Goal: Task Accomplishment & Management: Manage account settings

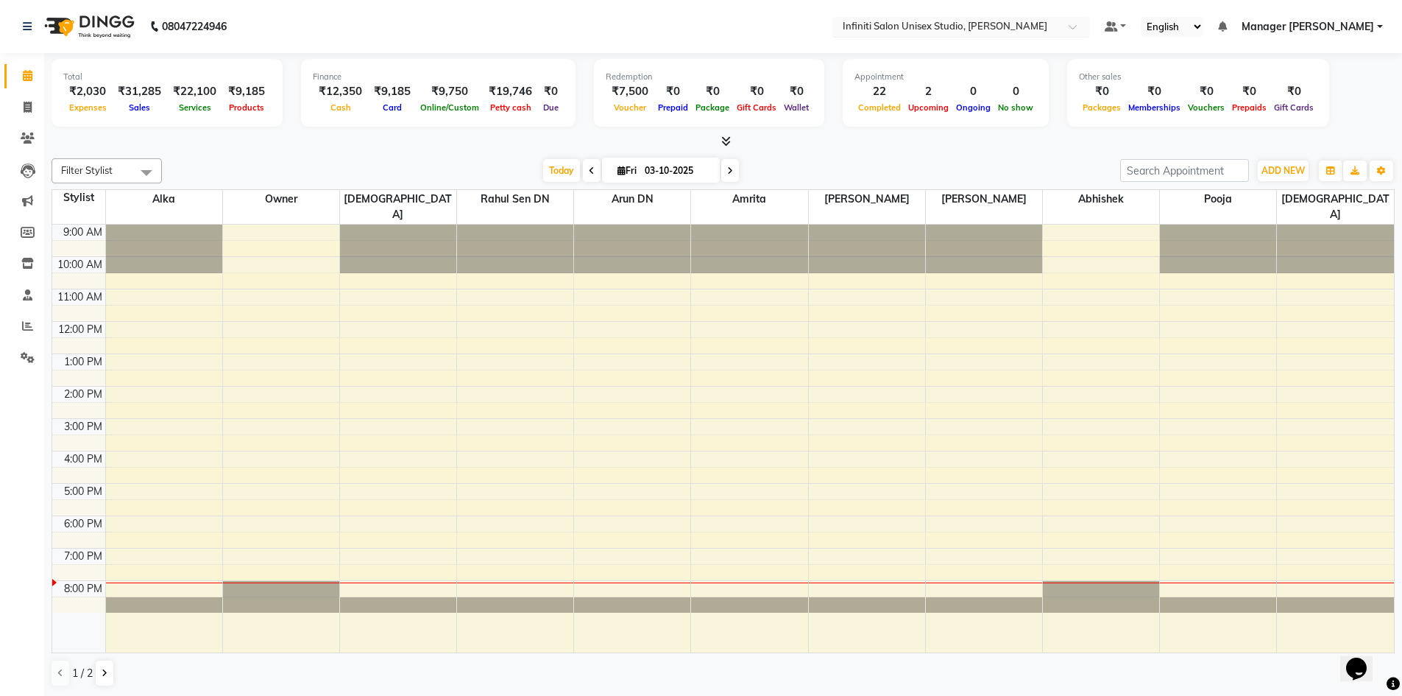
click at [1008, 32] on input "text" at bounding box center [946, 28] width 213 height 15
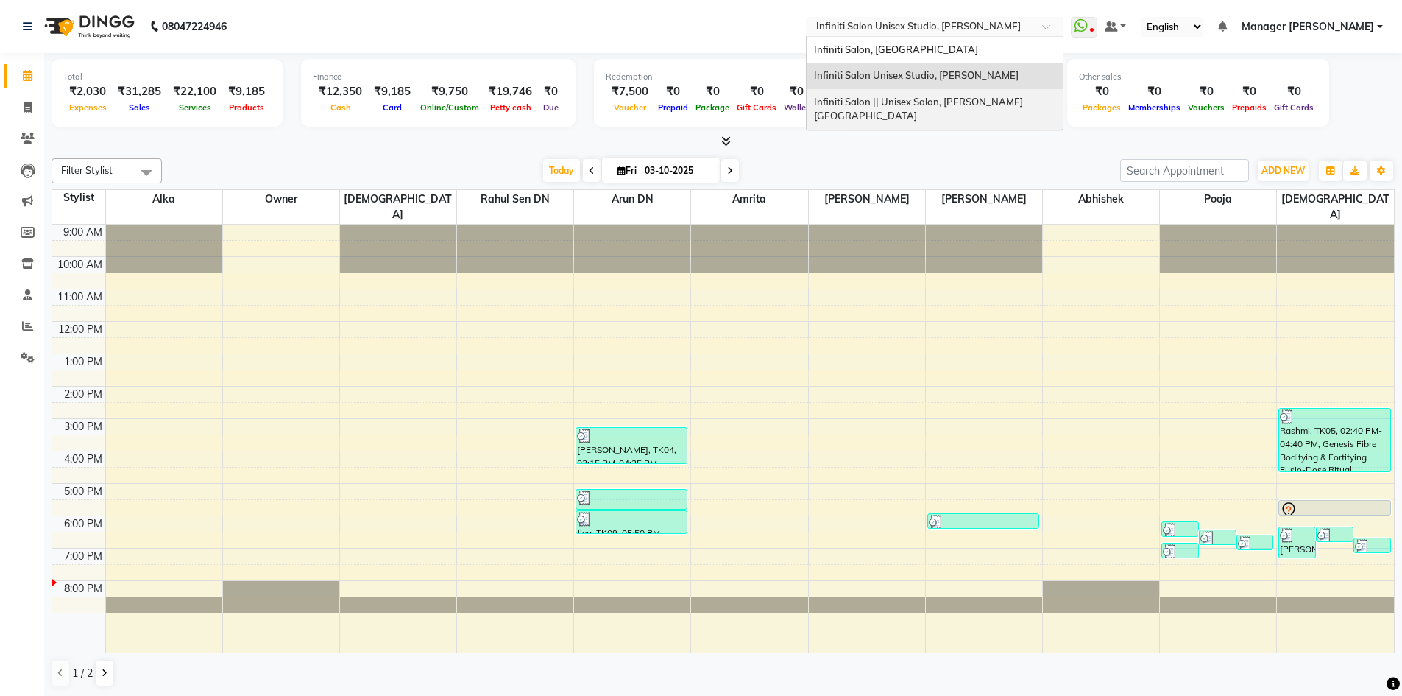
click at [725, 138] on icon at bounding box center [726, 140] width 10 height 11
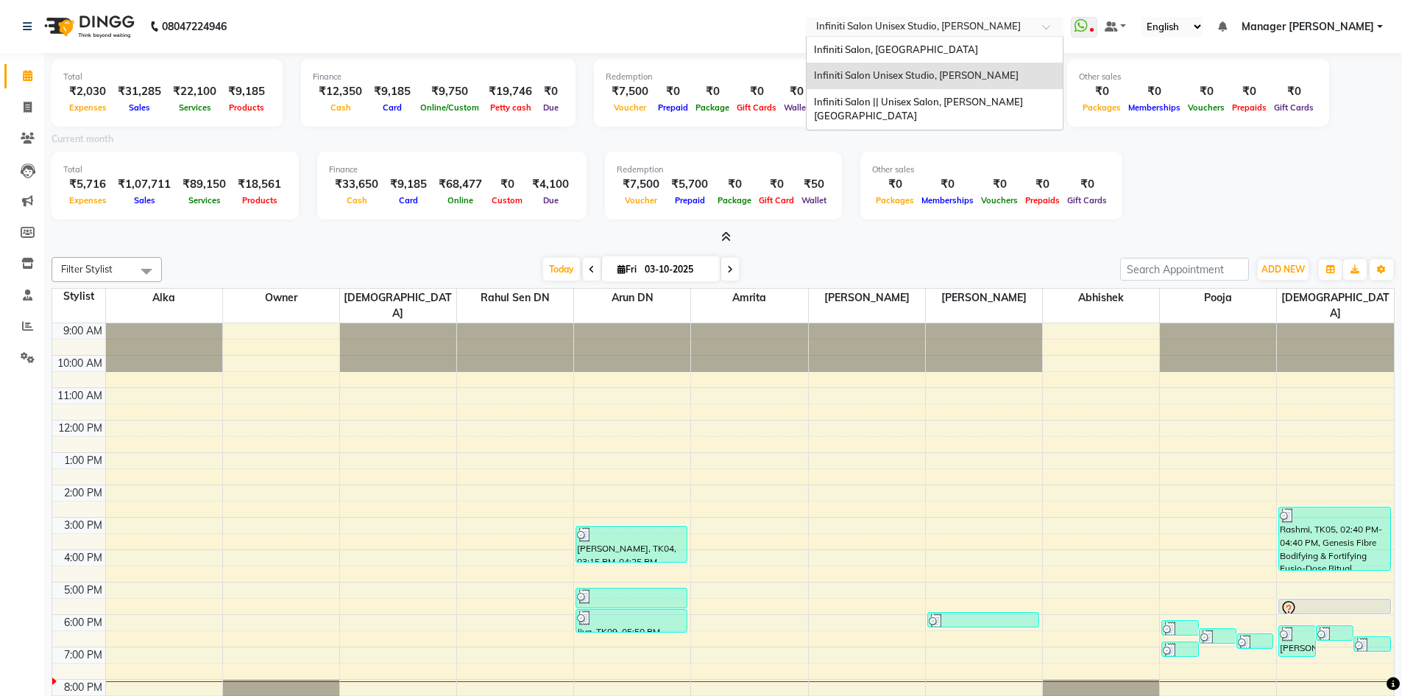
click at [878, 26] on input "text" at bounding box center [919, 28] width 213 height 15
click at [891, 92] on div "Infiniti Salon || Unisex Salon, Choubey Colony" at bounding box center [935, 109] width 256 height 40
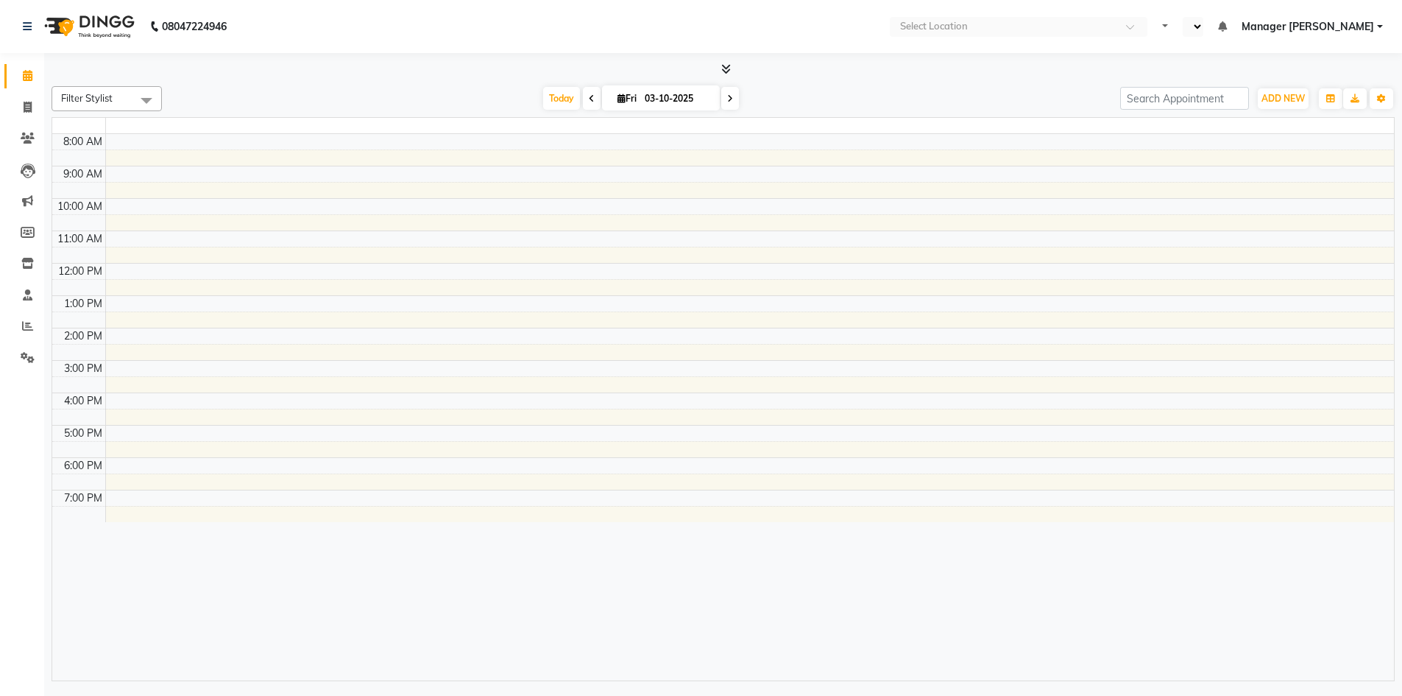
select select "en"
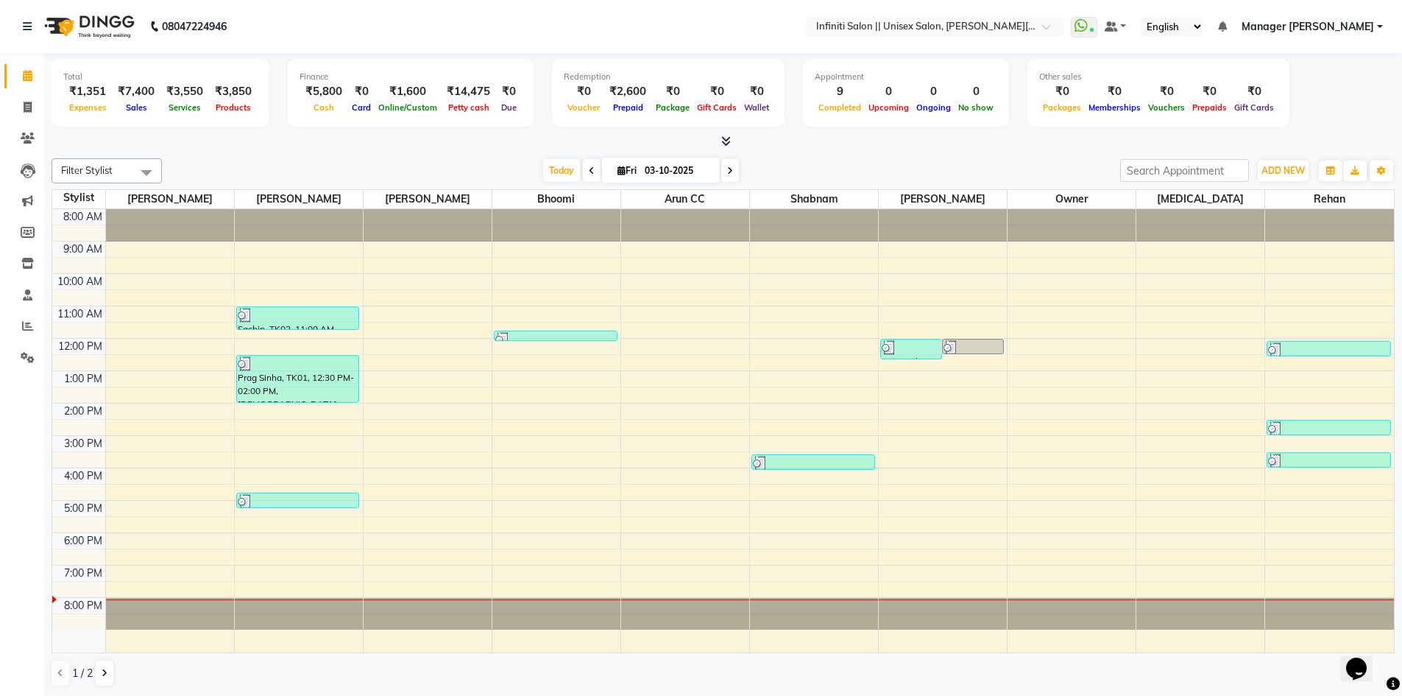
click at [897, 15] on nav "08047224946 Select Location × Infiniti Salon || Unisex Salon, Choubey Colony Wh…" at bounding box center [701, 26] width 1402 height 53
click at [726, 138] on icon at bounding box center [726, 140] width 10 height 11
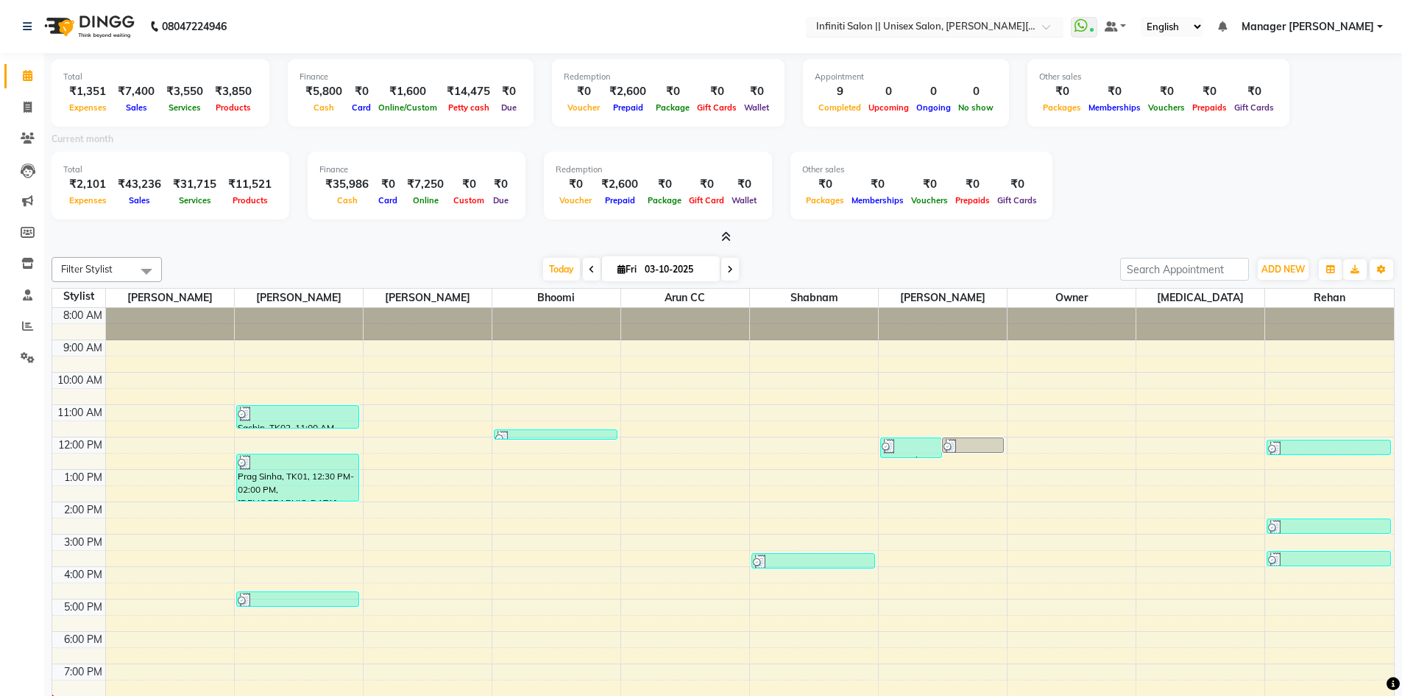
click at [991, 26] on input "text" at bounding box center [919, 28] width 213 height 15
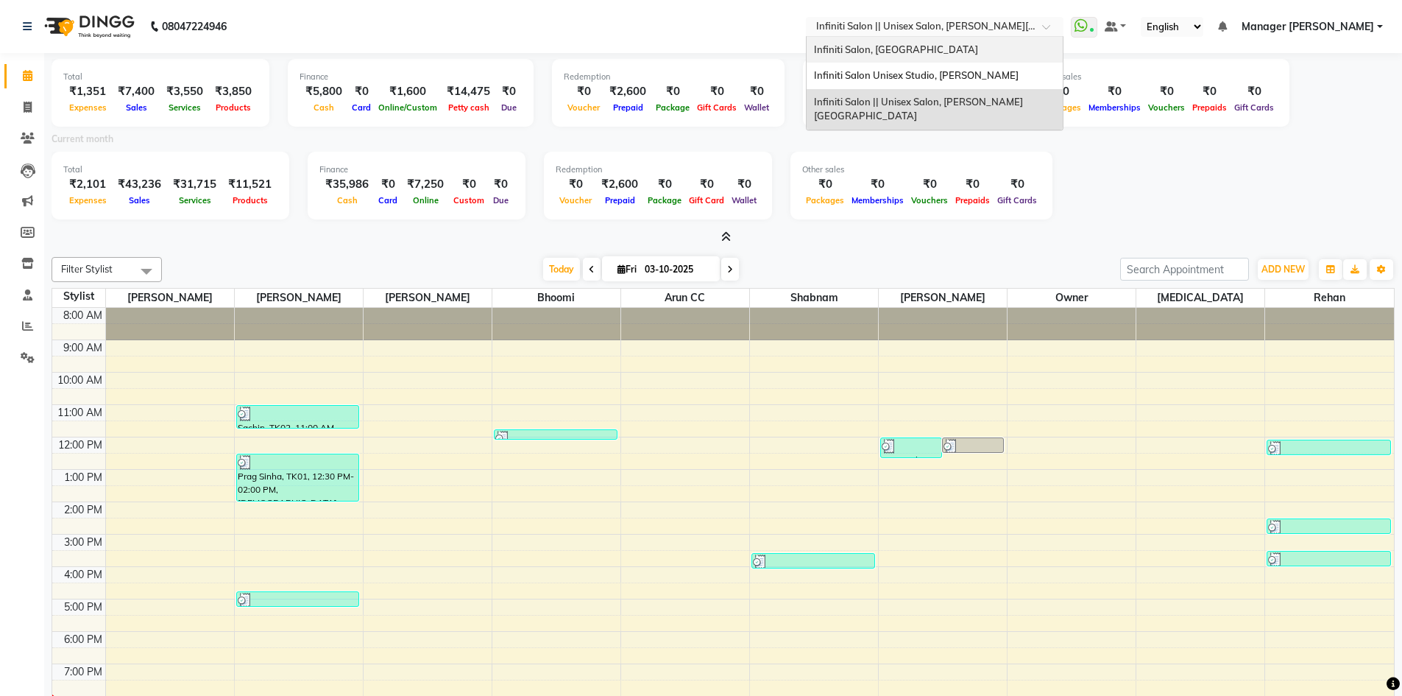
click at [988, 46] on div "Infiniti Salon, [GEOGRAPHIC_DATA]" at bounding box center [935, 50] width 256 height 26
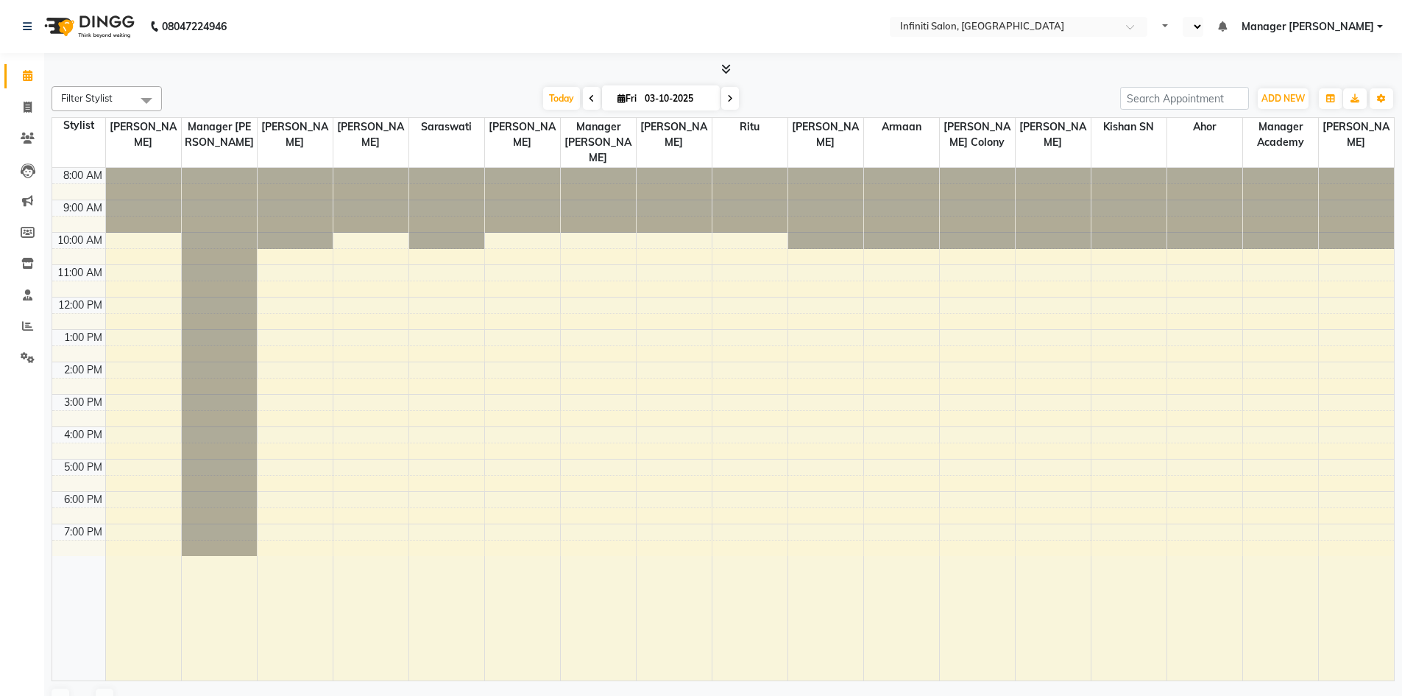
select select "en"
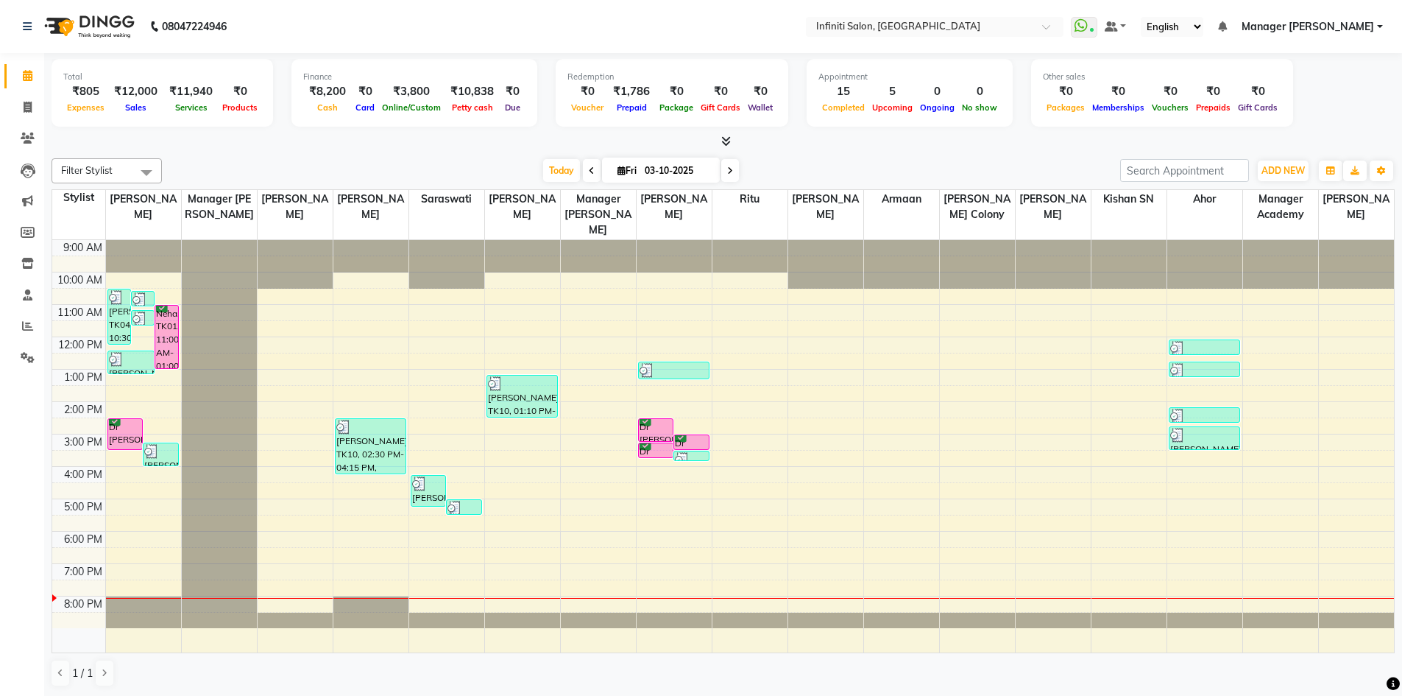
click at [723, 143] on icon at bounding box center [726, 140] width 10 height 11
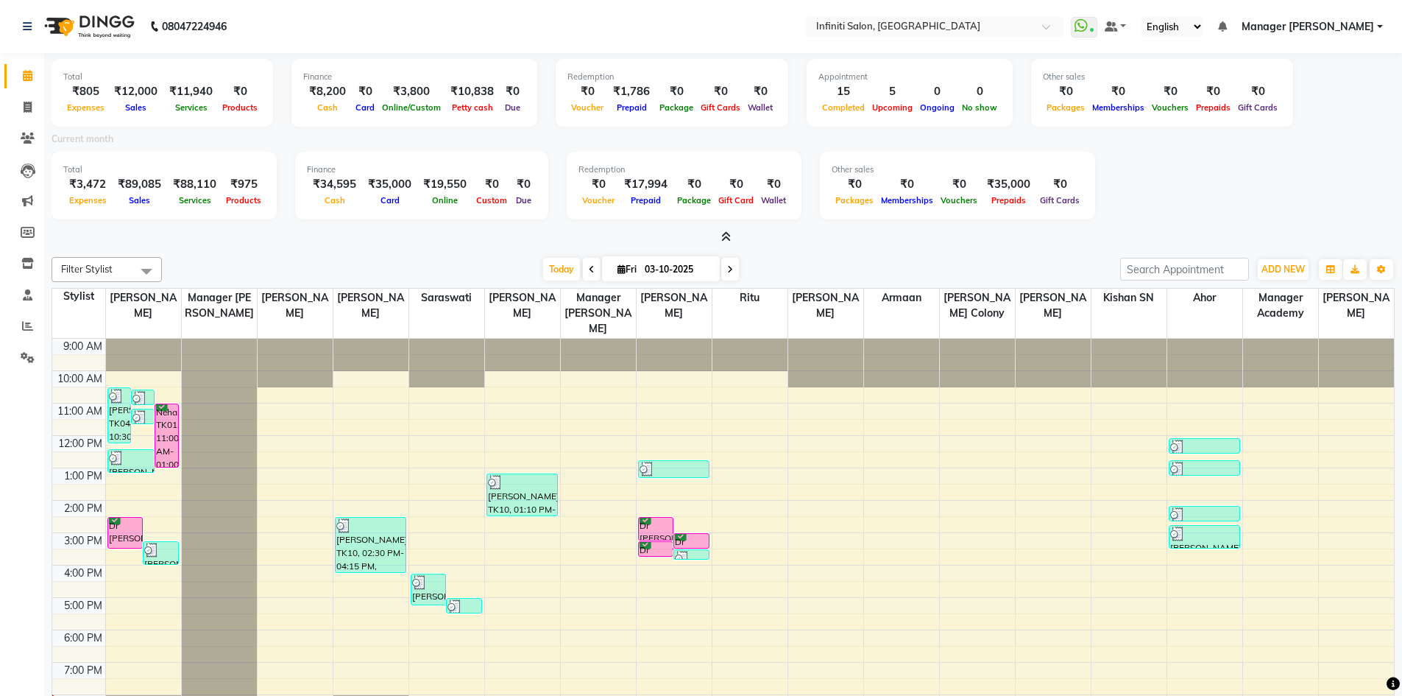
click at [40, 258] on li "Inventory" at bounding box center [22, 264] width 44 height 32
click at [26, 269] on span at bounding box center [28, 263] width 26 height 17
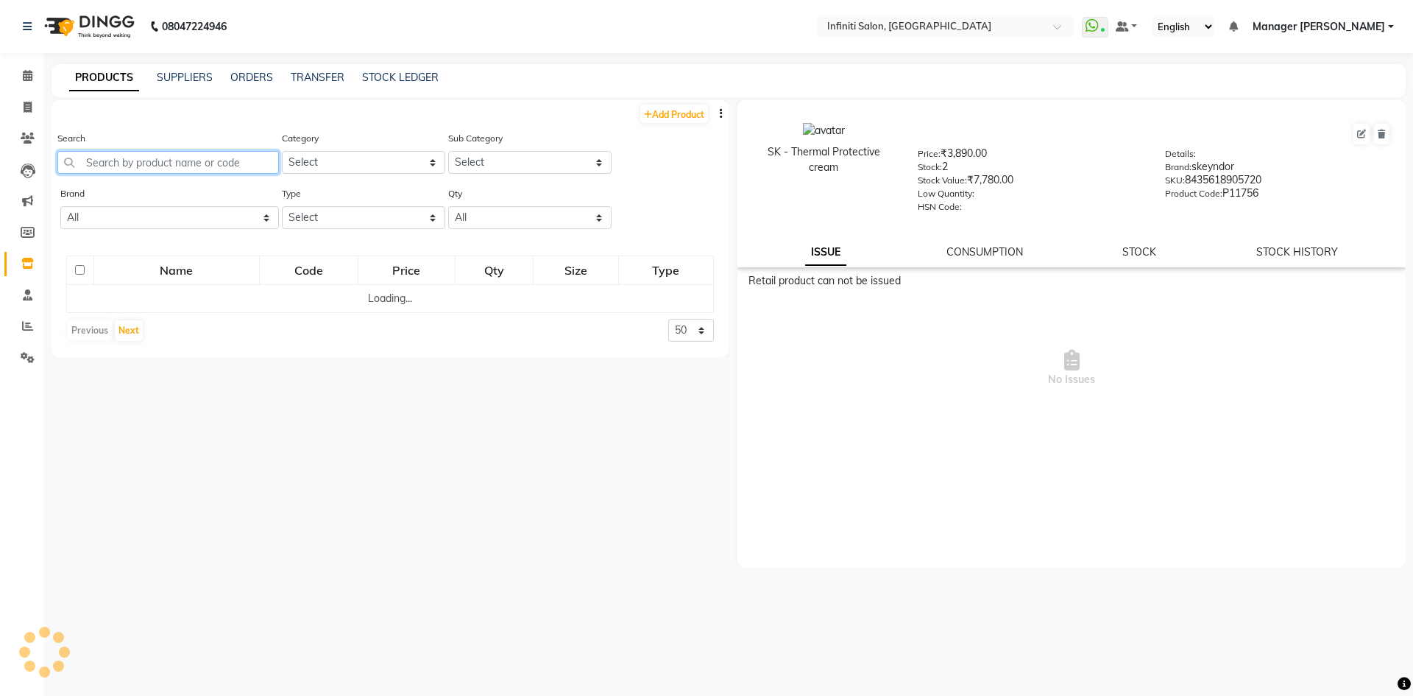
click at [191, 167] on input "text" at bounding box center [168, 162] width 222 height 23
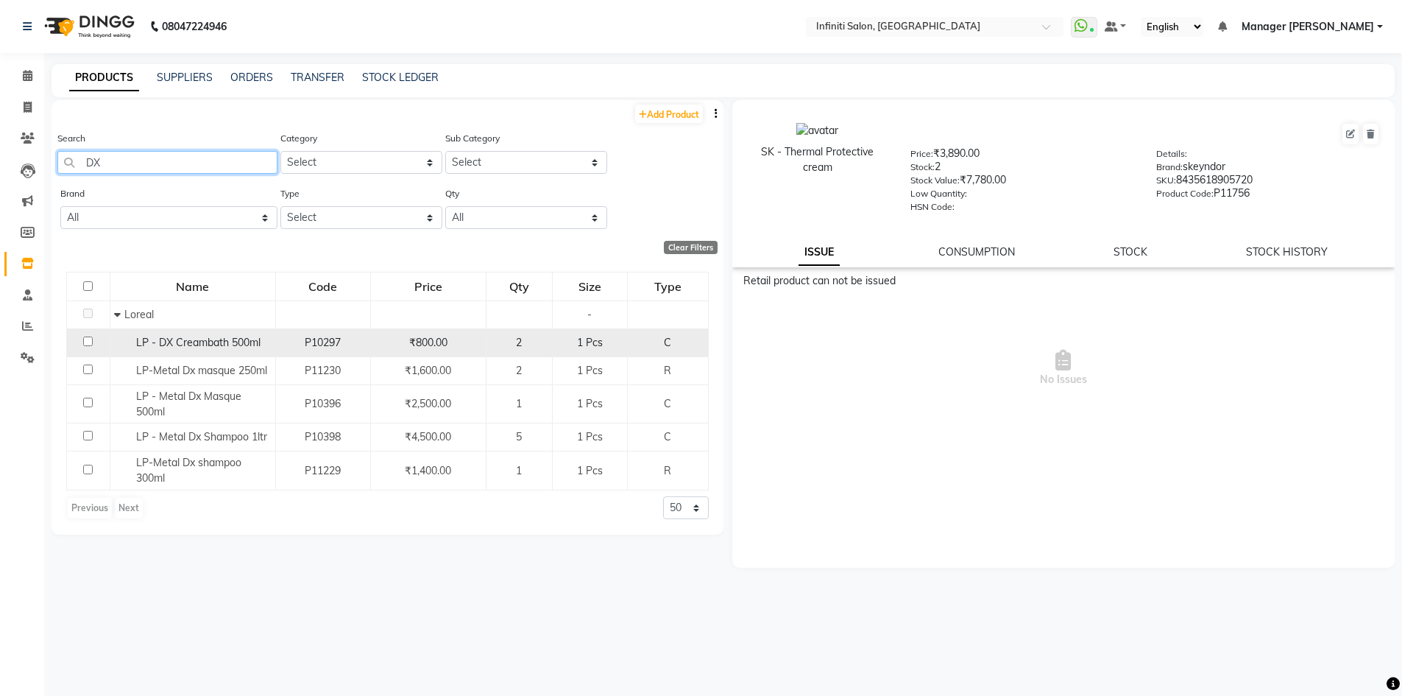
type input "DX"
click at [230, 355] on td "LP - DX Creambath 500ml" at bounding box center [193, 342] width 166 height 28
click at [231, 342] on span "LP - DX Creambath 500ml" at bounding box center [198, 342] width 124 height 13
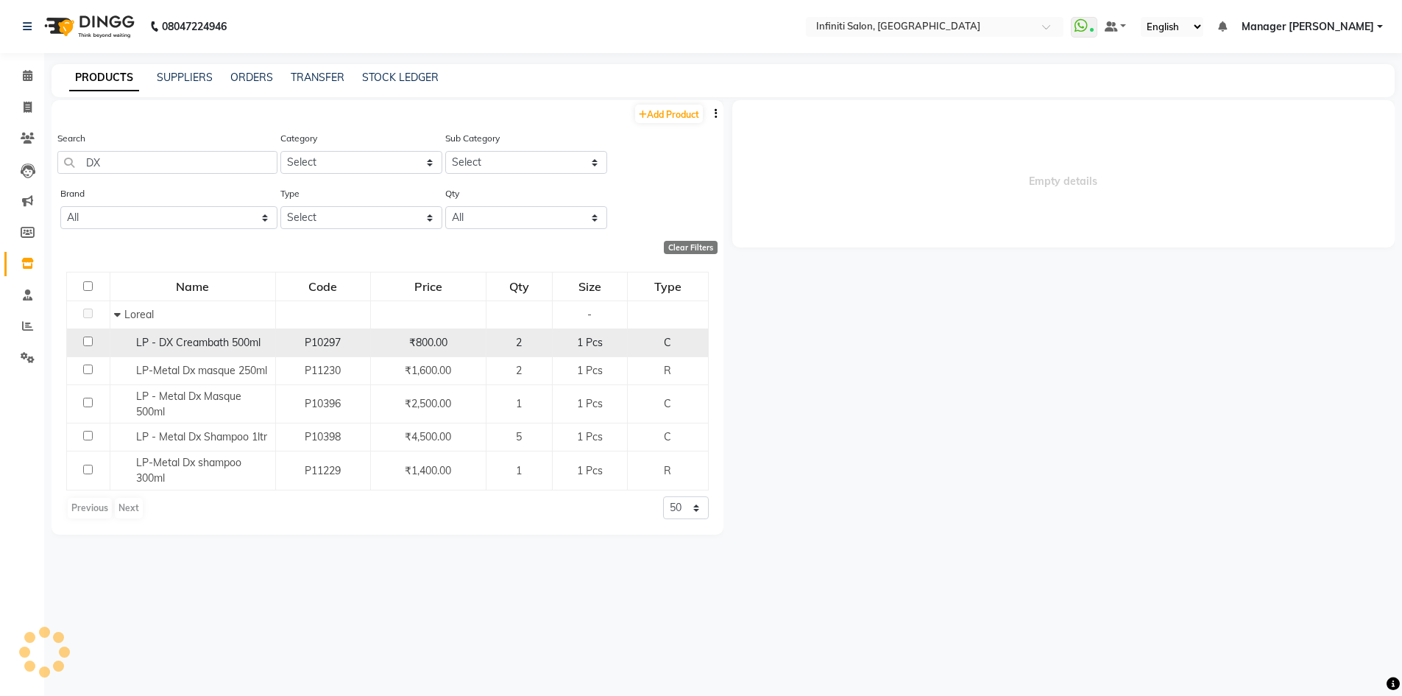
select select
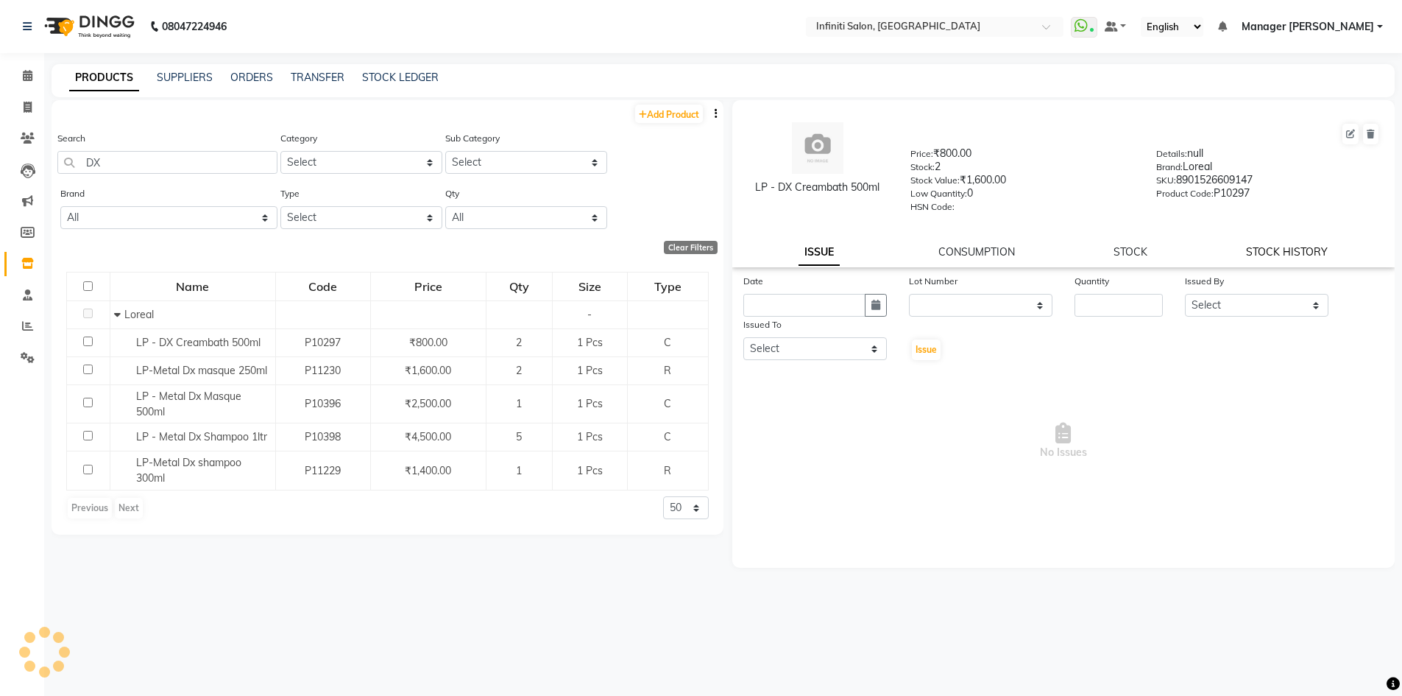
click at [1295, 250] on link "STOCK HISTORY" at bounding box center [1287, 251] width 82 height 13
select select "all"
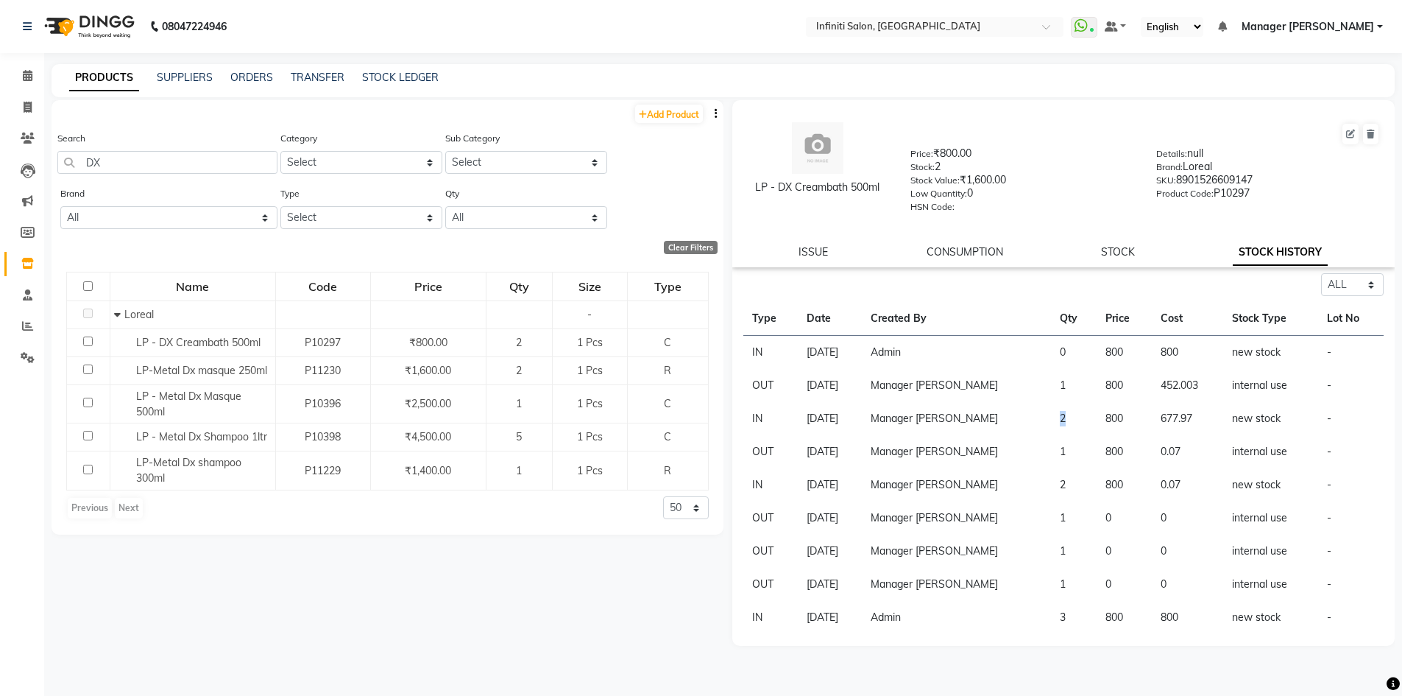
drag, startPoint x: 1083, startPoint y: 417, endPoint x: 1039, endPoint y: 426, distance: 45.8
click at [1039, 426] on tr "IN 17-09-2025 Manager Shankar Nagar 2 800 677.97 new stock -" at bounding box center [1063, 418] width 641 height 33
click at [392, 68] on div "08047224946 Select Location × Infiniti Salon, Shankar Nagar WhatsApp Status ✕ S…" at bounding box center [701, 352] width 1402 height 705
click at [392, 70] on div "STOCK LEDGER" at bounding box center [400, 77] width 77 height 15
click at [399, 86] on div "PRODUCTS SUPPLIERS ORDERS TRANSFER STOCK LEDGER" at bounding box center [723, 80] width 1343 height 33
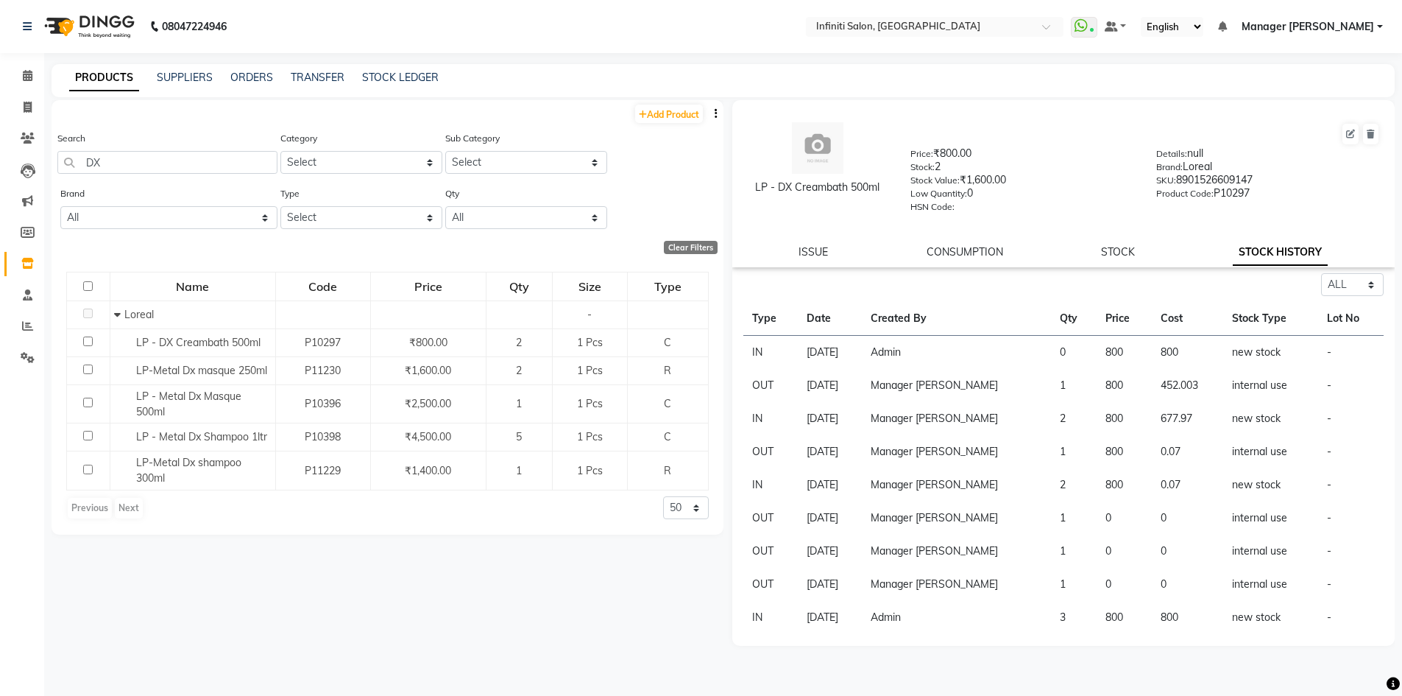
click at [408, 85] on div "PRODUCTS SUPPLIERS ORDERS TRANSFER STOCK LEDGER" at bounding box center [723, 80] width 1343 height 33
click at [408, 79] on link "STOCK LEDGER" at bounding box center [400, 77] width 77 height 13
select select "all"
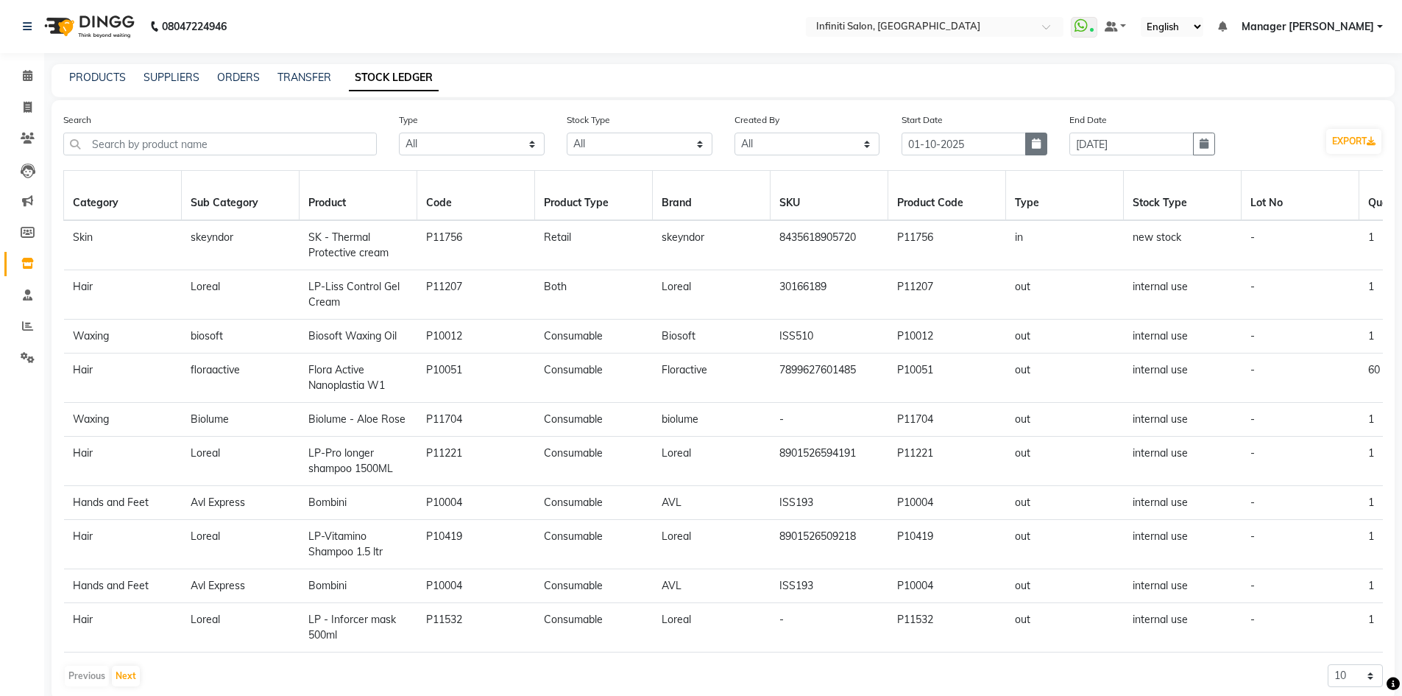
click at [1029, 144] on button "button" at bounding box center [1036, 143] width 22 height 23
select select "10"
select select "2025"
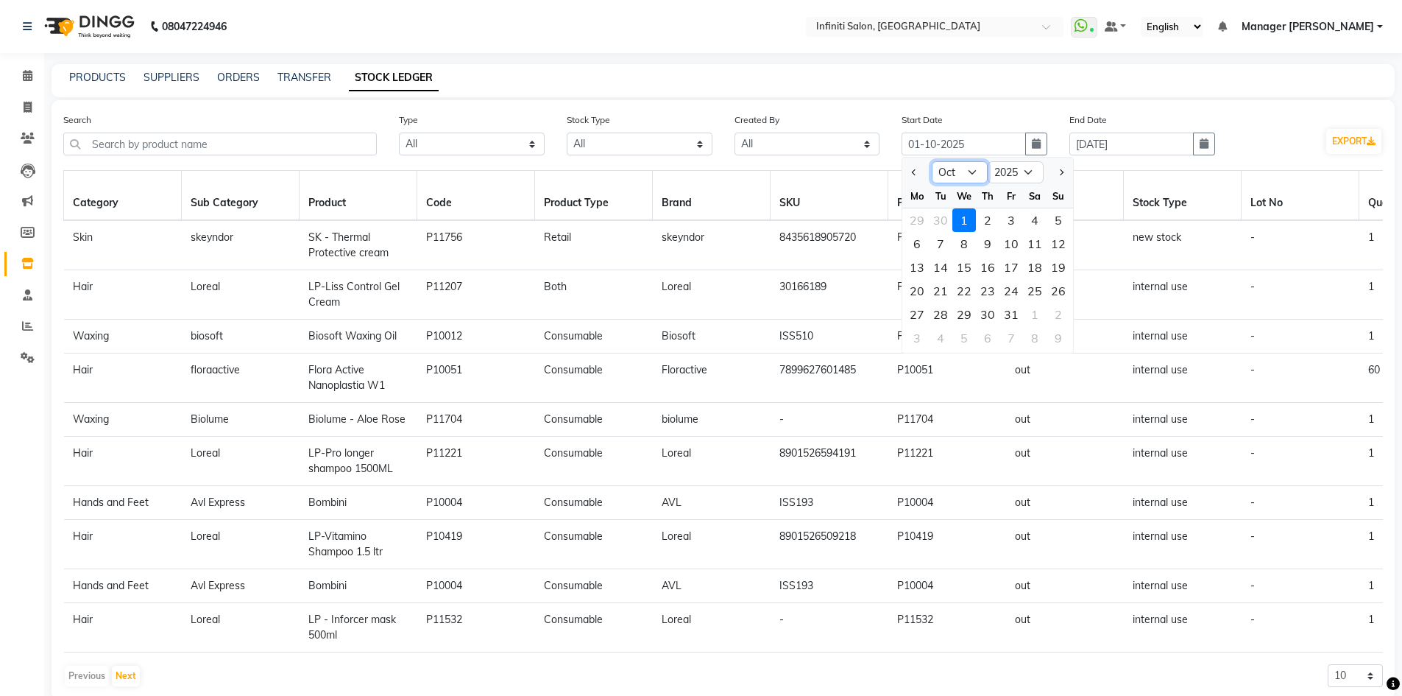
click at [950, 168] on select "Jan Feb Mar Apr May Jun [DATE] Aug Sep Oct Nov Dec" at bounding box center [960, 172] width 56 height 22
select select "9"
click at [932, 161] on select "Jan Feb Mar Apr May Jun [DATE] Aug Sep Oct Nov Dec" at bounding box center [960, 172] width 56 height 22
click at [924, 224] on div "1" at bounding box center [917, 220] width 24 height 24
type input "01-09-2025"
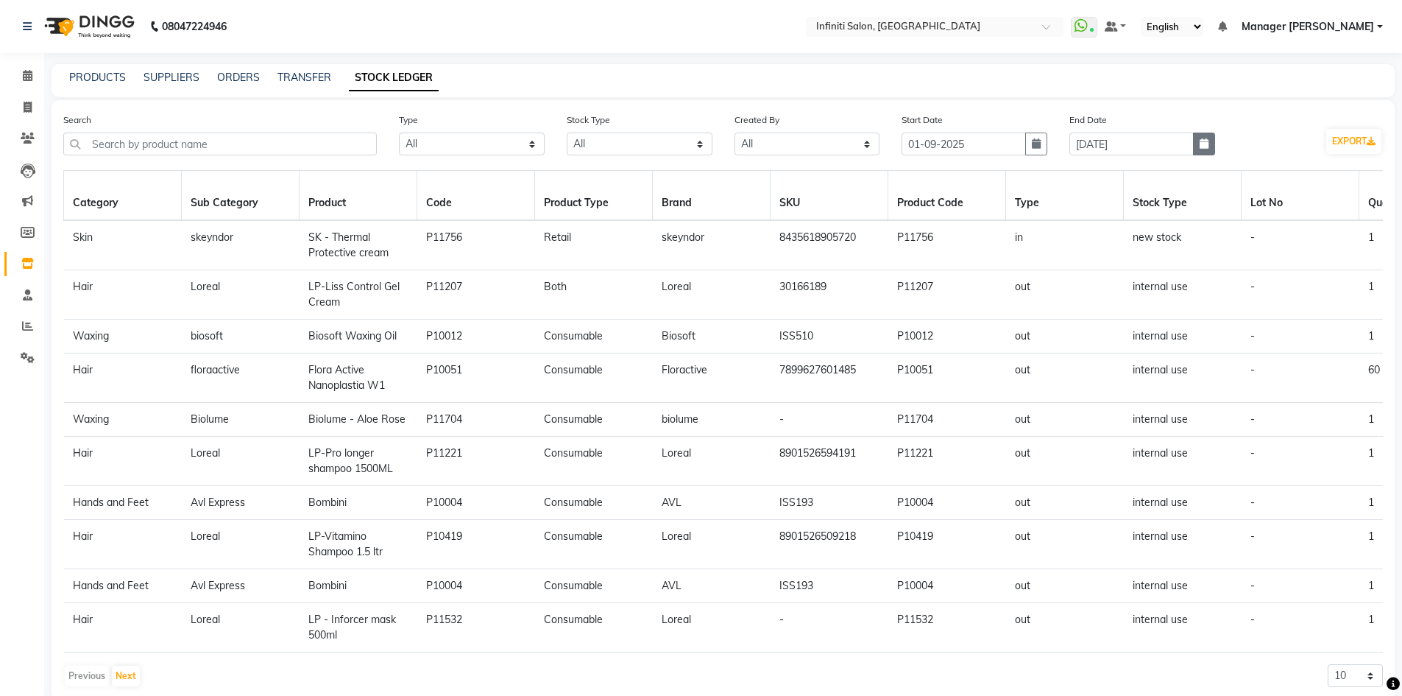
click at [1196, 147] on button "button" at bounding box center [1204, 143] width 22 height 23
select select "10"
select select "2025"
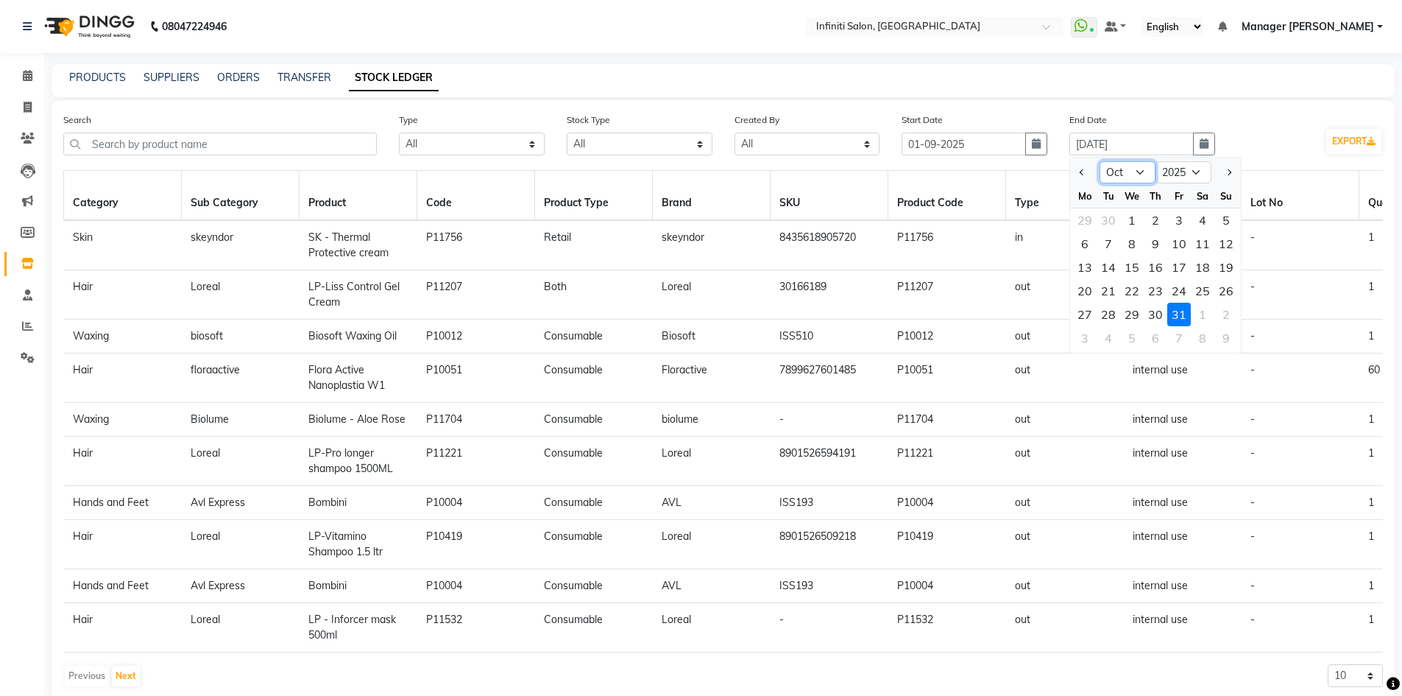
click at [1106, 169] on select "Jan Feb Mar Apr May Jun [DATE] Aug Sep Oct Nov Dec" at bounding box center [1128, 172] width 56 height 22
select select "9"
click at [1100, 161] on select "Jan Feb Mar Apr May Jun [DATE] Aug Sep Oct Nov Dec" at bounding box center [1128, 172] width 56 height 22
click at [1117, 309] on div "30" at bounding box center [1109, 315] width 24 height 24
type input "30-09-2025"
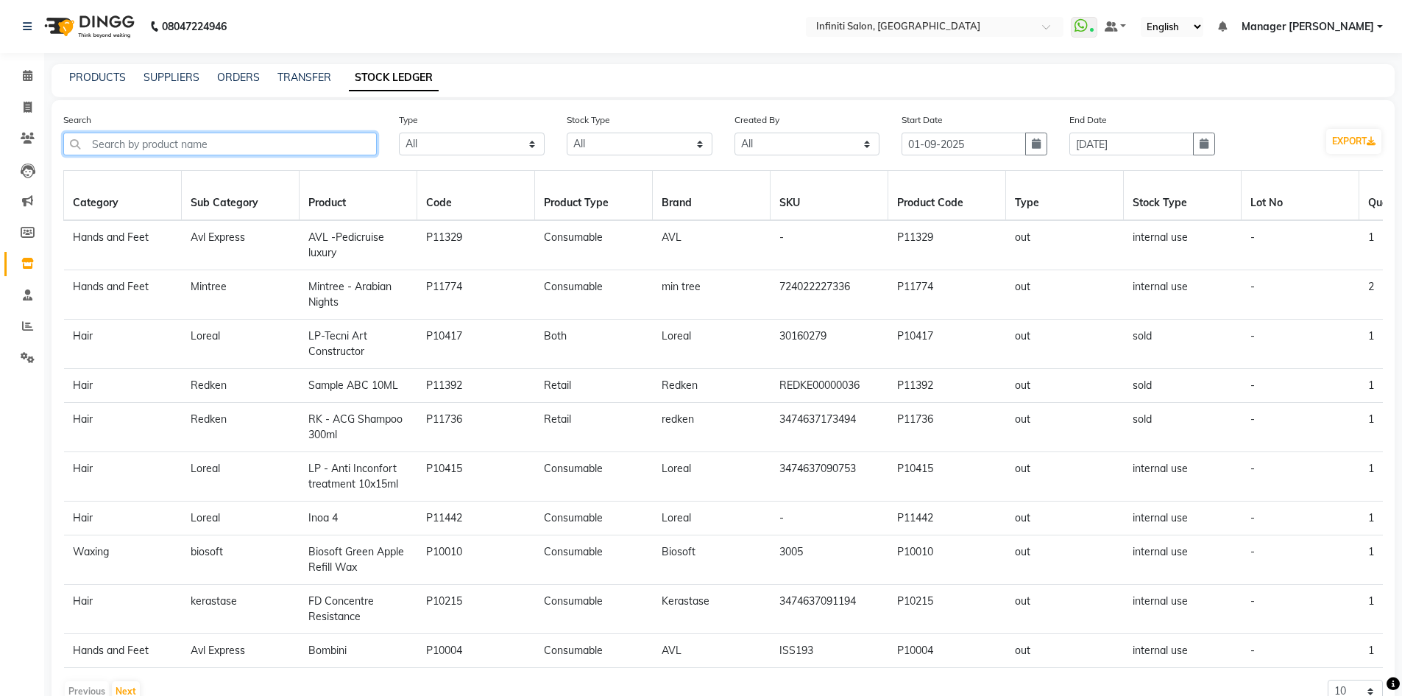
click at [365, 141] on input "text" at bounding box center [220, 143] width 314 height 23
type input "D"
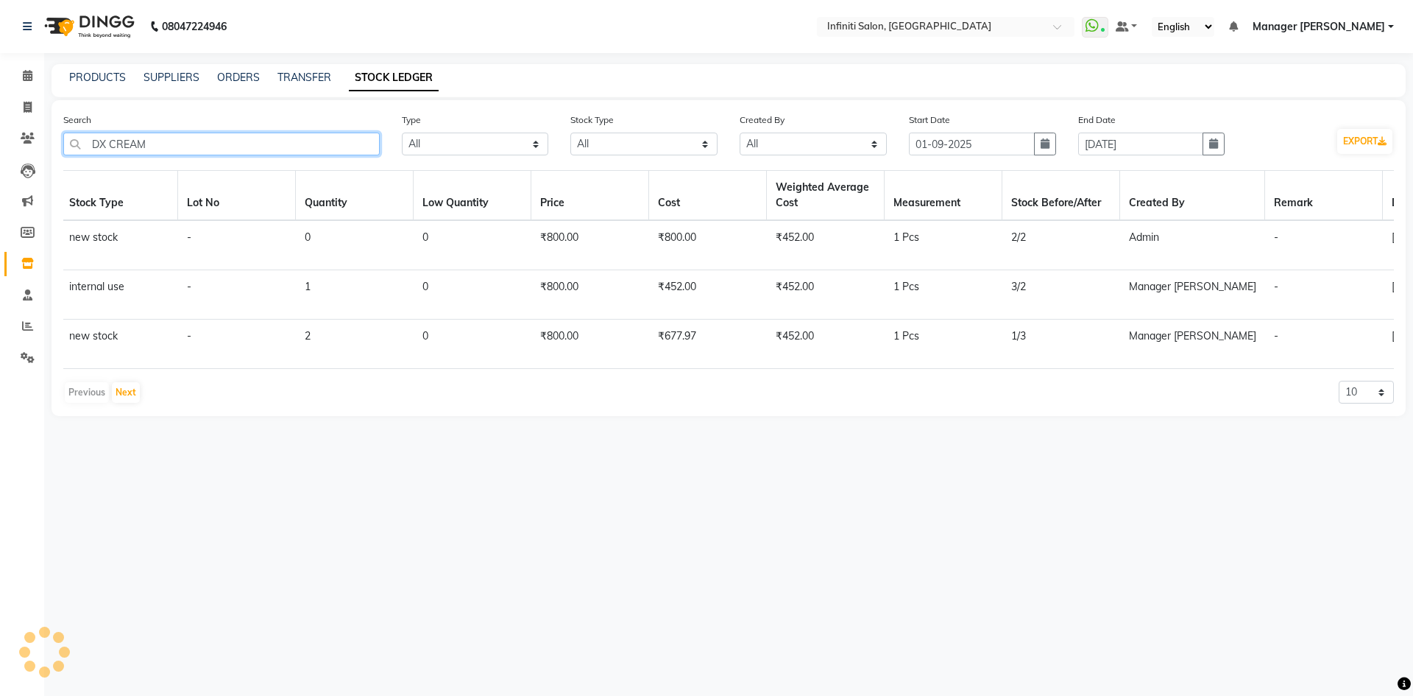
scroll to position [0, 1143]
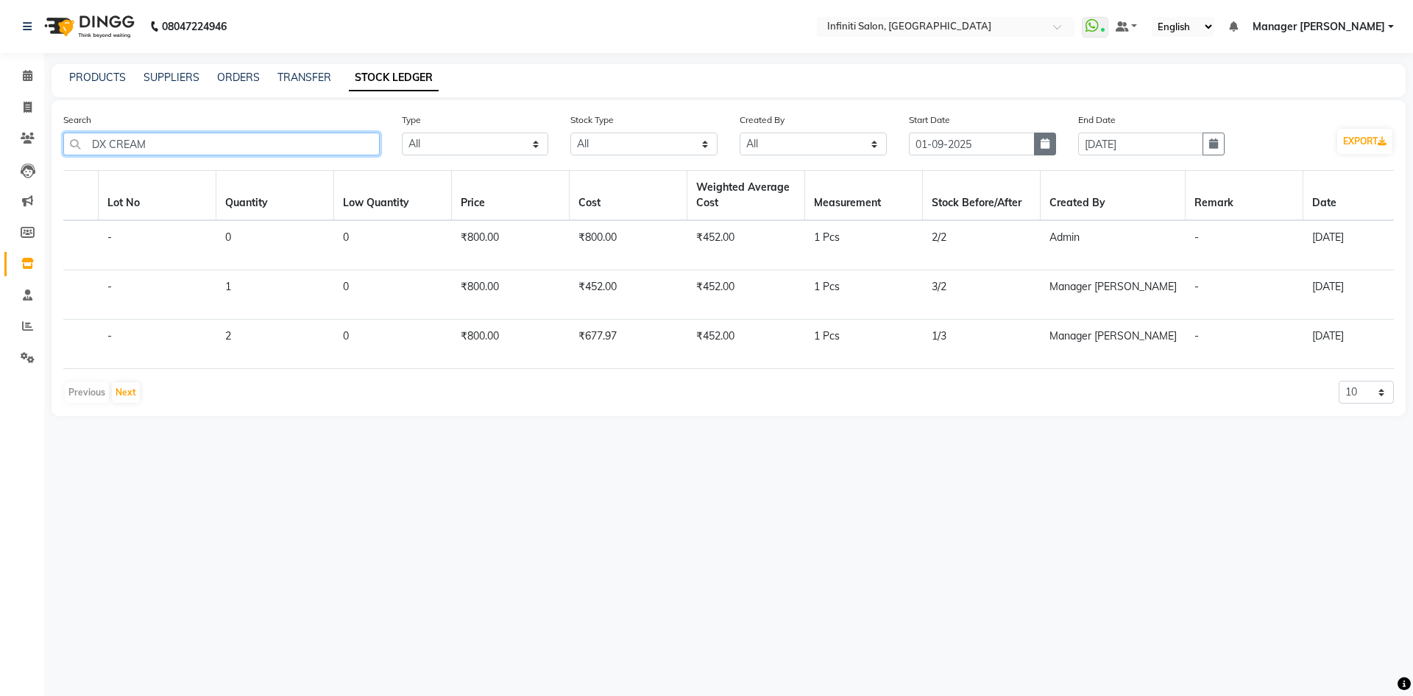
type input "DX CREAM"
click at [1050, 146] on button "button" at bounding box center [1045, 143] width 22 height 23
select select "9"
select select "2025"
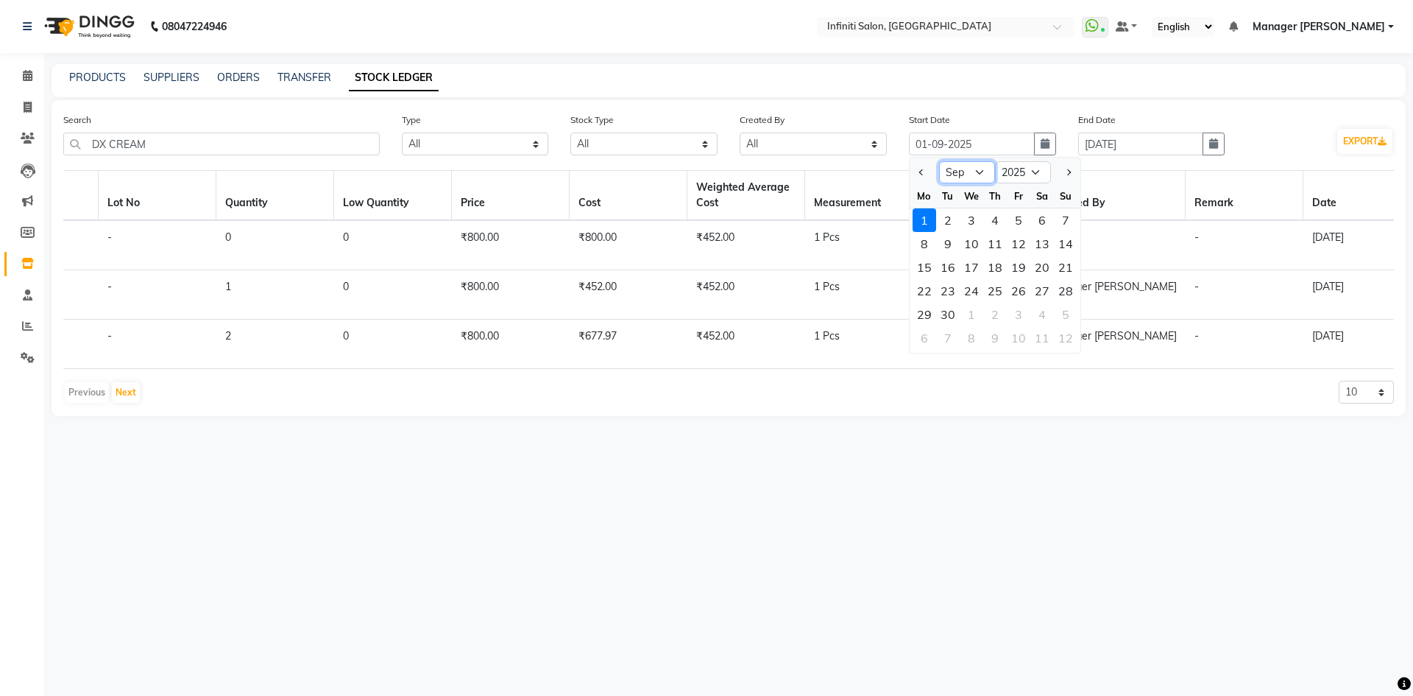
click at [979, 175] on select "Jan Feb Mar Apr May Jun [DATE] Aug Sep Oct Nov Dec" at bounding box center [967, 172] width 56 height 22
select select "8"
click at [939, 161] on select "Jan Feb Mar Apr May Jun [DATE] Aug Sep Oct Nov Dec" at bounding box center [967, 172] width 56 height 22
click at [1025, 227] on div "1" at bounding box center [1019, 220] width 24 height 24
type input "[DATE]"
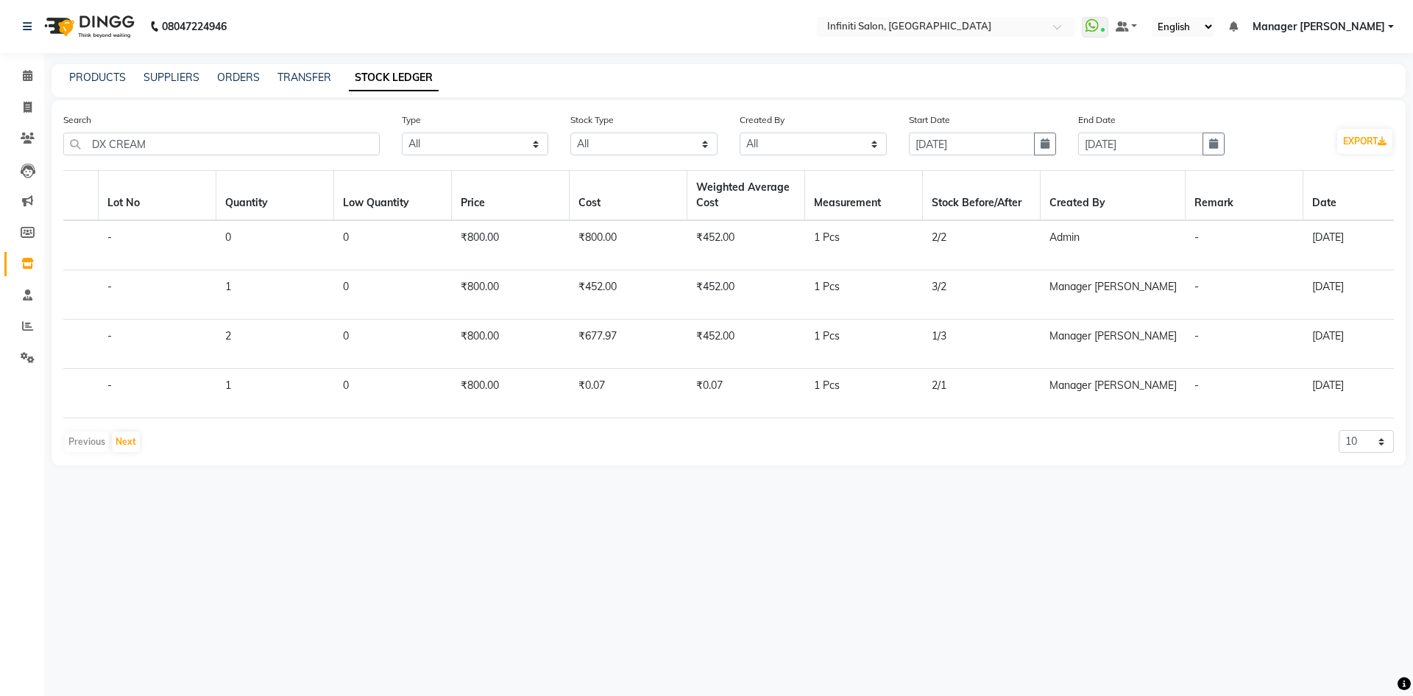
click at [1226, 137] on div "End Date 30-09-2025" at bounding box center [1151, 139] width 169 height 55
click at [1209, 145] on button "button" at bounding box center [1214, 143] width 22 height 23
select select "9"
select select "2025"
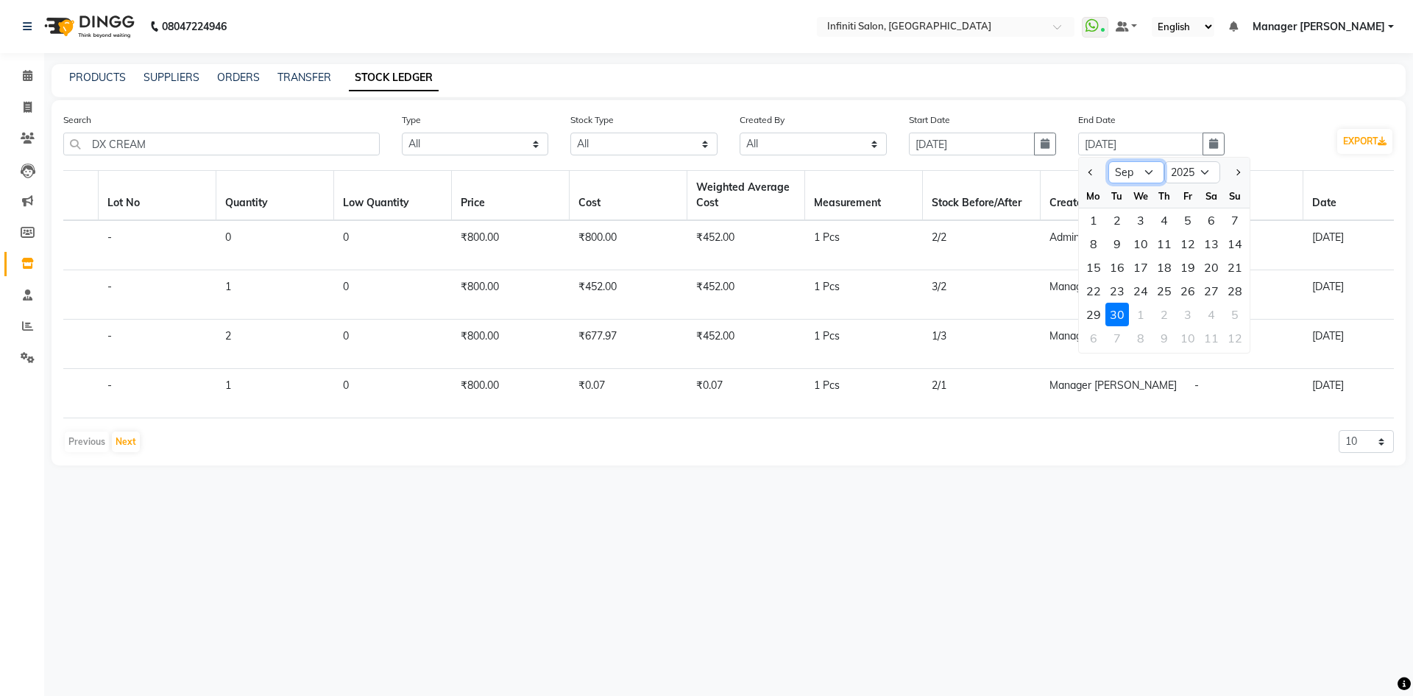
drag, startPoint x: 1120, startPoint y: 171, endPoint x: 1120, endPoint y: 181, distance: 10.3
click at [1120, 171] on select "Jan Feb Mar Apr May Jun Jul Aug Sep Oct Nov Dec" at bounding box center [1136, 172] width 56 height 22
select select "8"
click at [1108, 161] on select "Jan Feb Mar Apr May Jun Jul Aug Sep Oct Nov Dec" at bounding box center [1136, 172] width 56 height 22
click at [1243, 319] on div "31" at bounding box center [1235, 315] width 24 height 24
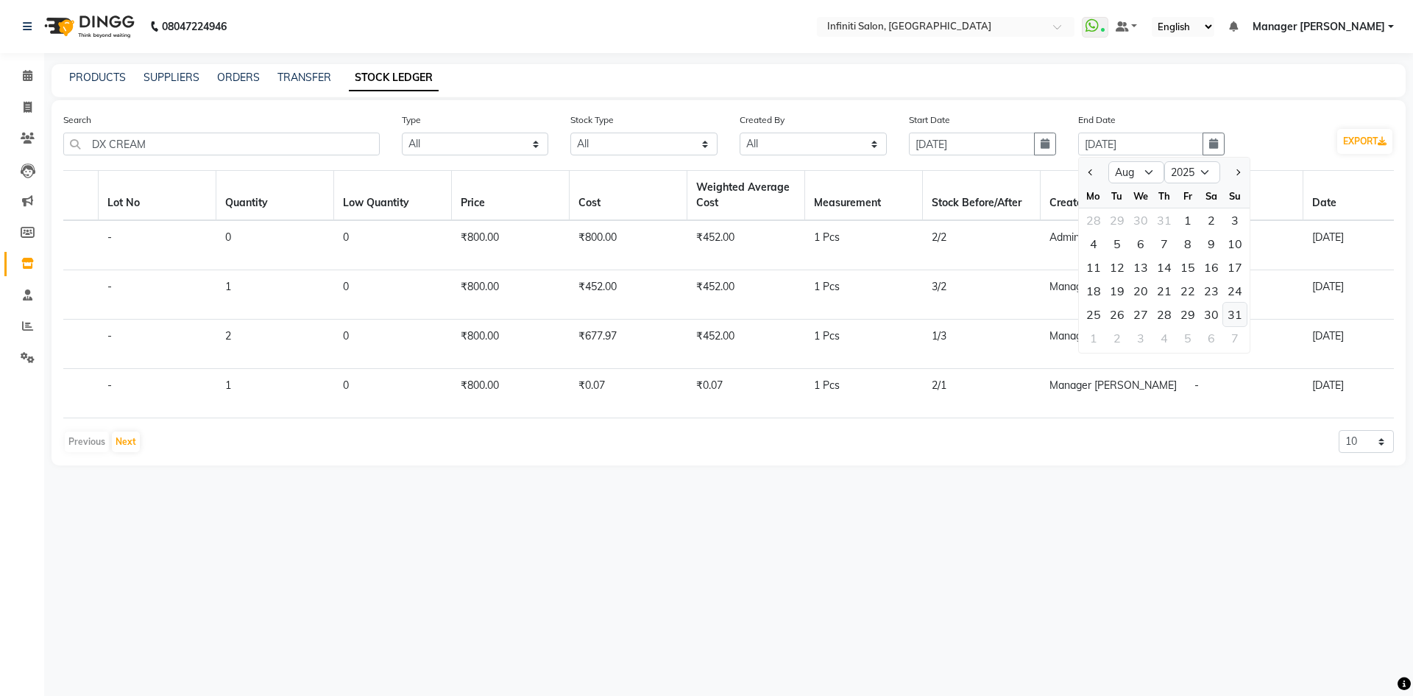
type input "31-08-2025"
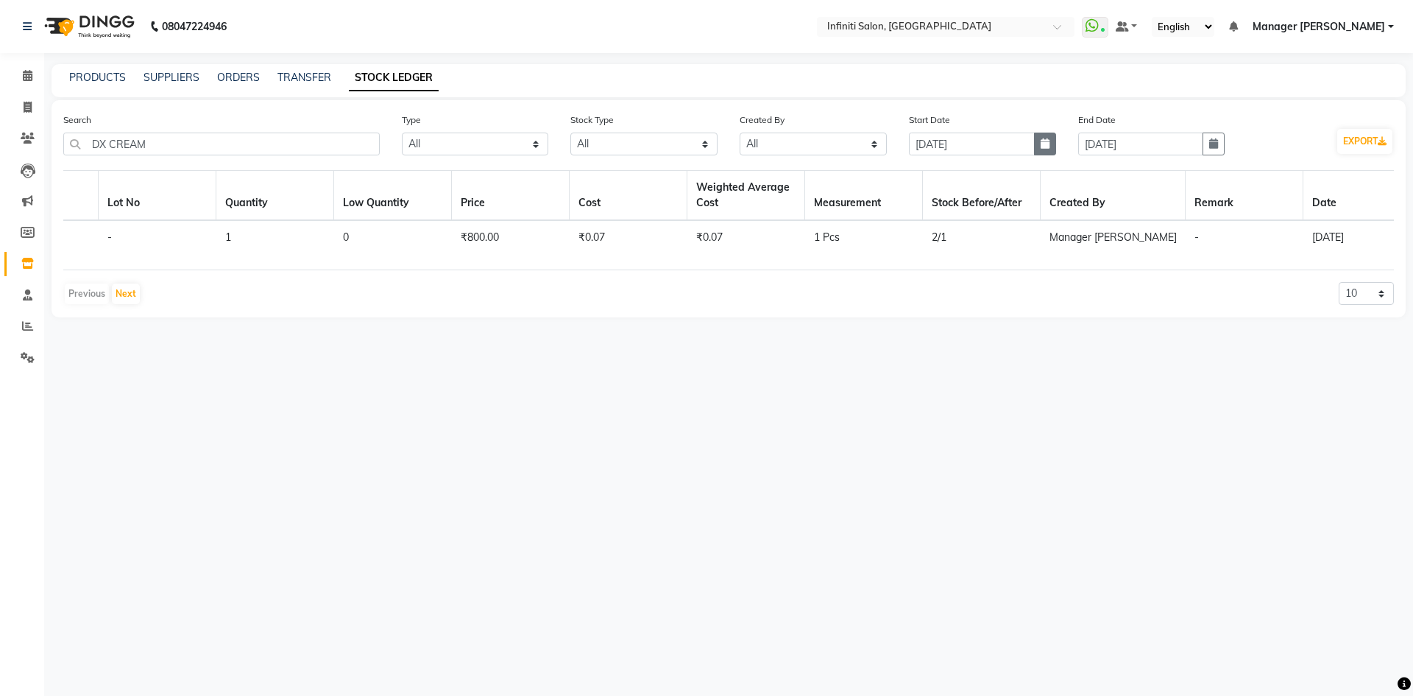
click at [1051, 146] on button "button" at bounding box center [1045, 143] width 22 height 23
select select "8"
select select "2025"
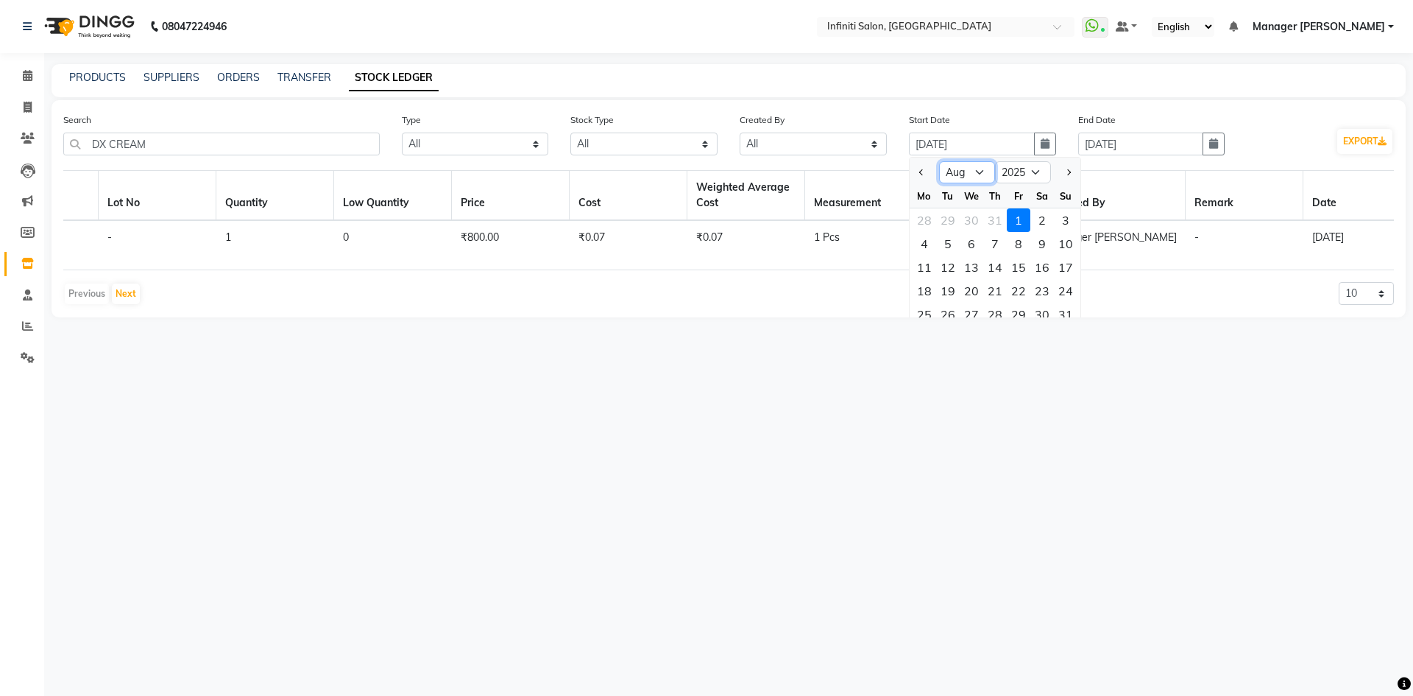
click at [977, 177] on select "Jan Feb Mar Apr May Jun Jul Aug Sep Oct Nov Dec" at bounding box center [967, 172] width 56 height 22
select select "9"
click at [939, 161] on select "Jan Feb Mar Apr May Jun Jul Aug Sep Oct Nov Dec" at bounding box center [967, 172] width 56 height 22
click at [927, 217] on div "1" at bounding box center [925, 220] width 24 height 24
type input "01-09-2025"
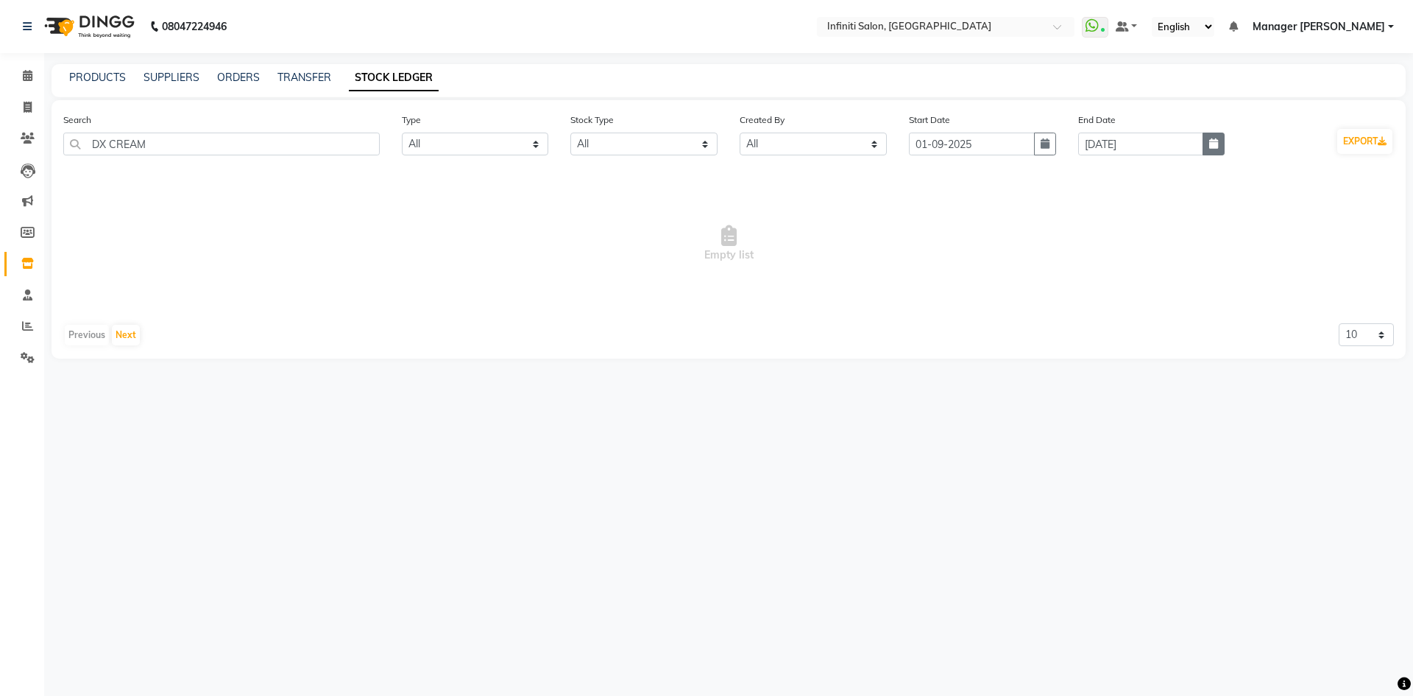
click at [1221, 147] on button "button" at bounding box center [1214, 143] width 22 height 23
select select "8"
select select "2025"
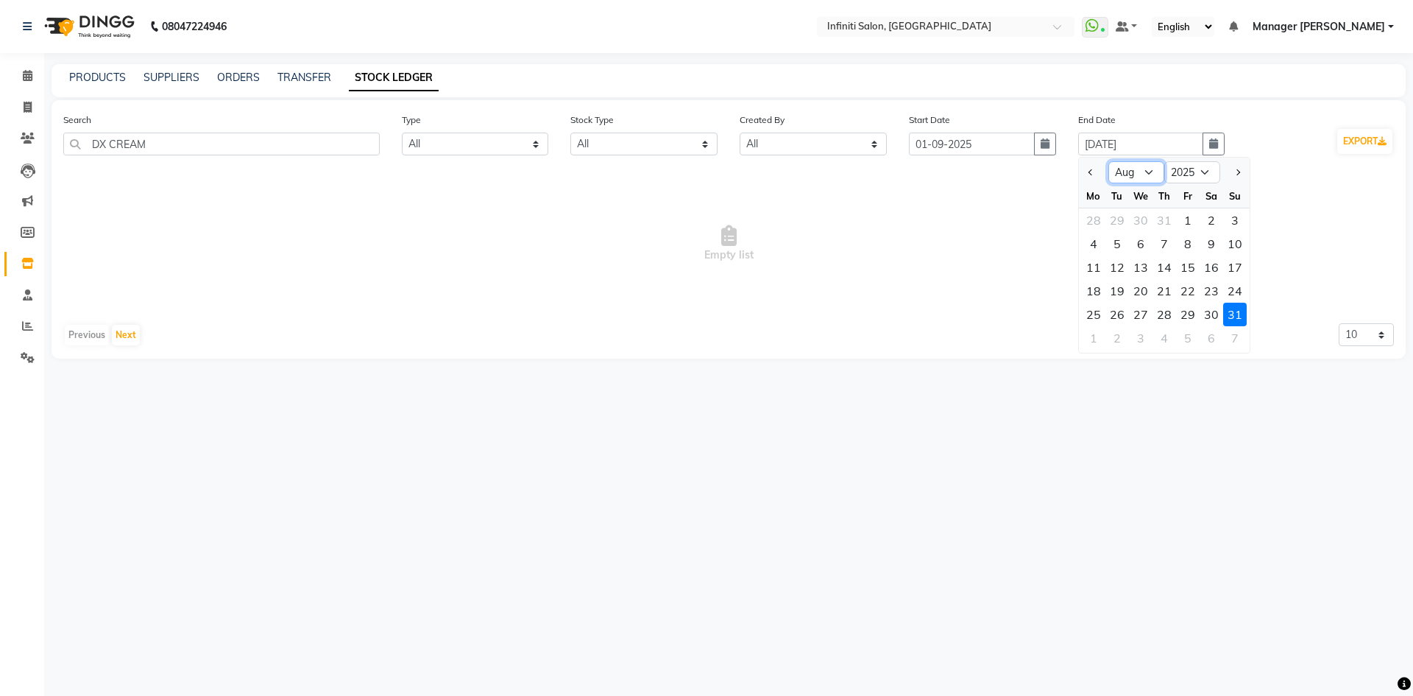
click at [1153, 175] on select "Jan Feb Mar Apr May Jun Jul Aug Sep Oct Nov Dec" at bounding box center [1136, 172] width 56 height 22
select select "9"
click at [1108, 161] on select "Jan Feb Mar Apr May Jun Jul Aug Sep Oct Nov Dec" at bounding box center [1136, 172] width 56 height 22
click at [1120, 306] on div "30" at bounding box center [1118, 315] width 24 height 24
type input "30-09-2025"
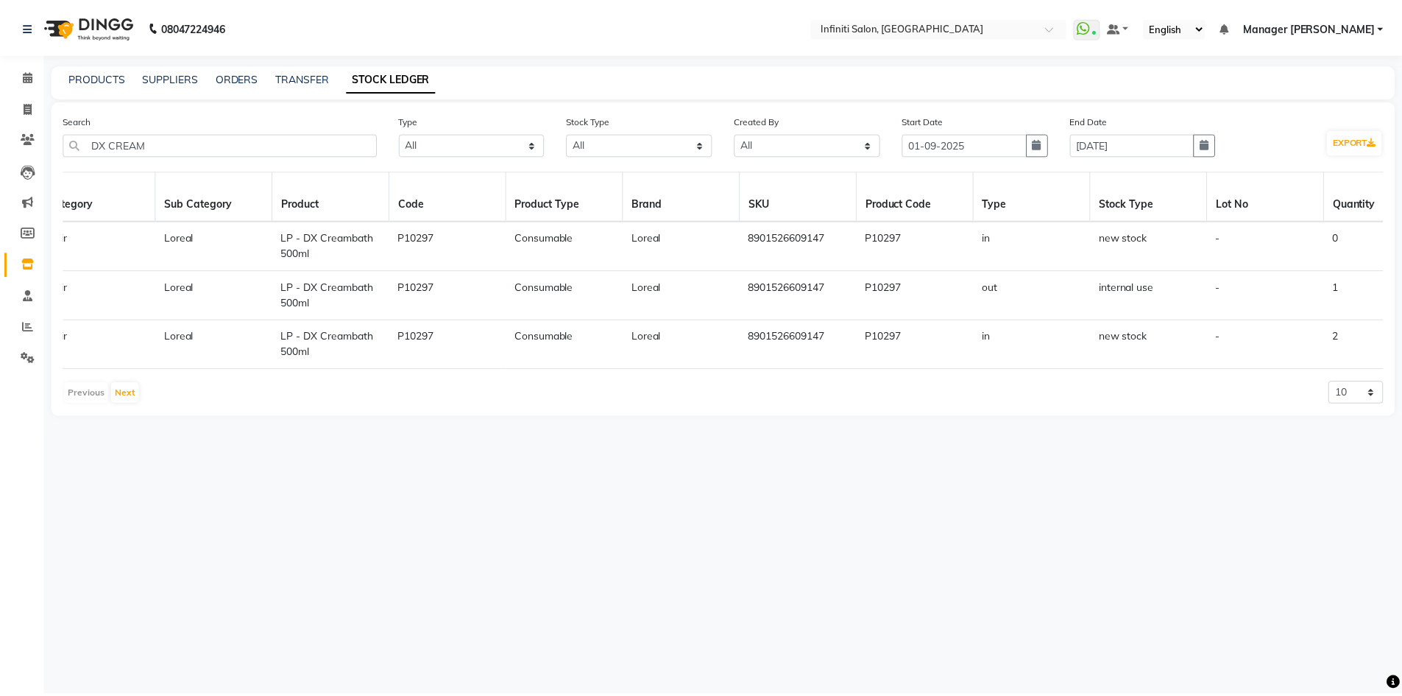
scroll to position [0, 0]
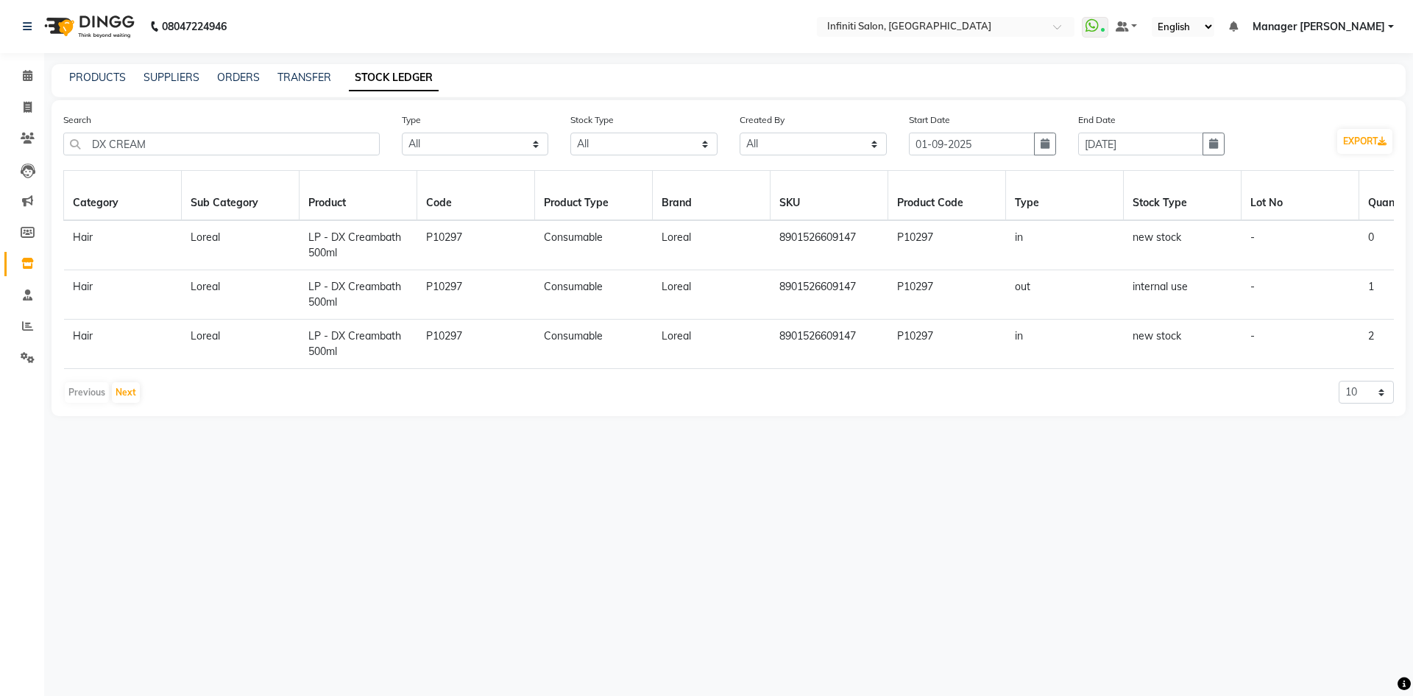
drag, startPoint x: 70, startPoint y: 34, endPoint x: 85, endPoint y: 52, distance: 23.6
click at [70, 34] on img at bounding box center [88, 26] width 101 height 41
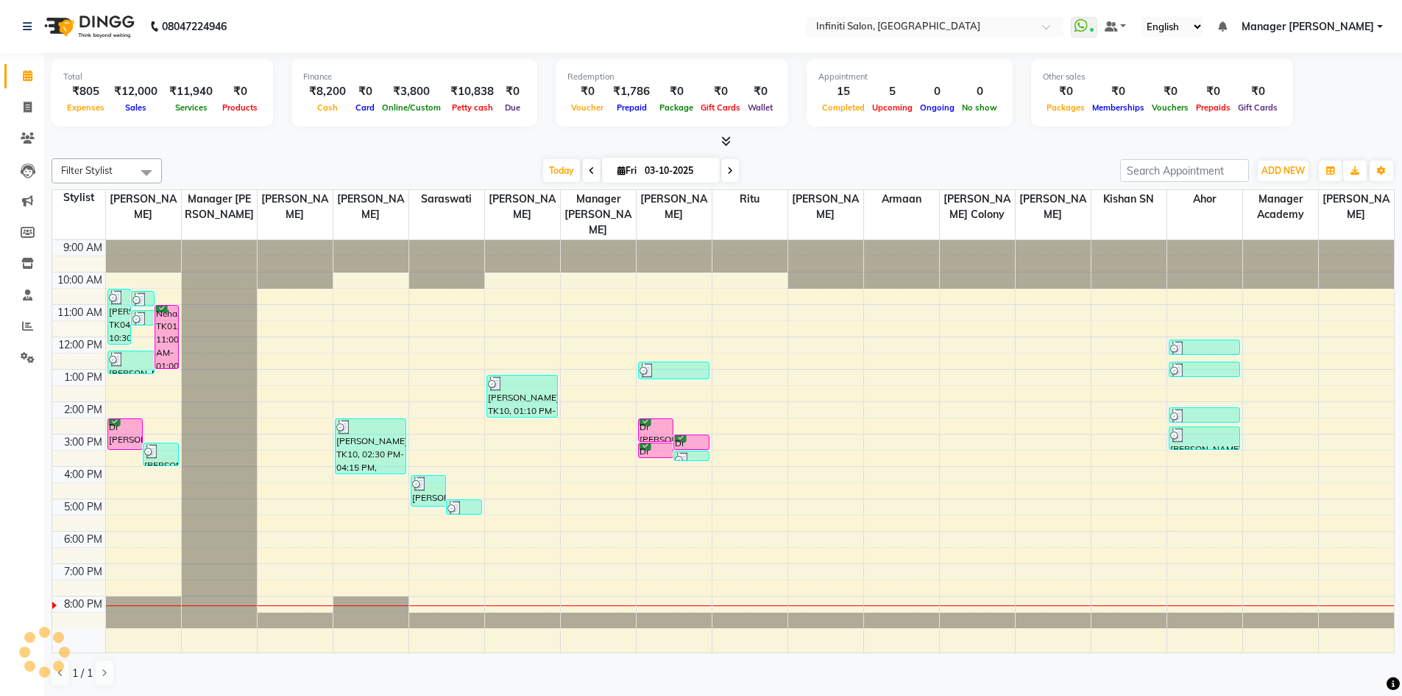
click at [40, 106] on li "Invoice" at bounding box center [22, 108] width 44 height 32
drag, startPoint x: 47, startPoint y: 110, endPoint x: 27, endPoint y: 110, distance: 19.9
click at [42, 110] on app-home "08047224946 Select Location × Infiniti Salon, Shankar Nagar WhatsApp Status ✕ S…" at bounding box center [701, 348] width 1402 height 696
click at [26, 110] on icon at bounding box center [28, 107] width 8 height 11
select select "service"
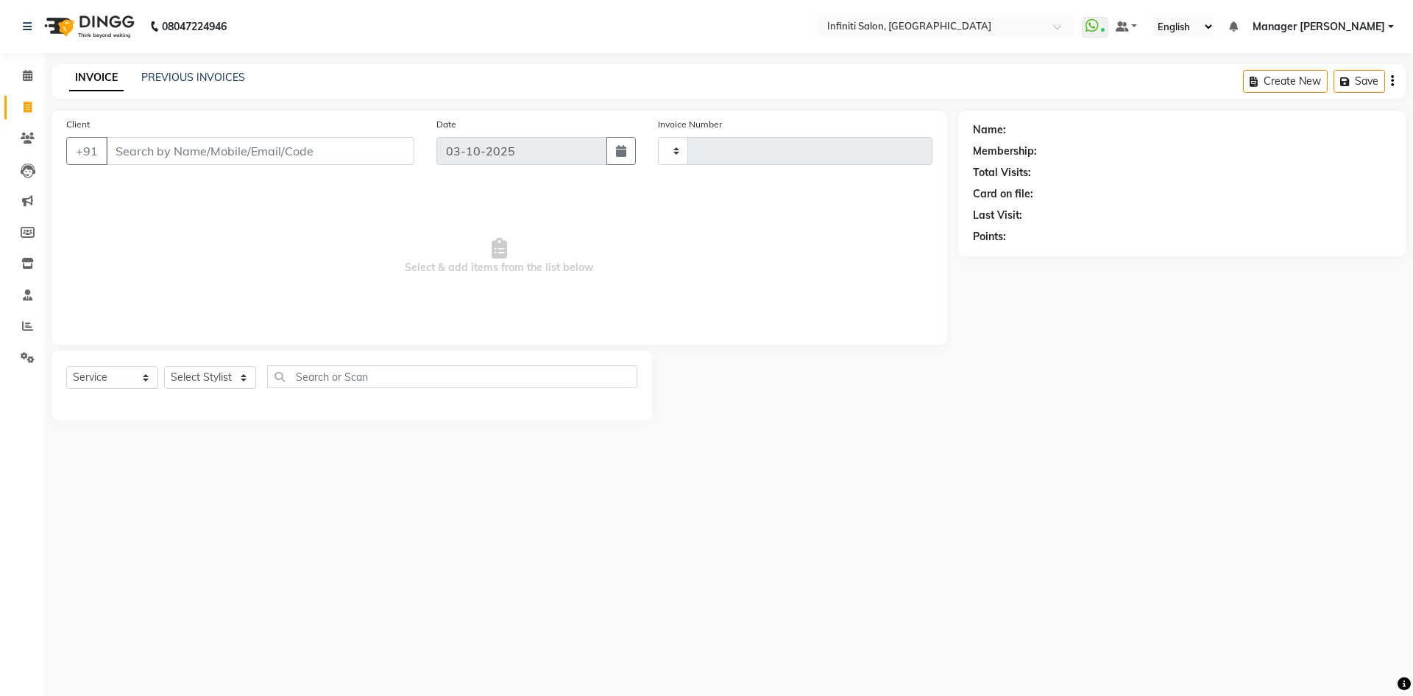
type input "3128"
select select "5804"
click at [141, 144] on input "Client" at bounding box center [260, 151] width 308 height 28
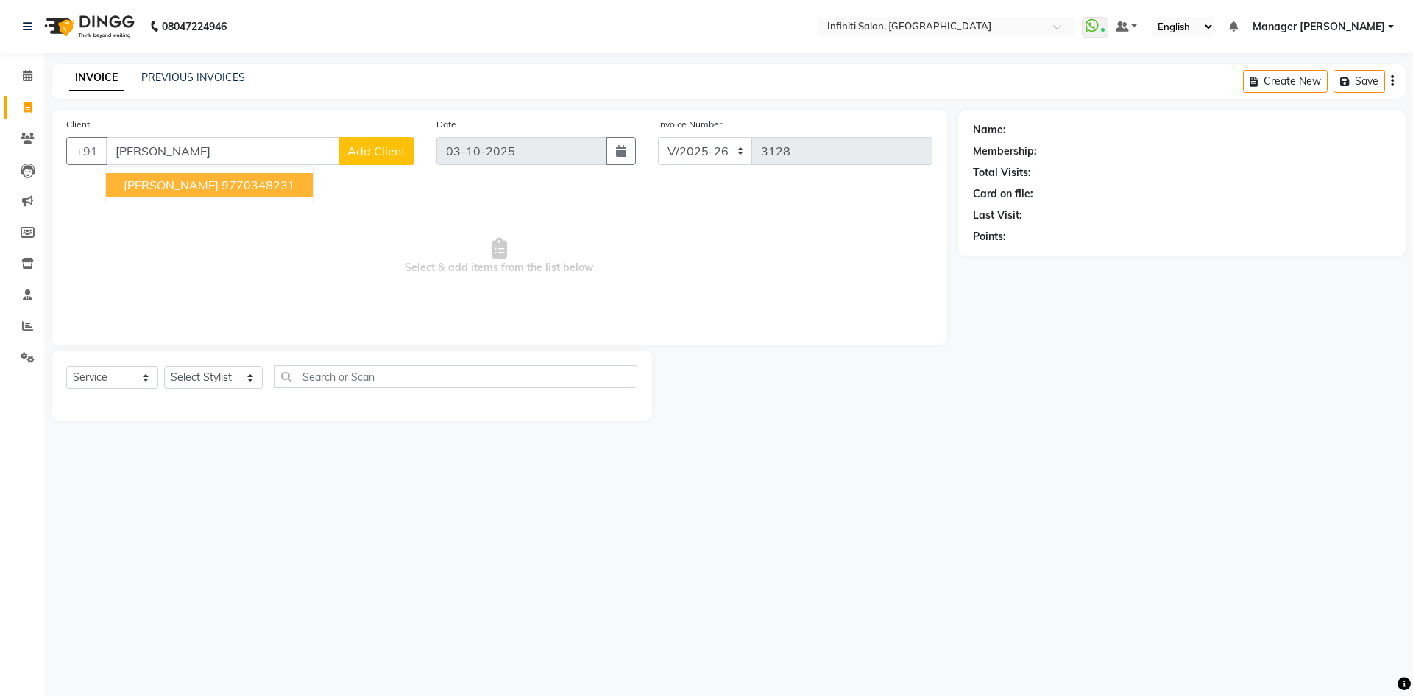
click at [222, 191] on ngb-highlight "9770348231" at bounding box center [259, 184] width 74 height 15
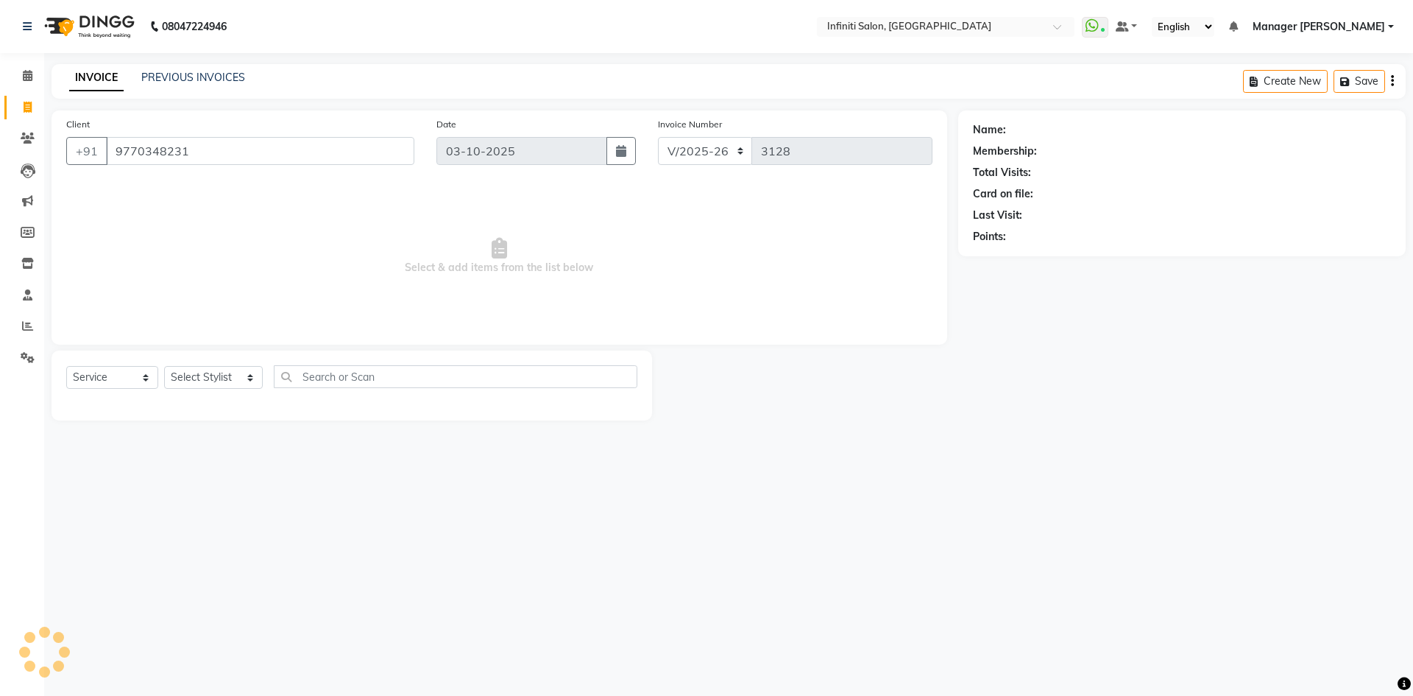
type input "9770348231"
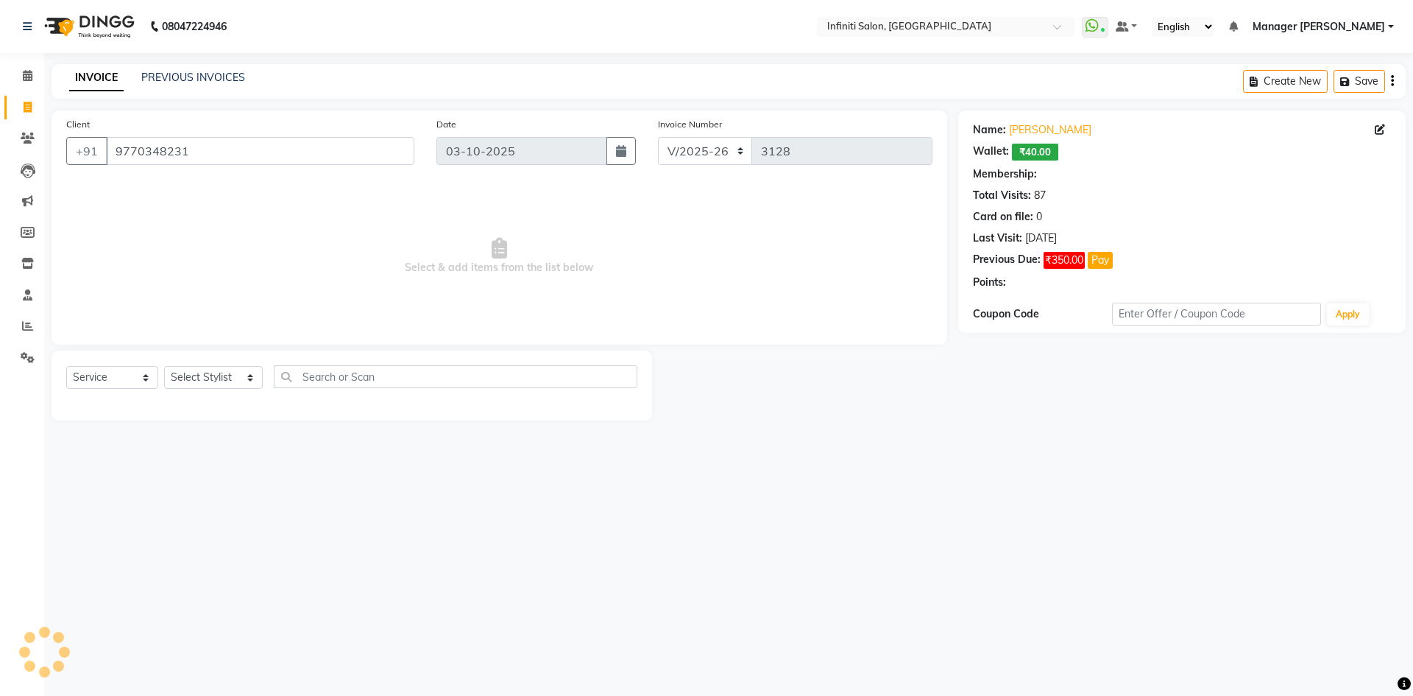
select select "1: Object"
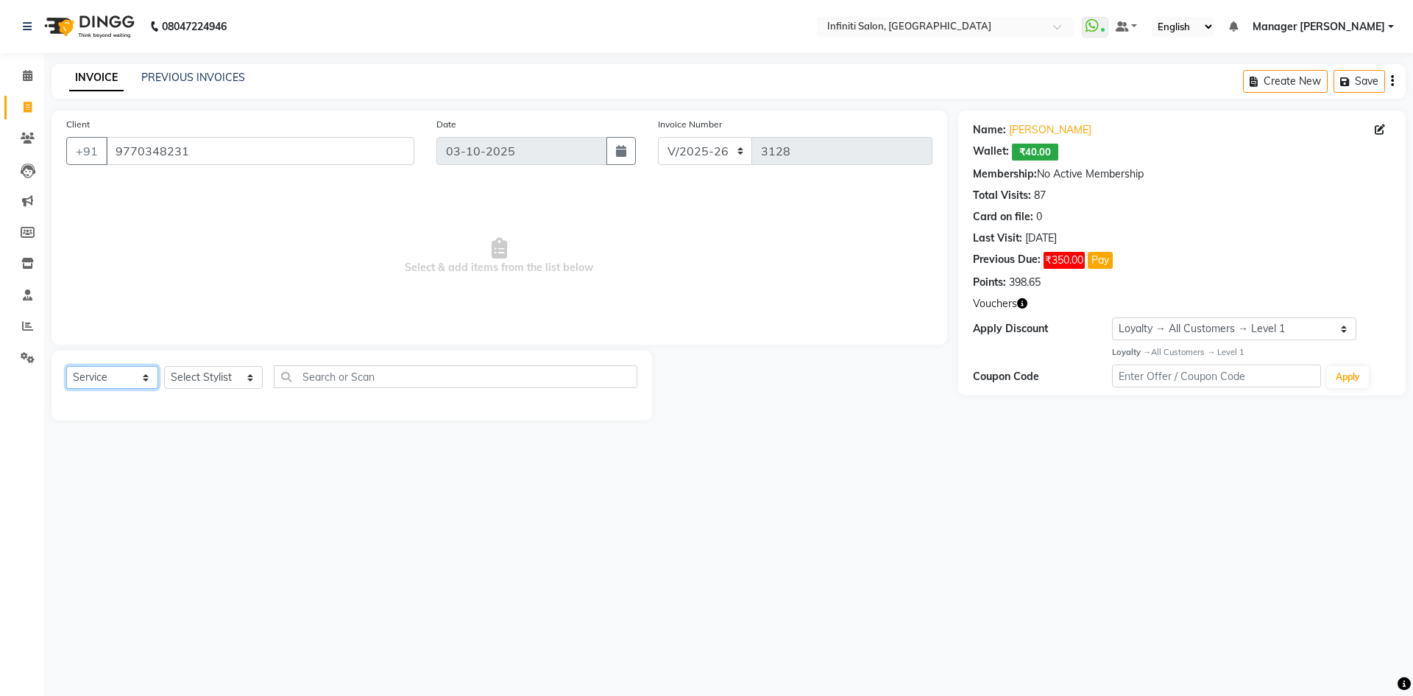
drag, startPoint x: 140, startPoint y: 378, endPoint x: 135, endPoint y: 387, distance: 10.2
click at [140, 378] on select "Select Service Product Membership Package Voucher Prepaid Gift Card" at bounding box center [112, 377] width 92 height 23
select select "product"
click at [66, 366] on select "Select Service Product Membership Package Voucher Prepaid Gift Card" at bounding box center [112, 377] width 92 height 23
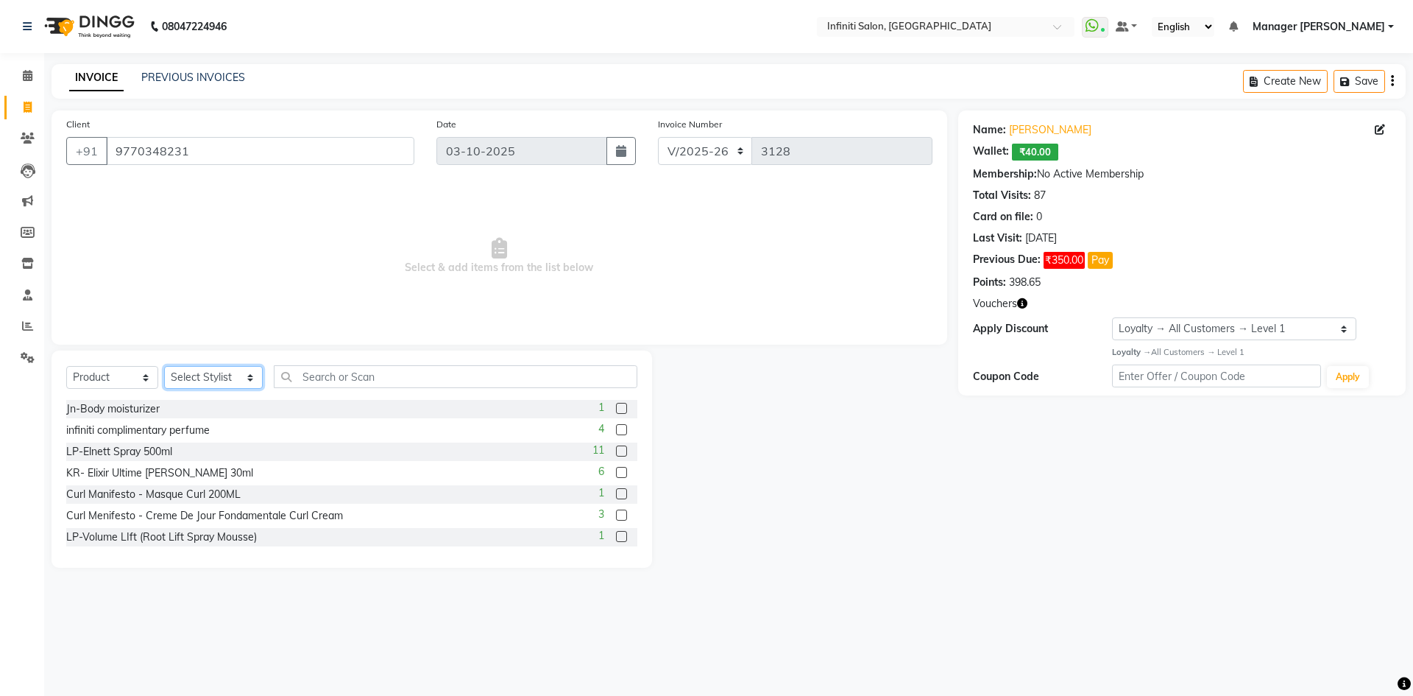
click at [203, 374] on select "Select Stylist Abhi singh Ahor Armaan Chandu Ishwar Jaspreet Khilesh Kishan SN …" at bounding box center [213, 377] width 99 height 23
select select "40449"
click at [164, 366] on select "Select Stylist Abhi singh Ahor Armaan Chandu Ishwar Jaspreet Khilesh Kishan SN …" at bounding box center [213, 377] width 99 height 23
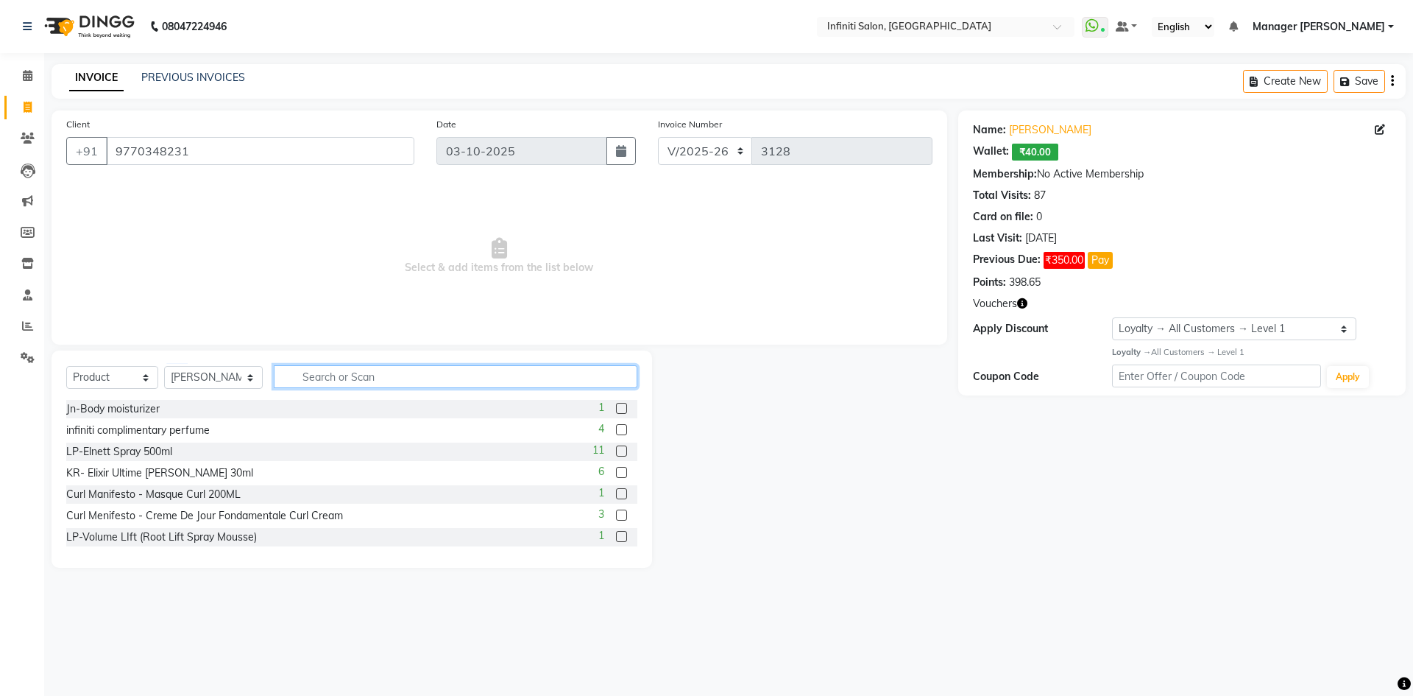
click at [351, 371] on input "text" at bounding box center [456, 376] width 364 height 23
type input "3474637196646"
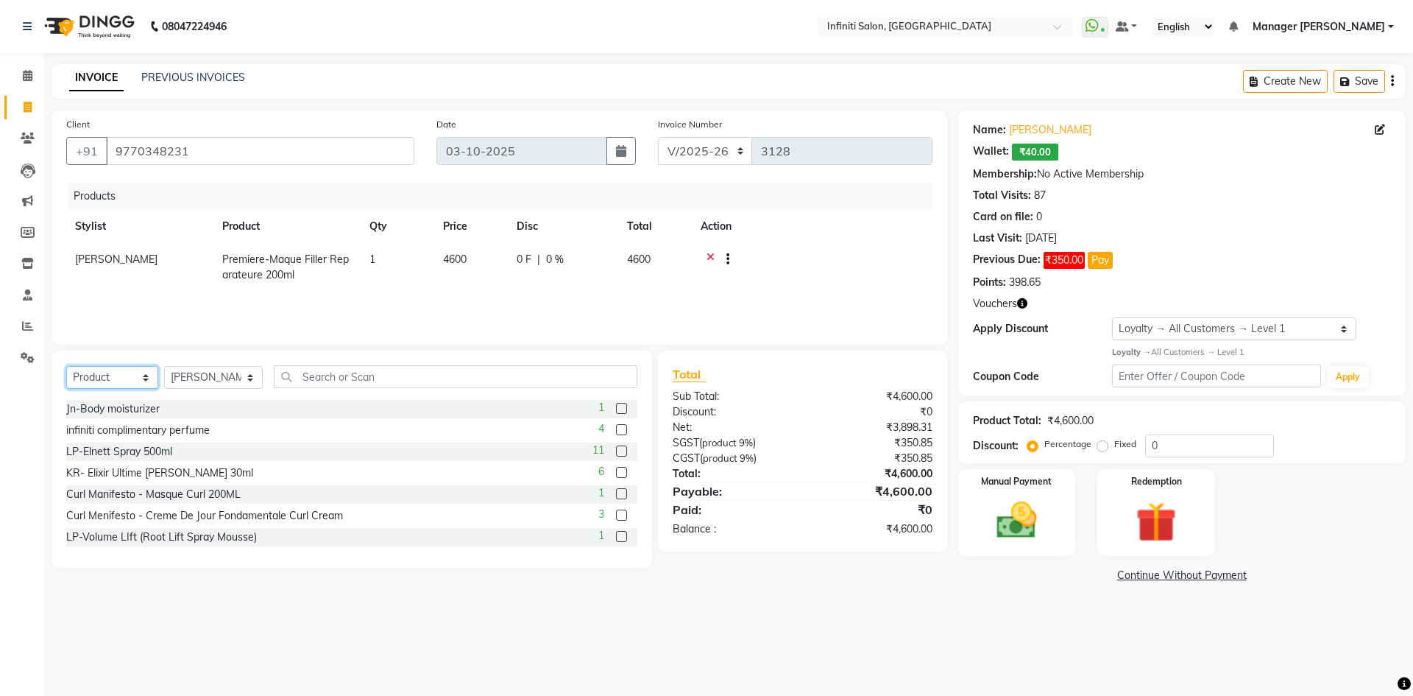
click at [98, 383] on select "Select Service Product Membership Package Voucher Prepaid Gift Card" at bounding box center [112, 377] width 92 height 23
select select "service"
click at [66, 366] on select "Select Service Product Membership Package Voucher Prepaid Gift Card" at bounding box center [112, 377] width 92 height 23
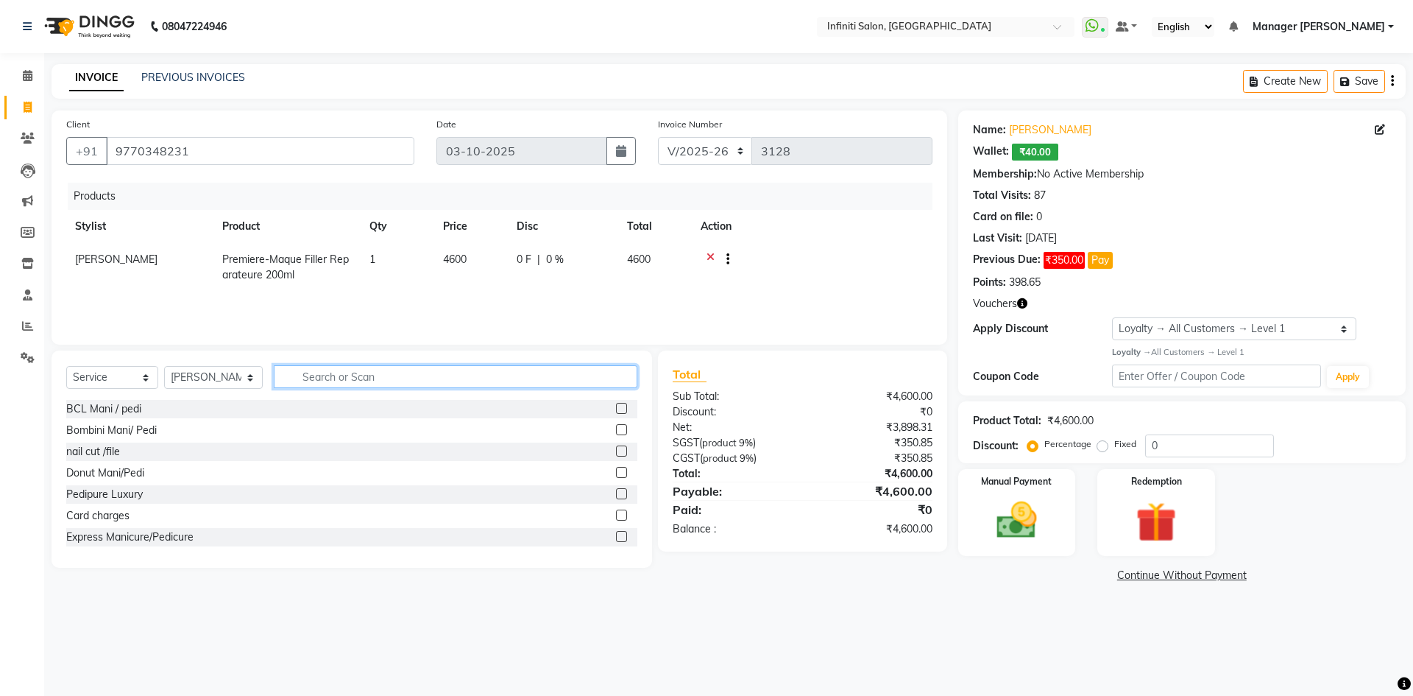
click at [305, 375] on input "text" at bounding box center [456, 376] width 364 height 23
type input "L"
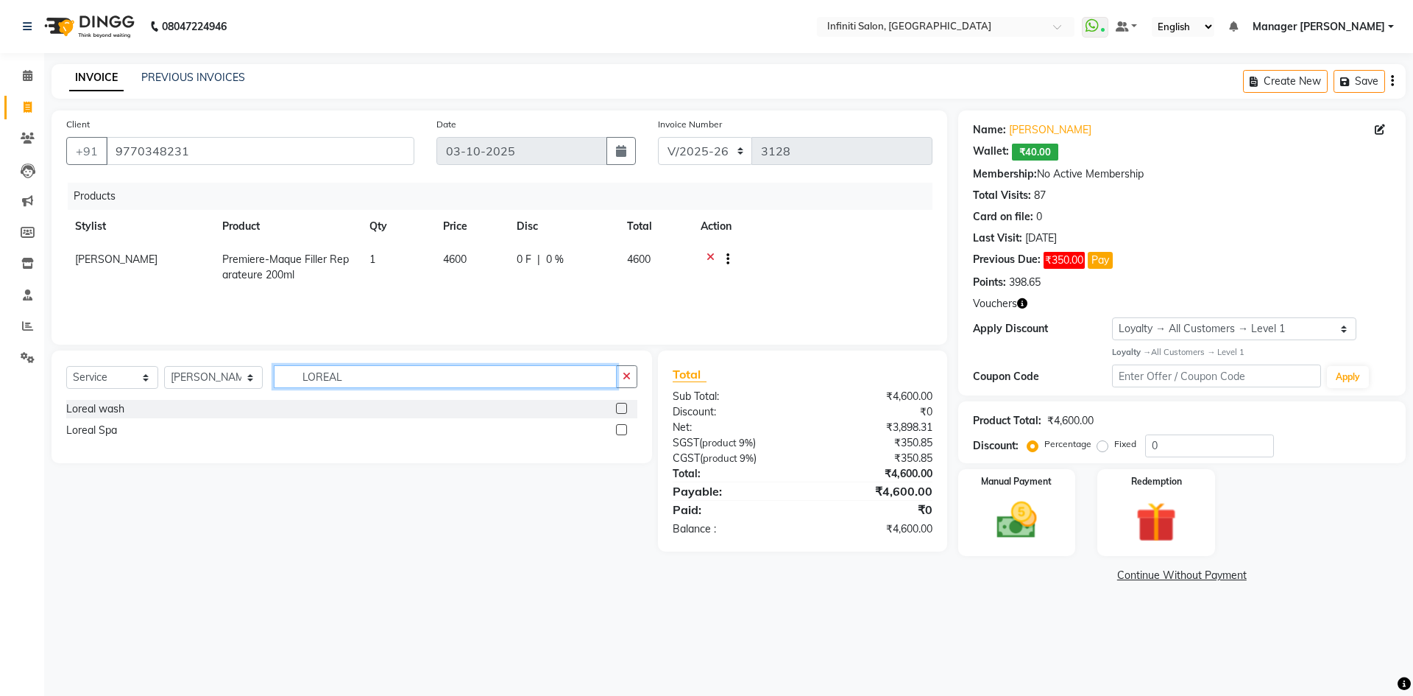
type input "LOREAL"
drag, startPoint x: 620, startPoint y: 410, endPoint x: 464, endPoint y: 372, distance: 161.2
click at [619, 409] on label at bounding box center [621, 408] width 11 height 11
click at [619, 409] on input "checkbox" at bounding box center [621, 409] width 10 height 10
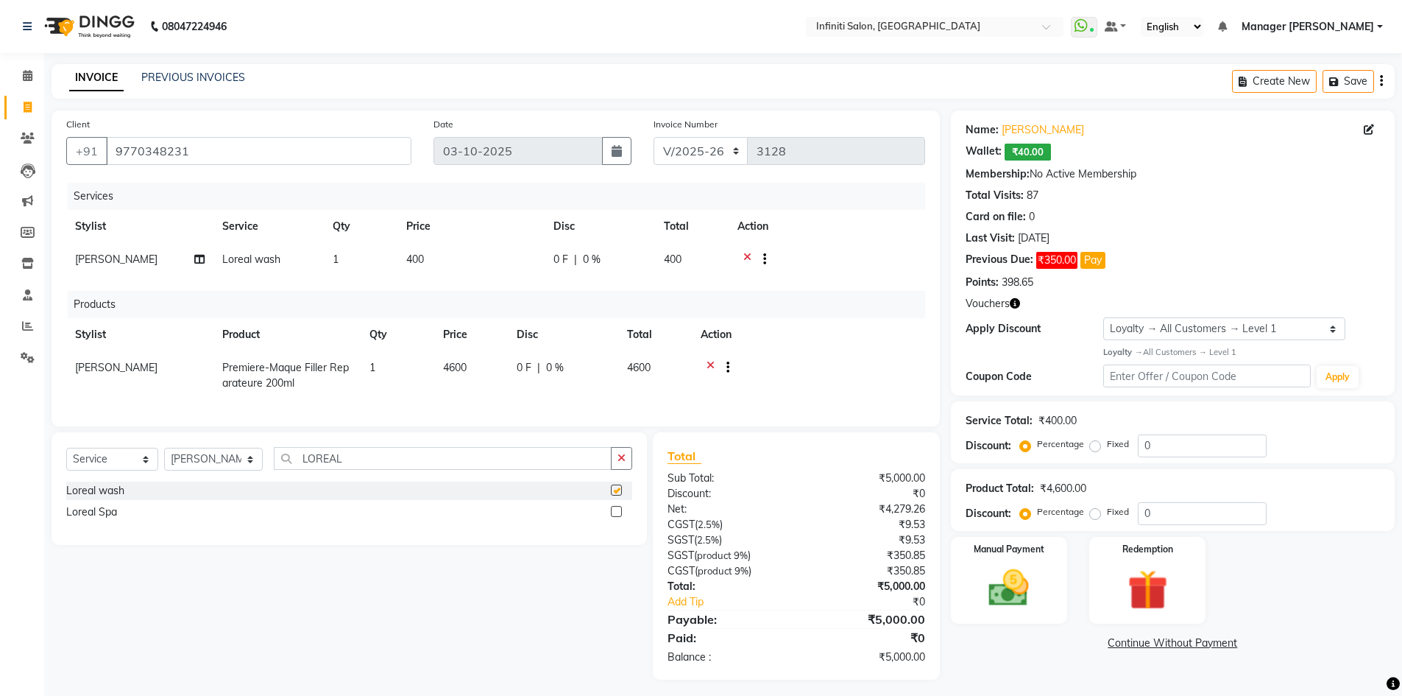
checkbox input "false"
click at [467, 271] on td "400" at bounding box center [470, 261] width 147 height 36
select select "40449"
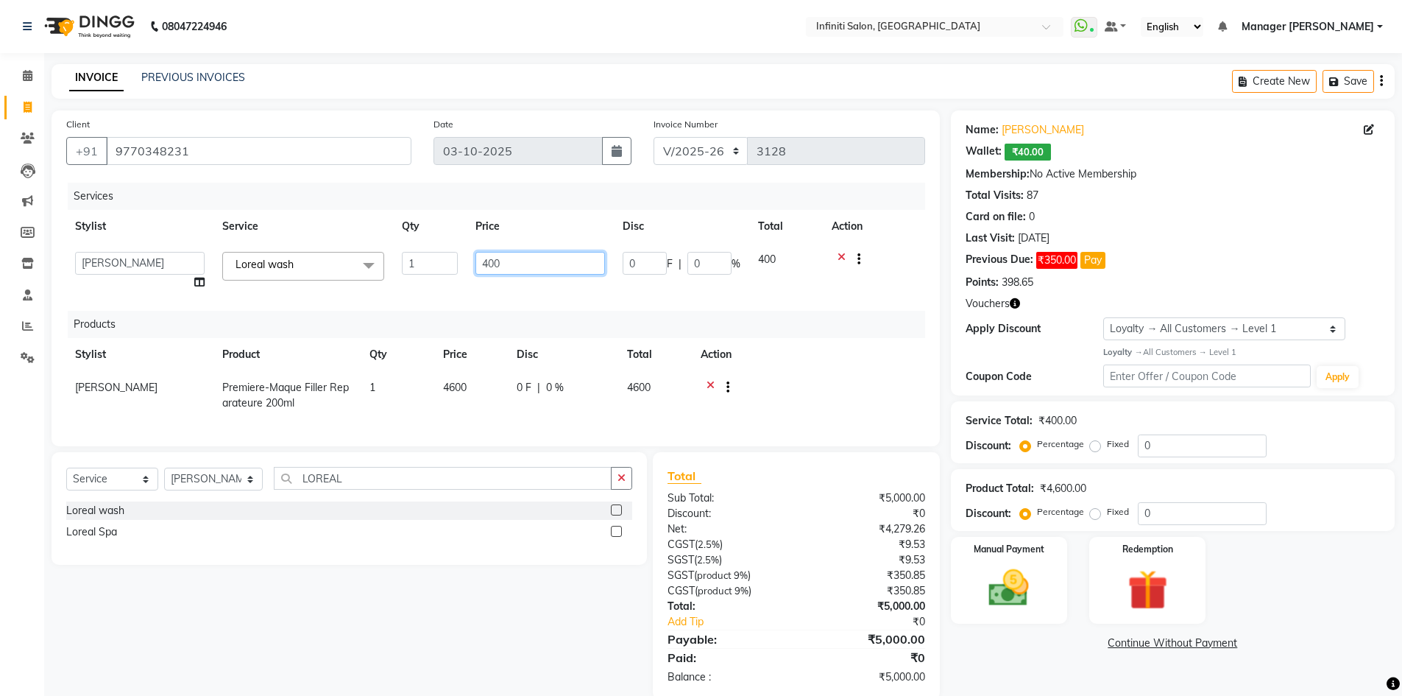
drag, startPoint x: 473, startPoint y: 269, endPoint x: 457, endPoint y: 268, distance: 15.5
click at [457, 268] on tr "Abhi singh Ahor Armaan Chandu Ishwar Jaspreet Khilesh Kishan SN Manager Academy…" at bounding box center [495, 271] width 859 height 56
type input "500"
click at [464, 286] on div "Services Stylist Service Qty Price Disc Total Action Abhi singh Ahor Armaan Cha…" at bounding box center [495, 307] width 859 height 249
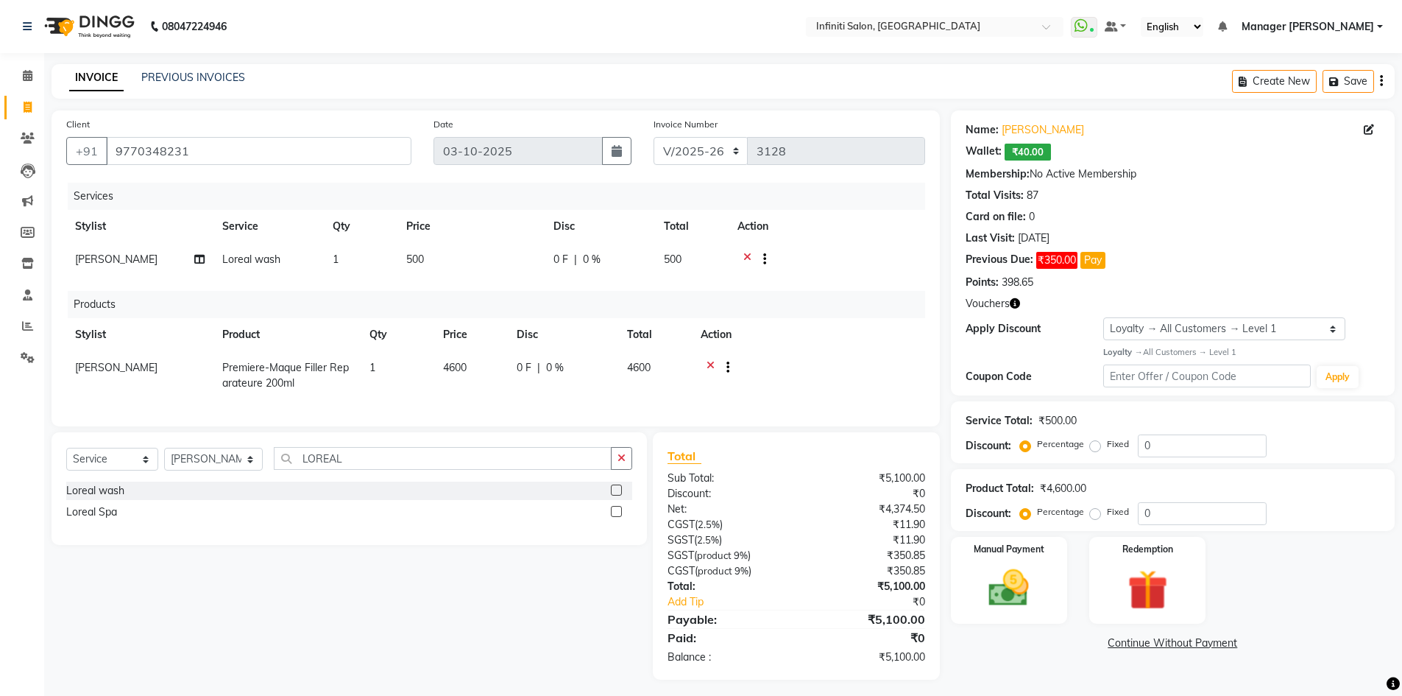
scroll to position [17, 0]
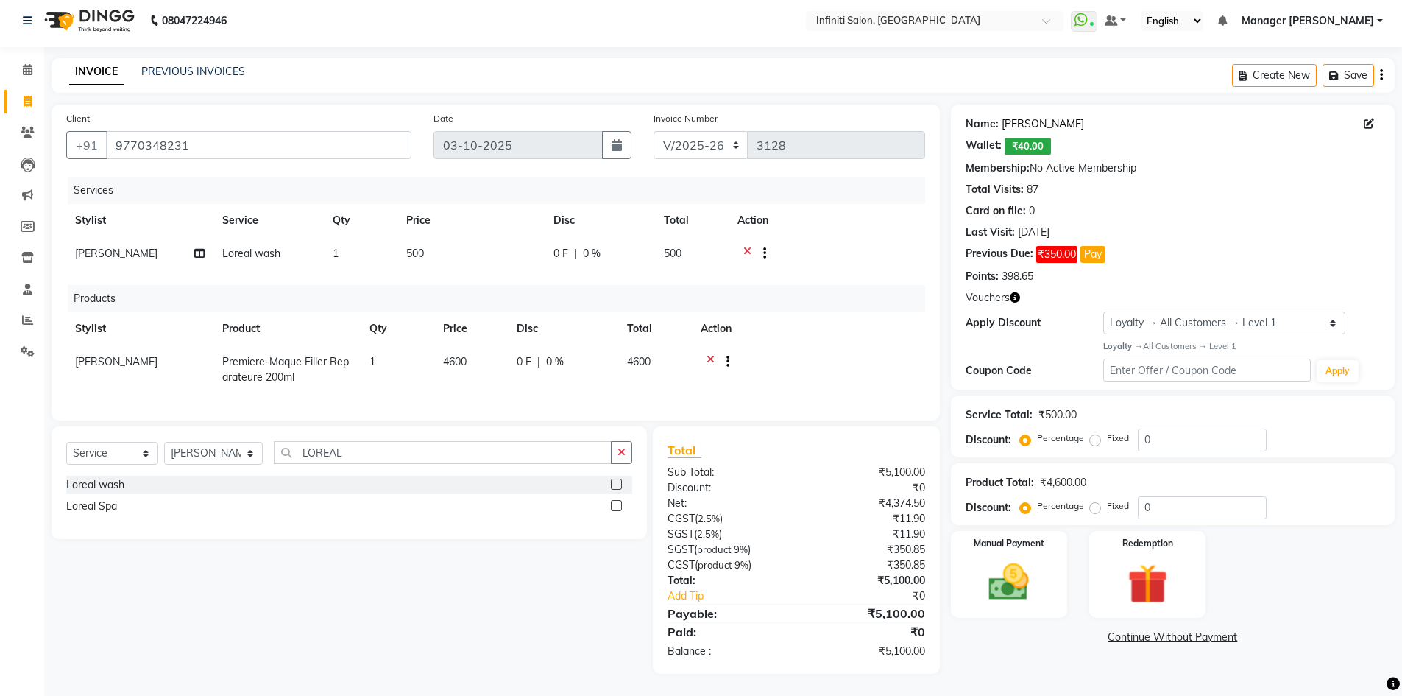
click at [1033, 116] on link "Shibali Raj" at bounding box center [1043, 123] width 82 height 15
click at [1035, 558] on img at bounding box center [1009, 582] width 68 height 48
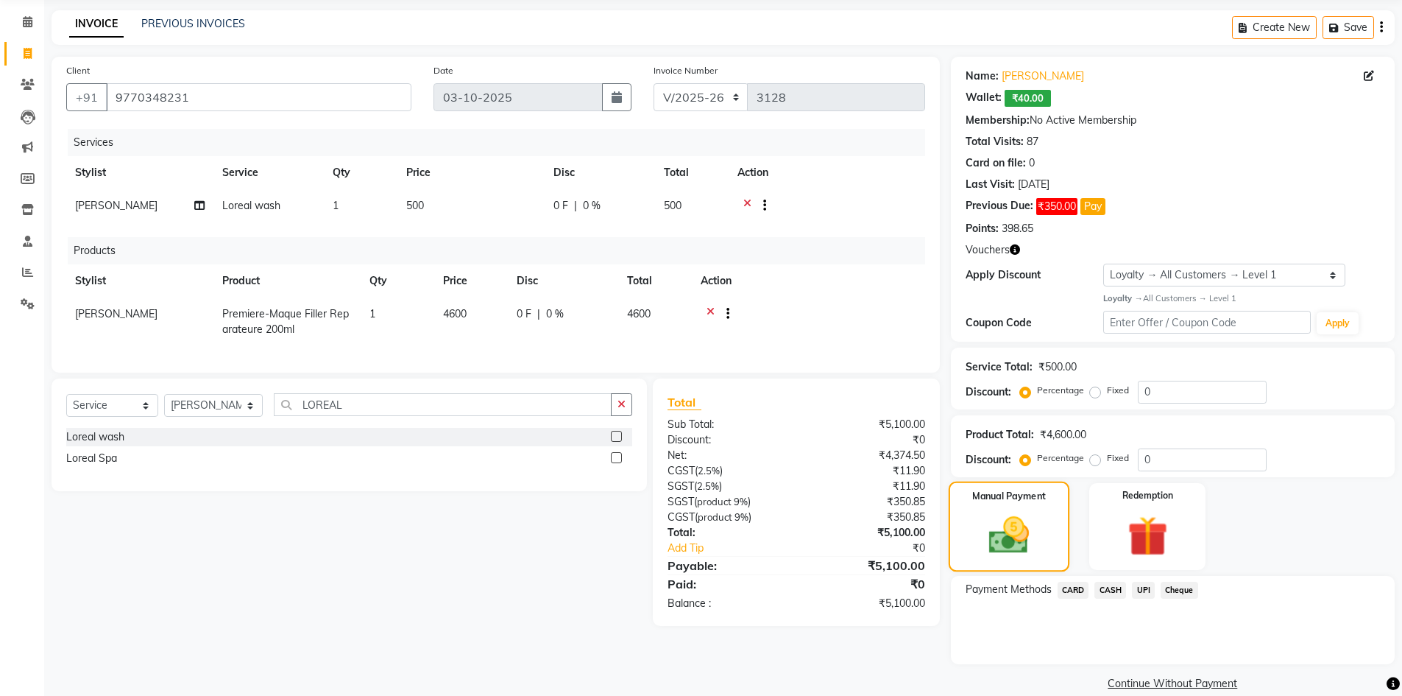
scroll to position [74, 0]
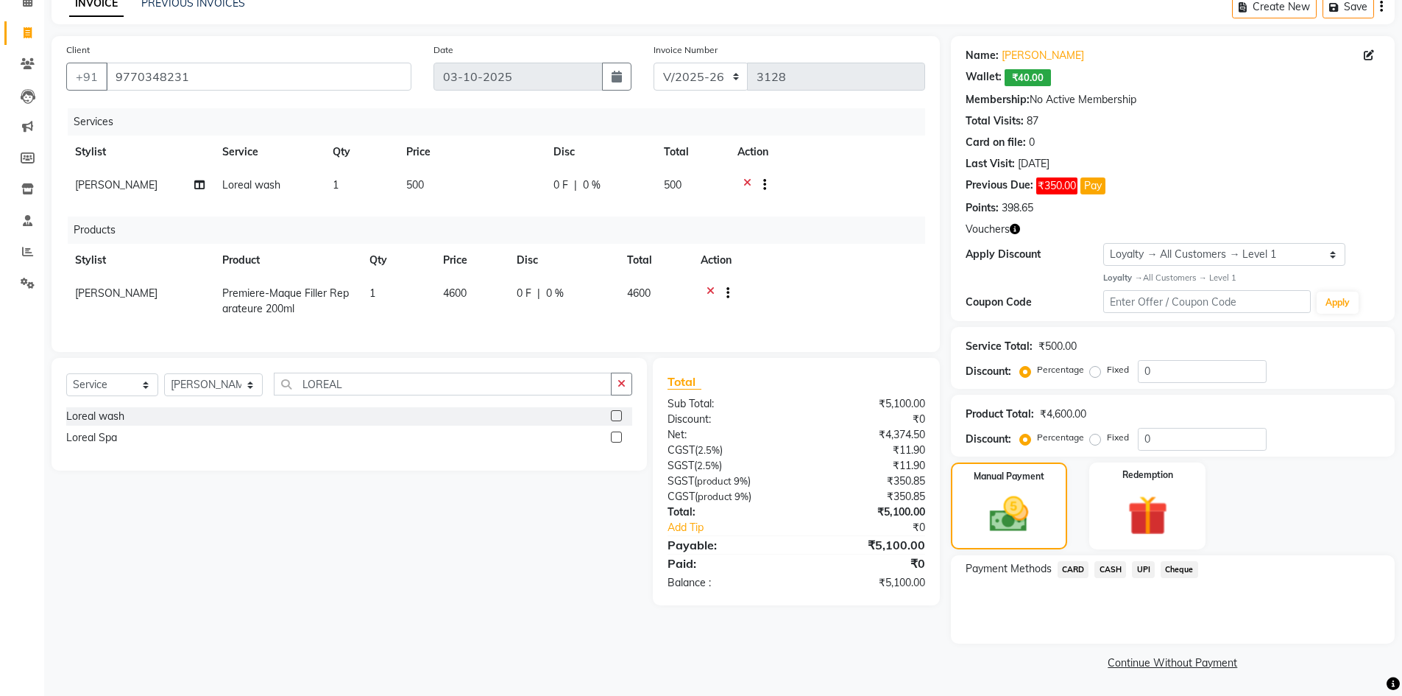
click at [1149, 659] on link "Continue Without Payment" at bounding box center [1173, 662] width 438 height 15
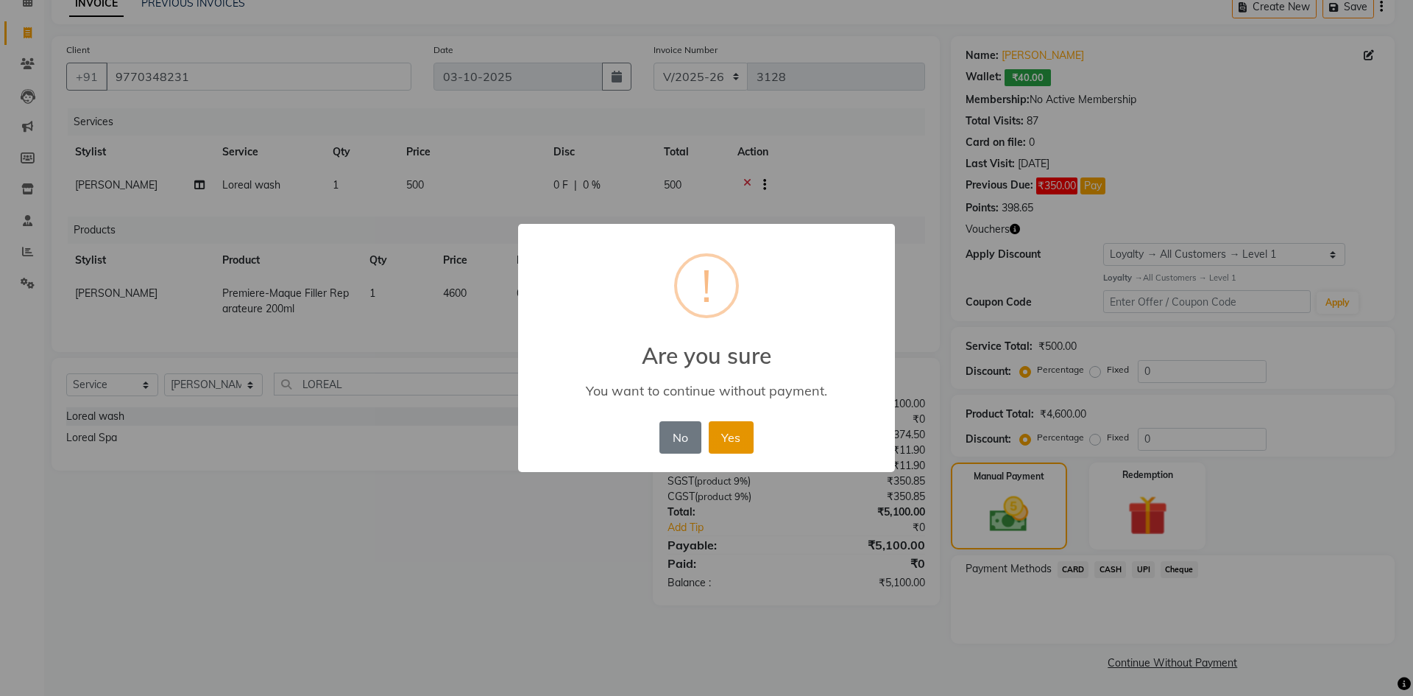
click at [736, 431] on button "Yes" at bounding box center [731, 437] width 45 height 32
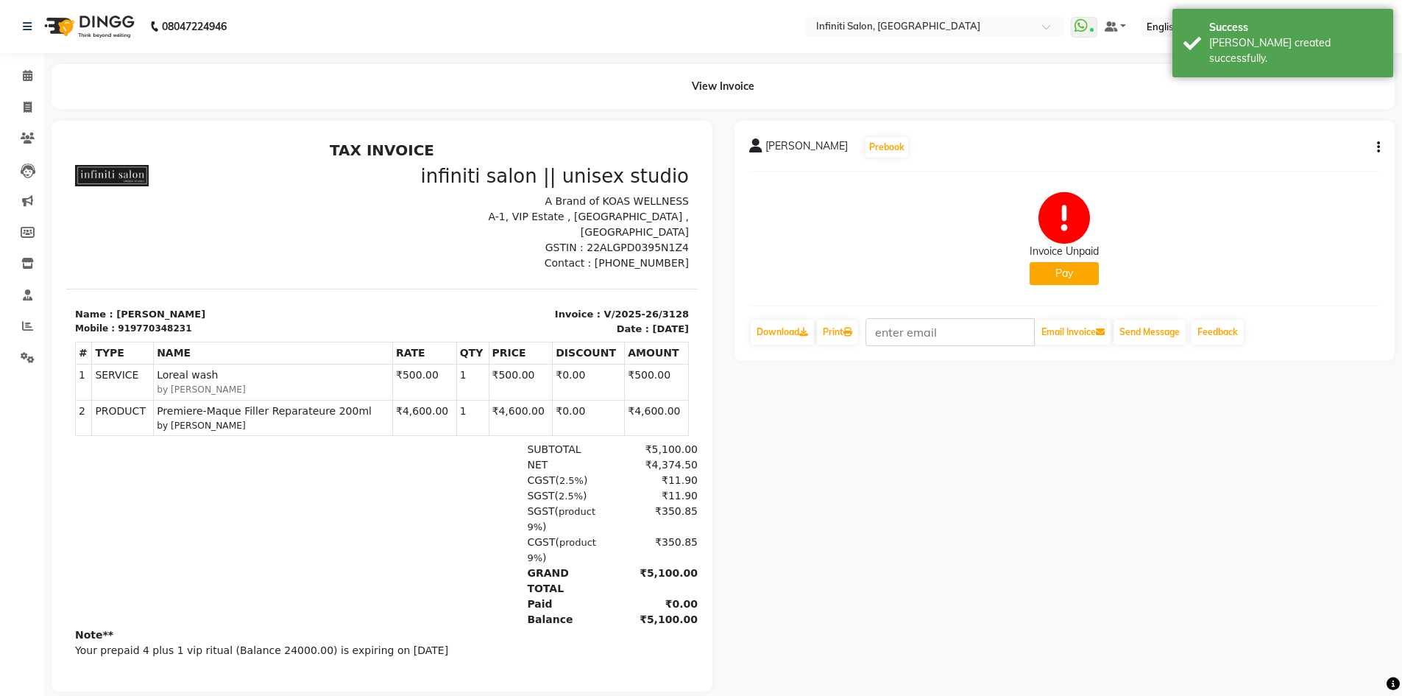
click at [68, 25] on img at bounding box center [88, 26] width 101 height 41
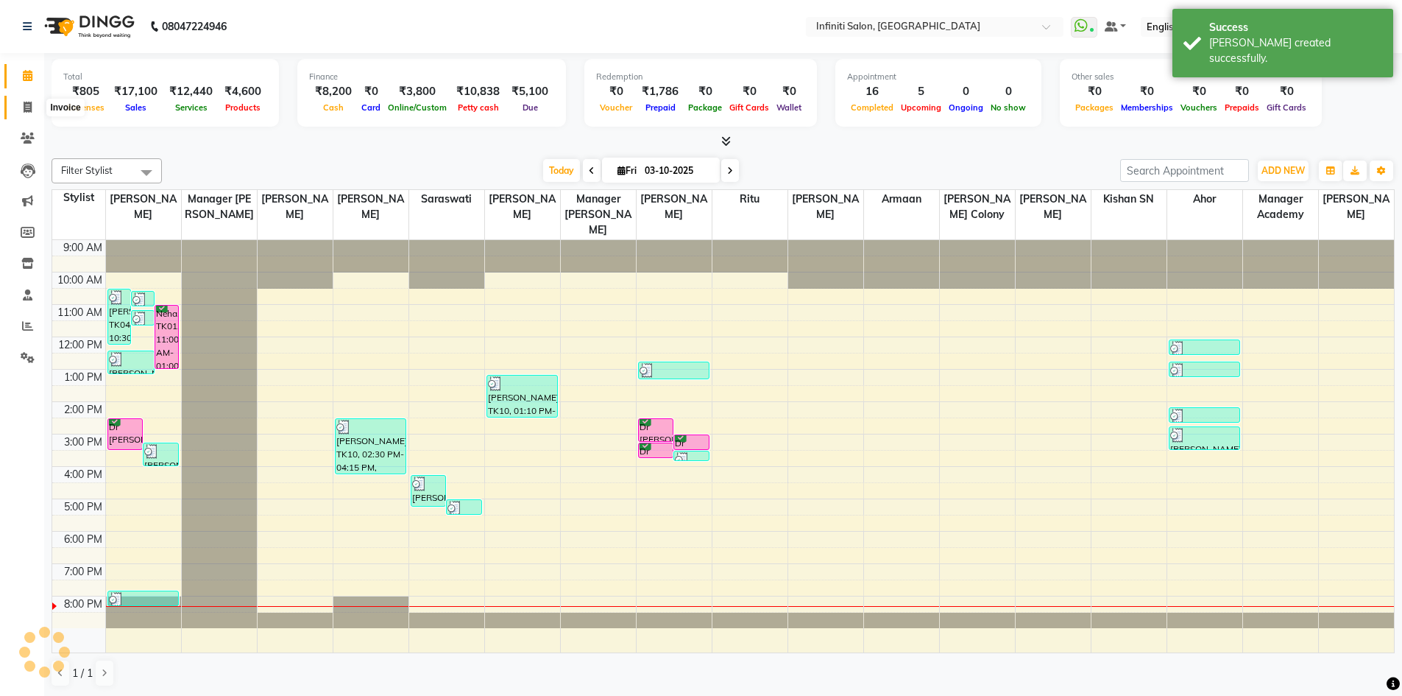
click at [29, 115] on span at bounding box center [28, 107] width 26 height 17
select select "service"
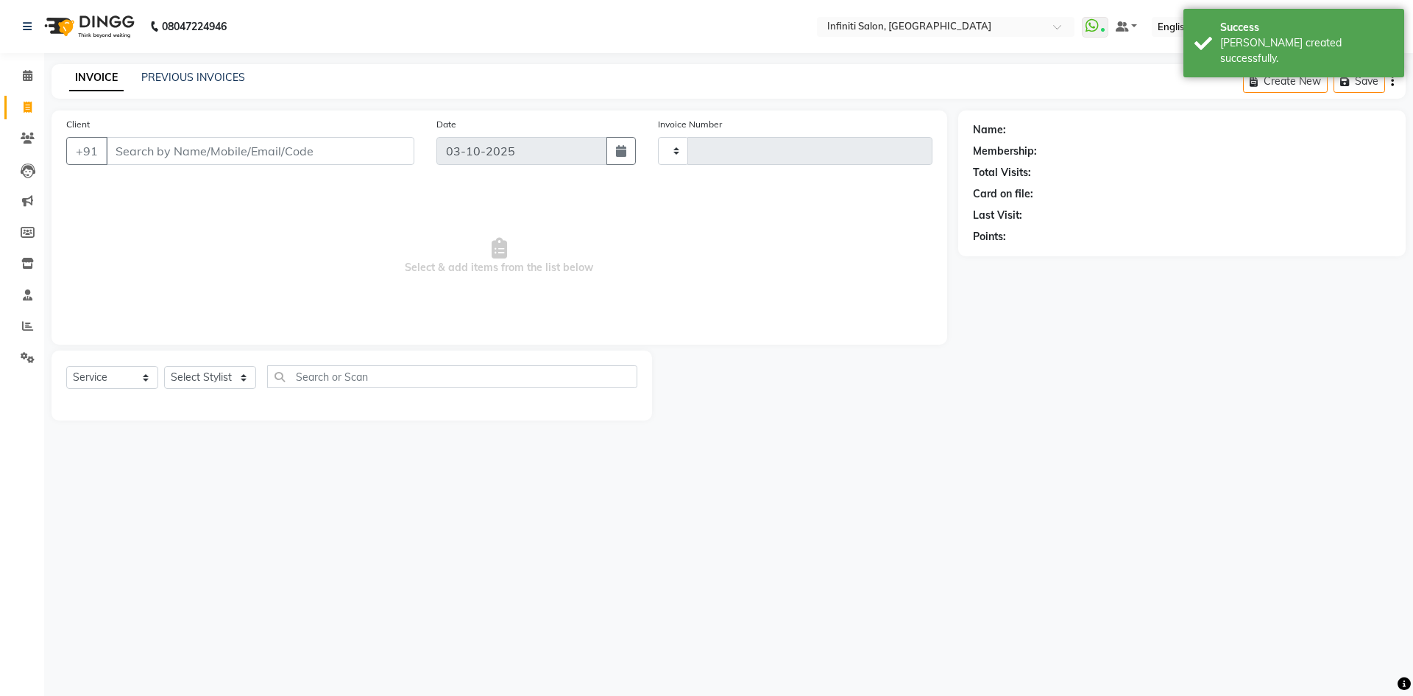
type input "3129"
select select "5804"
click at [205, 381] on select "Select Stylist" at bounding box center [210, 377] width 92 height 23
select select "40471"
click at [164, 366] on select "Select Stylist Abhi singh Ahor Armaan Chandu Ishwar Jaspreet Khilesh Kishan SN …" at bounding box center [213, 377] width 99 height 23
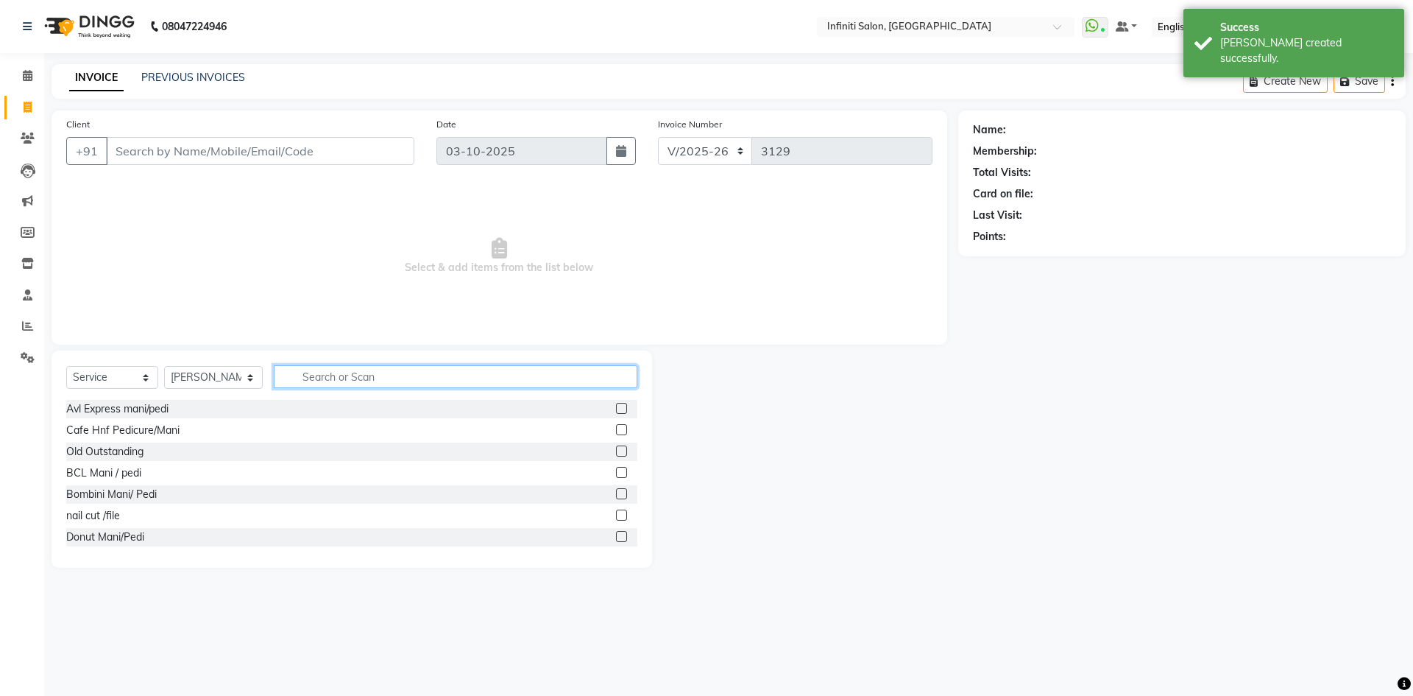
click at [383, 385] on input "text" at bounding box center [456, 376] width 364 height 23
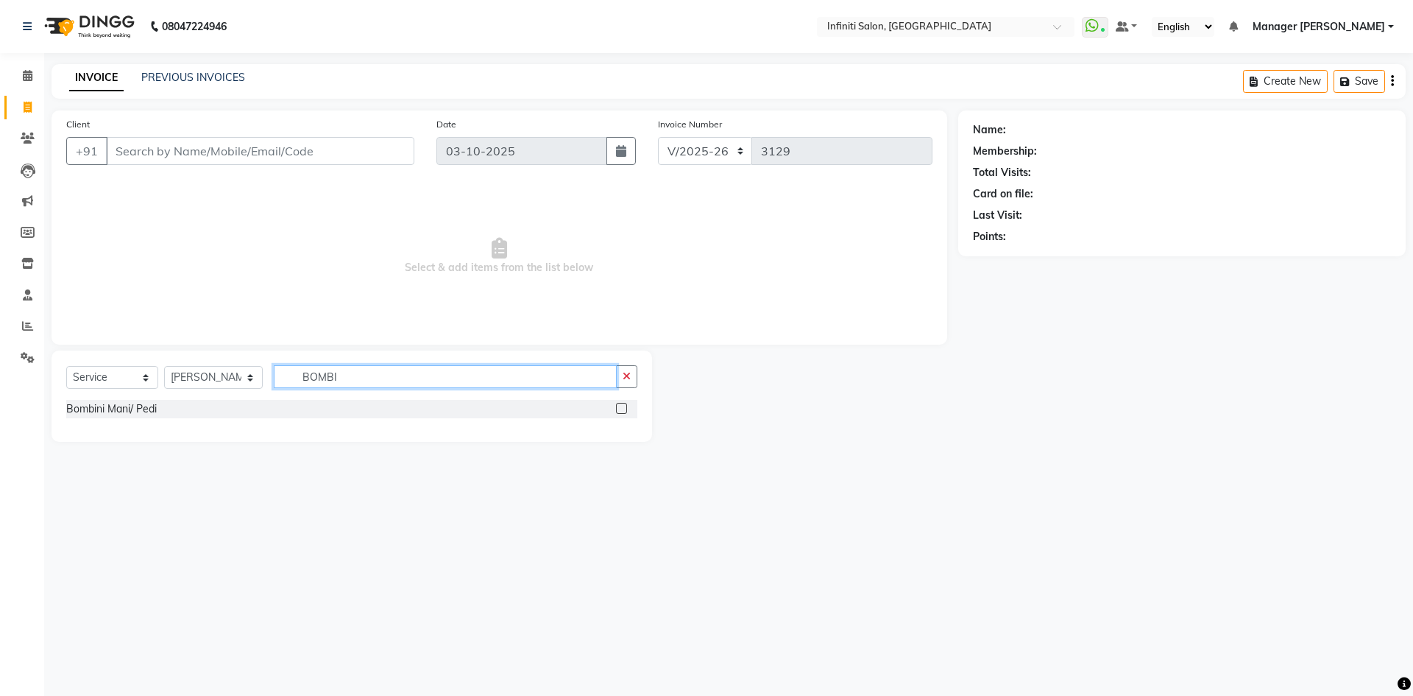
type input "BOMBI"
click at [617, 406] on label at bounding box center [621, 408] width 11 height 11
click at [617, 406] on input "checkbox" at bounding box center [621, 409] width 10 height 10
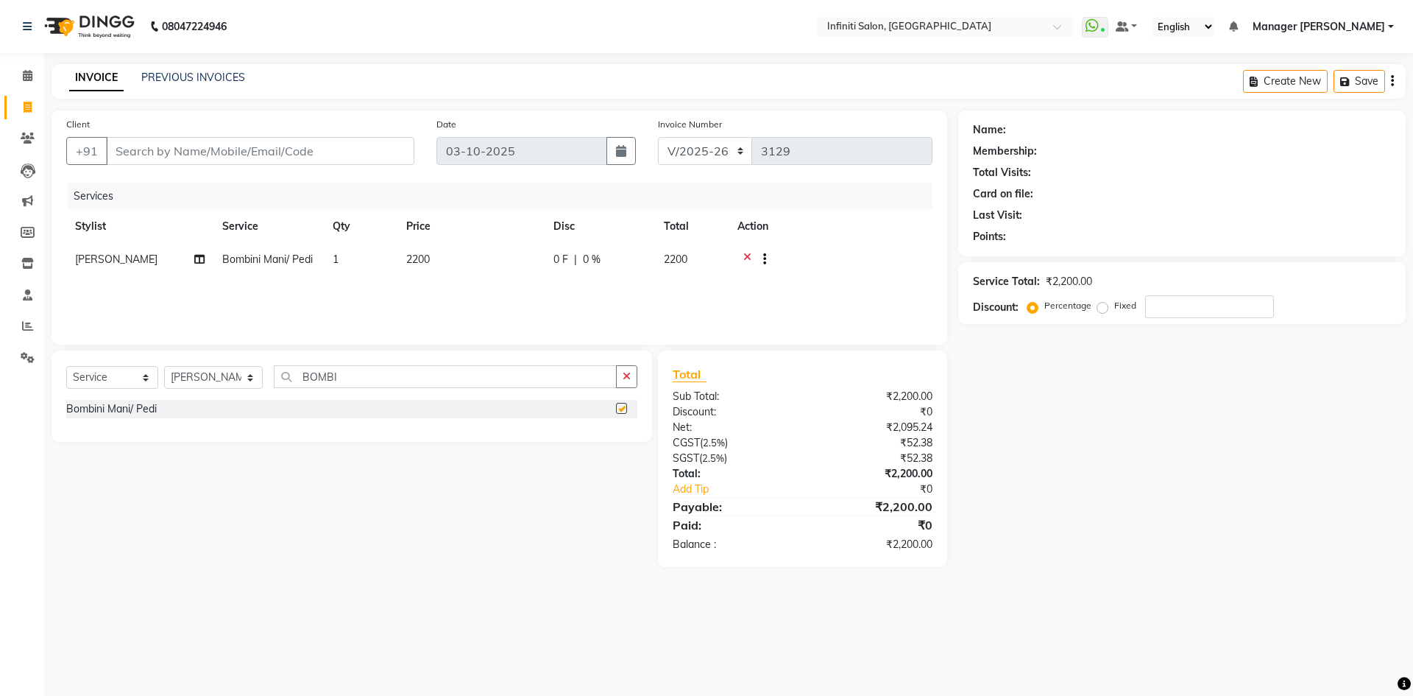
checkbox input "false"
click at [177, 380] on select "Select Stylist Abhi singh Ahor Armaan Chandu Ishwar Jaspreet Khilesh Kishan SN …" at bounding box center [213, 377] width 99 height 23
select select "40845"
click at [164, 366] on select "Select Stylist Abhi singh Ahor Armaan Chandu Ishwar Jaspreet Khilesh Kishan SN …" at bounding box center [213, 377] width 99 height 23
click at [616, 492] on label at bounding box center [621, 493] width 11 height 11
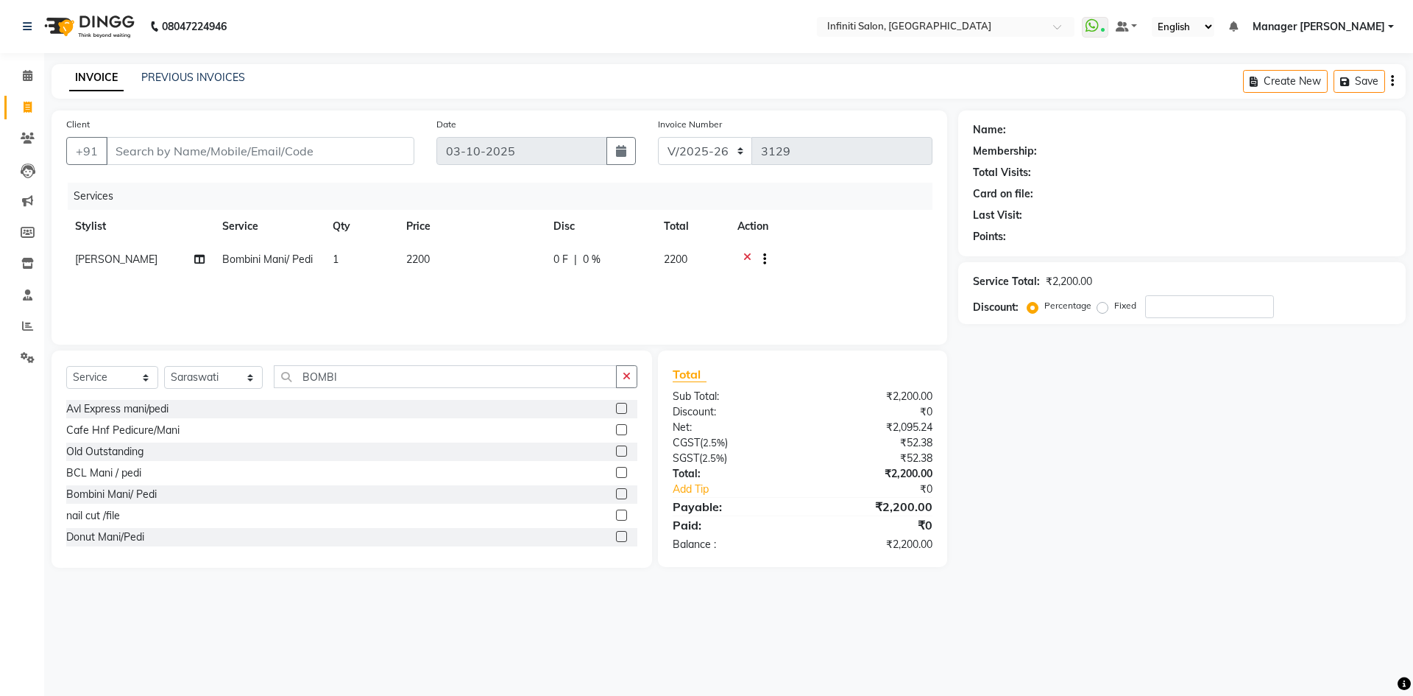
click at [616, 492] on input "checkbox" at bounding box center [621, 494] width 10 height 10
checkbox input "false"
click at [747, 258] on icon at bounding box center [747, 261] width 8 height 18
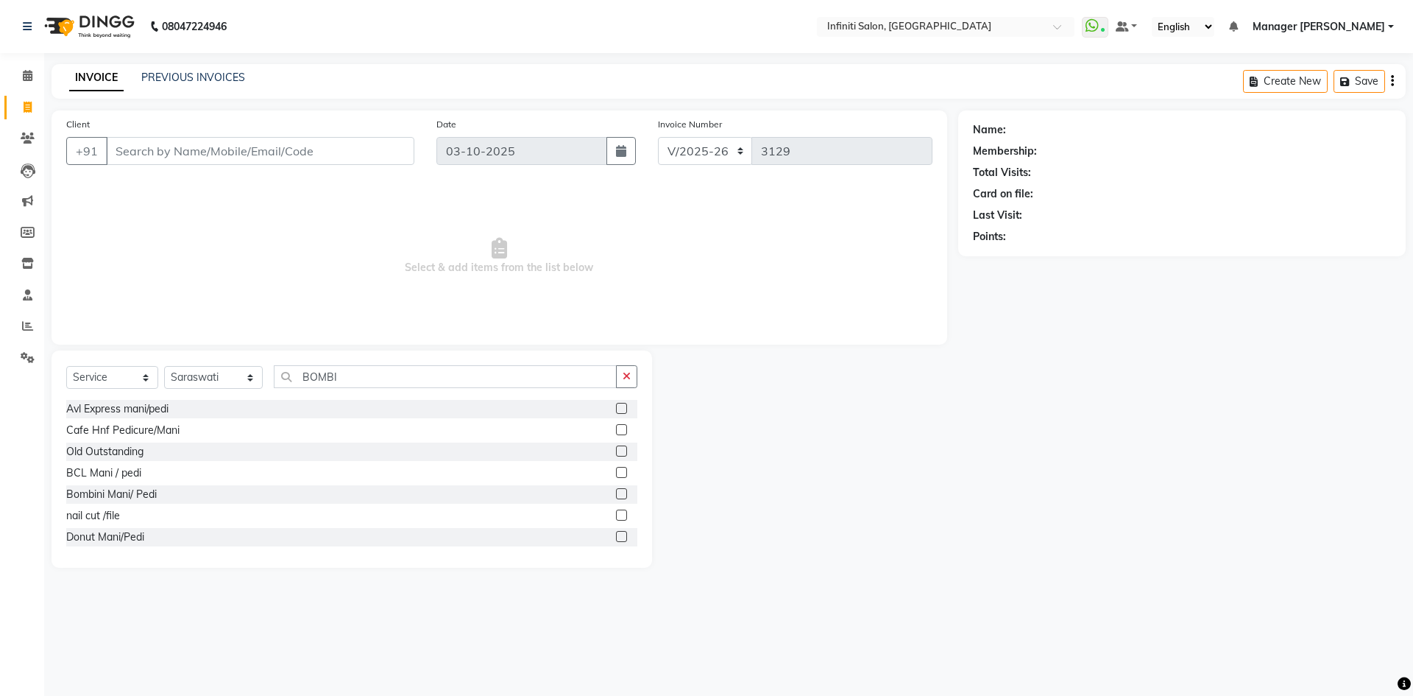
click at [177, 84] on div "PREVIOUS INVOICES" at bounding box center [193, 77] width 104 height 15
click at [187, 72] on link "PREVIOUS INVOICES" at bounding box center [193, 77] width 104 height 13
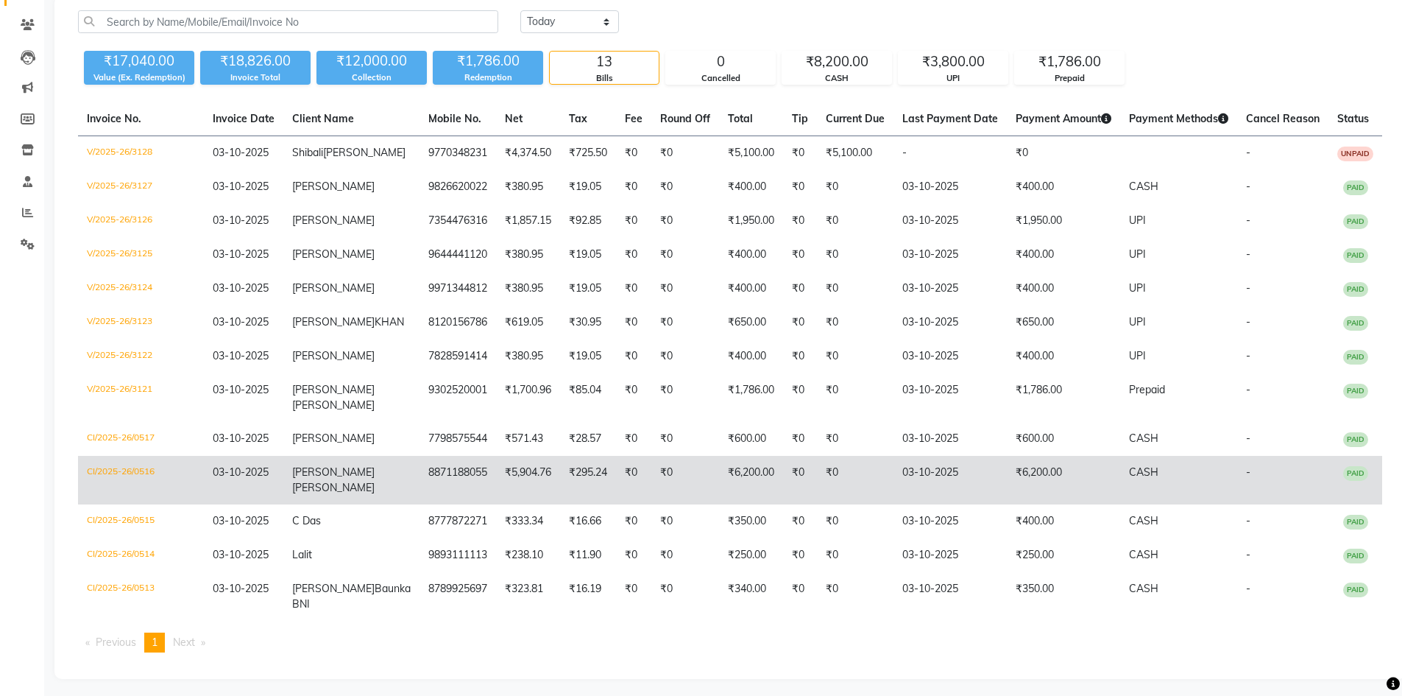
scroll to position [133, 0]
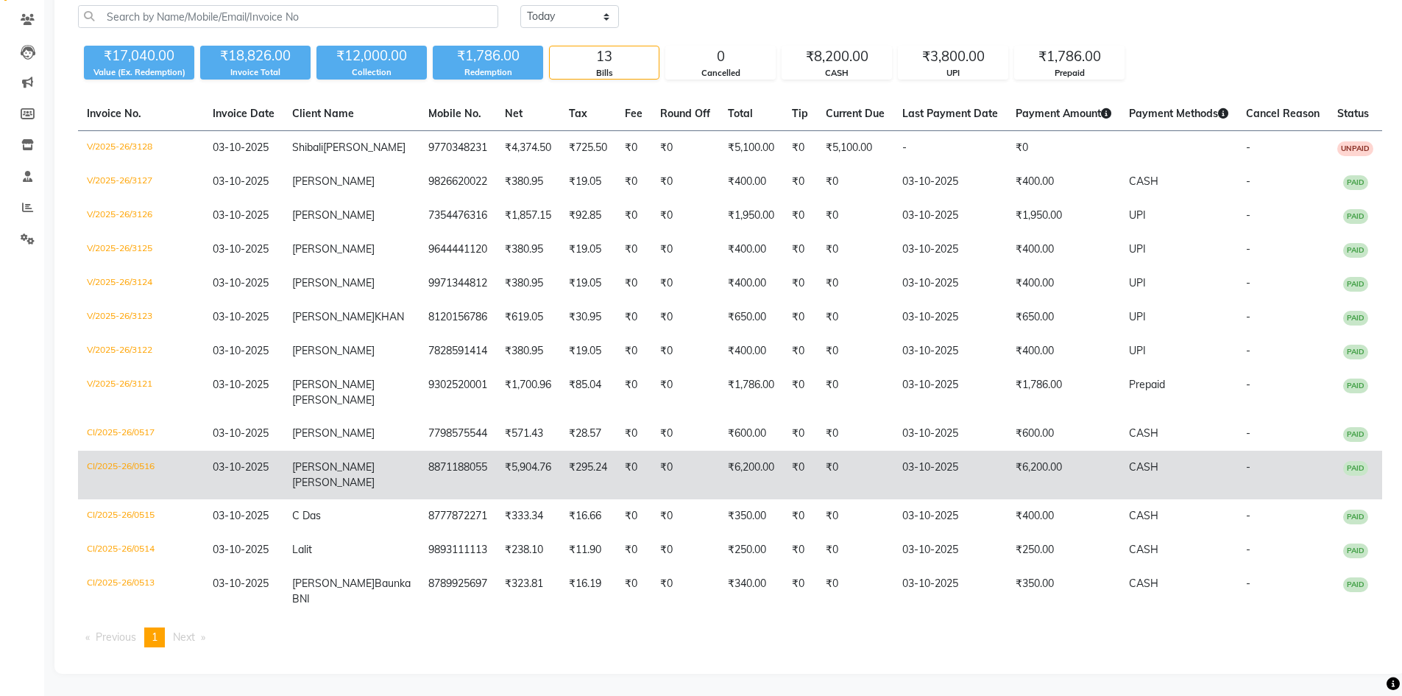
click at [1181, 464] on td "CASH" at bounding box center [1178, 474] width 117 height 49
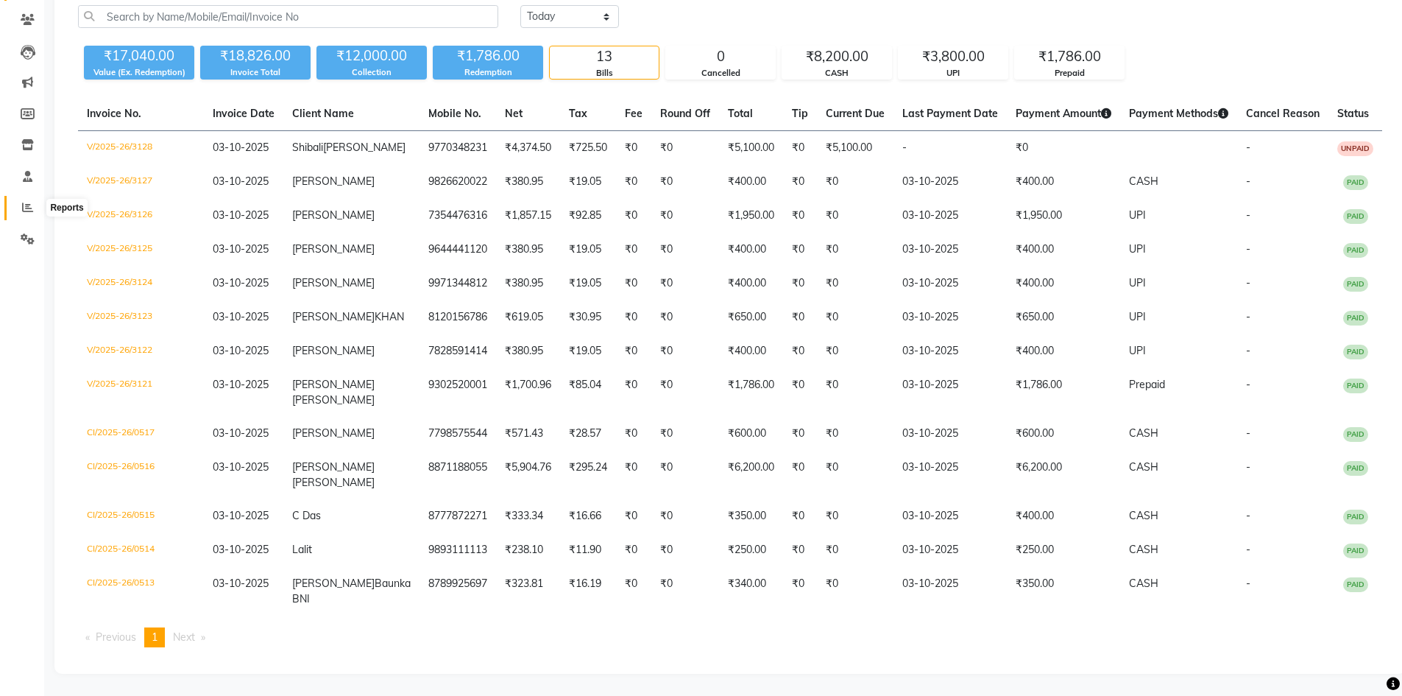
click at [38, 199] on span at bounding box center [28, 207] width 26 height 17
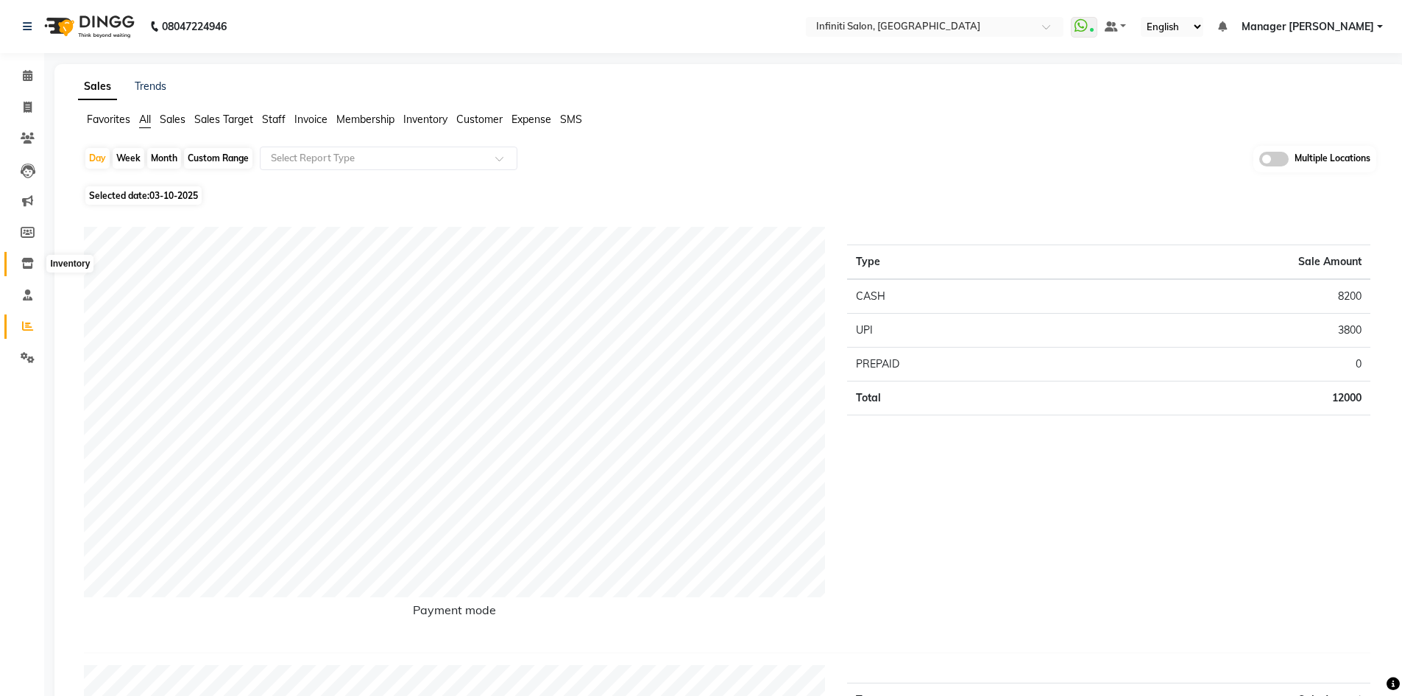
click at [39, 257] on span at bounding box center [28, 263] width 26 height 17
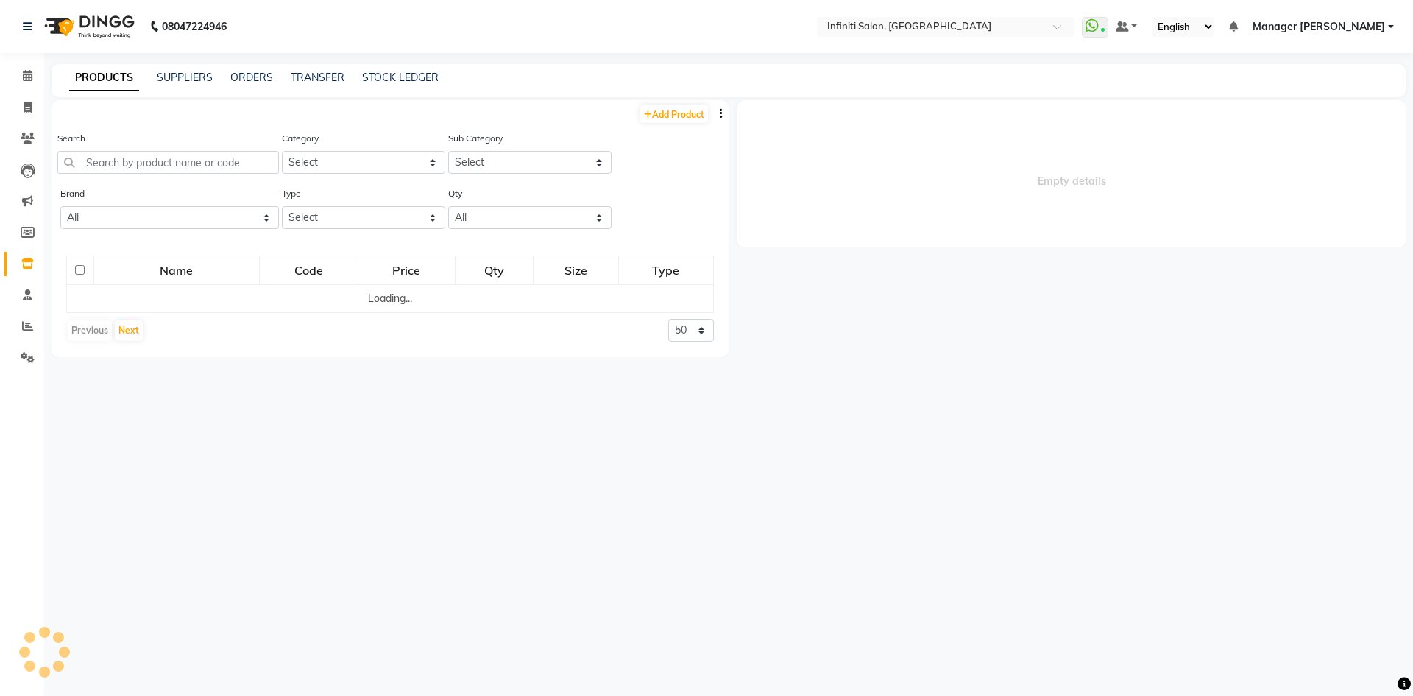
select select
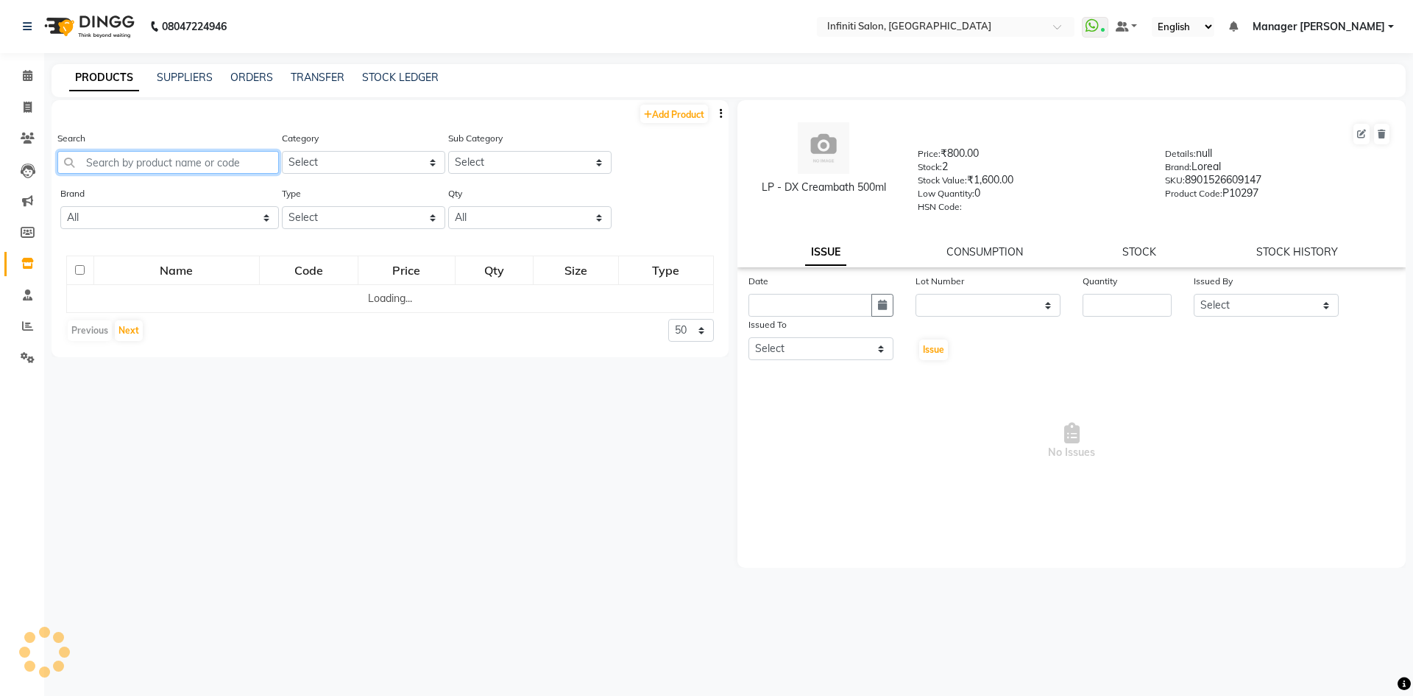
click at [129, 168] on input "text" at bounding box center [168, 162] width 222 height 23
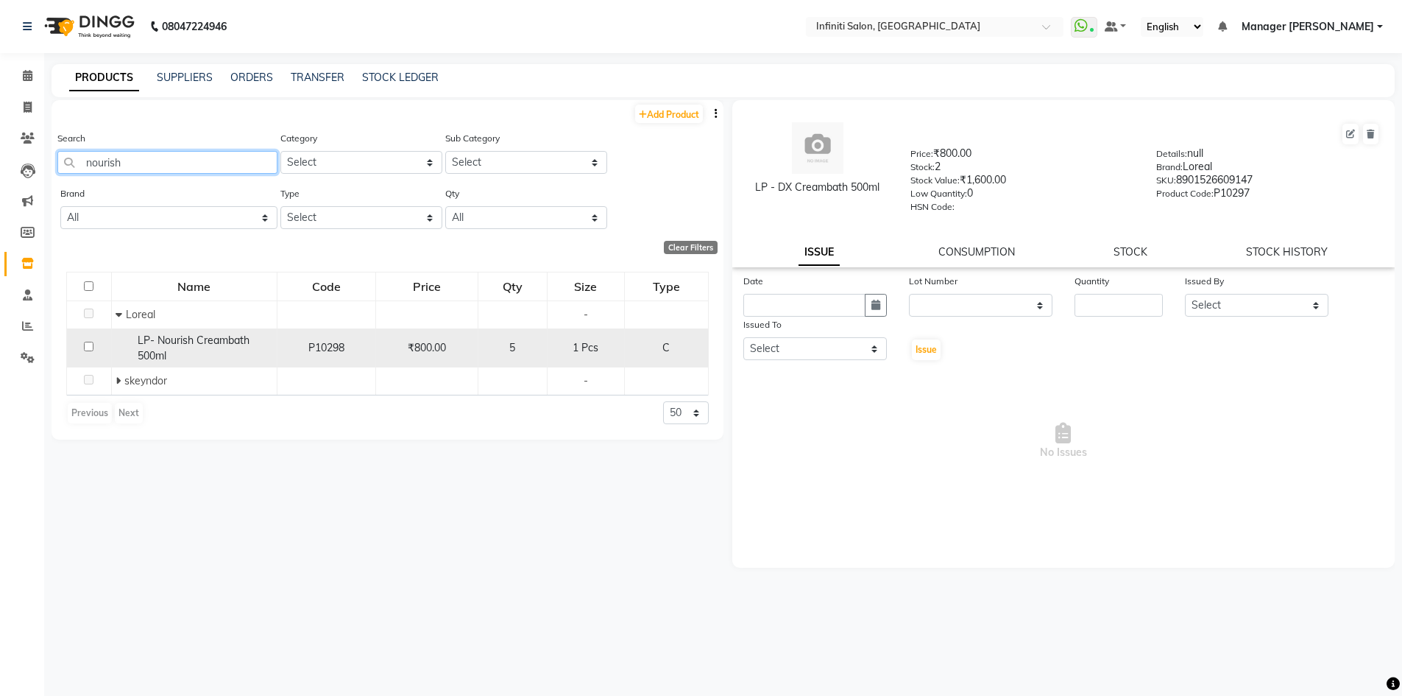
type input "nourish"
click at [176, 337] on span "LP- Nourish Creambath 500ml" at bounding box center [194, 347] width 112 height 29
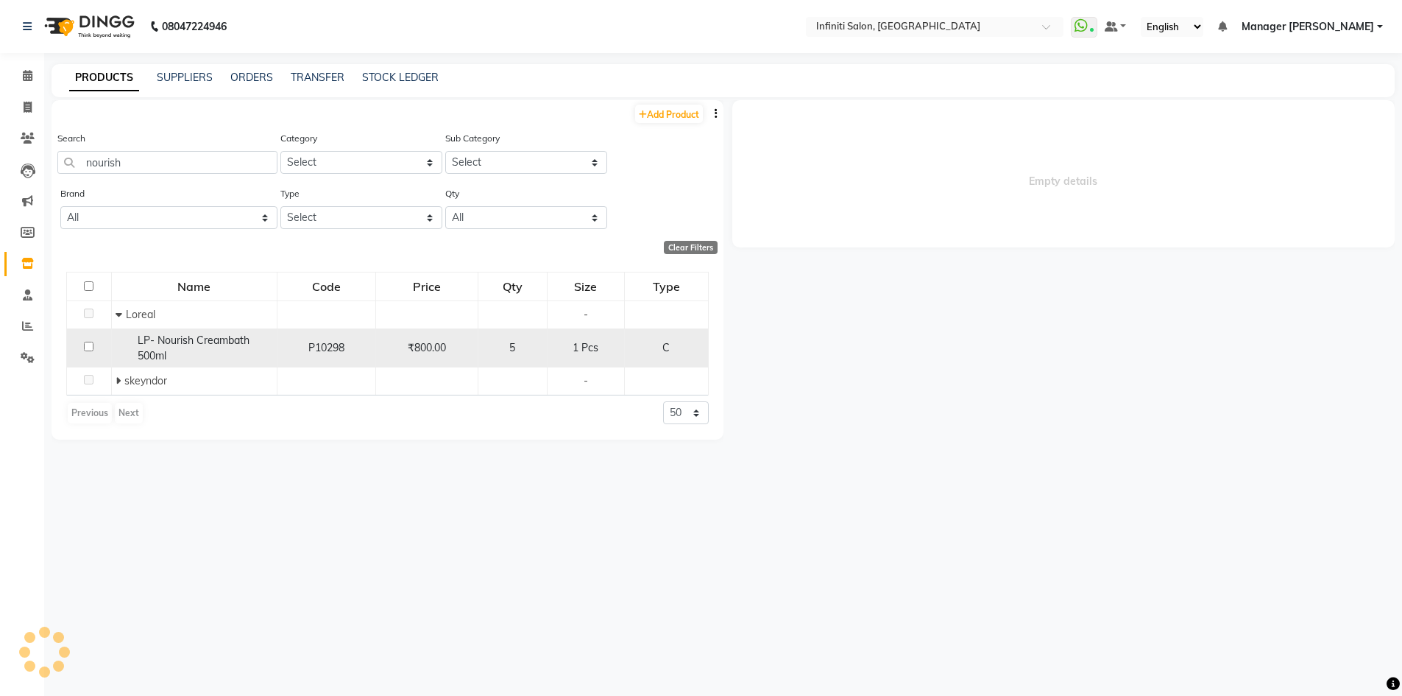
select select
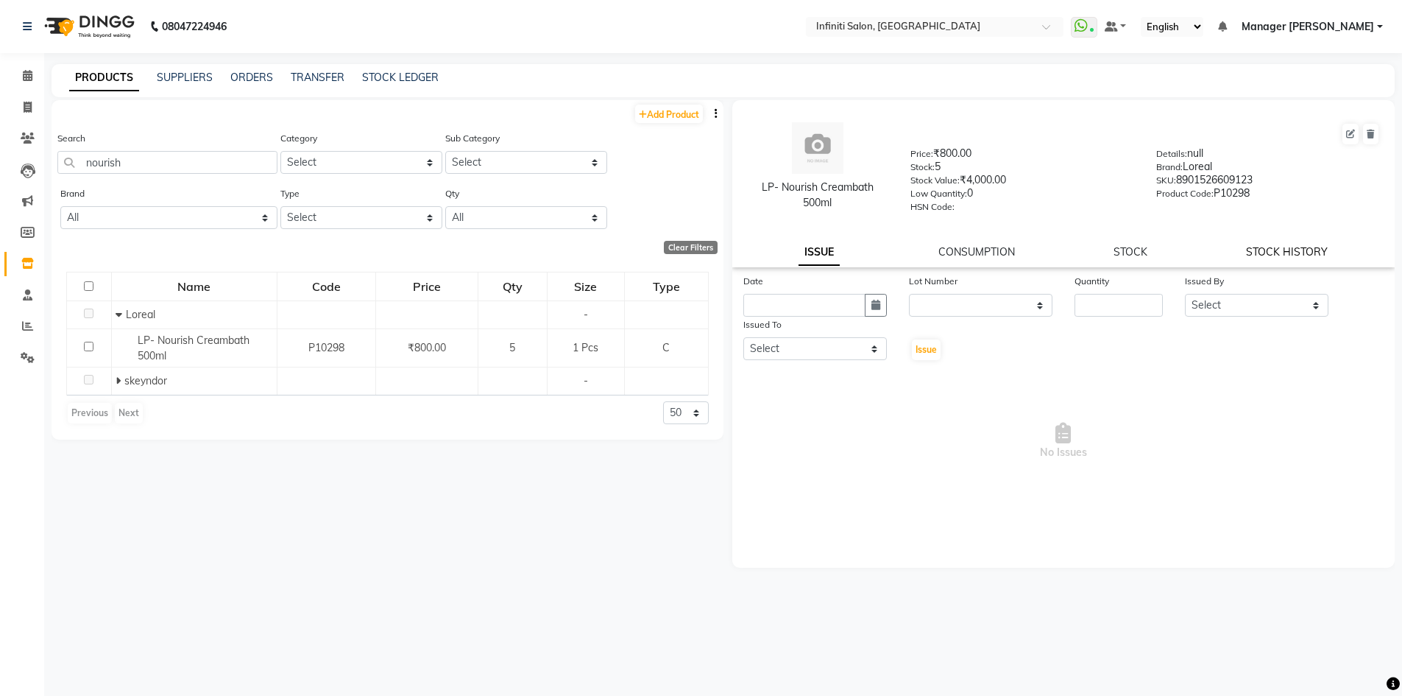
click at [1296, 255] on link "STOCK HISTORY" at bounding box center [1287, 251] width 82 height 13
select select "all"
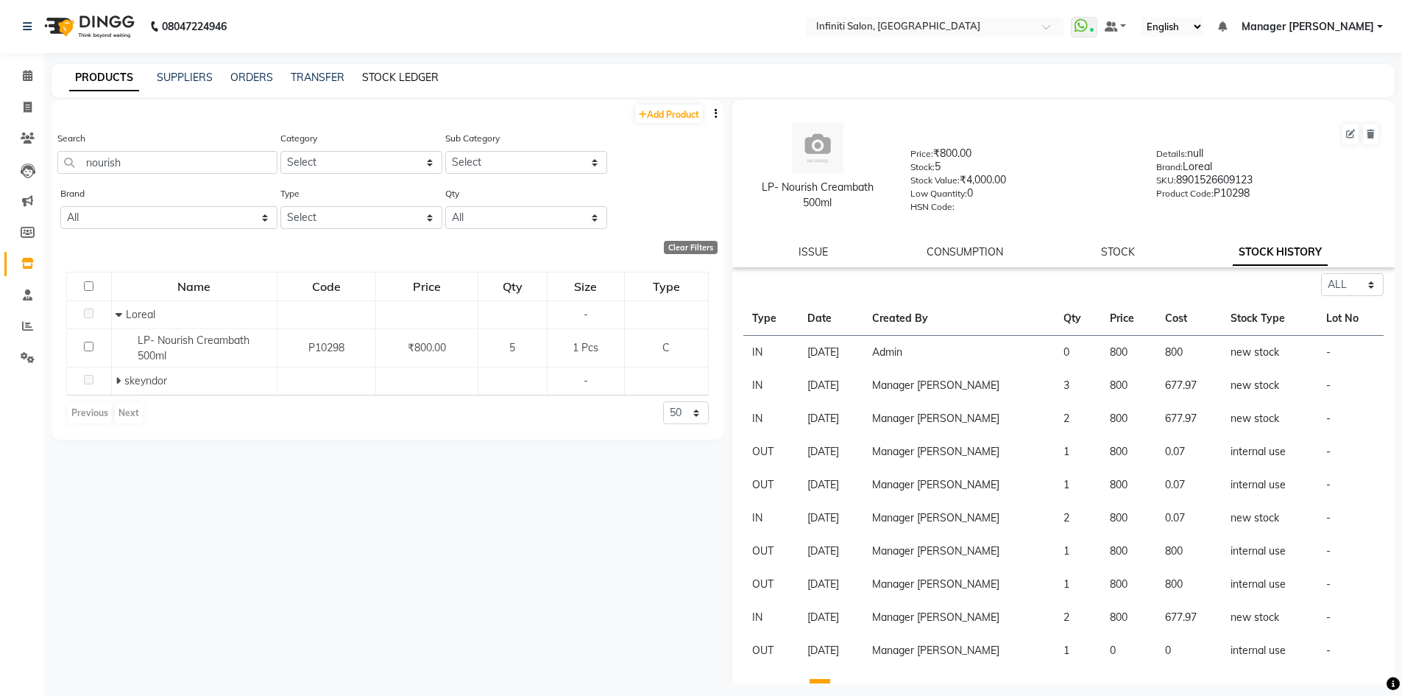
click at [389, 71] on link "STOCK LEDGER" at bounding box center [400, 77] width 77 height 13
select select "all"
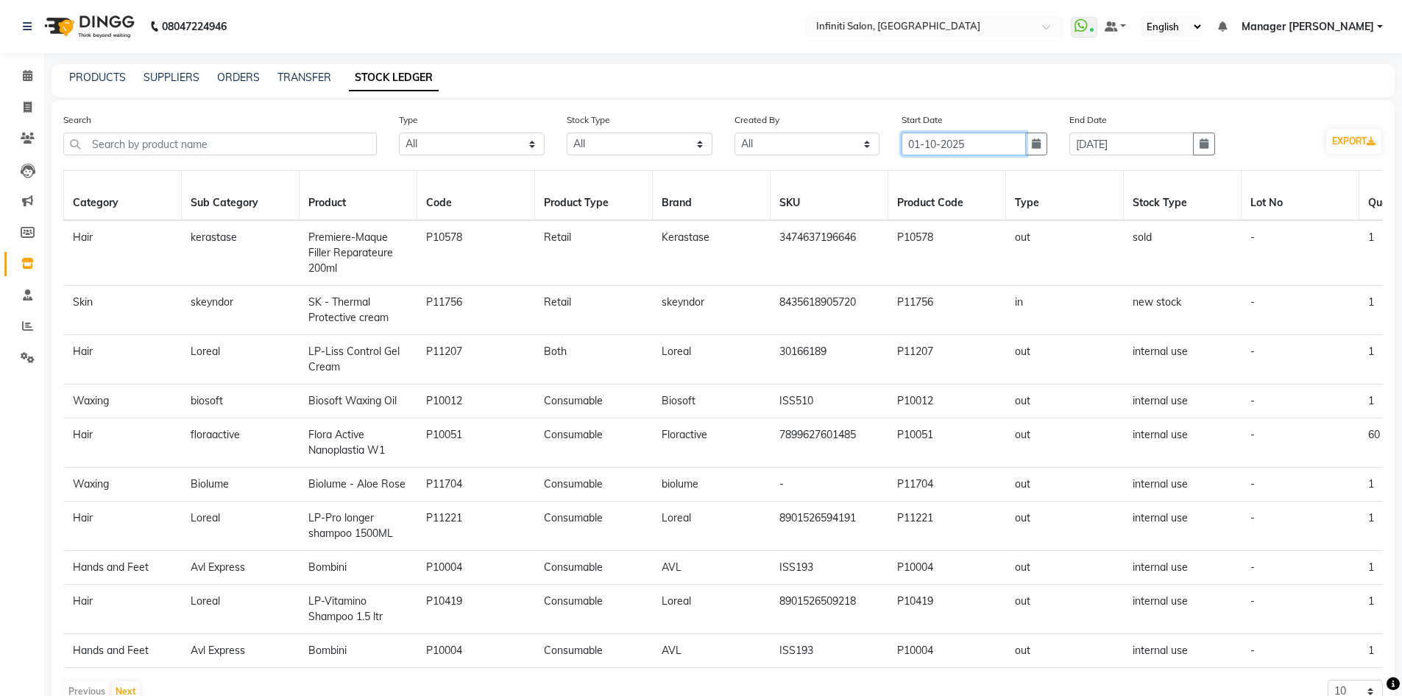
click at [1024, 149] on input "01-10-2025" at bounding box center [964, 143] width 124 height 23
select select "10"
select select "2025"
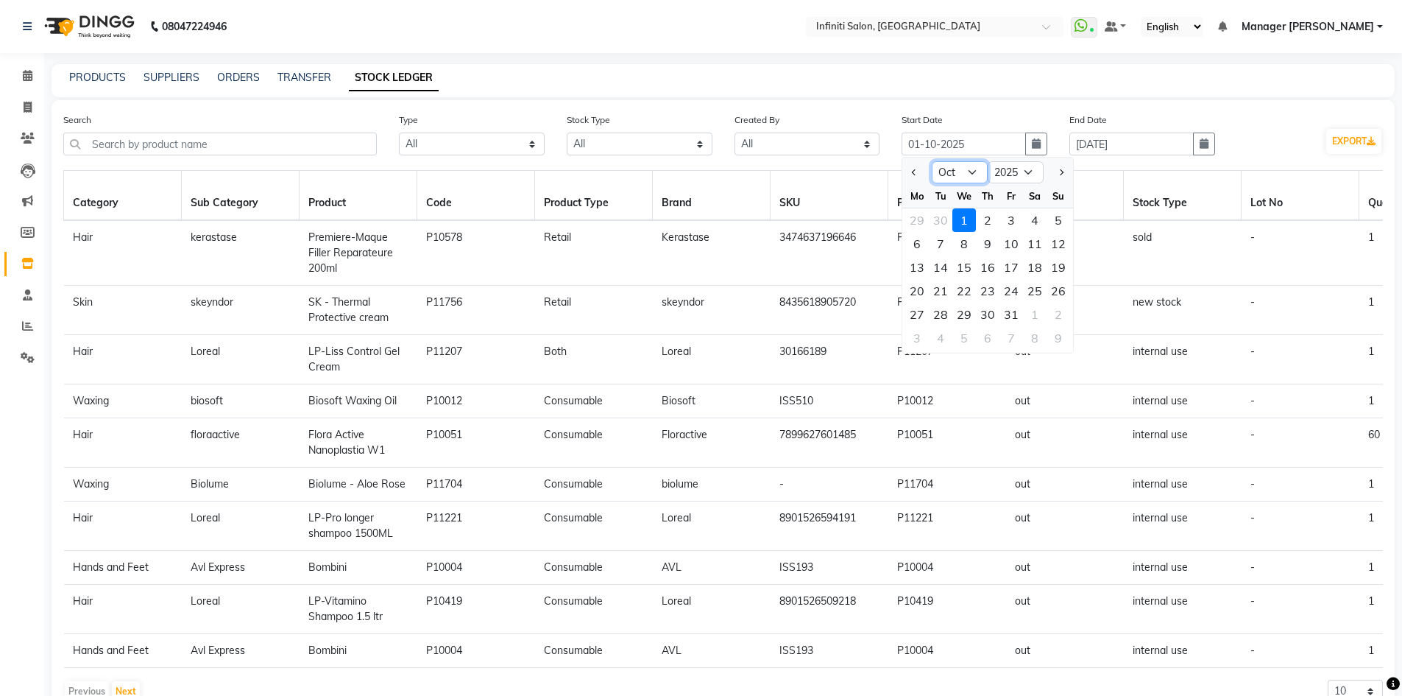
click at [944, 173] on select "Jan Feb Mar Apr May Jun Jul Aug Sep Oct Nov Dec" at bounding box center [960, 172] width 56 height 22
select select "9"
click at [932, 161] on select "Jan Feb Mar Apr May Jun Jul Aug Sep Oct Nov Dec" at bounding box center [960, 172] width 56 height 22
click at [920, 228] on div "1" at bounding box center [917, 220] width 24 height 24
type input "01-09-2025"
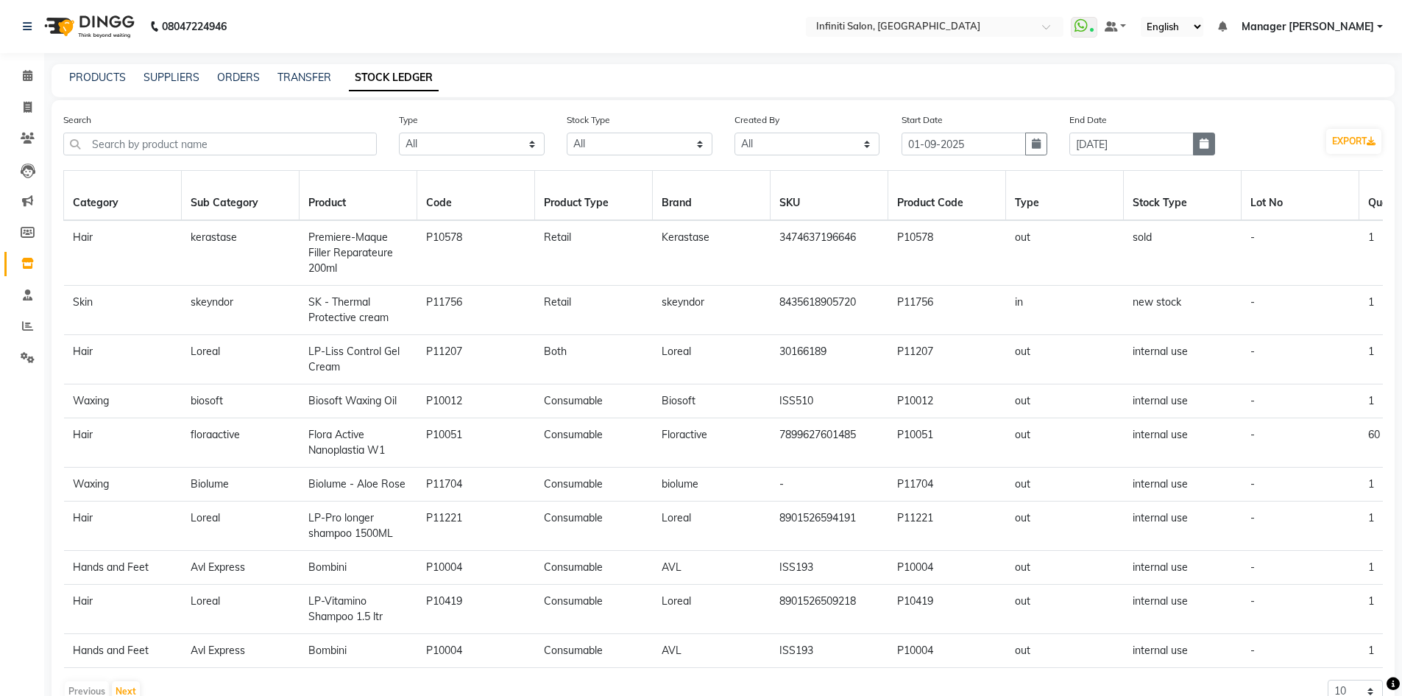
click at [1199, 152] on button "button" at bounding box center [1204, 143] width 22 height 23
select select "10"
select select "2025"
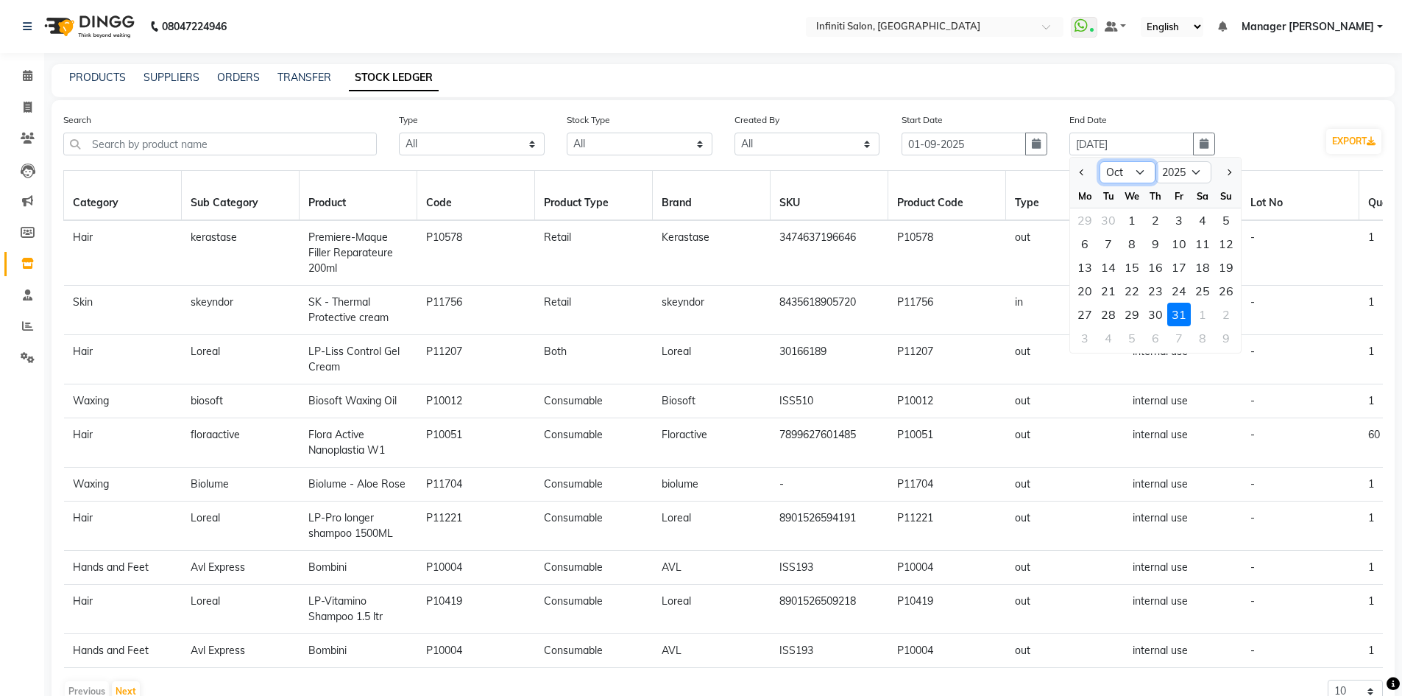
click at [1139, 179] on select "Jan Feb Mar Apr May Jun Jul Aug Sep Oct Nov Dec" at bounding box center [1128, 172] width 56 height 22
select select "9"
click at [1100, 161] on select "Jan Feb Mar Apr May Jun Jul Aug Sep Oct Nov Dec" at bounding box center [1128, 172] width 56 height 22
click at [1108, 307] on div "30" at bounding box center [1109, 315] width 24 height 24
type input "30-09-2025"
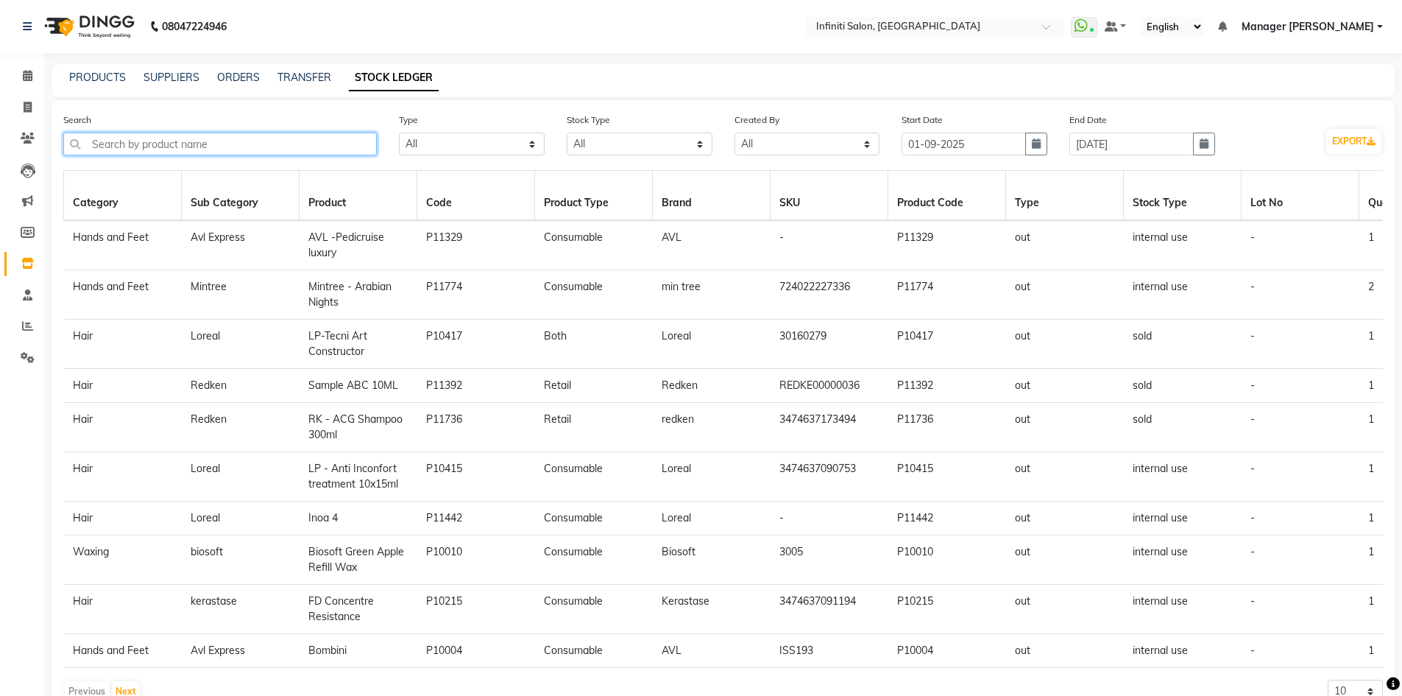
click at [375, 148] on input "text" at bounding box center [220, 143] width 314 height 23
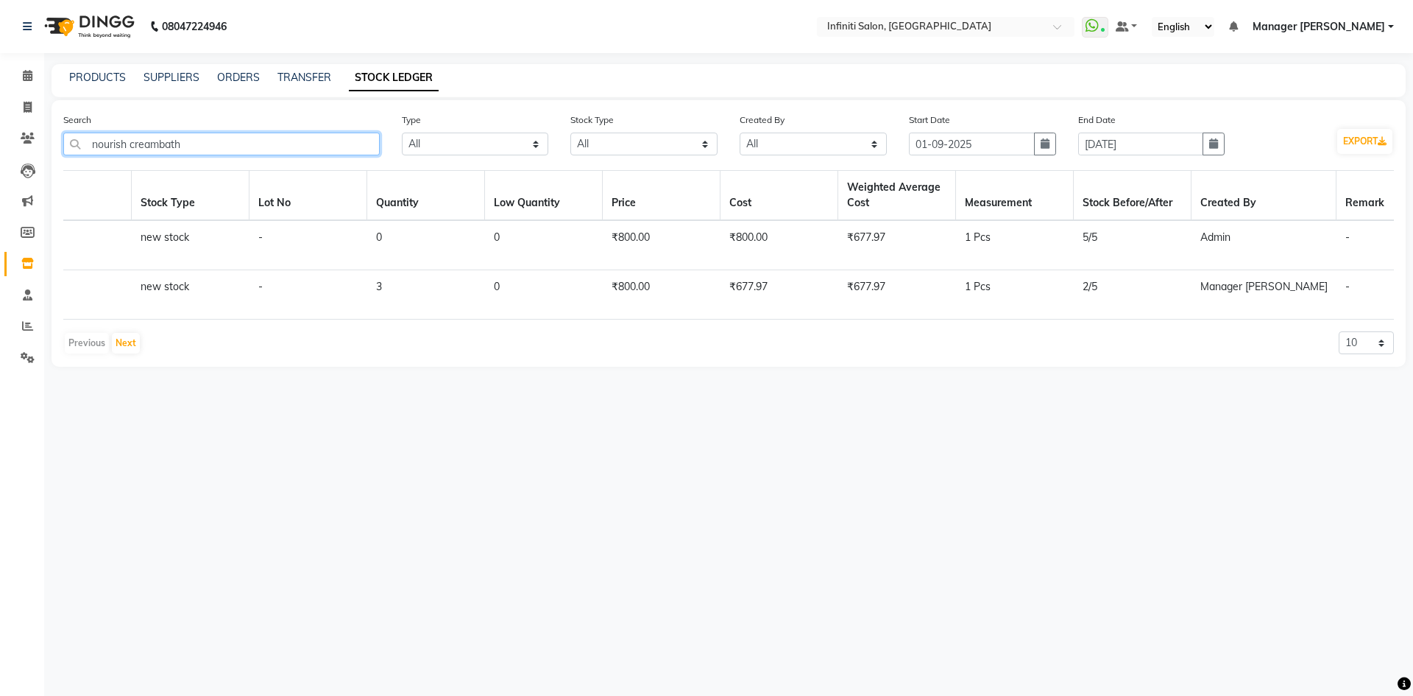
scroll to position [0, 997]
type input "nourish creambath"
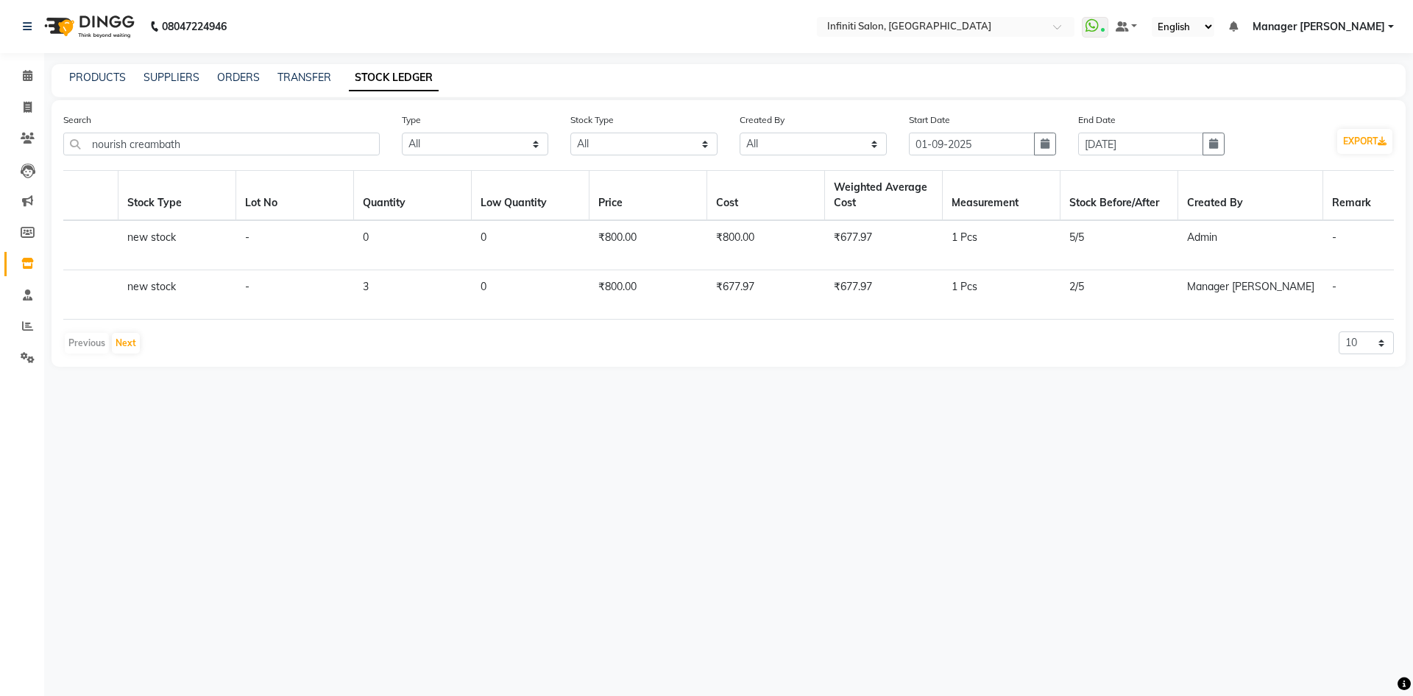
drag, startPoint x: 1293, startPoint y: 330, endPoint x: 1380, endPoint y: 323, distance: 87.2
click at [1380, 323] on div "Category Sub Category Product Code Product Type Brand SKU Product Code Type Sto…" at bounding box center [728, 262] width 1331 height 185
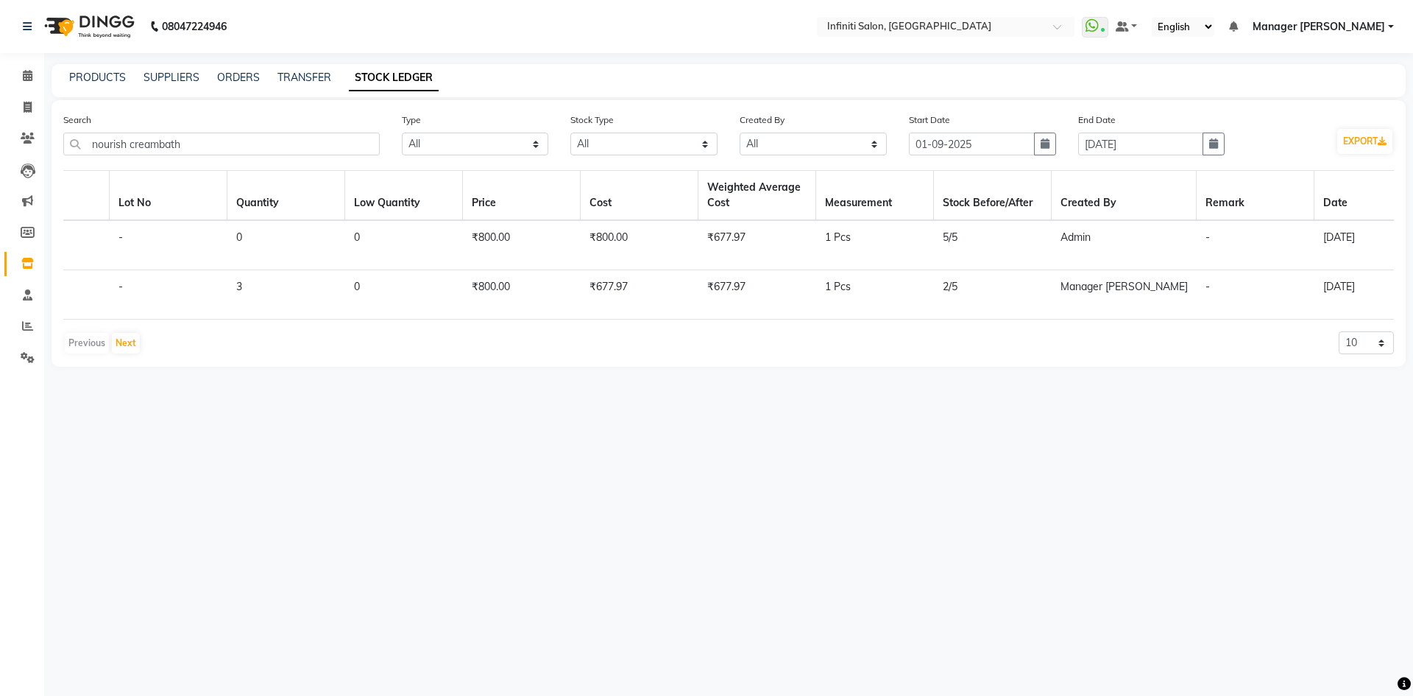
scroll to position [0, 1143]
click at [1047, 144] on icon "button" at bounding box center [1045, 143] width 9 height 10
select select "9"
select select "2025"
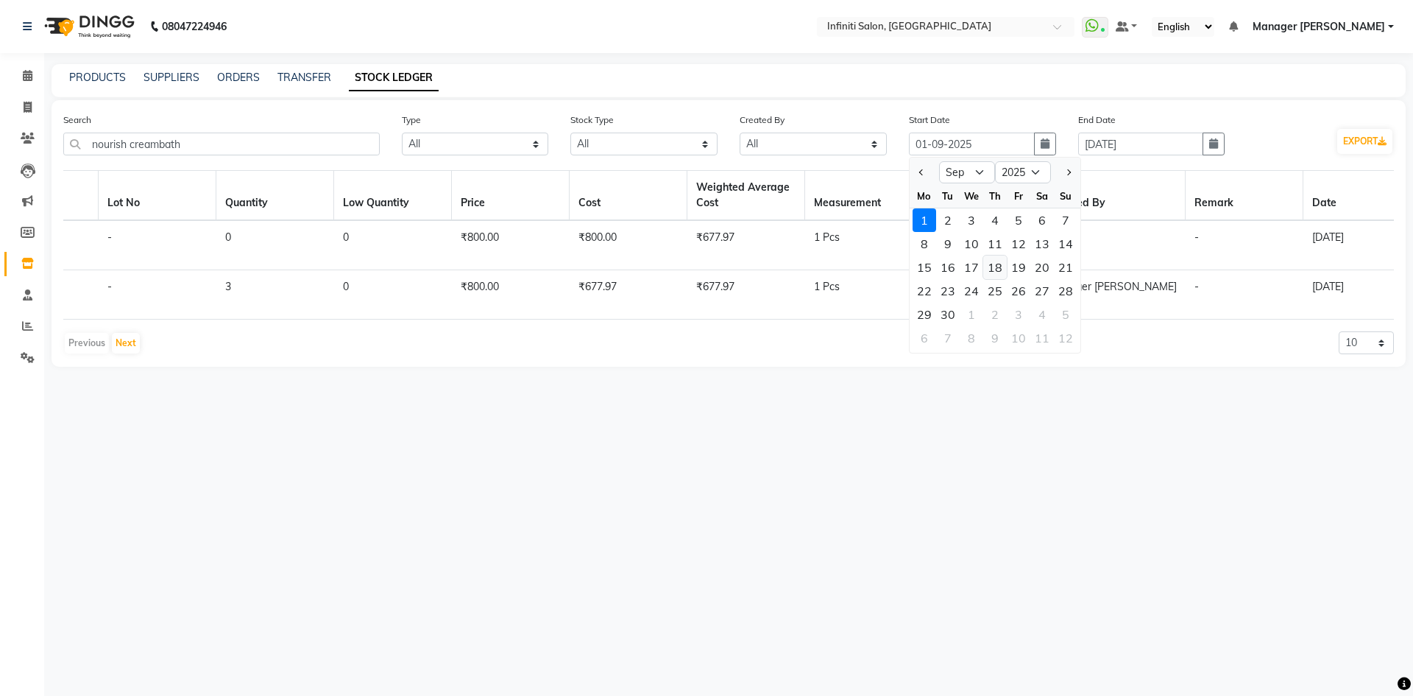
click at [995, 271] on div "18" at bounding box center [995, 267] width 24 height 24
type input "18-09-2025"
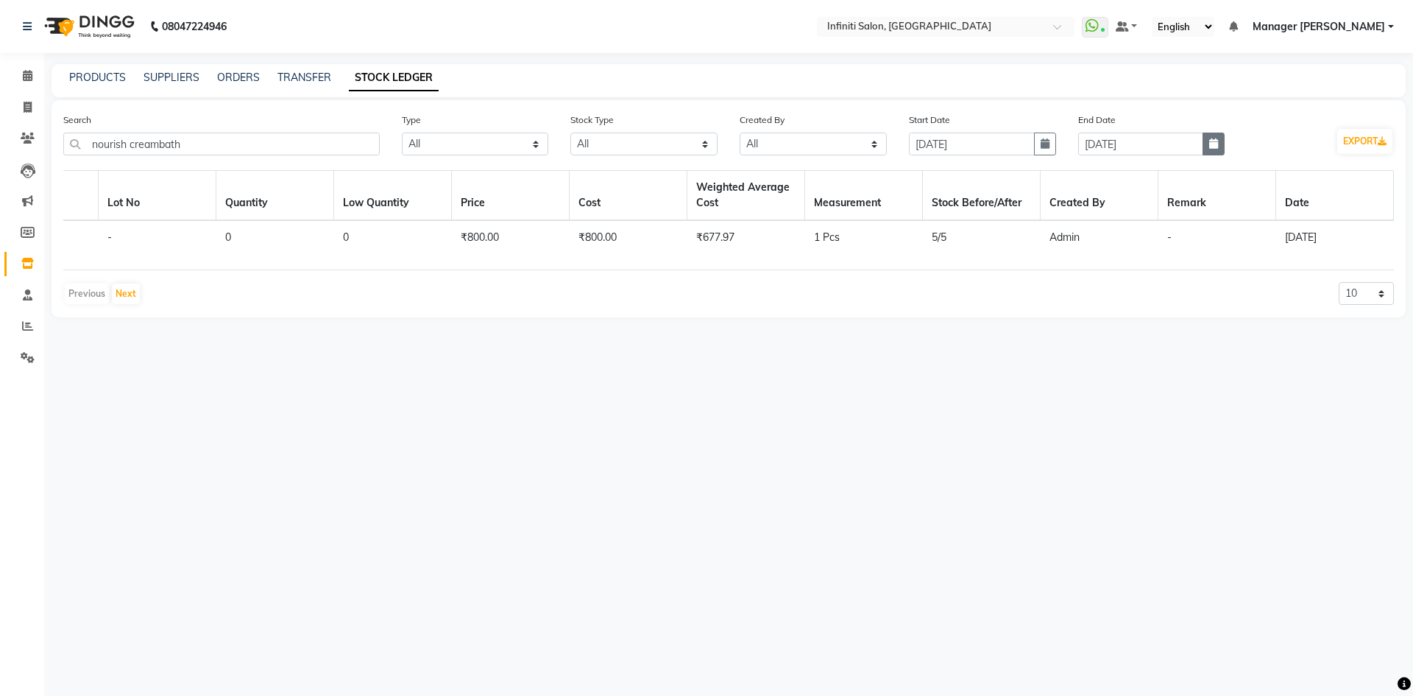
click at [1224, 154] on button "button" at bounding box center [1214, 143] width 22 height 23
select select "9"
select select "2025"
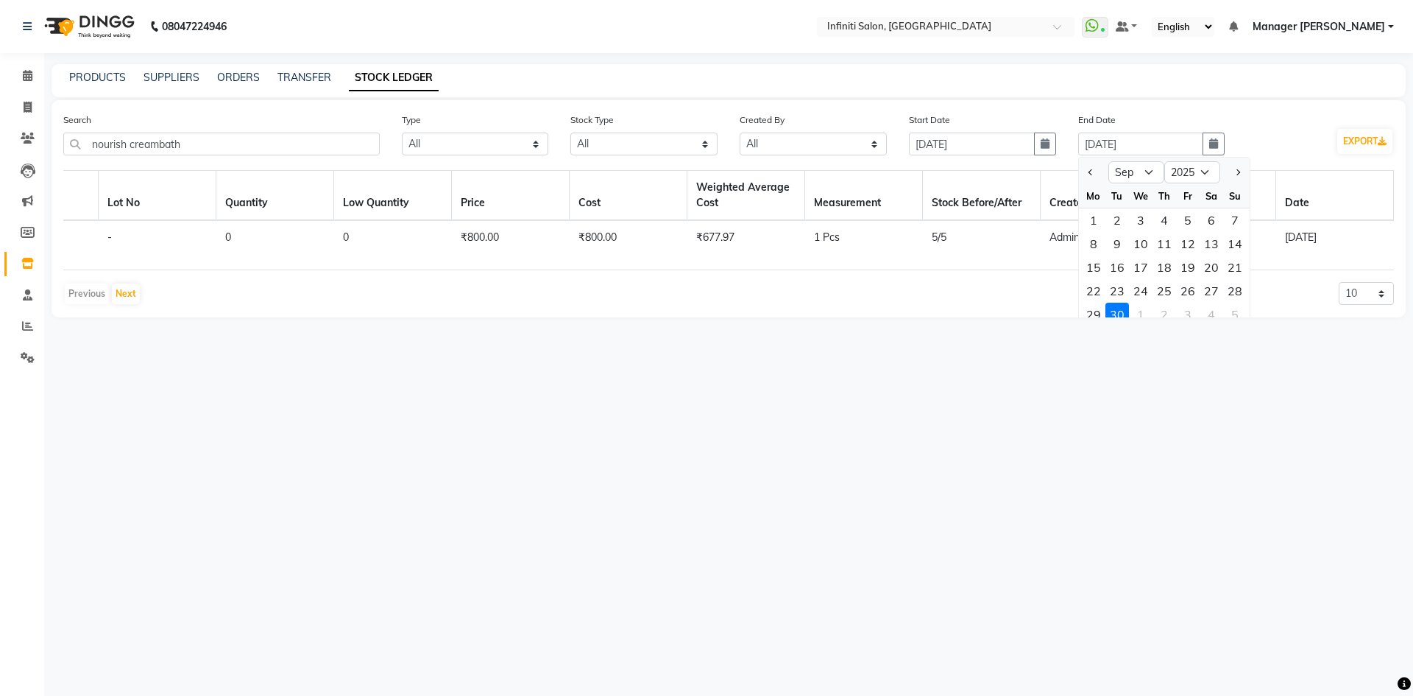
click at [1168, 265] on div "18" at bounding box center [1165, 267] width 24 height 24
type input "18-09-2025"
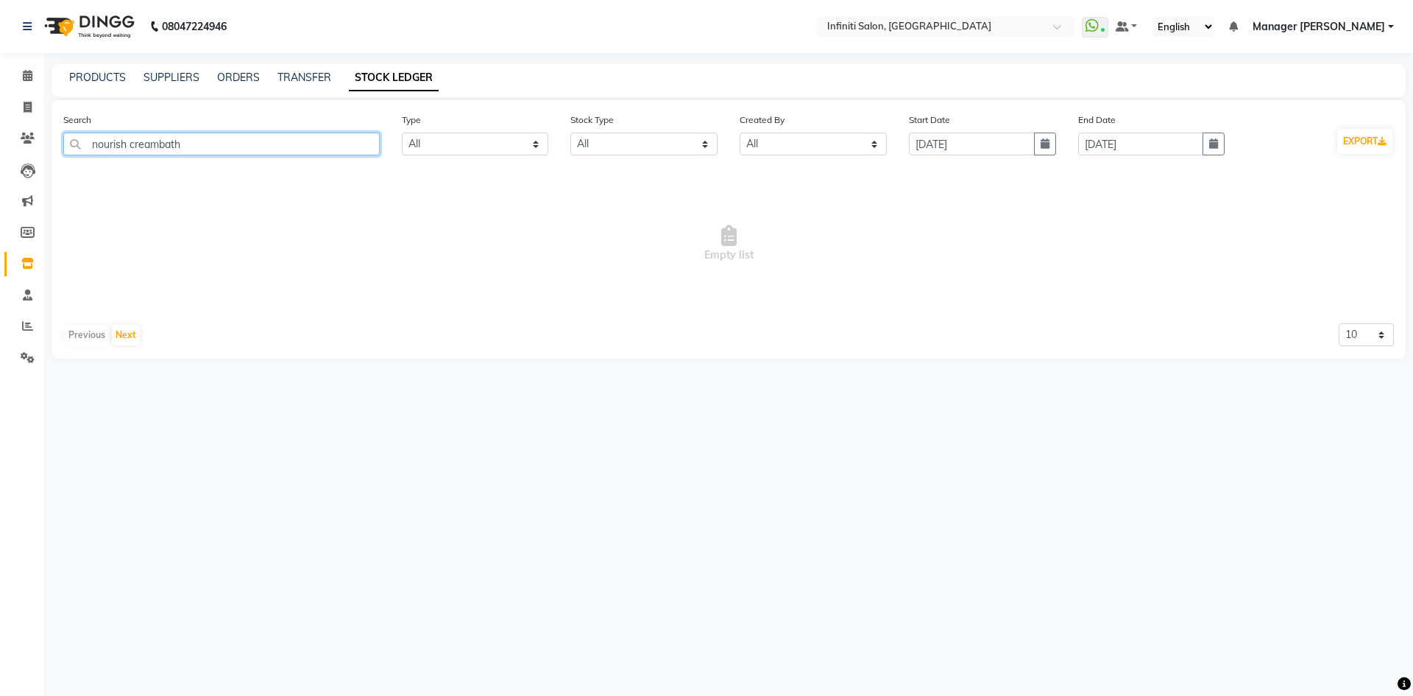
click at [138, 143] on input "nourish creambath" at bounding box center [221, 143] width 316 height 23
click at [127, 144] on input "nourish creambath" at bounding box center [221, 143] width 316 height 23
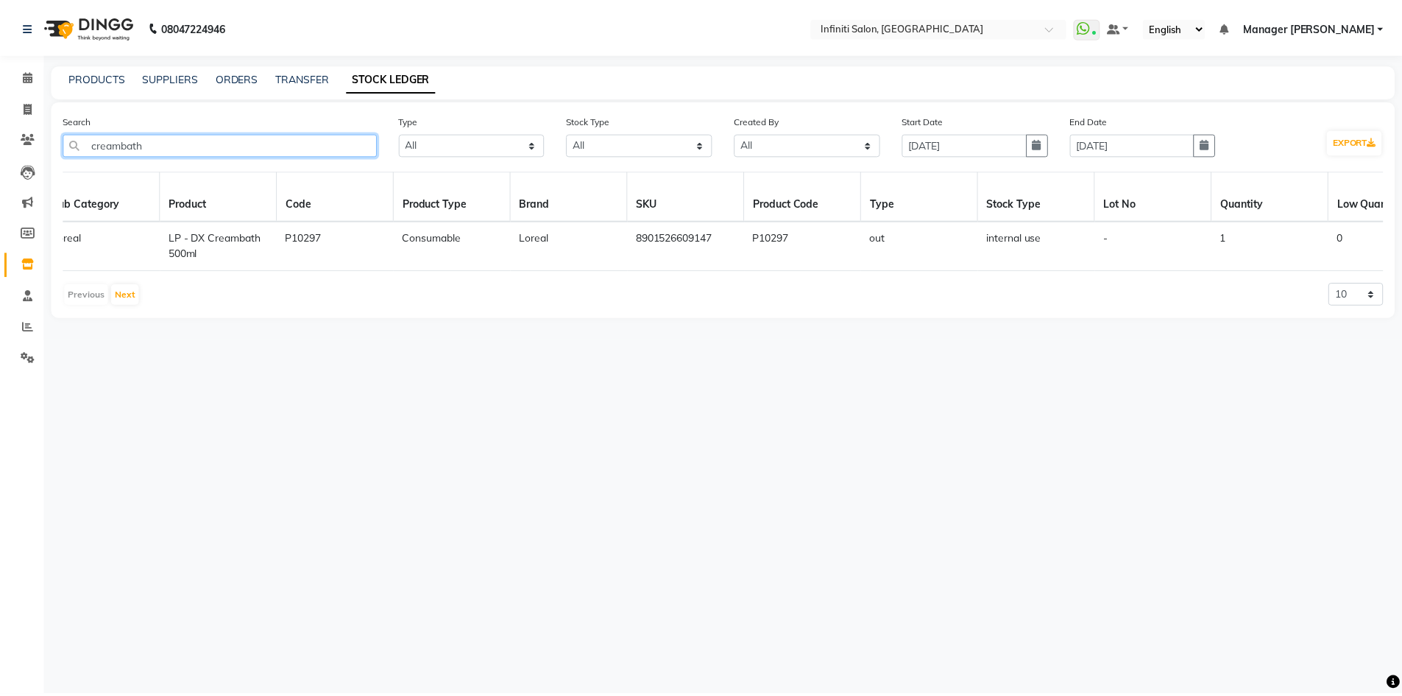
scroll to position [0, 0]
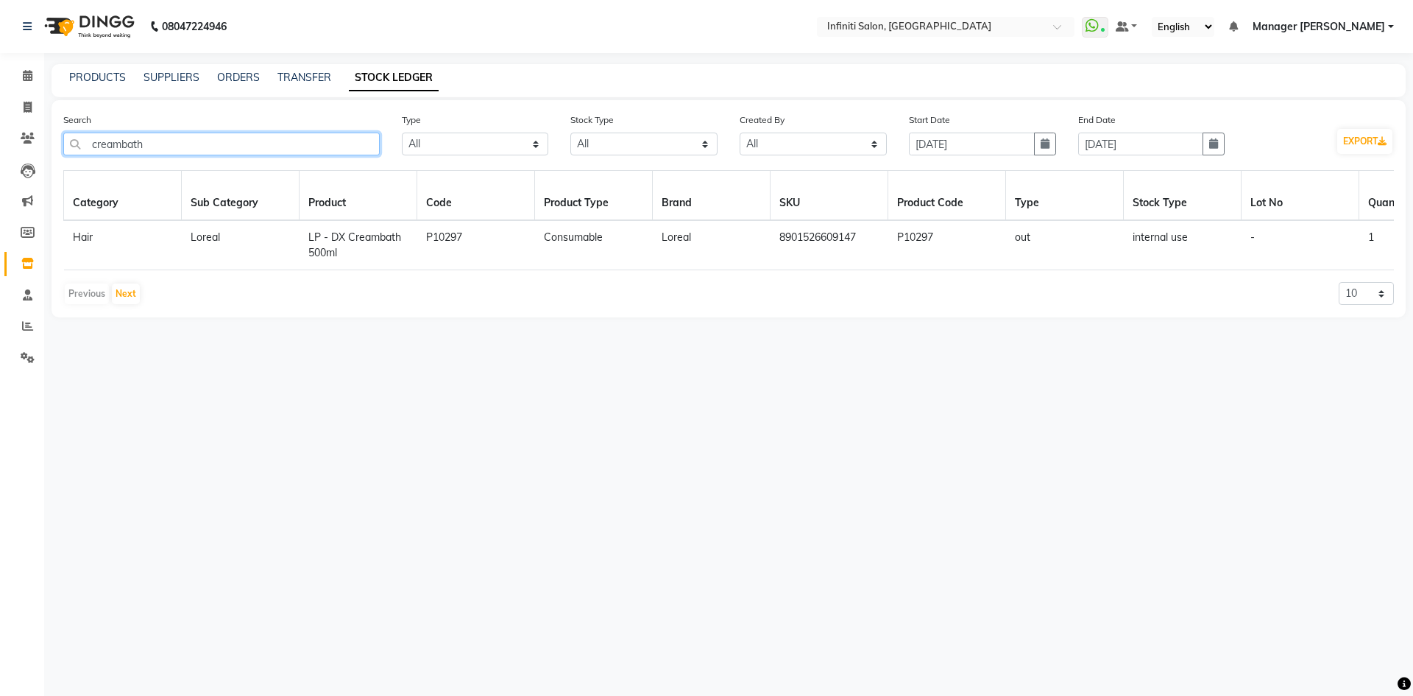
drag, startPoint x: 163, startPoint y: 145, endPoint x: 63, endPoint y: 163, distance: 102.4
click at [63, 163] on div "Search creambath" at bounding box center [221, 139] width 339 height 55
type input "creambath"
drag, startPoint x: 1360, startPoint y: 301, endPoint x: 1365, endPoint y: 314, distance: 13.3
click at [1360, 301] on select "10 20 50" at bounding box center [1366, 293] width 55 height 23
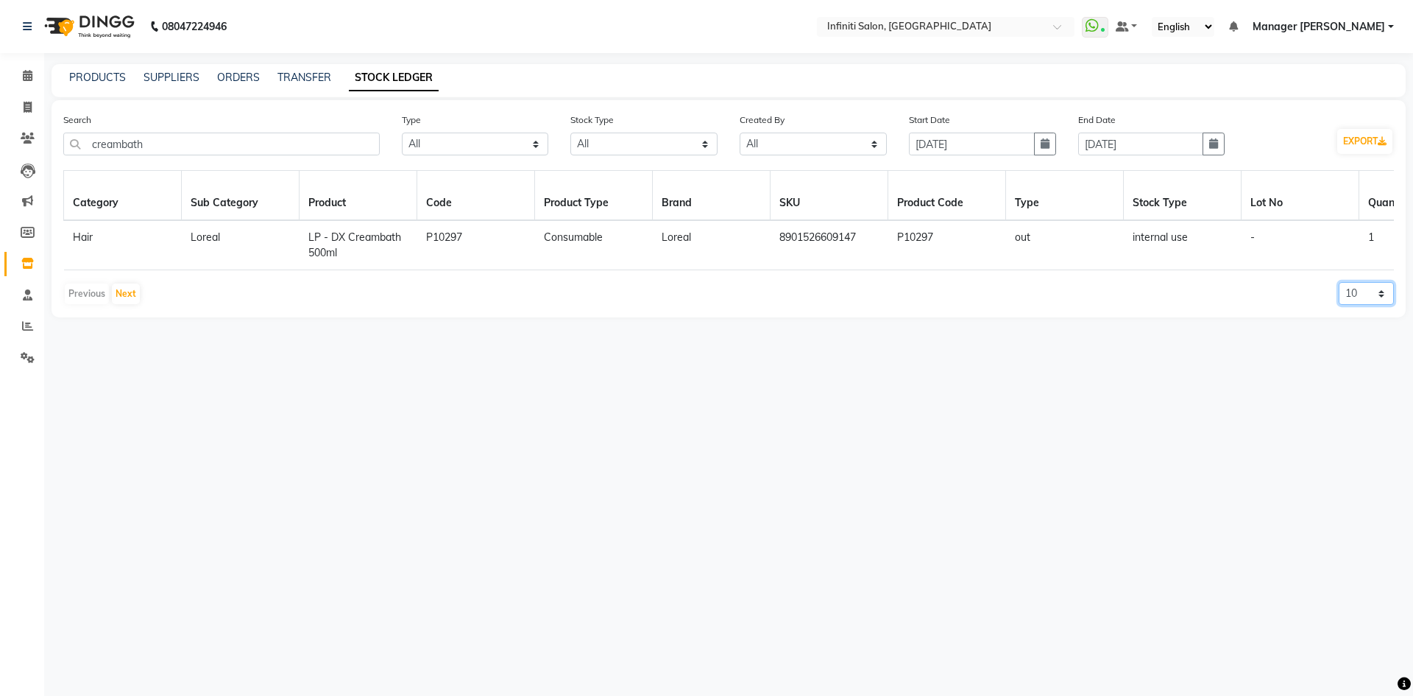
select select "50"
click at [1339, 293] on select "10 20 50" at bounding box center [1366, 293] width 55 height 23
click at [131, 304] on button "Next" at bounding box center [126, 293] width 28 height 21
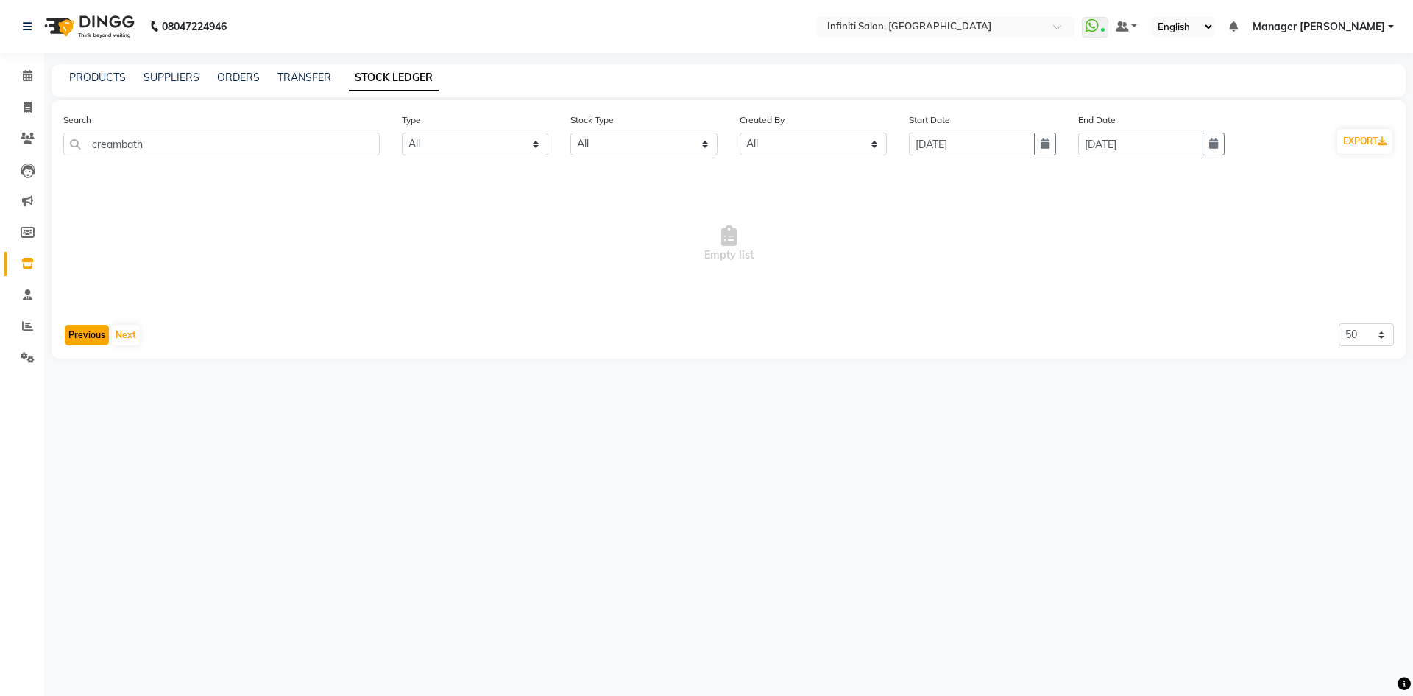
click at [69, 334] on button "Previous" at bounding box center [87, 335] width 44 height 21
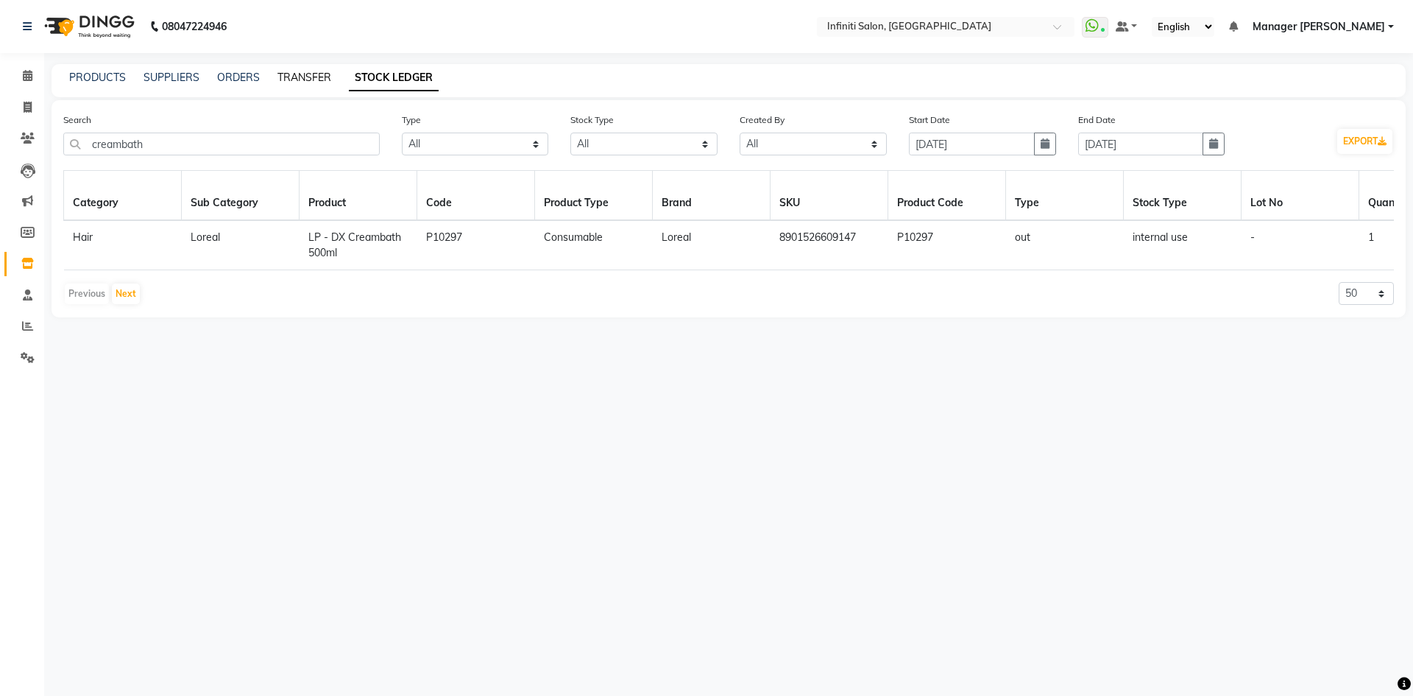
click at [283, 80] on link "TRANSFER" at bounding box center [304, 77] width 54 height 13
select select "sender"
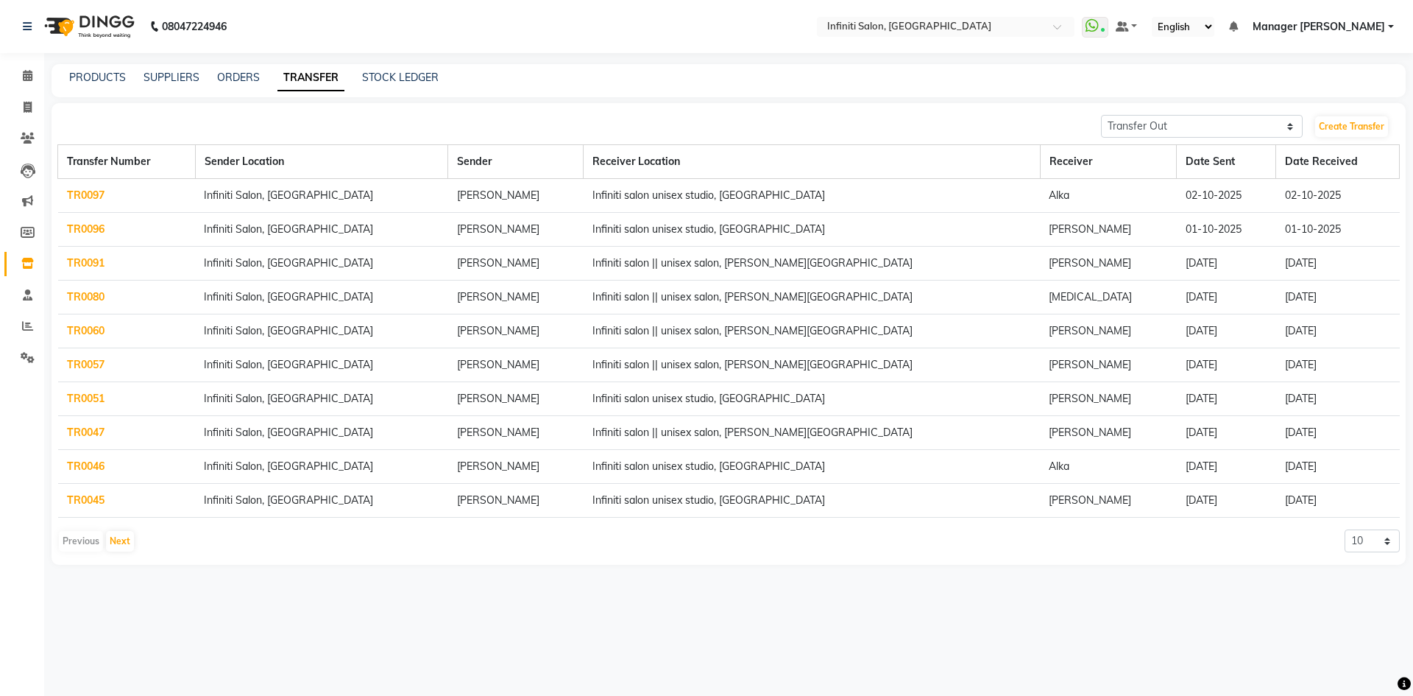
click at [76, 221] on td "TR0096" at bounding box center [127, 230] width 138 height 34
click at [77, 227] on link "TR0096" at bounding box center [86, 228] width 38 height 13
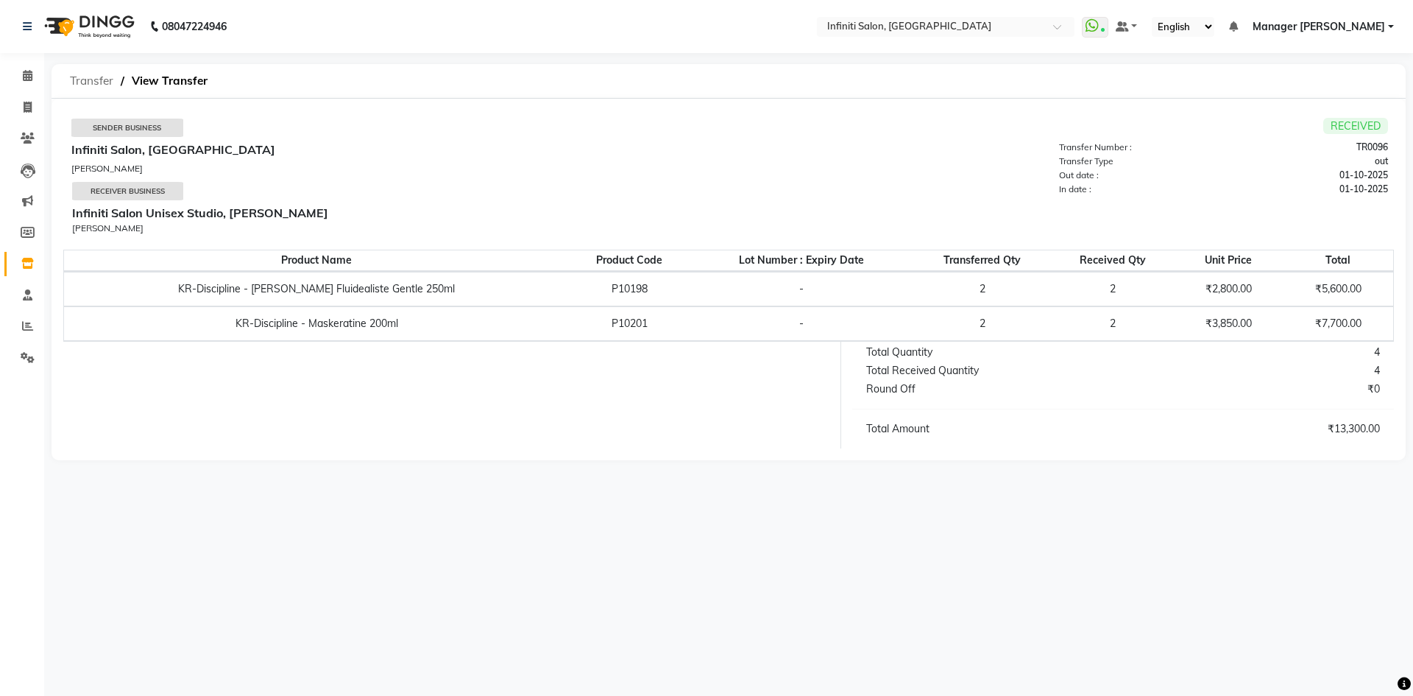
click at [68, 77] on span "Transfer" at bounding box center [92, 81] width 58 height 26
select select "sender"
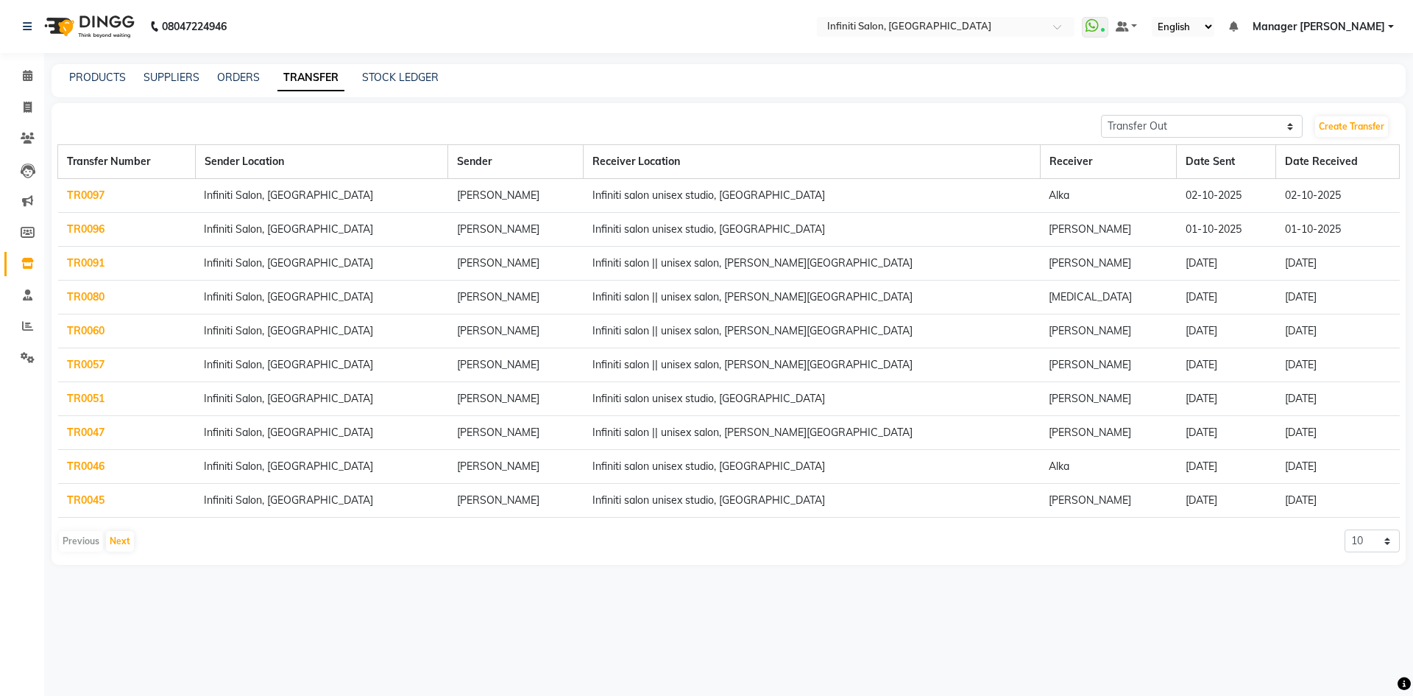
click at [90, 271] on td "TR0091" at bounding box center [127, 264] width 138 height 34
click at [91, 264] on link "TR0091" at bounding box center [86, 262] width 38 height 13
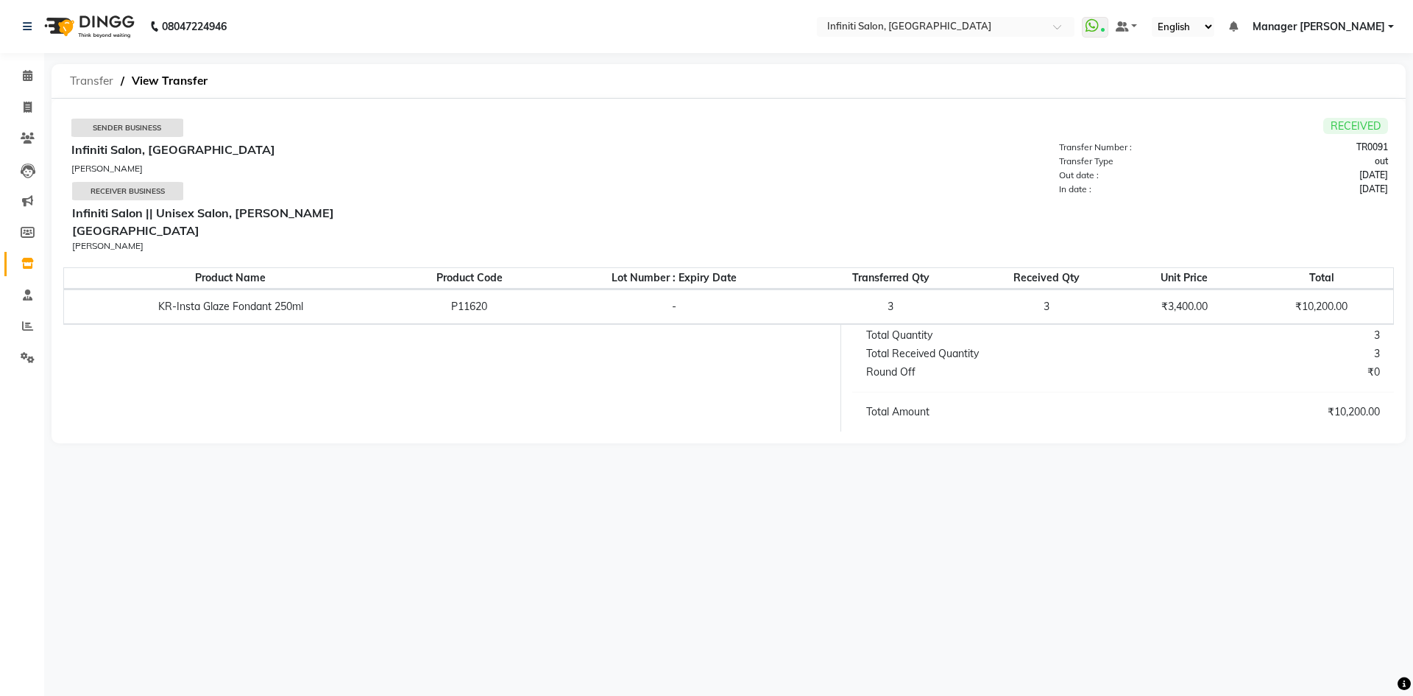
click at [98, 79] on span "Transfer" at bounding box center [92, 81] width 58 height 26
select select "sender"
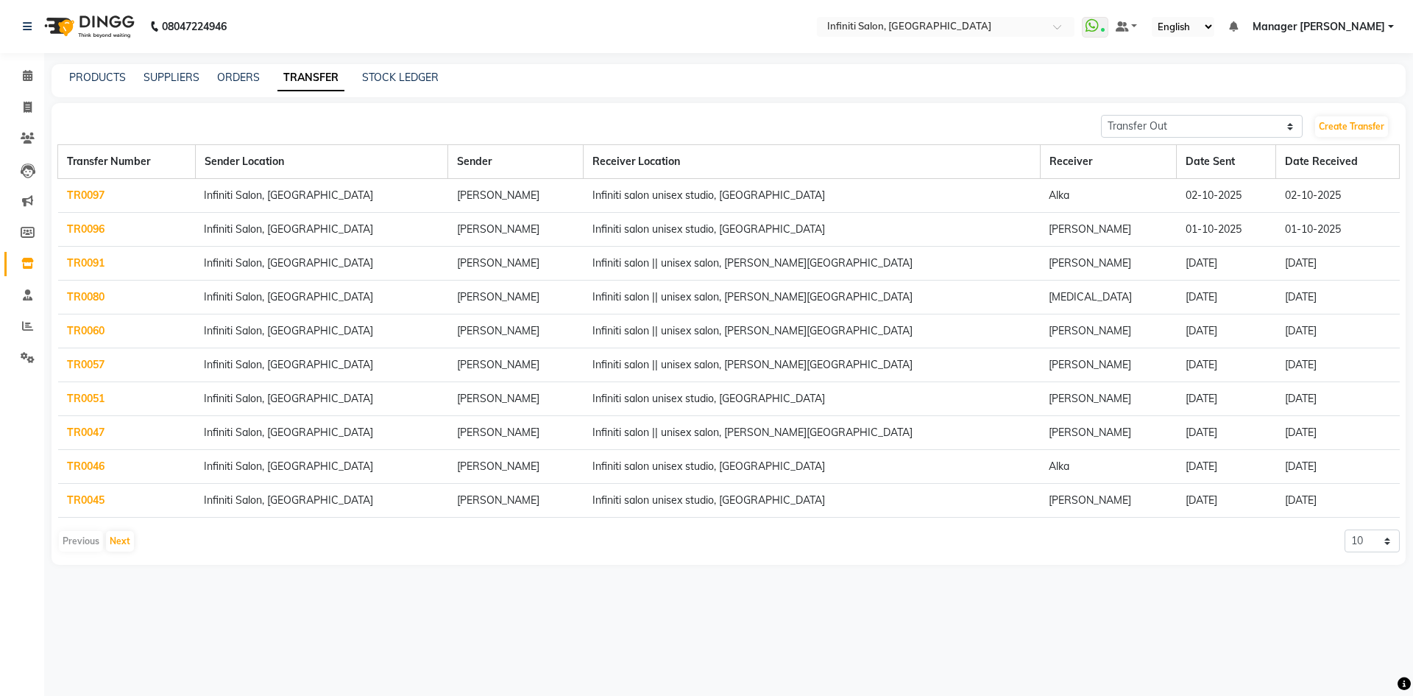
click at [52, 24] on img at bounding box center [88, 26] width 101 height 41
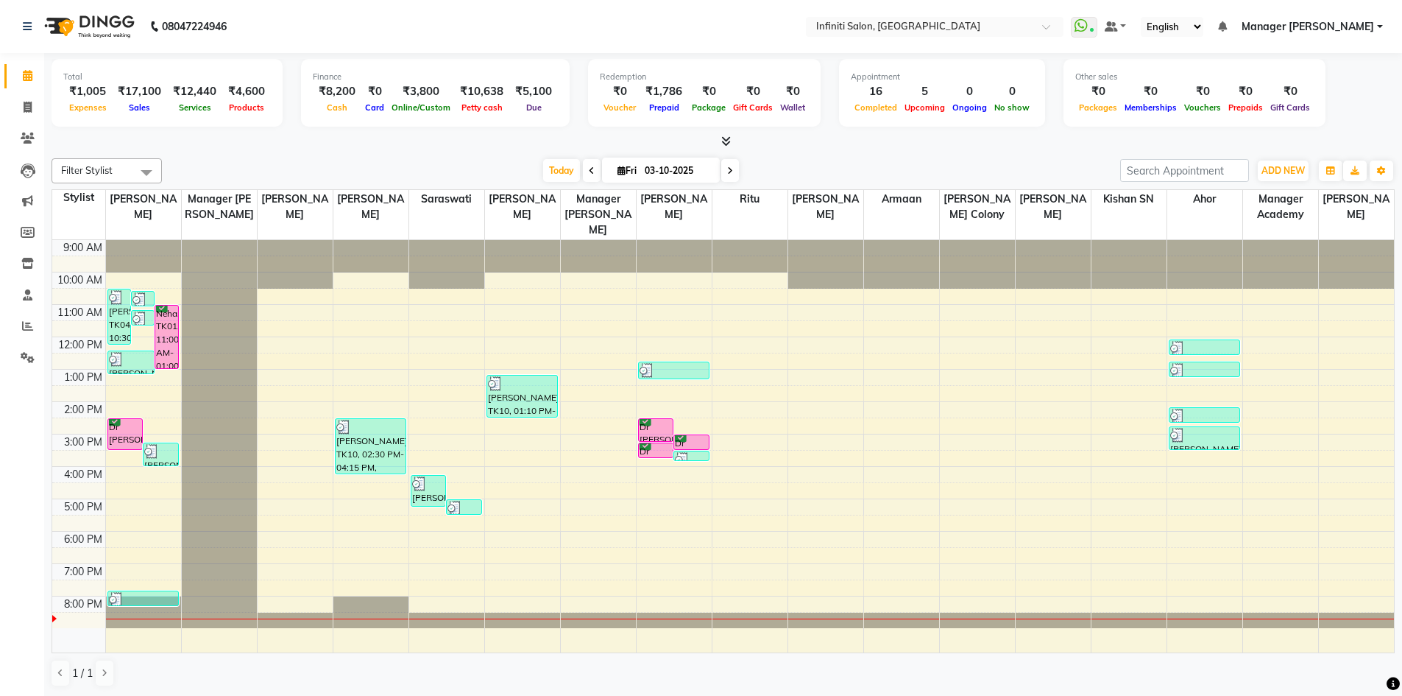
click at [721, 177] on span at bounding box center [730, 170] width 18 height 23
type input "04-10-2025"
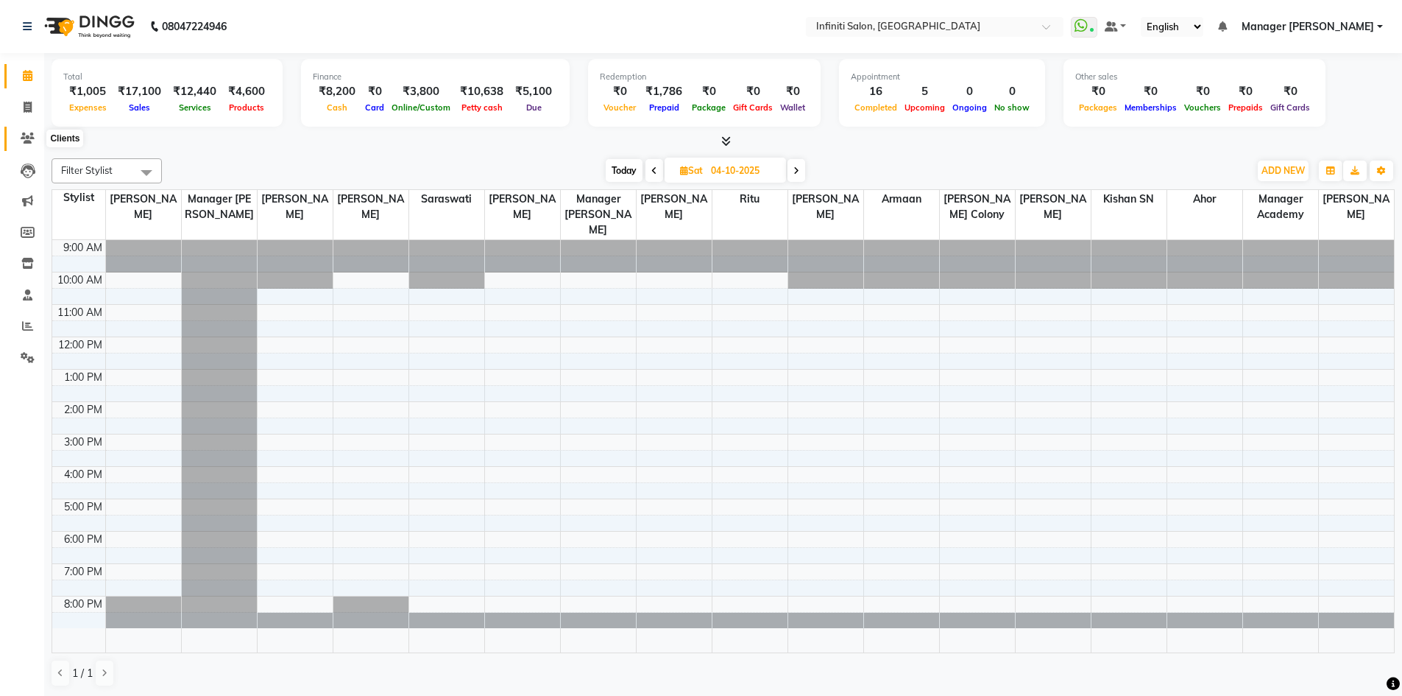
click at [31, 143] on icon at bounding box center [28, 137] width 14 height 11
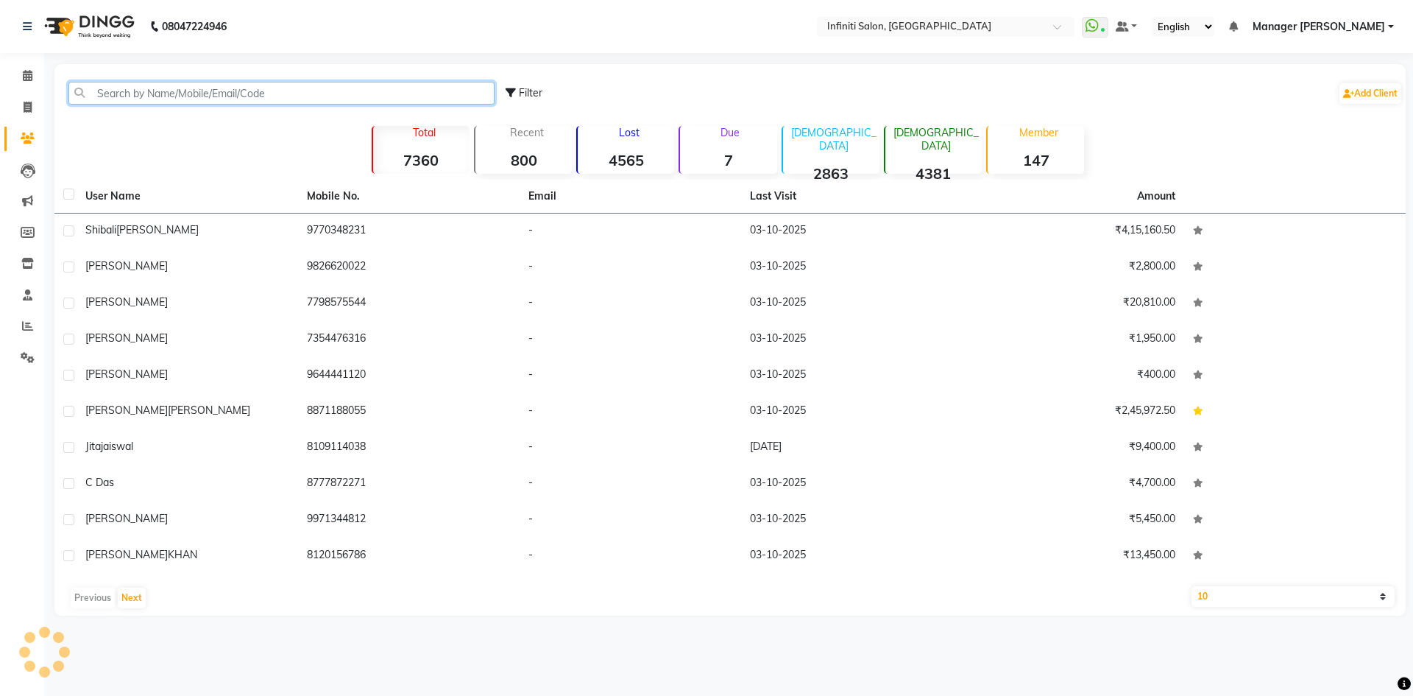
click at [167, 96] on input "text" at bounding box center [281, 93] width 426 height 23
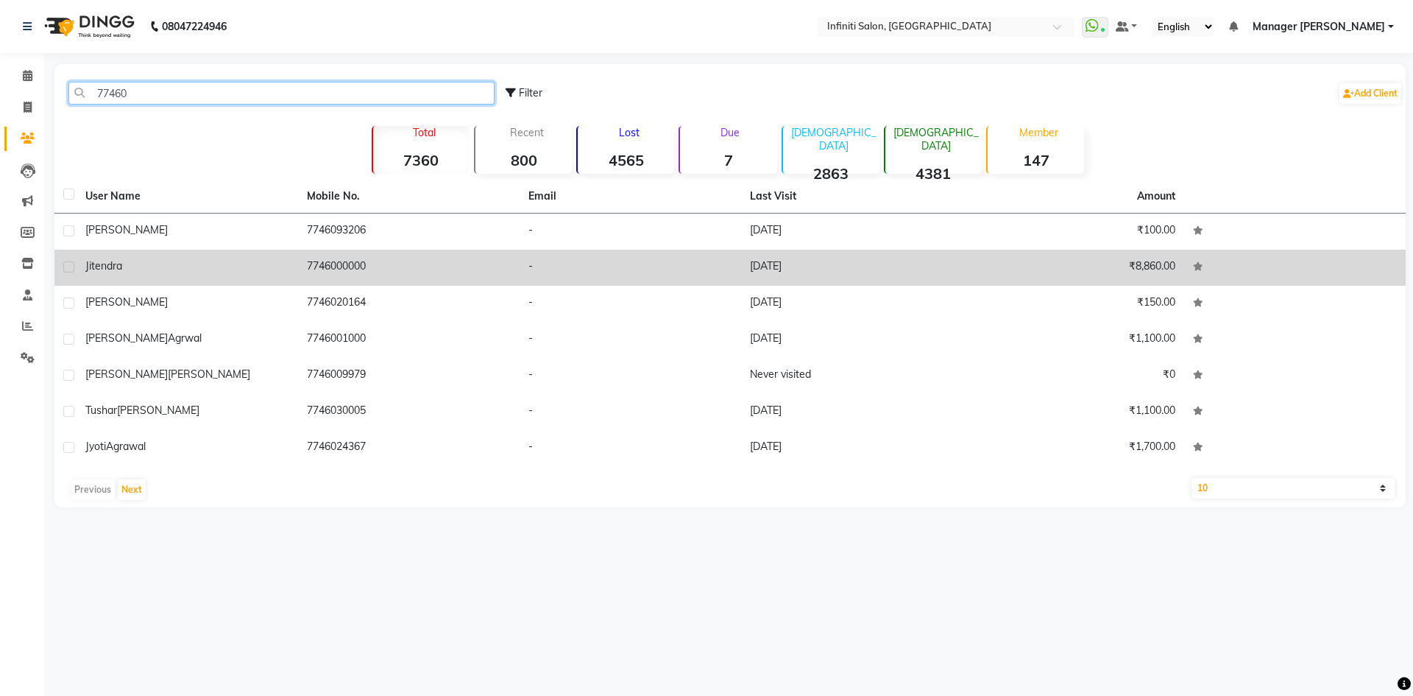
type input "77460"
click at [1117, 274] on td "₹8,860.00" at bounding box center [1074, 268] width 222 height 36
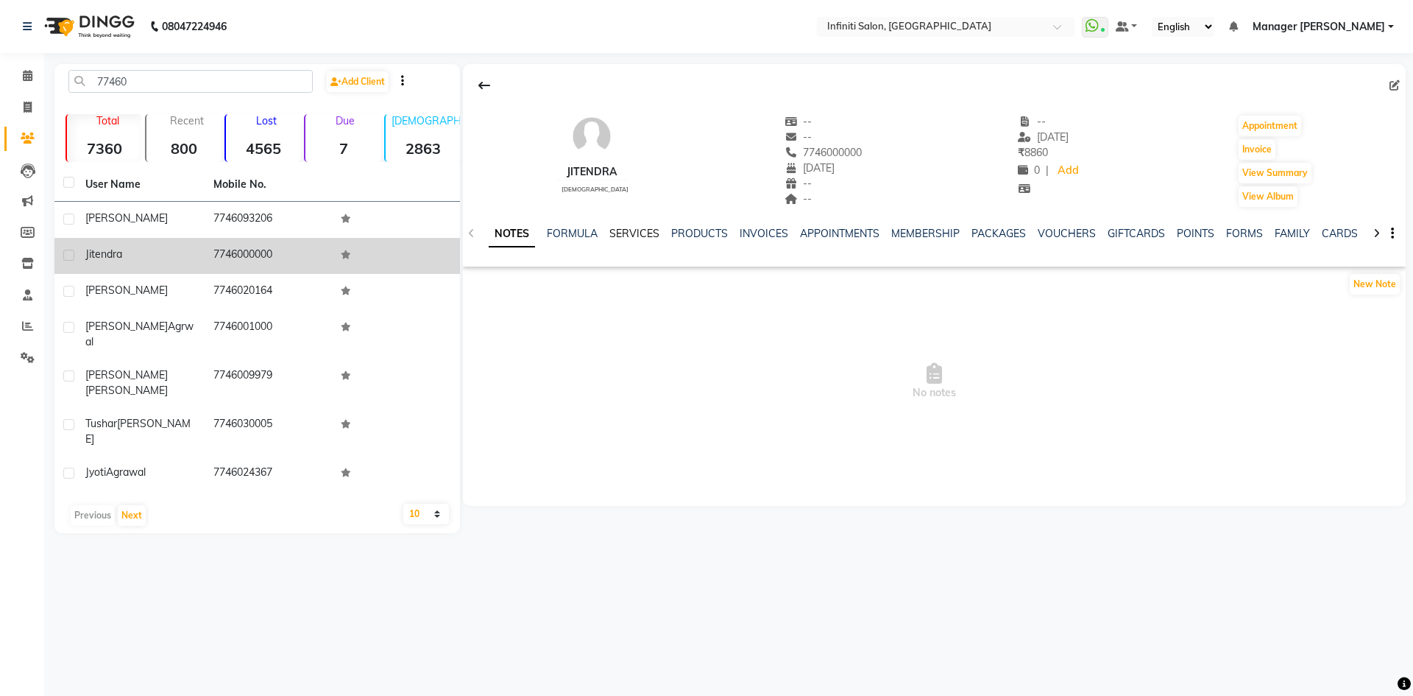
click at [615, 234] on link "SERVICES" at bounding box center [634, 233] width 50 height 13
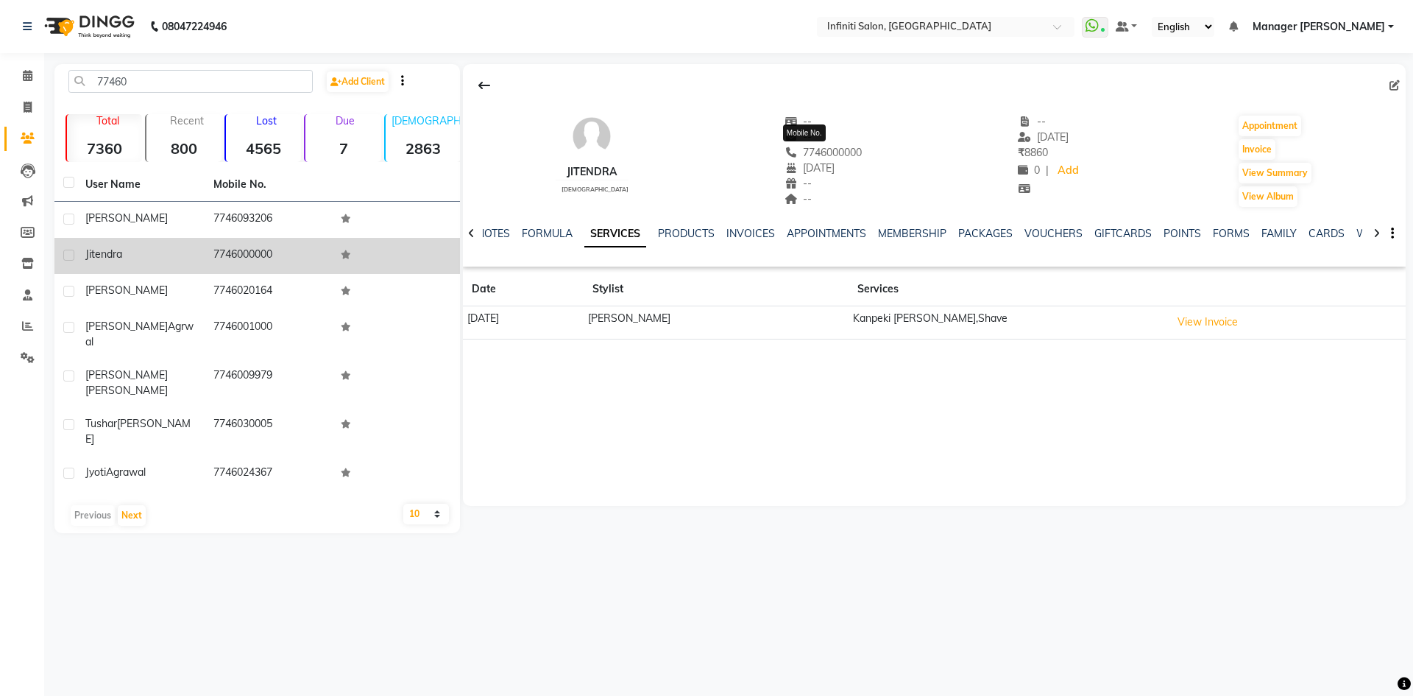
click at [796, 146] on span "7746000000" at bounding box center [824, 152] width 78 height 13
copy span "7746000000"
click at [37, 252] on link "Inventory" at bounding box center [21, 264] width 35 height 24
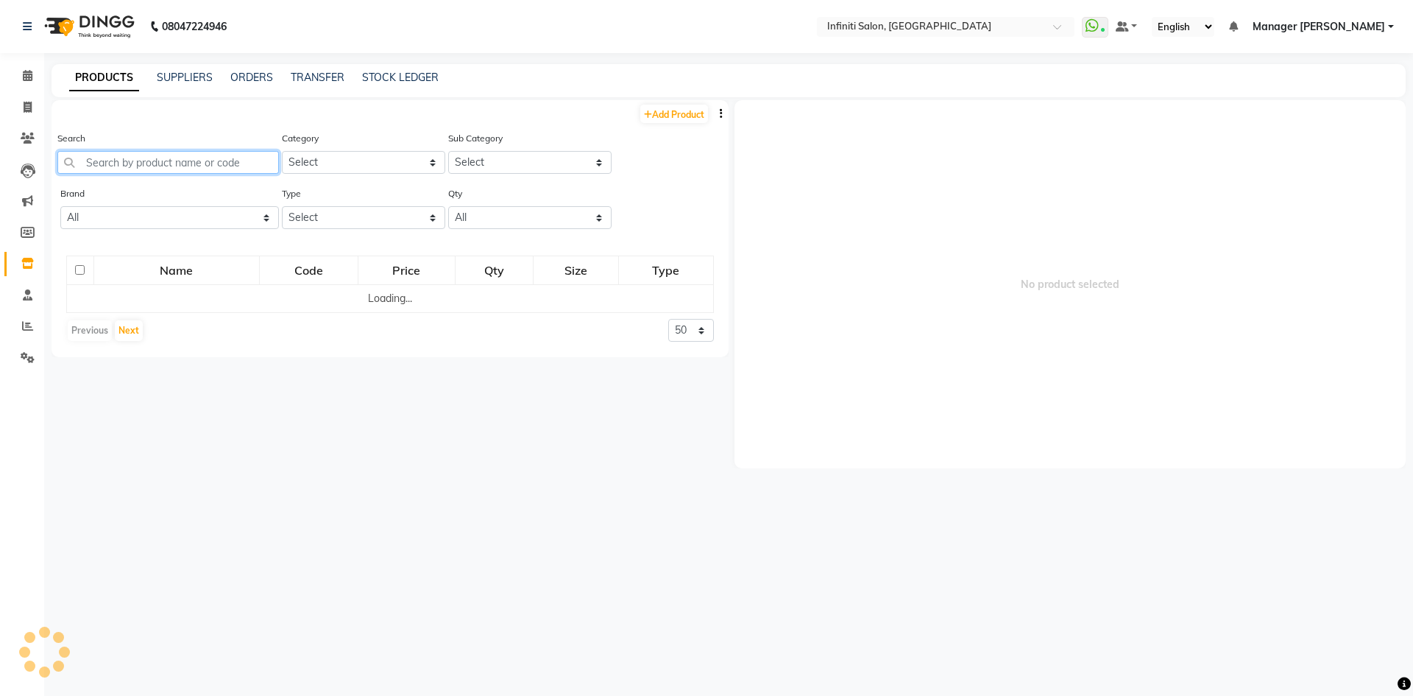
click at [148, 171] on input "text" at bounding box center [168, 162] width 222 height 23
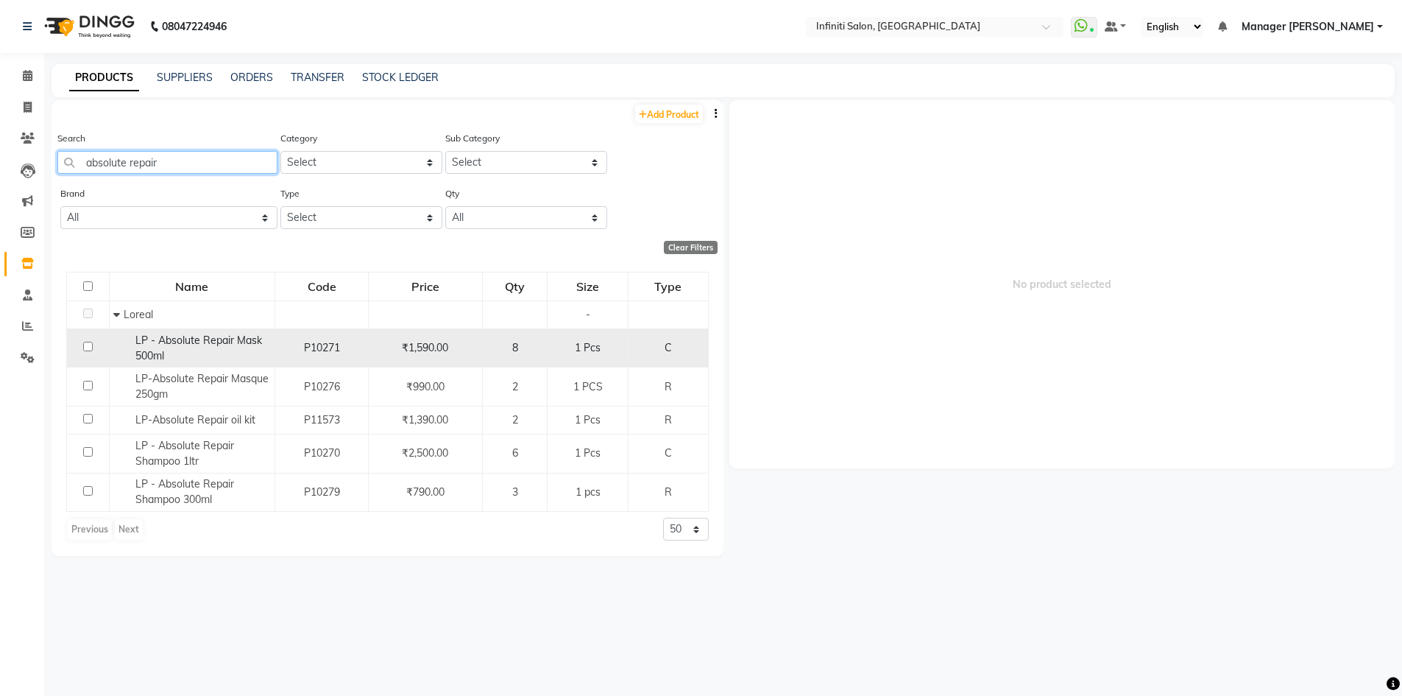
type input "absolute repair"
click at [188, 339] on span "LP - Absolute Repair Mask 500ml" at bounding box center [198, 347] width 127 height 29
select select
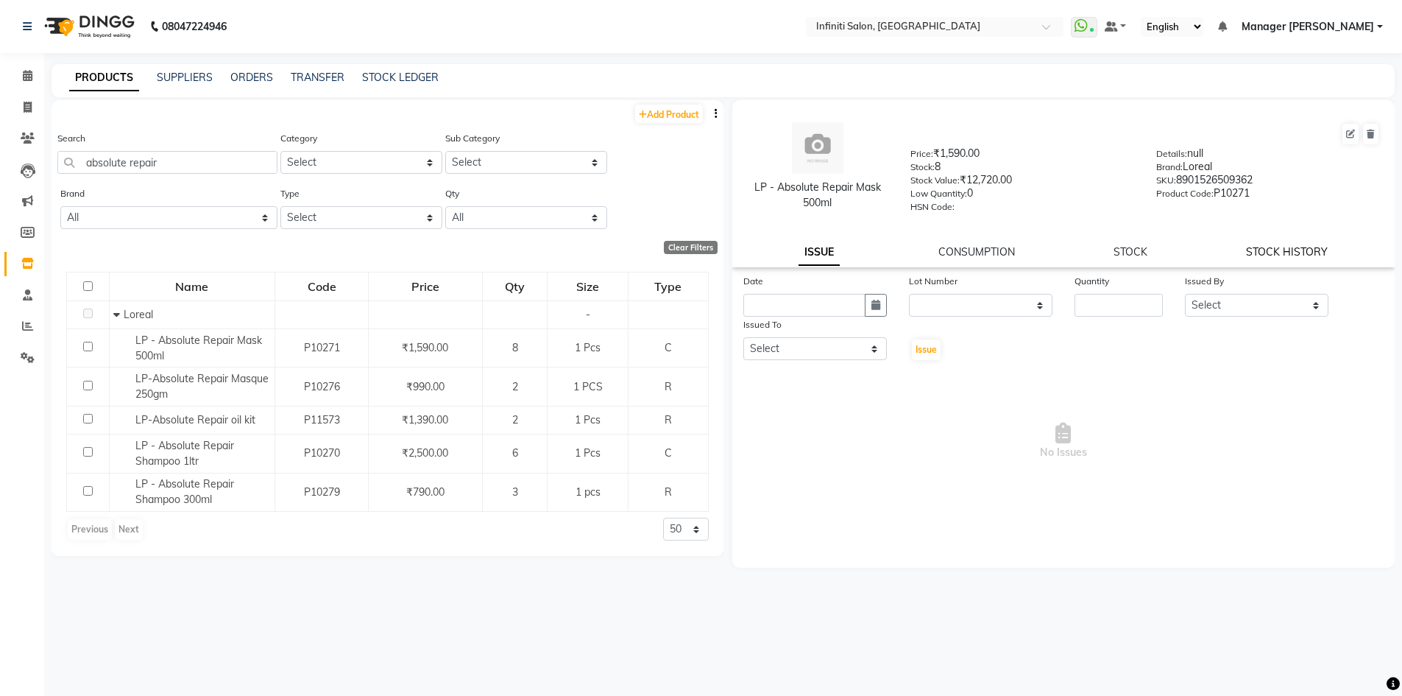
click at [1315, 247] on link "STOCK HISTORY" at bounding box center [1287, 251] width 82 height 13
select select "all"
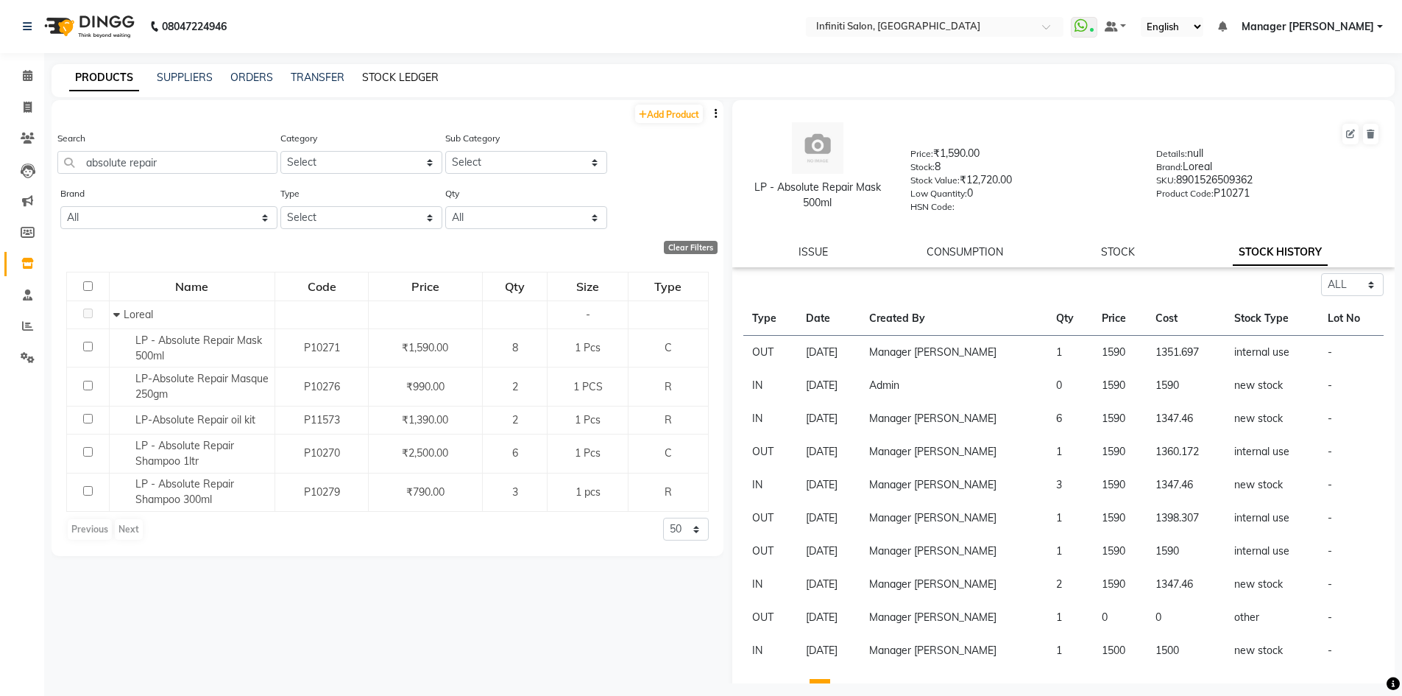
click at [418, 82] on link "STOCK LEDGER" at bounding box center [400, 77] width 77 height 13
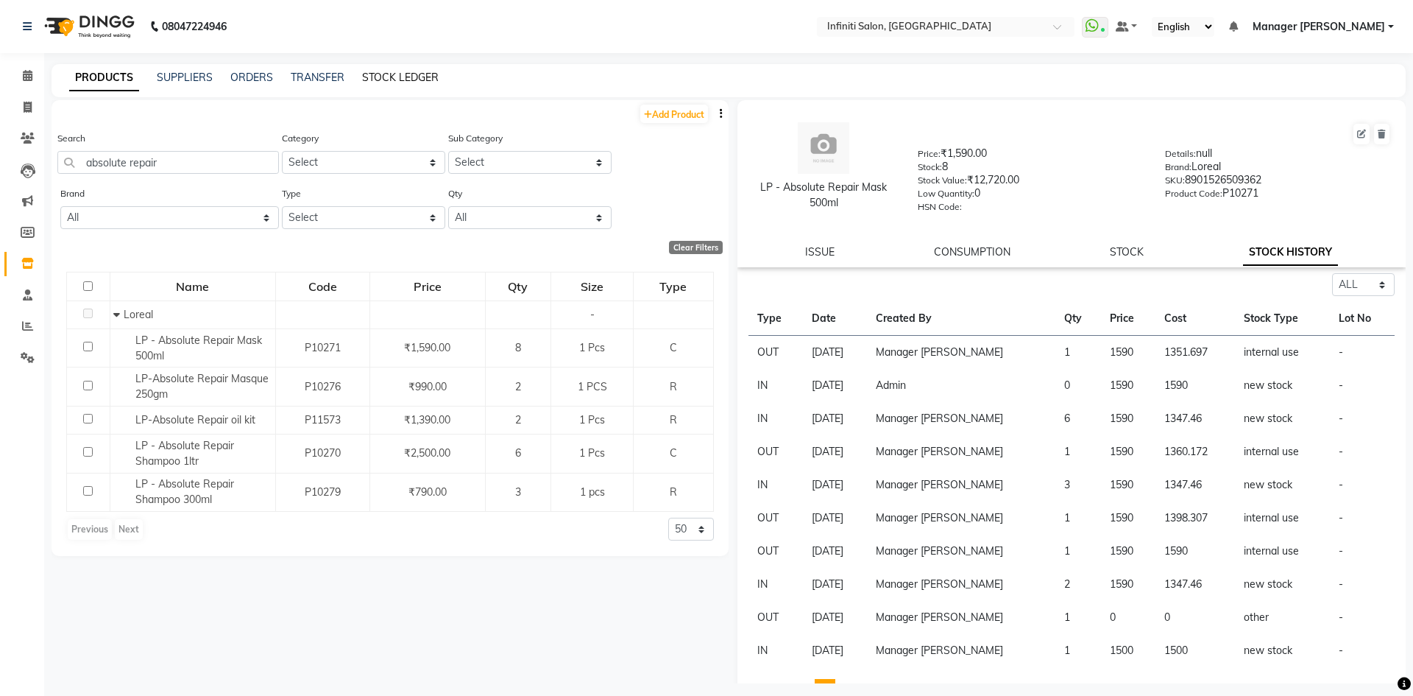
select select "all"
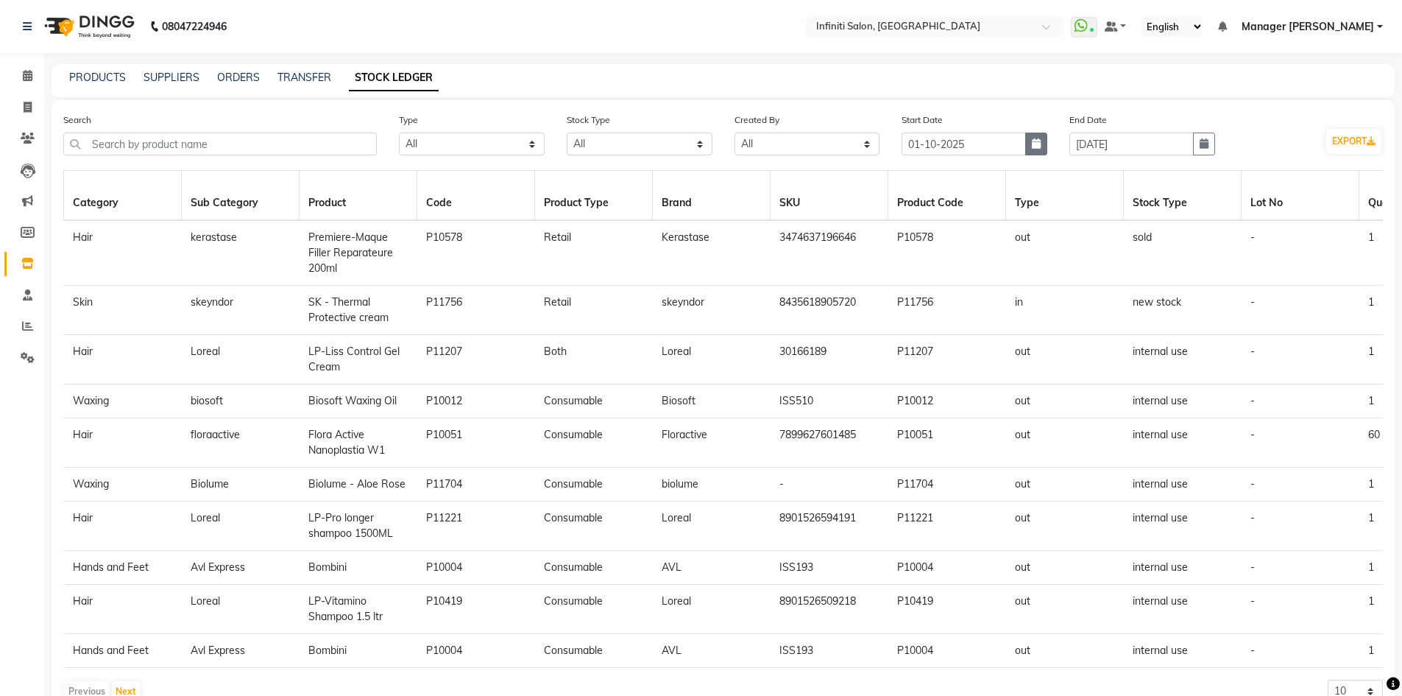
click at [1040, 138] on icon "button" at bounding box center [1036, 143] width 9 height 10
select select "10"
select select "2025"
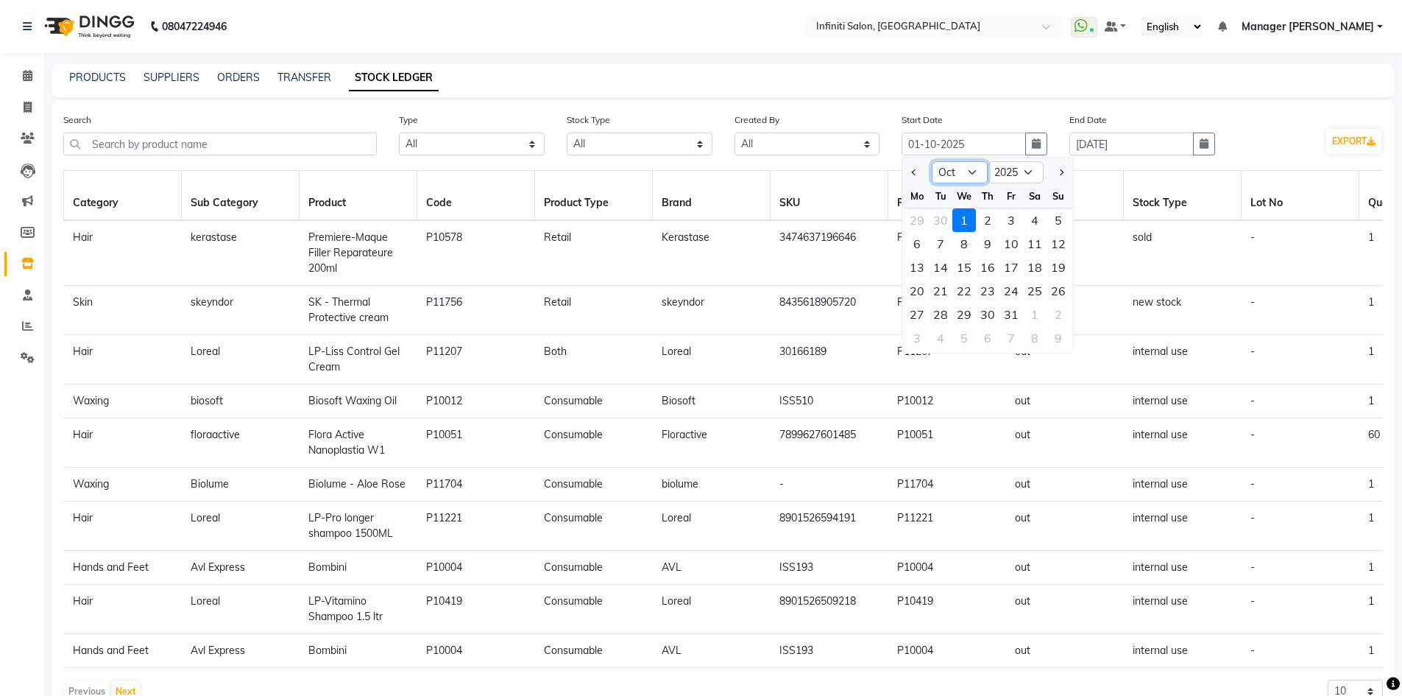
click at [975, 170] on select "Jan Feb Mar Apr May Jun Jul Aug Sep Oct Nov Dec" at bounding box center [960, 172] width 56 height 22
select select "8"
click at [932, 161] on select "Jan Feb Mar Apr May Jun Jul Aug Sep Oct Nov Dec" at bounding box center [960, 172] width 56 height 22
click at [1016, 219] on div "1" at bounding box center [1012, 220] width 24 height 24
type input "01-08-2025"
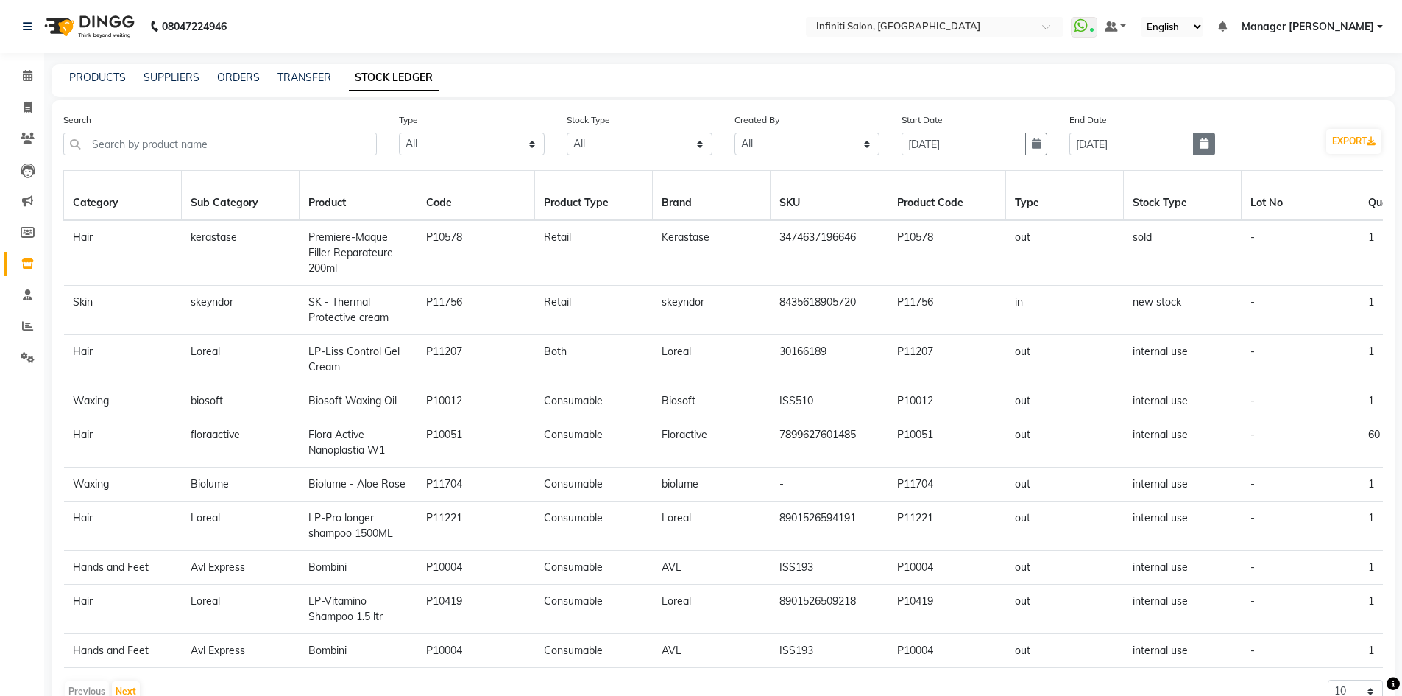
click at [1210, 149] on button "button" at bounding box center [1204, 143] width 22 height 23
select select "10"
select select "2025"
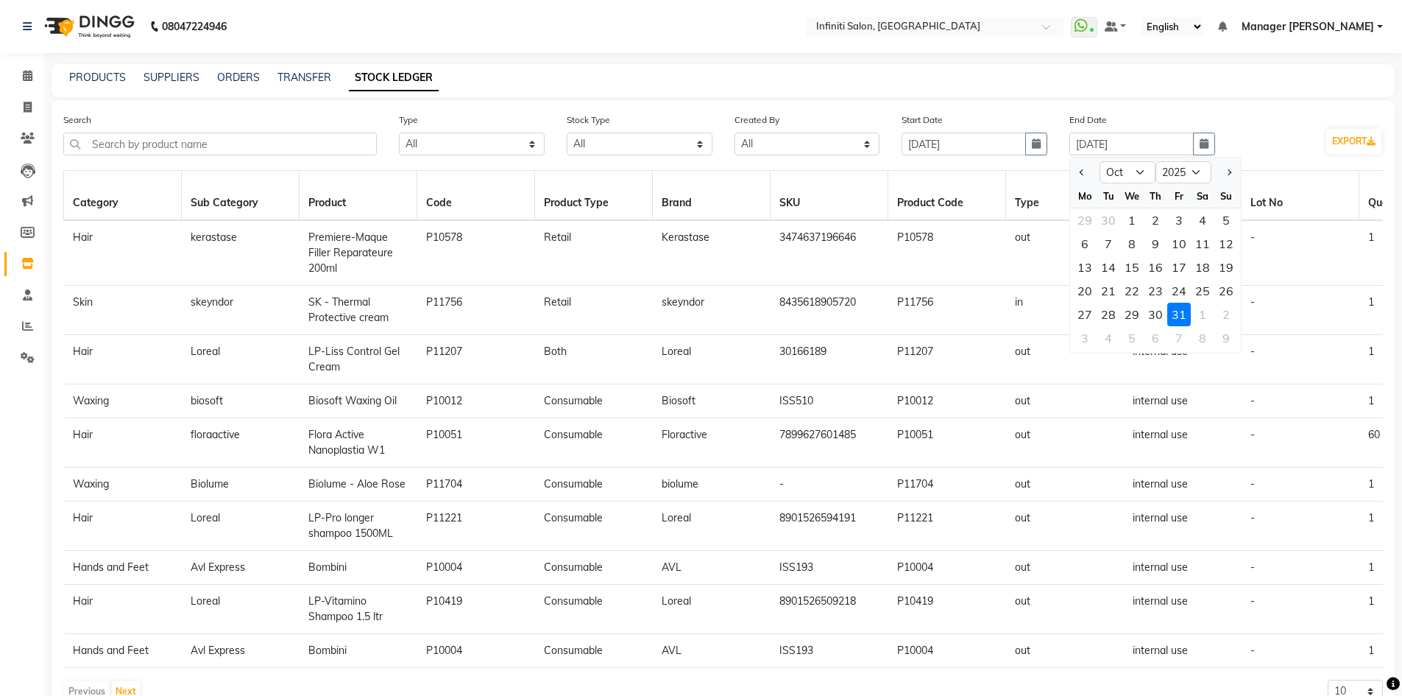
click at [1173, 311] on div "31" at bounding box center [1179, 315] width 24 height 24
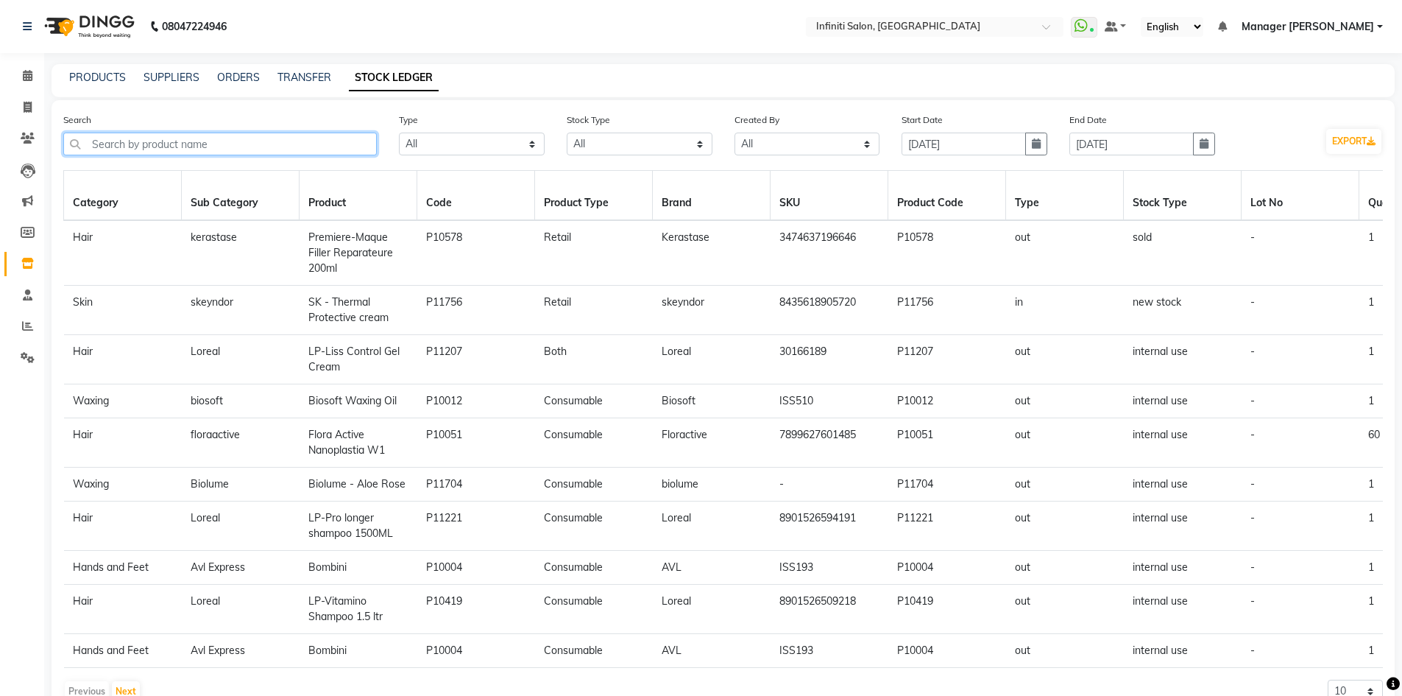
click at [354, 147] on input "text" at bounding box center [220, 143] width 314 height 23
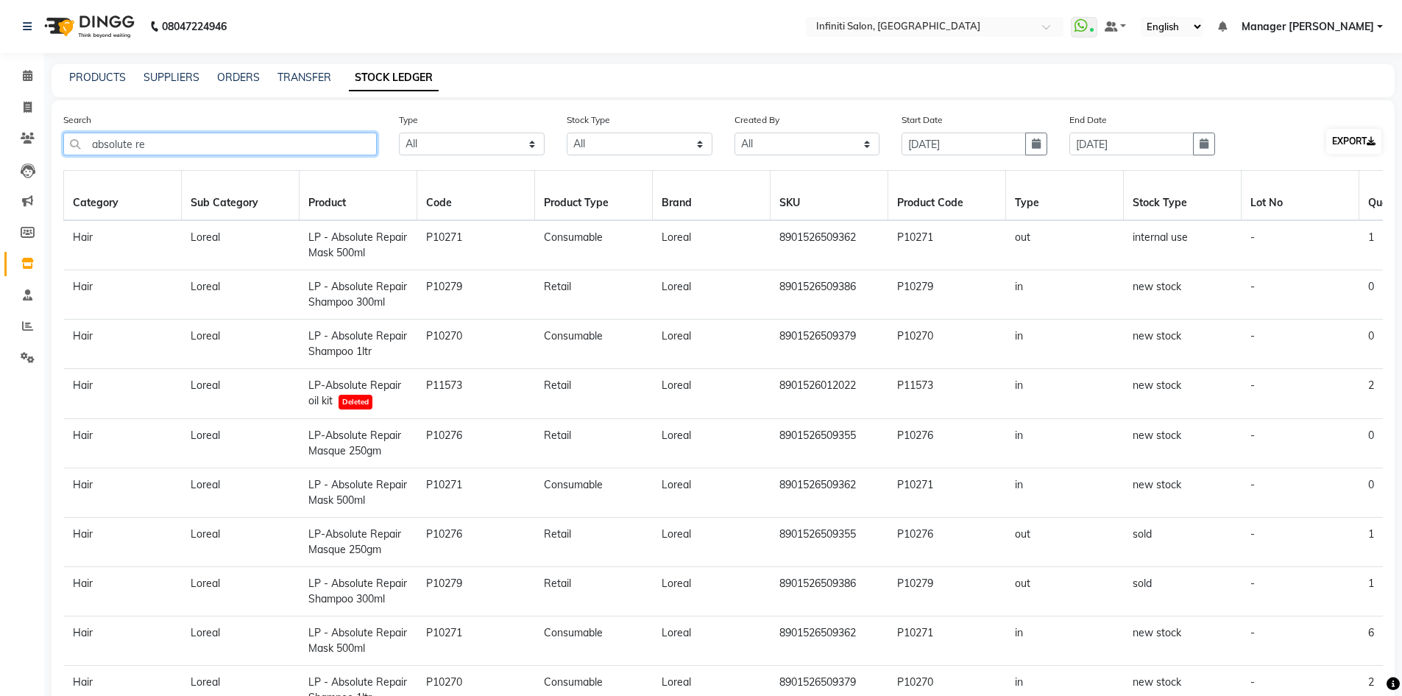
type input "absolute re"
click at [1337, 152] on button "EXPORT" at bounding box center [1353, 141] width 55 height 25
click at [24, 112] on icon at bounding box center [28, 107] width 8 height 11
select select "service"
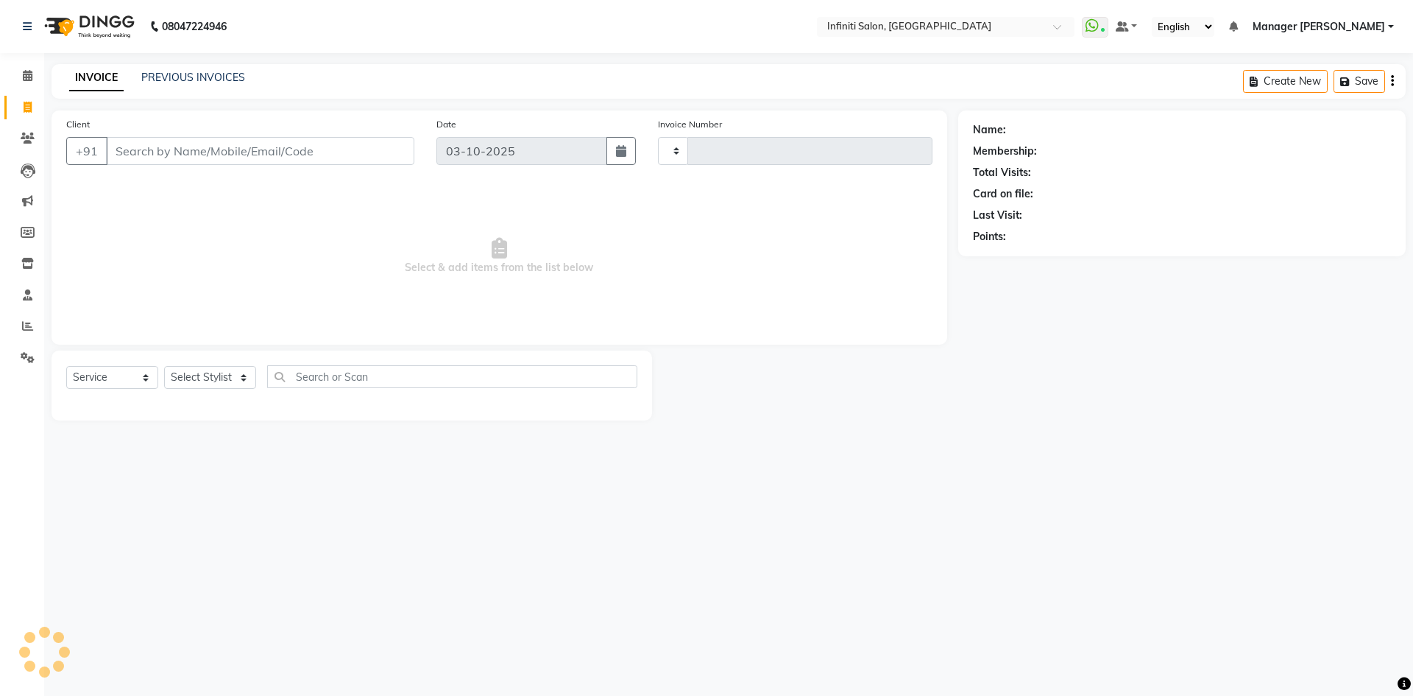
type input "3129"
click at [133, 136] on div "Client +91" at bounding box center [240, 146] width 370 height 60
select select "5804"
click at [137, 141] on input "Client" at bounding box center [260, 151] width 308 height 28
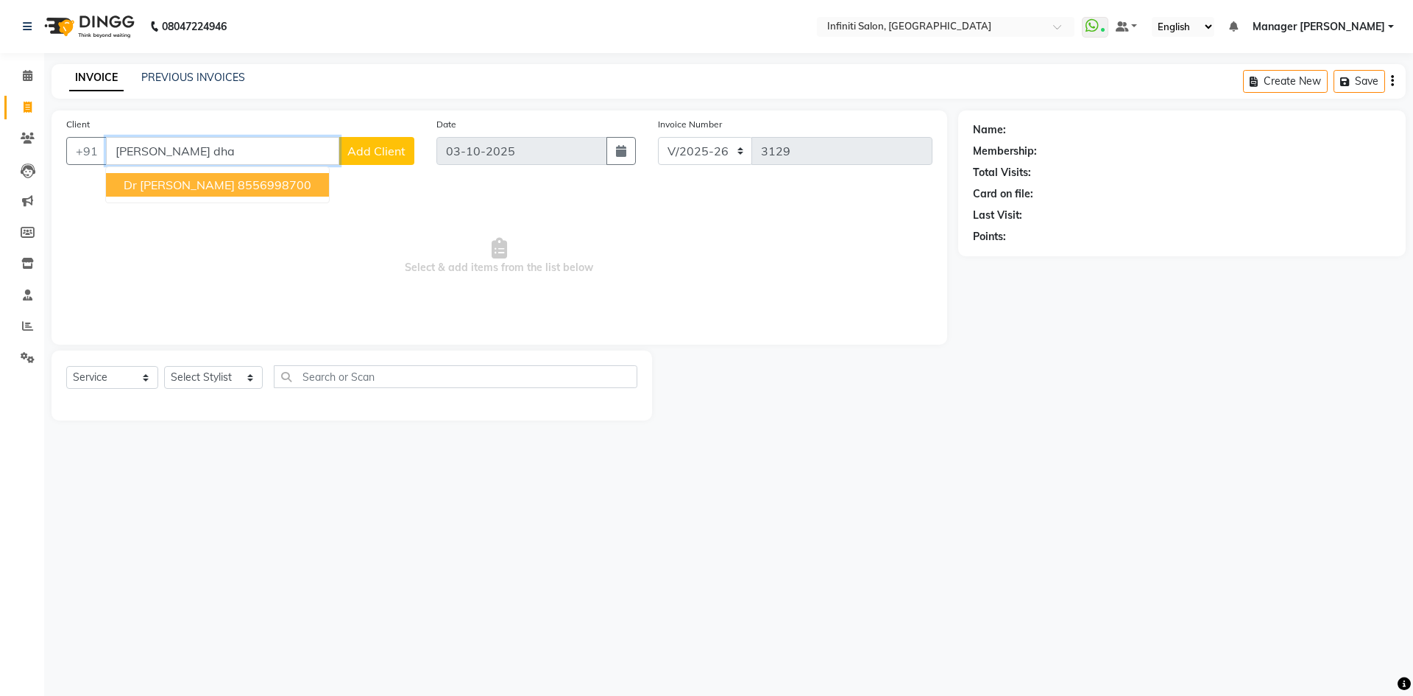
click at [173, 186] on span "Dr Ekta Dhamtari" at bounding box center [179, 184] width 111 height 15
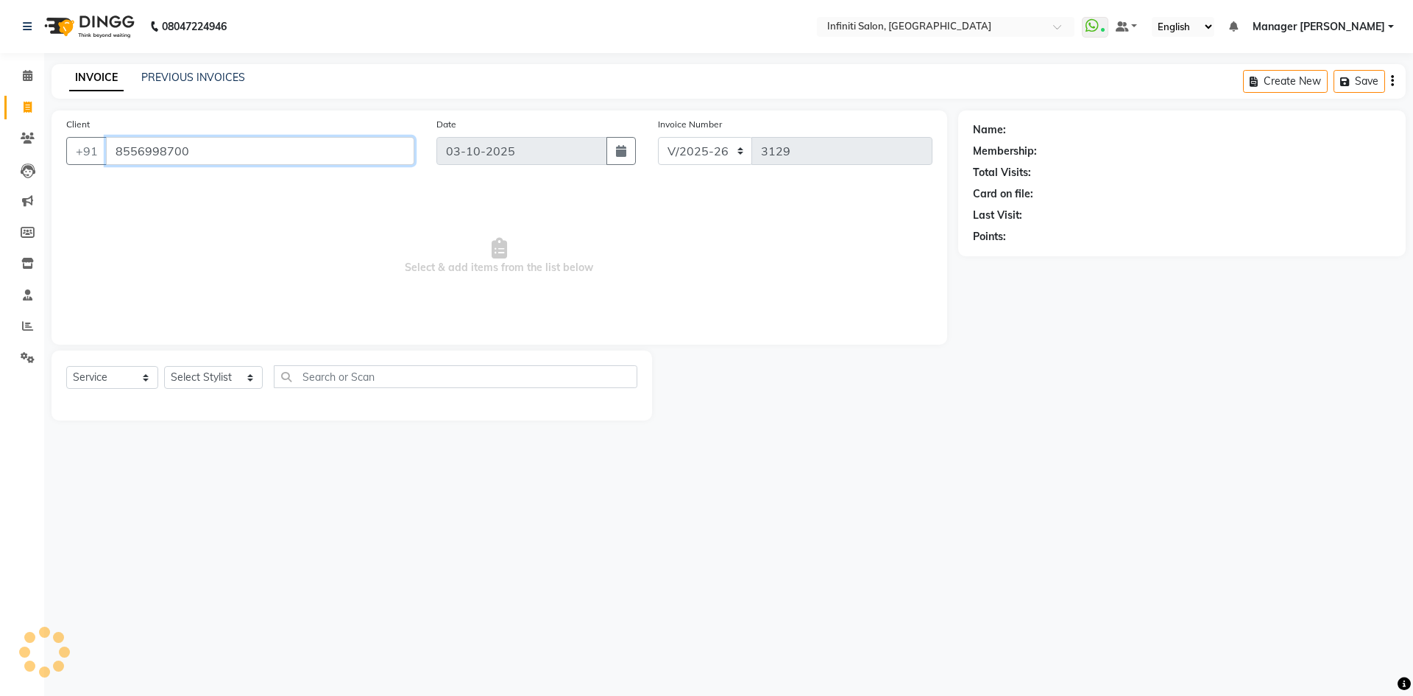
type input "8556998700"
select select "2: Object"
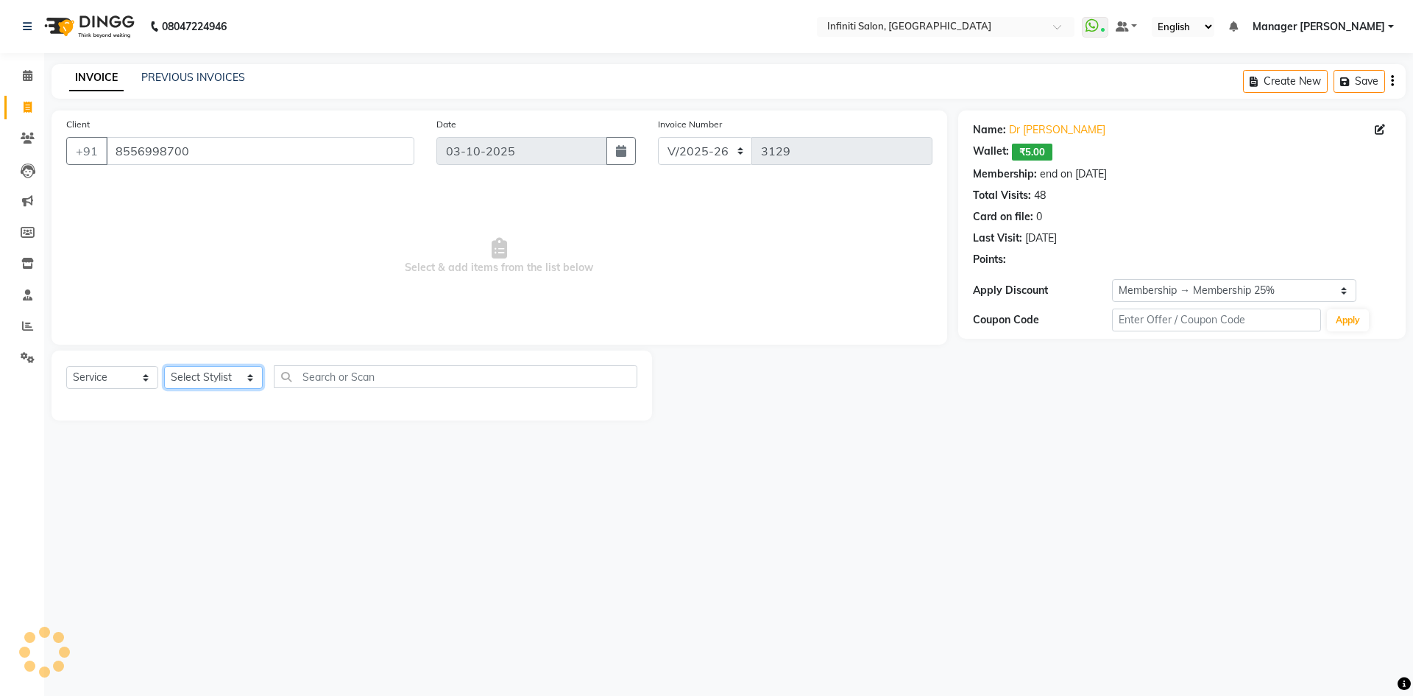
click at [222, 379] on select "Select Stylist Abhi singh Ahor Armaan Chandu Ishwar Jaspreet Khilesh Kishan SN …" at bounding box center [213, 377] width 99 height 23
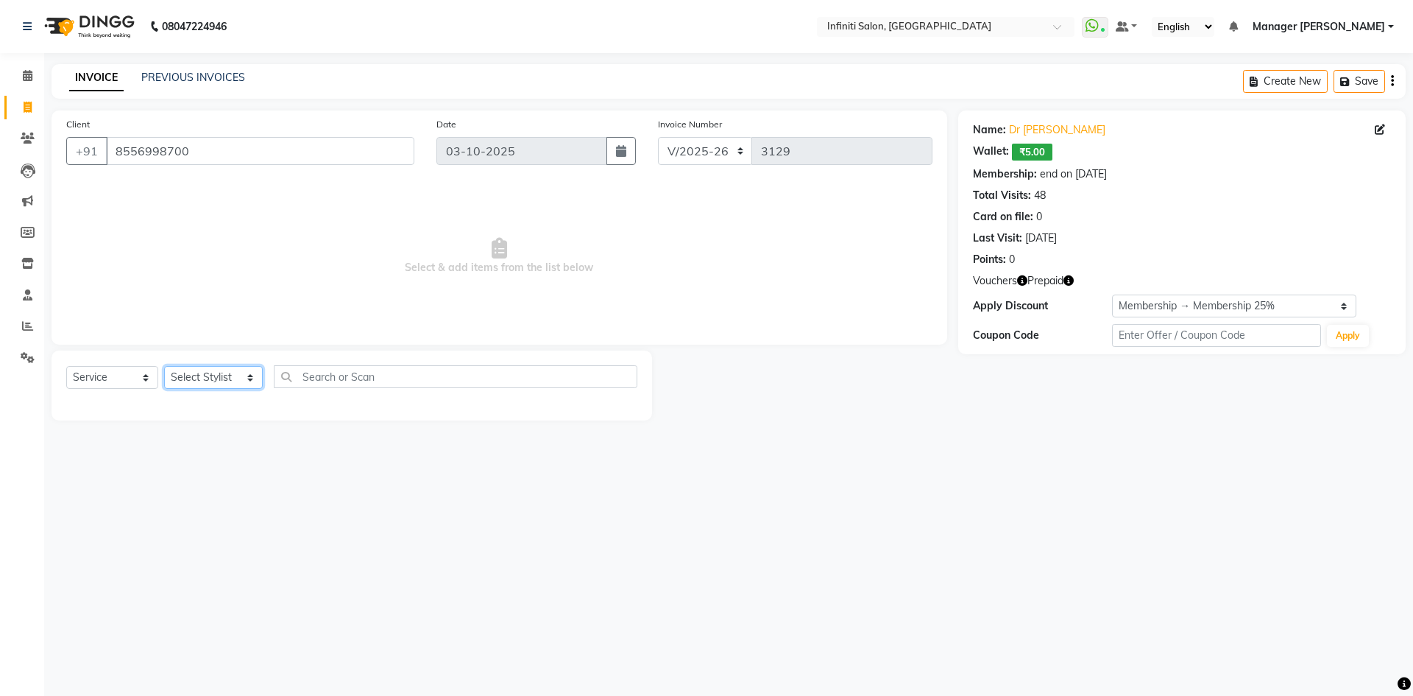
select select "40449"
click at [164, 366] on select "Select Stylist Abhi singh Ahor Armaan Chandu Ishwar Jaspreet Khilesh Kishan SN …" at bounding box center [213, 377] width 99 height 23
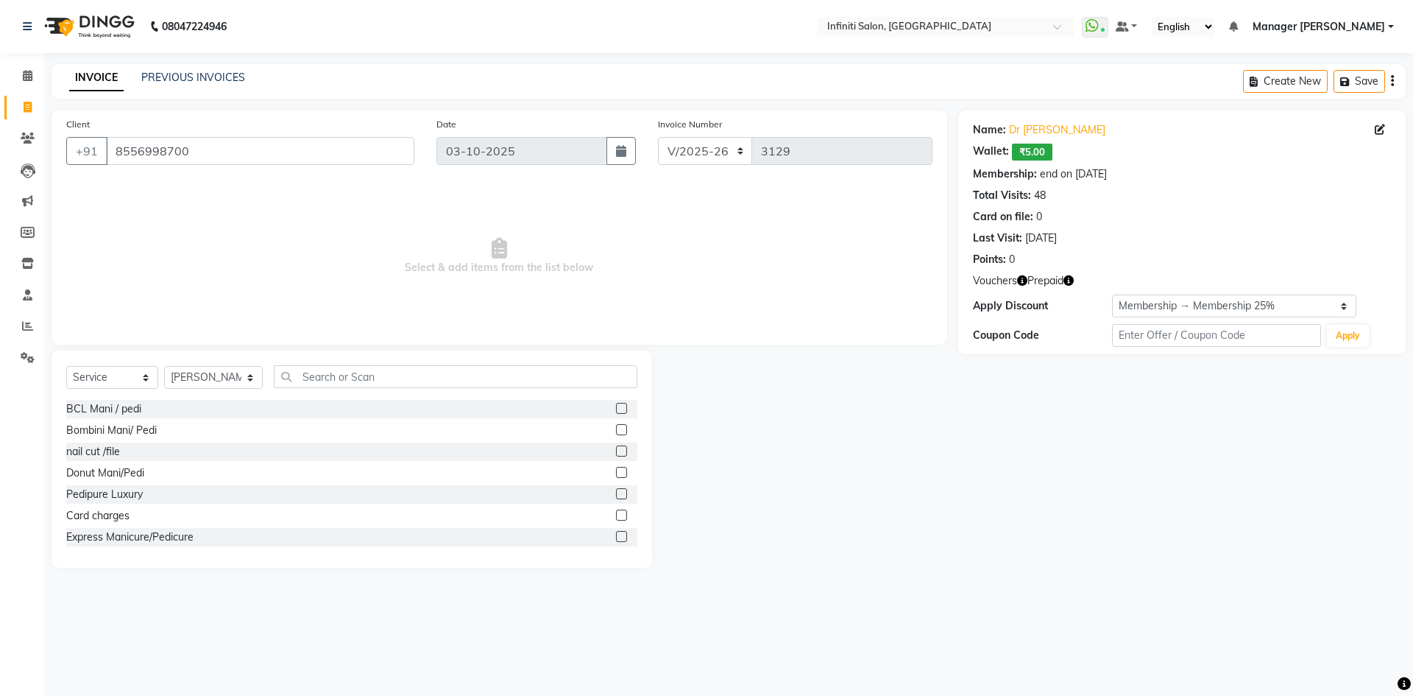
click at [377, 395] on div "Select Service Product Membership Package Voucher Prepaid Gift Card Select Styl…" at bounding box center [351, 382] width 571 height 35
drag, startPoint x: 367, startPoint y: 361, endPoint x: 375, endPoint y: 403, distance: 42.0
click at [366, 365] on div "Select Service Product Membership Package Voucher Prepaid Gift Card Select Styl…" at bounding box center [352, 458] width 601 height 217
click at [375, 403] on div "BCL Mani / pedi" at bounding box center [351, 409] width 571 height 18
click at [374, 378] on input "text" at bounding box center [456, 376] width 364 height 23
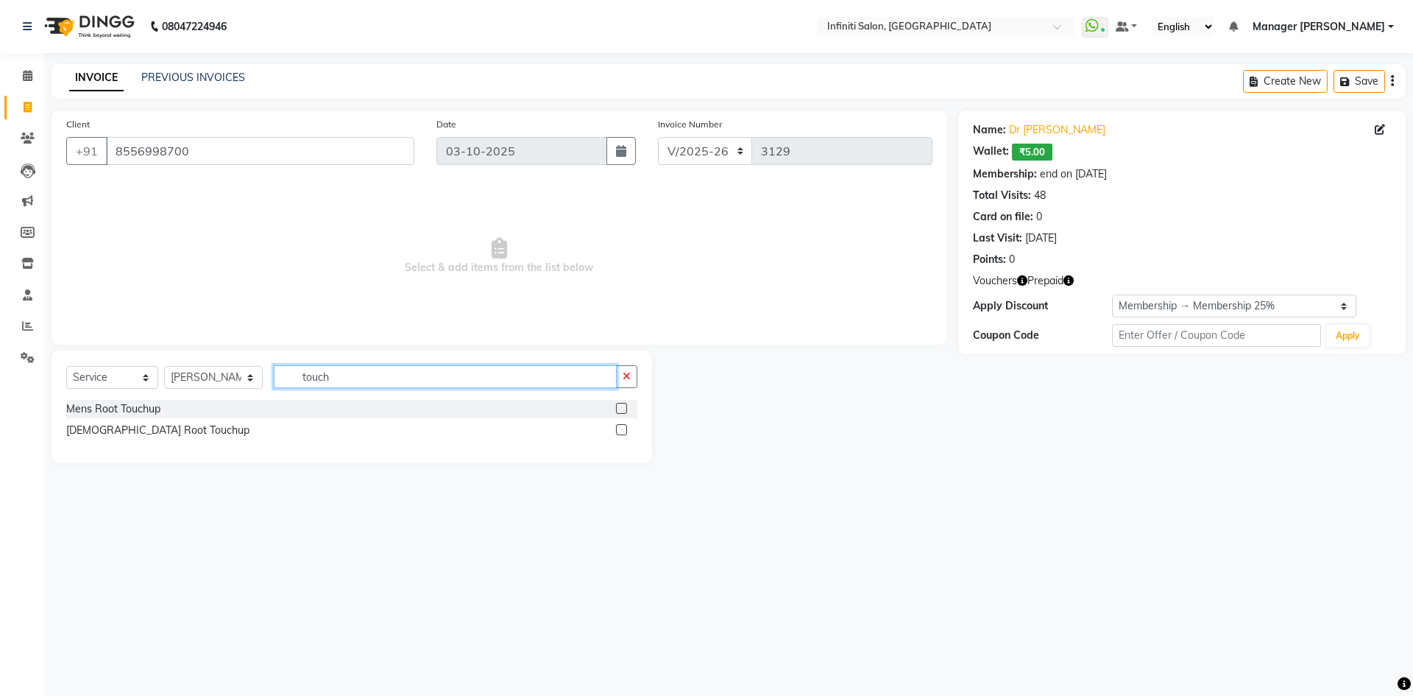
type input "touch"
click at [618, 435] on div at bounding box center [621, 431] width 10 height 15
click at [618, 434] on label at bounding box center [621, 429] width 11 height 11
click at [618, 434] on input "checkbox" at bounding box center [621, 430] width 10 height 10
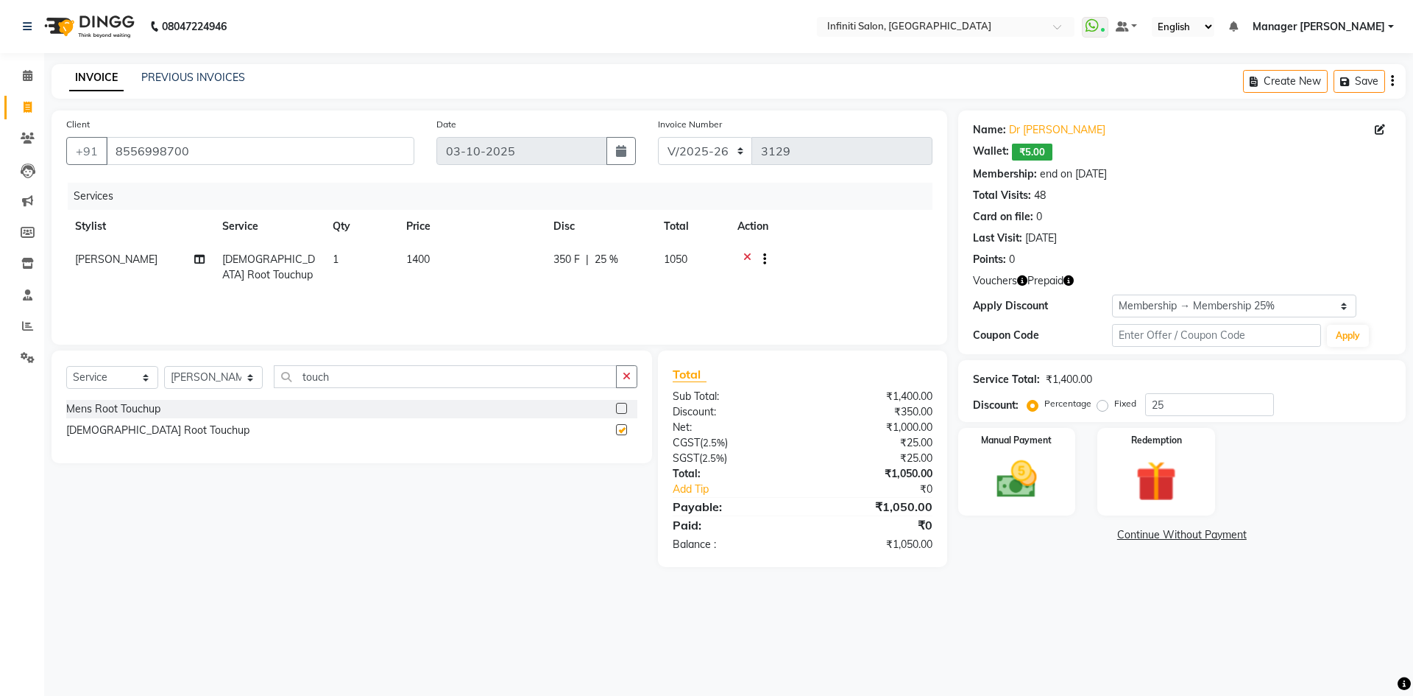
checkbox input "false"
drag, startPoint x: 385, startPoint y: 382, endPoint x: 181, endPoint y: 381, distance: 203.9
click at [181, 381] on div "Select Service Product Membership Package Voucher Prepaid Gift Card Select Styl…" at bounding box center [351, 382] width 571 height 35
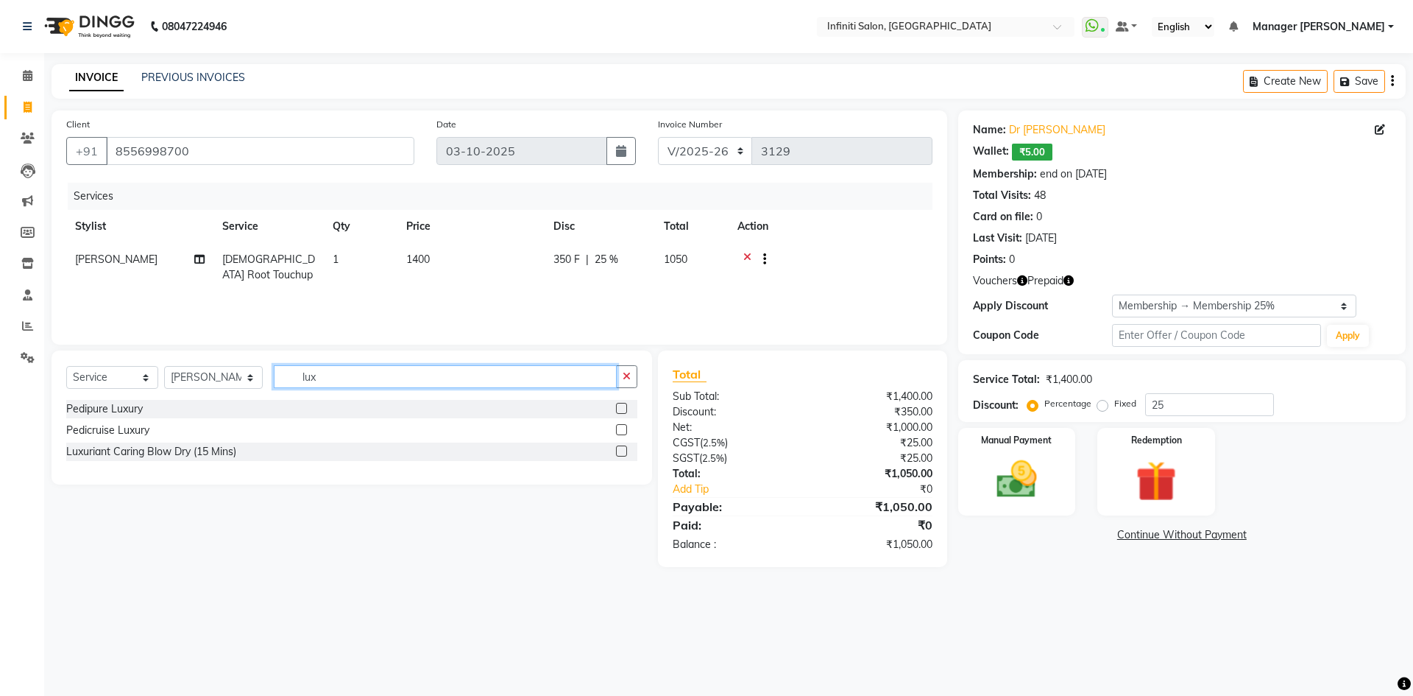
type input "lux"
click at [618, 452] on label at bounding box center [621, 450] width 11 height 11
click at [618, 452] on input "checkbox" at bounding box center [621, 452] width 10 height 10
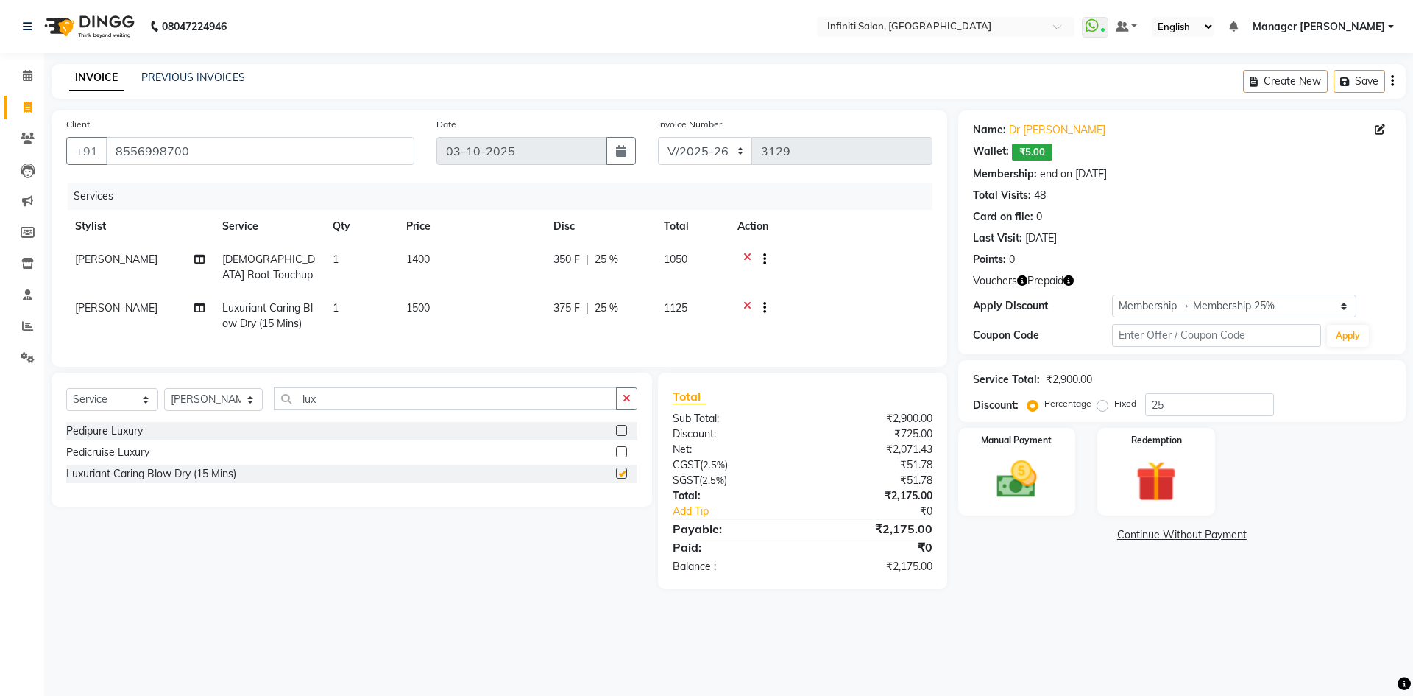
checkbox input "false"
click at [627, 318] on td "375 F | 25 %" at bounding box center [600, 315] width 110 height 49
select select "40449"
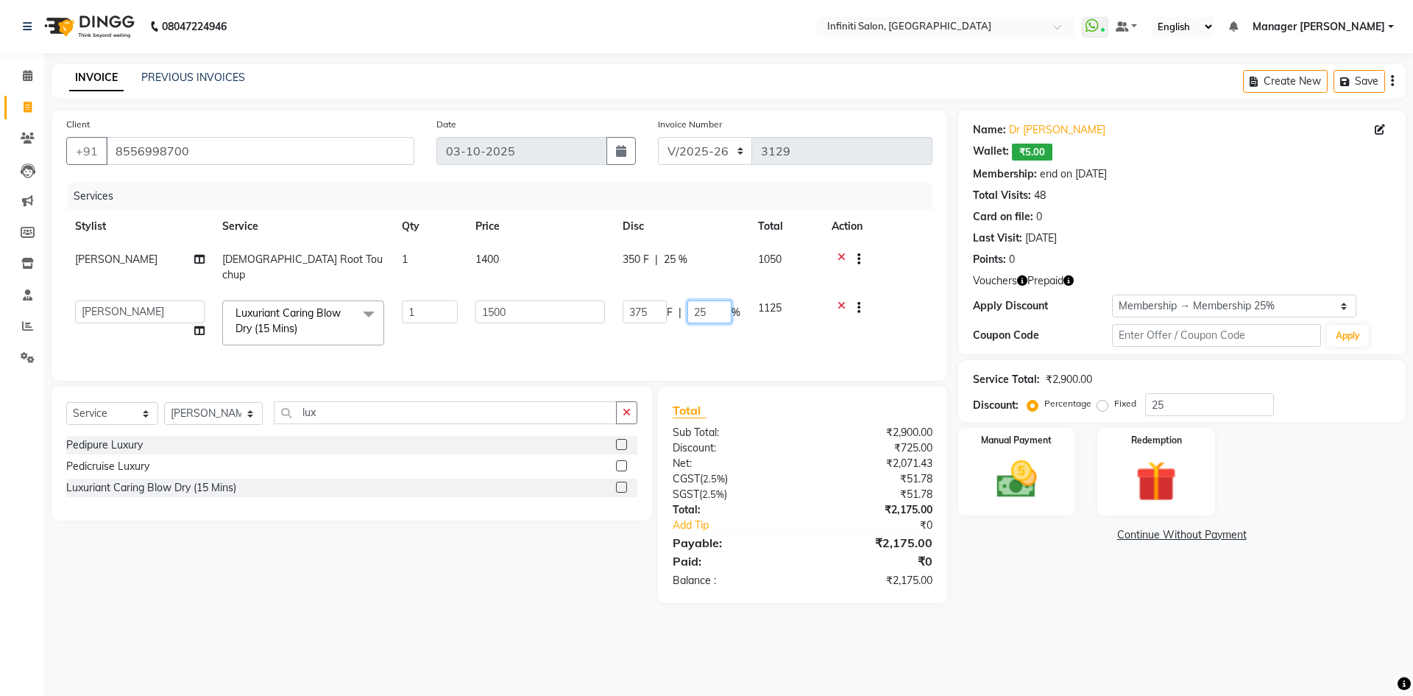
click at [600, 328] on tr "Abhi singh Ahor Armaan Chandu Ishwar Jaspreet Khilesh Kishan SN Manager Academy…" at bounding box center [499, 322] width 866 height 63
type input "0"
click at [600, 328] on tr "Abhi singh Ahor Armaan Chandu Ishwar Jaspreet Khilesh Kishan SN Manager Academy…" at bounding box center [499, 322] width 866 height 63
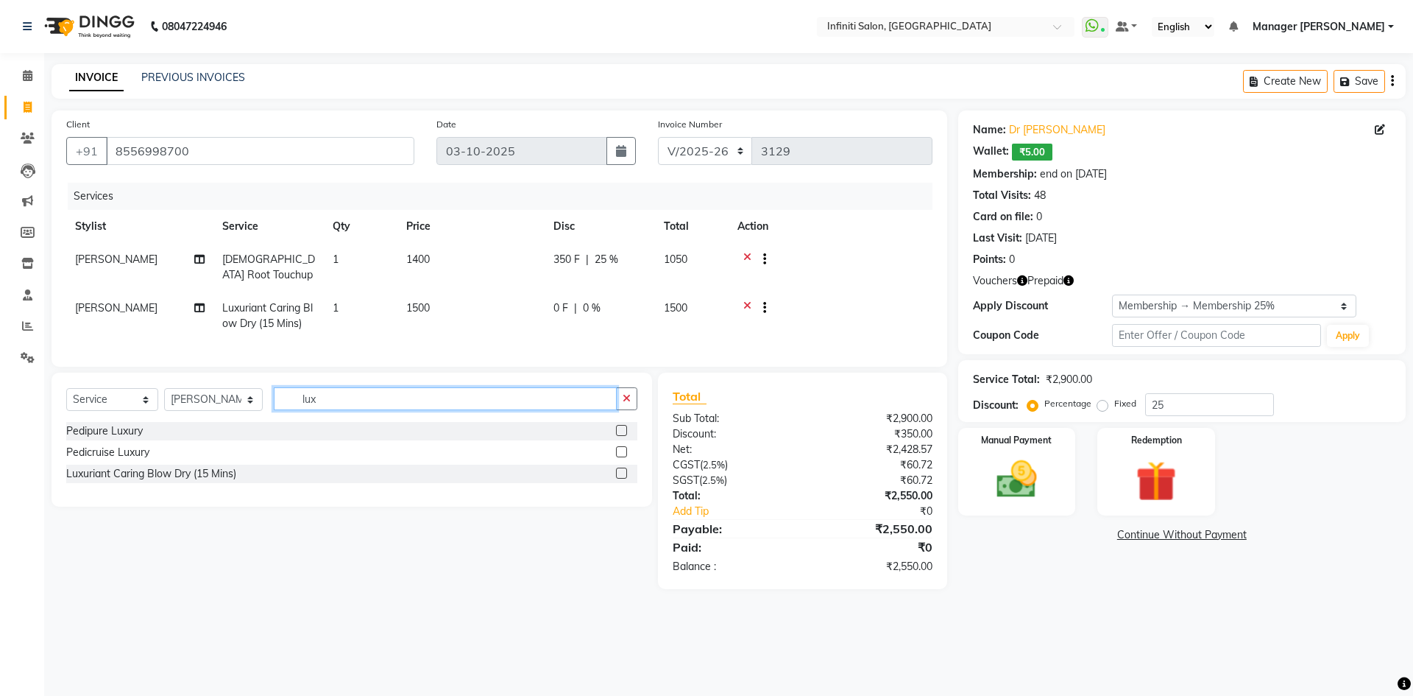
drag, startPoint x: 336, startPoint y: 404, endPoint x: 261, endPoint y: 427, distance: 78.5
click at [261, 422] on div "Select Service Product Membership Package Voucher Prepaid Gift Card Select Styl…" at bounding box center [351, 404] width 571 height 35
type input "\"
drag, startPoint x: 310, startPoint y: 412, endPoint x: 285, endPoint y: 424, distance: 27.7
click at [285, 422] on div "Select Service Product Membership Package Voucher Prepaid Gift Card Select Styl…" at bounding box center [351, 404] width 571 height 35
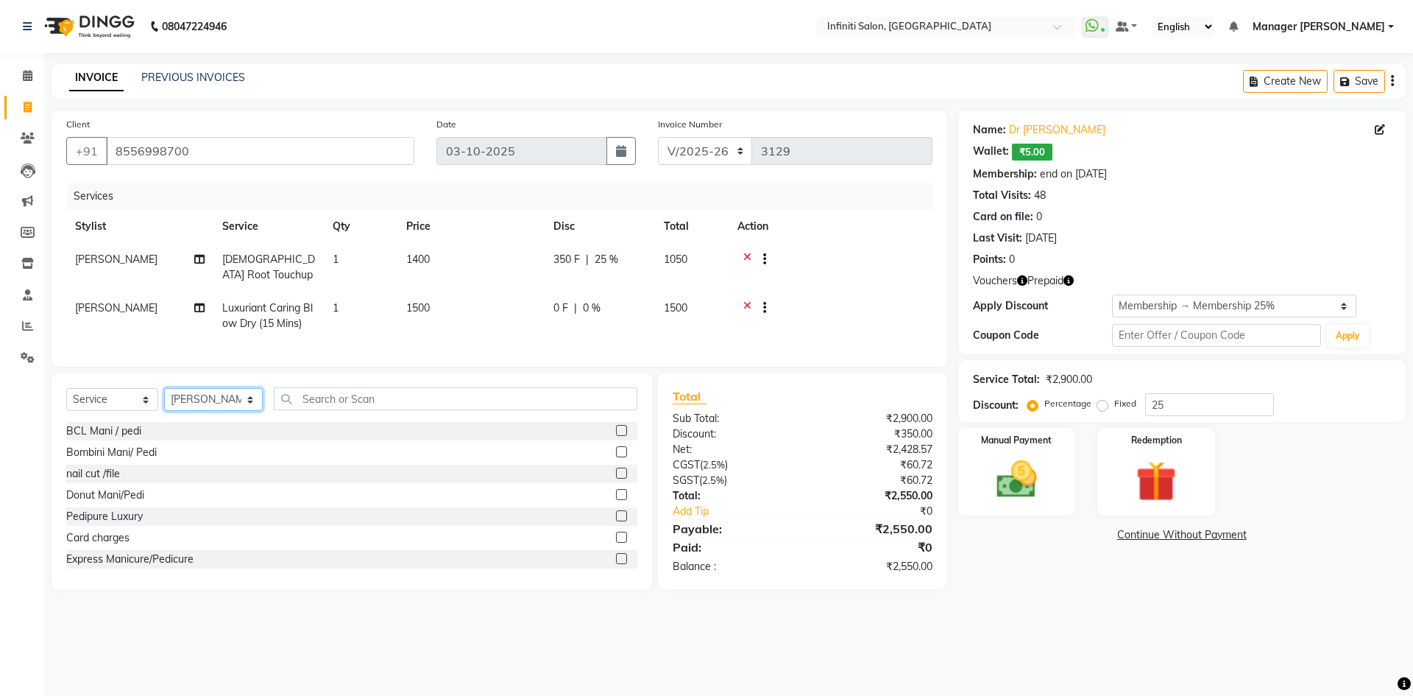
click at [197, 404] on select "Select Stylist Abhi singh Ahor Armaan Chandu Ishwar Jaspreet Khilesh Kishan SN …" at bounding box center [213, 399] width 99 height 23
select select "65516"
click at [164, 399] on select "Select Stylist Abhi singh Ahor Armaan Chandu Ishwar Jaspreet Khilesh Kishan SN …" at bounding box center [213, 399] width 99 height 23
click at [300, 410] on input "text" at bounding box center [456, 398] width 364 height 23
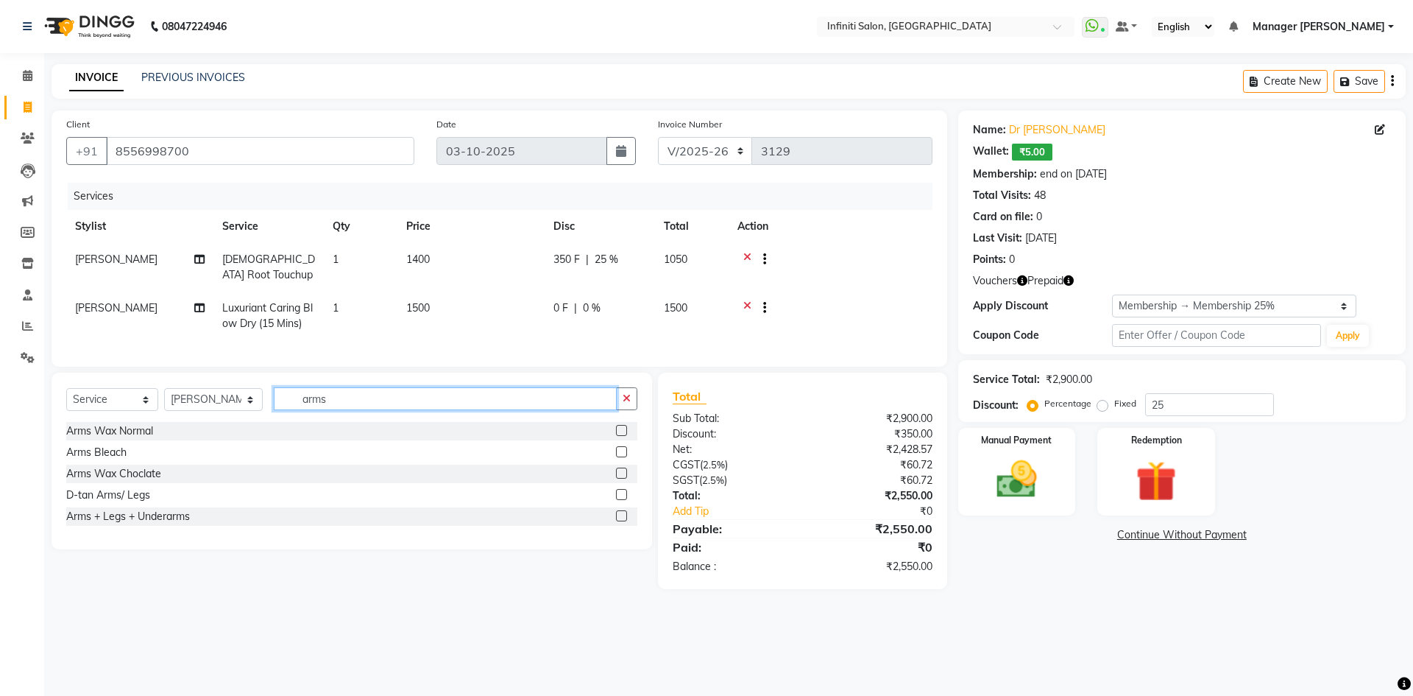
type input "arms"
click at [617, 521] on label at bounding box center [621, 515] width 11 height 11
click at [617, 521] on input "checkbox" at bounding box center [621, 517] width 10 height 10
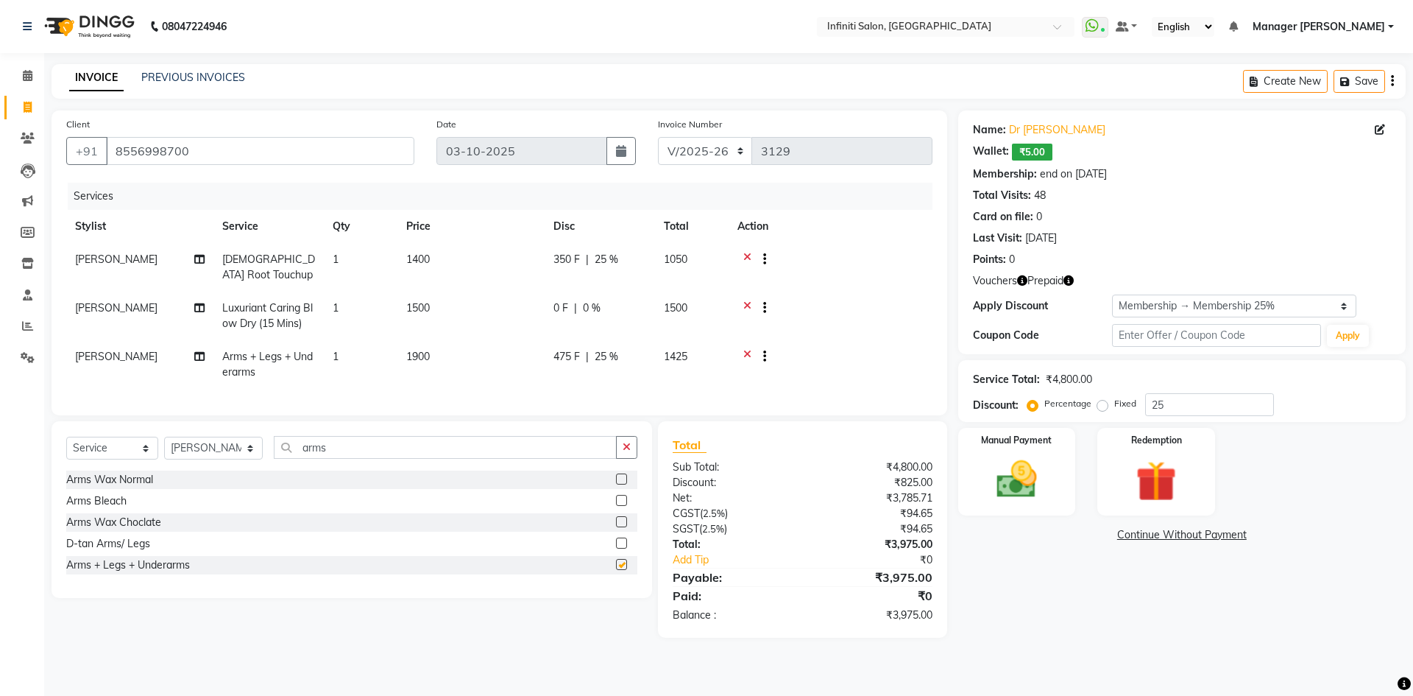
checkbox input "false"
drag, startPoint x: 1122, startPoint y: 456, endPoint x: 1132, endPoint y: 473, distance: 19.8
click at [1122, 456] on img at bounding box center [1156, 481] width 68 height 52
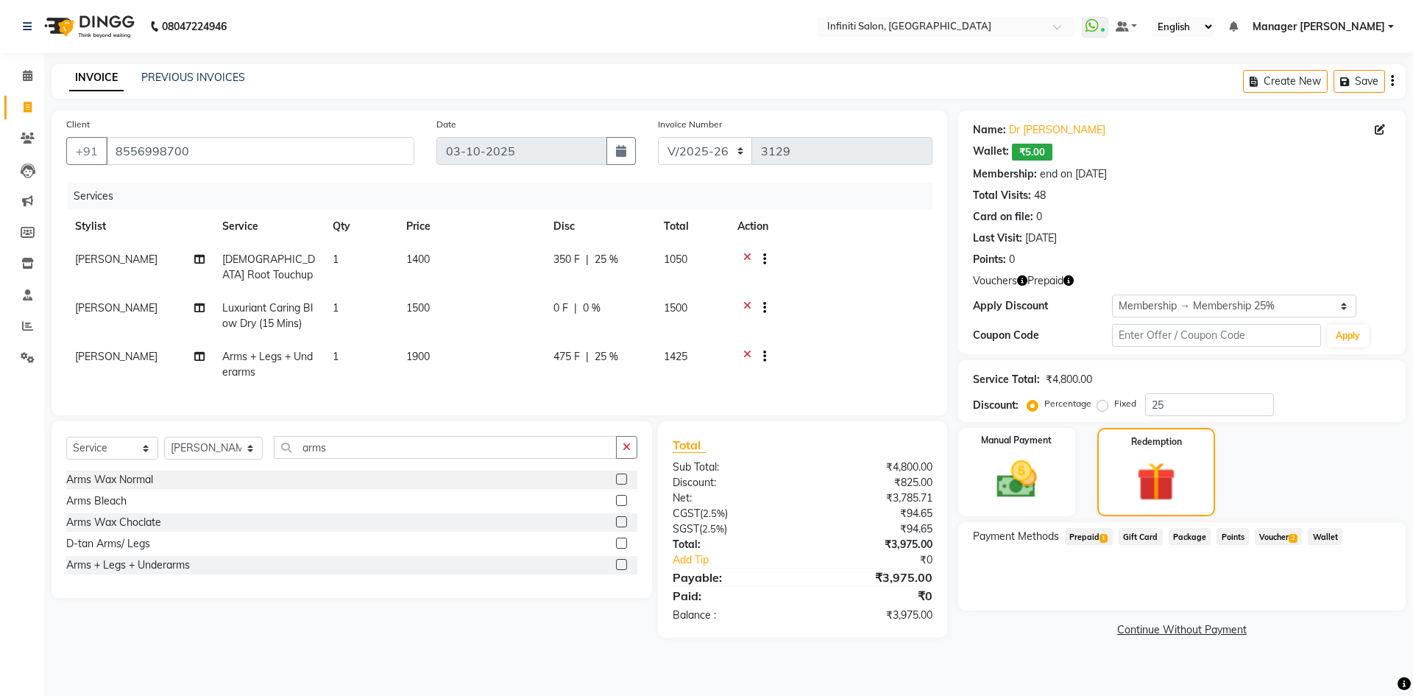
click at [1100, 542] on span "Prepaid 1" at bounding box center [1089, 536] width 48 height 17
click at [1357, 597] on button "Add" at bounding box center [1356, 595] width 54 height 25
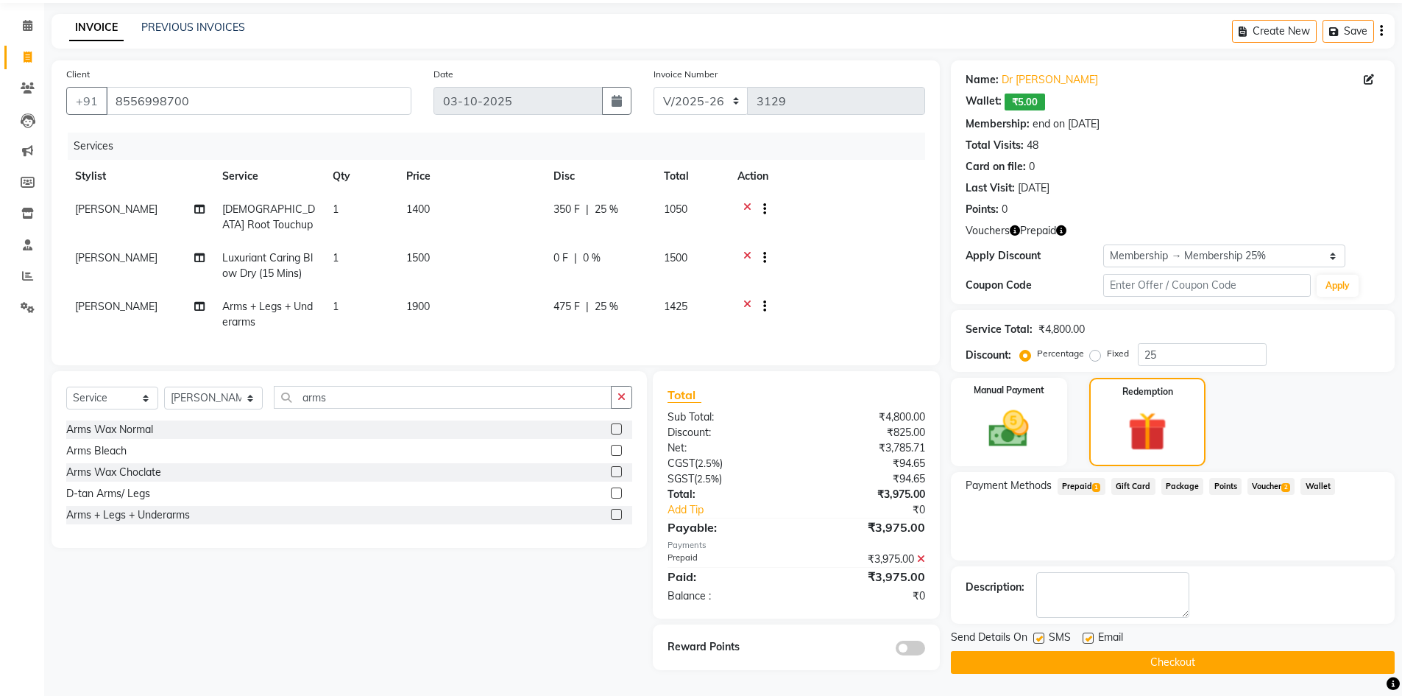
scroll to position [57, 0]
click at [1152, 659] on button "Checkout" at bounding box center [1173, 662] width 444 height 23
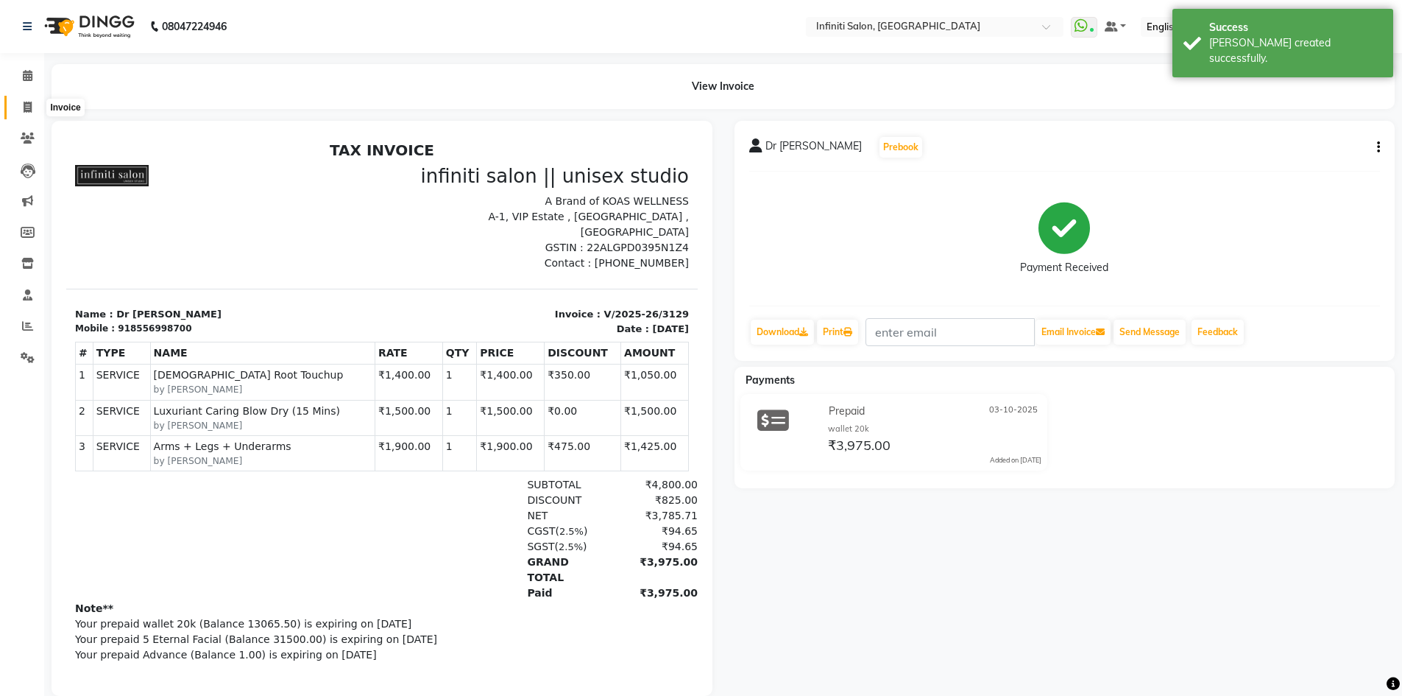
click at [28, 102] on icon at bounding box center [28, 107] width 8 height 11
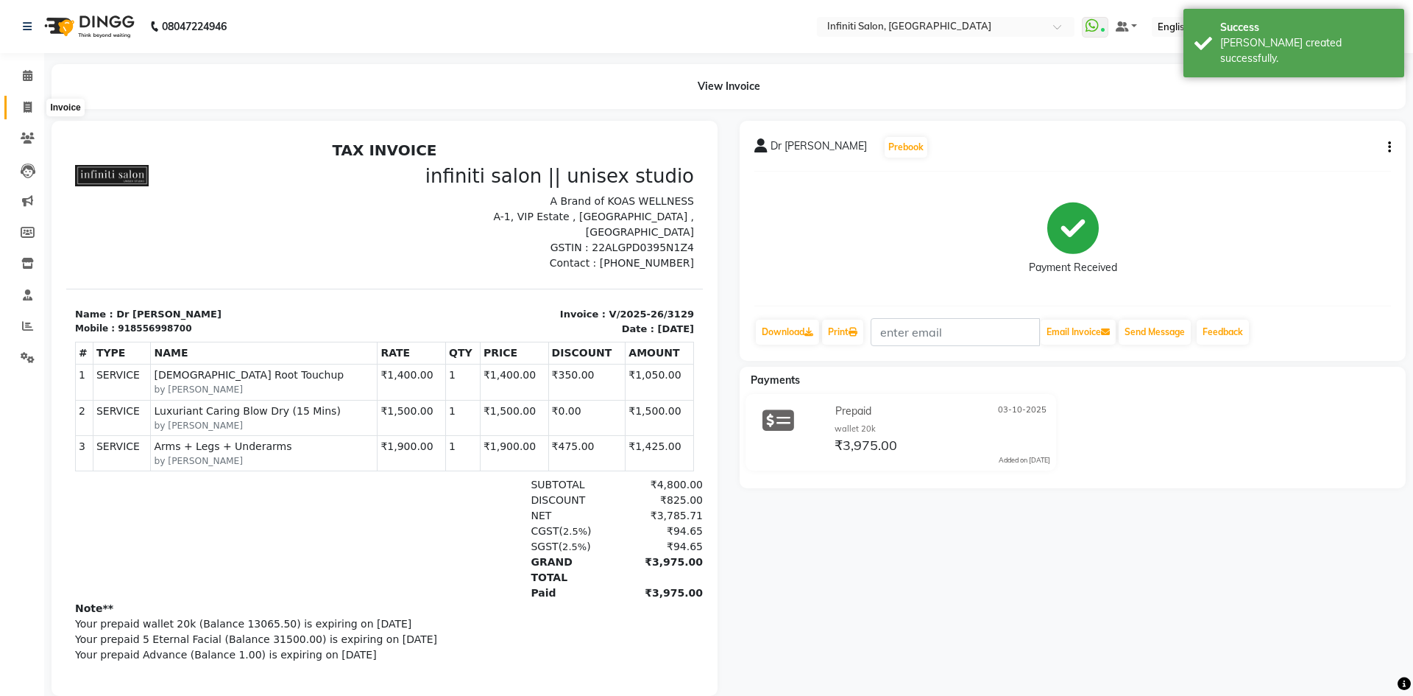
select select "service"
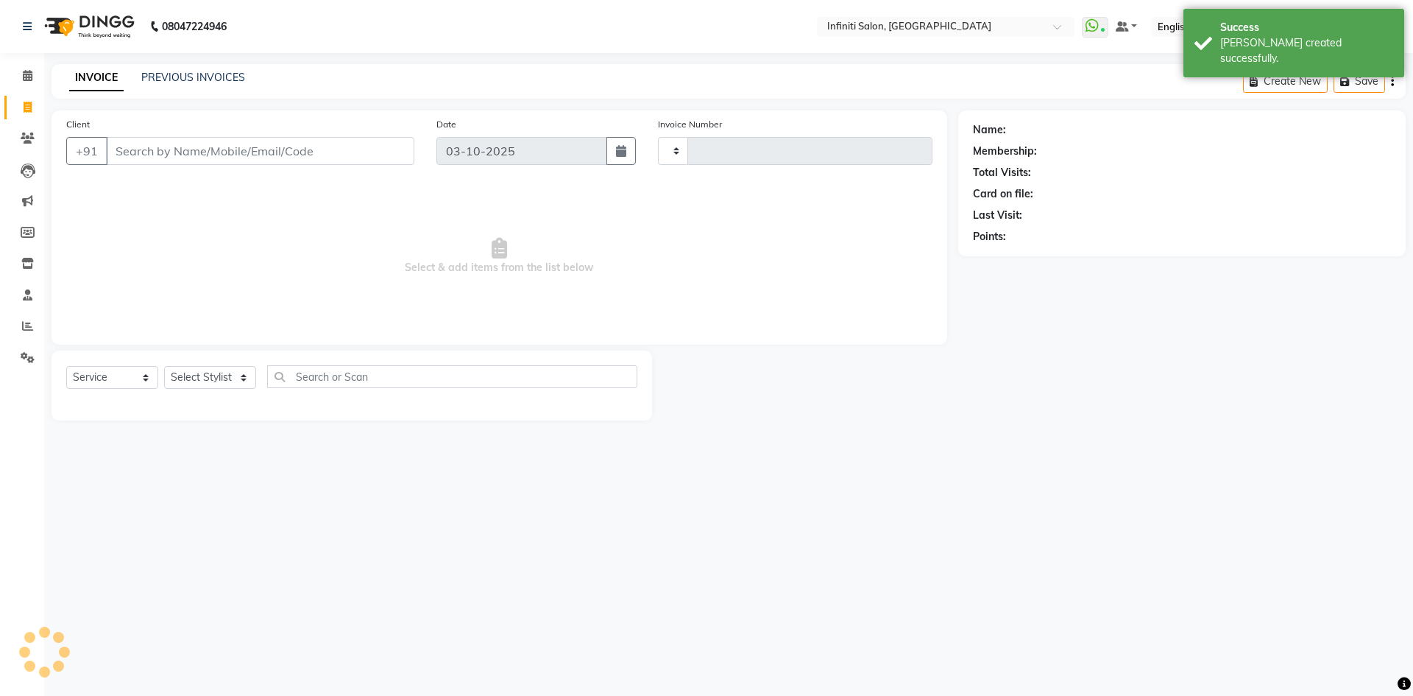
type input "3130"
select select "5804"
click at [190, 146] on input "Client" at bounding box center [260, 151] width 308 height 28
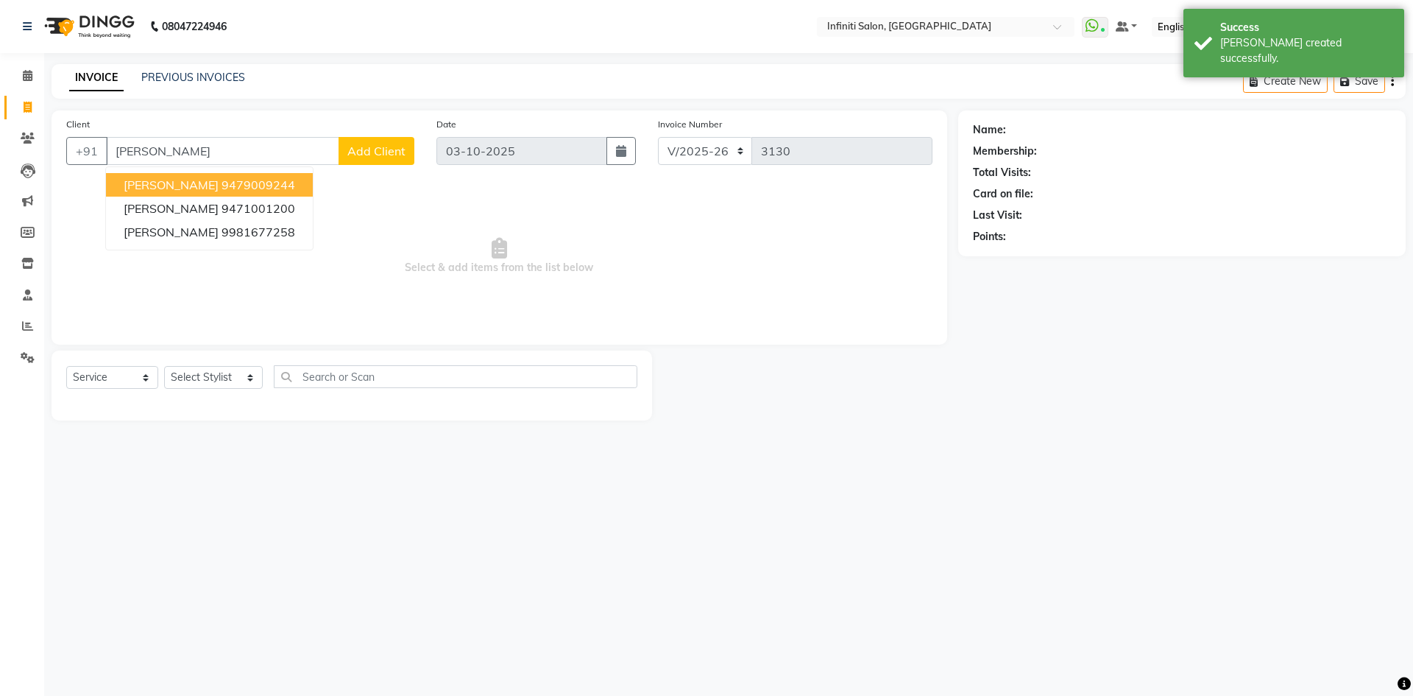
click at [156, 190] on span "shailja" at bounding box center [171, 184] width 95 height 15
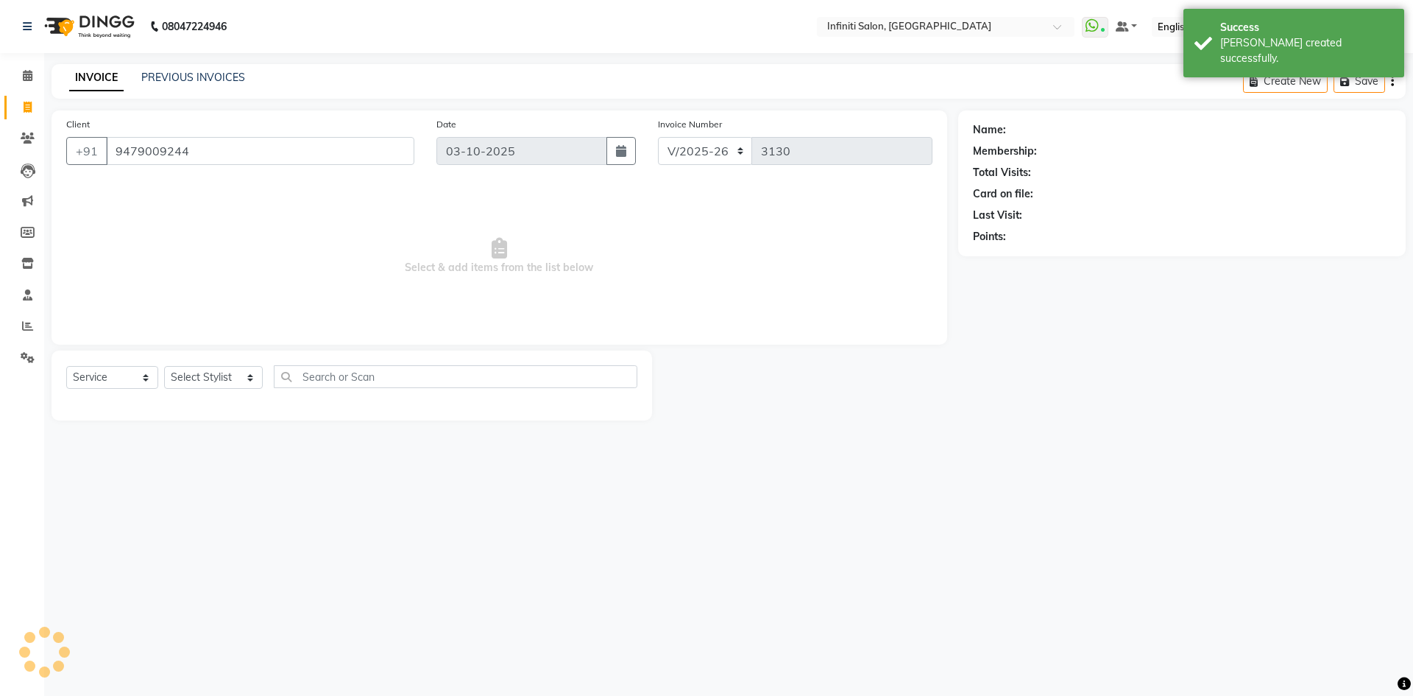
type input "9479009244"
click at [219, 370] on select "Select Stylist Abhi singh Ahor Armaan Chandu Ishwar Jaspreet Khilesh Kishan SN …" at bounding box center [213, 377] width 99 height 23
select select "1: Object"
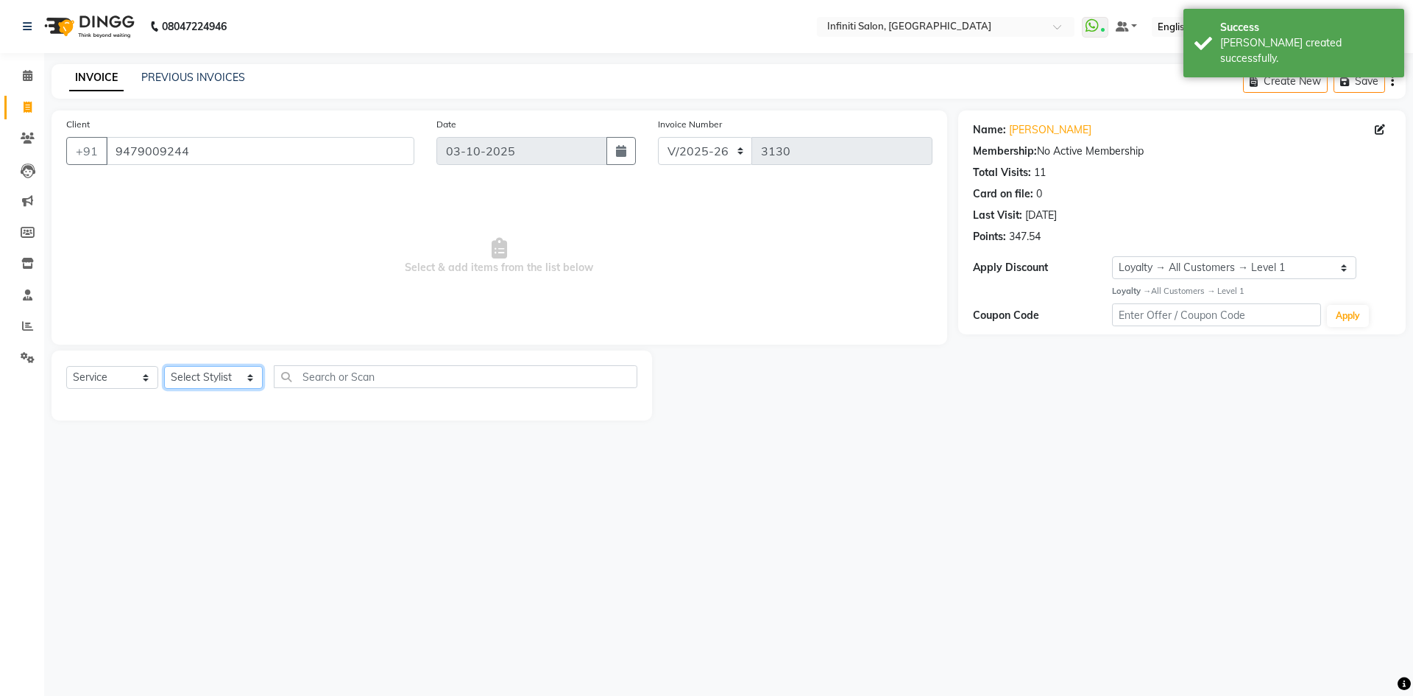
select select "43592"
click at [164, 366] on select "Select Stylist Abhi singh Ahor Armaan Chandu Ishwar Jaspreet Khilesh Kishan SN …" at bounding box center [213, 377] width 99 height 23
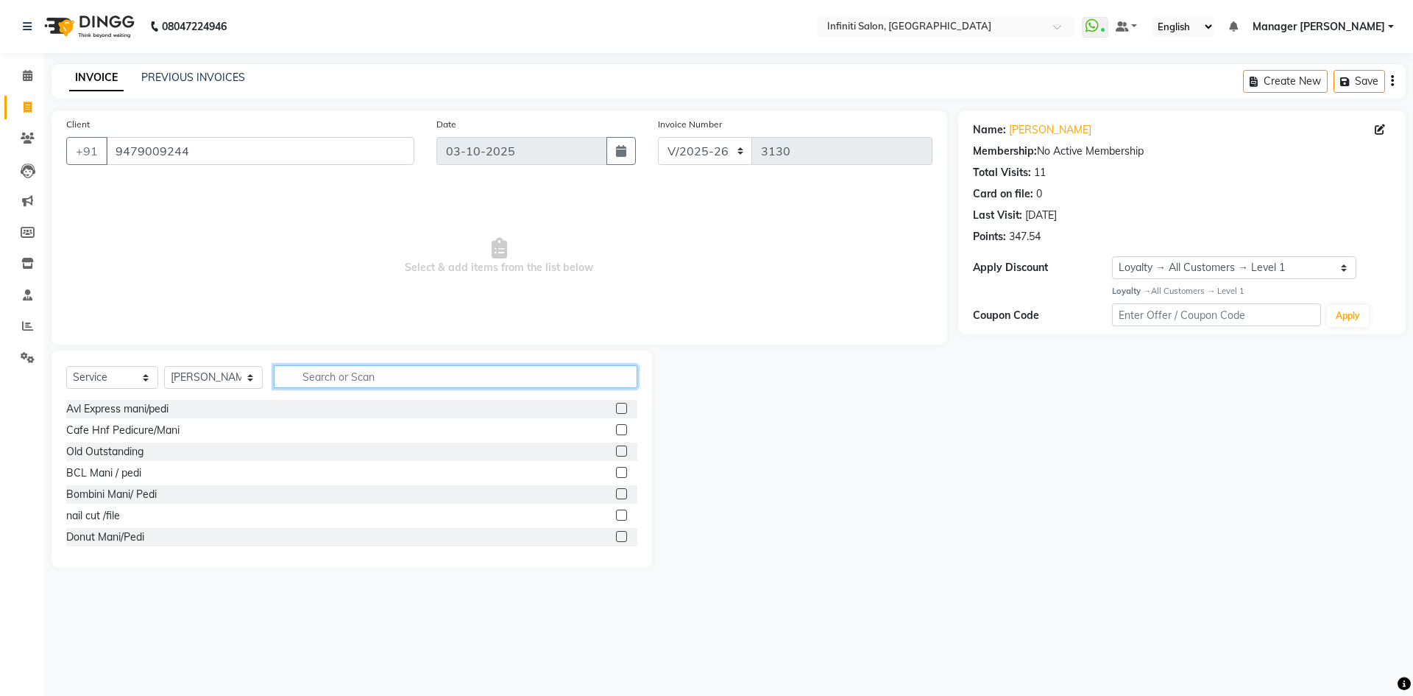
click at [315, 380] on input "text" at bounding box center [456, 376] width 364 height 23
type input "bcl"
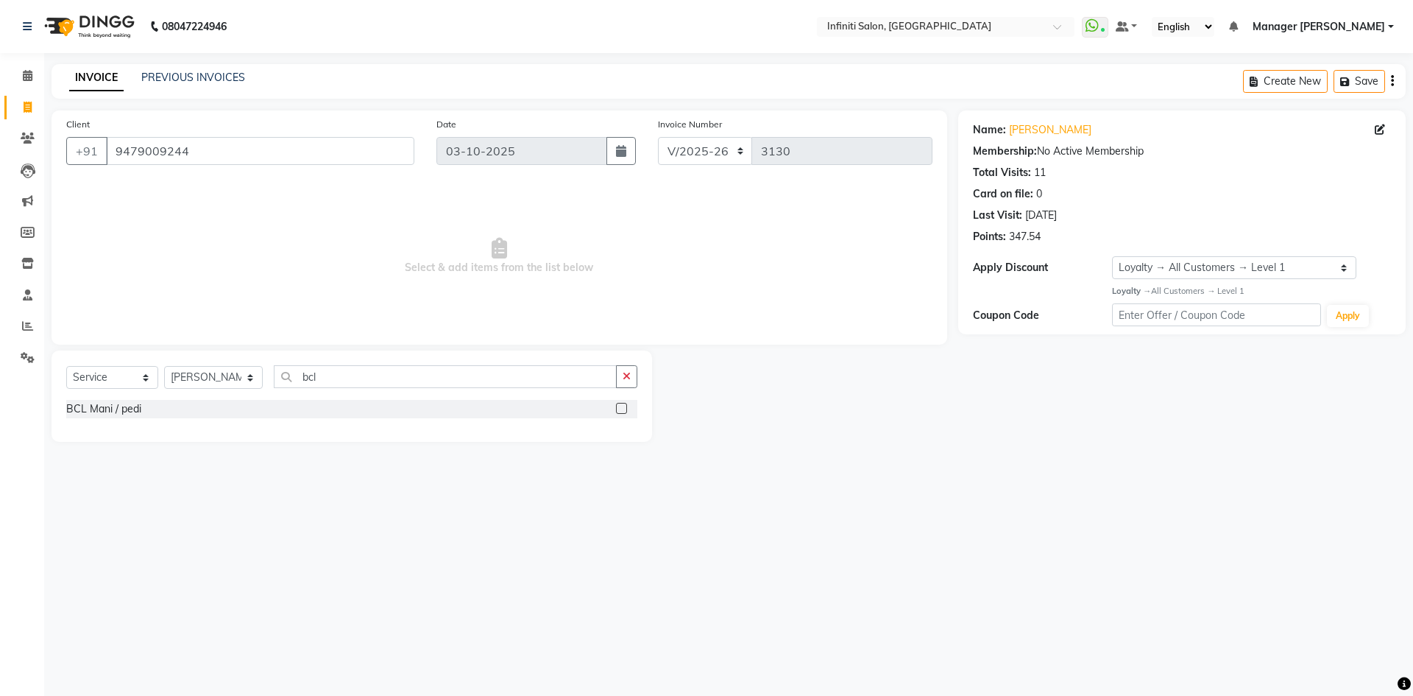
click at [618, 404] on label at bounding box center [621, 408] width 11 height 11
click at [618, 404] on input "checkbox" at bounding box center [621, 409] width 10 height 10
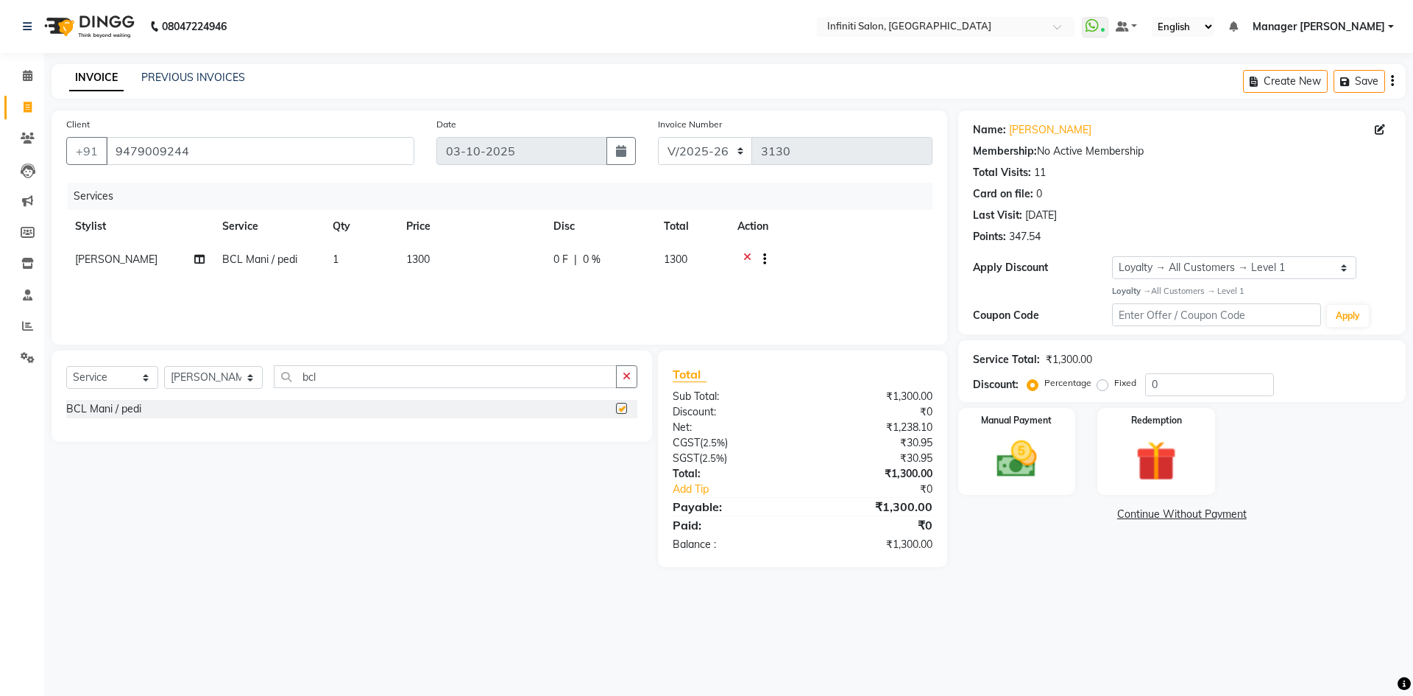
checkbox input "false"
click at [223, 368] on select "Select Stylist Abhi singh Ahor Armaan Chandu Ishwar Jaspreet Khilesh Kishan SN …" at bounding box center [213, 377] width 99 height 23
select select "40471"
click at [164, 366] on select "Select Stylist Abhi singh Ahor Armaan Chandu Ishwar Jaspreet Khilesh Kishan SN …" at bounding box center [213, 377] width 99 height 23
click at [602, 473] on div "BCL Mani / pedi" at bounding box center [351, 473] width 571 height 18
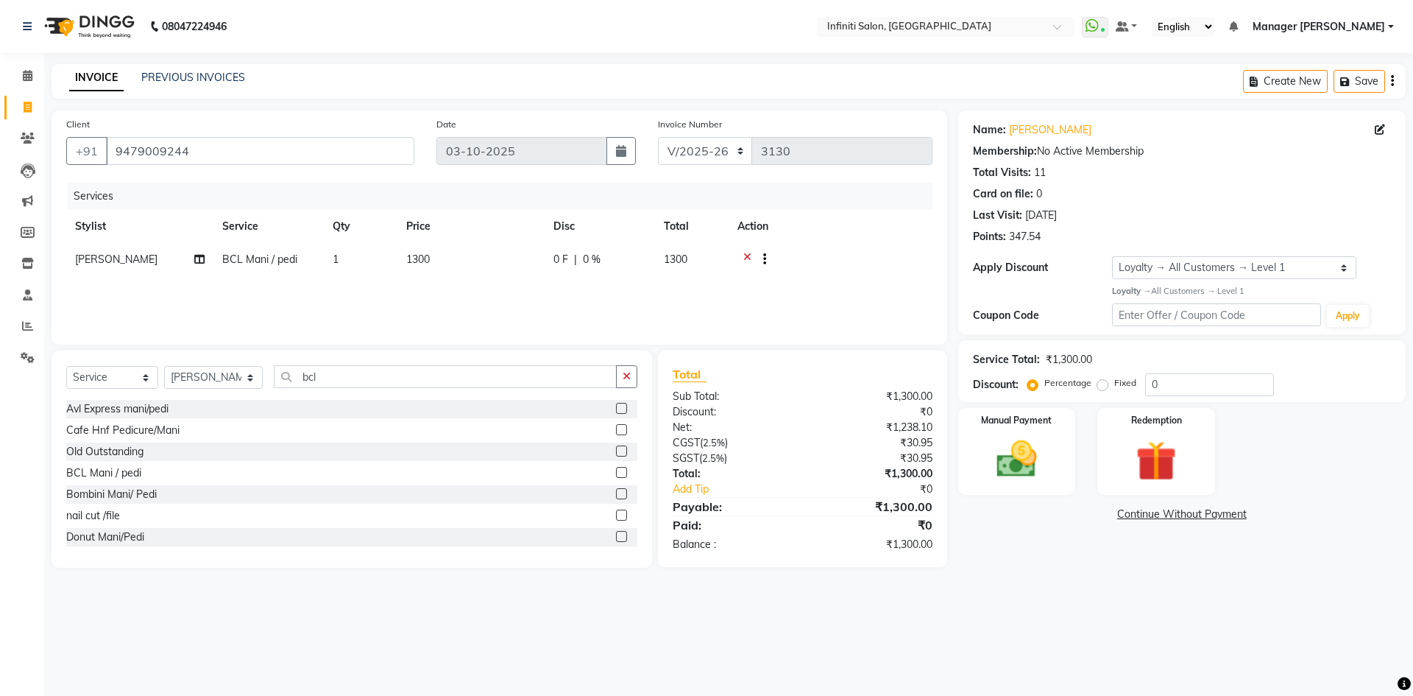
click at [616, 473] on label at bounding box center [621, 472] width 11 height 11
click at [616, 473] on input "checkbox" at bounding box center [621, 473] width 10 height 10
checkbox input "false"
click at [224, 254] on span "BCL Mani / pedi" at bounding box center [259, 258] width 75 height 13
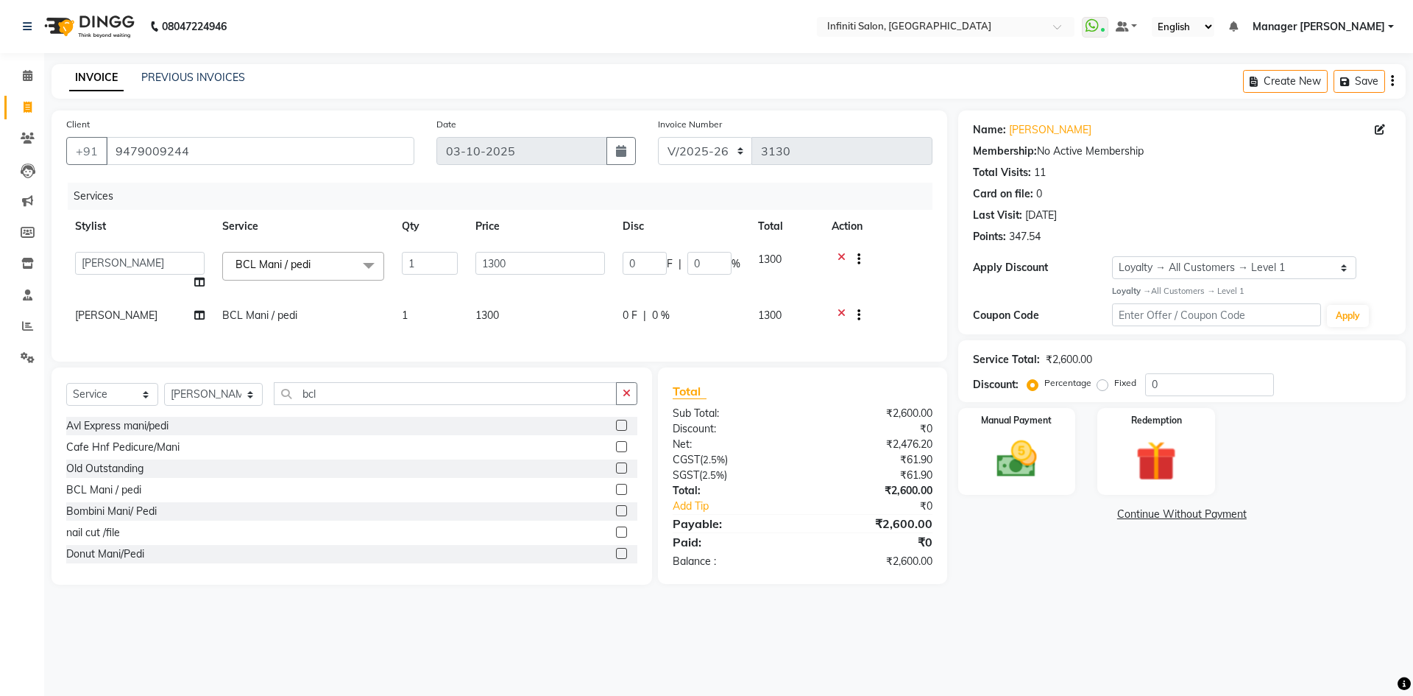
click at [364, 266] on span at bounding box center [368, 266] width 29 height 28
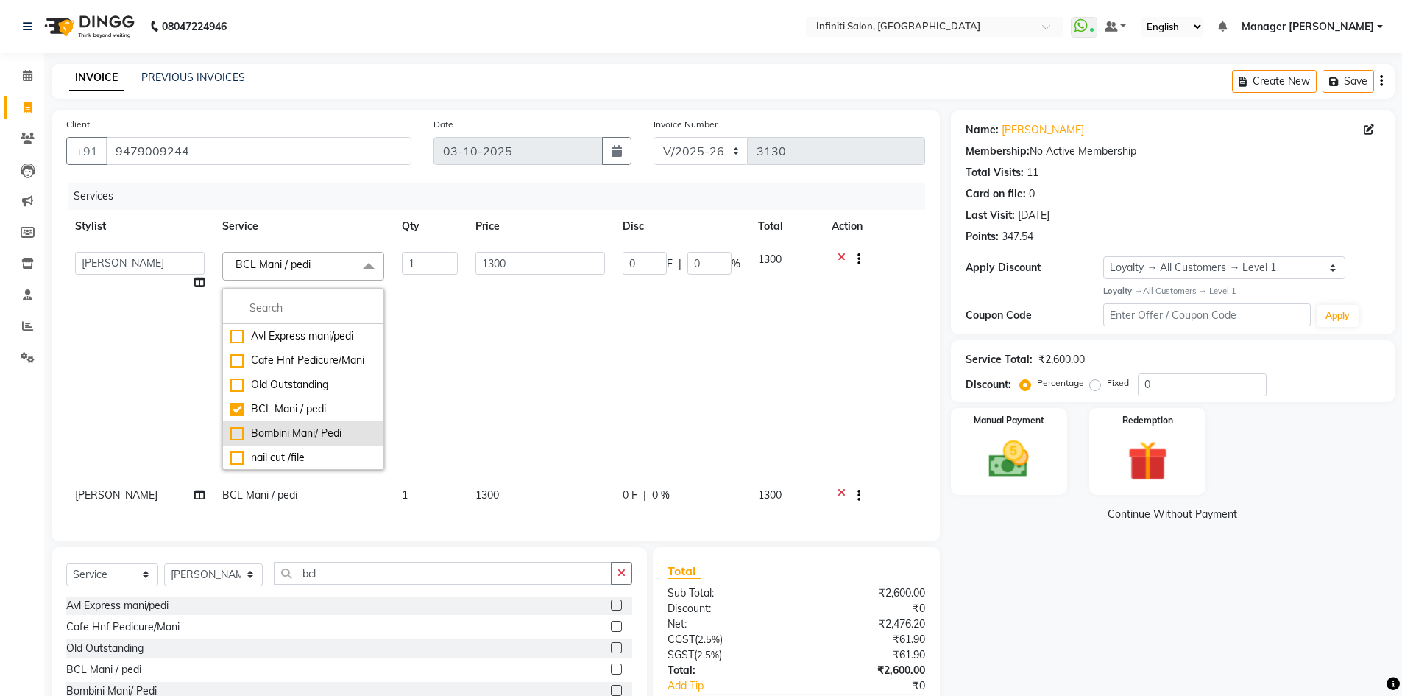
click at [240, 428] on div "Bombini Mani/ Pedi" at bounding box center [303, 432] width 146 height 15
checkbox input "false"
checkbox input "true"
type input "2200"
click at [238, 411] on div "BCL Mani / pedi" at bounding box center [303, 408] width 146 height 15
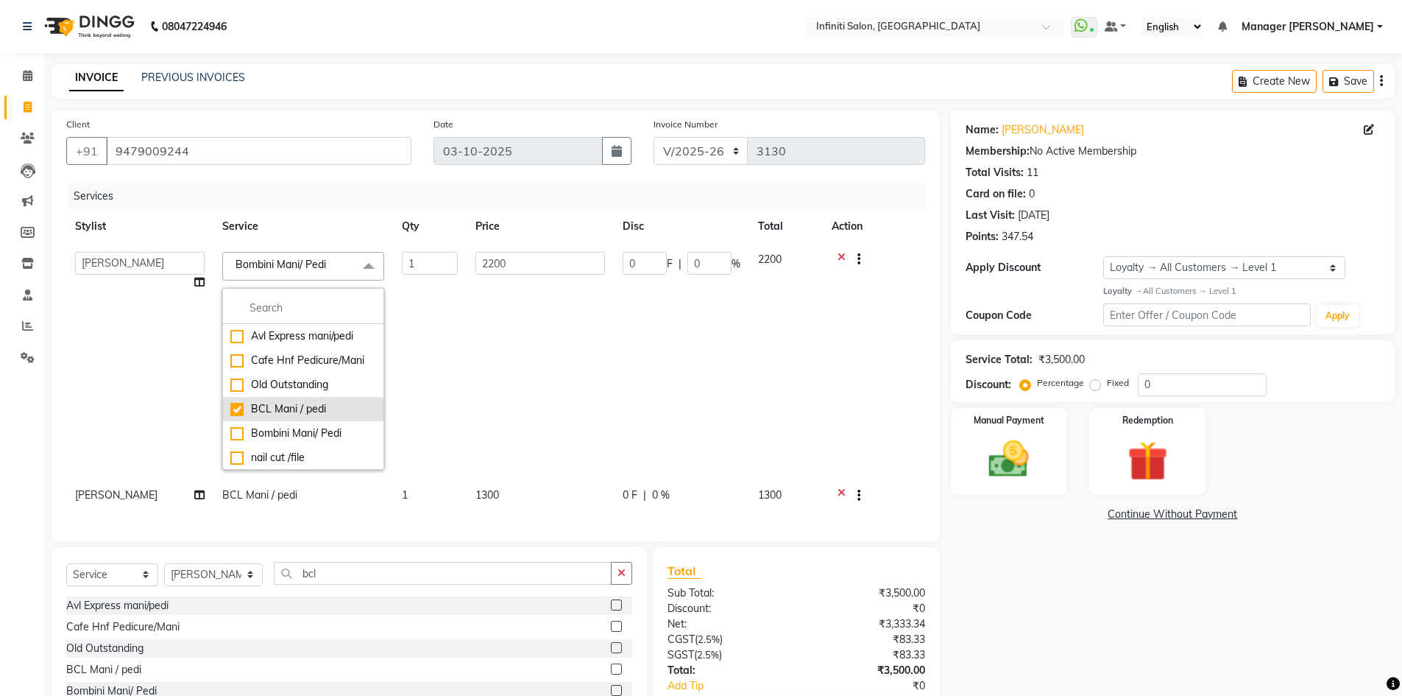
checkbox input "true"
checkbox input "false"
type input "1300"
click at [238, 425] on li "Bombini Mani/ Pedi" at bounding box center [303, 433] width 160 height 24
checkbox input "false"
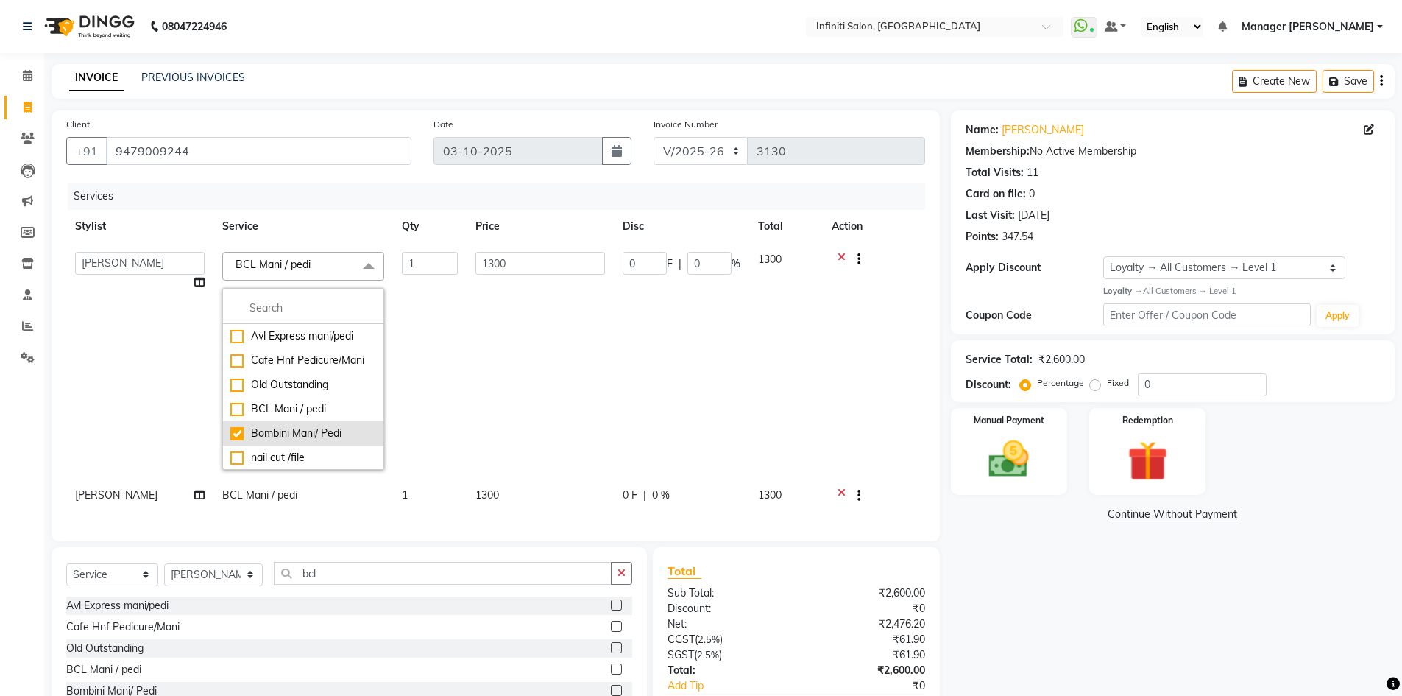
checkbox input "true"
click at [646, 435] on td "0 F | 0 %" at bounding box center [681, 361] width 135 height 236
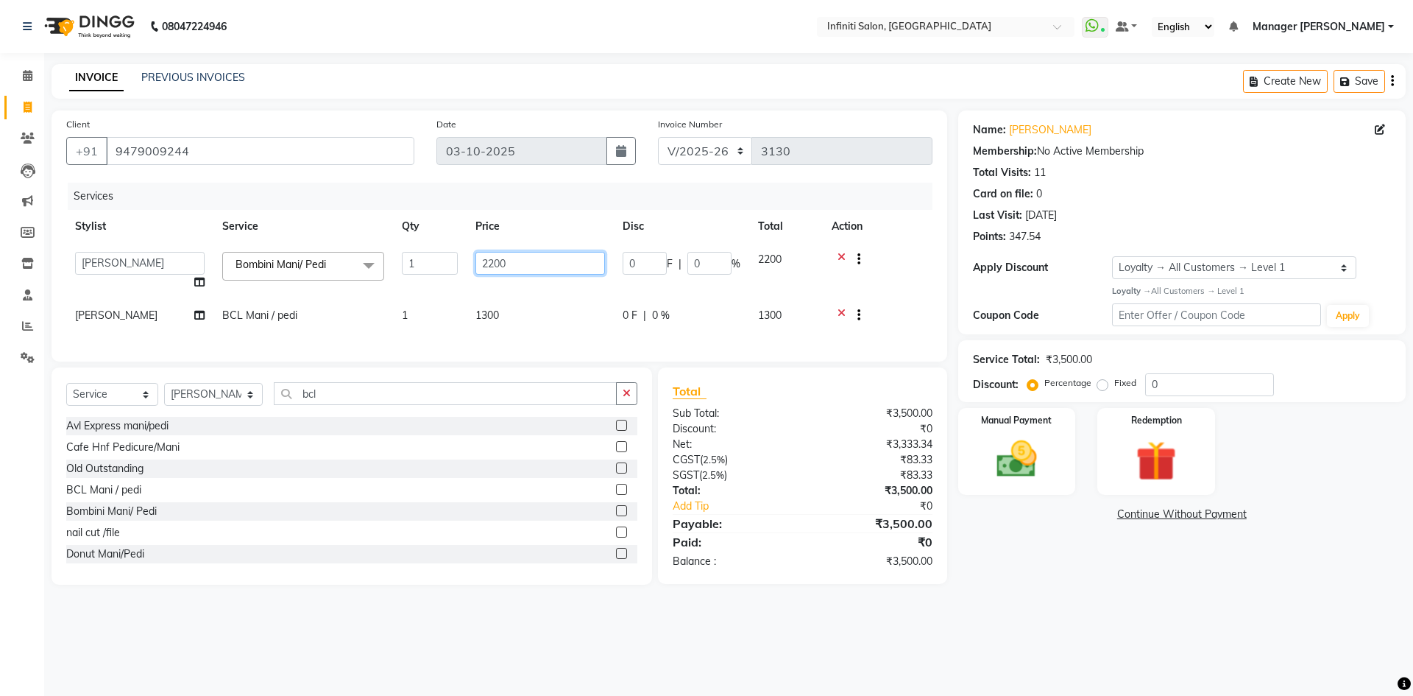
drag, startPoint x: 593, startPoint y: 267, endPoint x: 471, endPoint y: 289, distance: 124.0
click at [471, 289] on td "2200" at bounding box center [540, 271] width 147 height 56
type input "2500"
click at [523, 286] on tbody "Abhi singh Ahor Armaan Chandu Ishwar Jaspreet Khilesh Kishan SN Manager Academy…" at bounding box center [499, 289] width 866 height 92
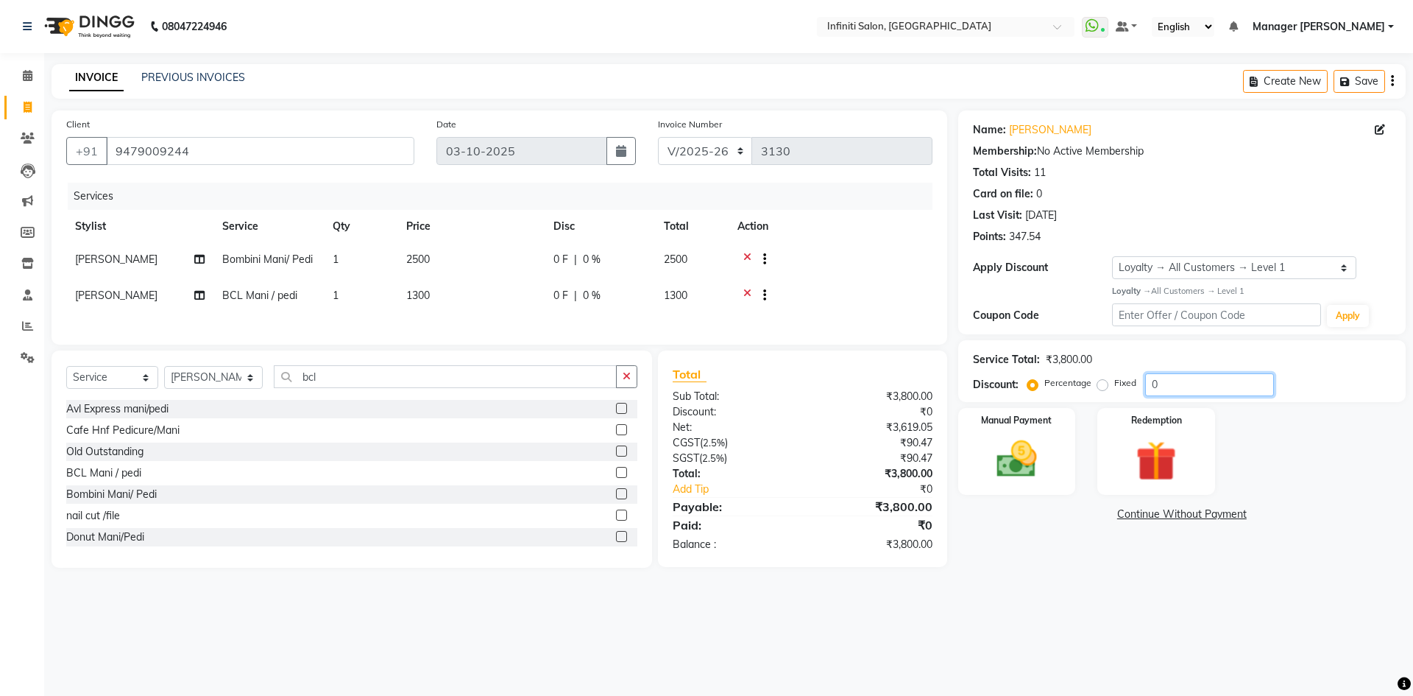
drag, startPoint x: 1173, startPoint y: 376, endPoint x: 1121, endPoint y: 394, distance: 55.2
click at [1121, 394] on div "Percentage Fixed 0" at bounding box center [1152, 384] width 244 height 23
type input "20"
click at [1050, 619] on div "08047224946 Select Location × Infiniti Salon, Shankar Nagar WhatsApp Status ✕ S…" at bounding box center [706, 348] width 1413 height 696
click at [429, 277] on td "2500" at bounding box center [470, 261] width 147 height 36
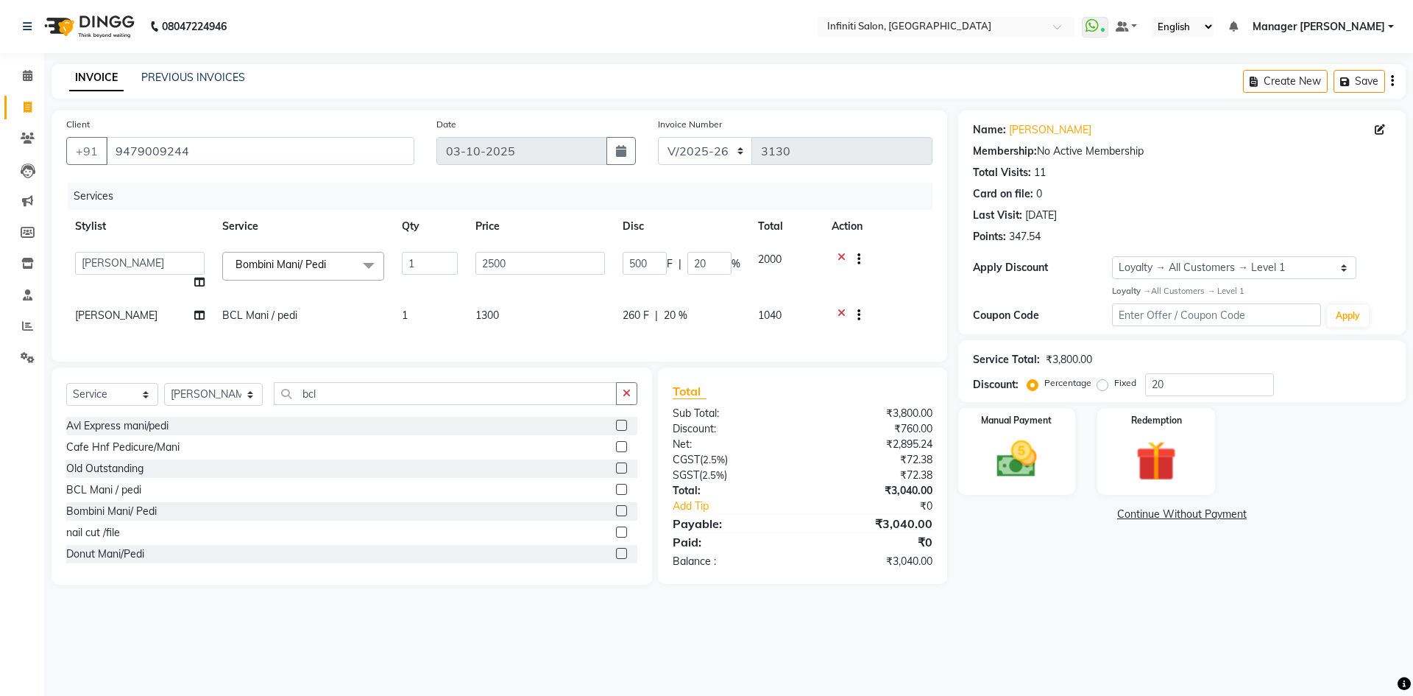
click at [450, 297] on td "1" at bounding box center [430, 271] width 74 height 56
click at [506, 319] on td "1300" at bounding box center [540, 317] width 147 height 36
select select "40471"
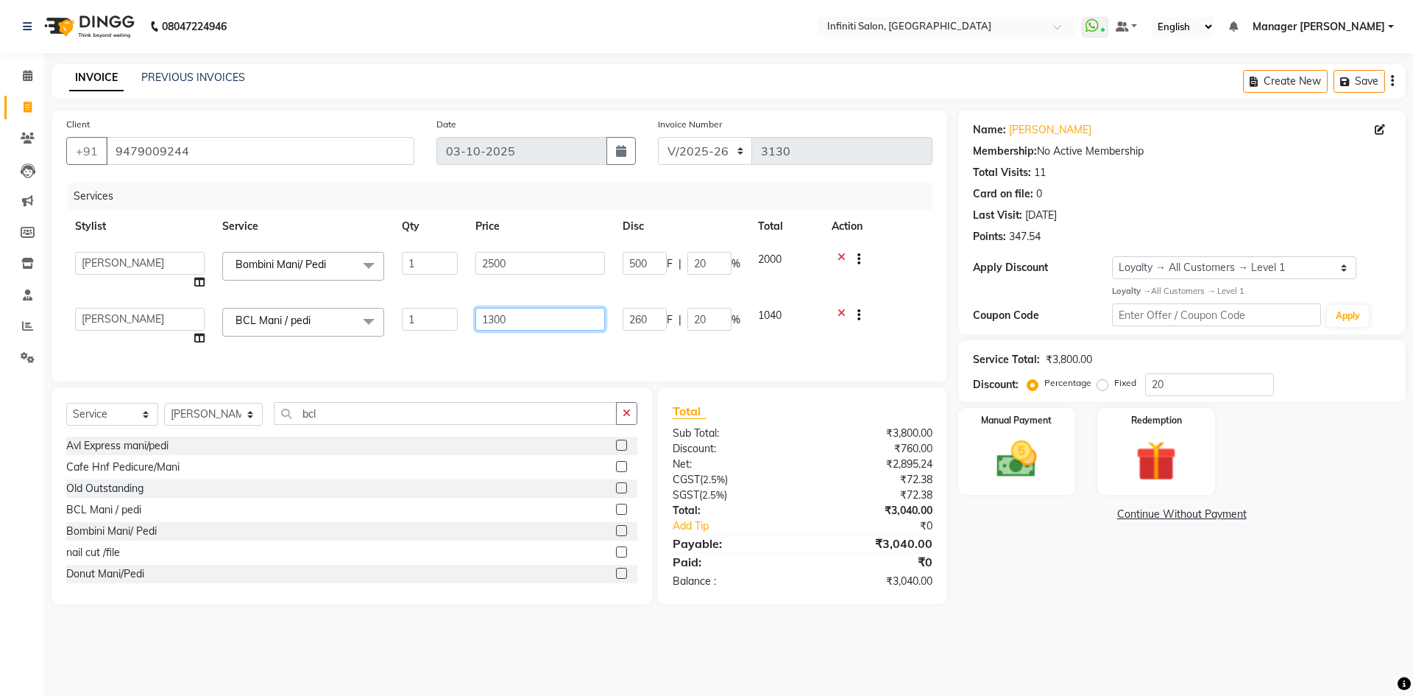
drag, startPoint x: 576, startPoint y: 316, endPoint x: 425, endPoint y: 334, distance: 151.3
click at [425, 334] on tr "Abhi singh Ahor Armaan Chandu Ishwar Jaspreet Khilesh Kishan SN Manager Academy…" at bounding box center [499, 327] width 866 height 56
type input "1600"
click at [425, 334] on td "1" at bounding box center [430, 327] width 74 height 56
select select "40471"
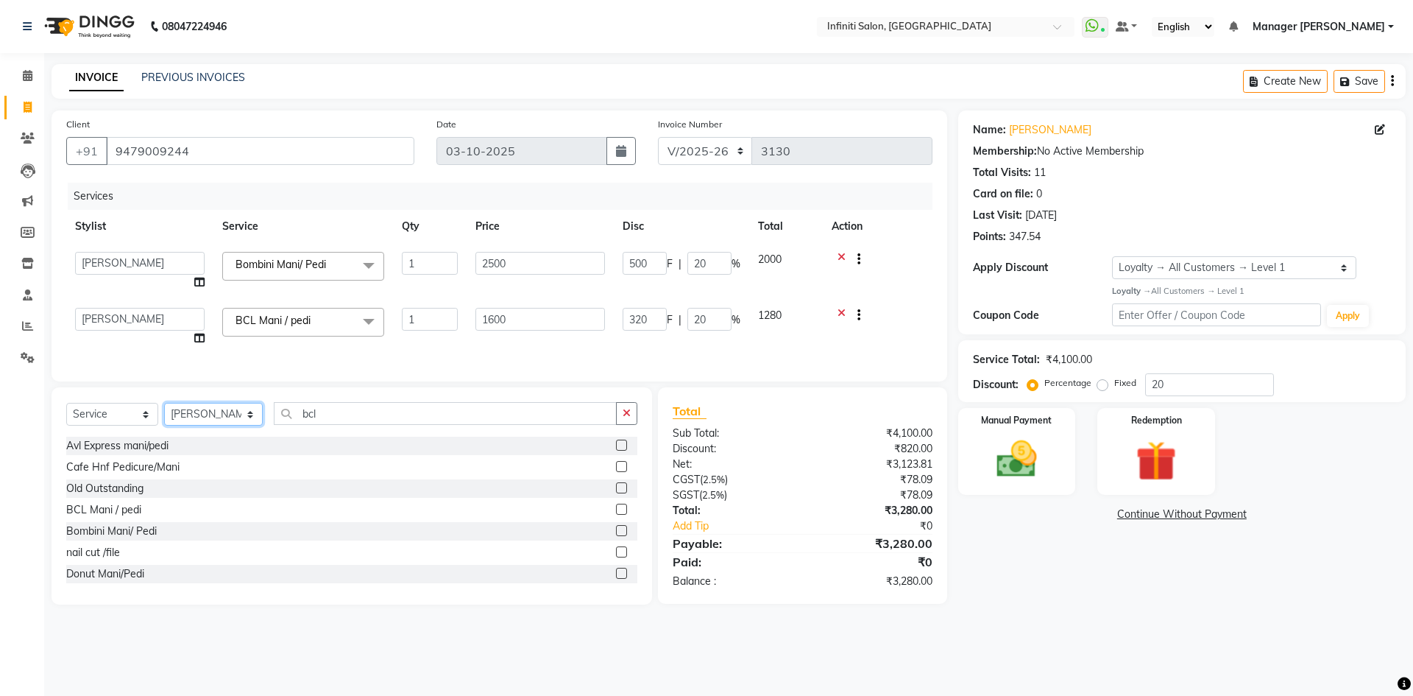
click at [246, 417] on select "Select Stylist Abhi singh Ahor Armaan Chandu Ishwar Jaspreet Khilesh Kishan SN …" at bounding box center [213, 414] width 99 height 23
select select "40449"
click at [164, 414] on select "Select Stylist Abhi singh Ahor Armaan Chandu Ishwar Jaspreet Khilesh Kishan SN …" at bounding box center [213, 414] width 99 height 23
drag, startPoint x: 319, startPoint y: 419, endPoint x: 227, endPoint y: 439, distance: 94.3
click at [227, 436] on div "Select Service Product Membership Package Voucher Prepaid Gift Card Select Styl…" at bounding box center [351, 419] width 571 height 35
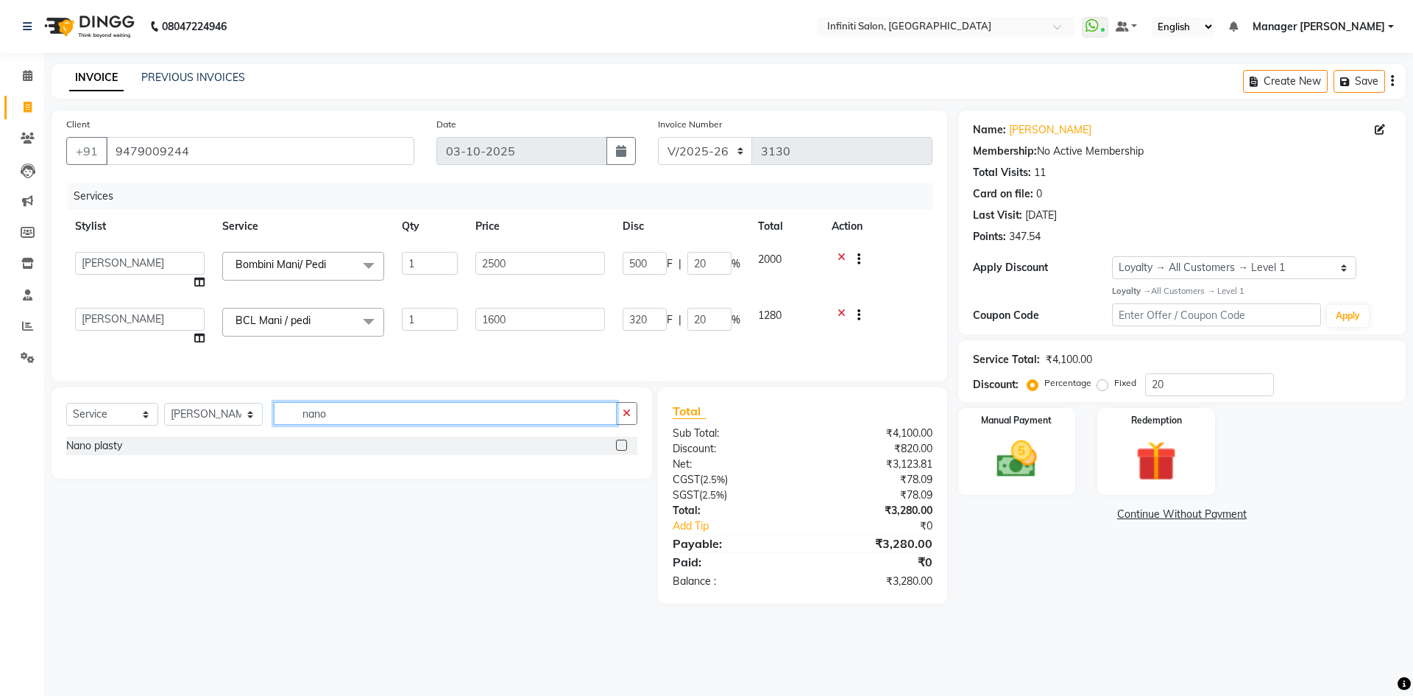
type input "nano"
click at [612, 453] on div "Nano plasty" at bounding box center [351, 445] width 571 height 18
click at [628, 455] on div at bounding box center [626, 445] width 21 height 18
click at [625, 450] on label at bounding box center [621, 444] width 11 height 11
click at [625, 450] on input "checkbox" at bounding box center [621, 446] width 10 height 10
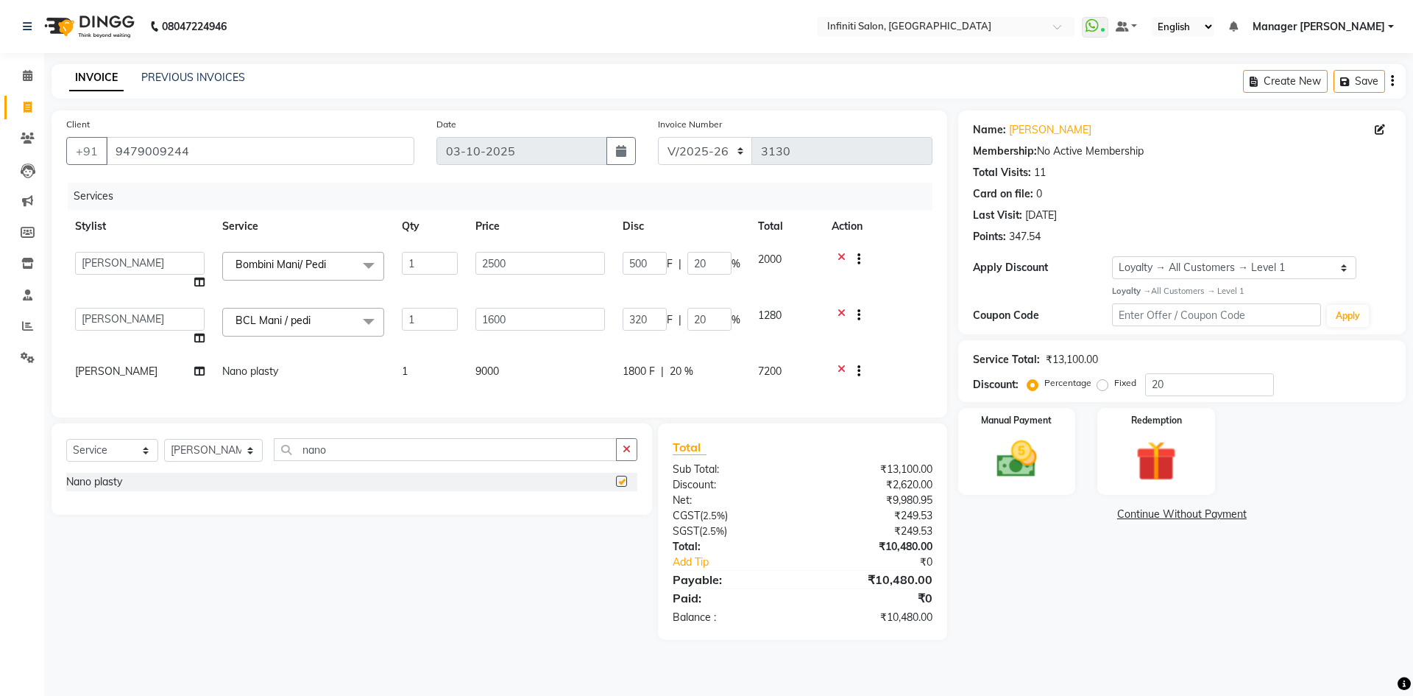
checkbox input "false"
click at [524, 379] on td "9000" at bounding box center [540, 373] width 147 height 36
select select "40449"
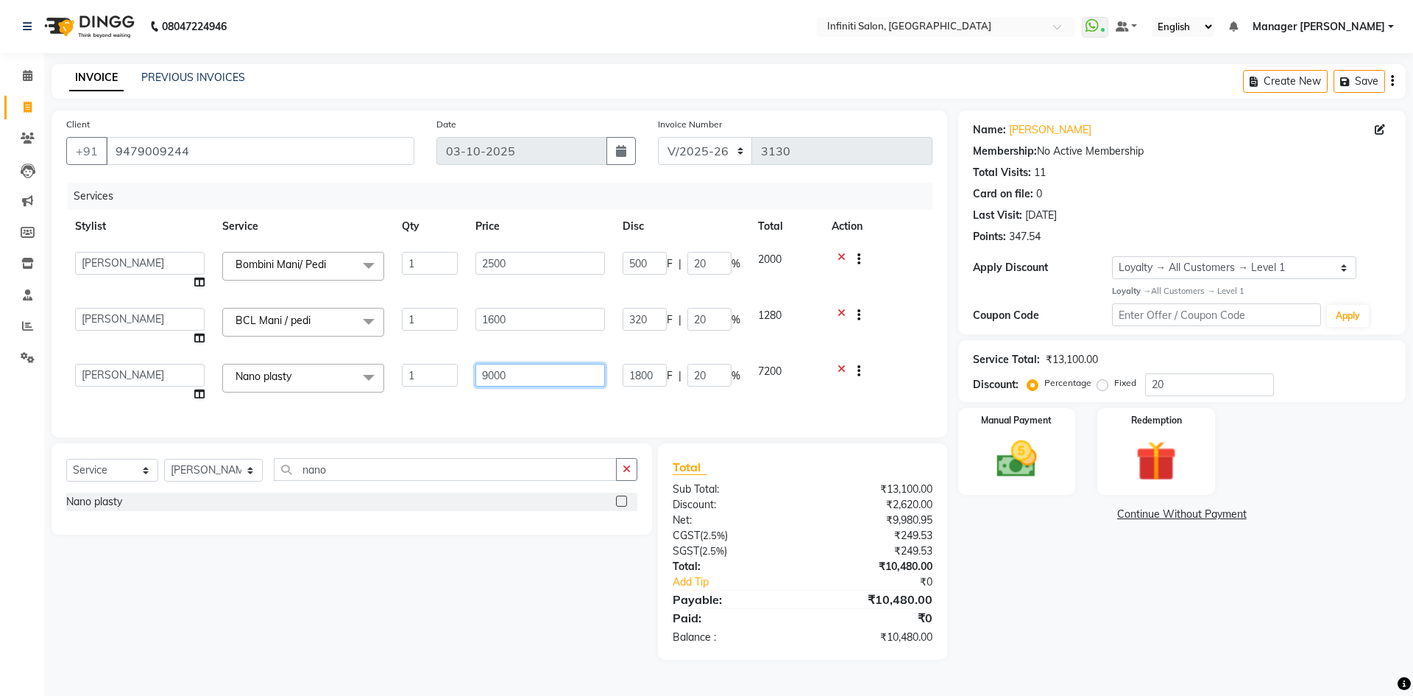
drag, startPoint x: 584, startPoint y: 370, endPoint x: 406, endPoint y: 406, distance: 181.7
click at [406, 406] on tr "Abhi singh Ahor Armaan Chandu Ishwar Jaspreet Khilesh Kishan SN Manager Academy…" at bounding box center [499, 383] width 866 height 56
type input "13000"
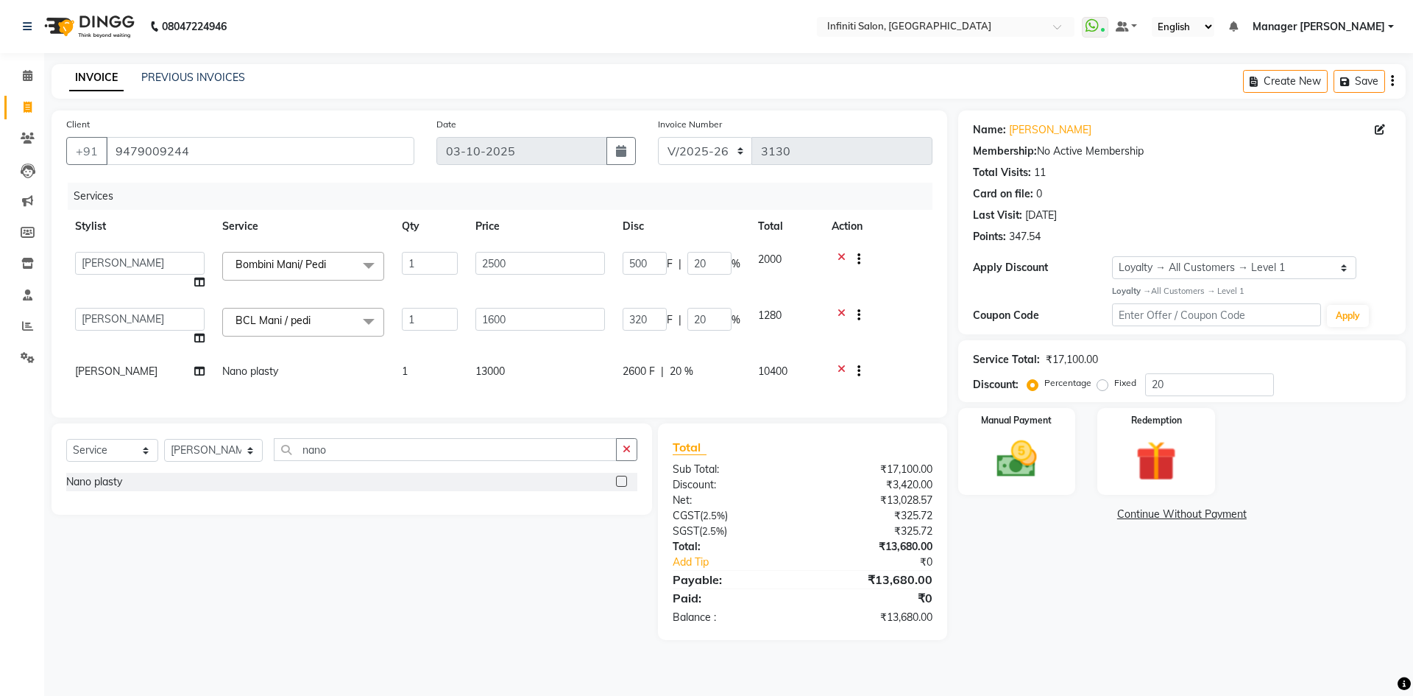
click at [406, 403] on div "Services Stylist Service Qty Price Disc Total Action Abhi singh Ahor Armaan Cha…" at bounding box center [499, 293] width 866 height 220
click at [647, 372] on span "2600 F" at bounding box center [639, 371] width 32 height 15
select select "40449"
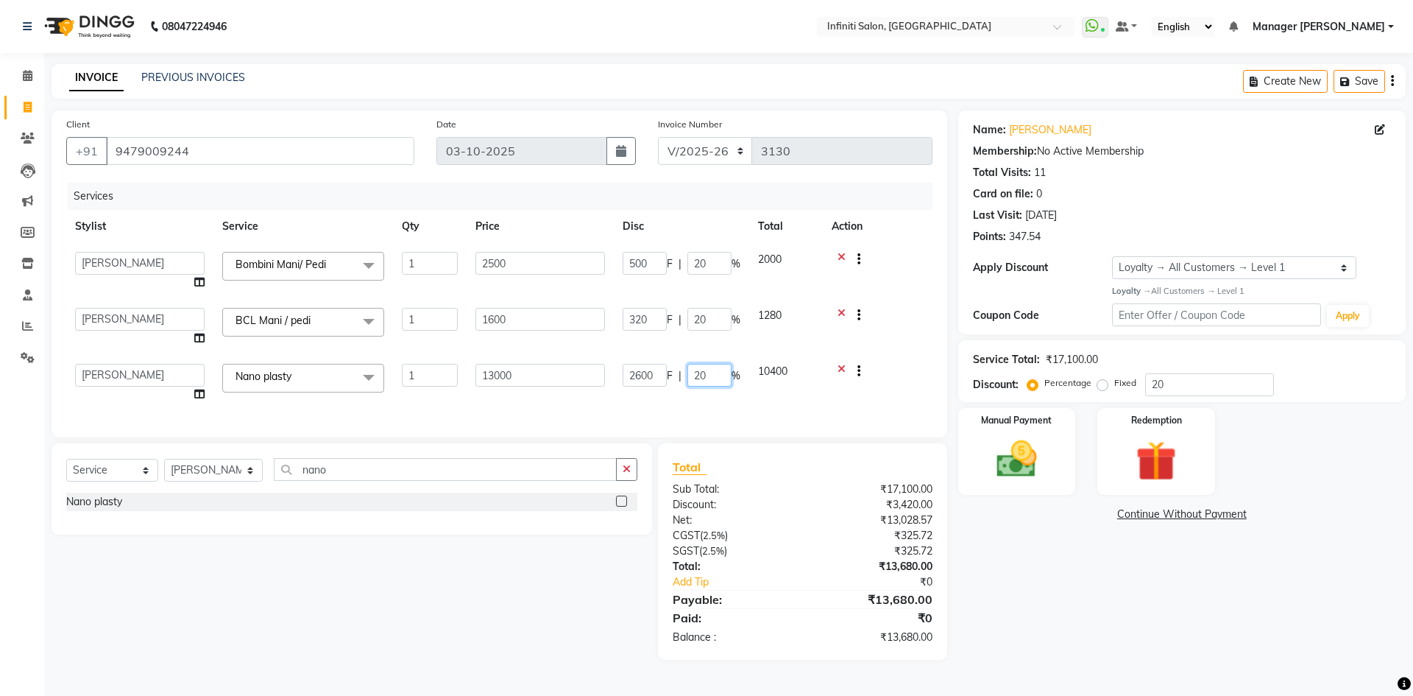
drag, startPoint x: 701, startPoint y: 370, endPoint x: 646, endPoint y: 396, distance: 60.3
click at [646, 396] on td "2600 F | 20 %" at bounding box center [681, 383] width 135 height 56
type input "0"
click at [646, 396] on div "Services Stylist Service Qty Price Disc Total Action Abhi singh Ahor Armaan Cha…" at bounding box center [499, 303] width 866 height 240
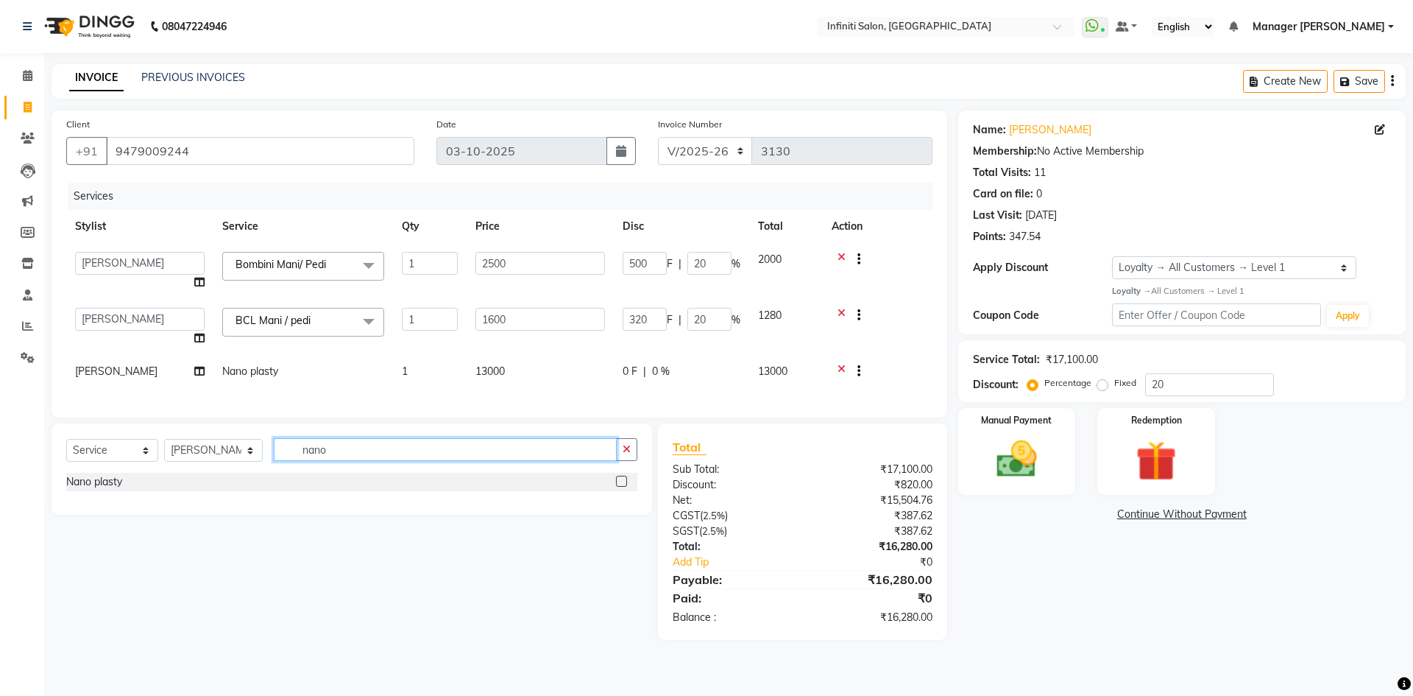
drag, startPoint x: 305, startPoint y: 458, endPoint x: 280, endPoint y: 462, distance: 25.4
click at [280, 461] on input "nano" at bounding box center [445, 449] width 343 height 23
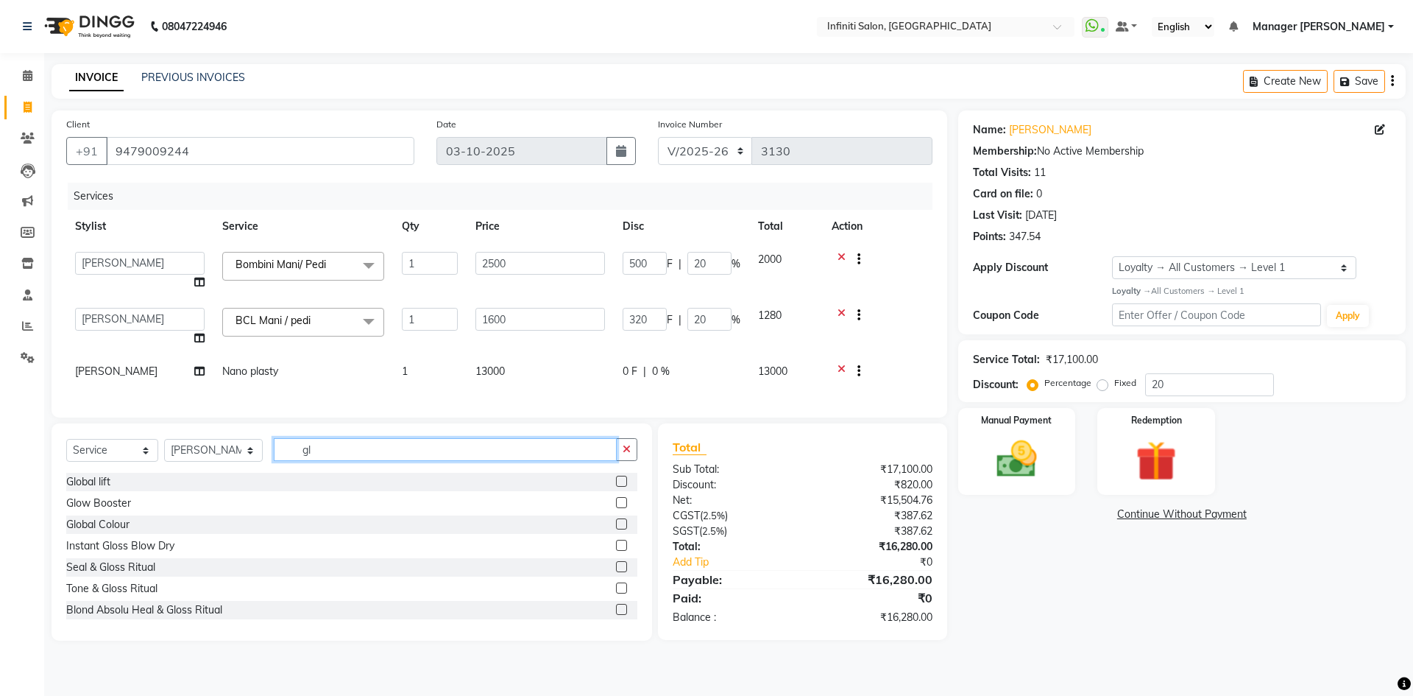
type input "g"
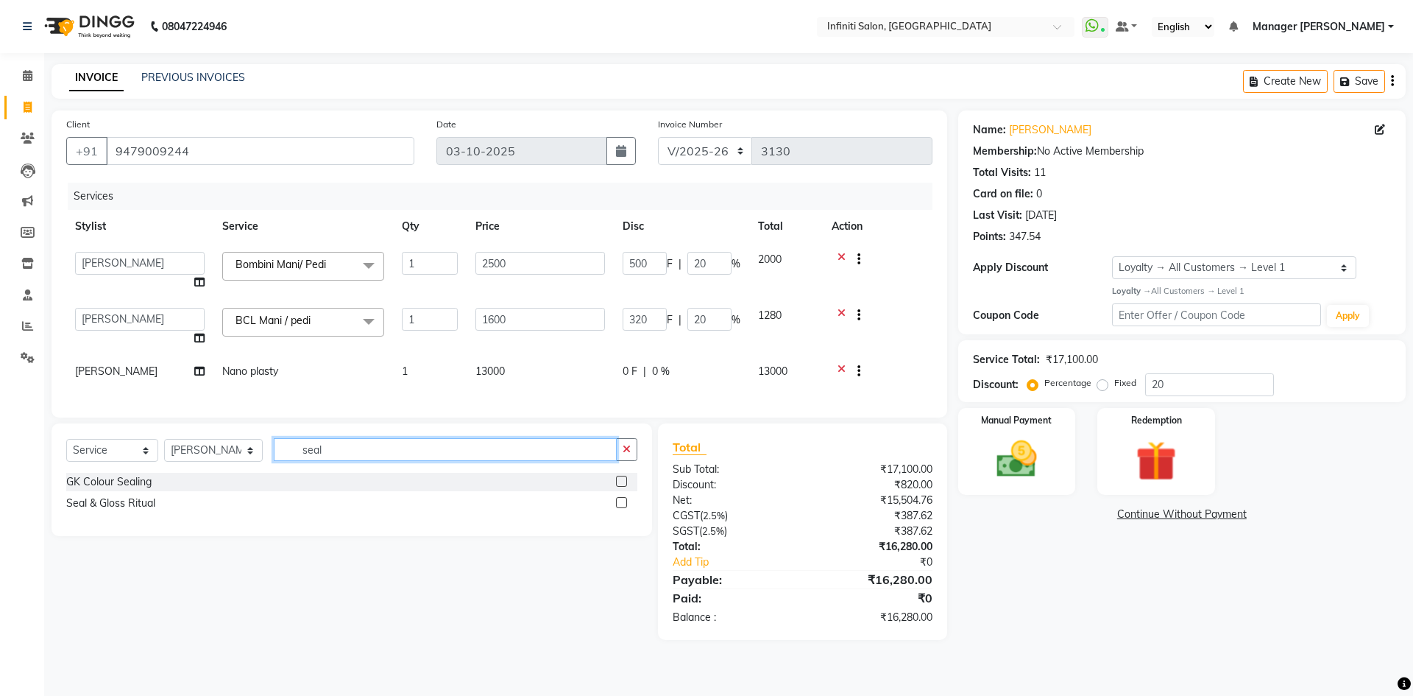
drag, startPoint x: 254, startPoint y: 462, endPoint x: 119, endPoint y: 463, distance: 135.4
click at [119, 463] on div "Select Service Product Membership Package Voucher Prepaid Gift Card Select Styl…" at bounding box center [351, 455] width 571 height 35
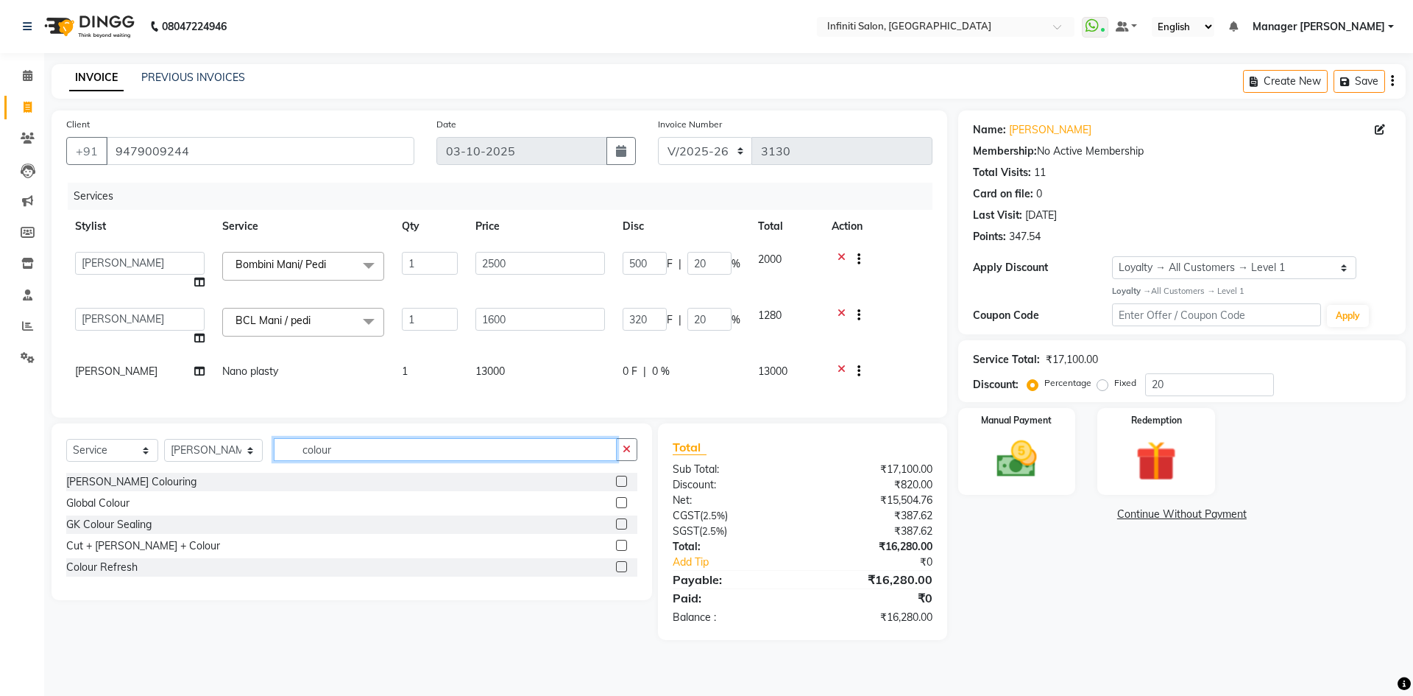
type input "colour"
click at [616, 572] on label at bounding box center [621, 566] width 11 height 11
click at [616, 572] on input "checkbox" at bounding box center [621, 567] width 10 height 10
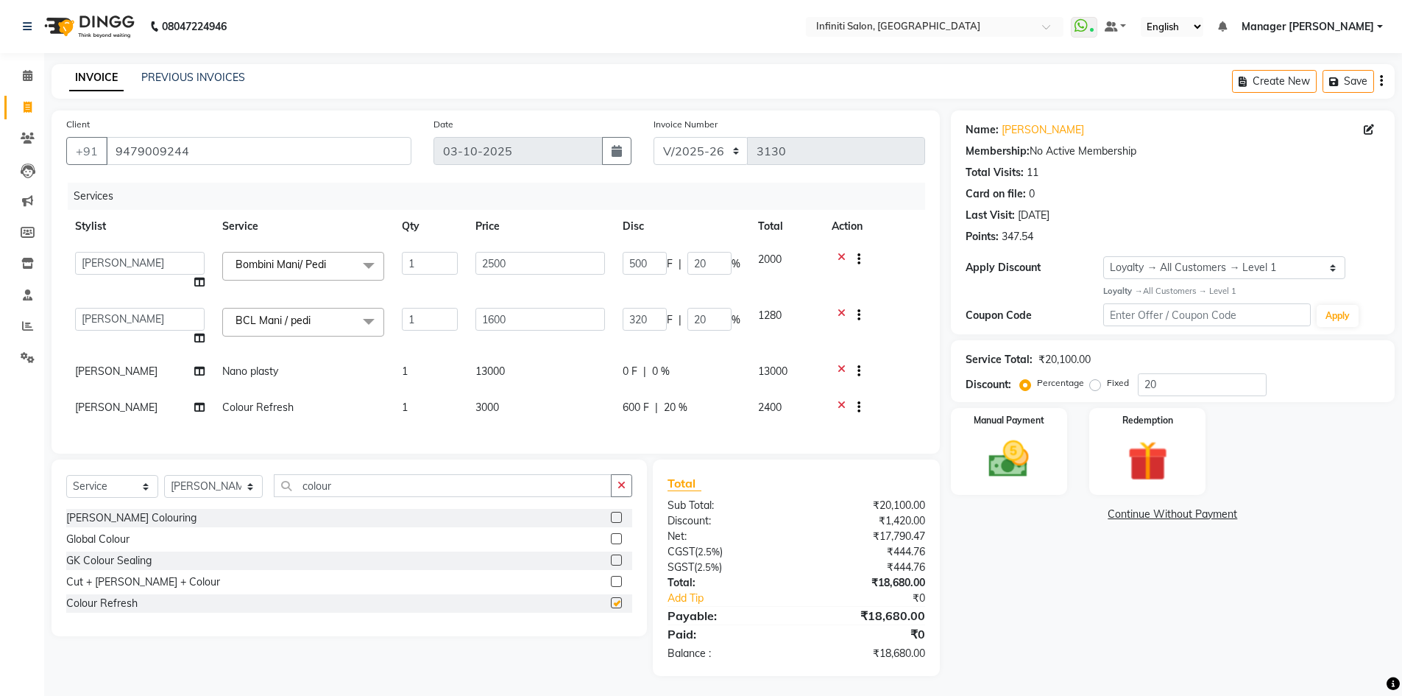
checkbox input "false"
click at [533, 410] on td "3000" at bounding box center [540, 409] width 147 height 36
select select "40449"
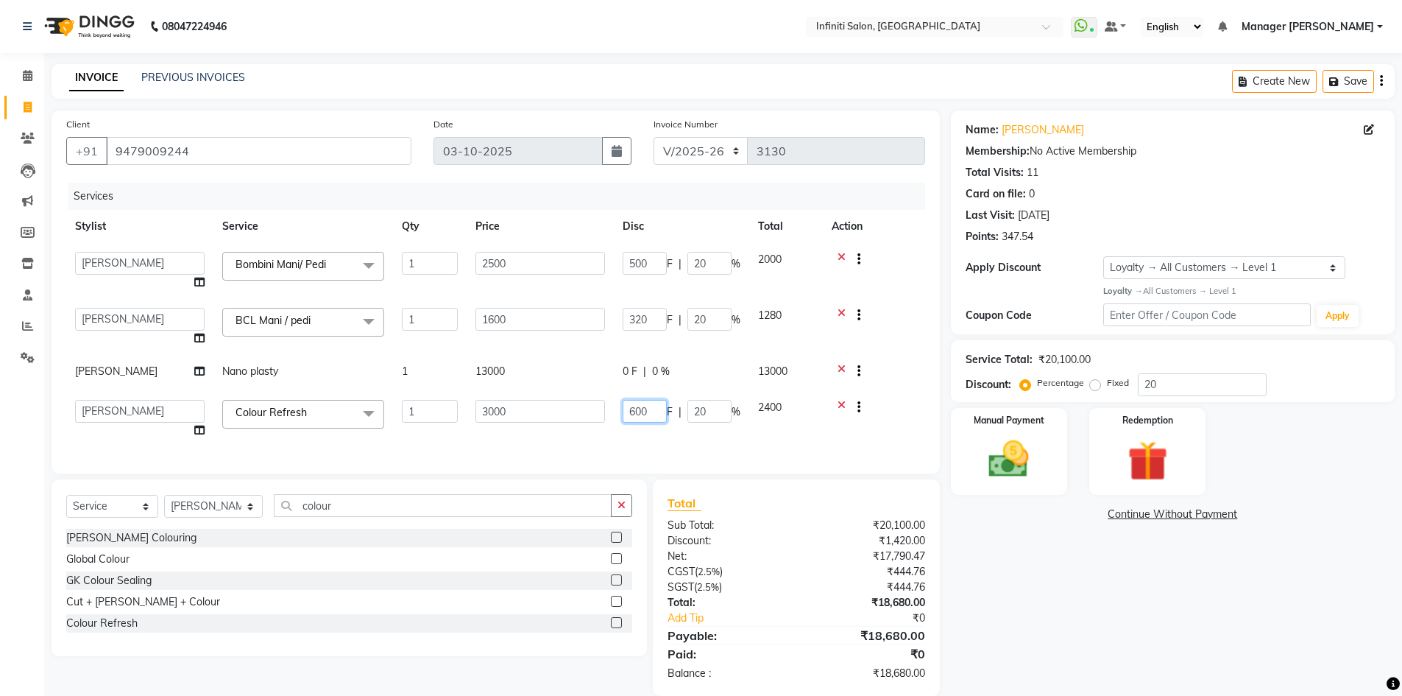
drag, startPoint x: 626, startPoint y: 404, endPoint x: 361, endPoint y: 422, distance: 264.8
click at [361, 422] on tr "Abhi singh Ahor Armaan Chandu Ishwar Jaspreet Khilesh Kishan SN Manager Academy…" at bounding box center [495, 419] width 859 height 56
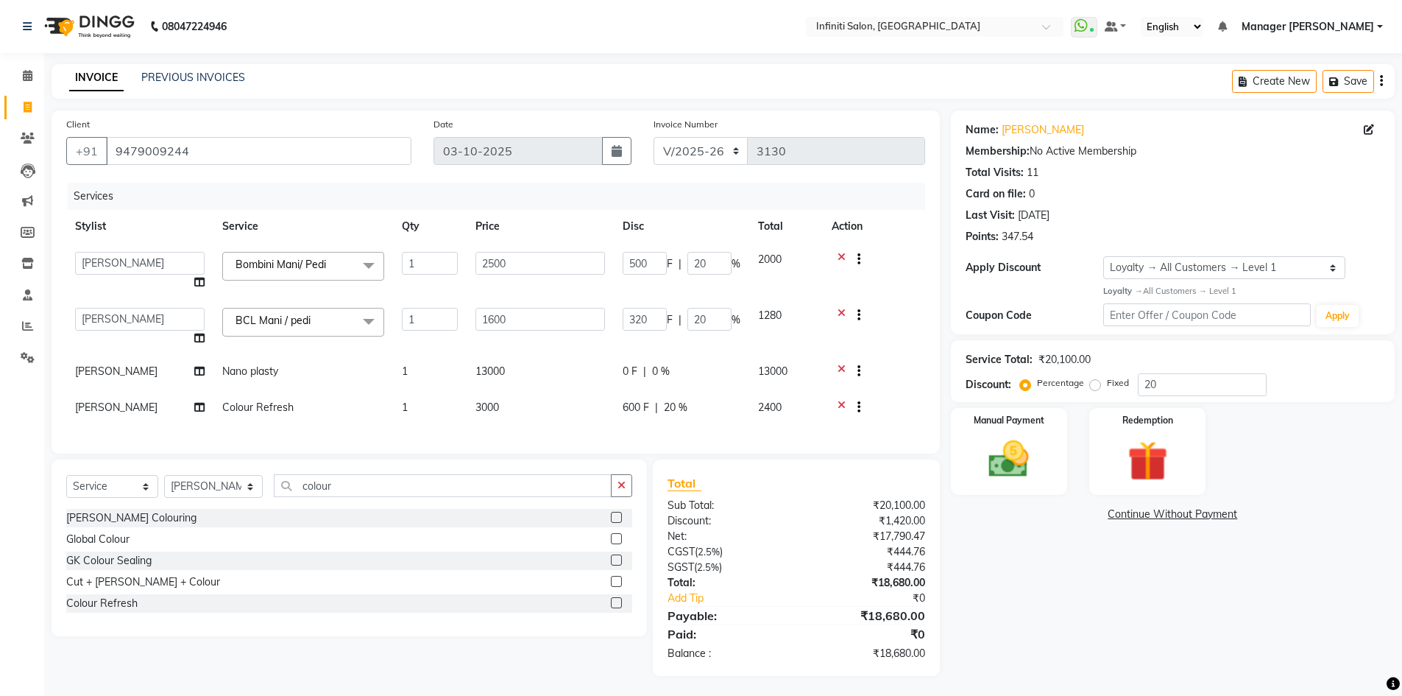
click at [512, 411] on td "3000" at bounding box center [540, 409] width 147 height 36
select select "40449"
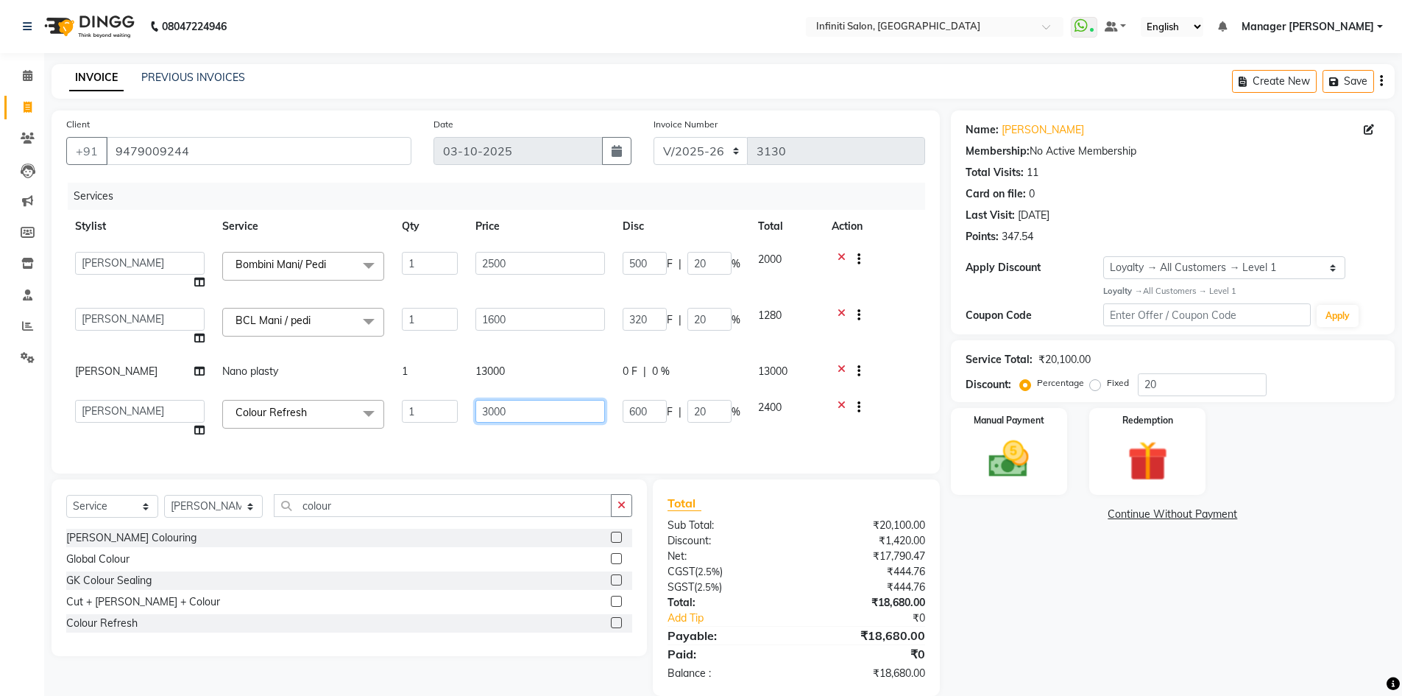
drag, startPoint x: 513, startPoint y: 411, endPoint x: 459, endPoint y: 416, distance: 54.0
click at [459, 416] on tr "Abhi singh Ahor Armaan Chandu Ishwar Jaspreet Khilesh Kishan SN Manager Academy…" at bounding box center [495, 419] width 859 height 56
click at [529, 407] on input "3000" at bounding box center [540, 411] width 130 height 23
type input "3"
type input "5500"
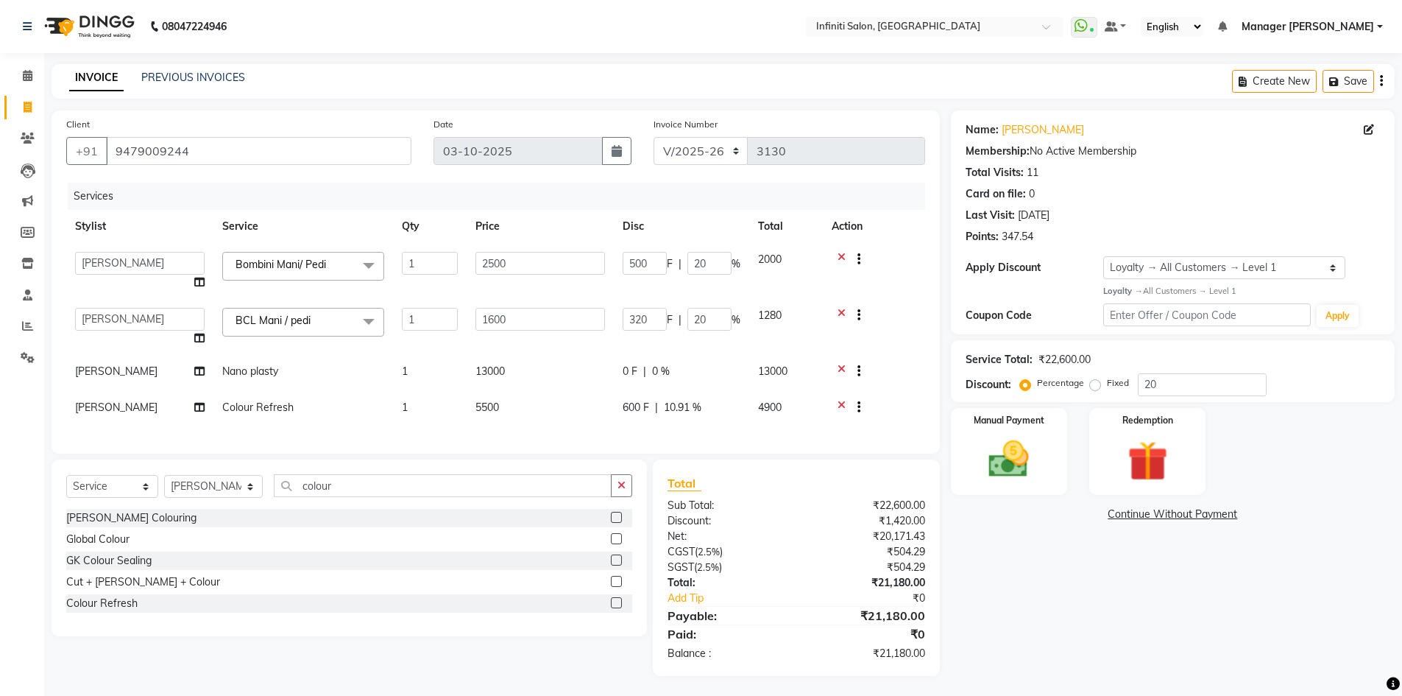
click at [626, 439] on div "Services Stylist Service Qty Price Disc Total Action Abhi singh Ahor Armaan Cha…" at bounding box center [495, 311] width 859 height 256
click at [627, 420] on td "600 F | 10.91 %" at bounding box center [681, 409] width 135 height 36
select select "40449"
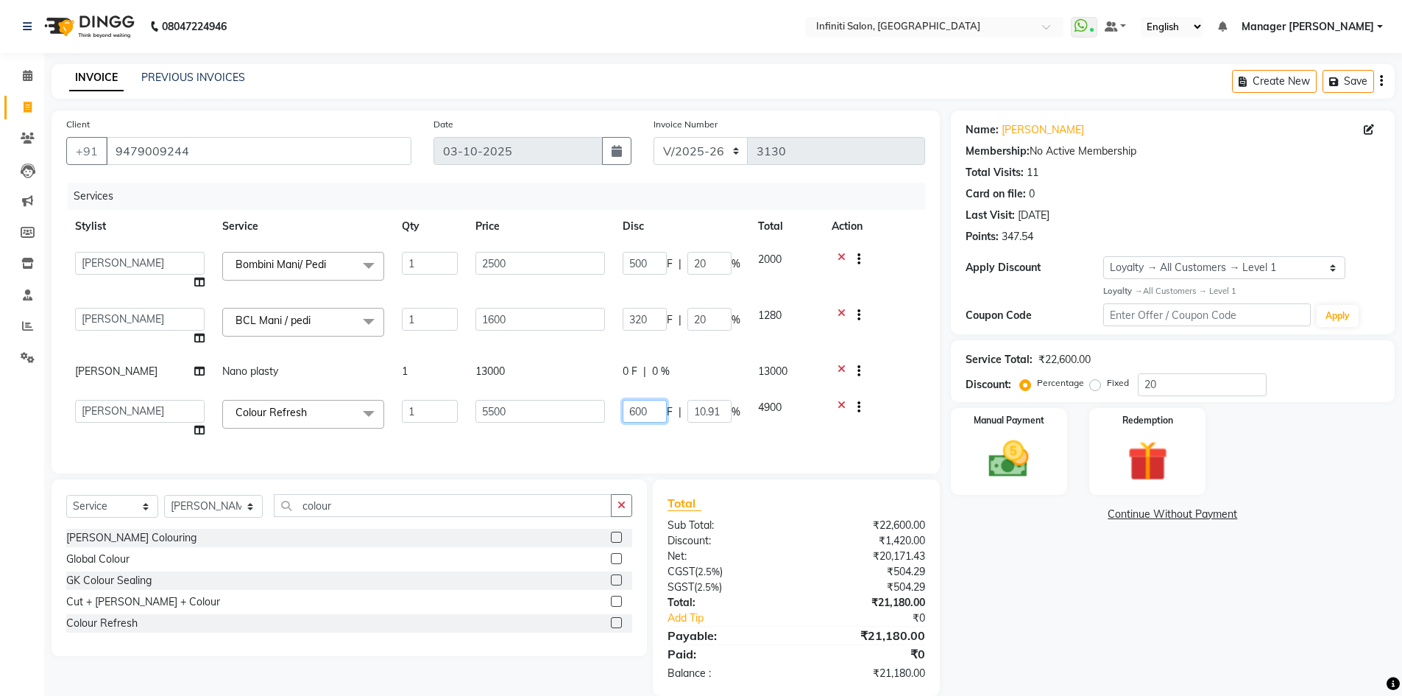
drag, startPoint x: 654, startPoint y: 409, endPoint x: 604, endPoint y: 429, distance: 54.1
click at [604, 429] on tr "Abhi singh Ahor Armaan Chandu Ishwar Jaspreet Khilesh Kishan SN Manager Academy…" at bounding box center [495, 419] width 859 height 56
type input "2000"
click at [601, 429] on div "Services Stylist Service Qty Price Disc Total Action Abhi singh Ahor Armaan Cha…" at bounding box center [495, 321] width 859 height 276
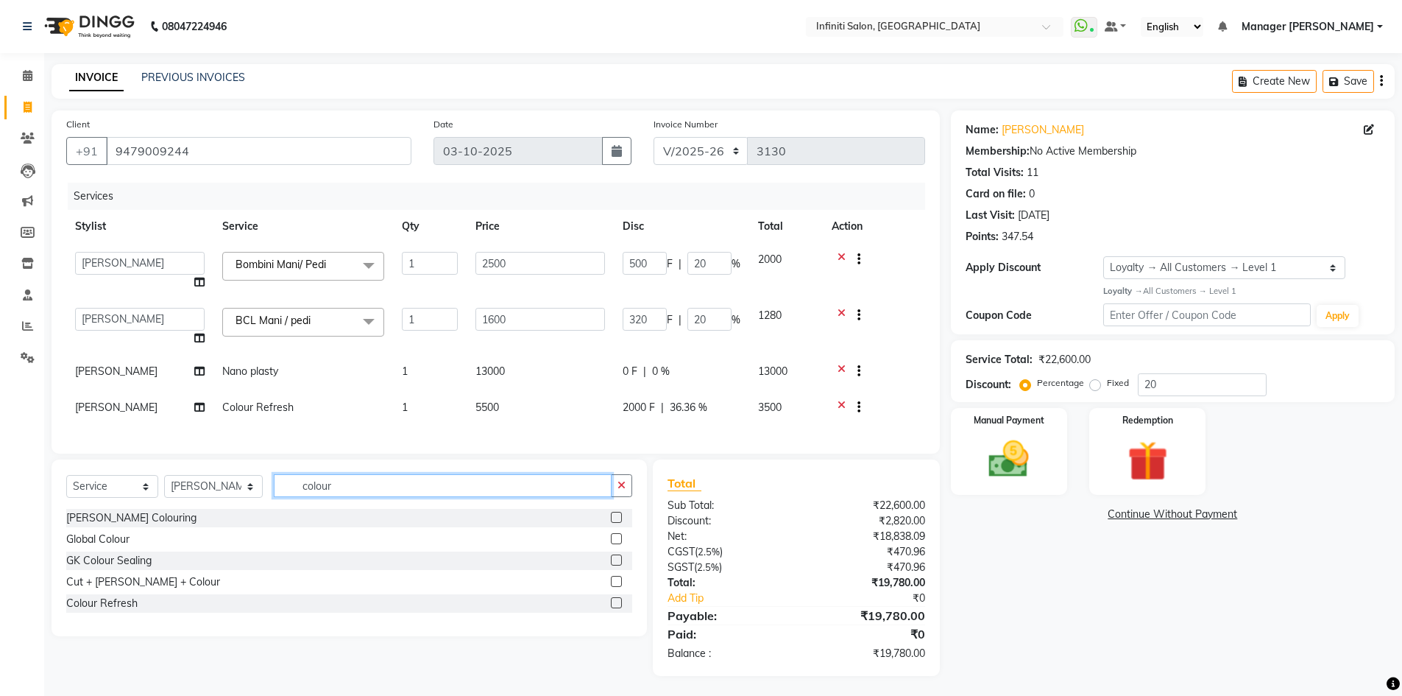
drag, startPoint x: 399, startPoint y: 501, endPoint x: 379, endPoint y: 575, distance: 76.2
click at [164, 503] on div "Select Service Product Membership Package Voucher Prepaid Gift Card Select Styl…" at bounding box center [349, 491] width 566 height 35
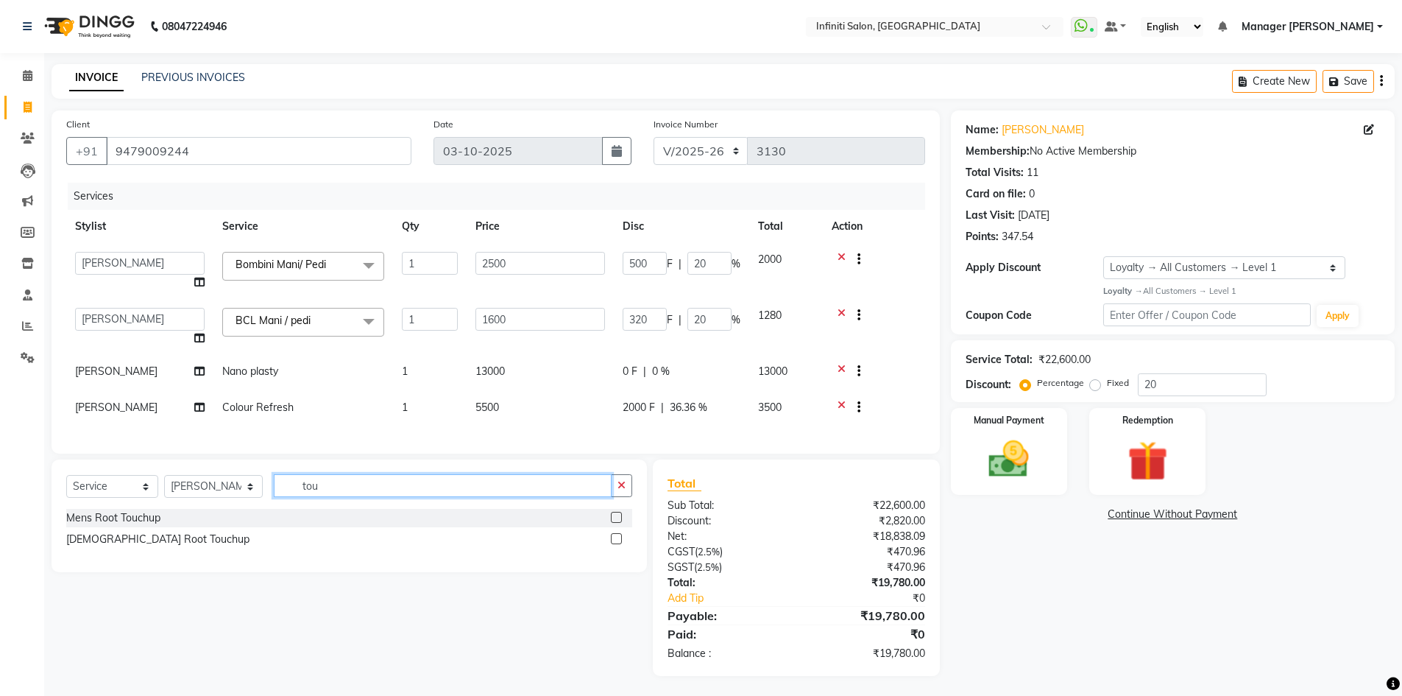
type input "tou"
click at [622, 544] on label at bounding box center [616, 538] width 11 height 11
click at [620, 544] on input "checkbox" at bounding box center [616, 539] width 10 height 10
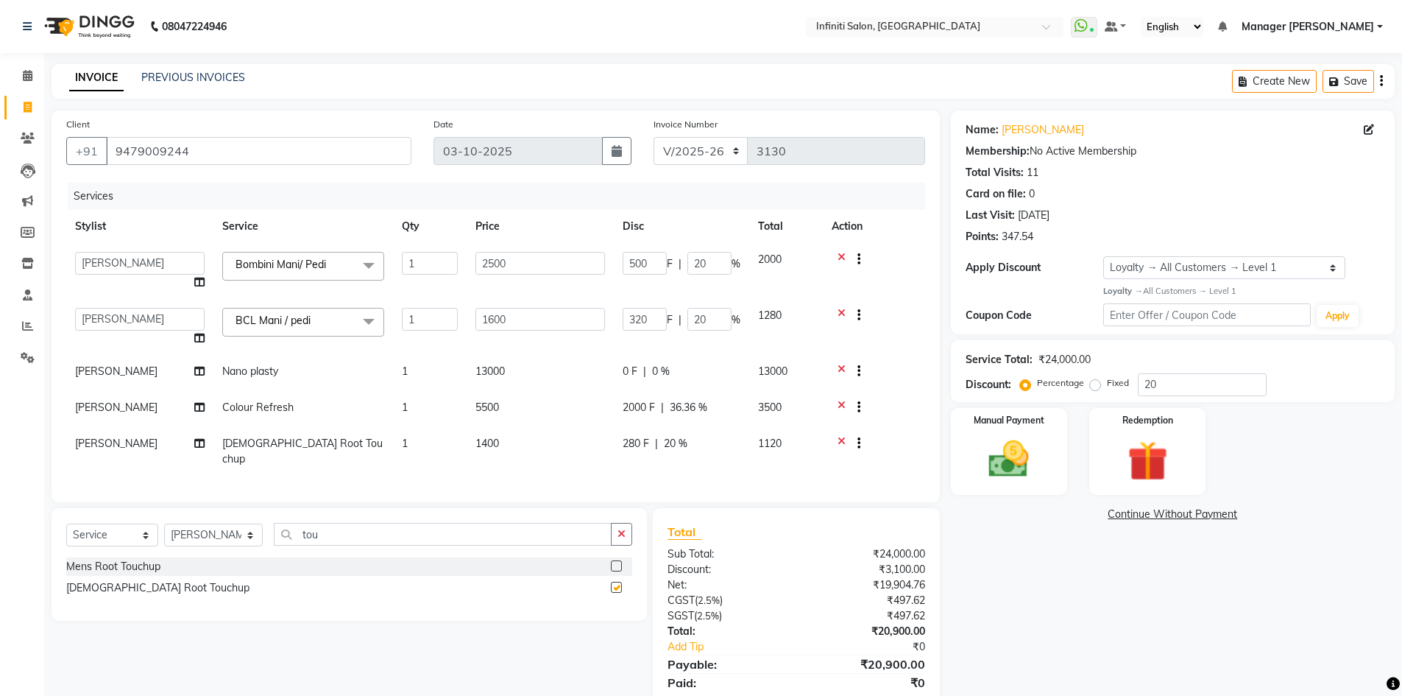
checkbox input "false"
click at [96, 535] on select "Select Service Product Membership Package Voucher Prepaid Gift Card" at bounding box center [112, 534] width 92 height 23
select select "product"
click at [66, 523] on select "Select Service Product Membership Package Voucher Prepaid Gift Card" at bounding box center [112, 534] width 92 height 23
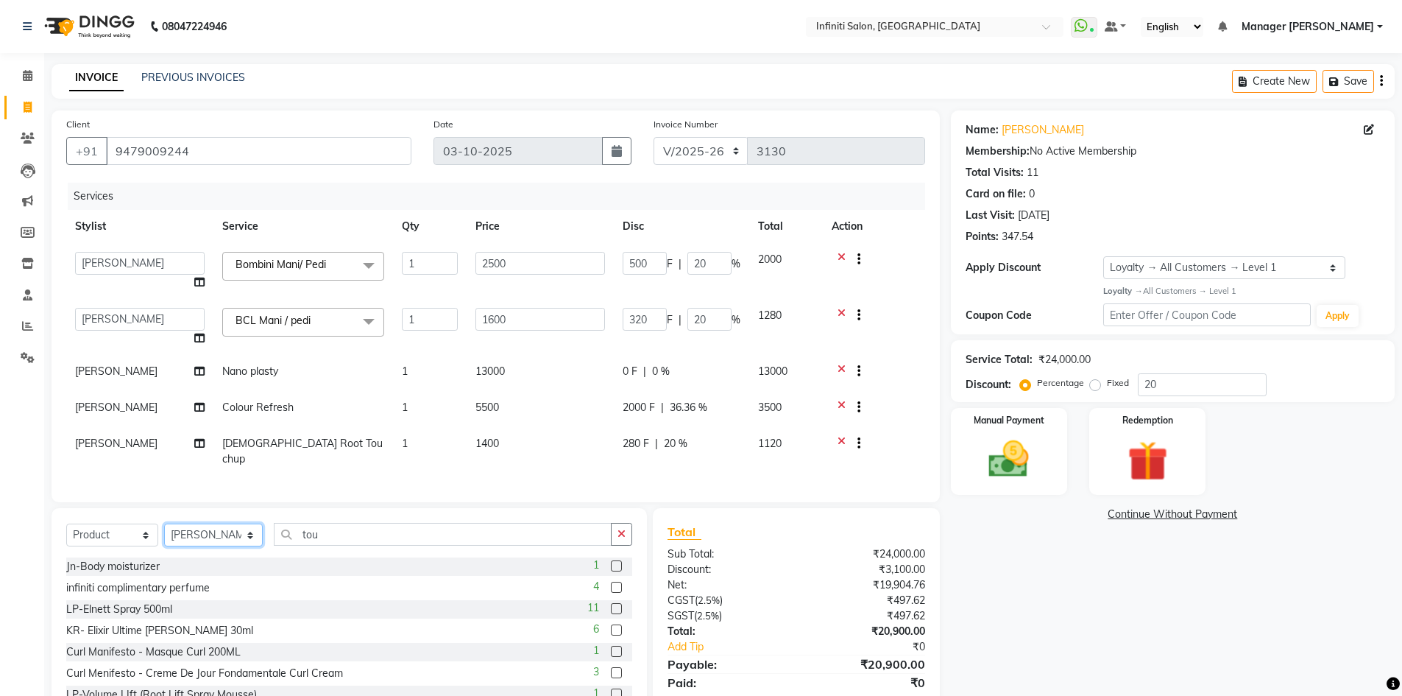
click at [252, 530] on select "Select Stylist Abhi singh Ahor Armaan Chandu Ishwar Jaspreet Khilesh Kishan SN …" at bounding box center [213, 534] width 99 height 23
click at [381, 461] on td "Female Root Touchup" at bounding box center [303, 451] width 180 height 49
select select "40449"
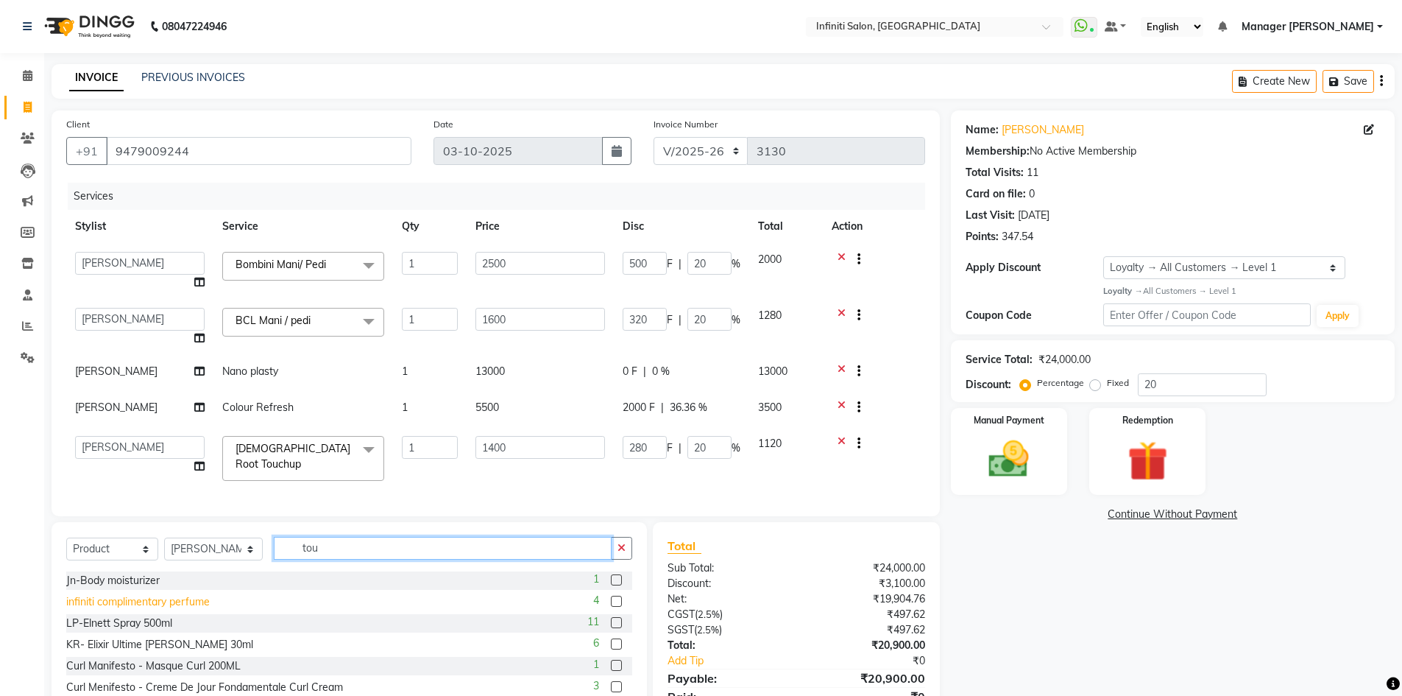
drag, startPoint x: 326, startPoint y: 551, endPoint x: 99, endPoint y: 607, distance: 233.7
click at [99, 607] on div "Select Service Product Membership Package Voucher Prepaid Gift Card Select Styl…" at bounding box center [349, 630] width 595 height 217
type input "7899627605582"
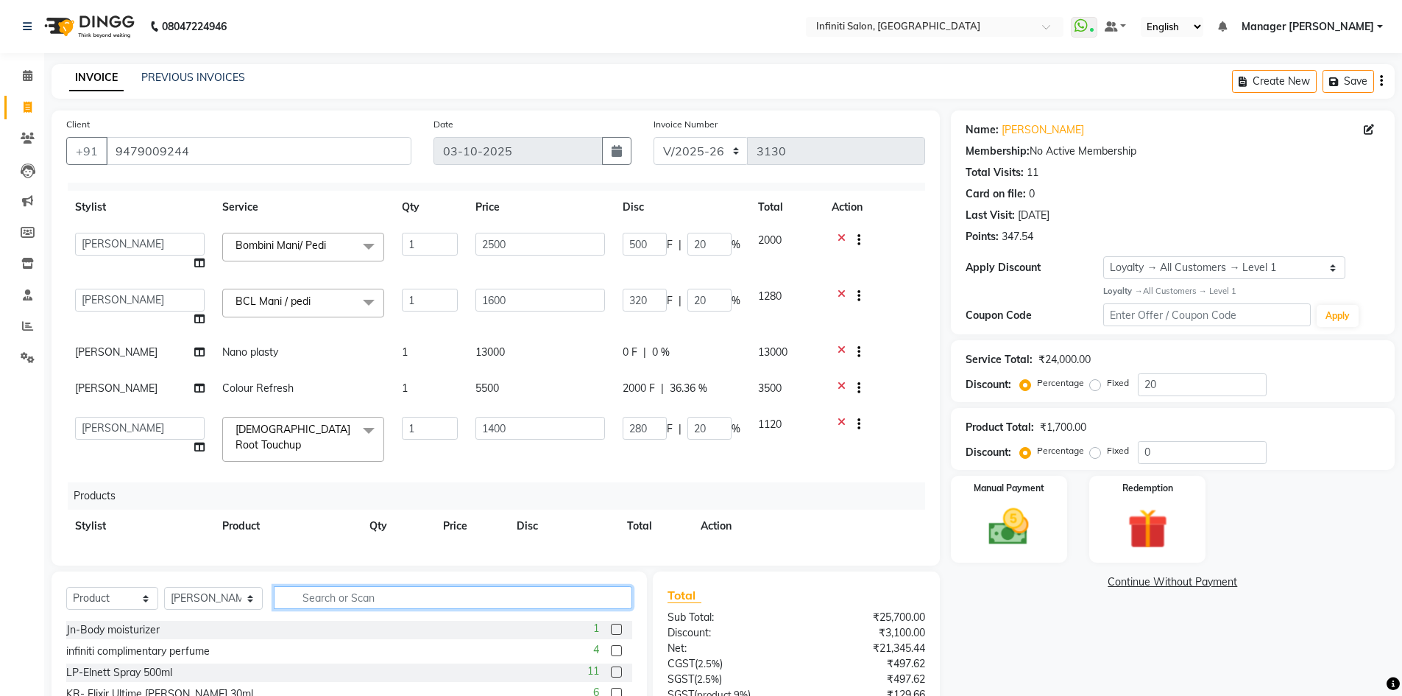
scroll to position [76, 0]
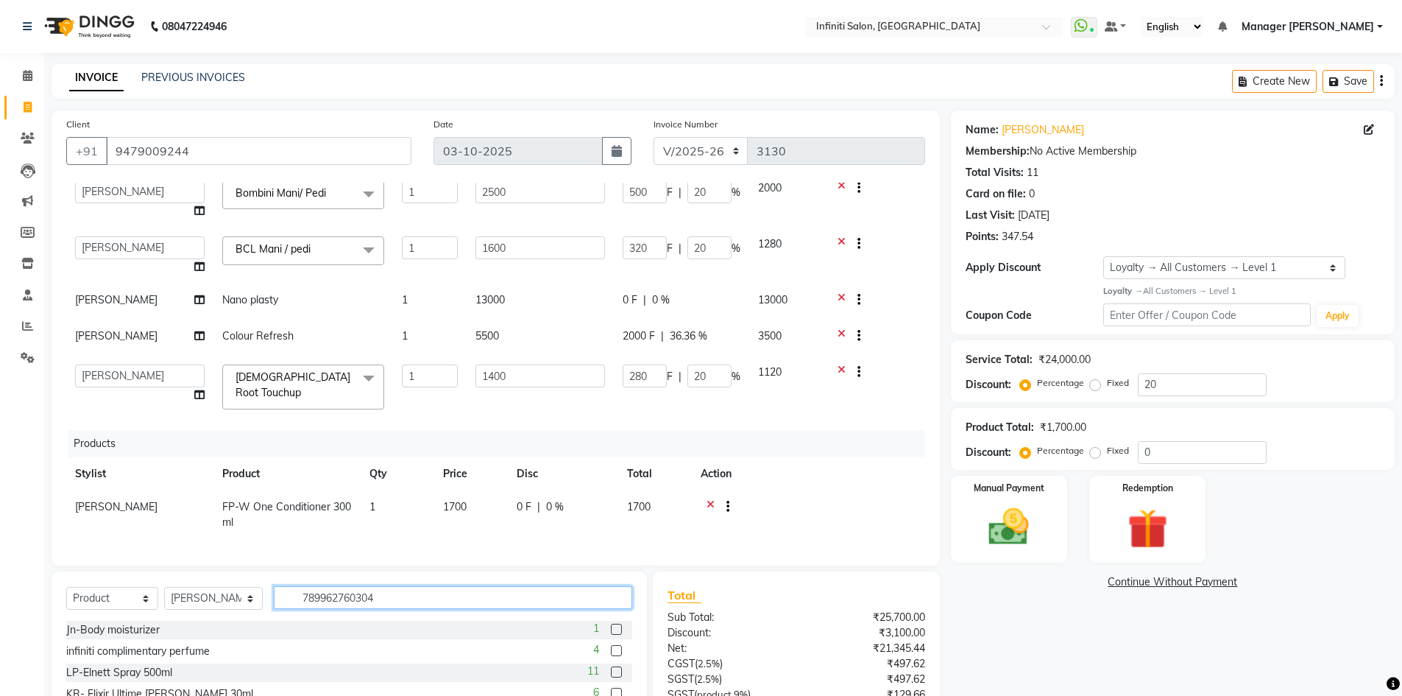
type input "7899627603045"
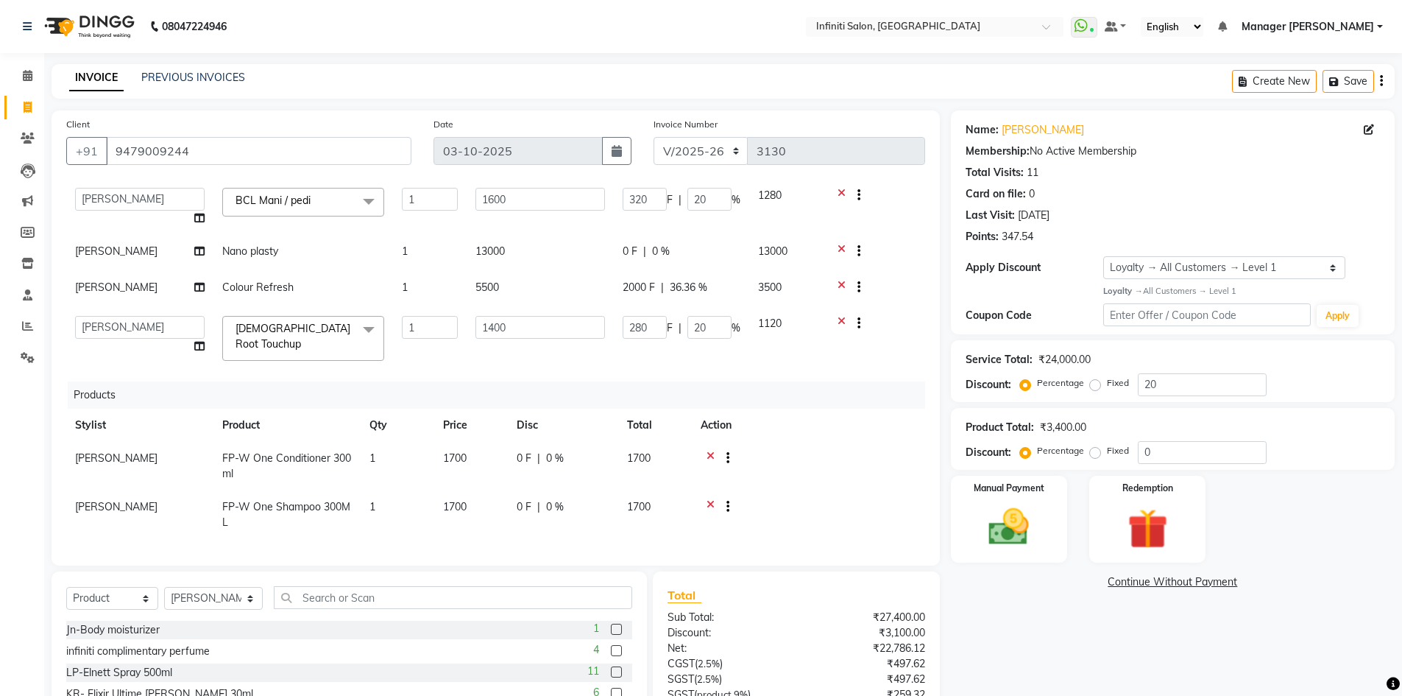
click at [475, 495] on td "1700" at bounding box center [471, 514] width 74 height 49
select select "40449"
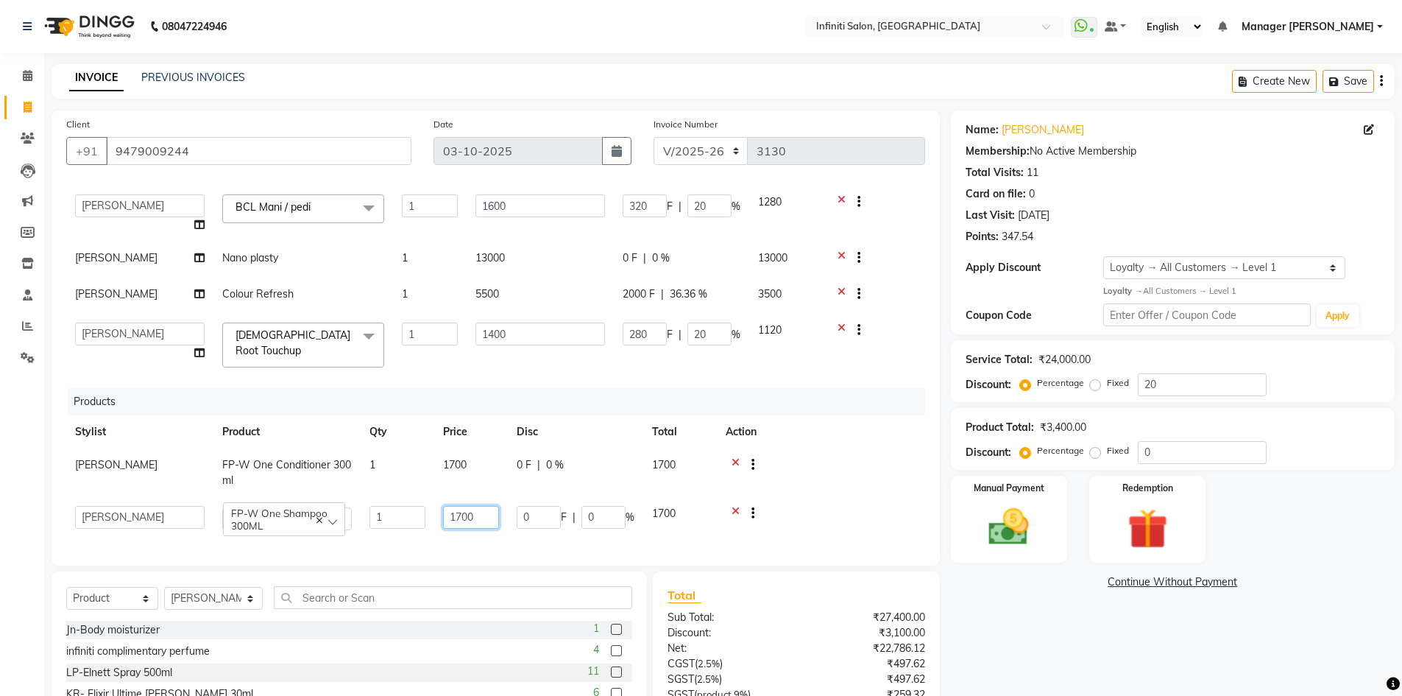
drag, startPoint x: 435, startPoint y: 509, endPoint x: 389, endPoint y: 526, distance: 49.1
click at [389, 526] on tr "Abhi singh Ahor Armaan Chandu Ishwar Jaspreet Khilesh Kishan SN Manager Academy…" at bounding box center [495, 518] width 859 height 42
type input "1513"
click at [980, 629] on div "Name: Shailja Membership: No Active Membership Total Visits: 11 Card on file: 0…" at bounding box center [1178, 464] width 455 height 708
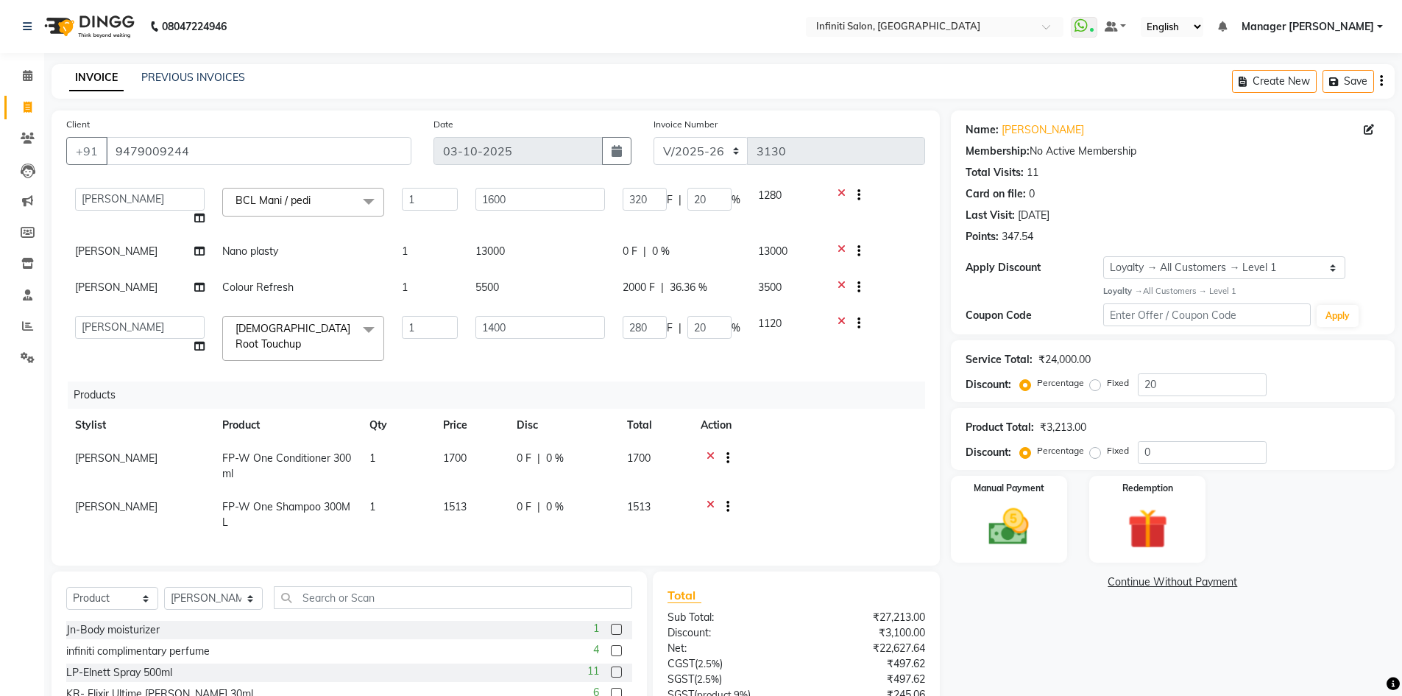
scroll to position [124, 0]
click at [112, 599] on select "Select Service Product Membership Package Voucher Prepaid Gift Card" at bounding box center [112, 598] width 92 height 23
select select "service"
click at [66, 587] on select "Select Service Product Membership Package Voucher Prepaid Gift Card" at bounding box center [112, 598] width 92 height 23
drag, startPoint x: 199, startPoint y: 606, endPoint x: 200, endPoint y: 590, distance: 15.5
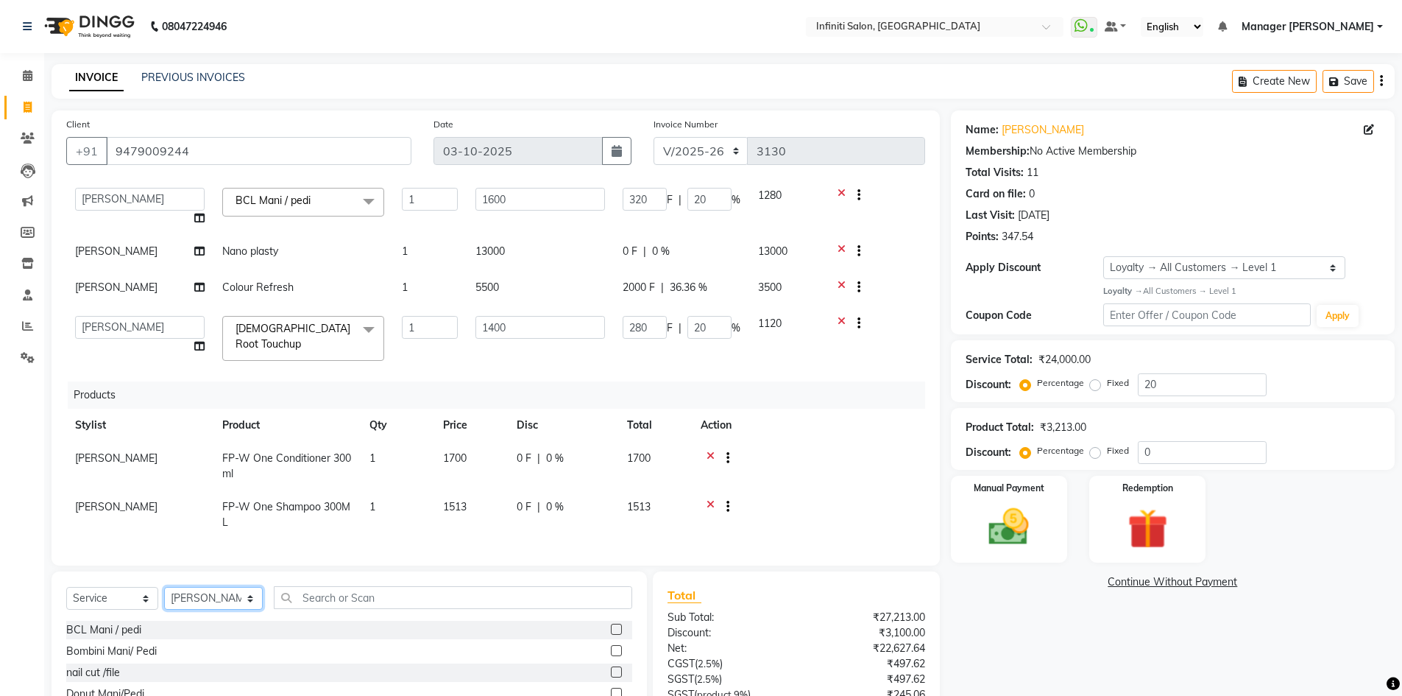
click at [199, 606] on select "Select Stylist Abhi singh Ahor Armaan Chandu Ishwar Jaspreet Khilesh Kishan SN …" at bounding box center [213, 598] width 99 height 23
select select "65516"
click at [164, 587] on select "Select Stylist Abhi singh Ahor Armaan Chandu Ishwar Jaspreet Khilesh Kishan SN …" at bounding box center [213, 598] width 99 height 23
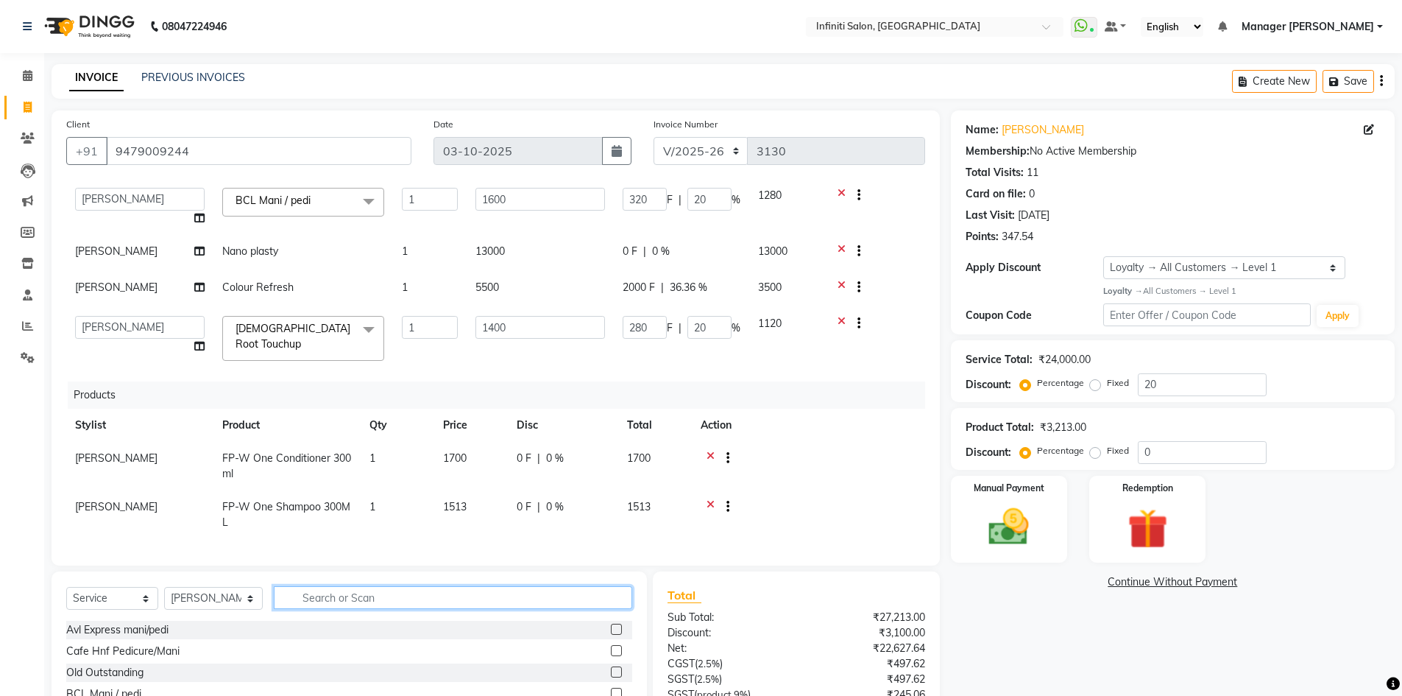
click at [370, 603] on input "text" at bounding box center [453, 597] width 359 height 23
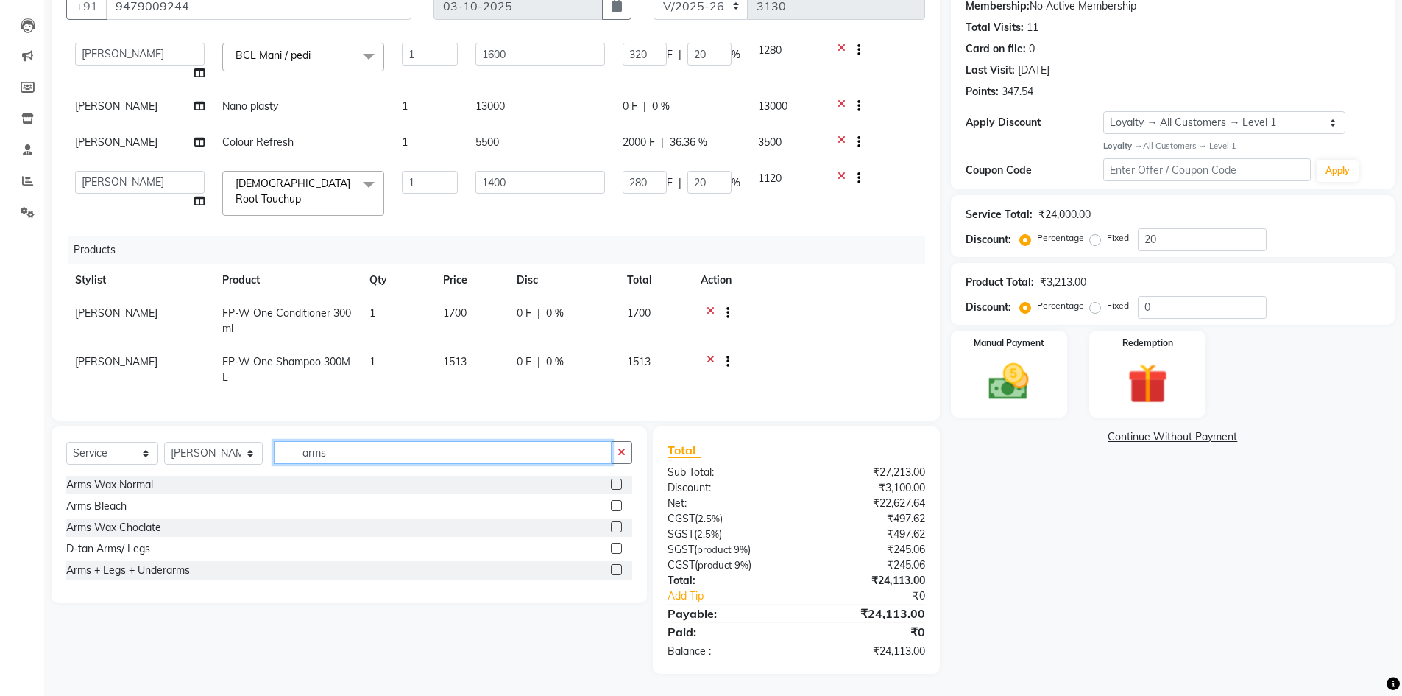
type input "arms"
click at [622, 529] on label at bounding box center [616, 526] width 11 height 11
click at [620, 529] on input "checkbox" at bounding box center [616, 528] width 10 height 10
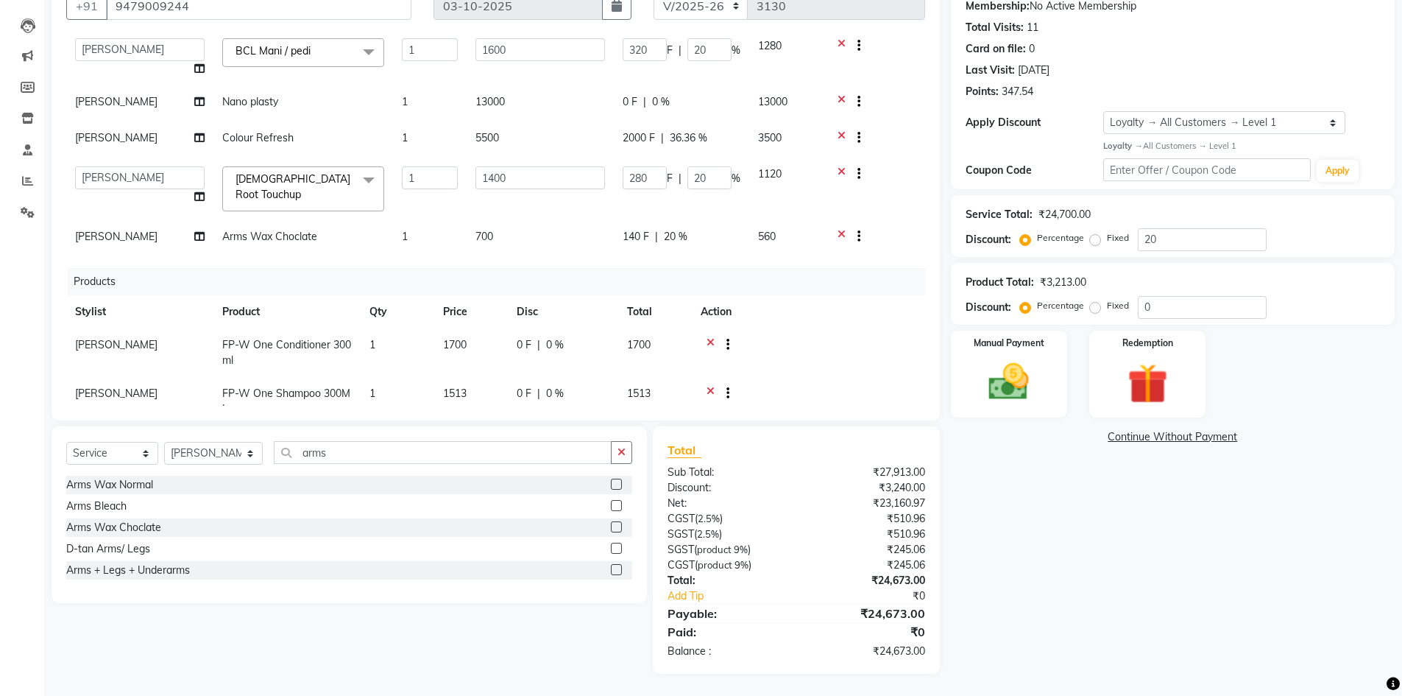
checkbox input "false"
drag, startPoint x: 372, startPoint y: 464, endPoint x: 255, endPoint y: 464, distance: 117.8
click at [253, 464] on div "Select Service Product Membership Package Voucher Prepaid Gift Card Select Styl…" at bounding box center [349, 458] width 566 height 35
drag, startPoint x: 325, startPoint y: 446, endPoint x: 260, endPoint y: 448, distance: 65.5
click at [260, 448] on div "Select Service Product Membership Package Voucher Prepaid Gift Card Select Styl…" at bounding box center [349, 458] width 566 height 35
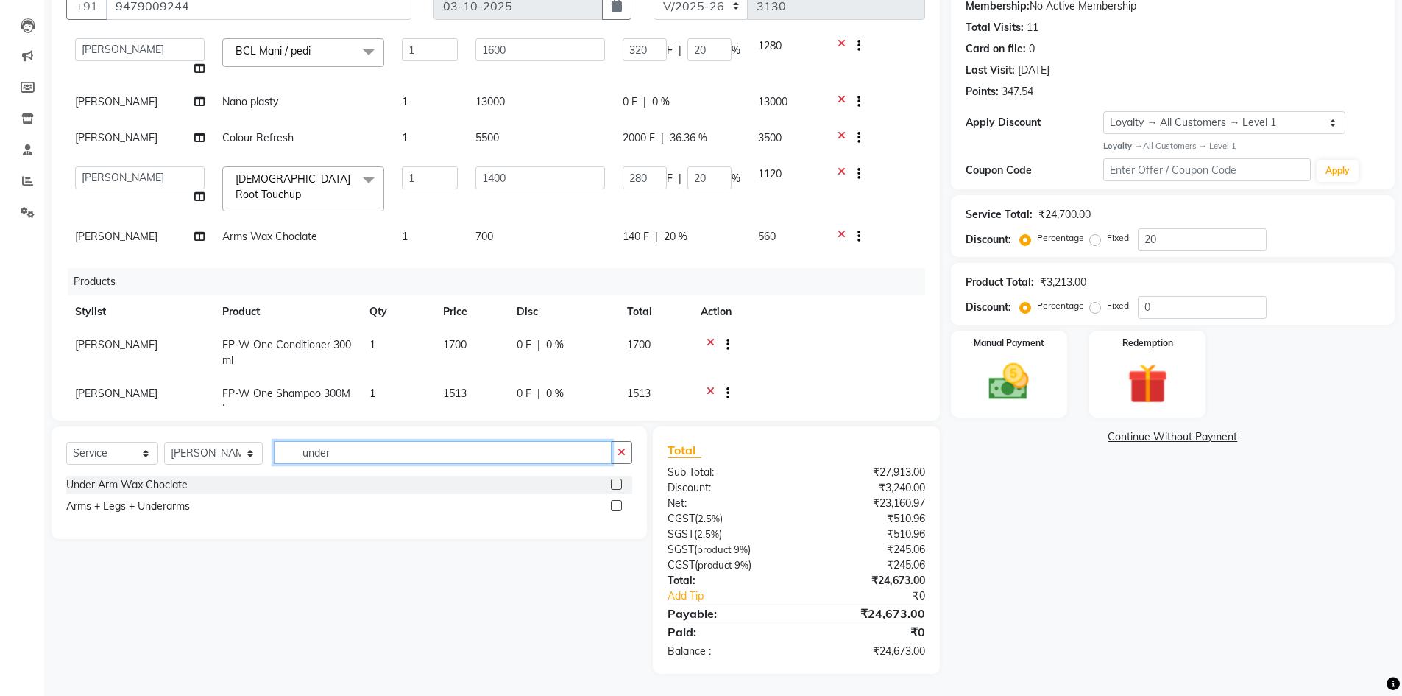
type input "under"
click at [620, 481] on label at bounding box center [616, 483] width 11 height 11
click at [620, 481] on input "checkbox" at bounding box center [616, 485] width 10 height 10
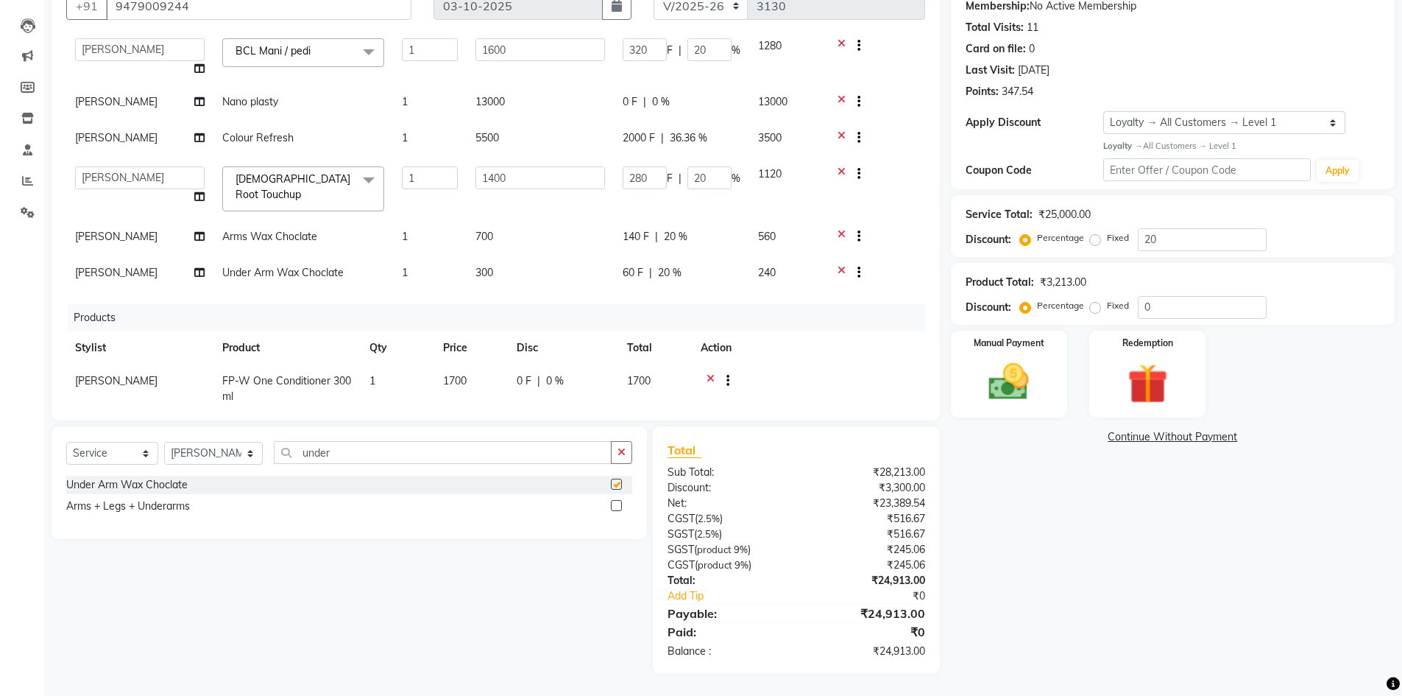
checkbox input "false"
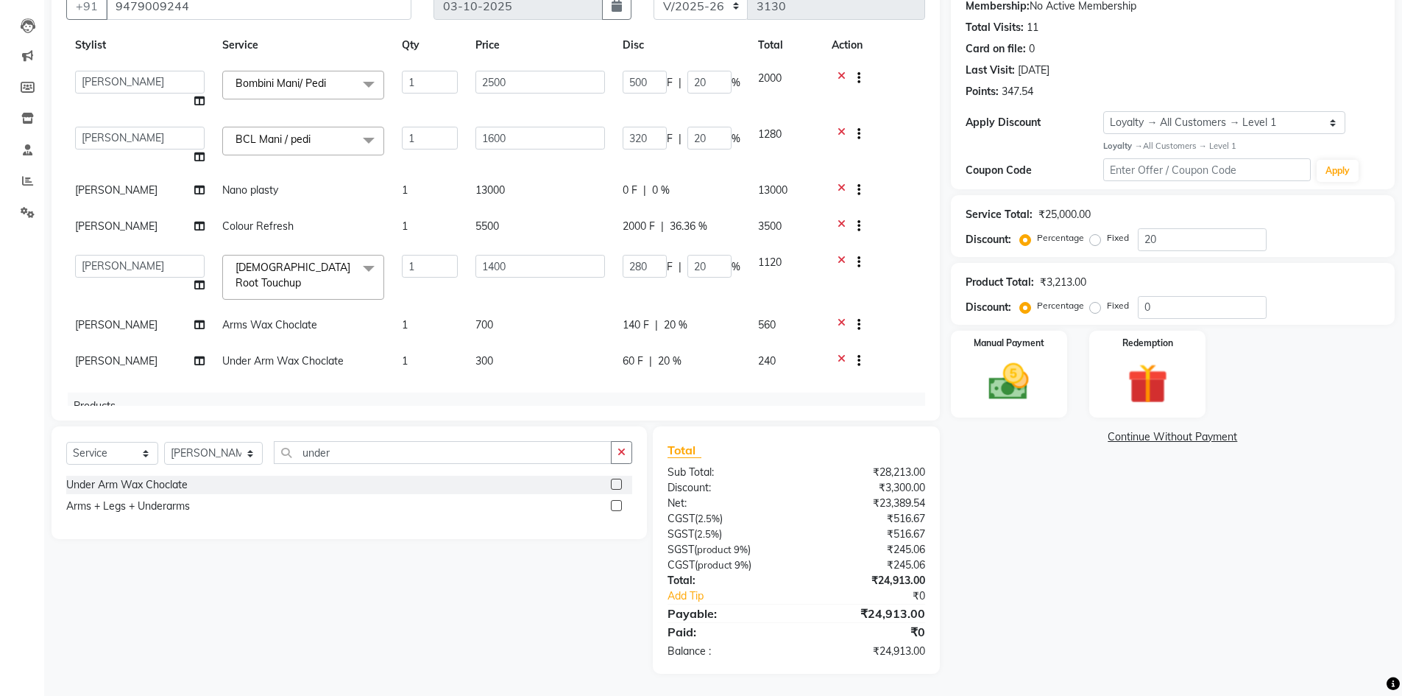
scroll to position [0, 0]
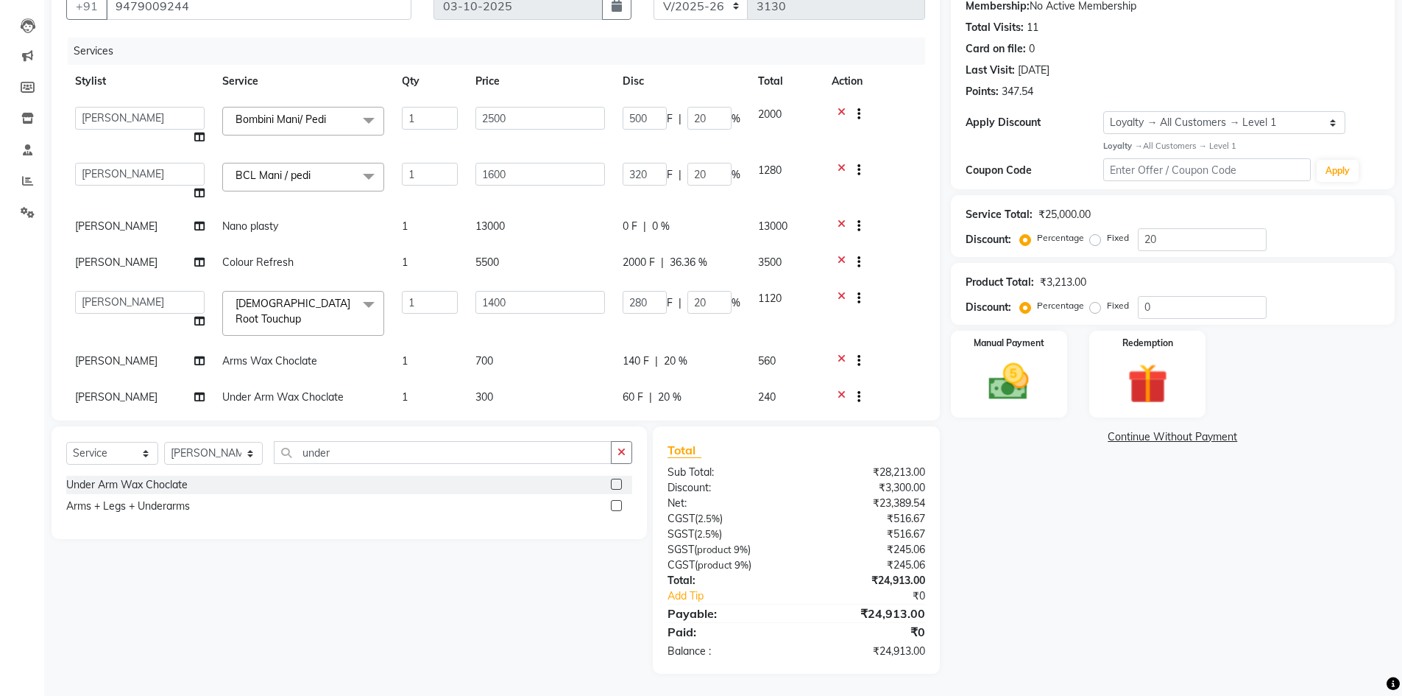
click at [701, 236] on td "0 F | 0 %" at bounding box center [681, 228] width 135 height 36
select select "40449"
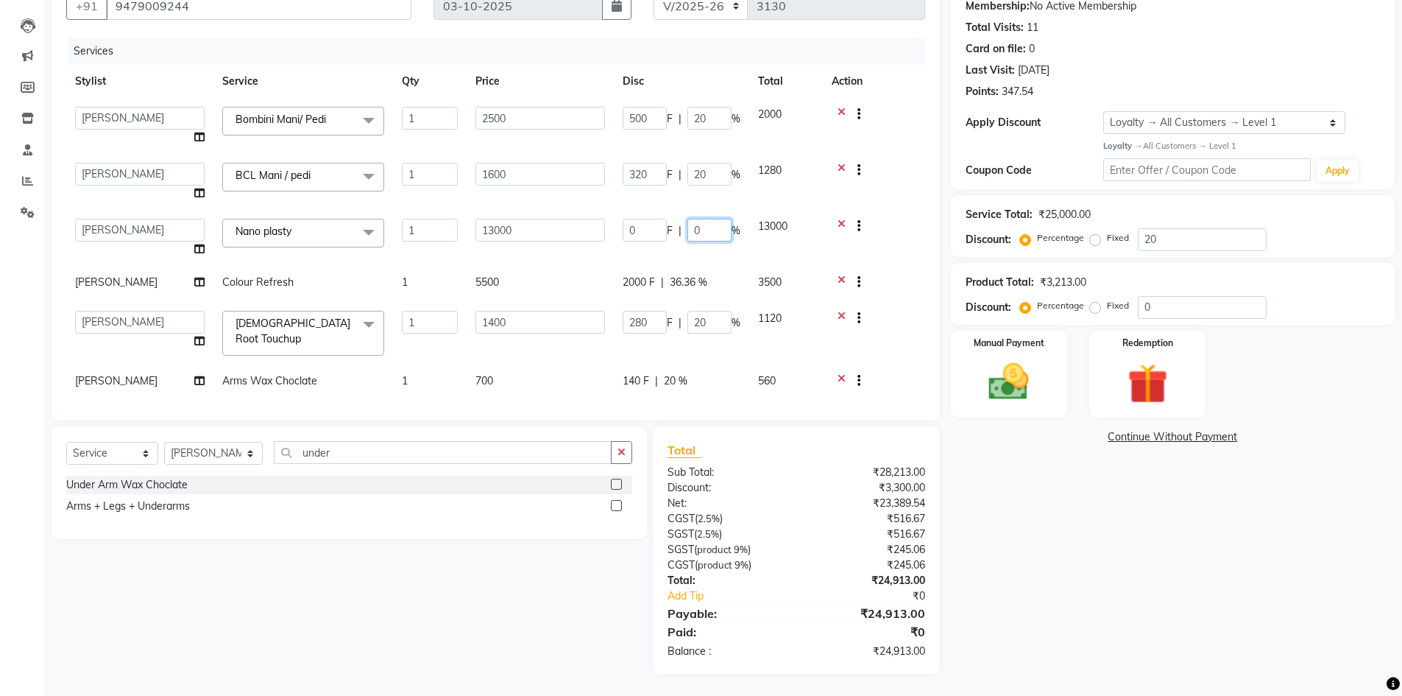
drag, startPoint x: 712, startPoint y: 229, endPoint x: 651, endPoint y: 238, distance: 61.1
click at [651, 238] on div "0 F | 0 %" at bounding box center [682, 230] width 118 height 23
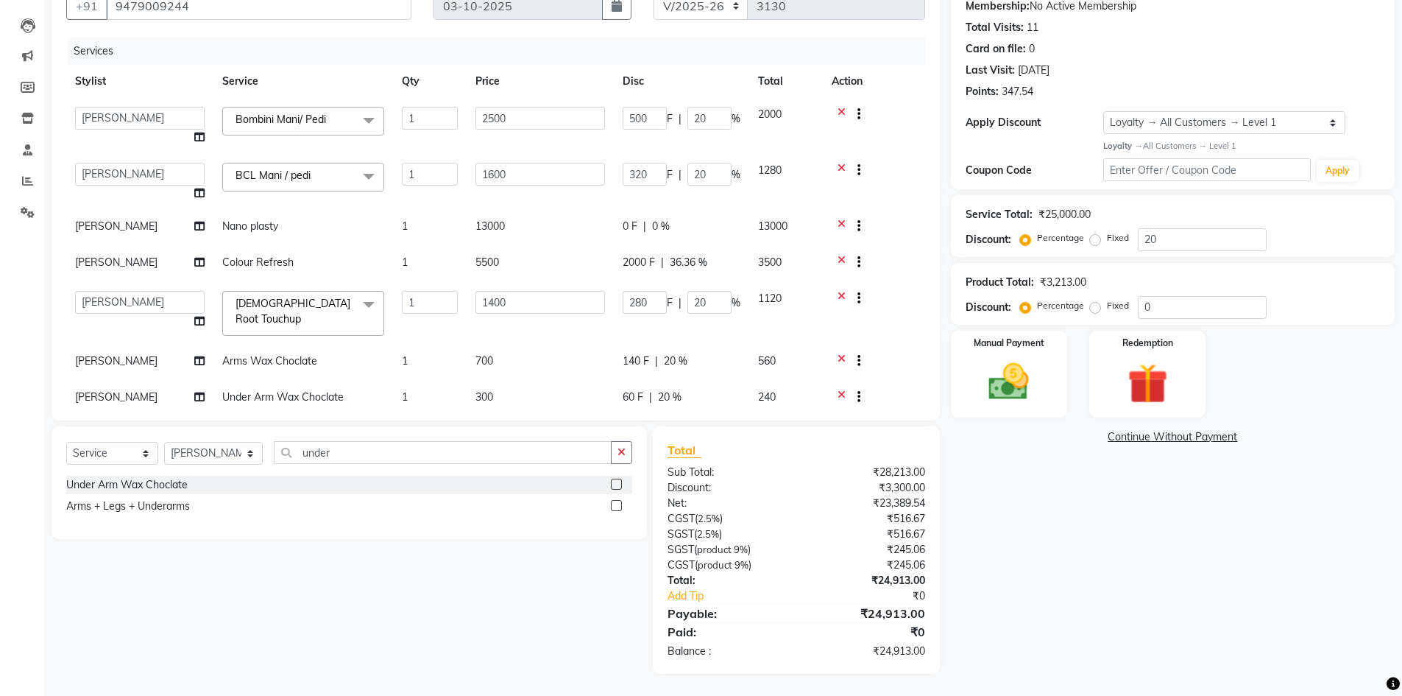
click at [651, 232] on div "0 F | 0 %" at bounding box center [682, 226] width 118 height 15
select select "40449"
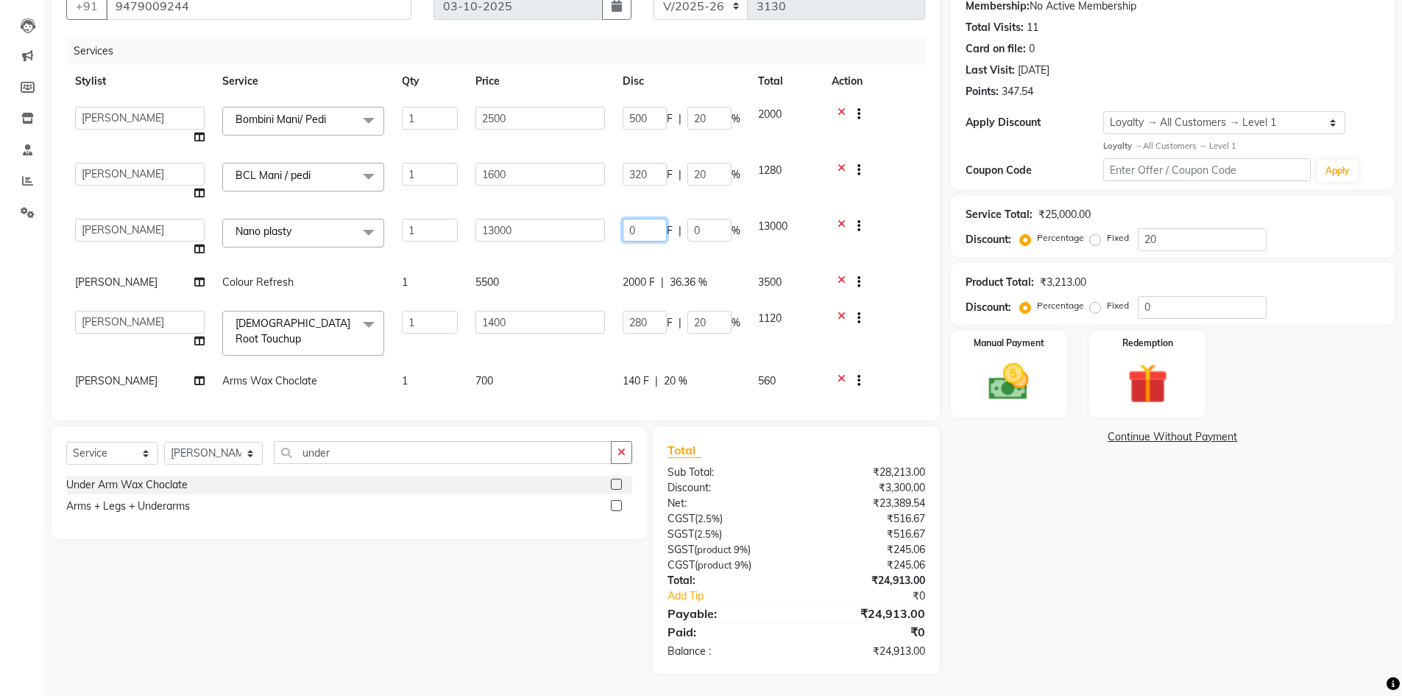
drag, startPoint x: 643, startPoint y: 232, endPoint x: 609, endPoint y: 236, distance: 34.9
click at [609, 236] on tr "Abhi singh Ahor Armaan Chandu Ishwar Jaspreet Khilesh Kishan SN Manager Academy…" at bounding box center [495, 238] width 859 height 56
type input "3000"
click at [1025, 540] on div "Name: Shailja Membership: No Active Membership Total Visits: 11 Card on file: 0…" at bounding box center [1178, 319] width 455 height 708
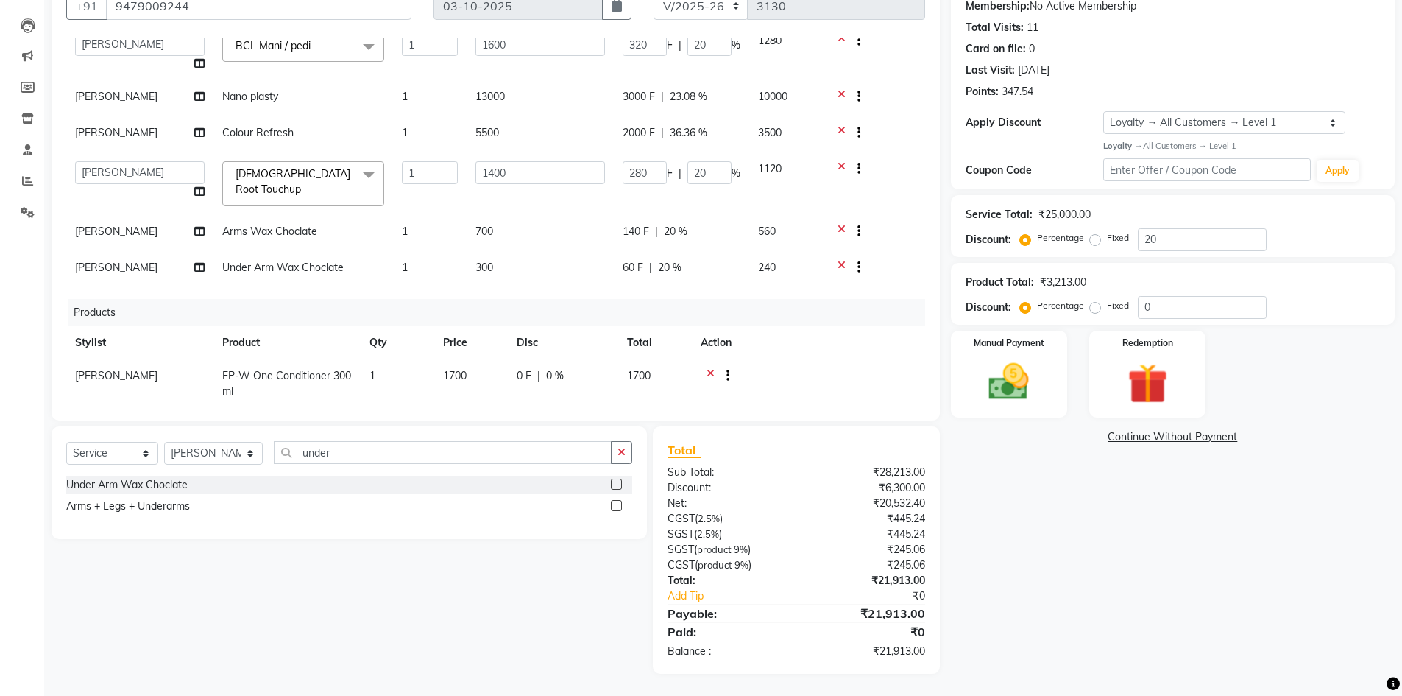
scroll to position [197, 0]
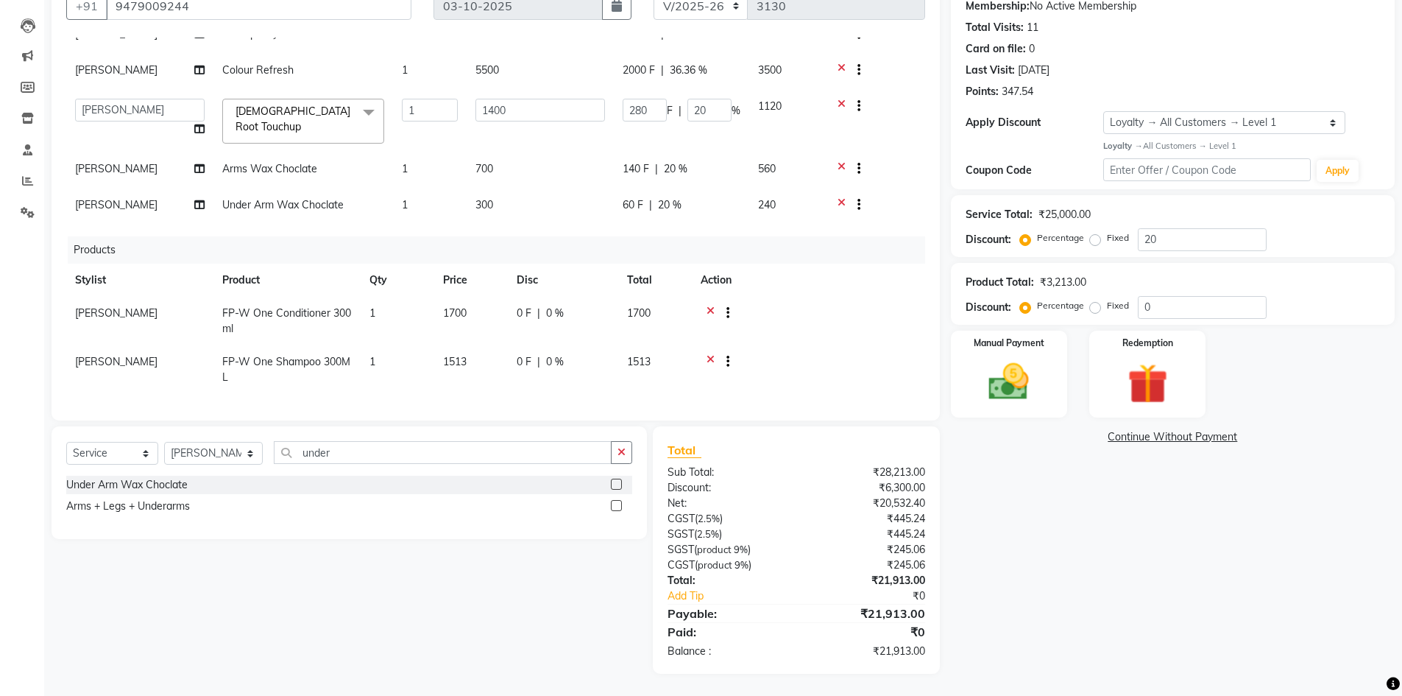
click at [691, 174] on td "140 F | 20 %" at bounding box center [681, 170] width 135 height 36
select select "65516"
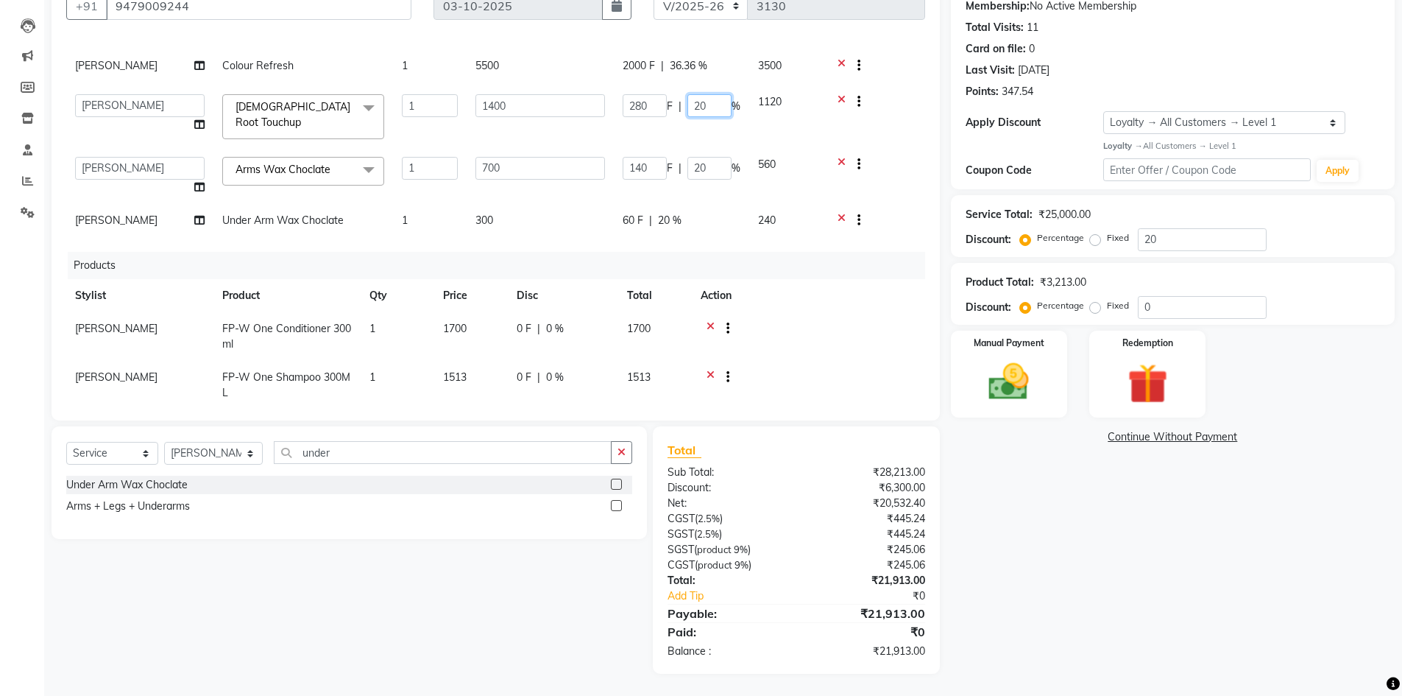
drag, startPoint x: 718, startPoint y: 101, endPoint x: 666, endPoint y: 110, distance: 53.1
click at [666, 110] on div "280 F | 20 %" at bounding box center [682, 105] width 118 height 23
type input "15"
click at [709, 159] on td "140 F | 20 %" at bounding box center [681, 176] width 135 height 56
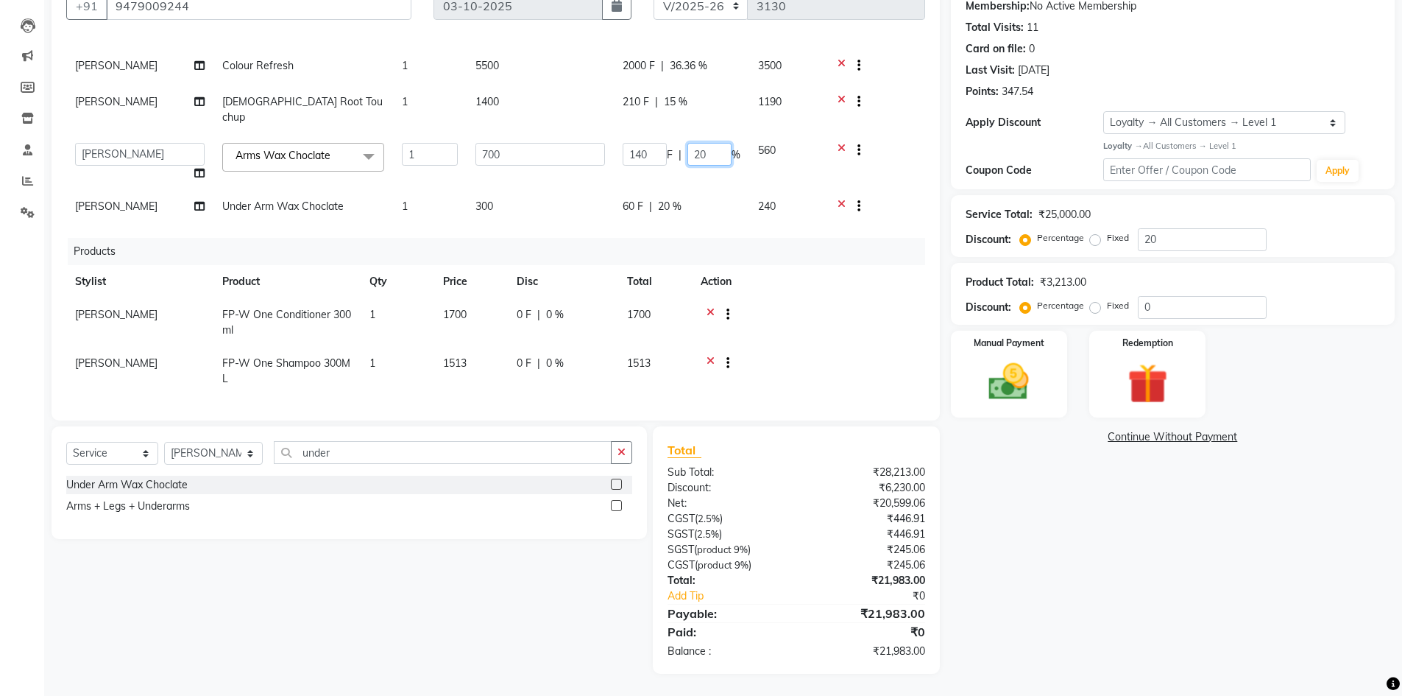
drag, startPoint x: 712, startPoint y: 144, endPoint x: 680, endPoint y: 148, distance: 32.7
click at [680, 148] on div "140 F | 20 %" at bounding box center [682, 154] width 118 height 23
type input "15"
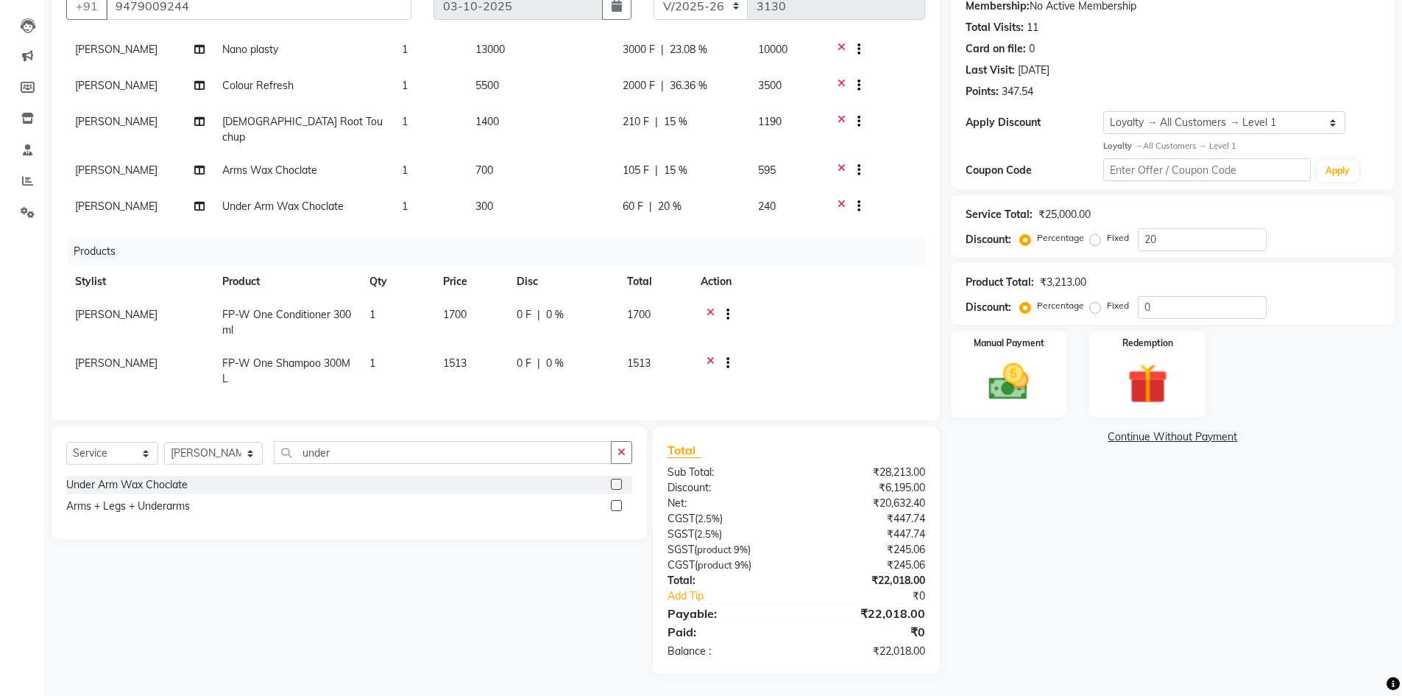
click at [657, 199] on div "60 F | 20 %" at bounding box center [682, 206] width 118 height 15
select select "65516"
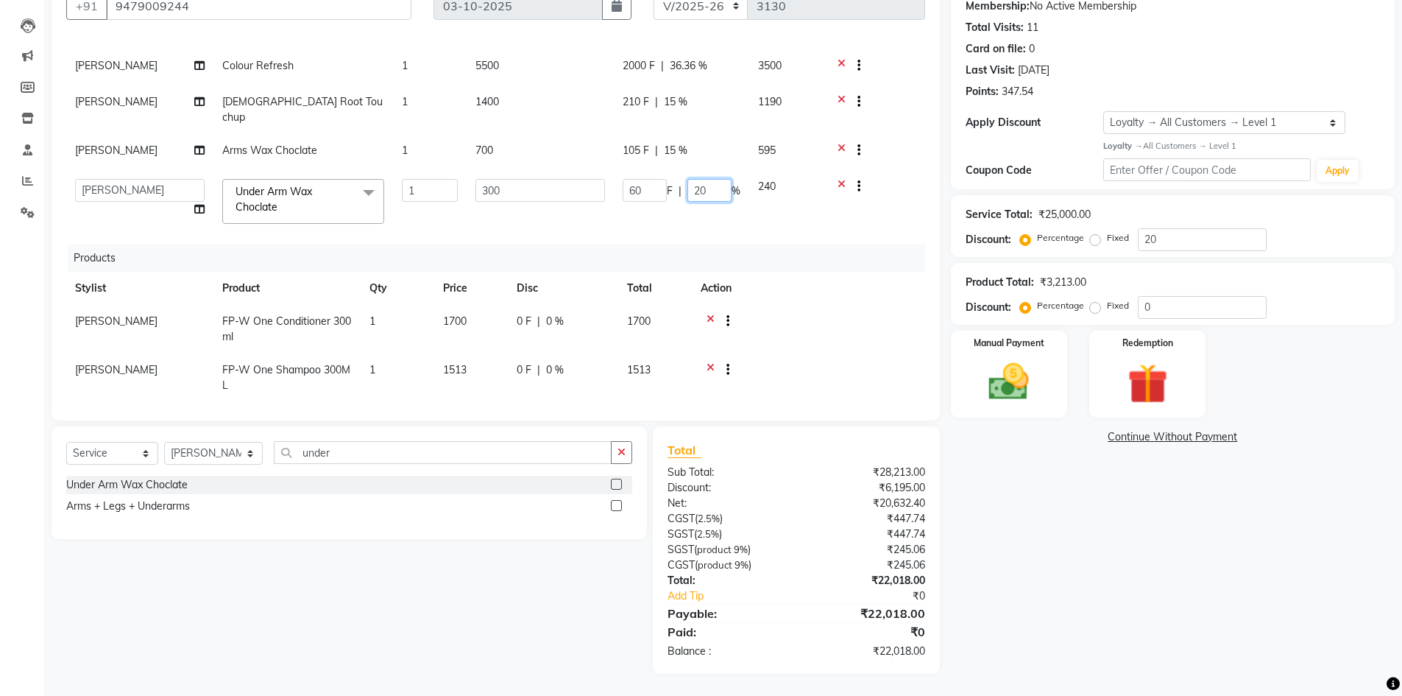
drag, startPoint x: 705, startPoint y: 176, endPoint x: 651, endPoint y: 197, distance: 57.8
click at [651, 197] on td "60 F | 20 %" at bounding box center [681, 201] width 135 height 63
type input "15"
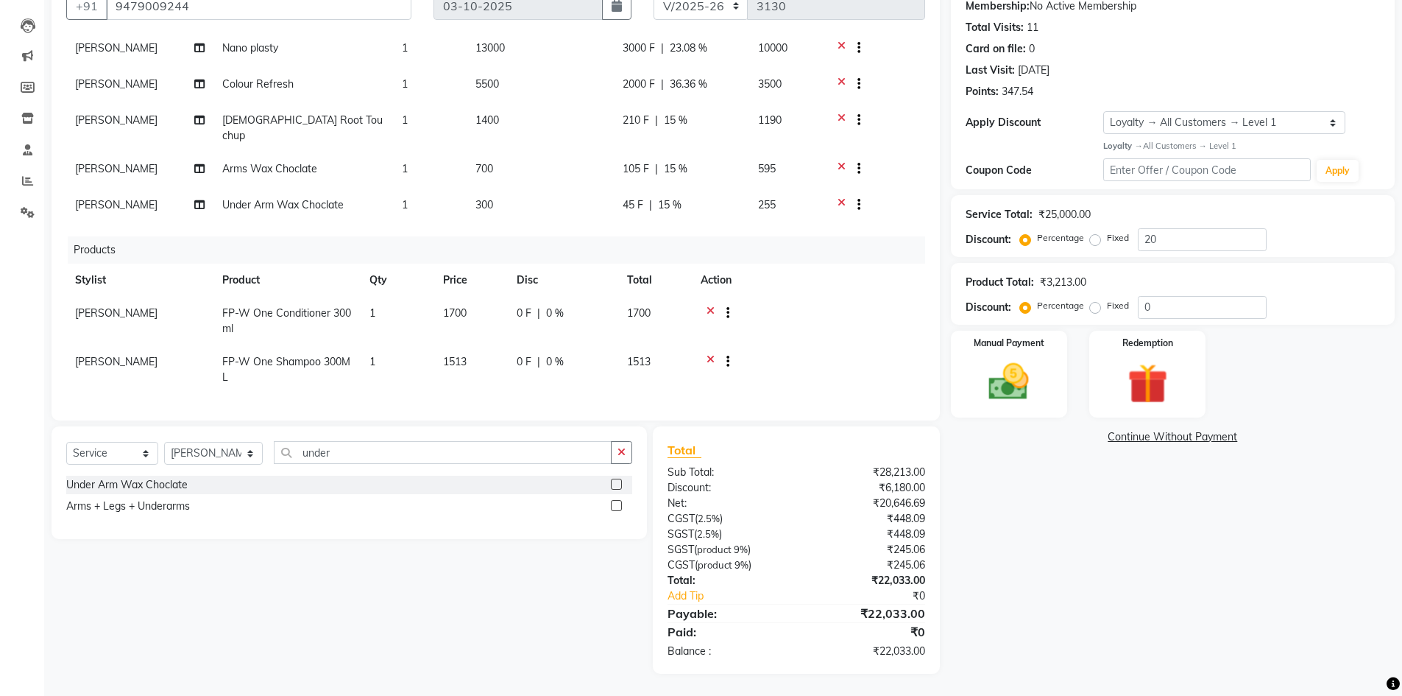
click at [654, 204] on td "45 F | 15 %" at bounding box center [681, 206] width 135 height 36
select select "65516"
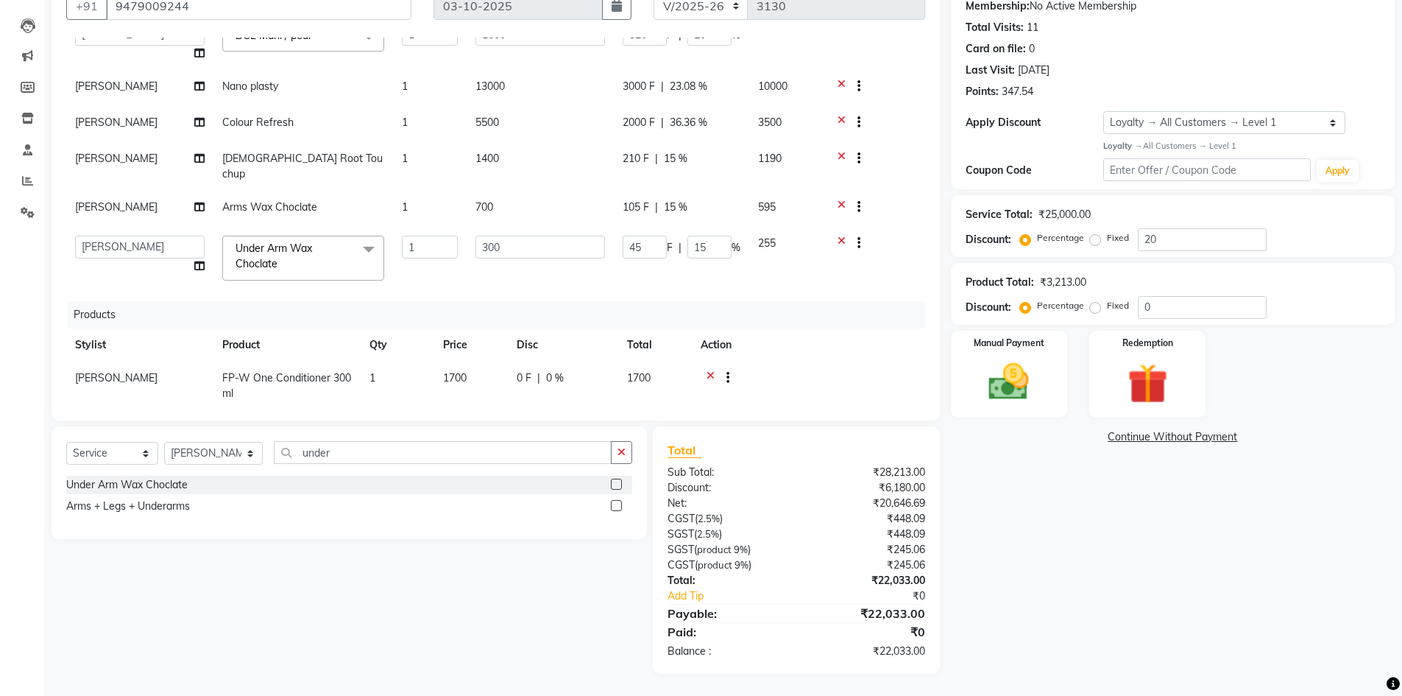
scroll to position [171, 0]
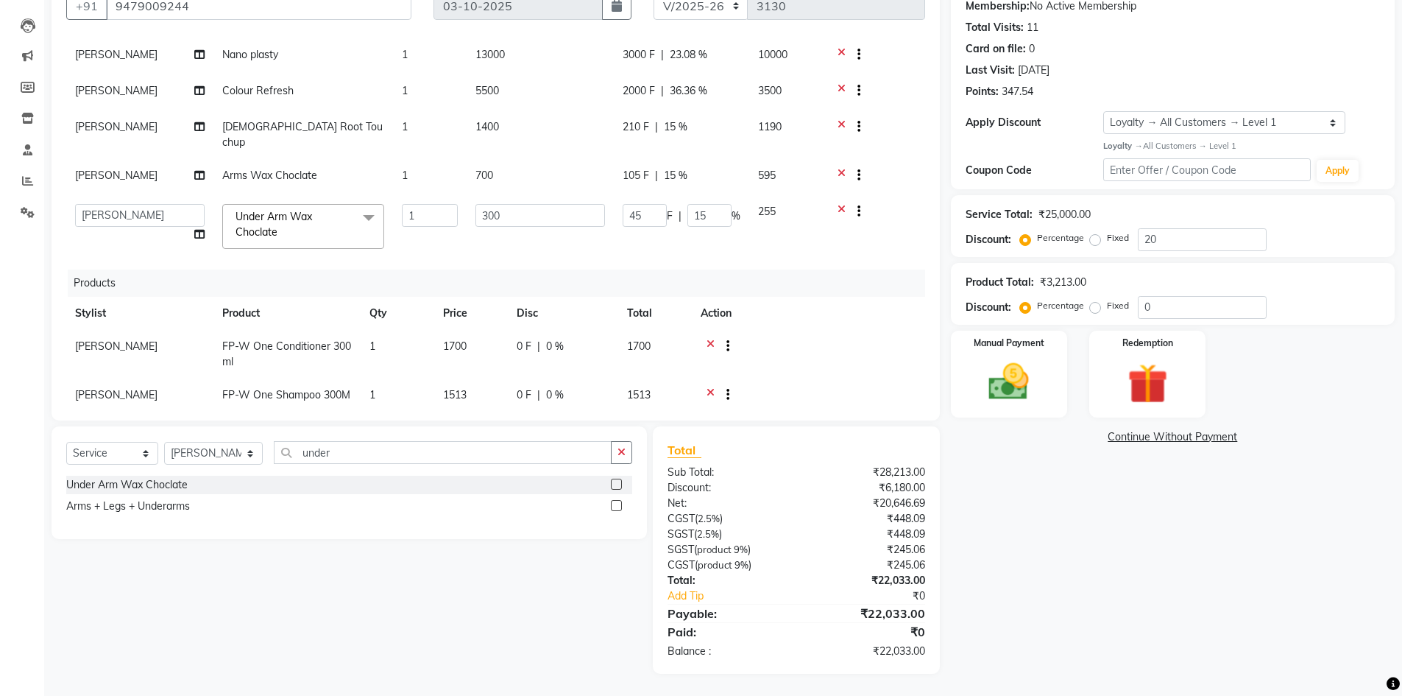
click at [777, 59] on span "10000" at bounding box center [772, 54] width 29 height 13
select select "40449"
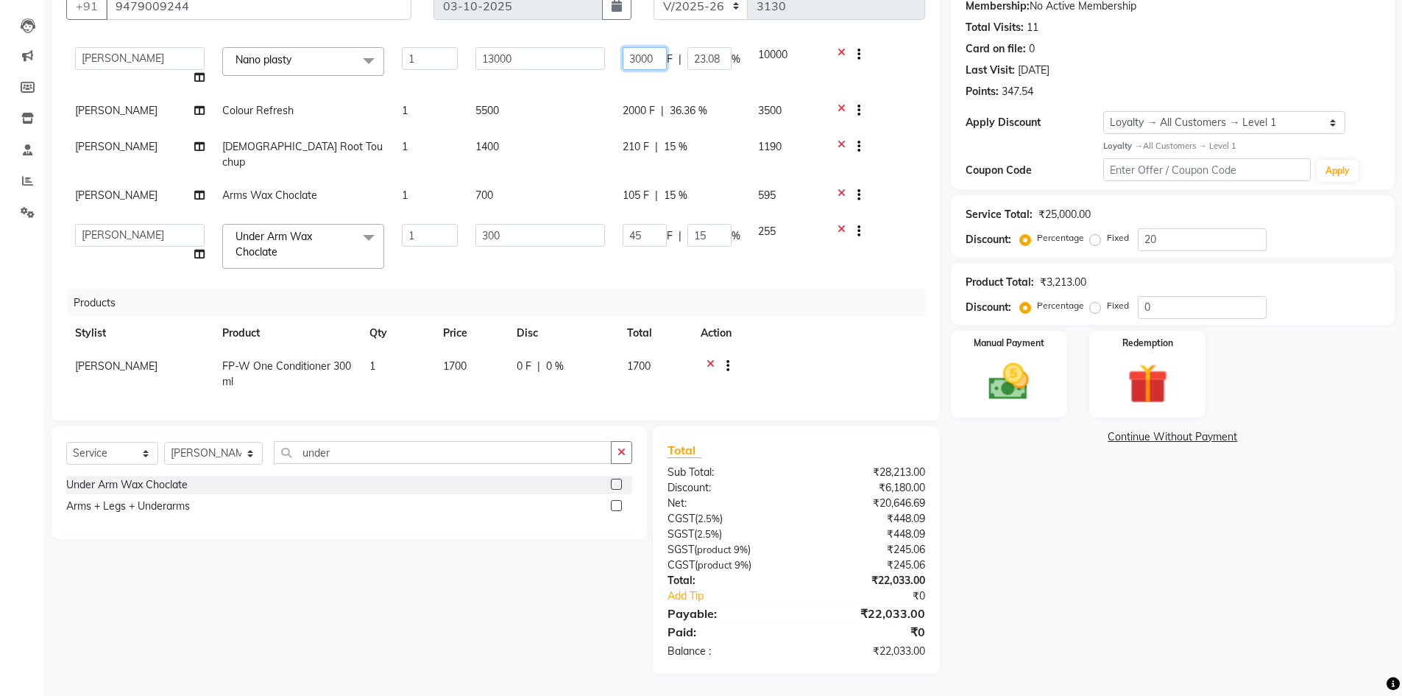
drag, startPoint x: 640, startPoint y: 58, endPoint x: 603, endPoint y: 66, distance: 37.5
click at [603, 66] on tr "Abhi singh Ahor Armaan Chandu Ishwar Jaspreet Khilesh Kishan SN Manager Academy…" at bounding box center [495, 66] width 859 height 56
type input "1000"
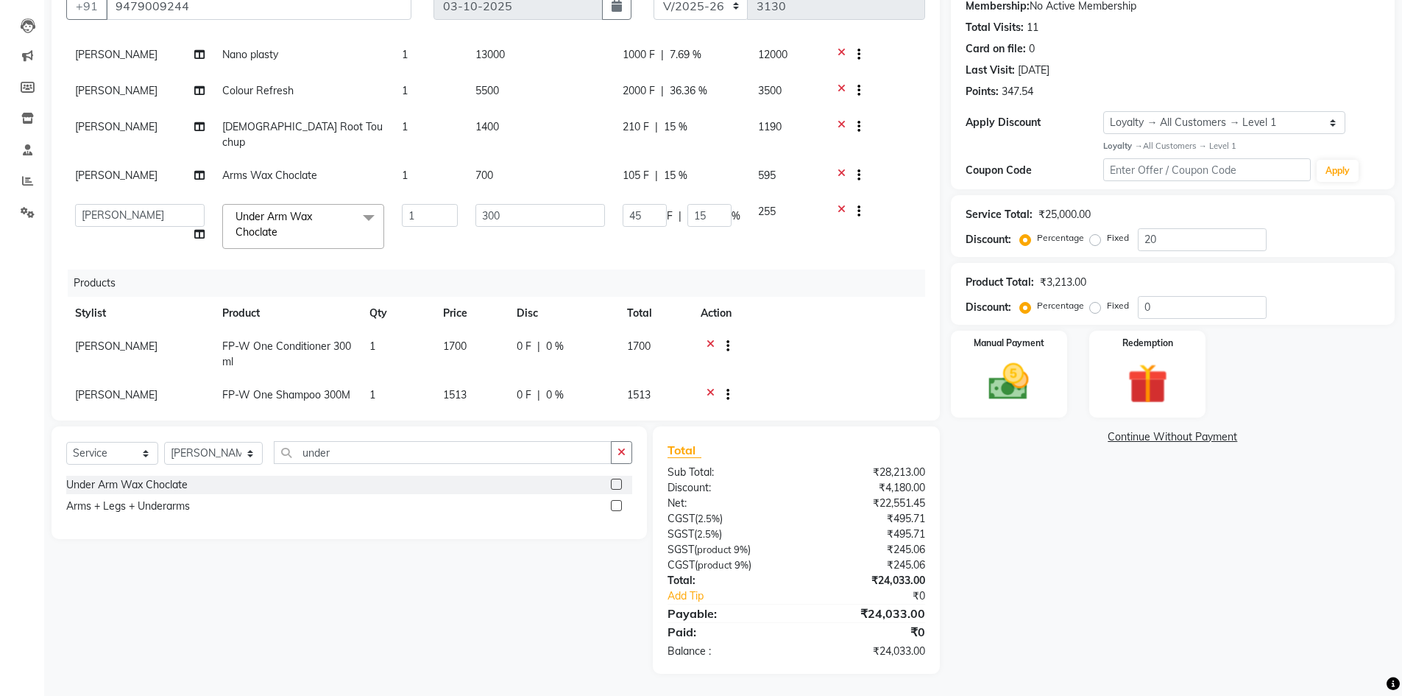
click at [1036, 483] on div "Name: Shailja Membership: No Active Membership Total Visits: 11 Card on file: 0…" at bounding box center [1178, 319] width 455 height 708
click at [504, 90] on td "5500" at bounding box center [540, 92] width 147 height 36
select select "40449"
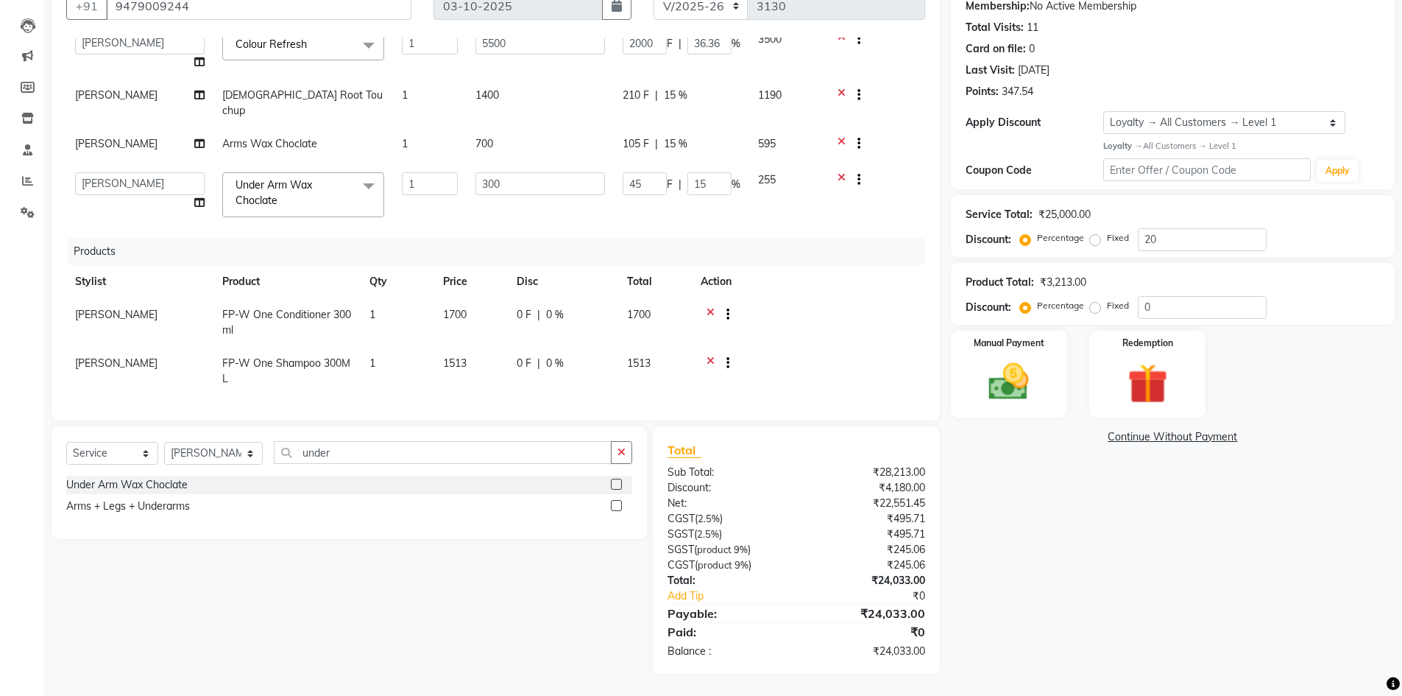
scroll to position [52, 0]
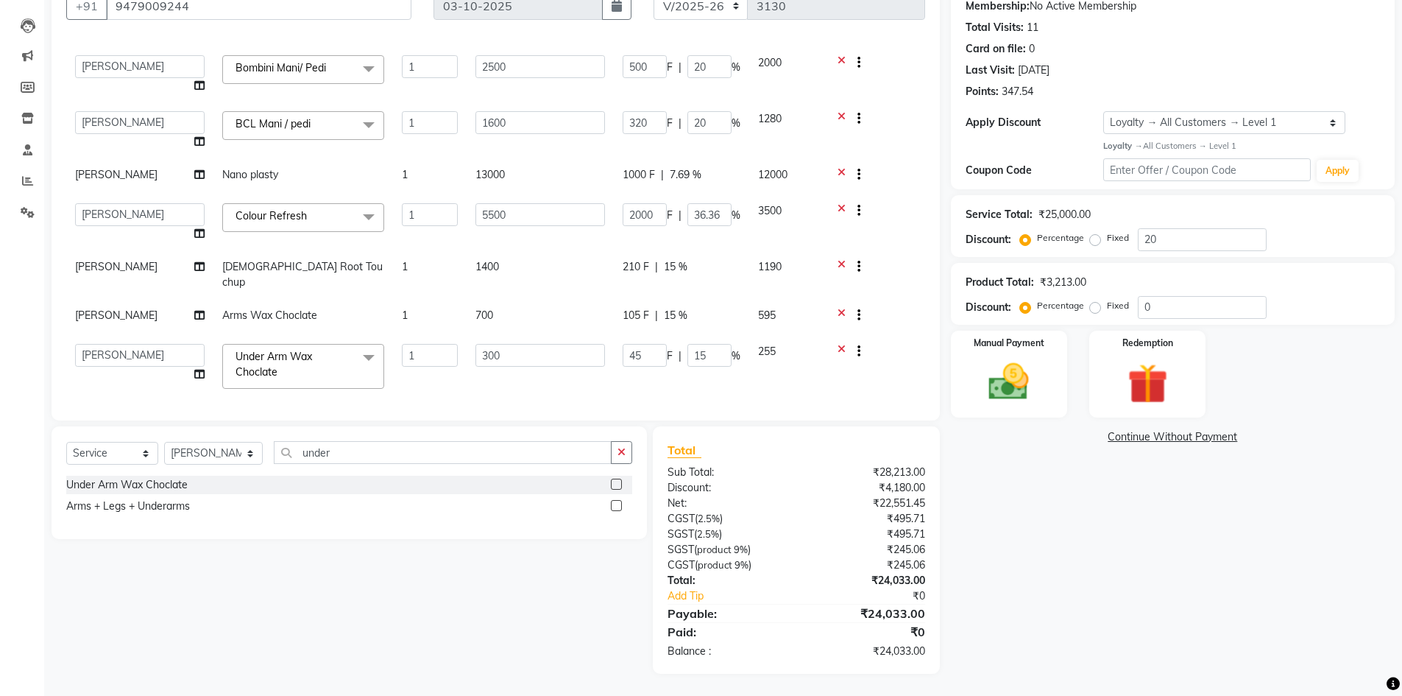
click at [635, 308] on span "105 F" at bounding box center [636, 315] width 26 height 15
select select "65516"
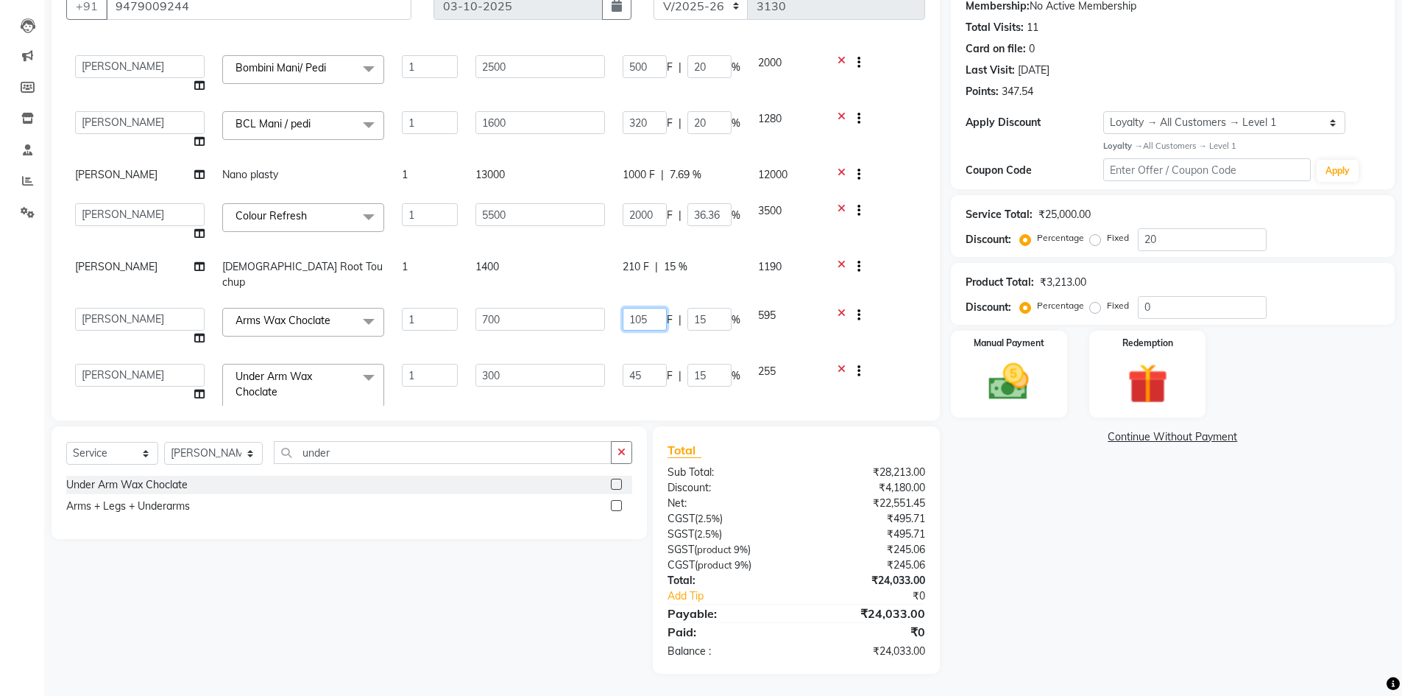
drag, startPoint x: 654, startPoint y: 308, endPoint x: 577, endPoint y: 308, distance: 77.3
click at [577, 308] on tr "Abhi singh Ahor Armaan Chandu Ishwar Jaspreet Khilesh Kishan SN Manager Academy…" at bounding box center [495, 327] width 859 height 56
type input "137"
click at [1173, 559] on div "Name: Shailja Membership: No Active Membership Total Visits: 11 Card on file: 0…" at bounding box center [1178, 319] width 455 height 708
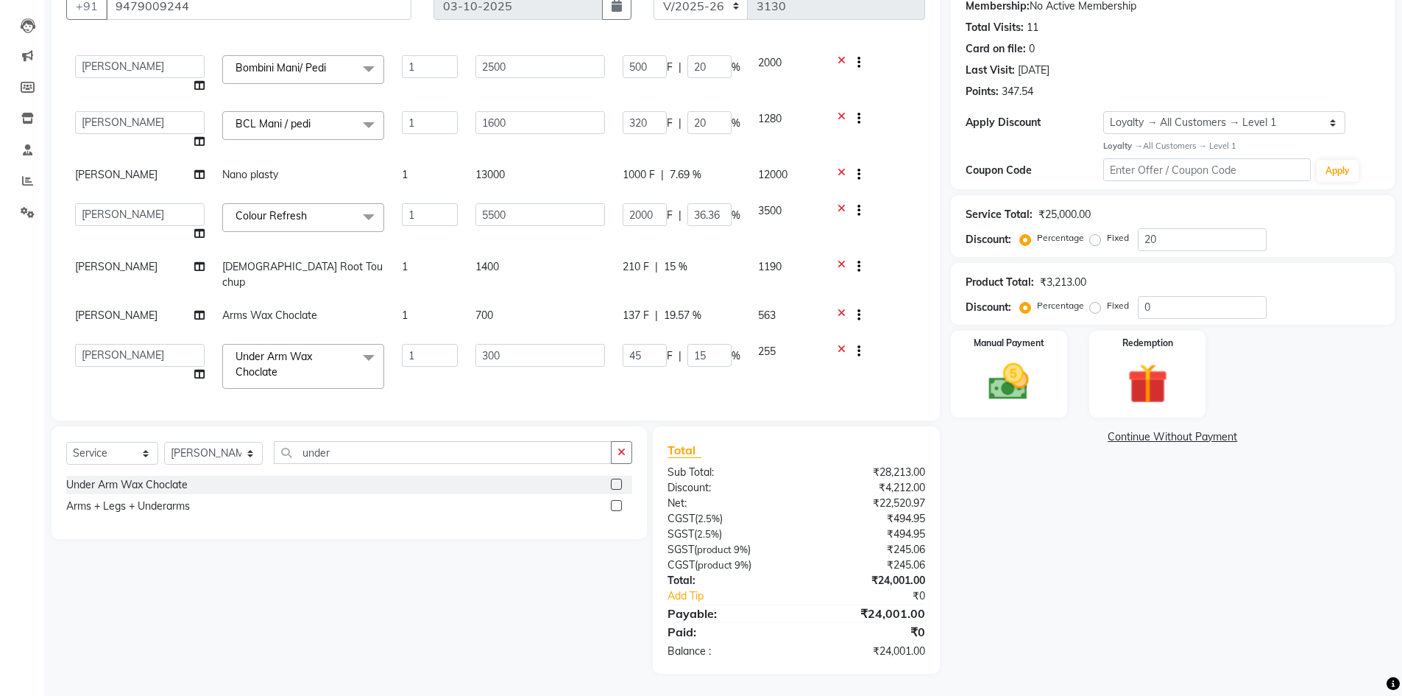
click at [646, 299] on td "137 F | 19.57 %" at bounding box center [681, 317] width 135 height 36
select select "65516"
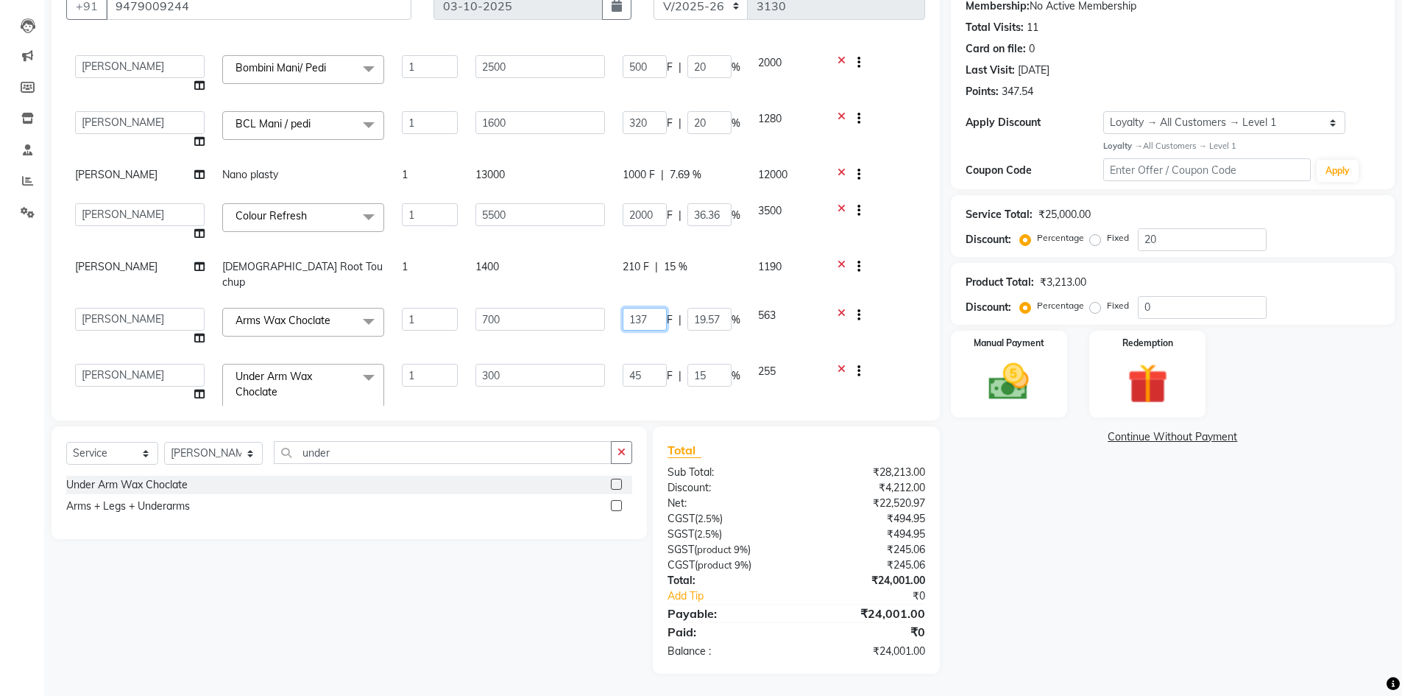
click at [648, 308] on input "137" at bounding box center [645, 319] width 44 height 23
type input "138"
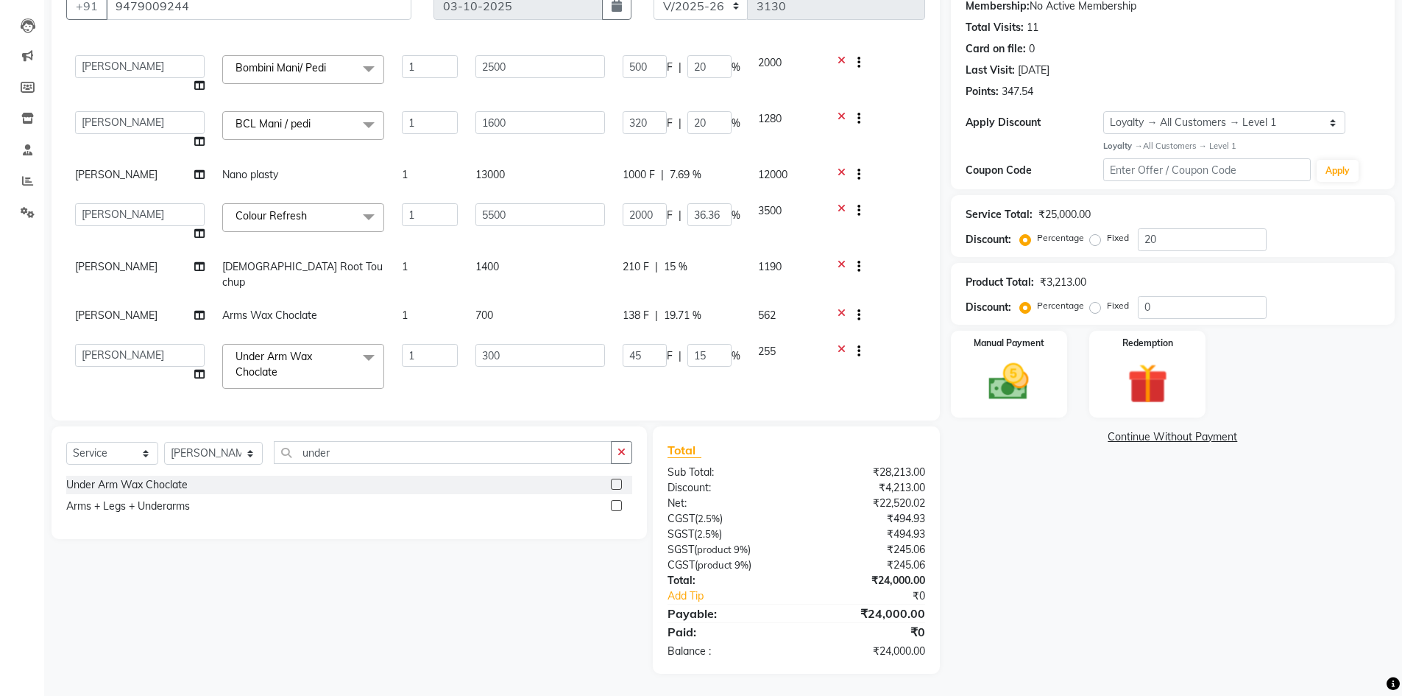
click at [1157, 577] on div "Name: Shailja Membership: No Active Membership Total Visits: 11 Card on file: 0…" at bounding box center [1178, 319] width 455 height 708
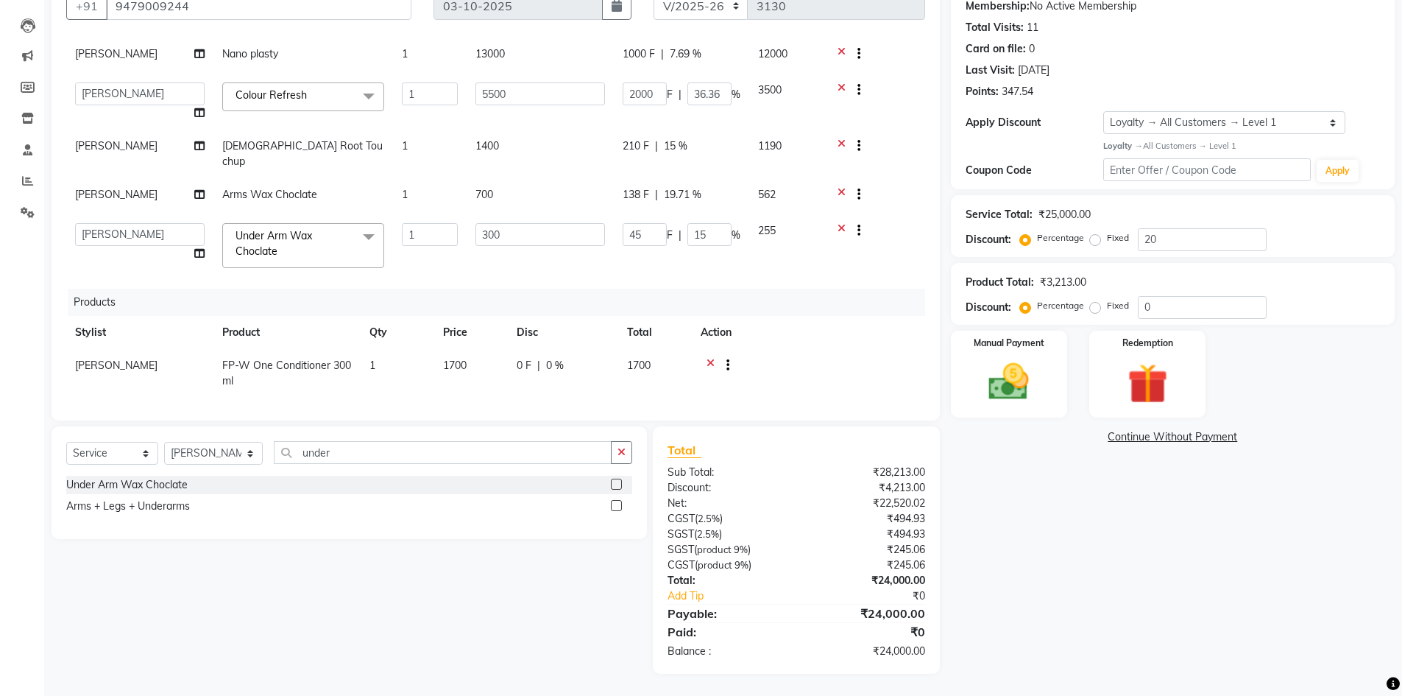
scroll to position [223, 0]
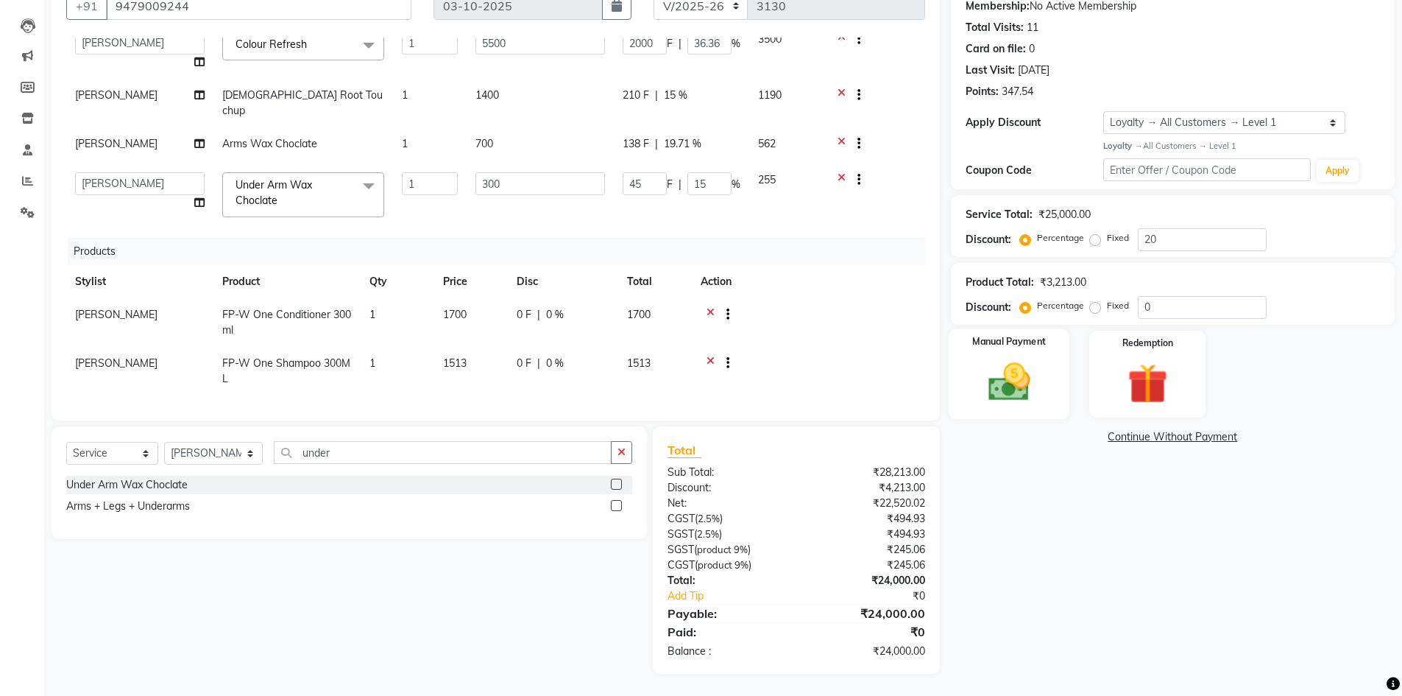
click at [1017, 394] on img at bounding box center [1009, 382] width 68 height 48
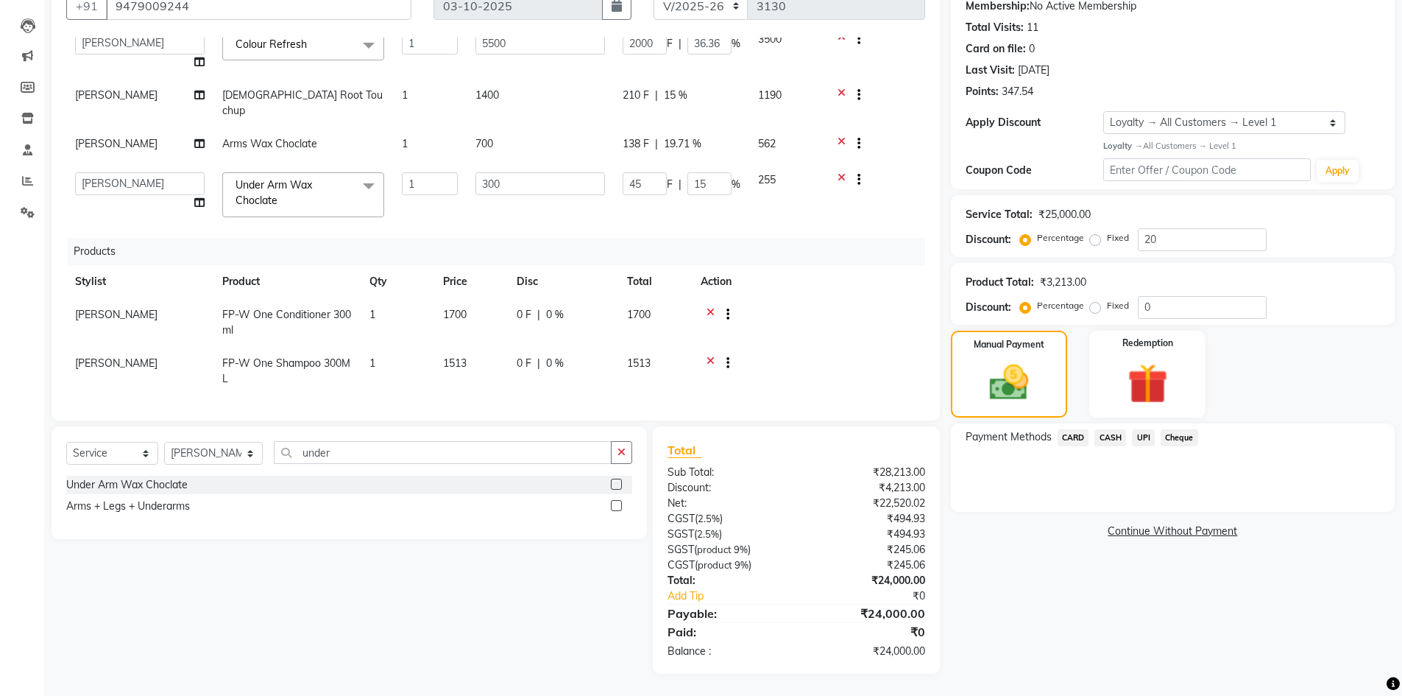
click at [1111, 435] on span "CASH" at bounding box center [1110, 437] width 32 height 17
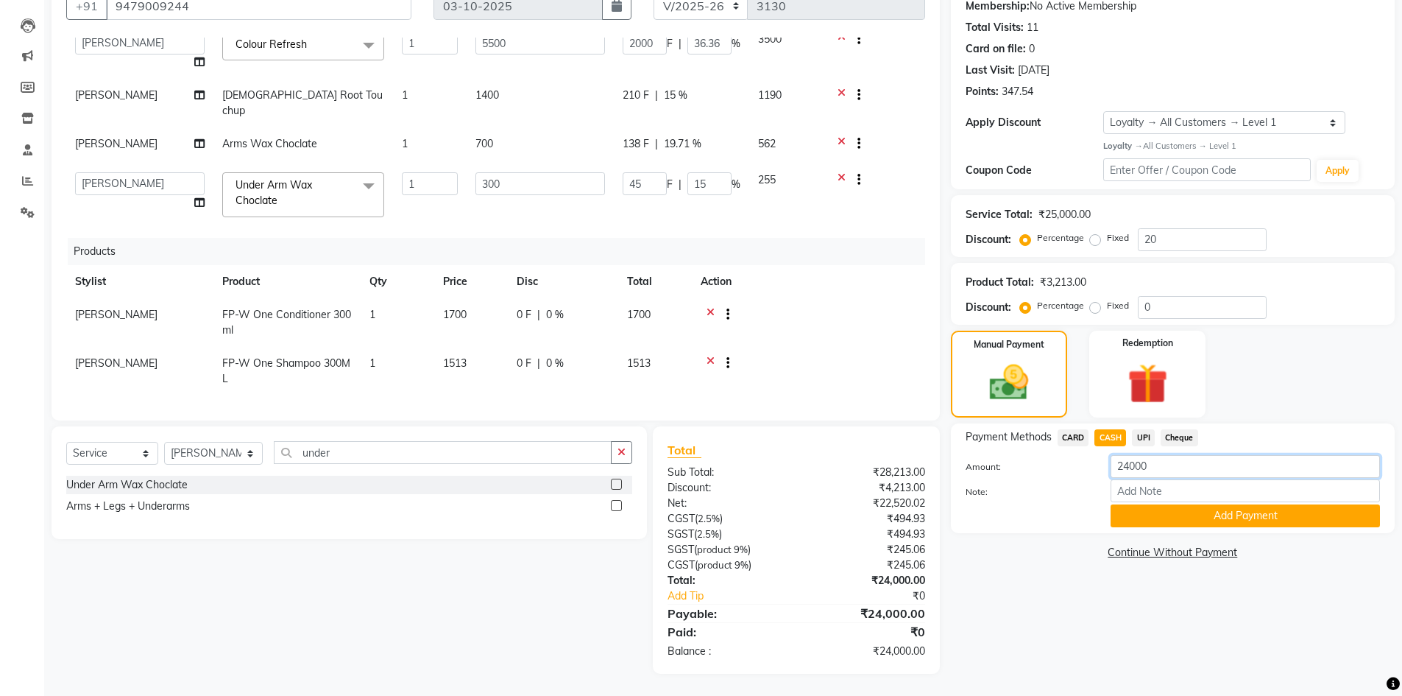
drag, startPoint x: 1173, startPoint y: 470, endPoint x: 1032, endPoint y: 492, distance: 142.2
click at [1032, 492] on div "Amount: 24000 Note: Add Payment" at bounding box center [1173, 491] width 414 height 72
type input "11000"
click at [1181, 517] on button "Add Payment" at bounding box center [1245, 515] width 269 height 23
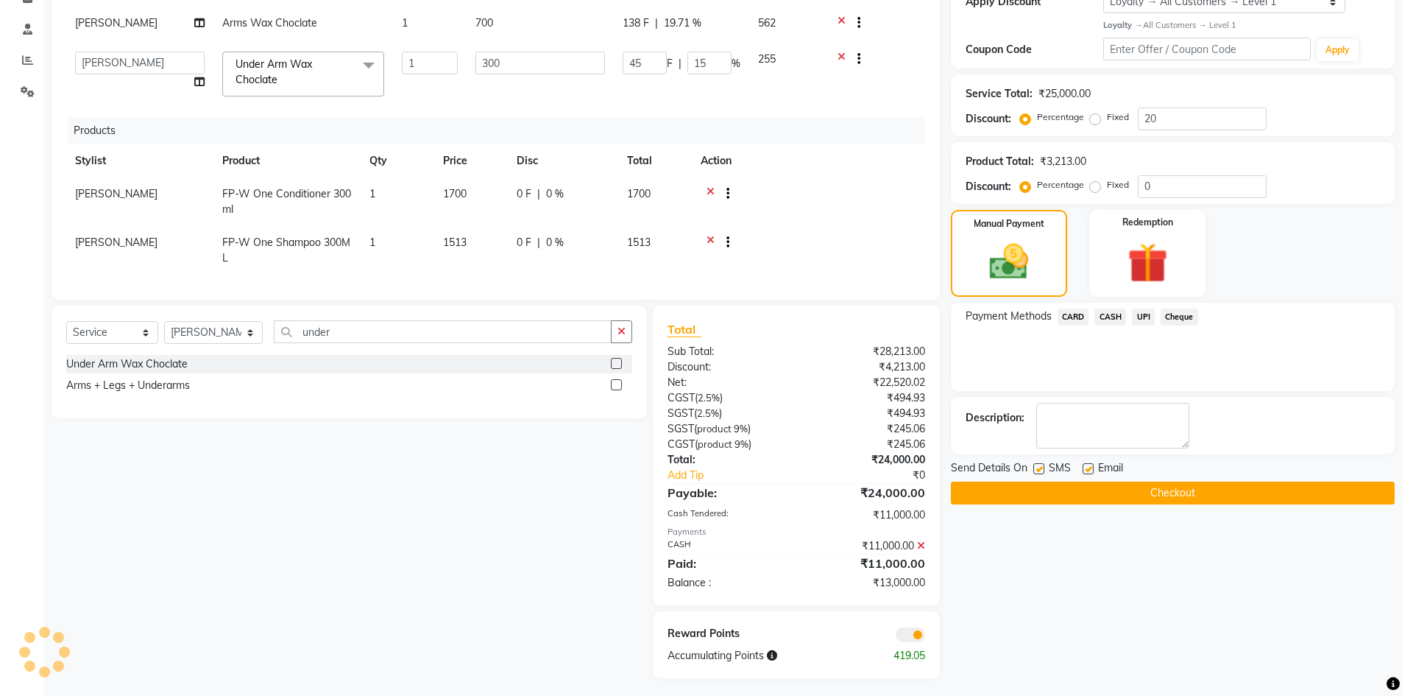
scroll to position [270, 0]
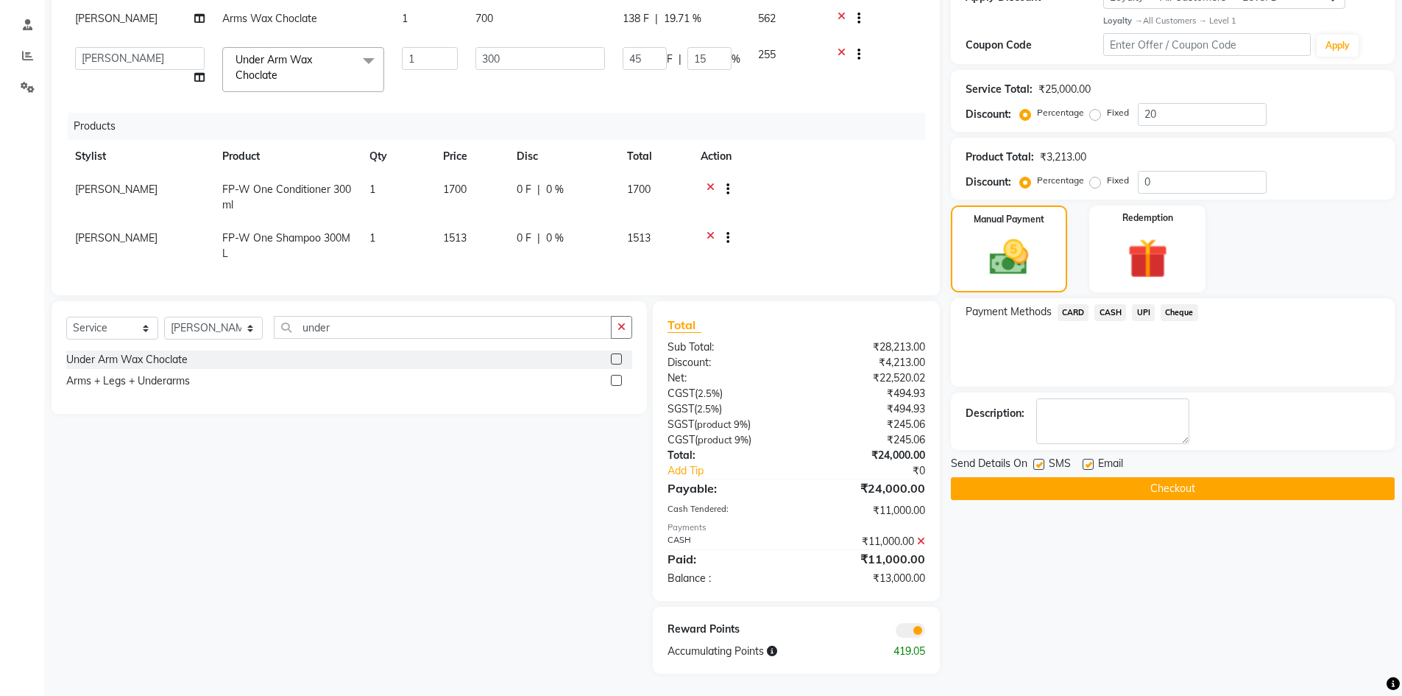
click at [1175, 498] on button "Checkout" at bounding box center [1173, 488] width 444 height 23
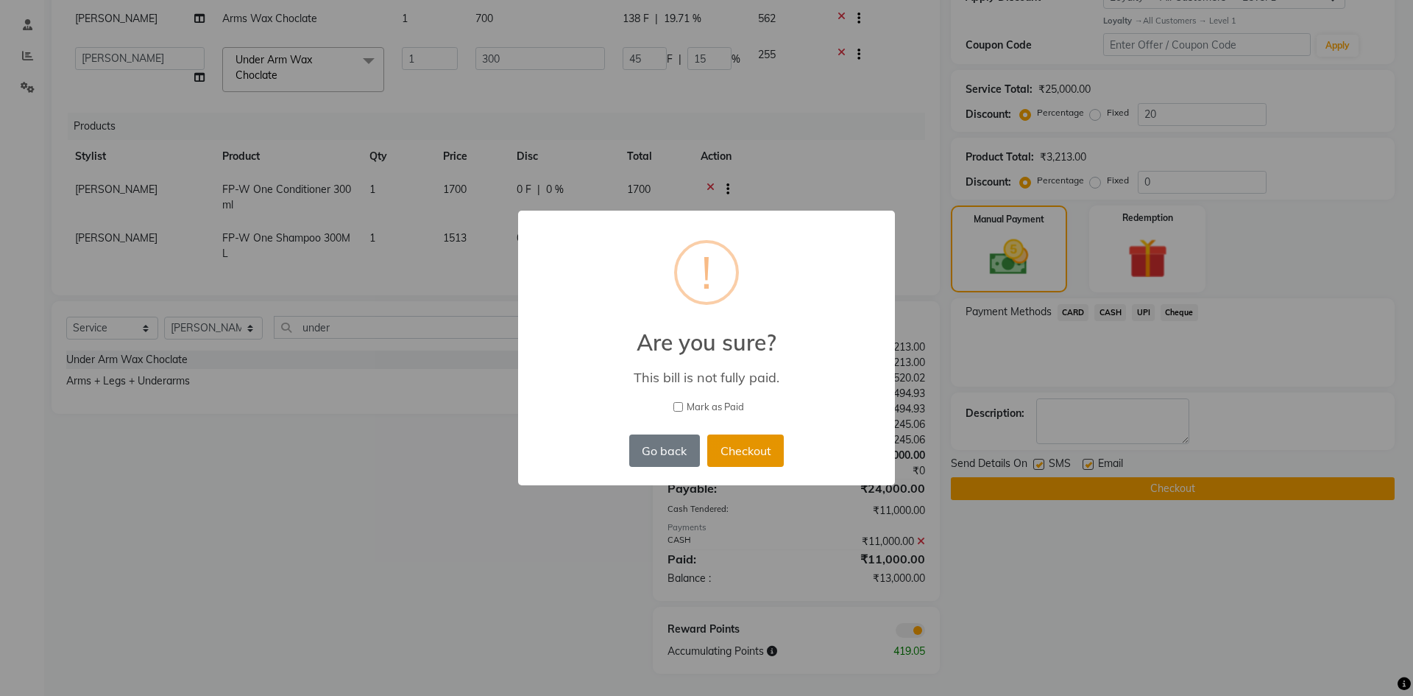
click at [772, 454] on button "Checkout" at bounding box center [745, 450] width 77 height 32
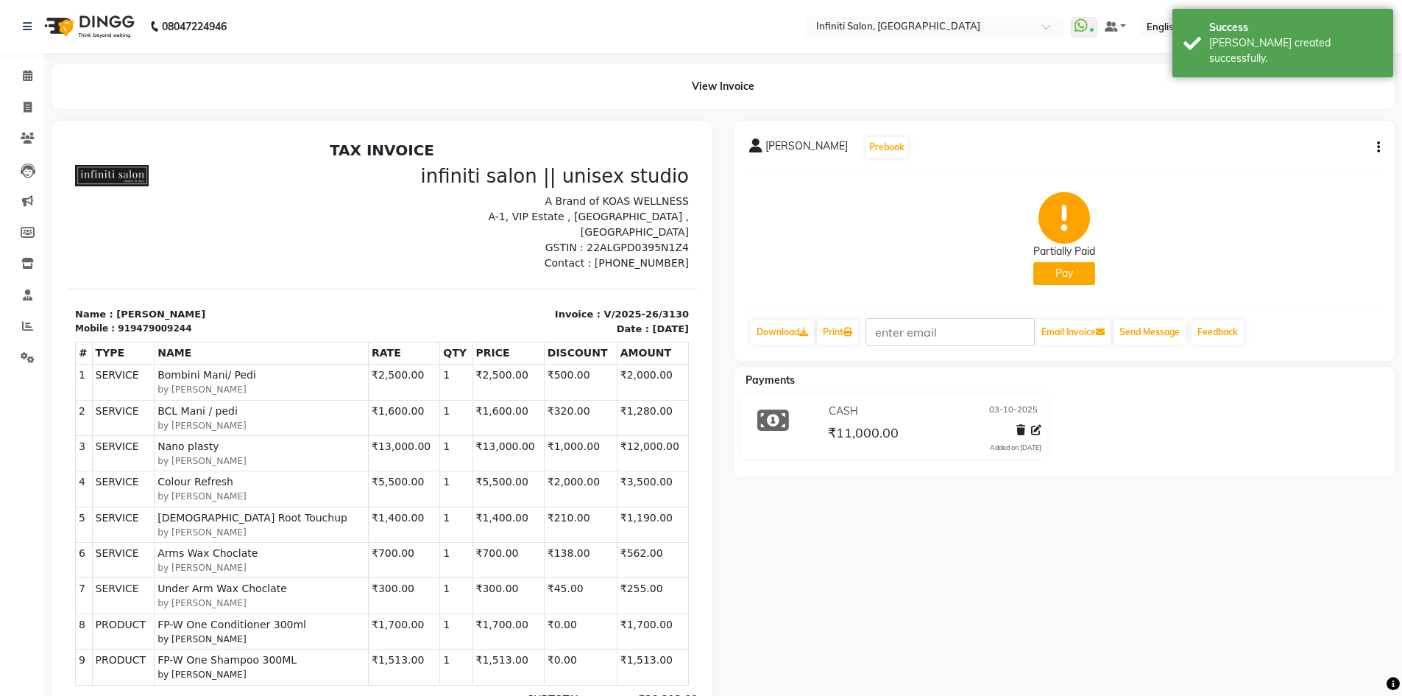
click at [63, 33] on img at bounding box center [88, 26] width 101 height 41
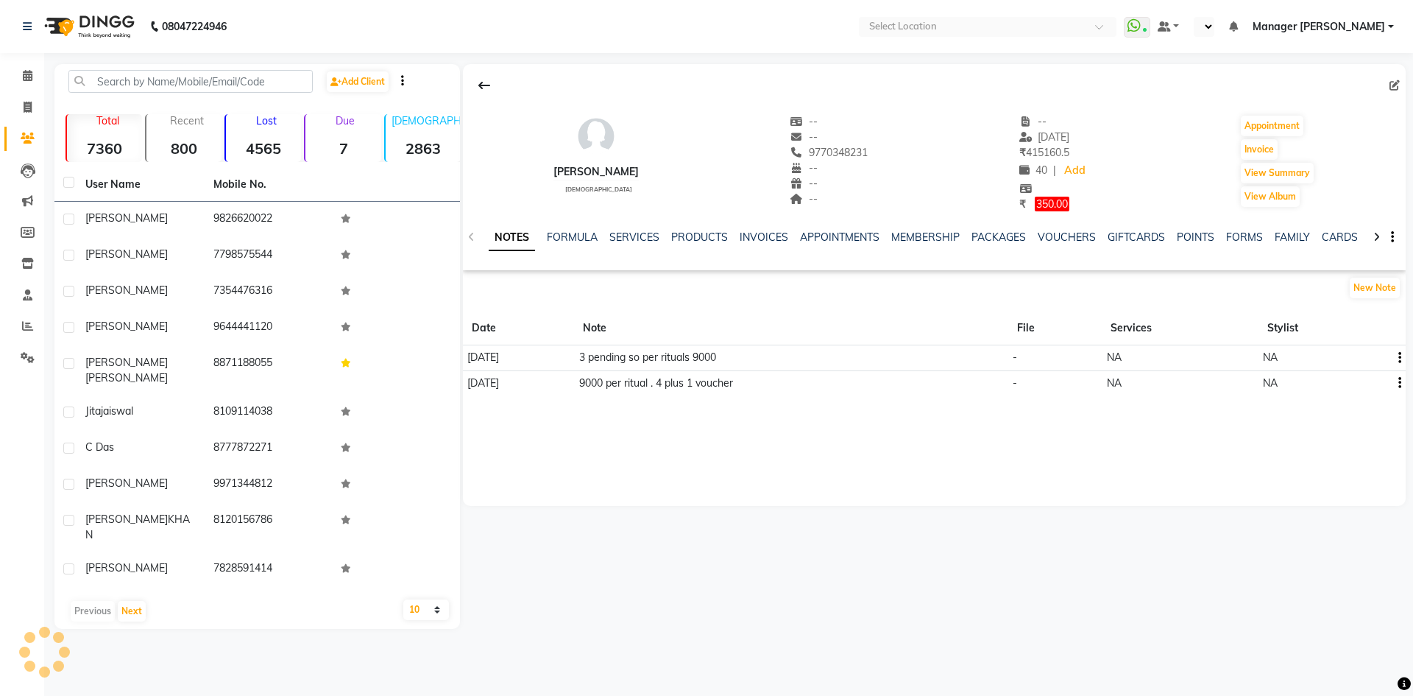
select select "en"
click at [626, 238] on link "SERVICES" at bounding box center [634, 236] width 50 height 13
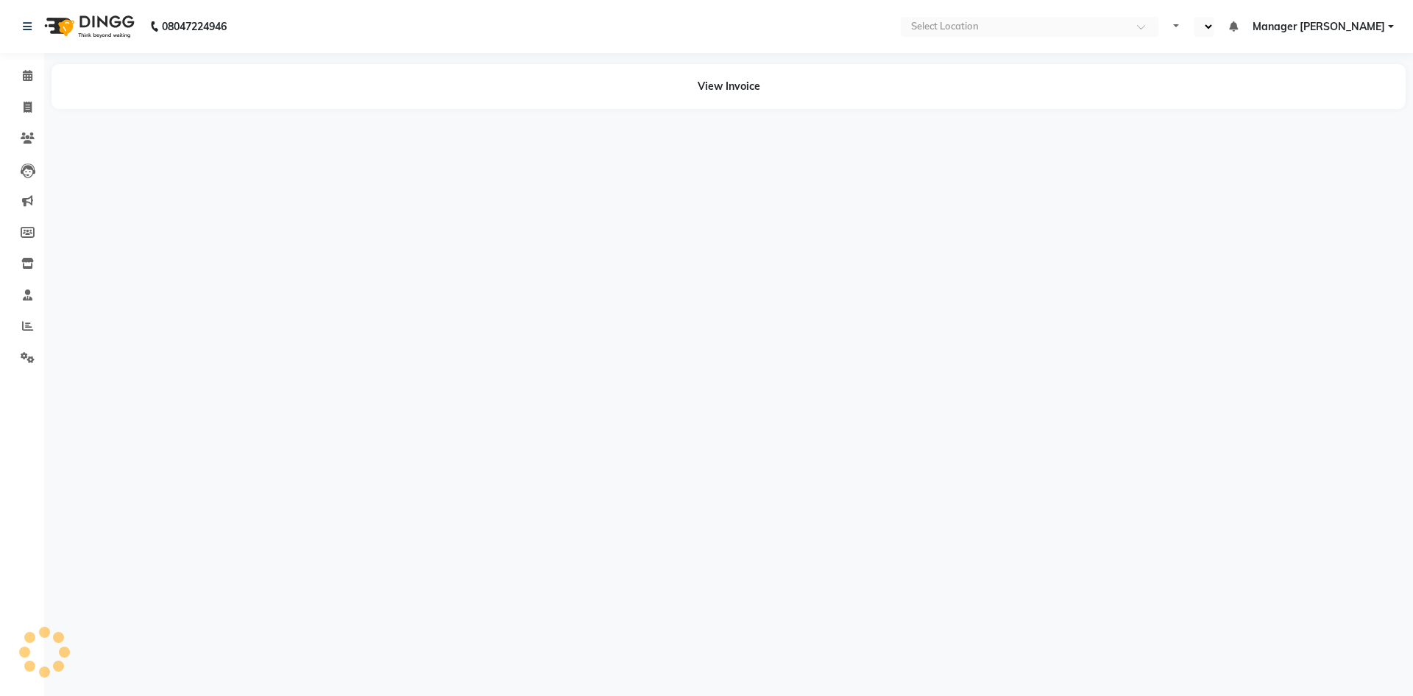
select select "en"
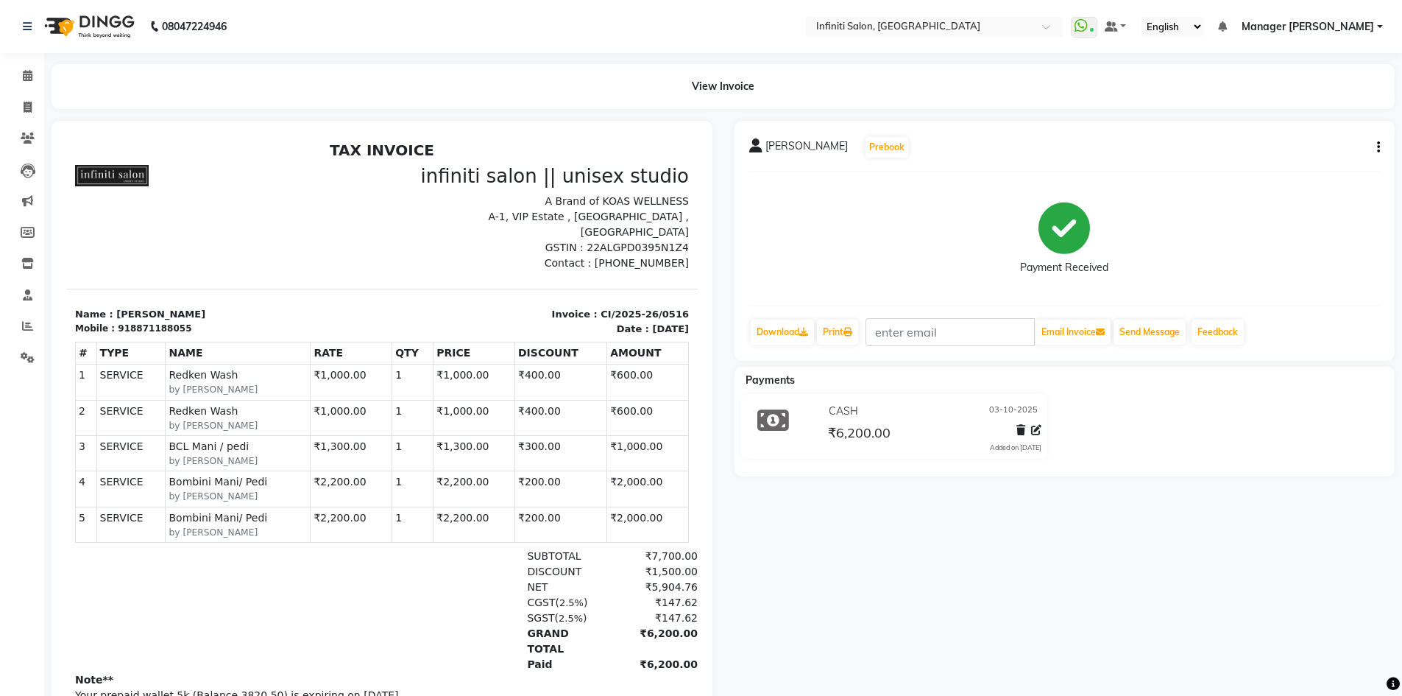
click at [143, 322] on div "918871188055" at bounding box center [155, 328] width 74 height 13
click at [144, 322] on div "918871188055" at bounding box center [155, 328] width 74 height 13
copy div "918871188055"
click at [38, 330] on span at bounding box center [28, 326] width 26 height 17
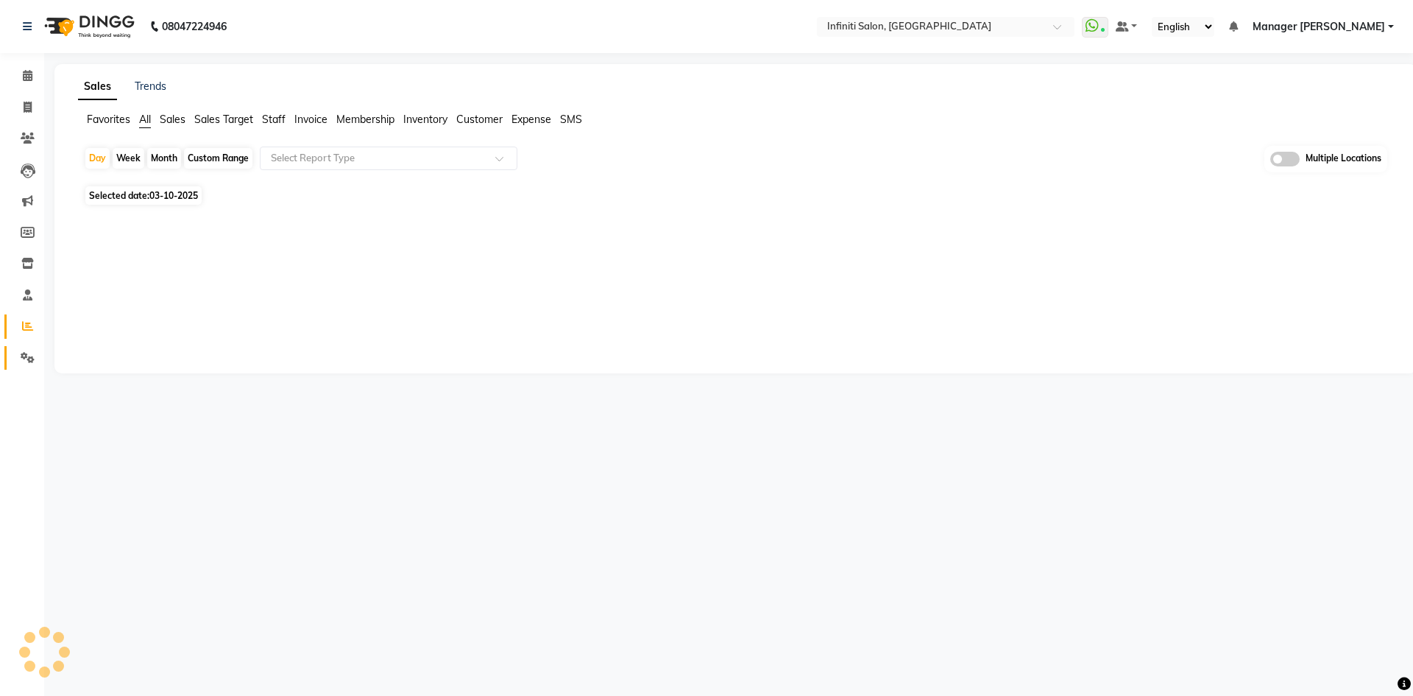
click at [25, 348] on link "Settings" at bounding box center [21, 358] width 35 height 24
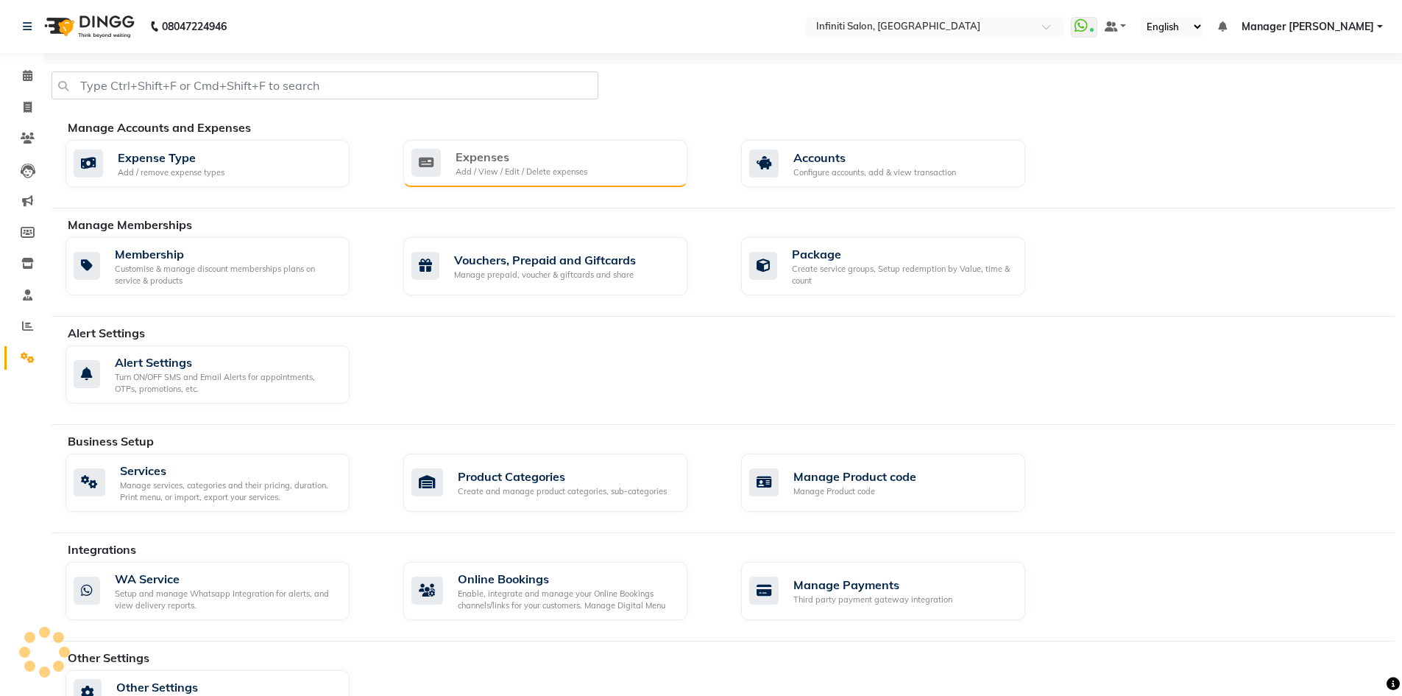
click at [532, 177] on div "Add / View / Edit / Delete expenses" at bounding box center [522, 172] width 132 height 13
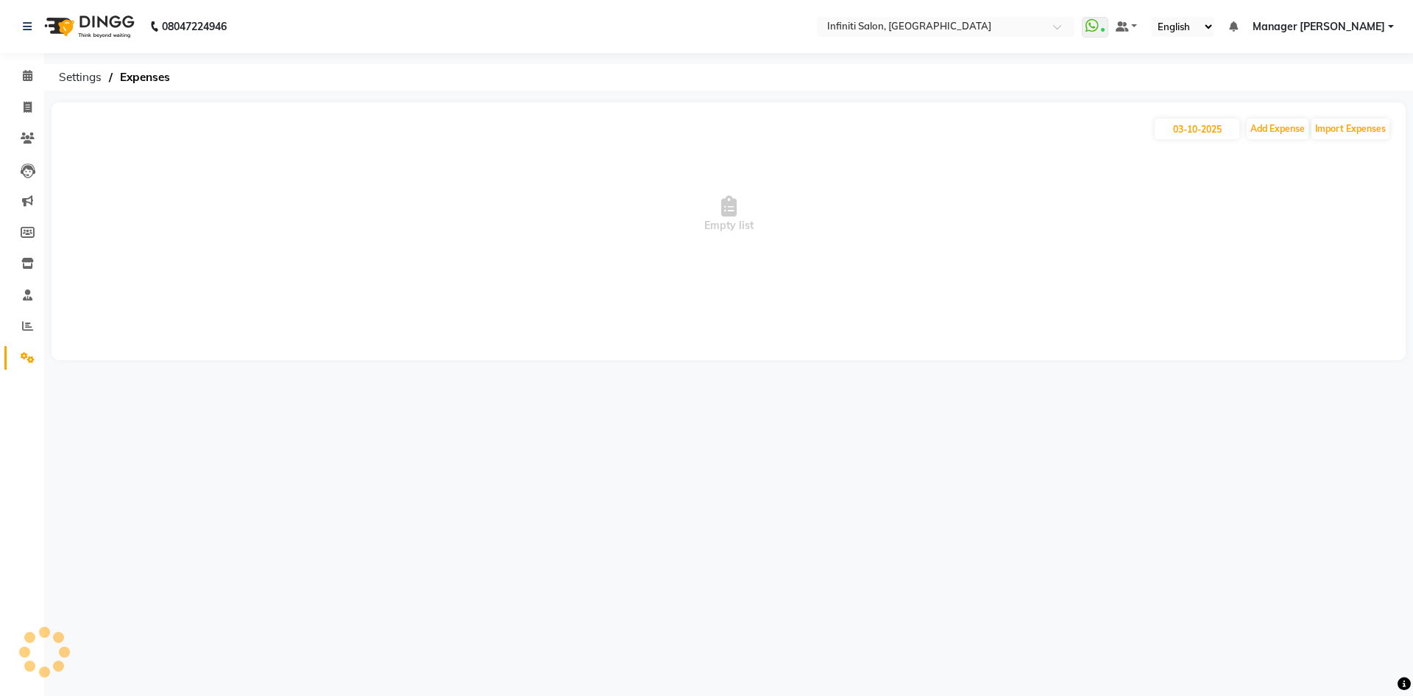
click at [1290, 141] on span "Empty list" at bounding box center [728, 214] width 1325 height 147
click at [1290, 134] on button "Add Expense" at bounding box center [1278, 129] width 62 height 21
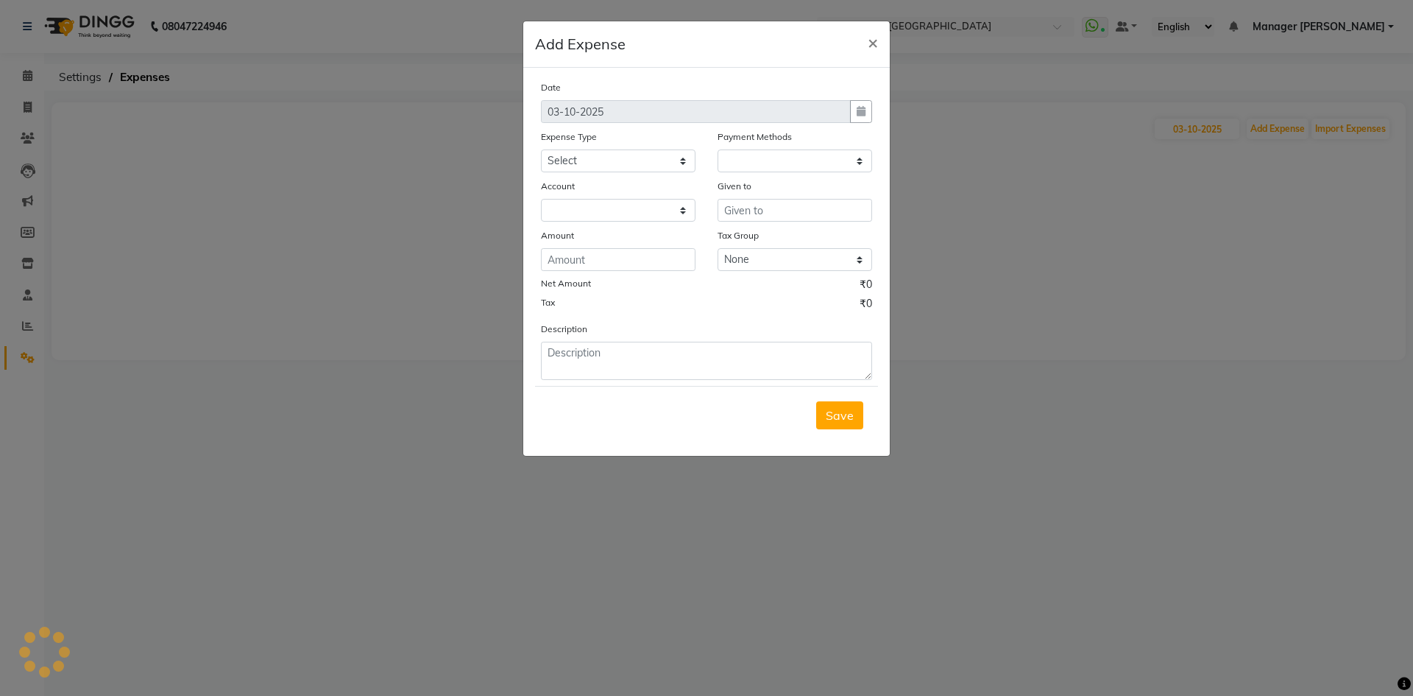
select select "1"
select select "4757"
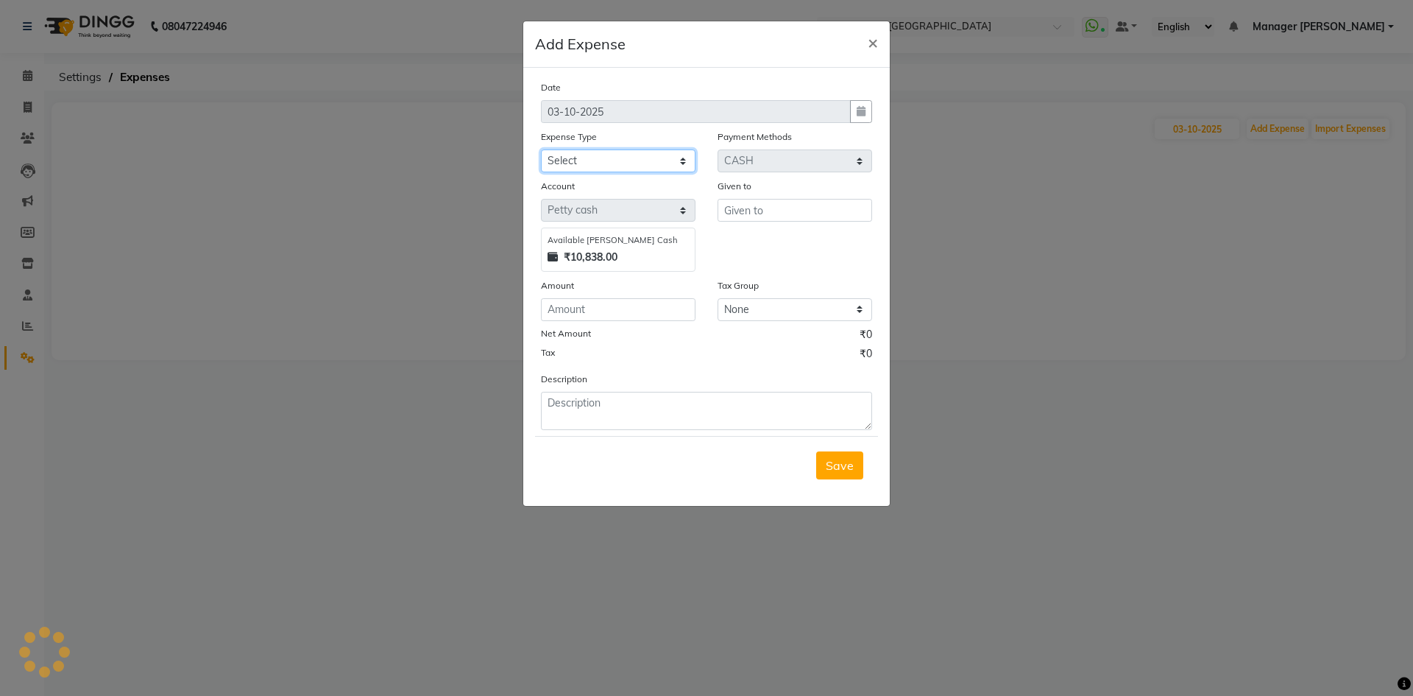
drag, startPoint x: 623, startPoint y: 153, endPoint x: 623, endPoint y: 165, distance: 11.8
click at [623, 153] on select "Select Advance Salary Client Snacks Fuel Incentive Maintenance Miscellaneous Pa…" at bounding box center [618, 160] width 155 height 23
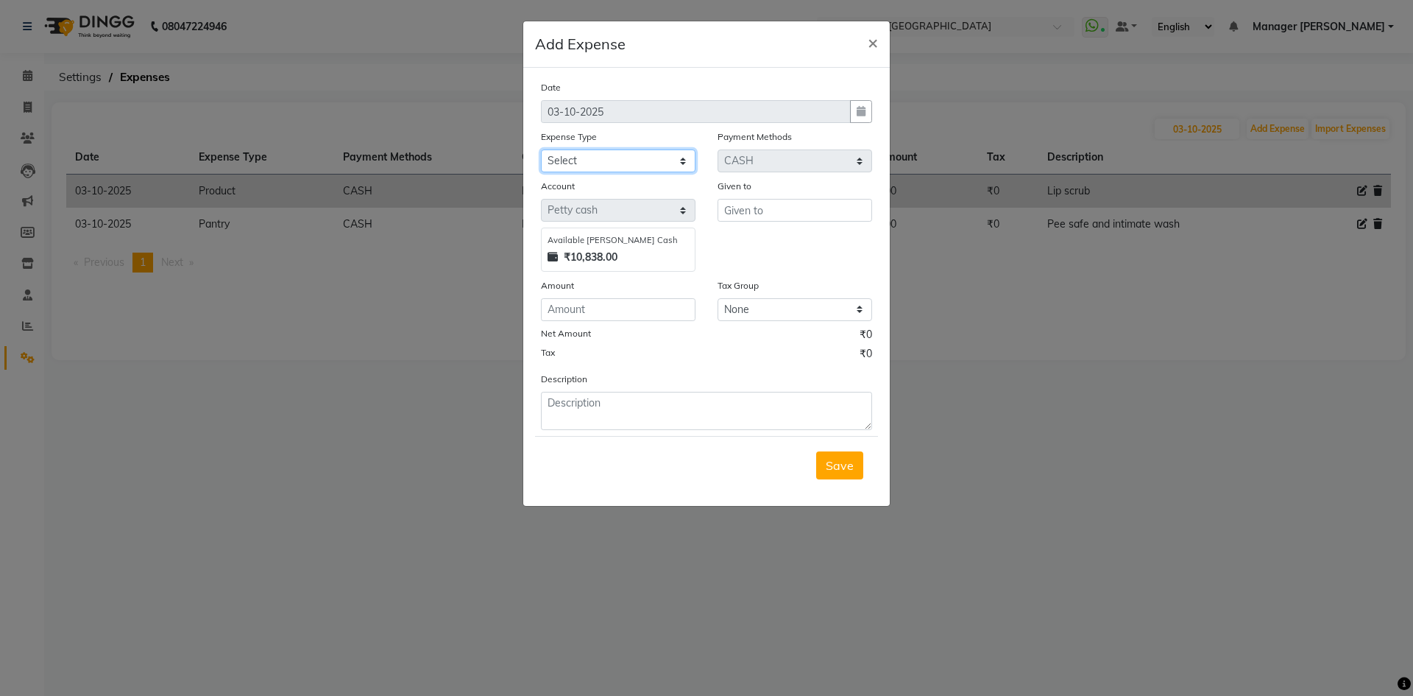
select select "12400"
click at [541, 149] on select "Select Advance Salary Client Snacks Fuel Incentive Maintenance Miscellaneous Pa…" at bounding box center [618, 160] width 155 height 23
click at [726, 210] on input "text" at bounding box center [795, 210] width 155 height 23
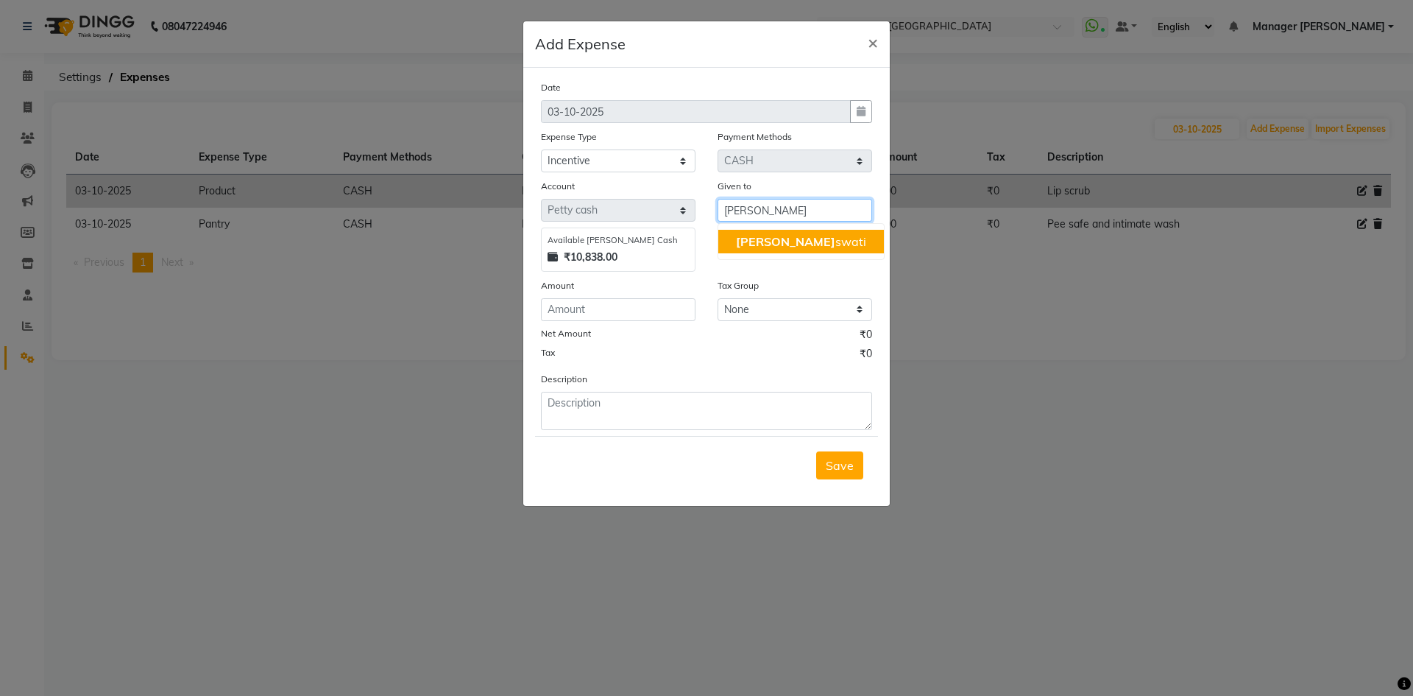
click at [741, 238] on span "Sara" at bounding box center [785, 241] width 99 height 15
type input "Saraswati"
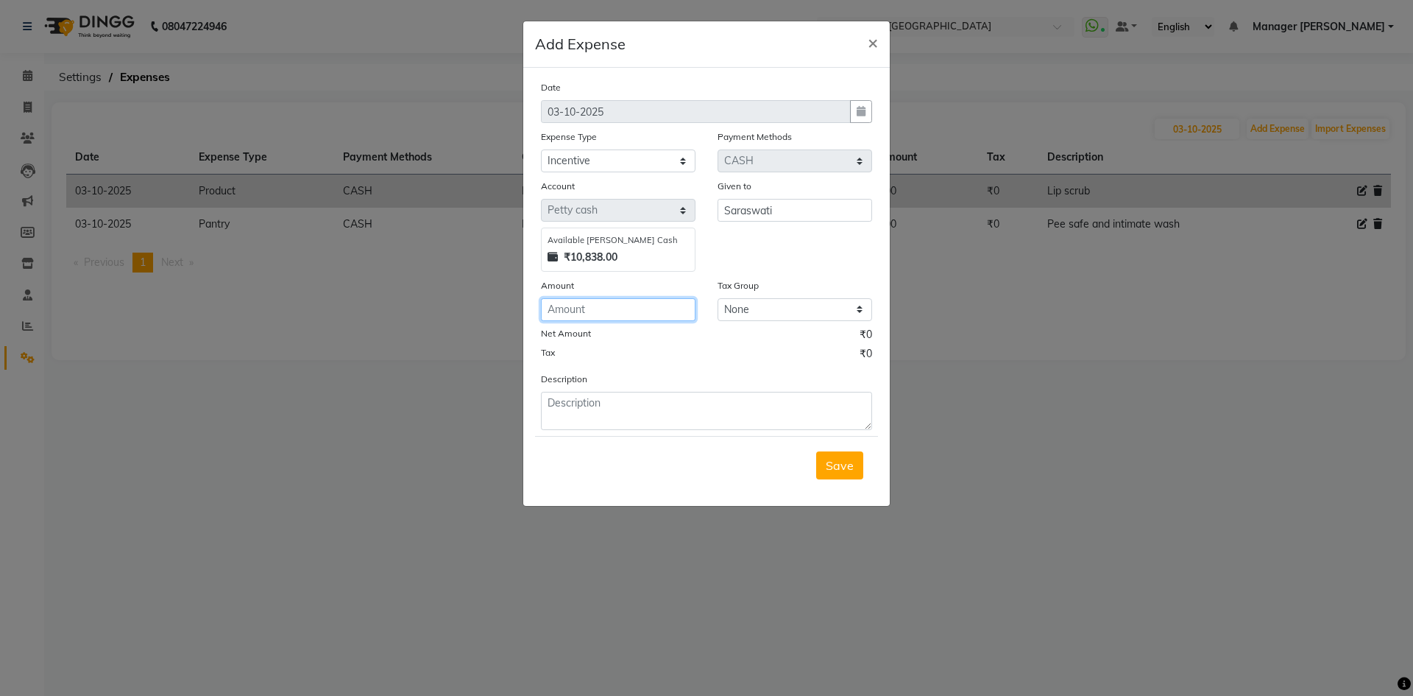
click at [655, 303] on input "number" at bounding box center [618, 309] width 155 height 23
type input "100"
click at [655, 408] on textarea at bounding box center [706, 411] width 331 height 38
type textarea "b"
paste textarea "918871188055"
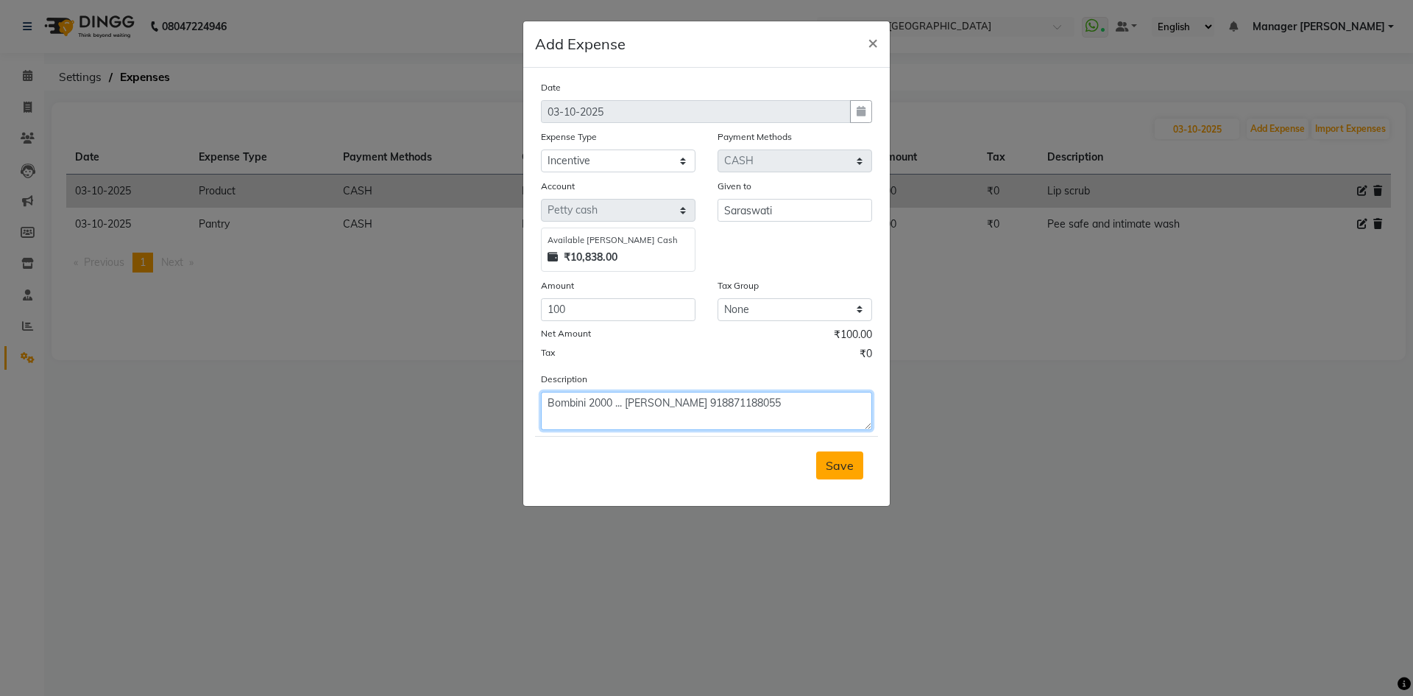
type textarea "Bombini 2000 ... Richa paliwal 918871188055"
click at [838, 465] on span "Save" at bounding box center [840, 465] width 28 height 15
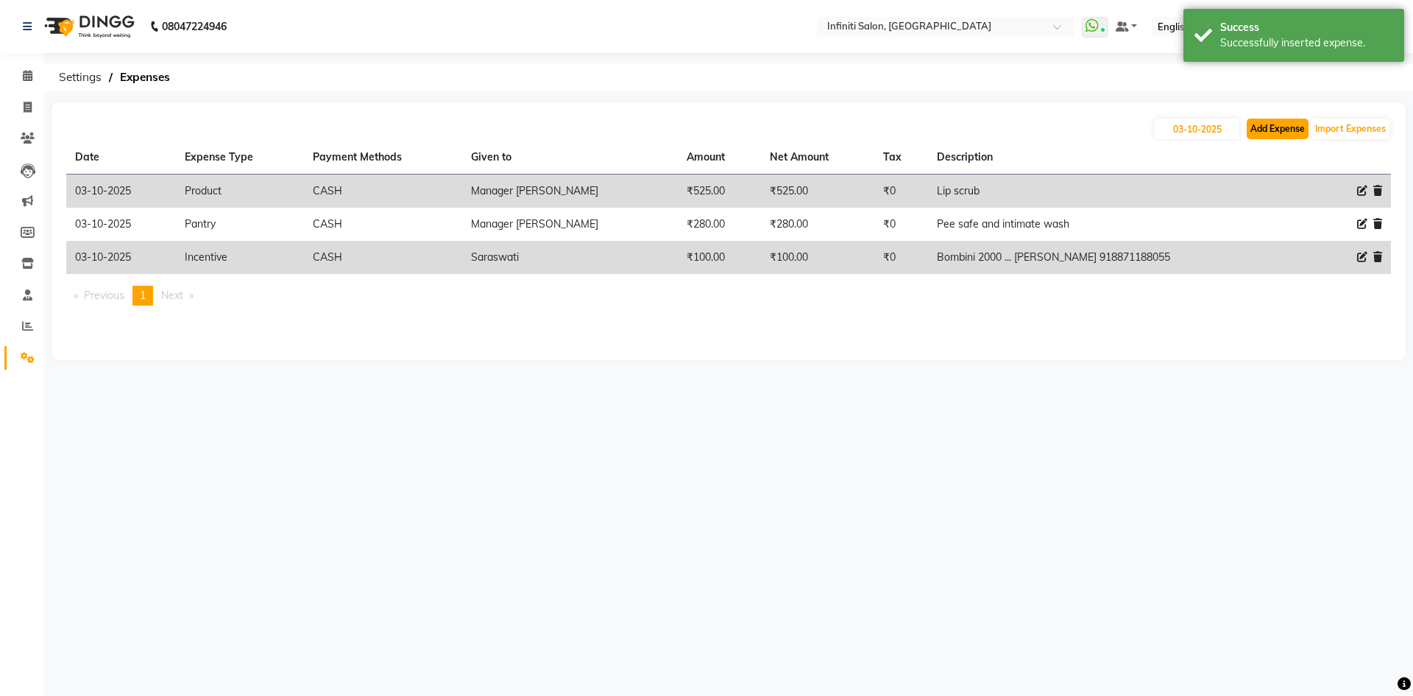
click at [1295, 124] on button "Add Expense" at bounding box center [1278, 129] width 62 height 21
select select "1"
select select "4757"
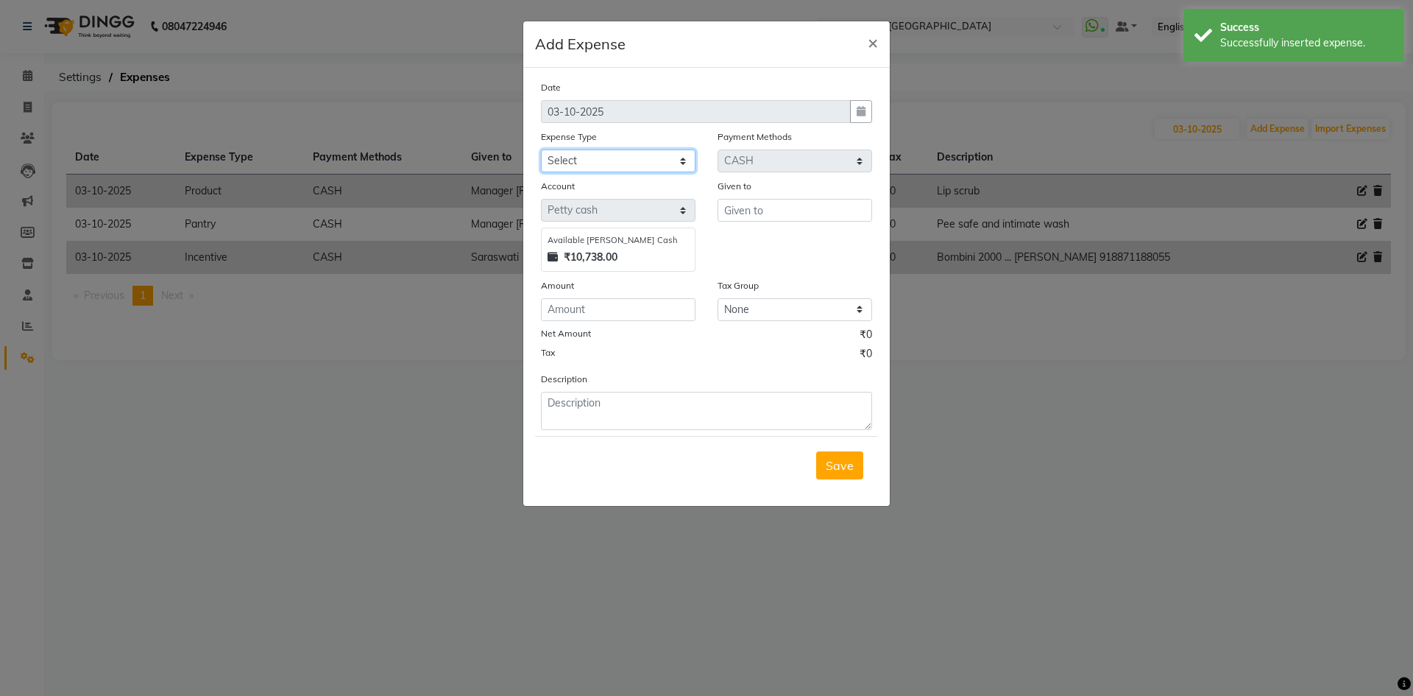
click at [623, 170] on select "Select Advance Salary Client Snacks Fuel Incentive Maintenance Miscellaneous Pa…" at bounding box center [618, 160] width 155 height 23
select select "12400"
click at [541, 149] on select "Select Advance Salary Client Snacks Fuel Incentive Maintenance Miscellaneous Pa…" at bounding box center [618, 160] width 155 height 23
click at [757, 216] on input "text" at bounding box center [795, 210] width 155 height 23
click at [762, 238] on ngb-highlight "Khil esh" at bounding box center [756, 241] width 40 height 15
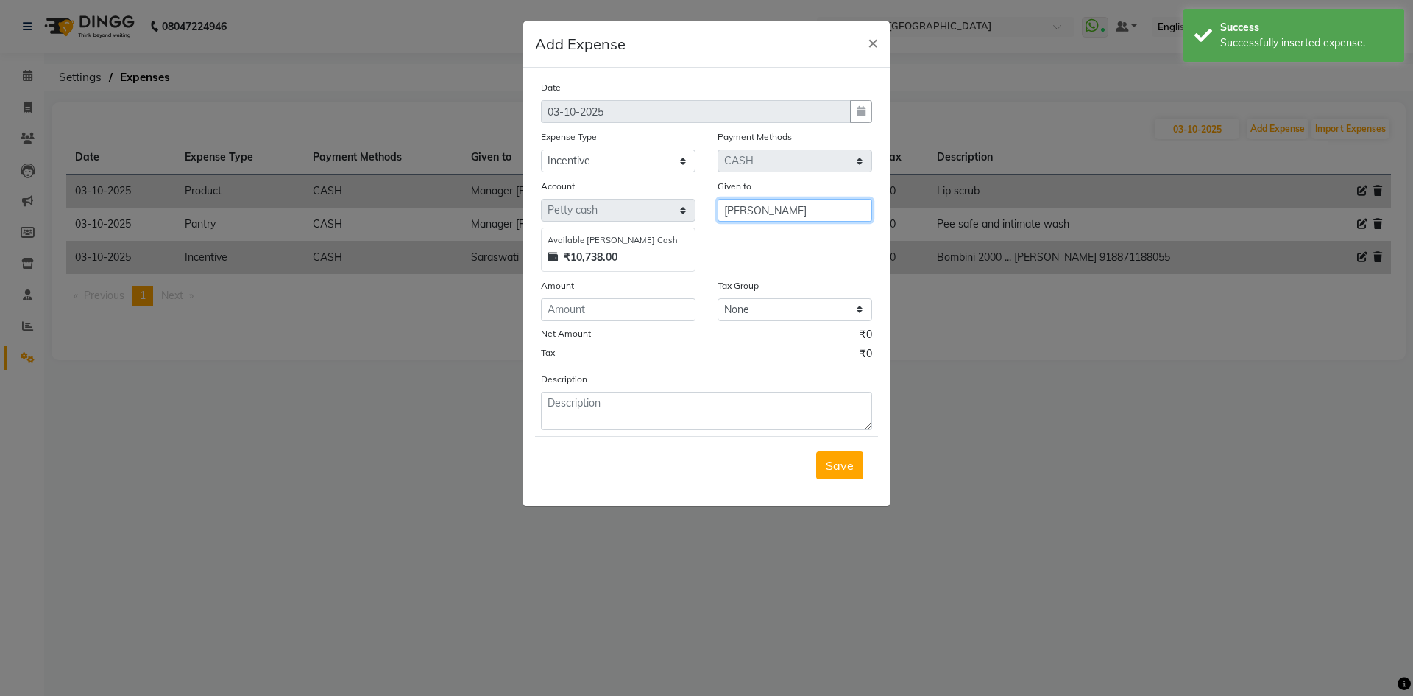
type input "[PERSON_NAME]"
click at [624, 304] on input "number" at bounding box center [618, 309] width 155 height 23
type input "100"
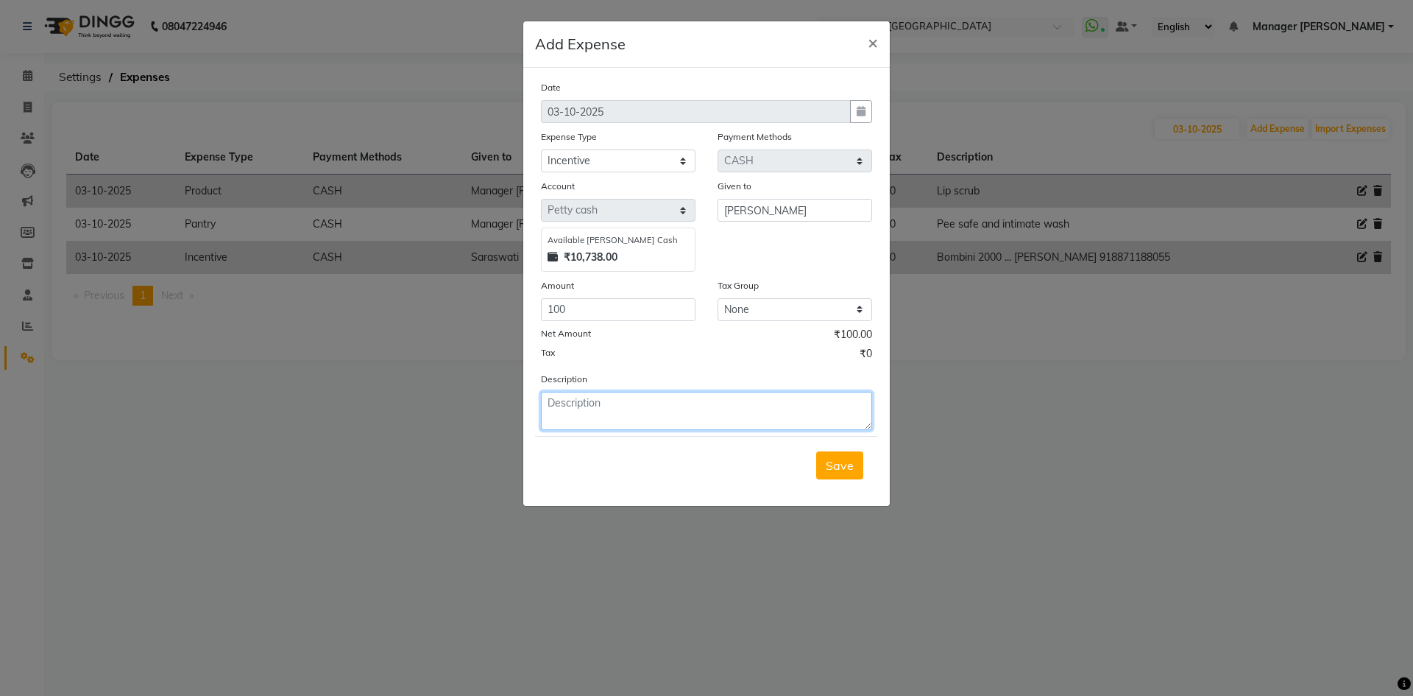
click at [613, 405] on textarea at bounding box center [706, 411] width 331 height 38
paste textarea "918871188055"
type textarea "Bombini 2000 ... Richa paliwal 918871188055"
click at [846, 456] on button "Save" at bounding box center [839, 465] width 47 height 28
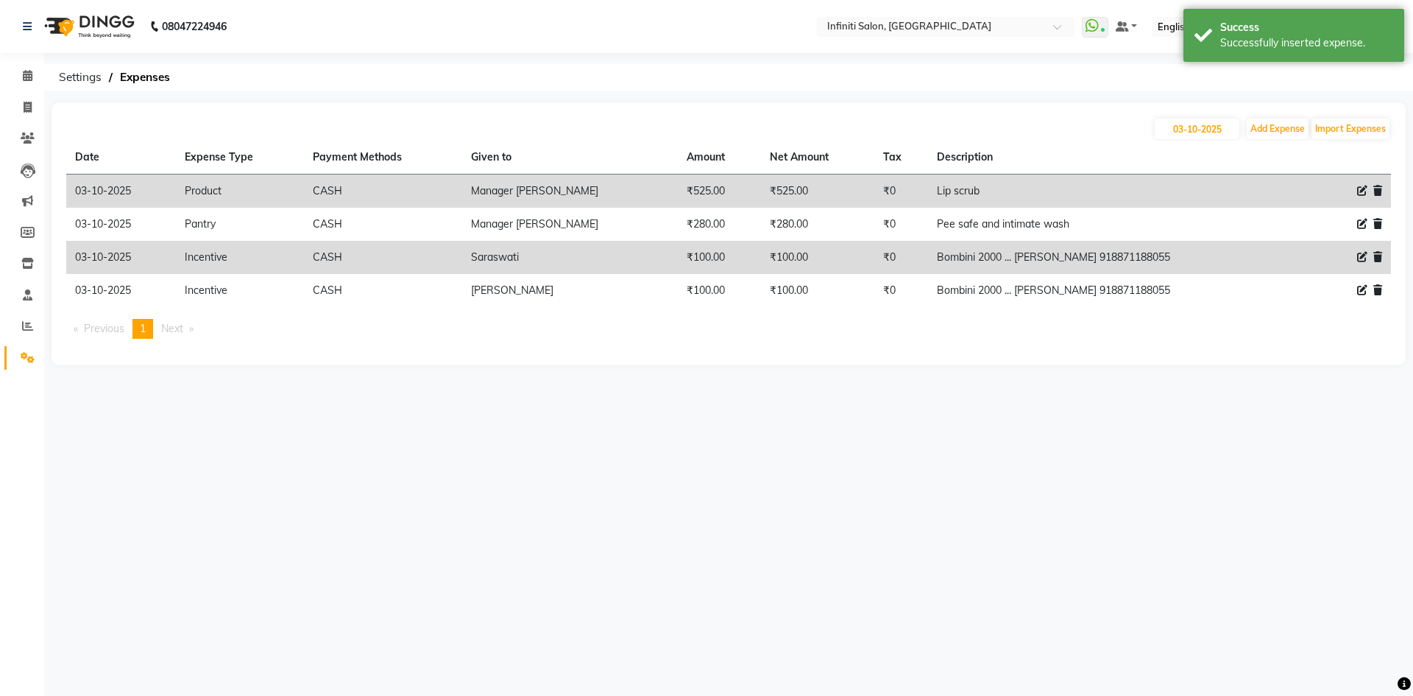
click at [53, 28] on img at bounding box center [88, 26] width 101 height 41
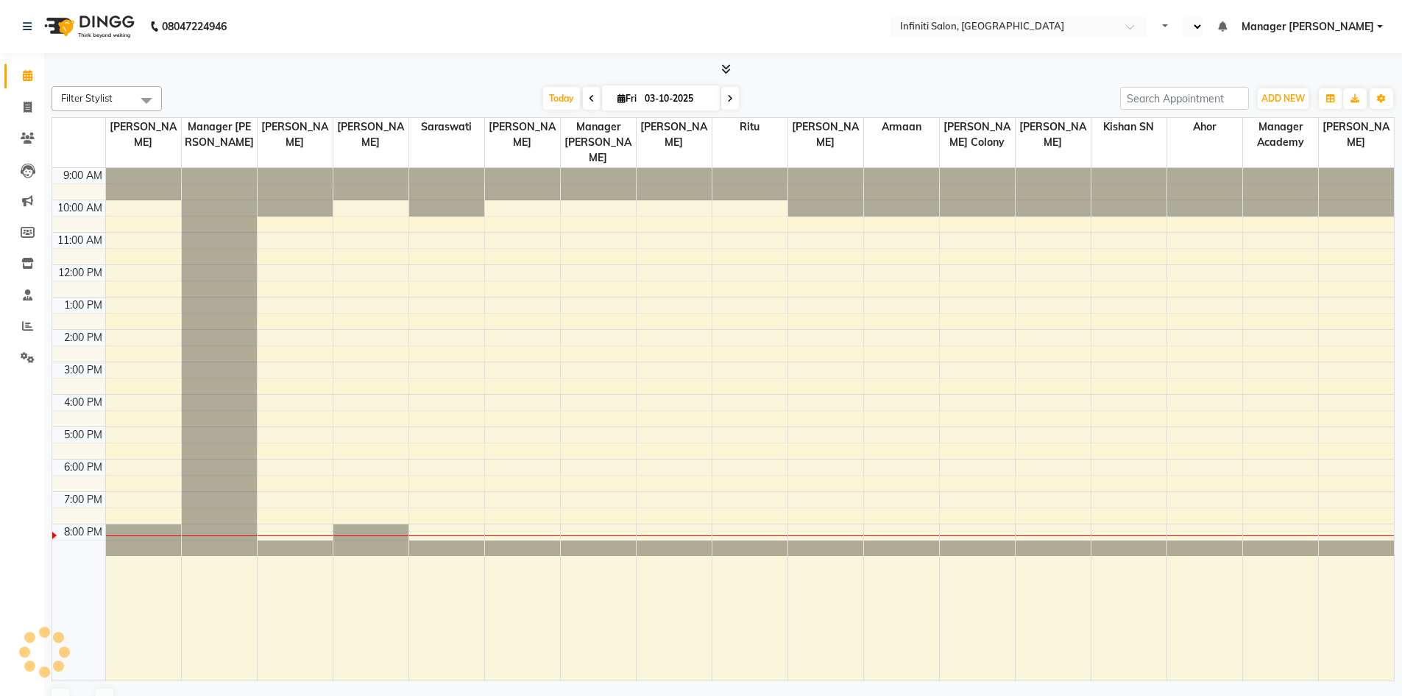
select select "en"
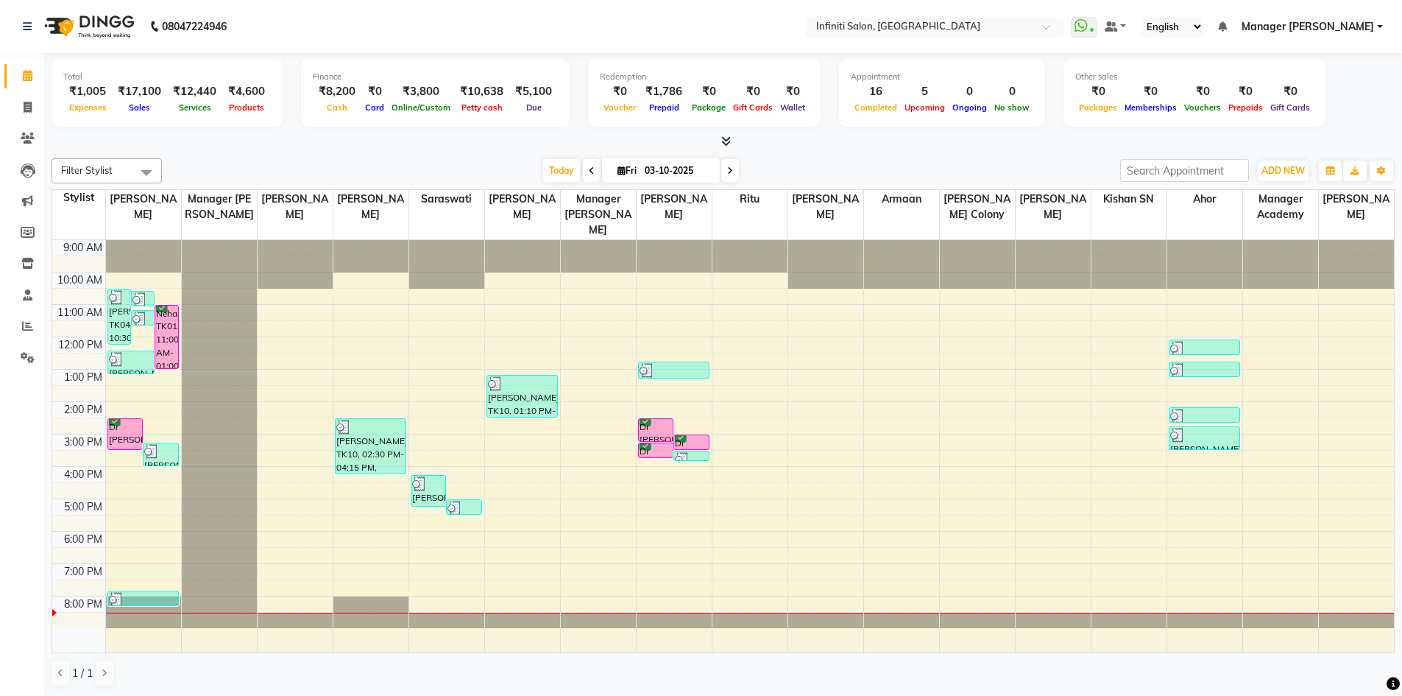
click at [729, 169] on icon at bounding box center [730, 170] width 6 height 9
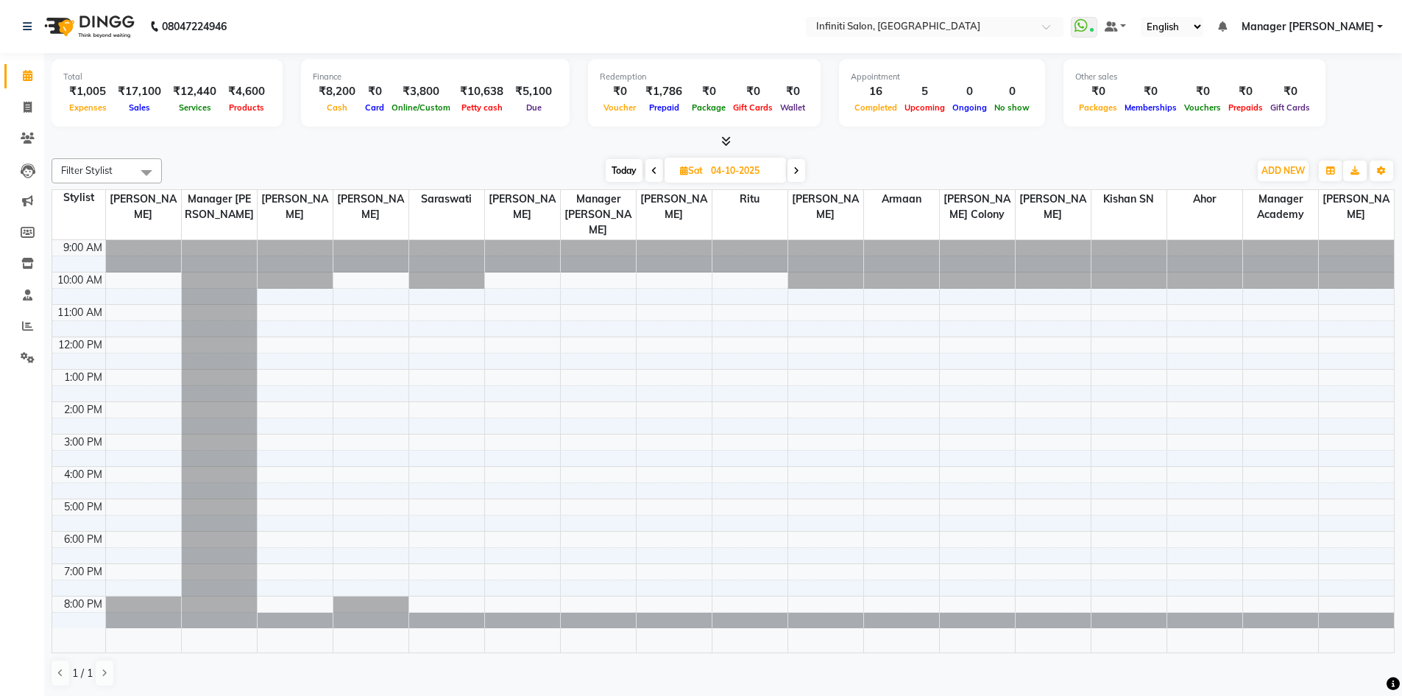
click at [654, 167] on icon at bounding box center [654, 170] width 6 height 9
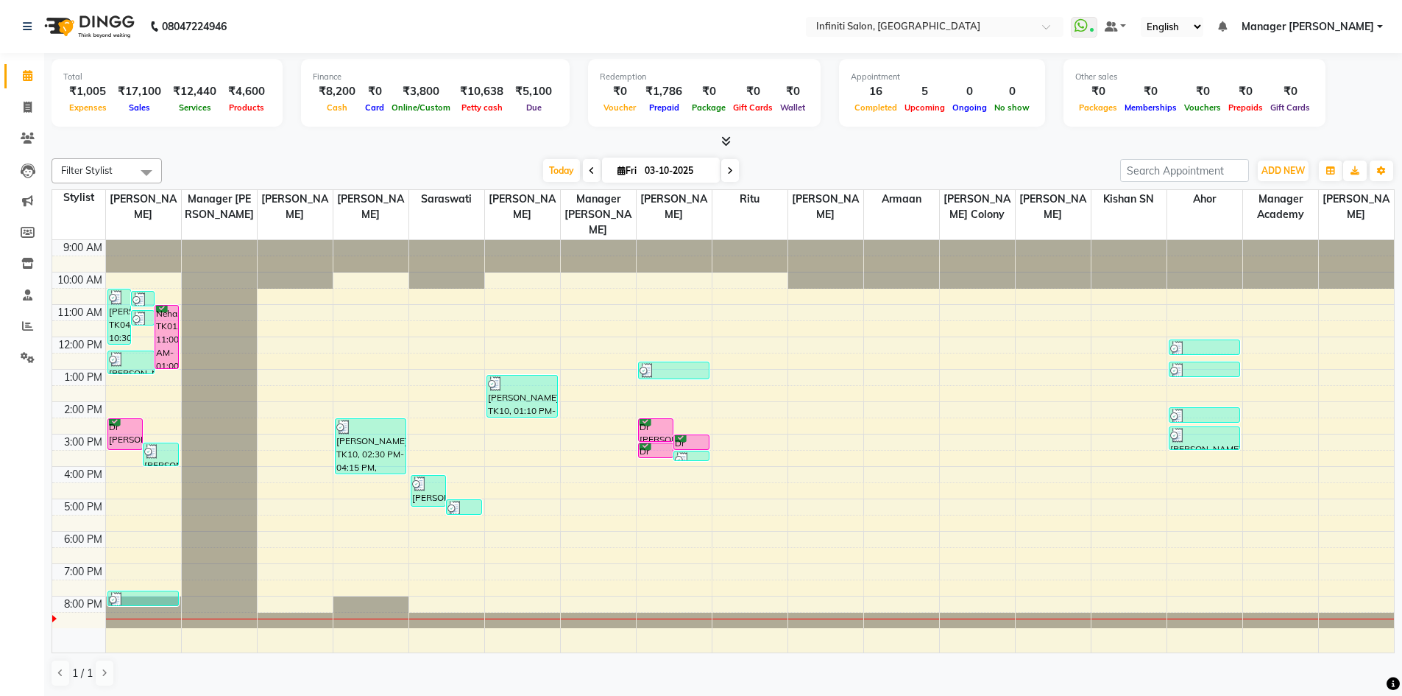
click at [727, 173] on icon at bounding box center [730, 170] width 6 height 9
type input "04-10-2025"
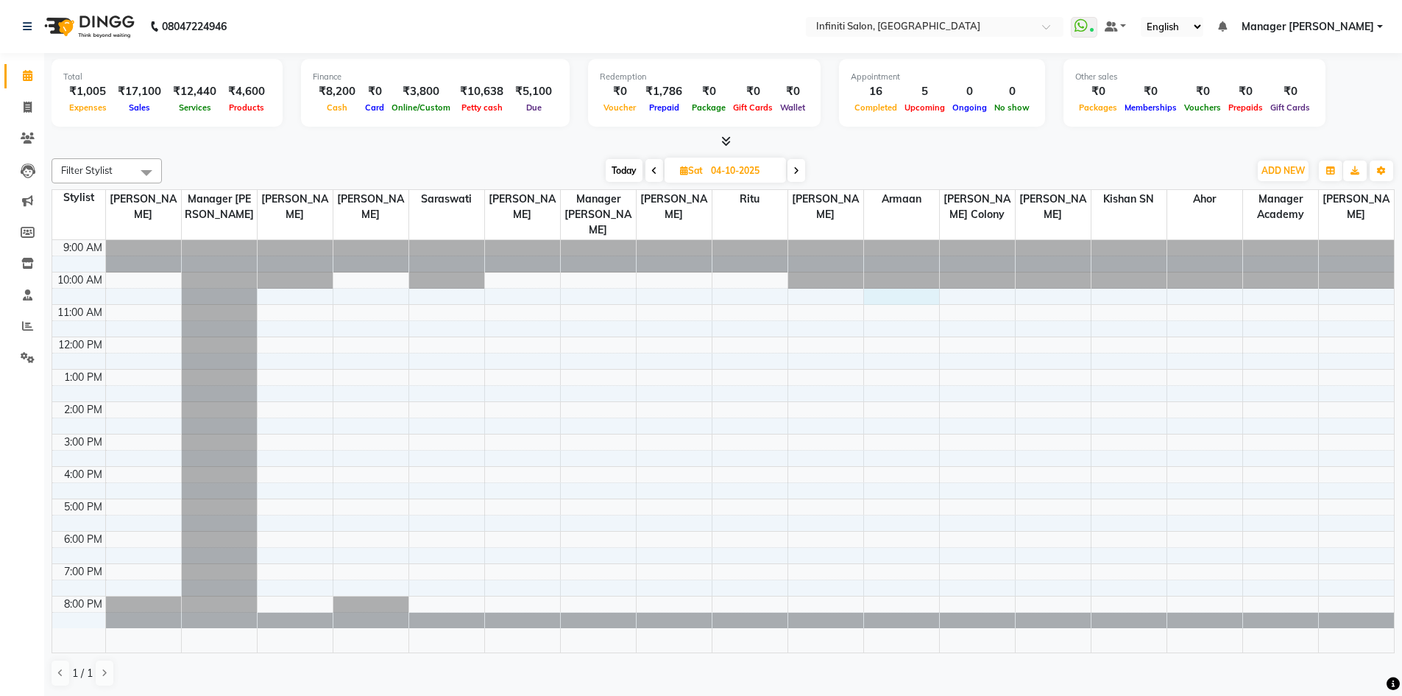
click at [910, 291] on div "9:00 AM 10:00 AM 11:00 AM 12:00 PM 1:00 PM 2:00 PM 3:00 PM 4:00 PM 5:00 PM 6:00…" at bounding box center [723, 446] width 1342 height 412
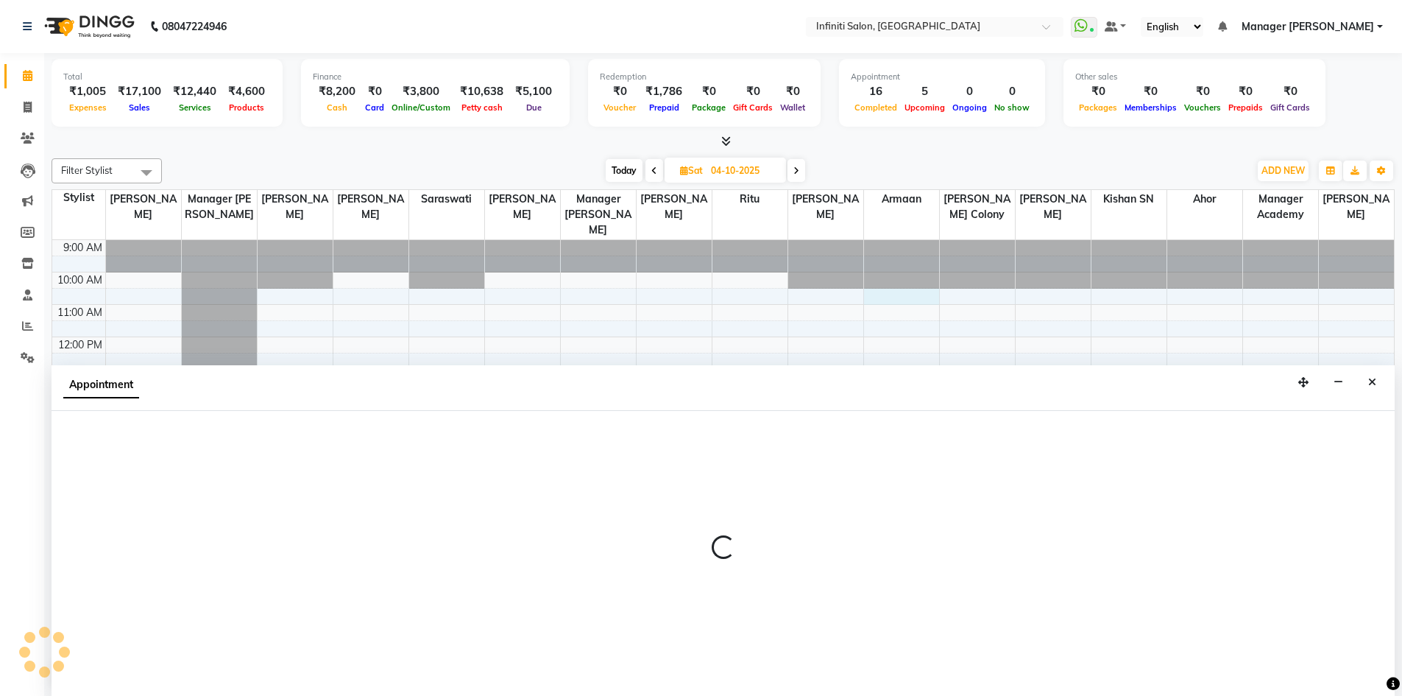
scroll to position [1, 0]
select select "78872"
select select "630"
select select "tentative"
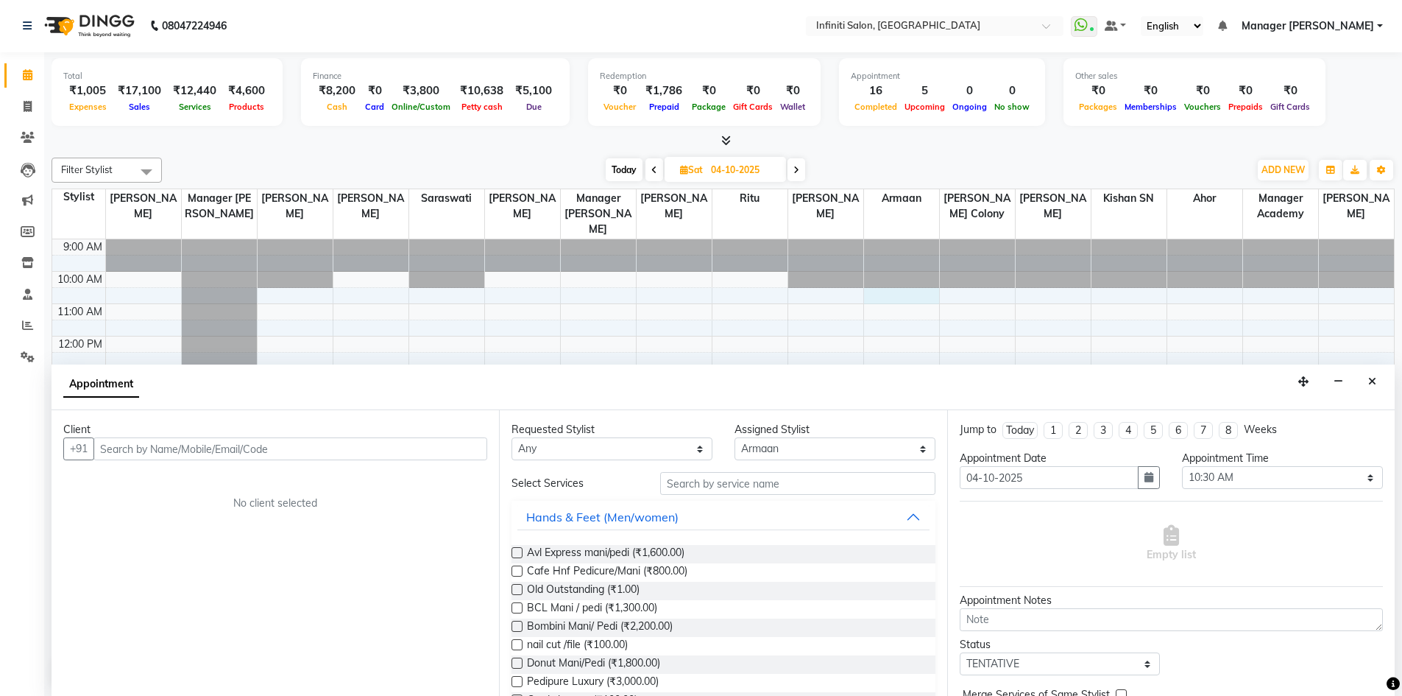
click at [294, 450] on input "text" at bounding box center [290, 448] width 394 height 23
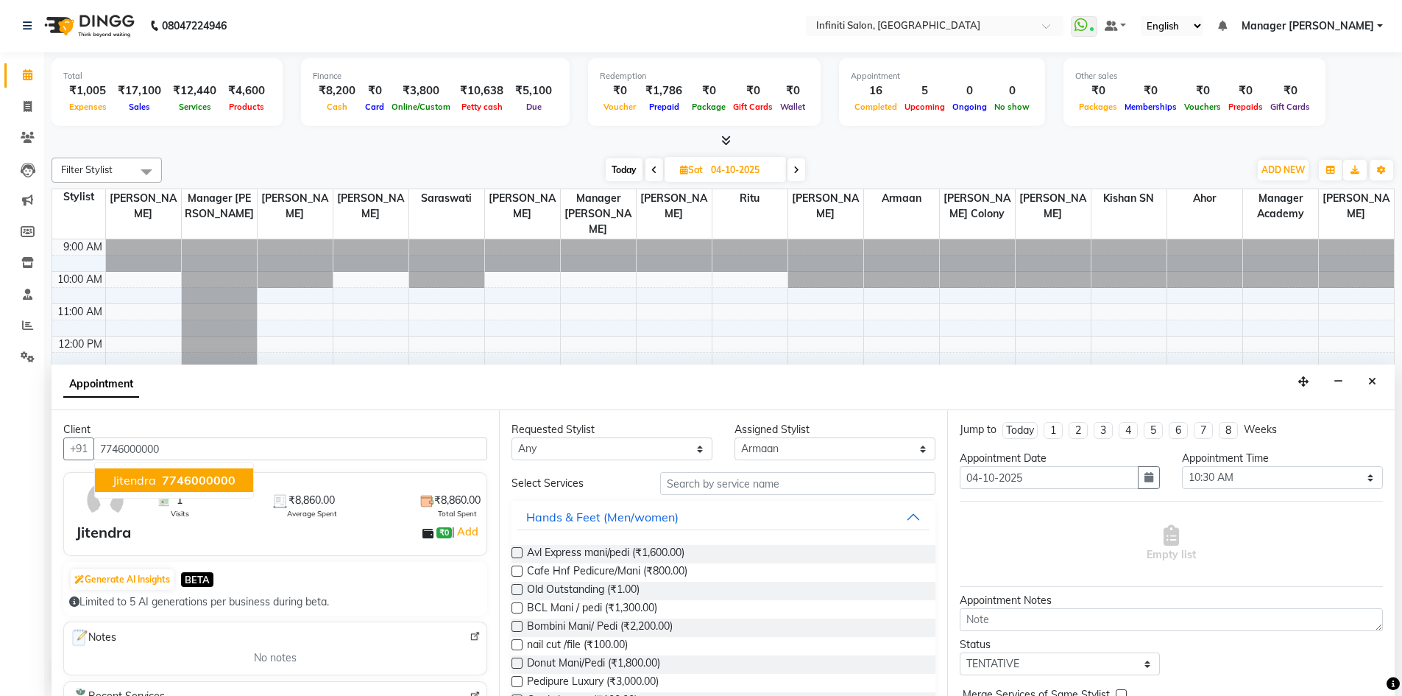
click at [199, 481] on span "7746000000" at bounding box center [199, 480] width 74 height 15
type input "7746000000"
click at [696, 475] on input "text" at bounding box center [797, 483] width 275 height 23
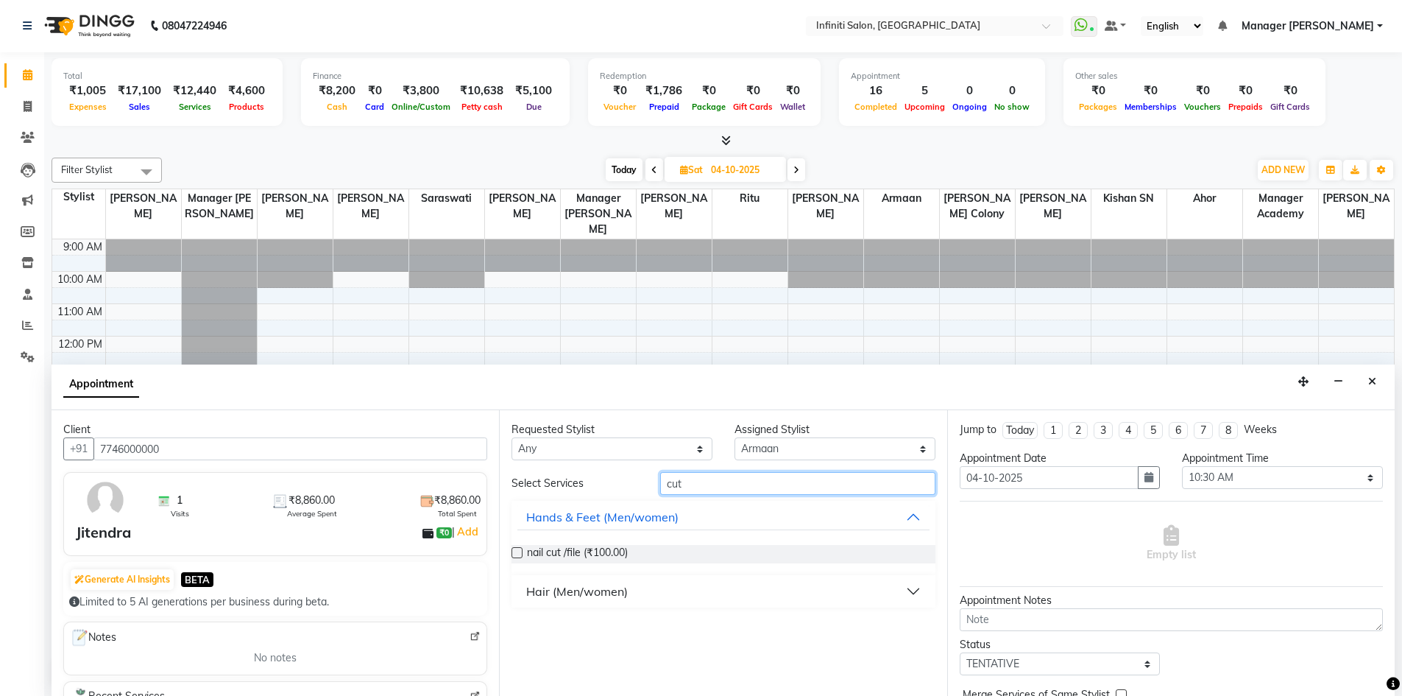
type input "cut"
click at [918, 594] on button "Hair (Men/women)" at bounding box center [722, 591] width 411 height 26
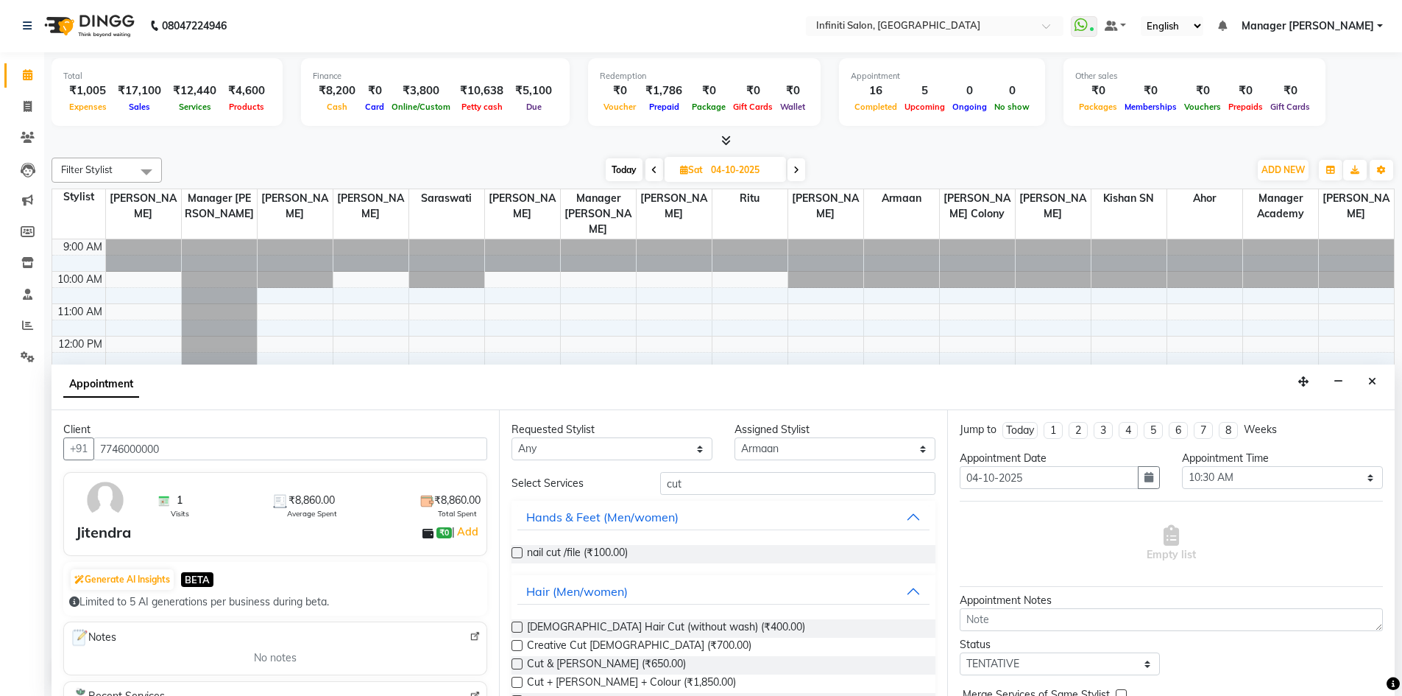
click at [510, 663] on div "Requested Stylist Any [PERSON_NAME] Ahor [PERSON_NAME] [PERSON_NAME] SN Manager…" at bounding box center [723, 553] width 448 height 286
click at [515, 662] on label at bounding box center [517, 663] width 11 height 11
click at [515, 662] on input "checkbox" at bounding box center [517, 665] width 10 height 10
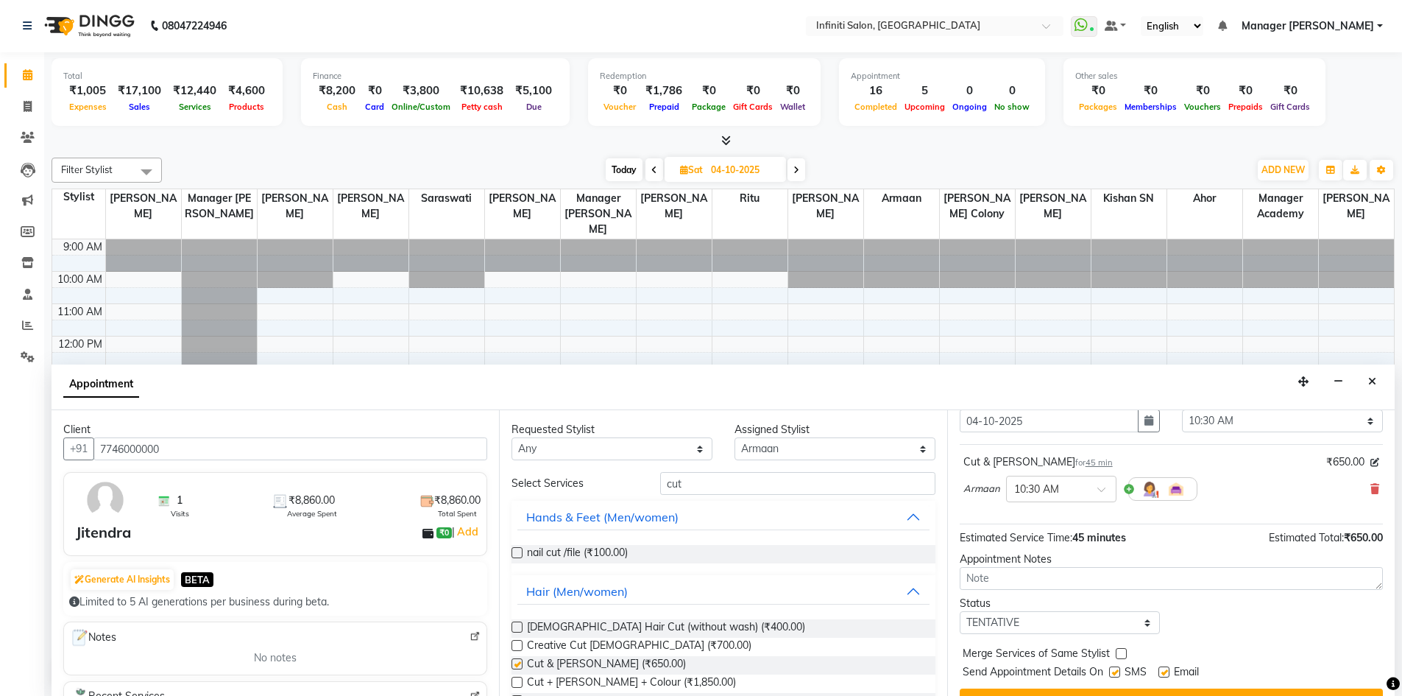
checkbox input "false"
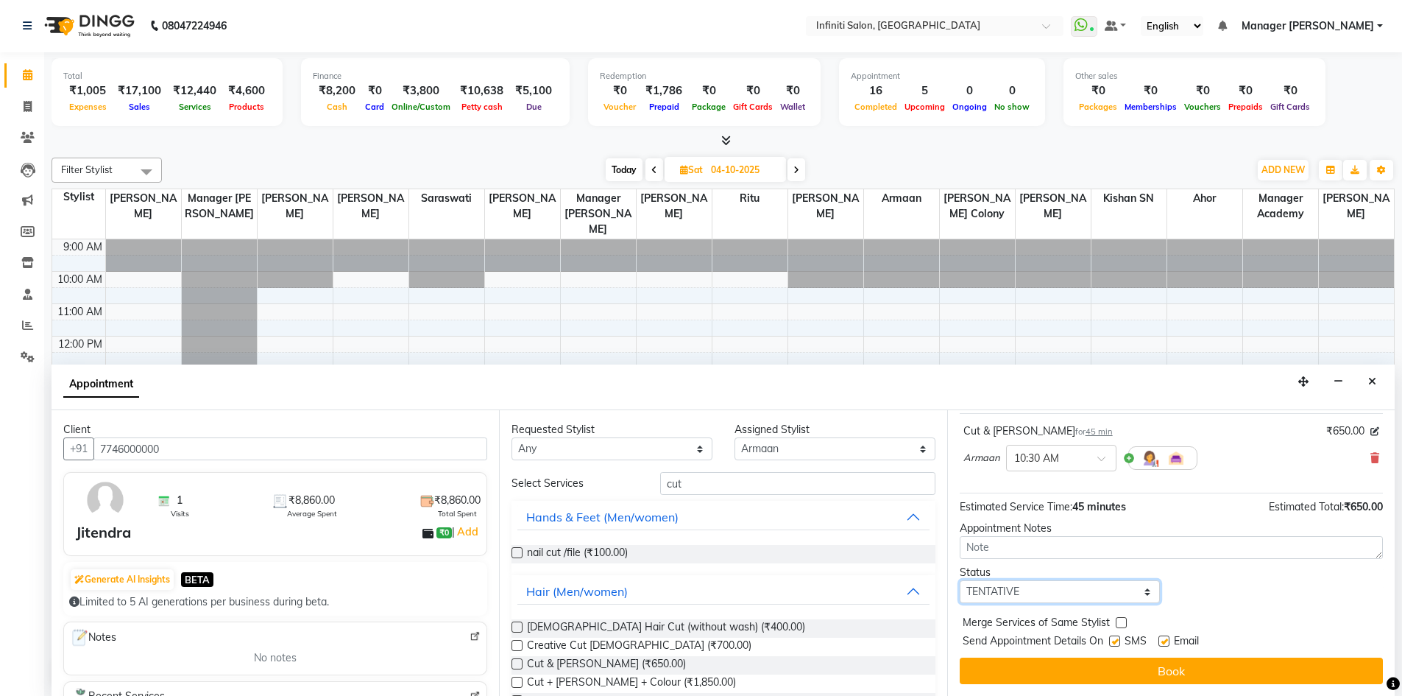
click at [1058, 595] on select "Select TENTATIVE CONFIRM UPCOMING" at bounding box center [1060, 591] width 201 height 23
select select "confirm booking"
click at [960, 580] on select "Select TENTATIVE CONFIRM UPCOMING" at bounding box center [1060, 591] width 201 height 23
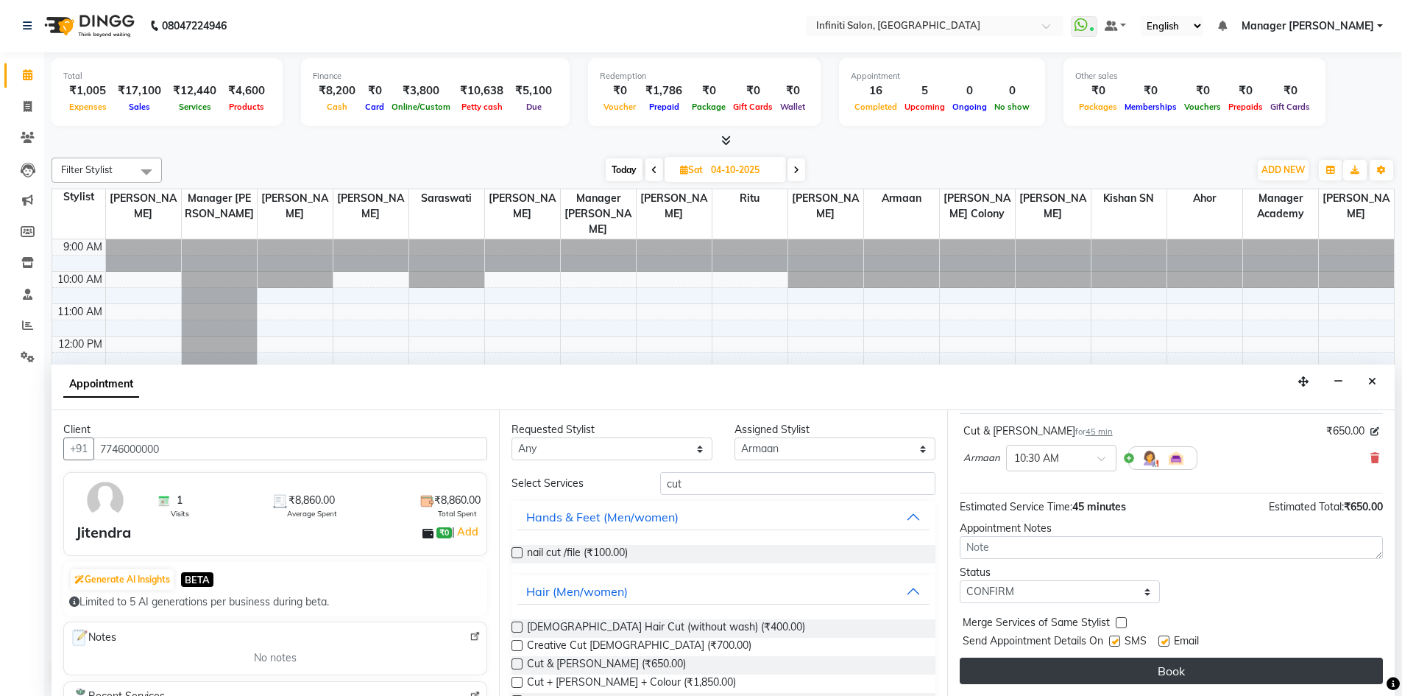
click at [1022, 658] on button "Book" at bounding box center [1171, 670] width 423 height 26
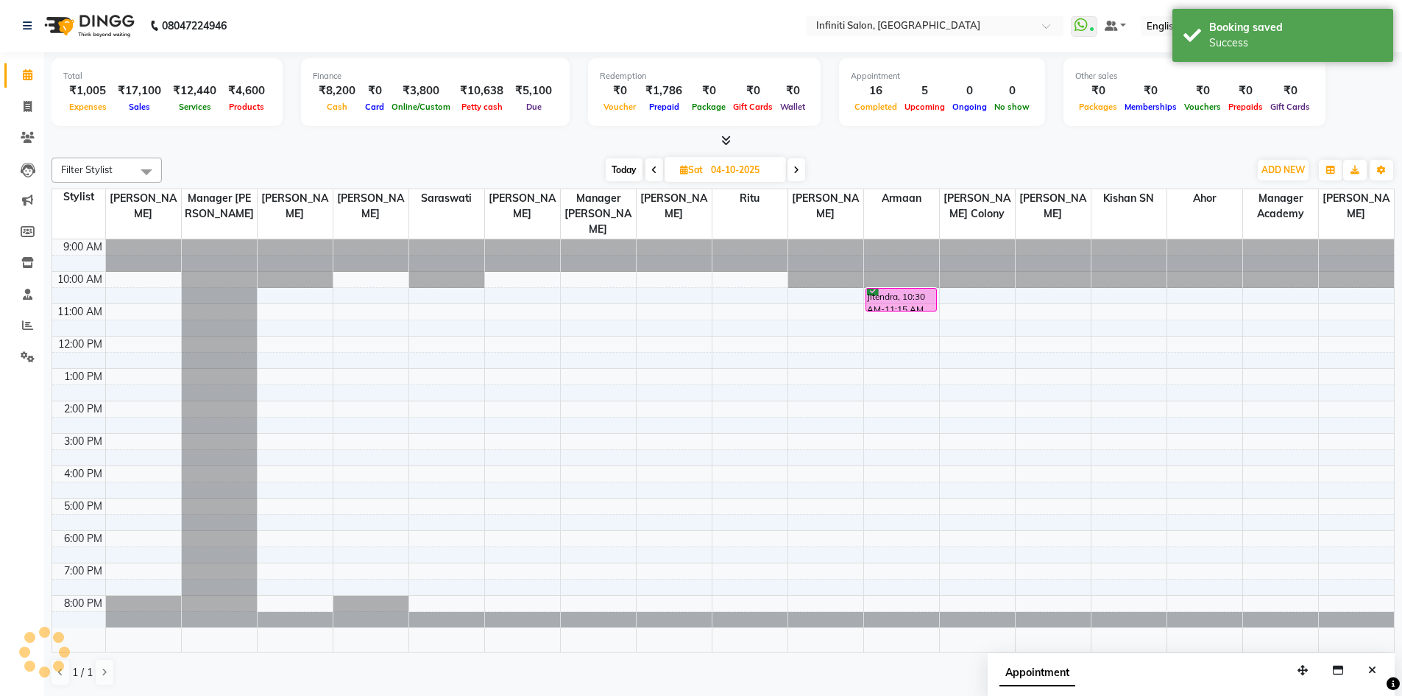
scroll to position [0, 0]
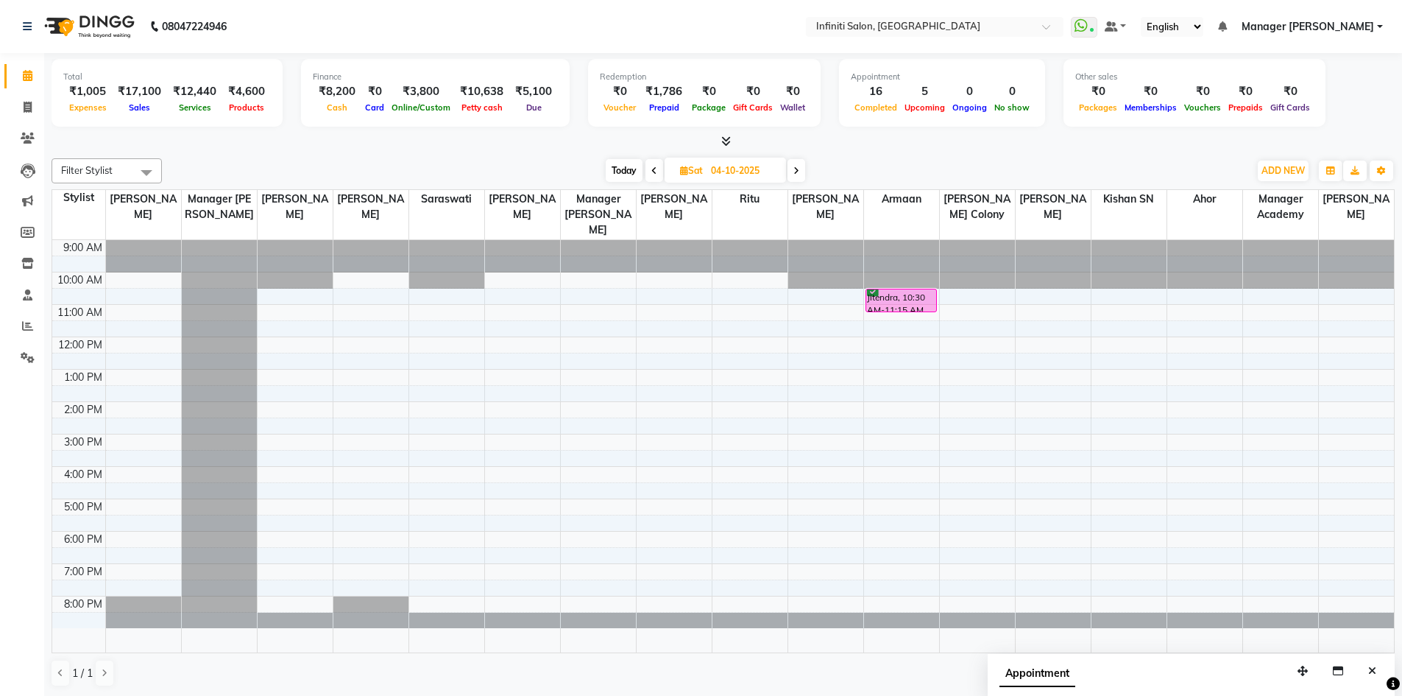
drag, startPoint x: 352, startPoint y: 289, endPoint x: 354, endPoint y: 277, distance: 12.0
click at [354, 277] on tbody "9:00 AM 10:00 AM 11:00 AM 12:00 PM 1:00 PM 2:00 PM 3:00 PM 4:00 PM 5:00 PM 6:00…" at bounding box center [723, 434] width 1342 height 388
click at [354, 277] on td at bounding box center [749, 280] width 1289 height 16
click at [354, 278] on td at bounding box center [749, 280] width 1289 height 16
click at [356, 287] on td at bounding box center [749, 280] width 1289 height 16
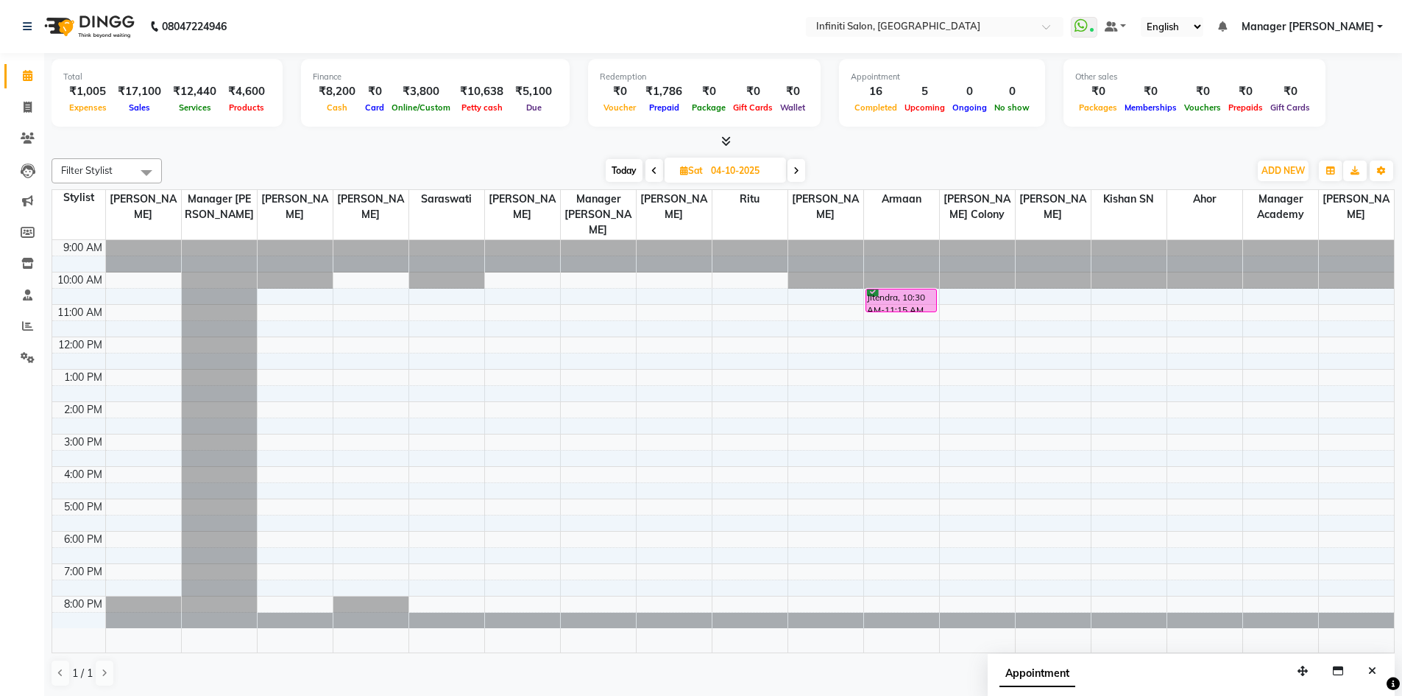
click at [540, 273] on td at bounding box center [749, 280] width 1289 height 16
click at [425, 274] on div at bounding box center [446, 264] width 75 height 49
click at [428, 285] on div at bounding box center [446, 264] width 75 height 49
click at [387, 294] on div "9:00 AM 10:00 AM 11:00 AM 12:00 PM 1:00 PM 2:00 PM 3:00 PM 4:00 PM 5:00 PM 6:00…" at bounding box center [723, 446] width 1342 height 412
select select "40471"
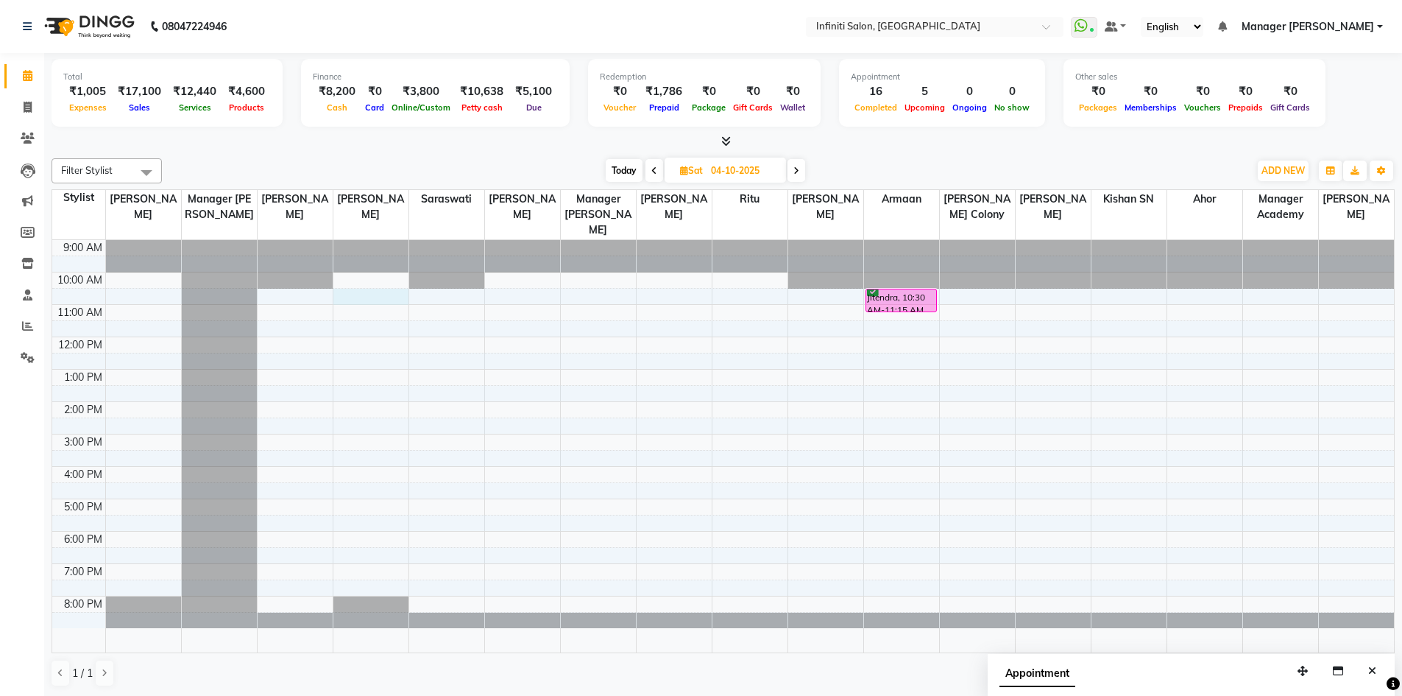
select select "630"
select select "tentative"
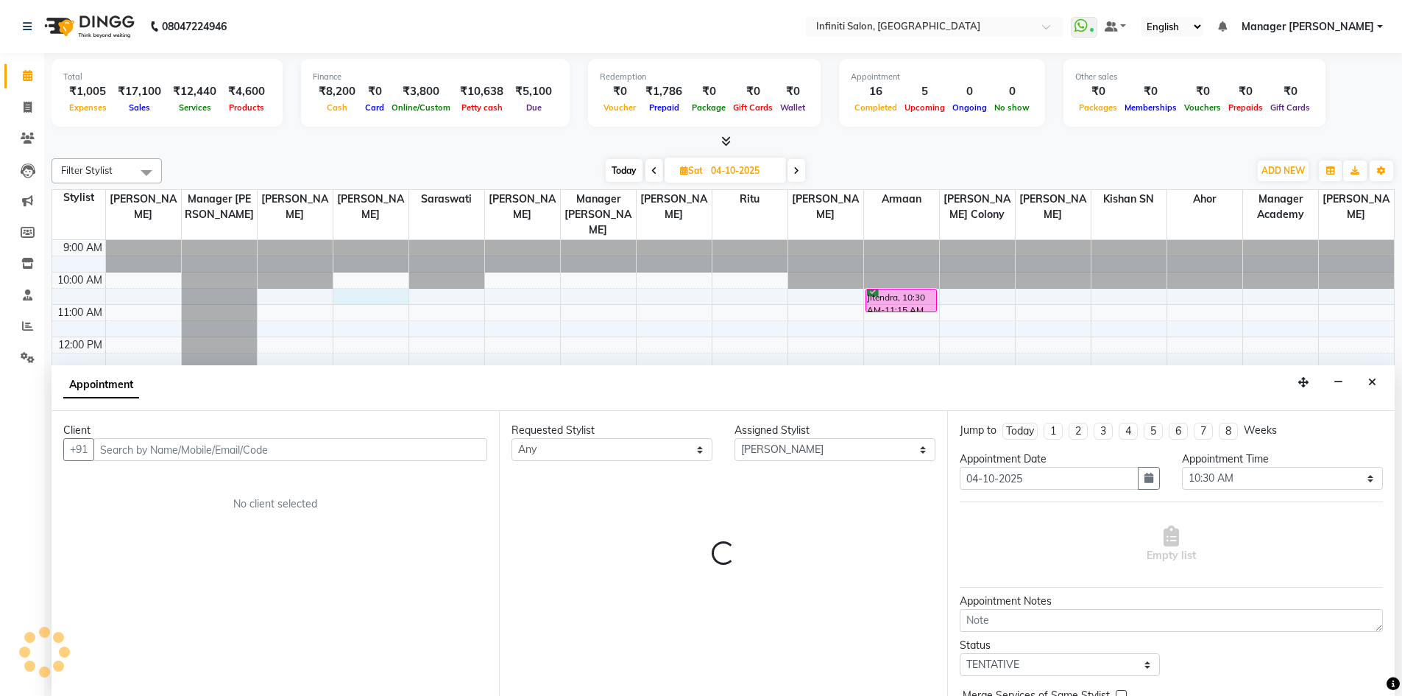
scroll to position [1, 0]
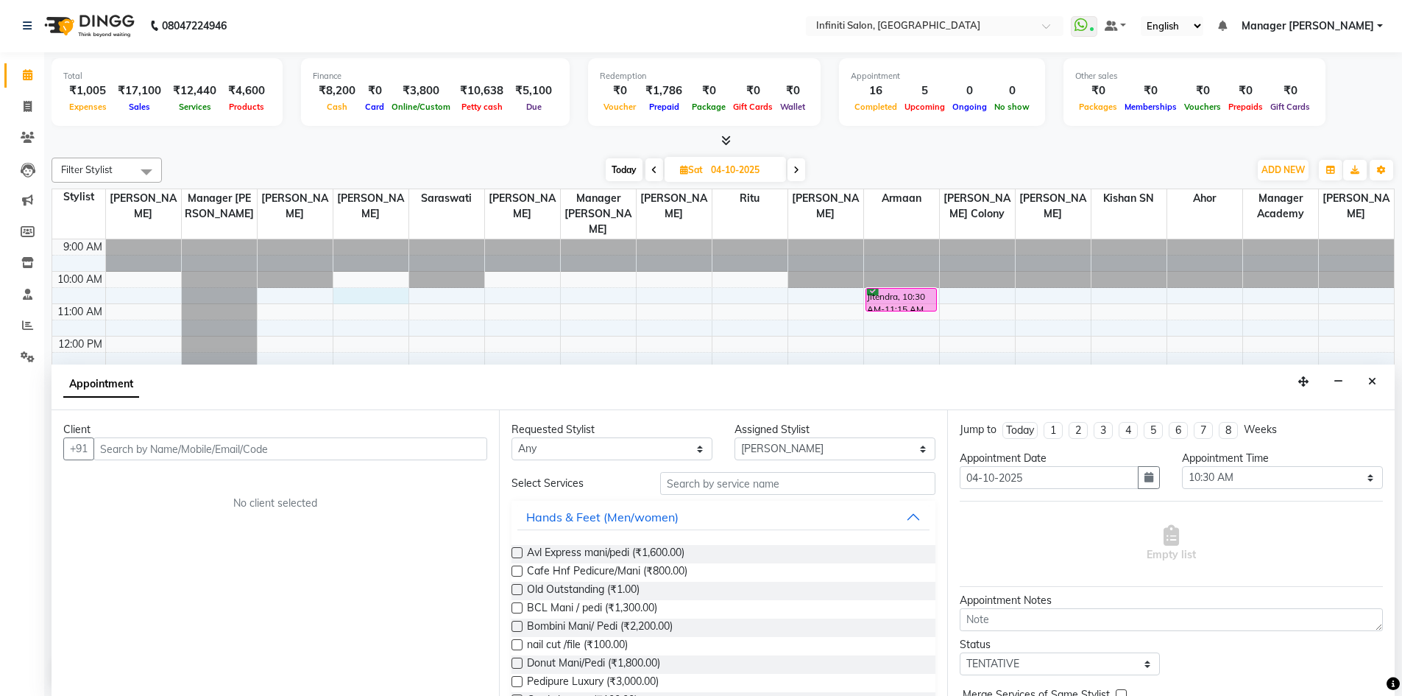
click at [248, 441] on input "text" at bounding box center [290, 448] width 394 height 23
drag, startPoint x: 285, startPoint y: 440, endPoint x: 0, endPoint y: 432, distance: 285.0
click at [0, 432] on app-home "08047224946 Select Location × Infiniti Salon, Shankar Nagar WhatsApp Status ✕ S…" at bounding box center [701, 347] width 1402 height 696
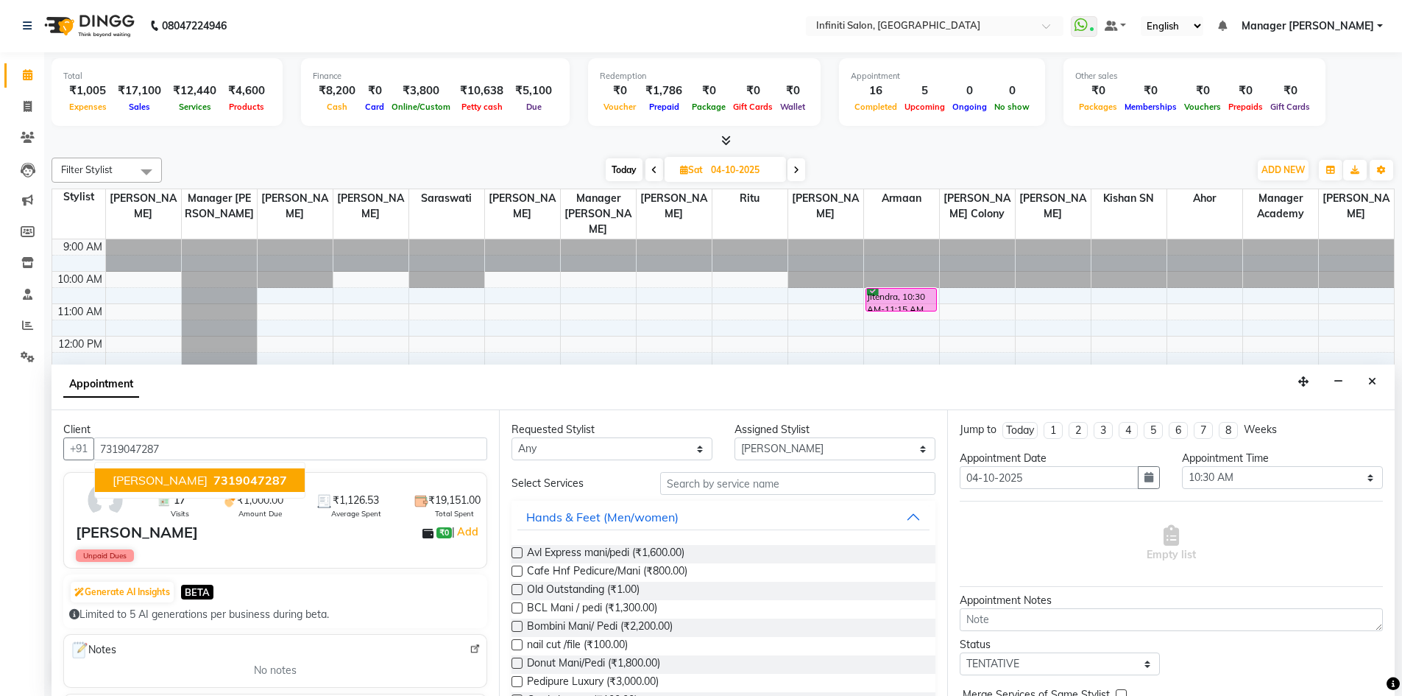
click at [151, 476] on span "muskaan pariyar" at bounding box center [160, 480] width 95 height 15
type input "7319047287"
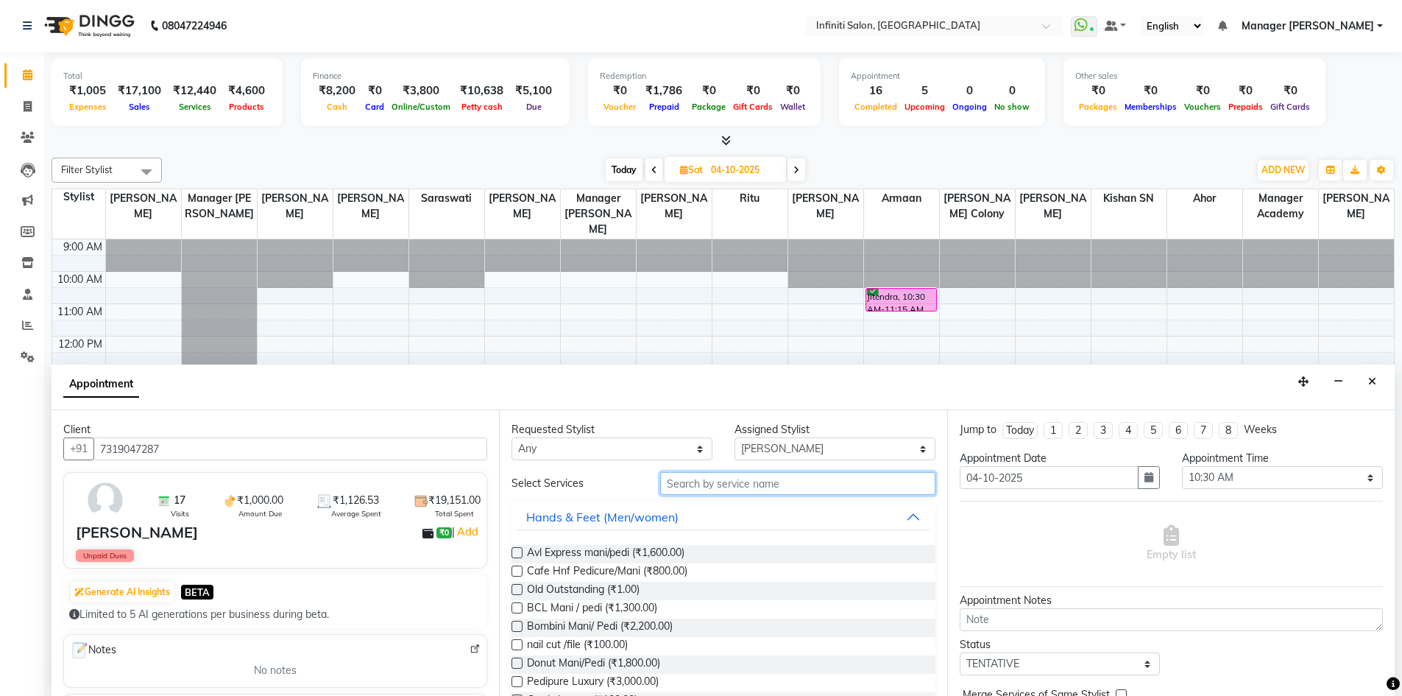
click at [696, 481] on input "text" at bounding box center [797, 483] width 275 height 23
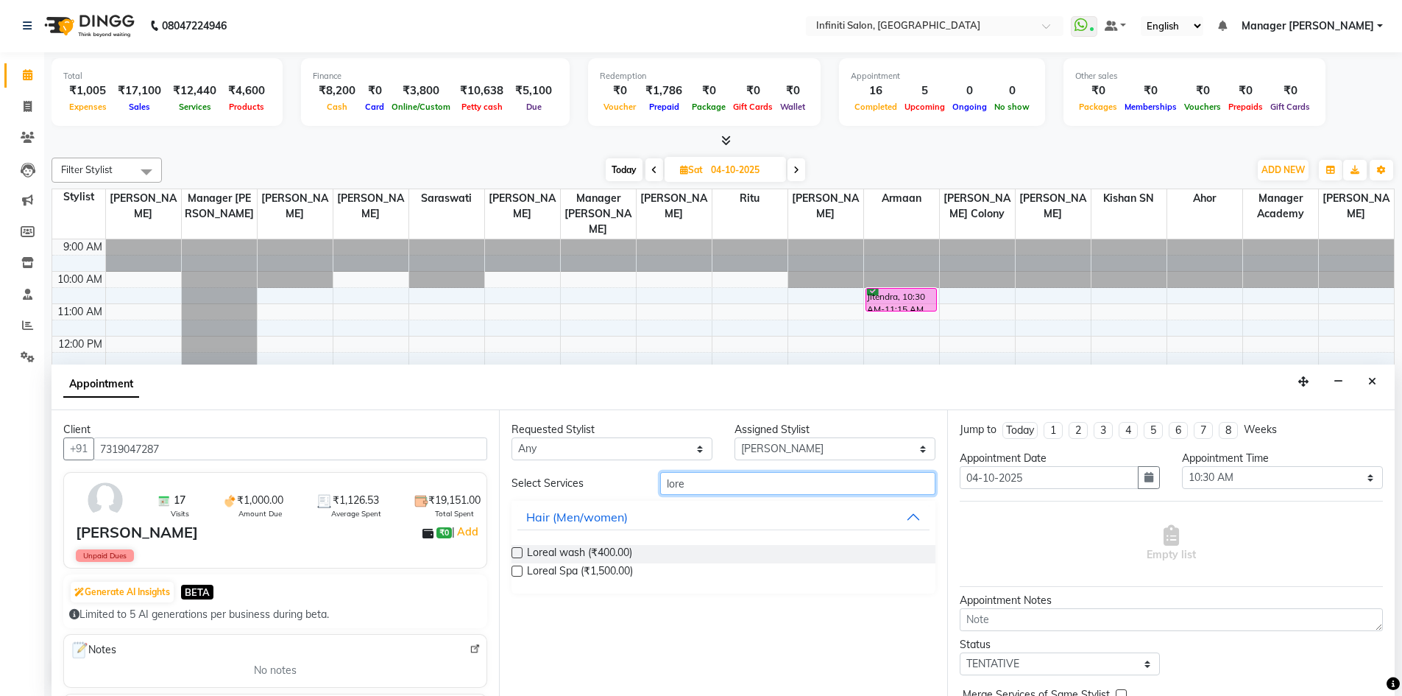
type input "lore"
click at [519, 553] on label at bounding box center [517, 552] width 11 height 11
click at [519, 553] on input "checkbox" at bounding box center [517, 554] width 10 height 10
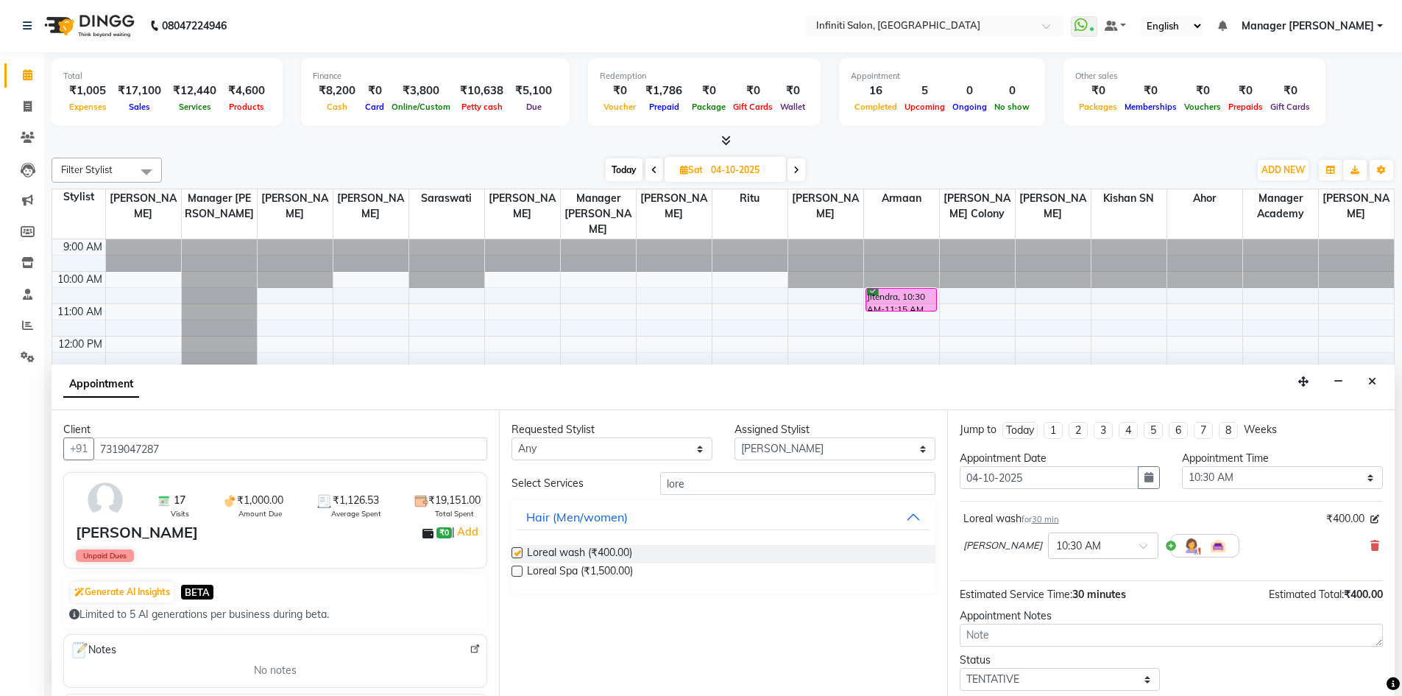
checkbox input "false"
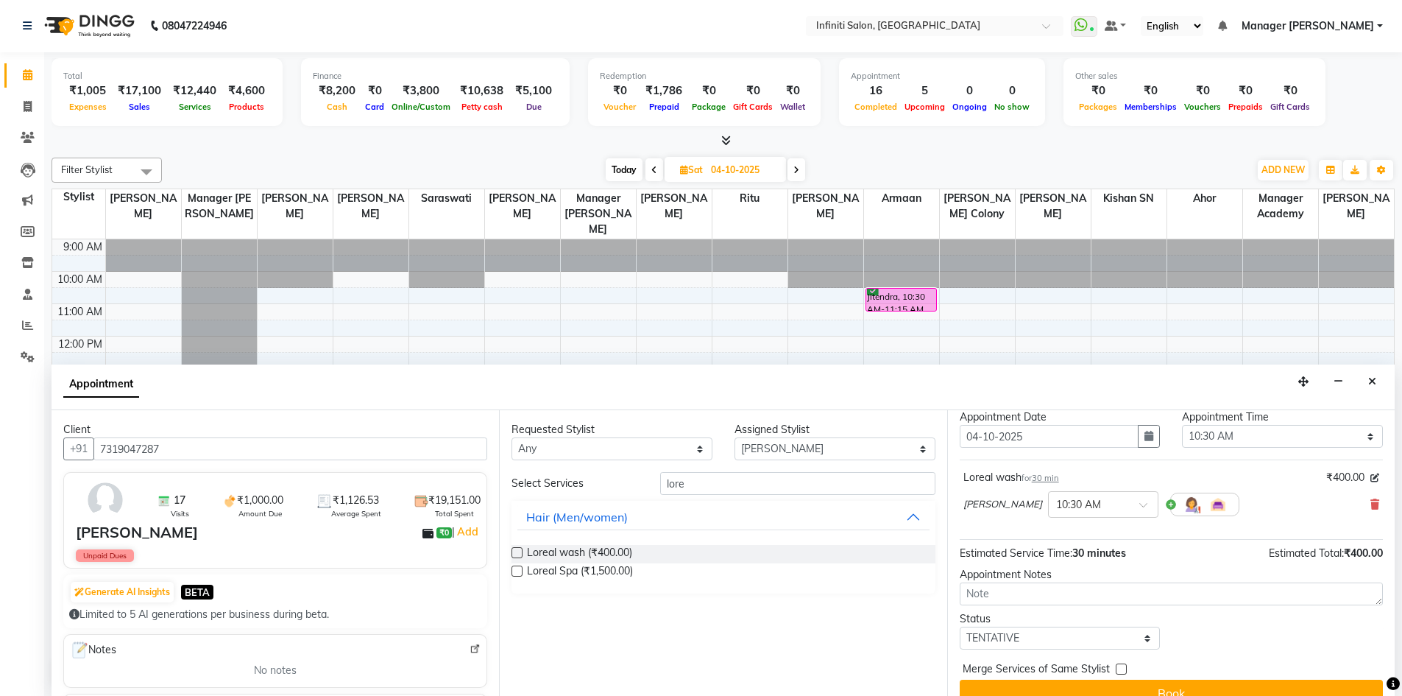
scroll to position [63, 0]
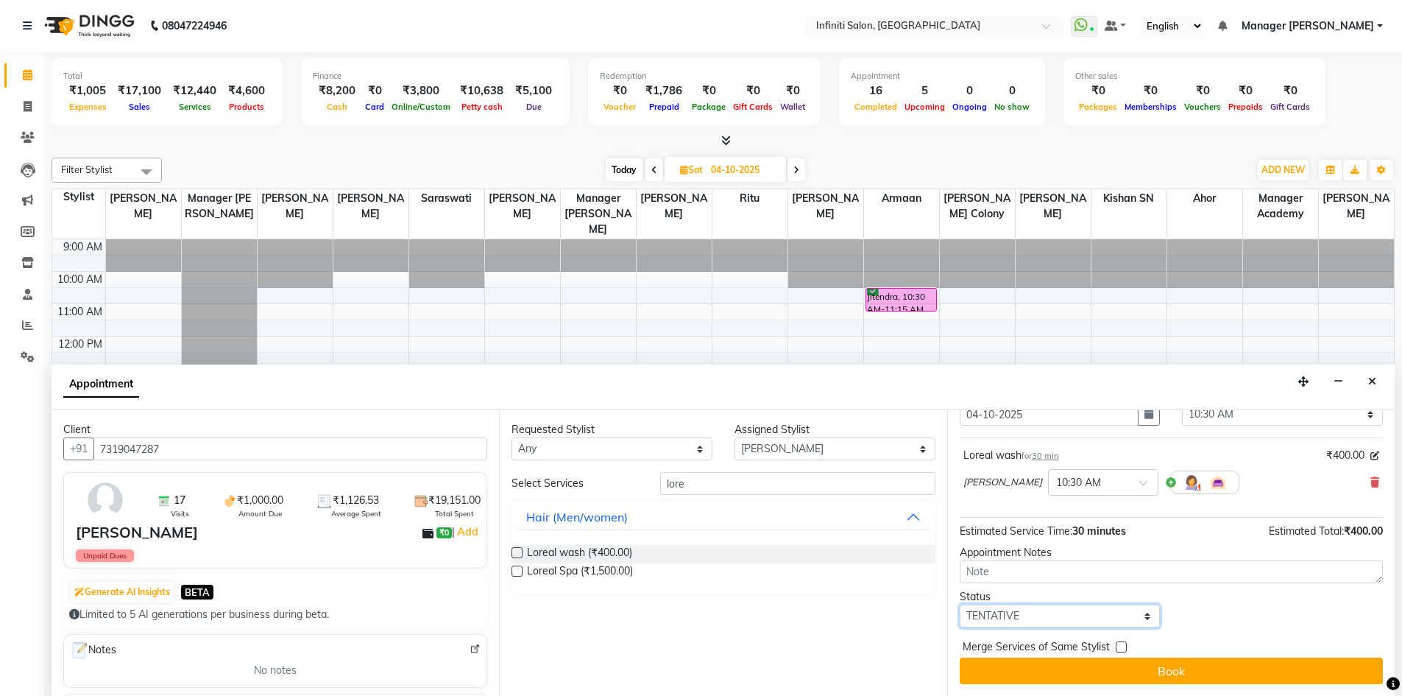
click at [1061, 614] on select "Select TENTATIVE CONFIRM UPCOMING" at bounding box center [1060, 615] width 201 height 23
select select "confirm booking"
click at [960, 604] on select "Select TENTATIVE CONFIRM UPCOMING" at bounding box center [1060, 615] width 201 height 23
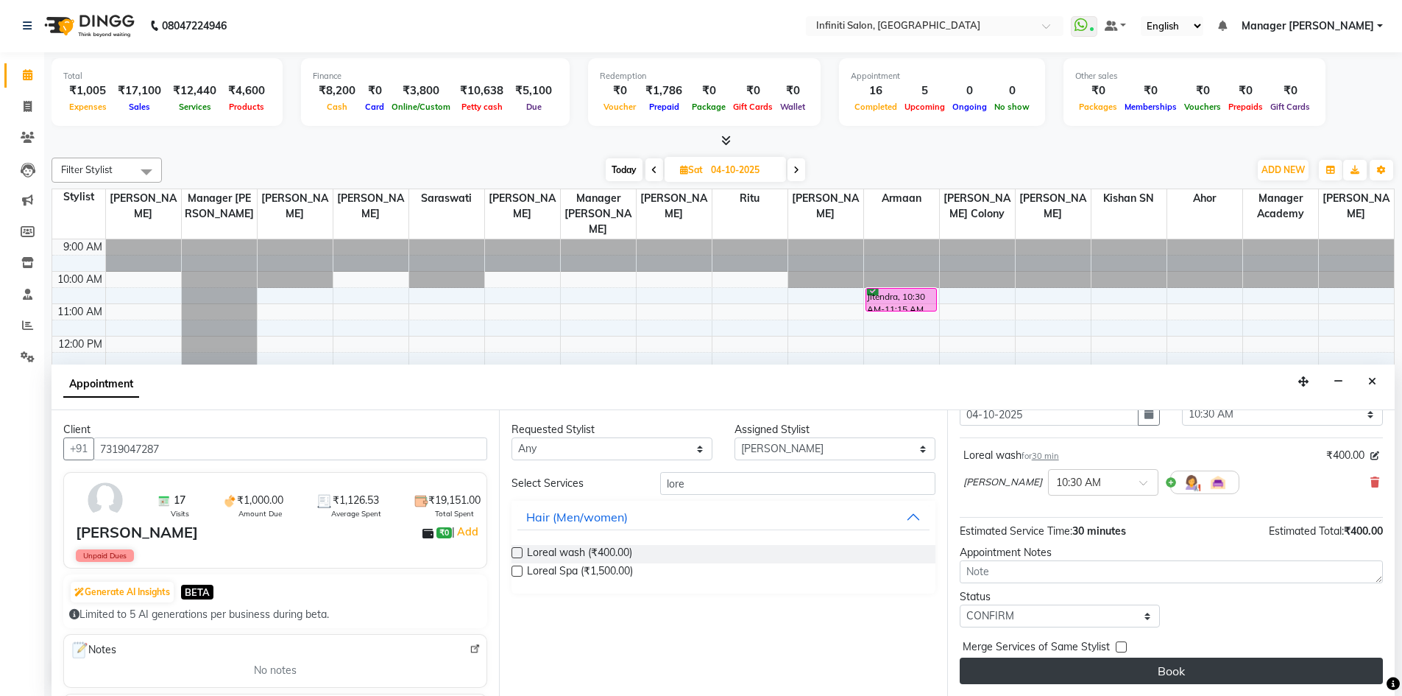
click at [1079, 665] on button "Book" at bounding box center [1171, 670] width 423 height 26
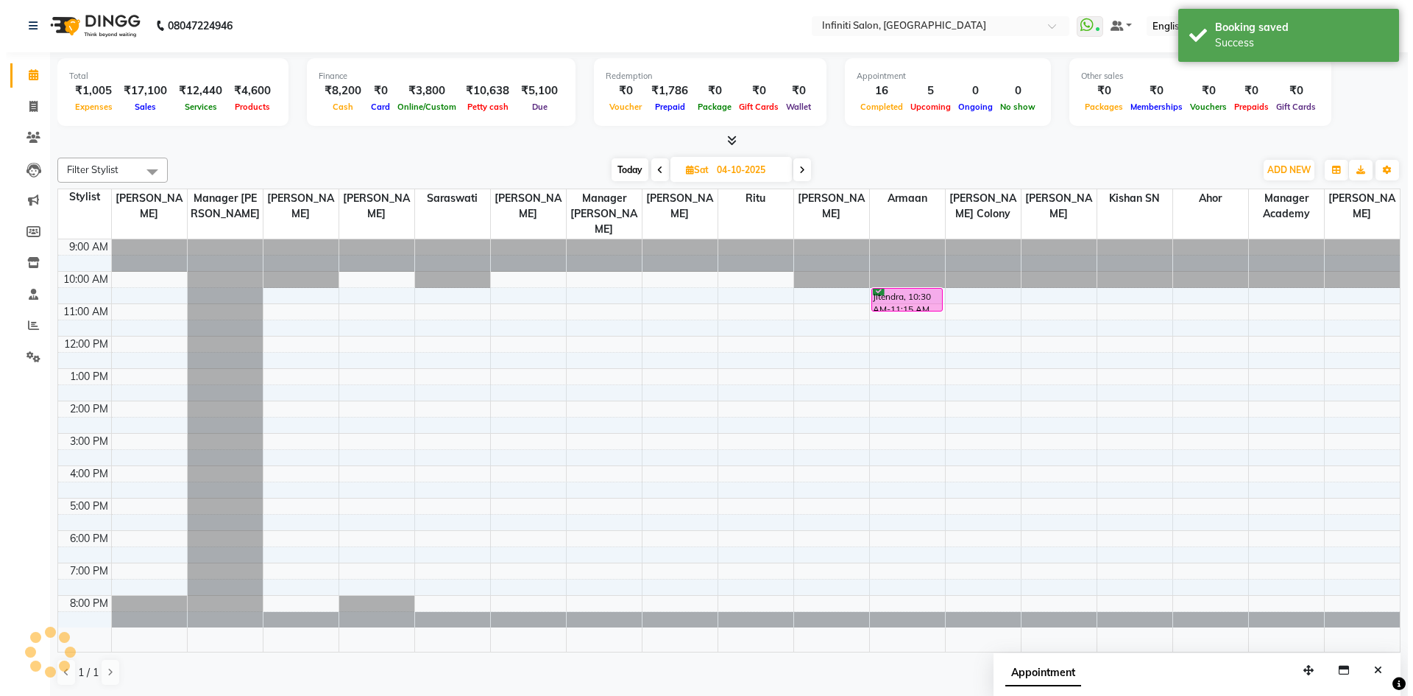
scroll to position [0, 0]
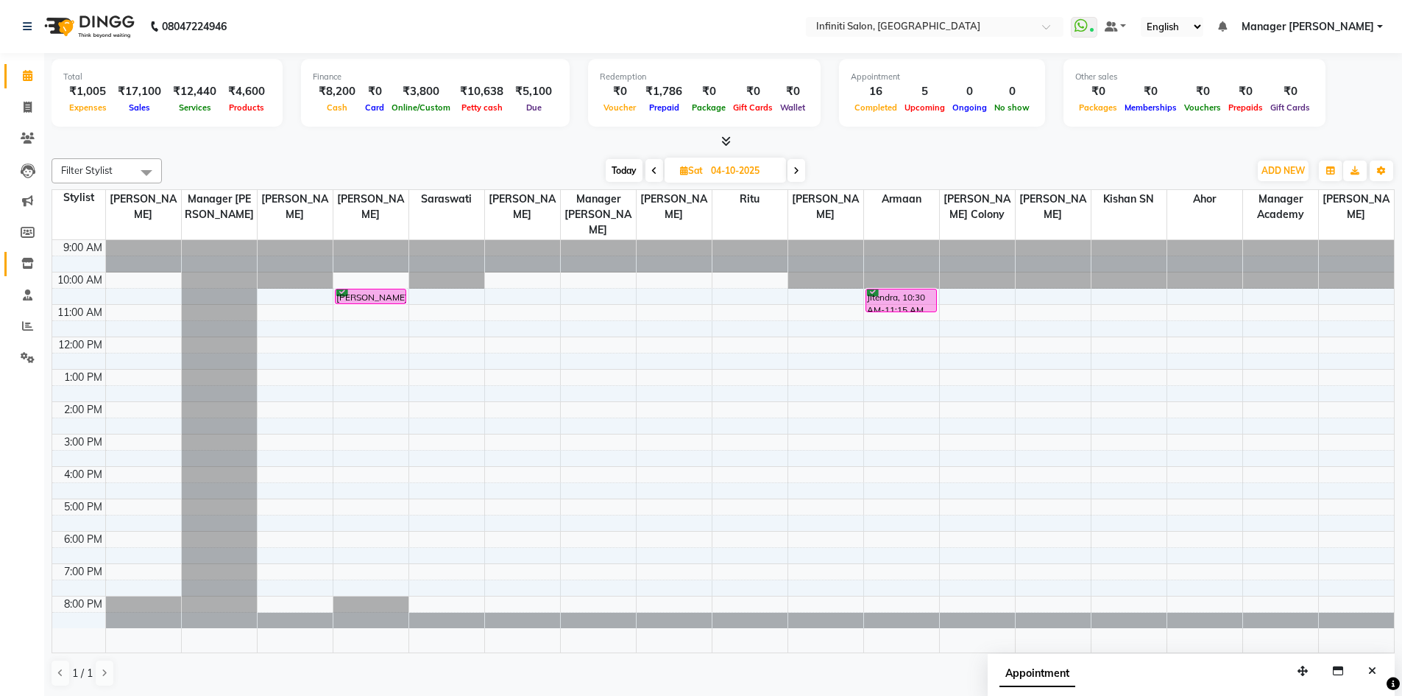
click at [18, 257] on span at bounding box center [28, 263] width 26 height 17
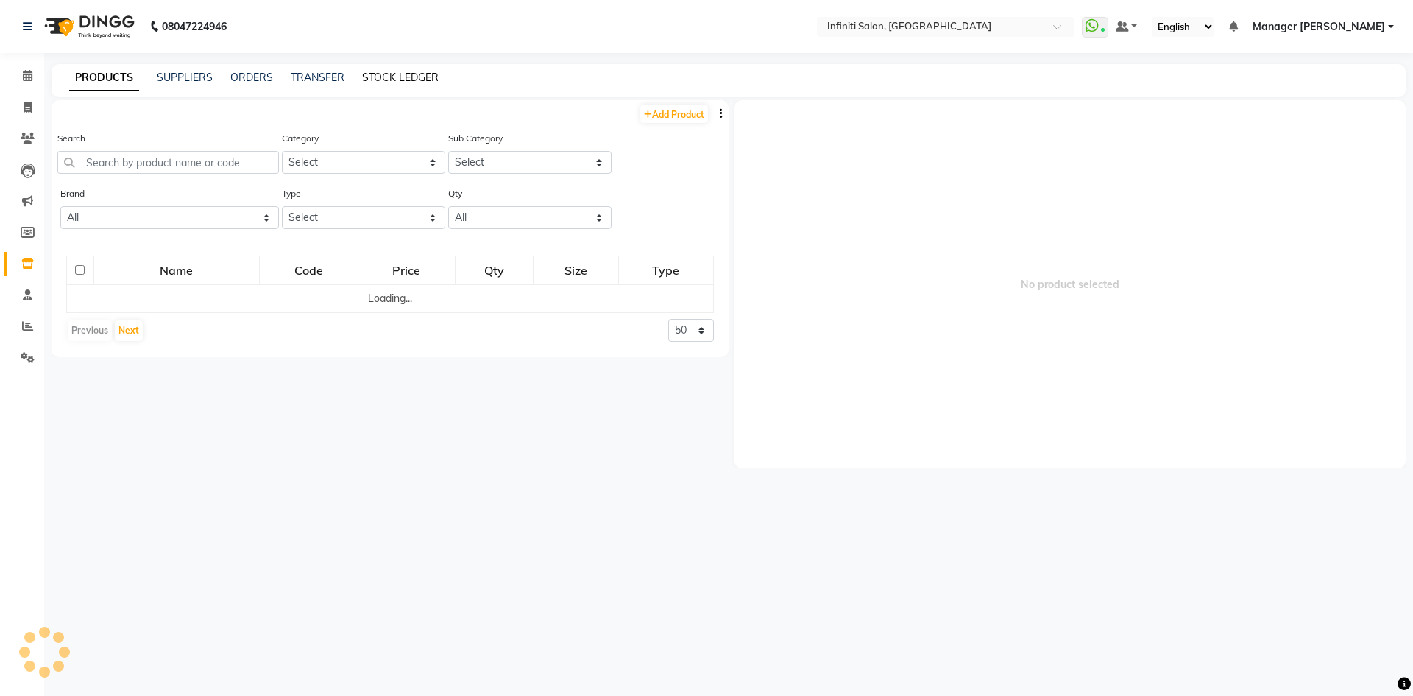
click at [387, 73] on link "STOCK LEDGER" at bounding box center [400, 77] width 77 height 13
select select "all"
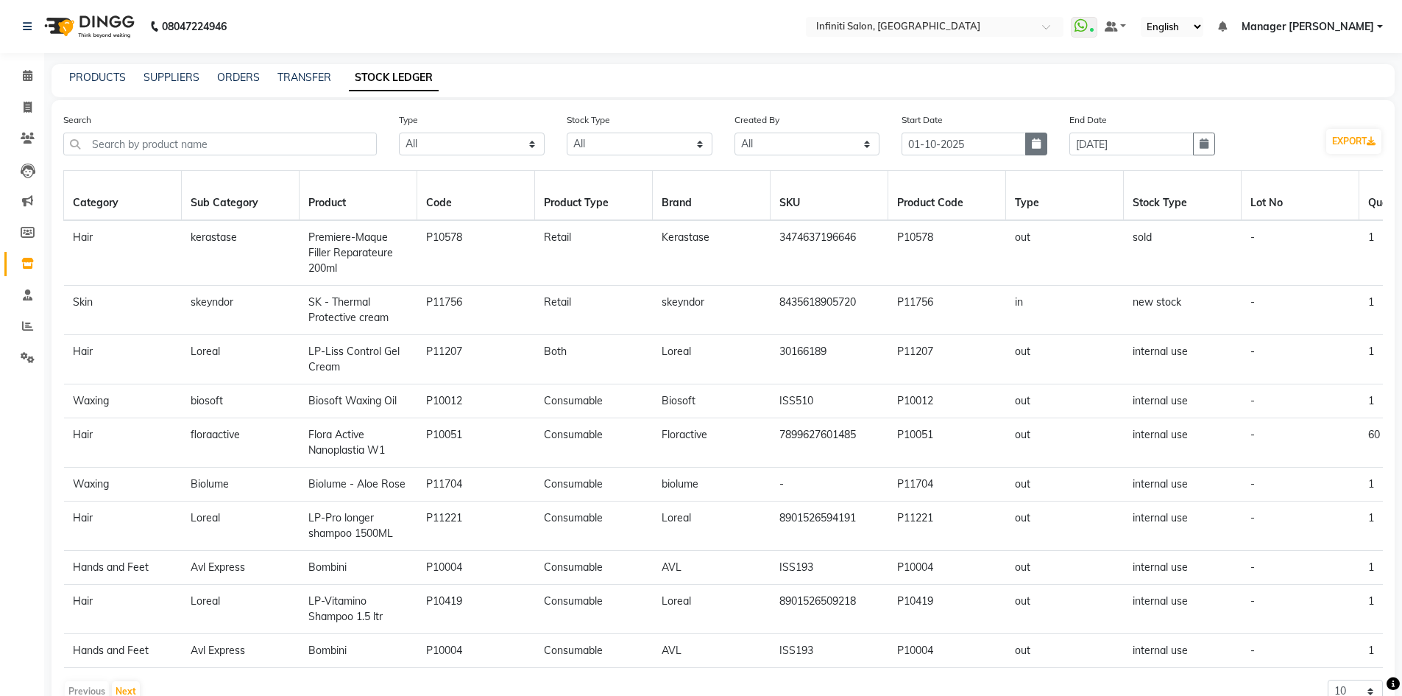
click at [1041, 144] on icon "button" at bounding box center [1036, 143] width 9 height 10
select select "10"
select select "2025"
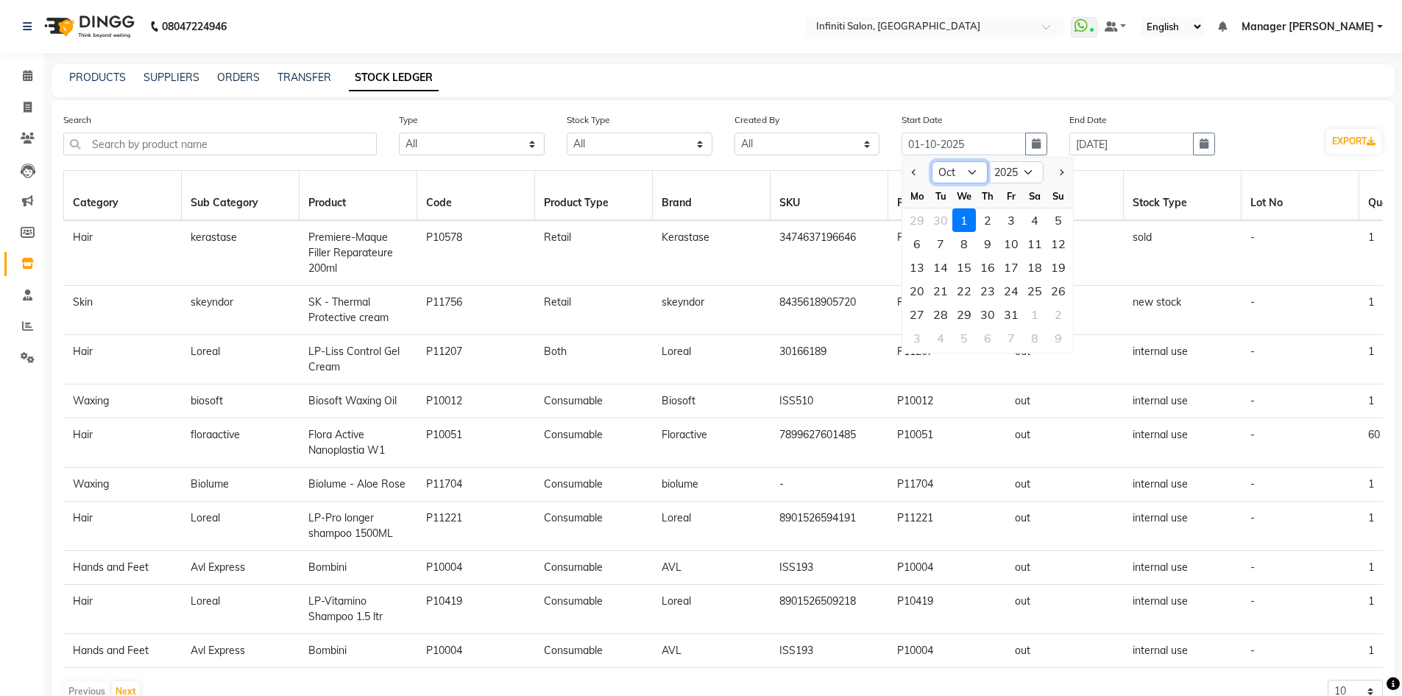
click at [966, 183] on select "Jan Feb Mar Apr May Jun Jul Aug Sep Oct Nov Dec" at bounding box center [960, 172] width 56 height 22
select select "8"
click at [932, 161] on select "Jan Feb Mar Apr May Jun Jul Aug Sep Oct Nov Dec" at bounding box center [960, 172] width 56 height 22
click at [1005, 213] on div "1" at bounding box center [1012, 220] width 24 height 24
type input "01-08-2025"
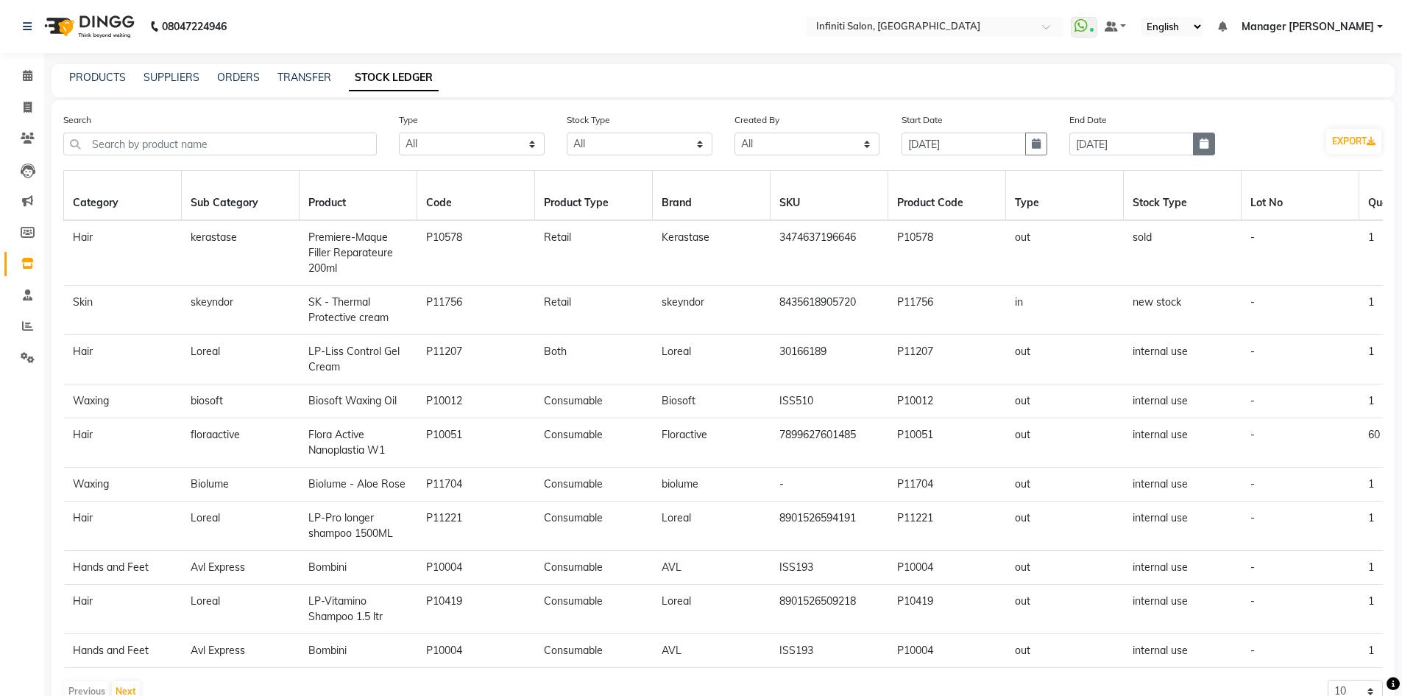
click at [1200, 139] on icon "button" at bounding box center [1204, 143] width 9 height 10
select select "10"
select select "2025"
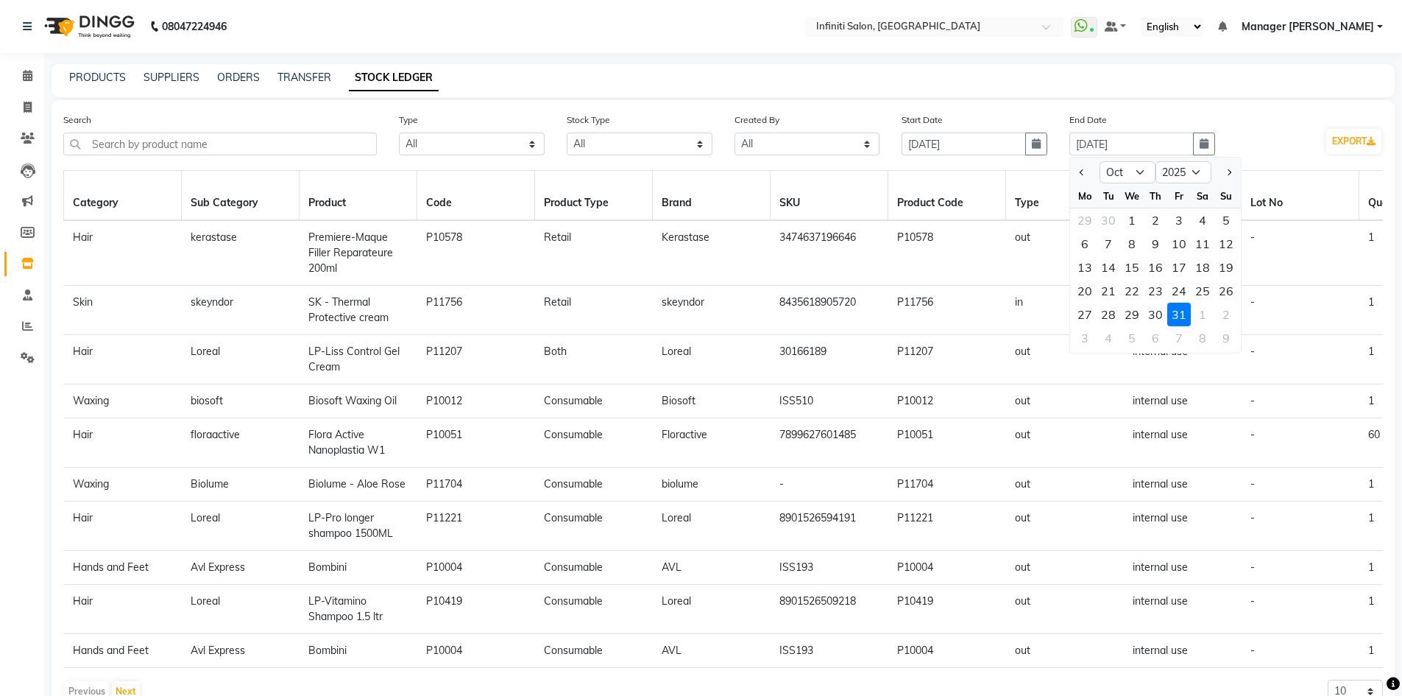
click at [1184, 304] on div "31" at bounding box center [1179, 315] width 24 height 24
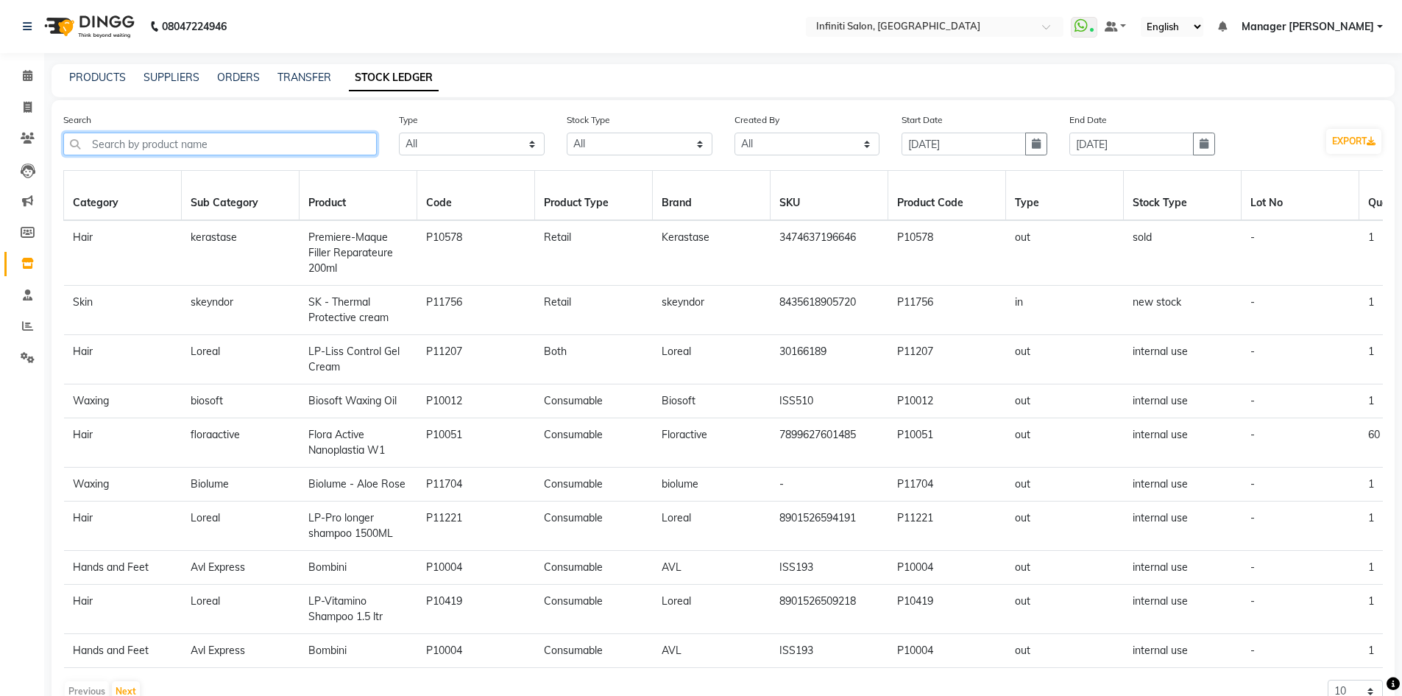
click at [356, 138] on input "text" at bounding box center [220, 143] width 314 height 23
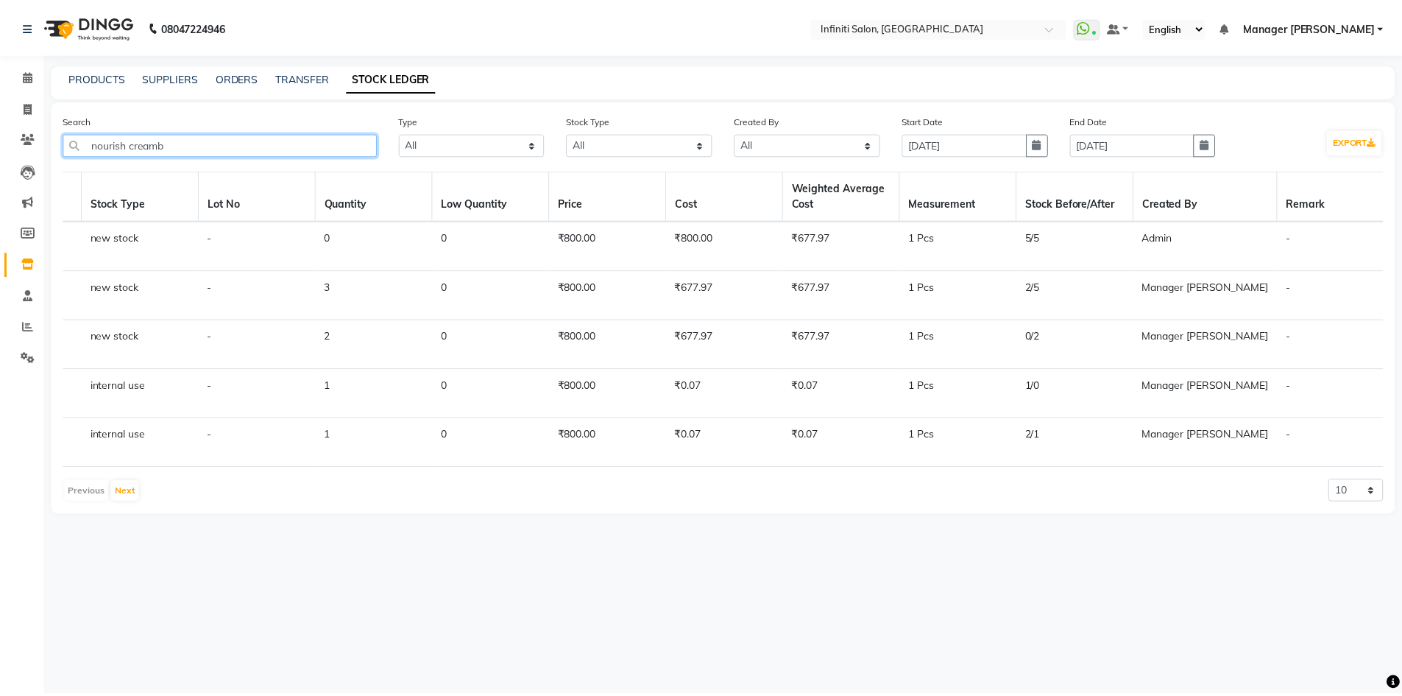
scroll to position [0, 1143]
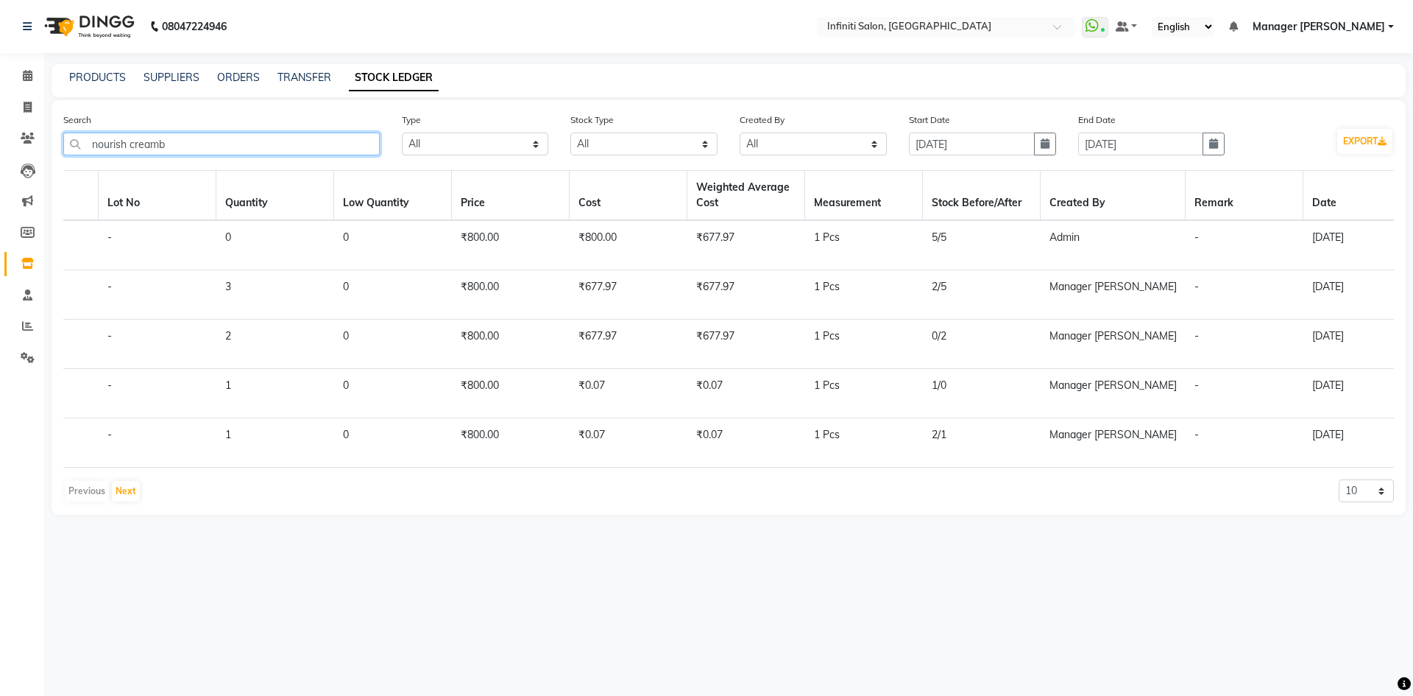
drag, startPoint x: 208, startPoint y: 146, endPoint x: 413, endPoint y: 155, distance: 204.8
click at [7, 159] on app-home "08047224946 Select Location × Infiniti Salon, Shankar Nagar WhatsApp Status ✕ S…" at bounding box center [706, 268] width 1413 height 537
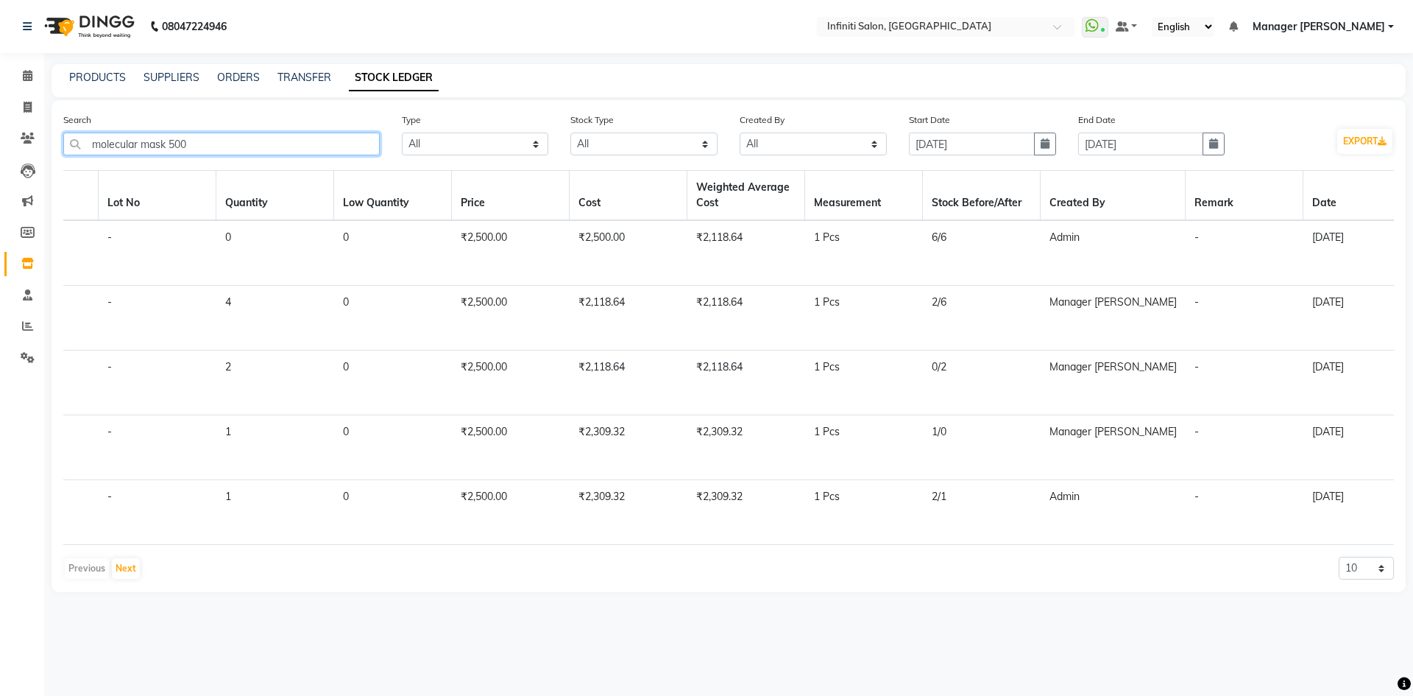
type input "molecular mask 500"
click at [91, 69] on div "PRODUCTS SUPPLIERS ORDERS TRANSFER STOCK LEDGER" at bounding box center [729, 80] width 1354 height 33
click at [100, 77] on link "PRODUCTS" at bounding box center [97, 77] width 57 height 13
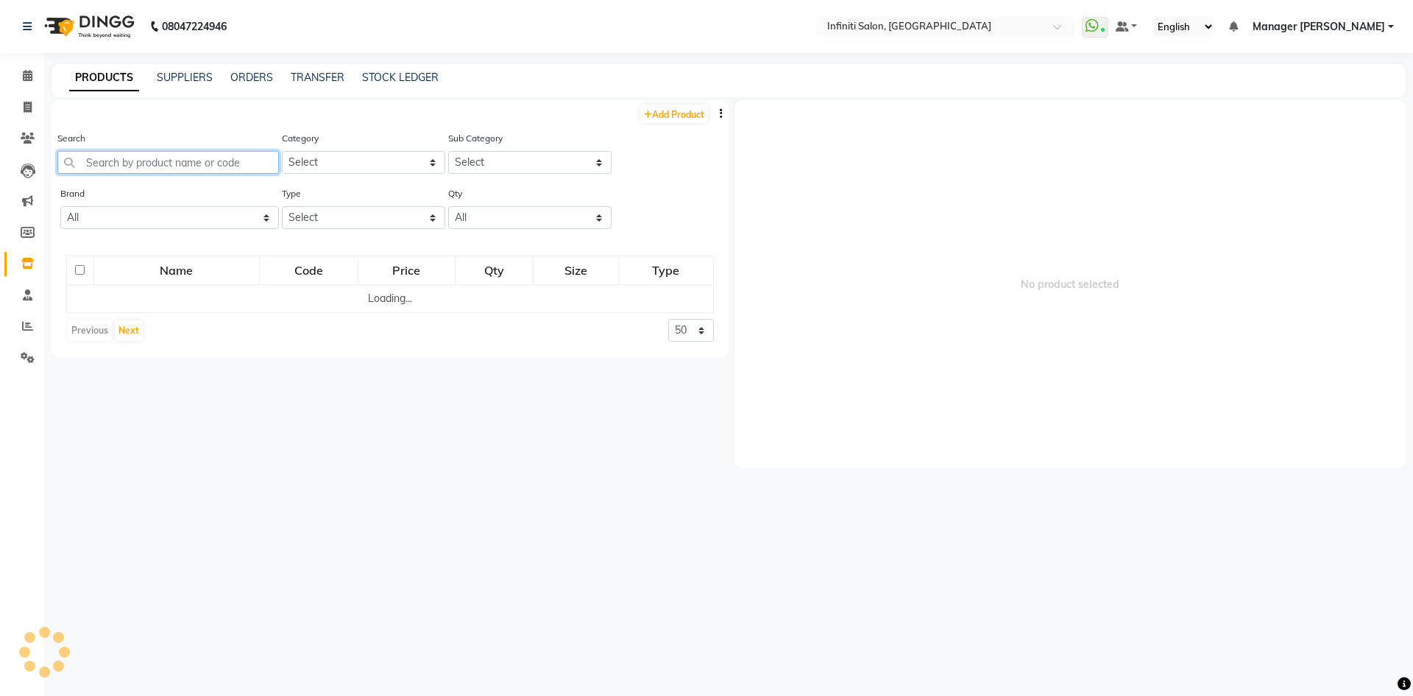
click at [127, 164] on input "text" at bounding box center [168, 162] width 222 height 23
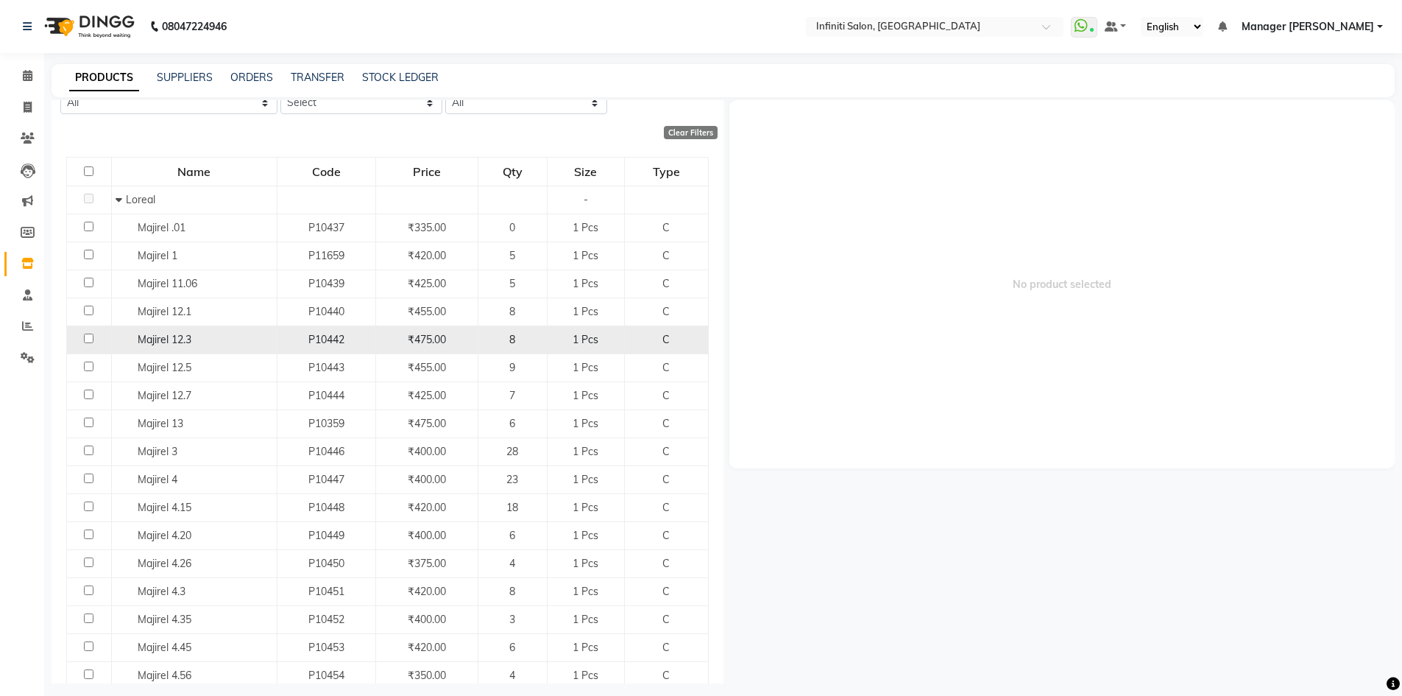
scroll to position [171, 0]
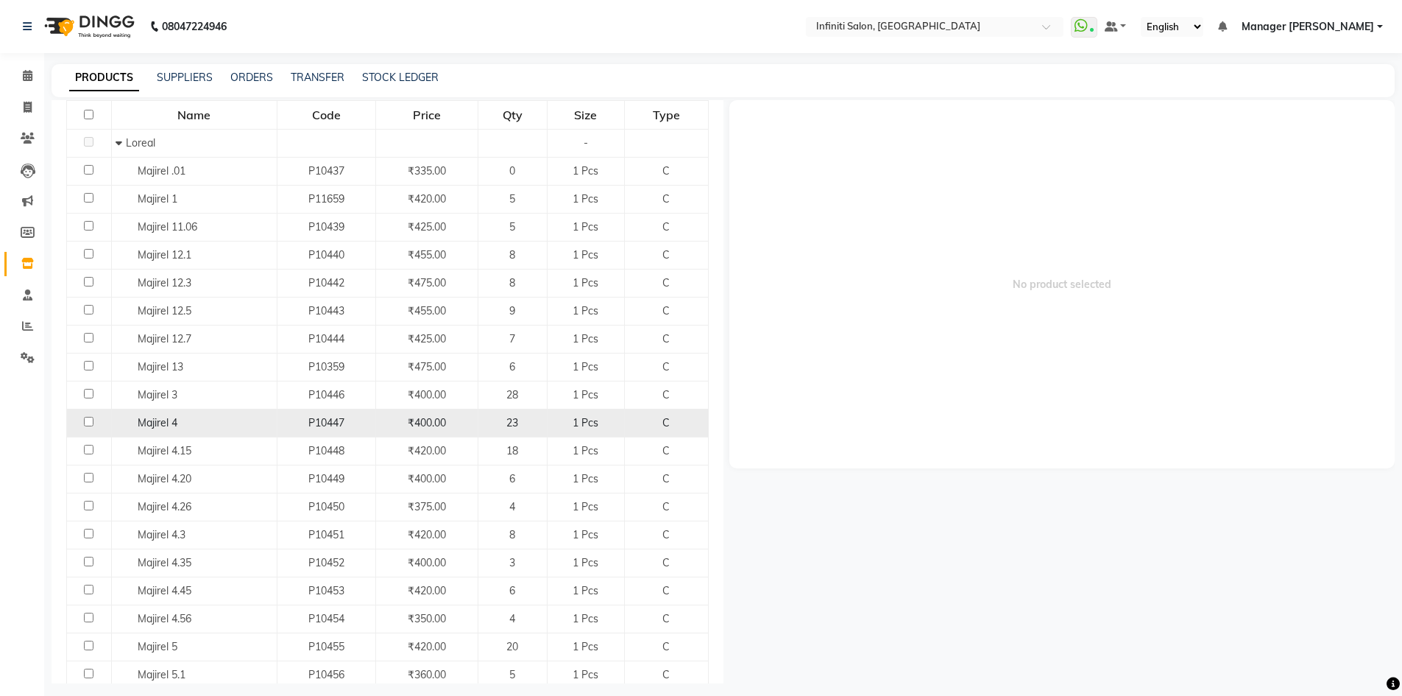
type input "majirel"
click at [87, 420] on input "checkbox" at bounding box center [89, 422] width 10 height 10
checkbox input "true"
select select
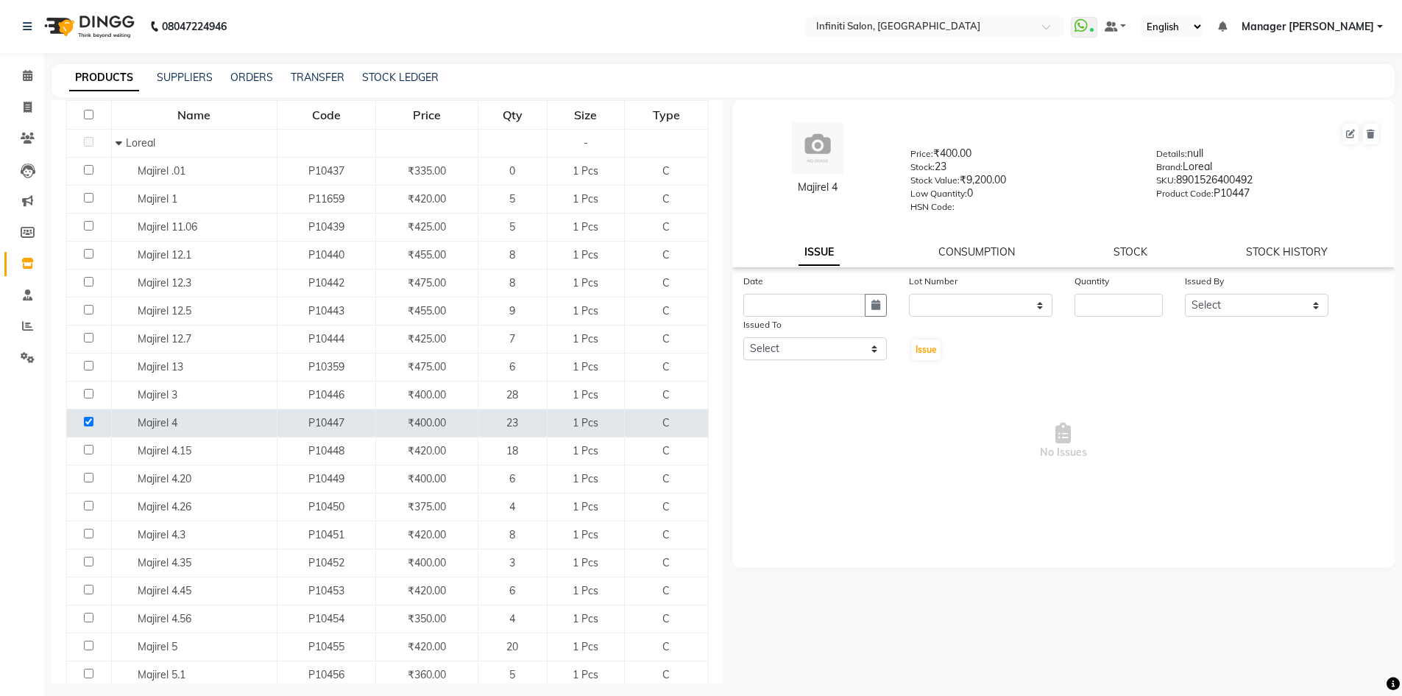
click at [1266, 243] on div "Majirel 4 Price: ₹400.00 Stock: 23 Stock Value: ₹9,200.00 Low Quantity: 0 HSN C…" at bounding box center [1063, 183] width 663 height 167
click at [1122, 250] on link "STOCK" at bounding box center [1131, 251] width 34 height 13
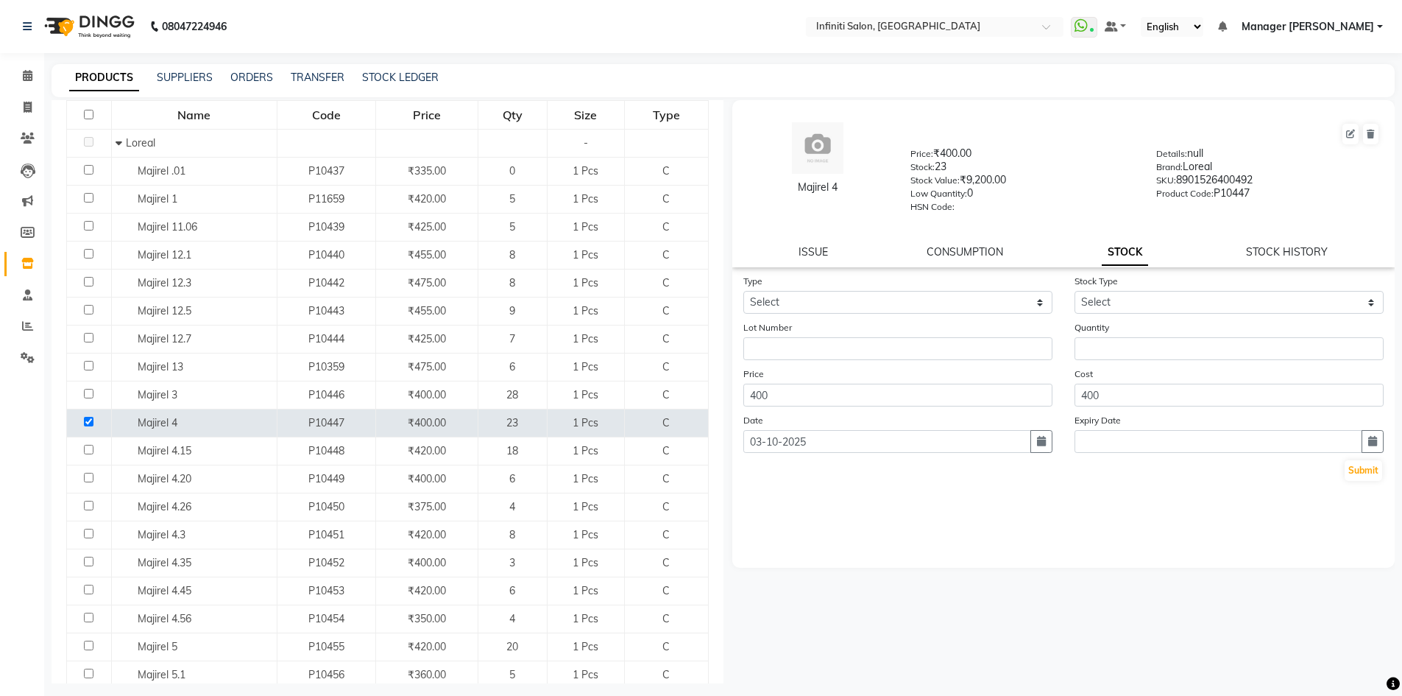
click at [847, 287] on div "Type Select In Out" at bounding box center [897, 293] width 331 height 40
click at [846, 314] on form "Type Select In Out Stock Type Select Lot Number Quantity Price 400 Cost 400 Dat…" at bounding box center [1063, 377] width 641 height 209
click at [834, 303] on select "Select In Out" at bounding box center [897, 302] width 309 height 23
select select "out"
click at [743, 291] on select "Select In Out" at bounding box center [897, 302] width 309 height 23
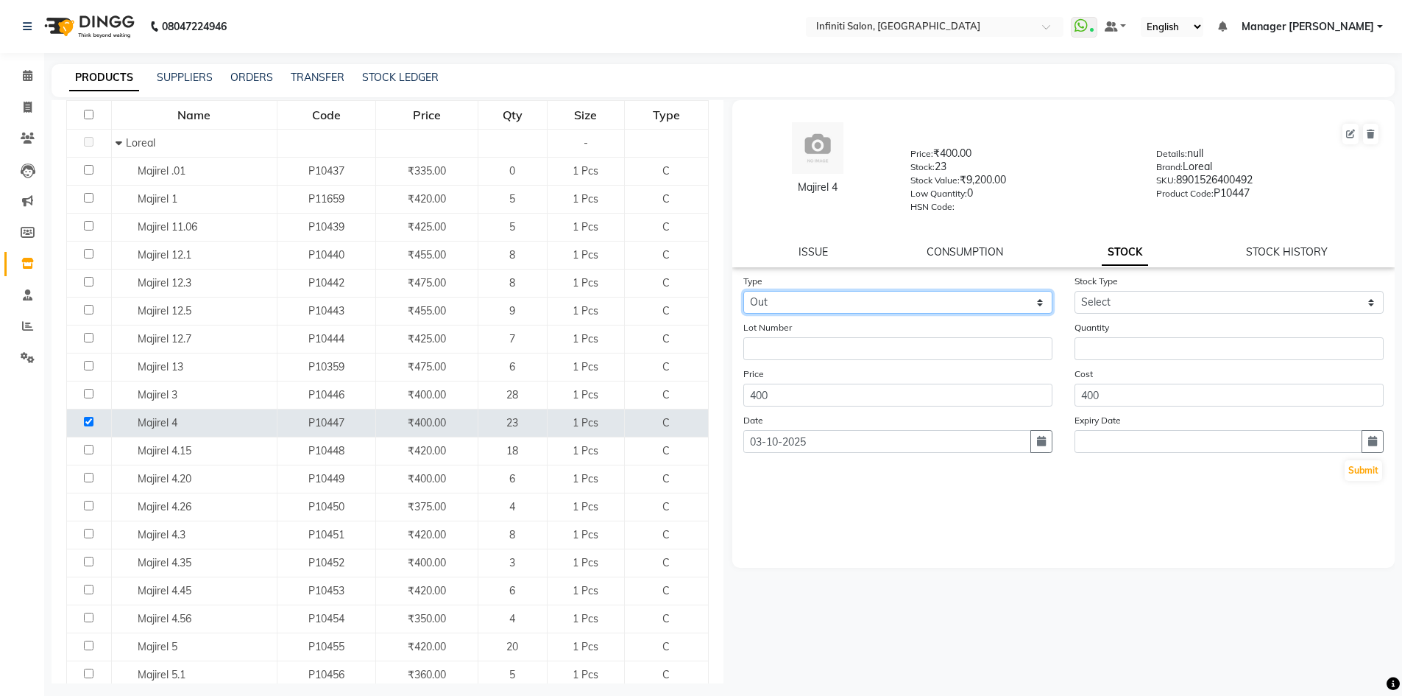
select select
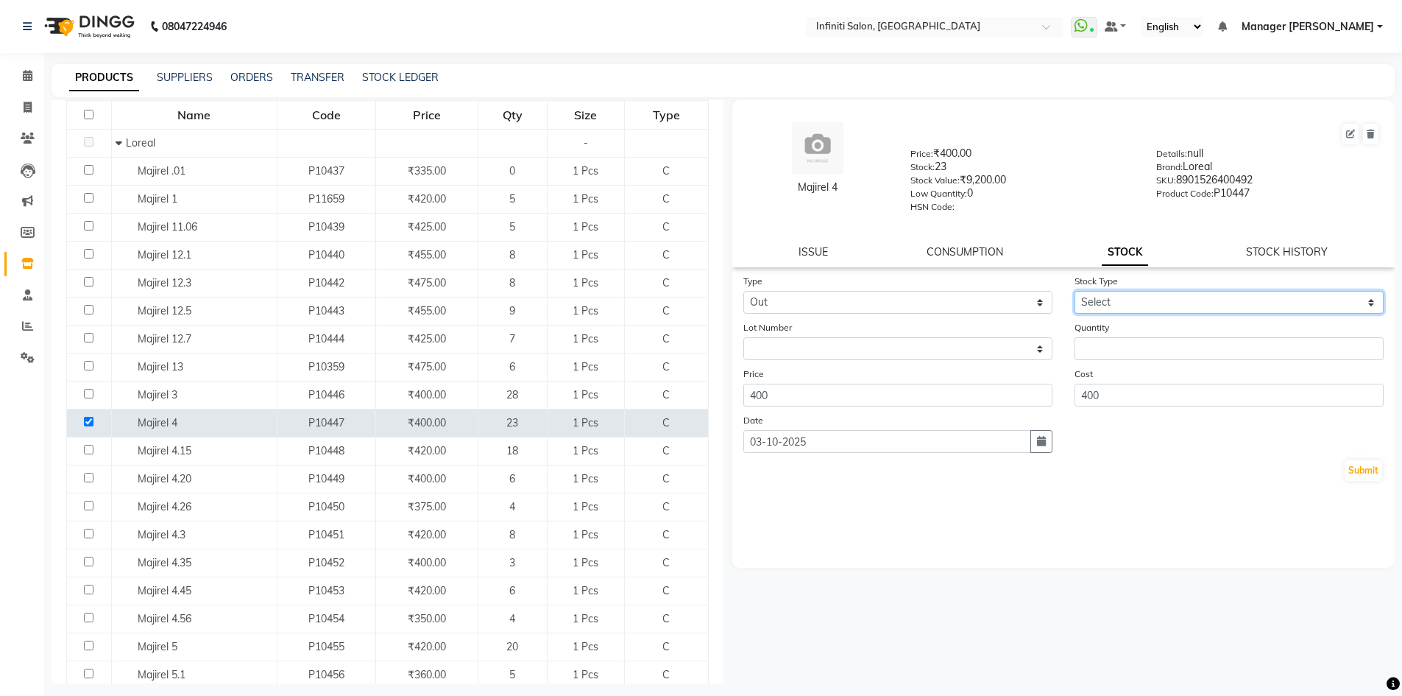
click at [1098, 298] on select "Select Internal Use Damaged Expired Adjustment Return Other" at bounding box center [1229, 302] width 309 height 23
select select "internal use"
click at [1075, 291] on select "Select Internal Use Damaged Expired Adjustment Return Other" at bounding box center [1229, 302] width 309 height 23
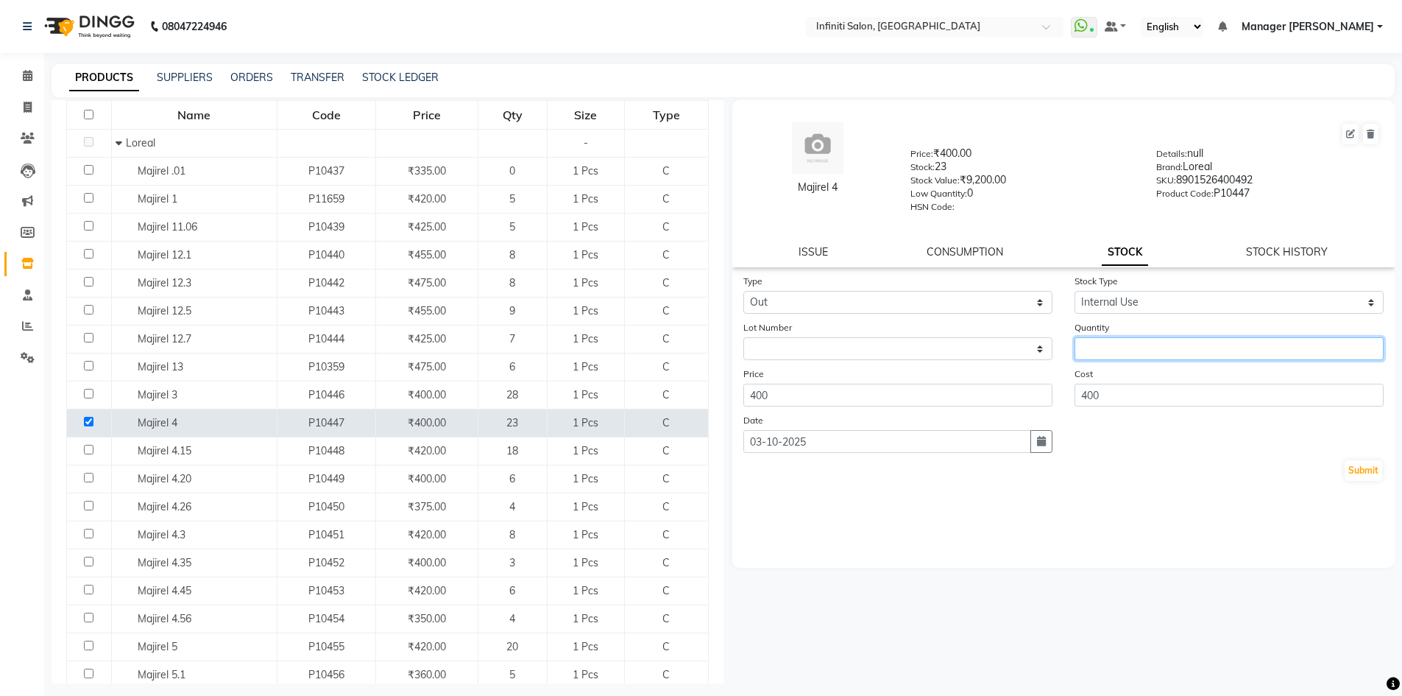
click at [1117, 340] on input "number" at bounding box center [1229, 348] width 309 height 23
type input "1"
click at [1369, 476] on button "Submit" at bounding box center [1364, 470] width 38 height 21
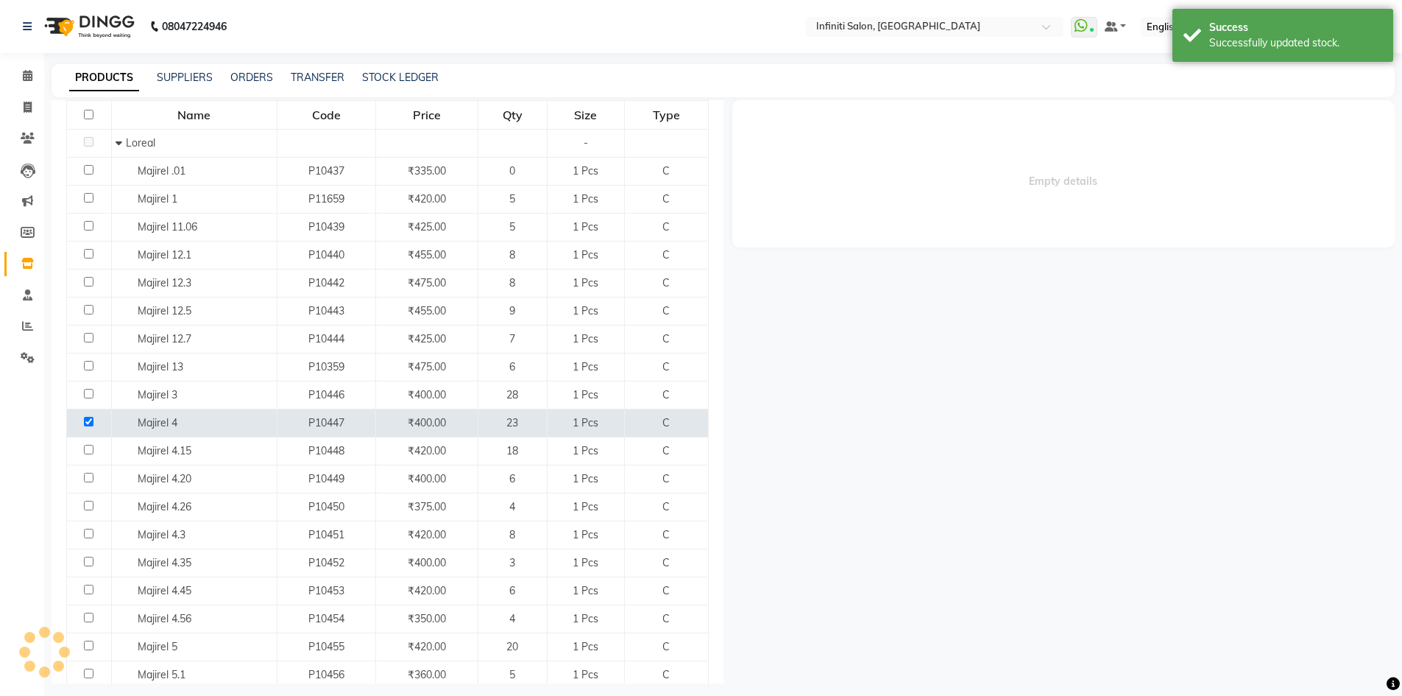
select select
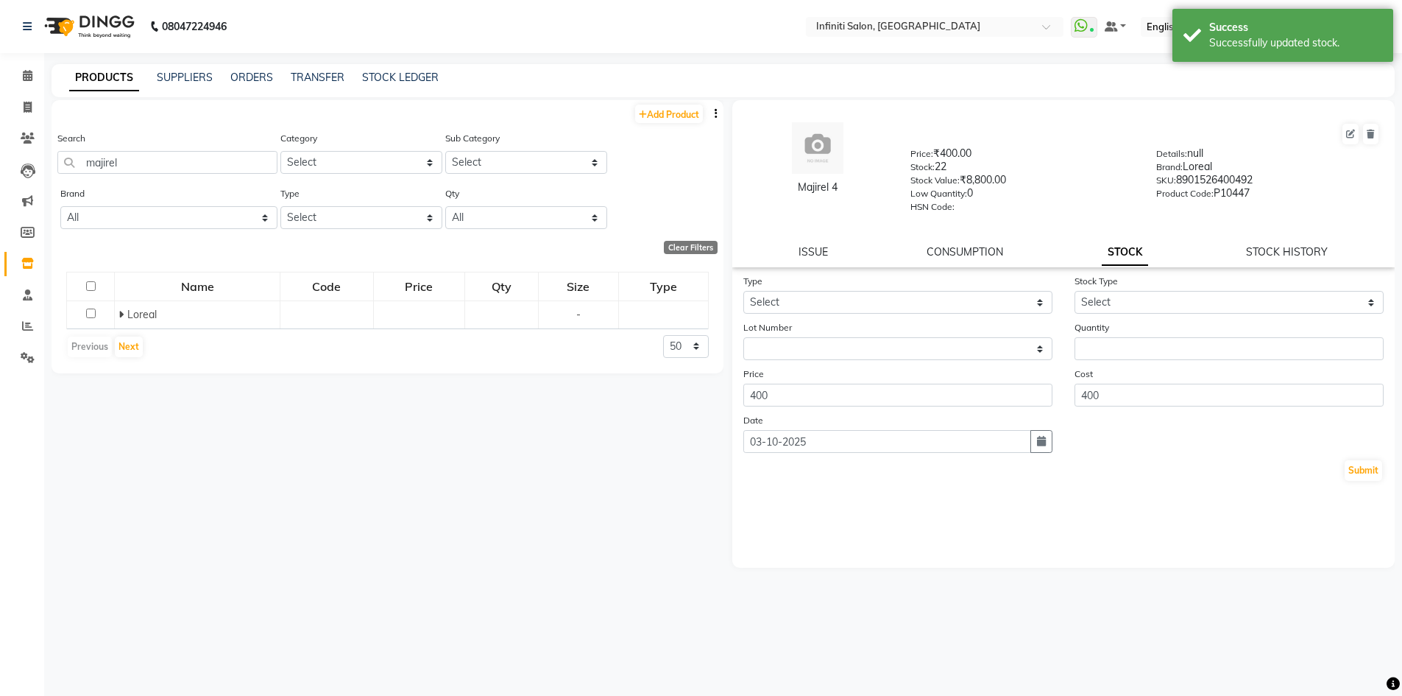
scroll to position [0, 0]
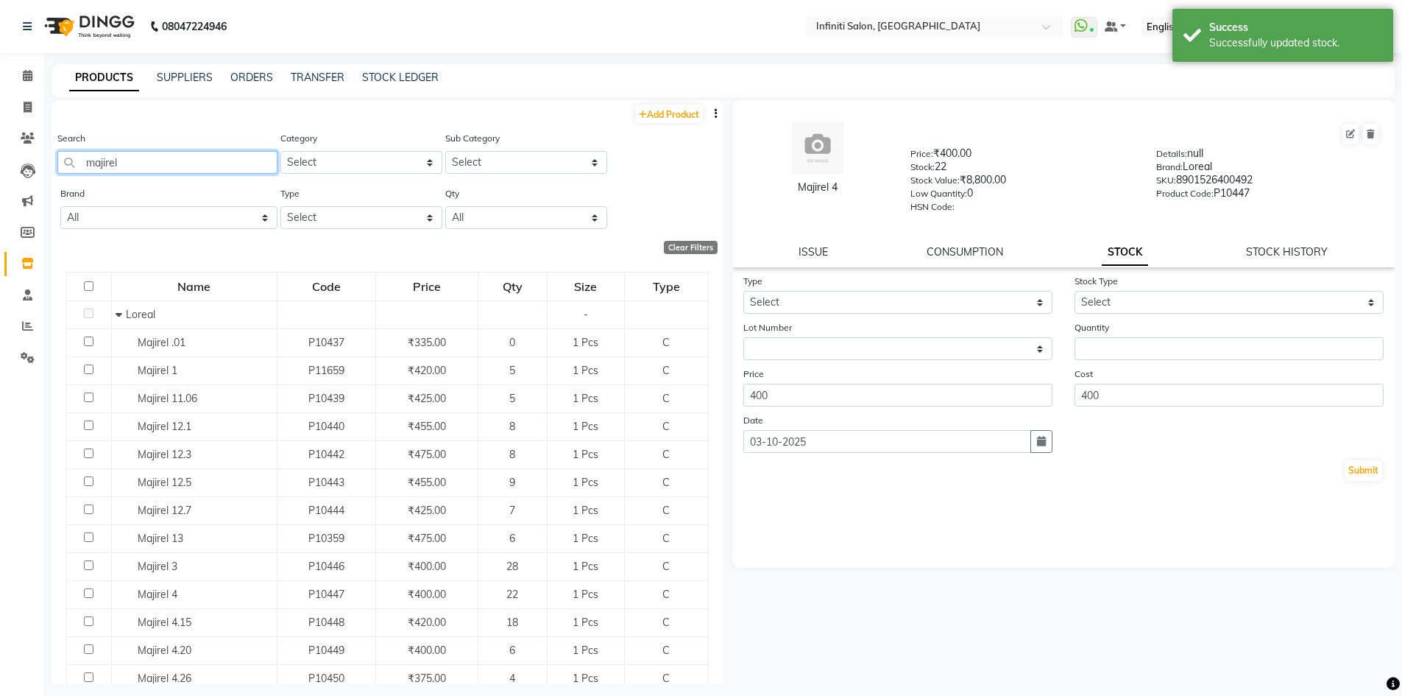
drag, startPoint x: 155, startPoint y: 155, endPoint x: 0, endPoint y: 144, distance: 155.6
click at [0, 144] on app-home "08047224946 Select Location × Infiniti Salon, Shankar Nagar WhatsApp Status ✕ S…" at bounding box center [701, 352] width 1402 height 705
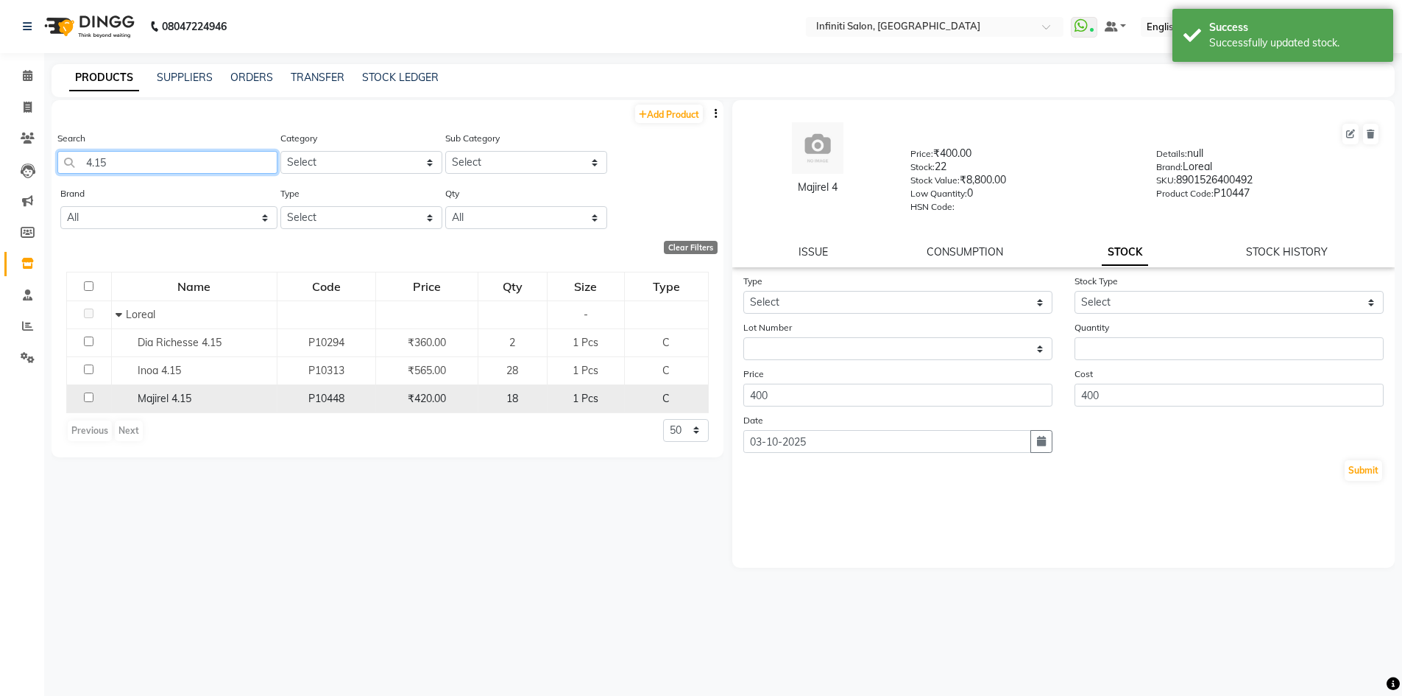
type input "4.15"
click at [88, 392] on input "checkbox" at bounding box center [89, 397] width 10 height 10
checkbox input "true"
select select
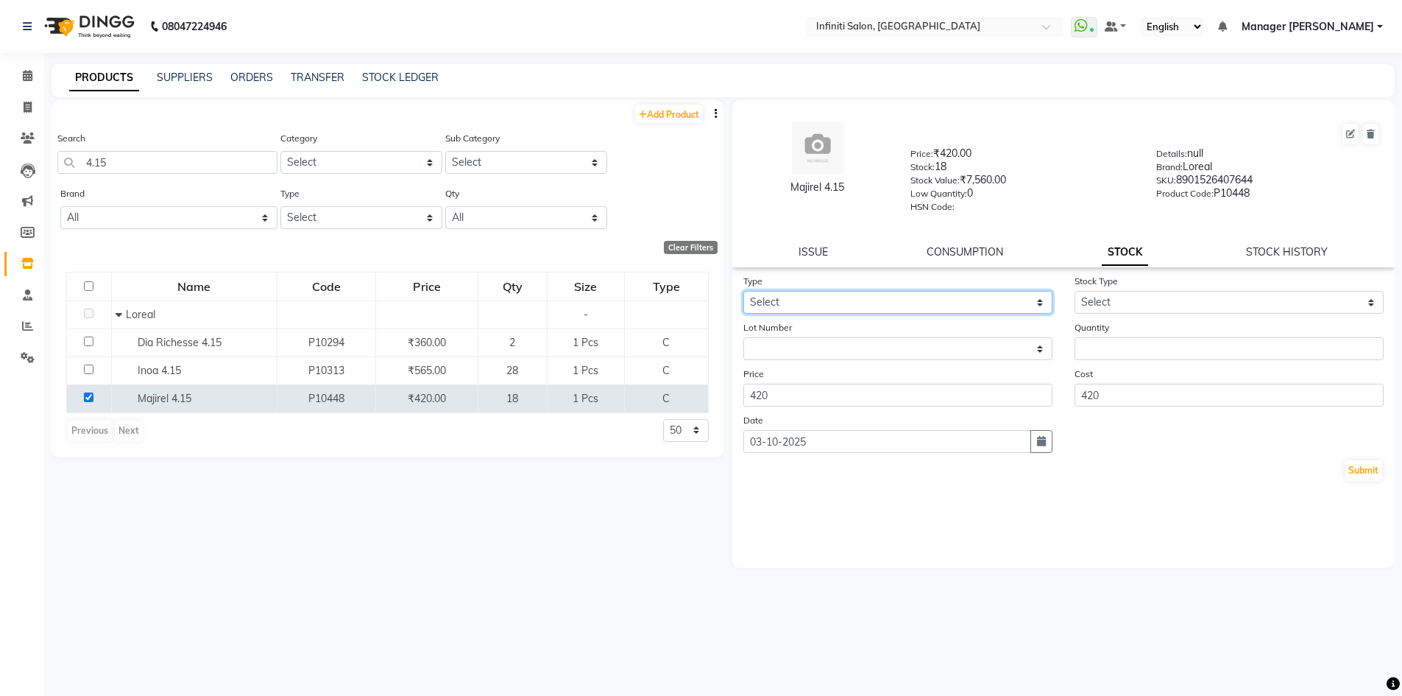
drag, startPoint x: 814, startPoint y: 300, endPoint x: 810, endPoint y: 310, distance: 11.2
click at [814, 300] on select "Select In Out" at bounding box center [897, 302] width 309 height 23
select select "out"
click at [743, 291] on select "Select In Out" at bounding box center [897, 302] width 309 height 23
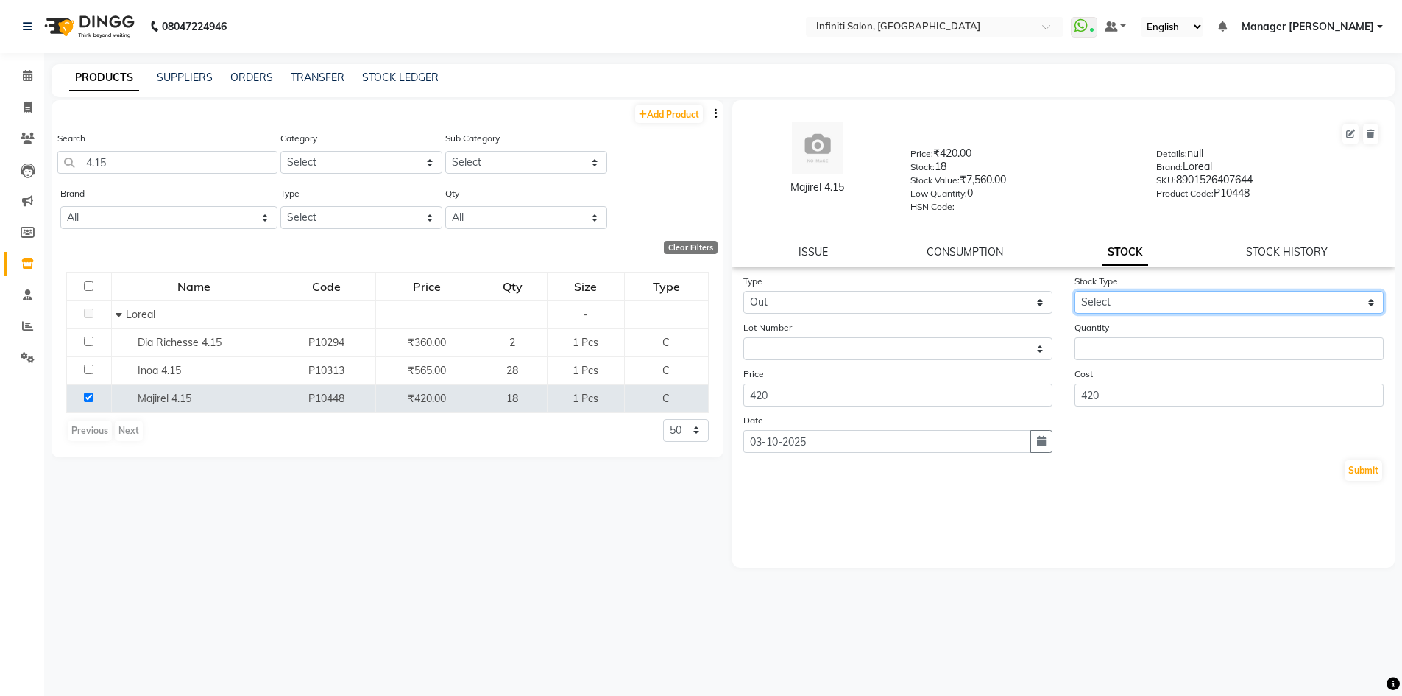
click at [1133, 308] on select "Select Internal Use Damaged Expired Adjustment Return Other" at bounding box center [1229, 302] width 309 height 23
select select "internal use"
click at [1075, 291] on select "Select Internal Use Damaged Expired Adjustment Return Other" at bounding box center [1229, 302] width 309 height 23
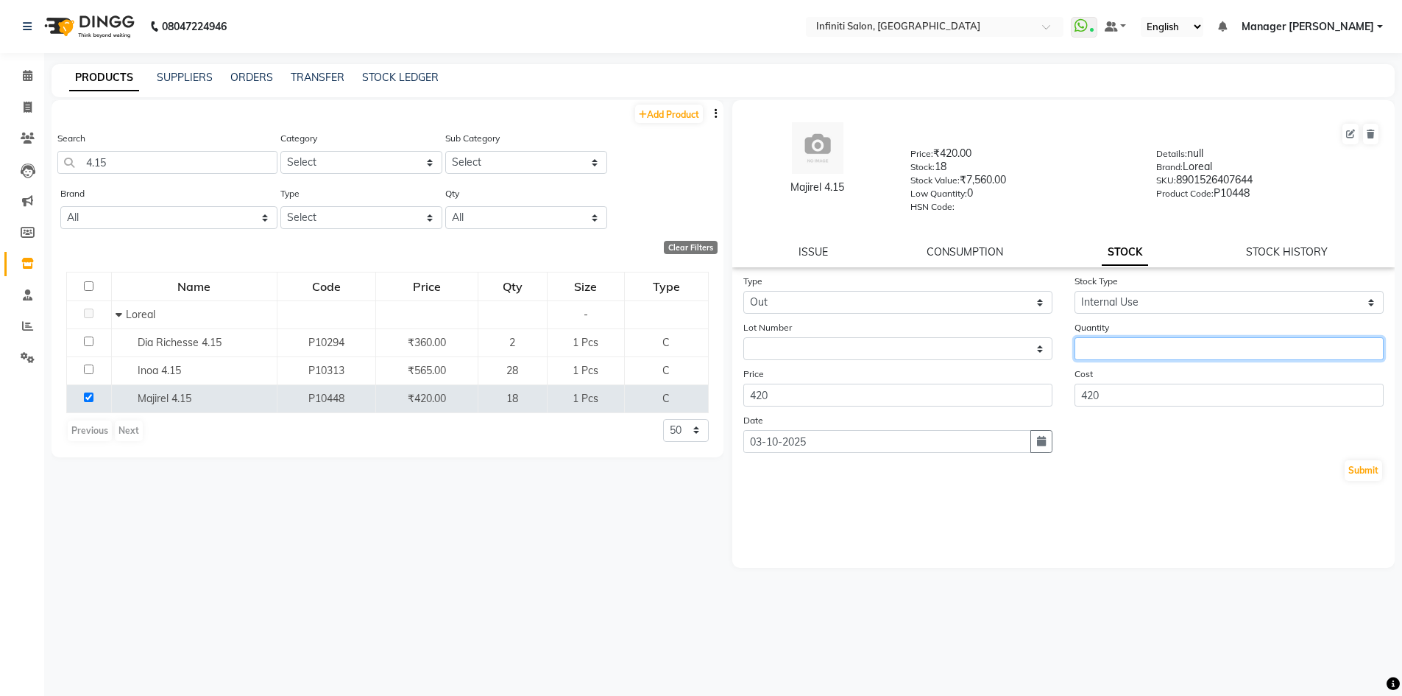
click at [1128, 344] on input "number" at bounding box center [1229, 348] width 309 height 23
type input "2"
click at [1366, 473] on button "Submit" at bounding box center [1364, 470] width 38 height 21
select select
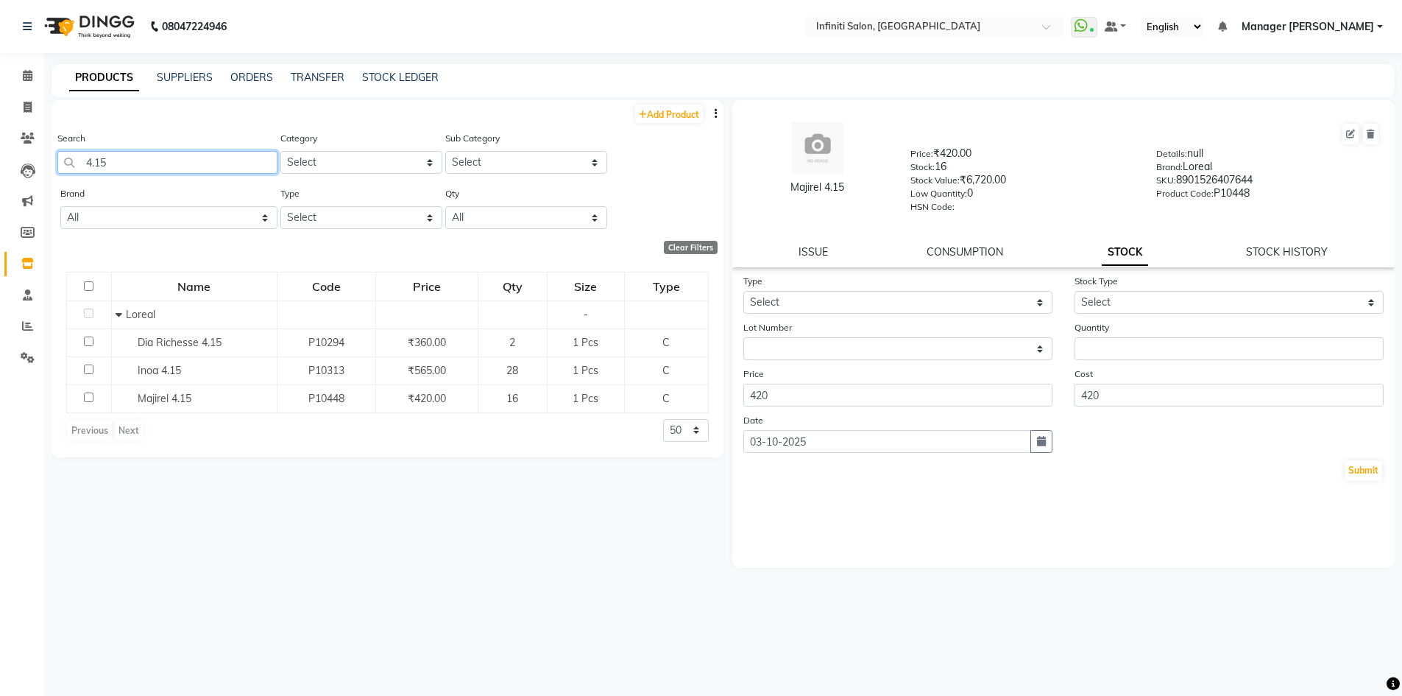
drag, startPoint x: 153, startPoint y: 152, endPoint x: 37, endPoint y: 154, distance: 116.3
click at [37, 154] on app-home "08047224946 Select Location × Infiniti Salon, Shankar Nagar WhatsApp Status ✕ S…" at bounding box center [701, 352] width 1402 height 705
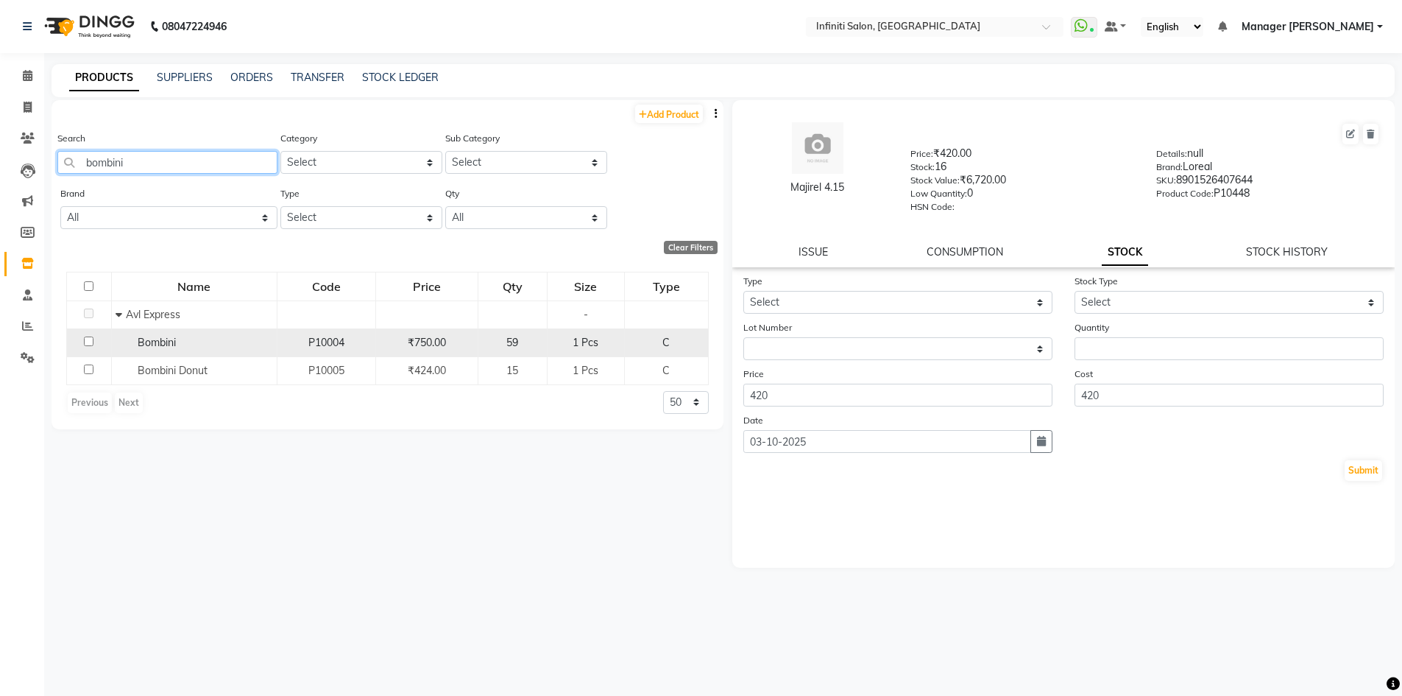
type input "bombini"
drag, startPoint x: 90, startPoint y: 338, endPoint x: 99, endPoint y: 341, distance: 10.0
click at [90, 338] on input "checkbox" at bounding box center [89, 341] width 10 height 10
checkbox input "true"
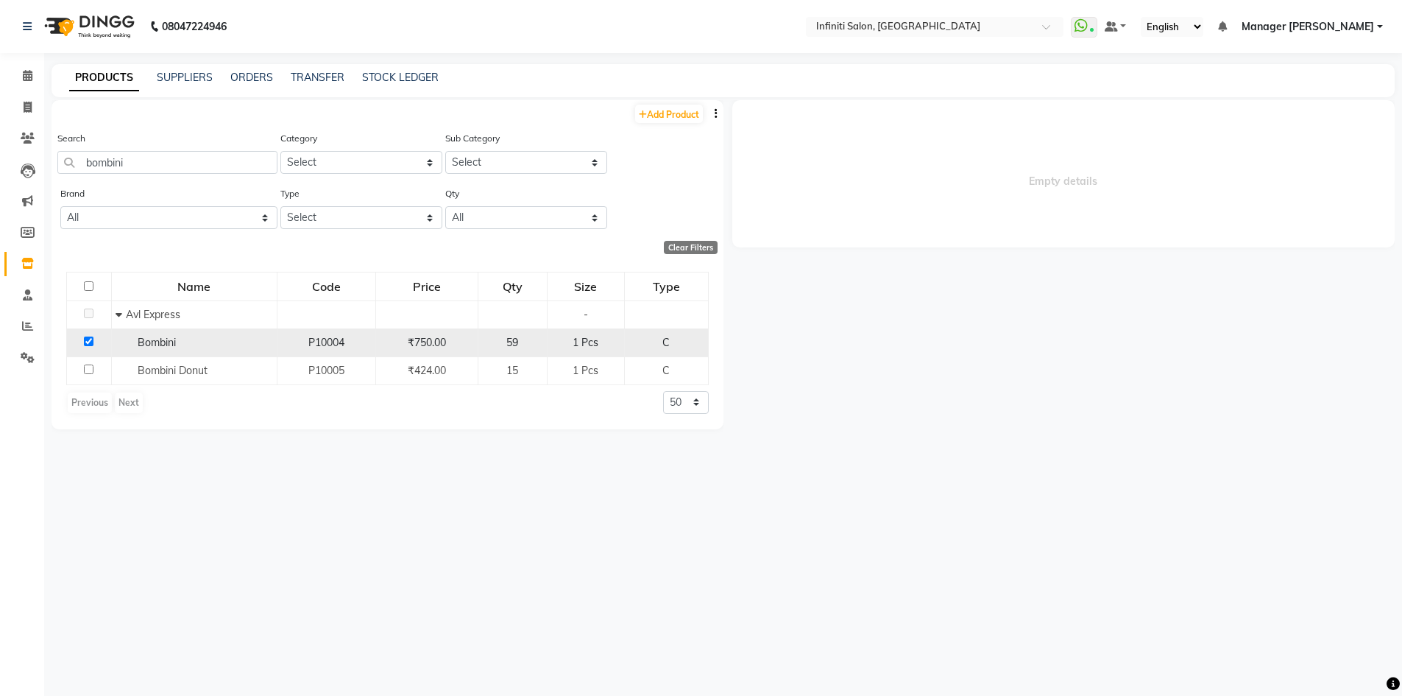
select select
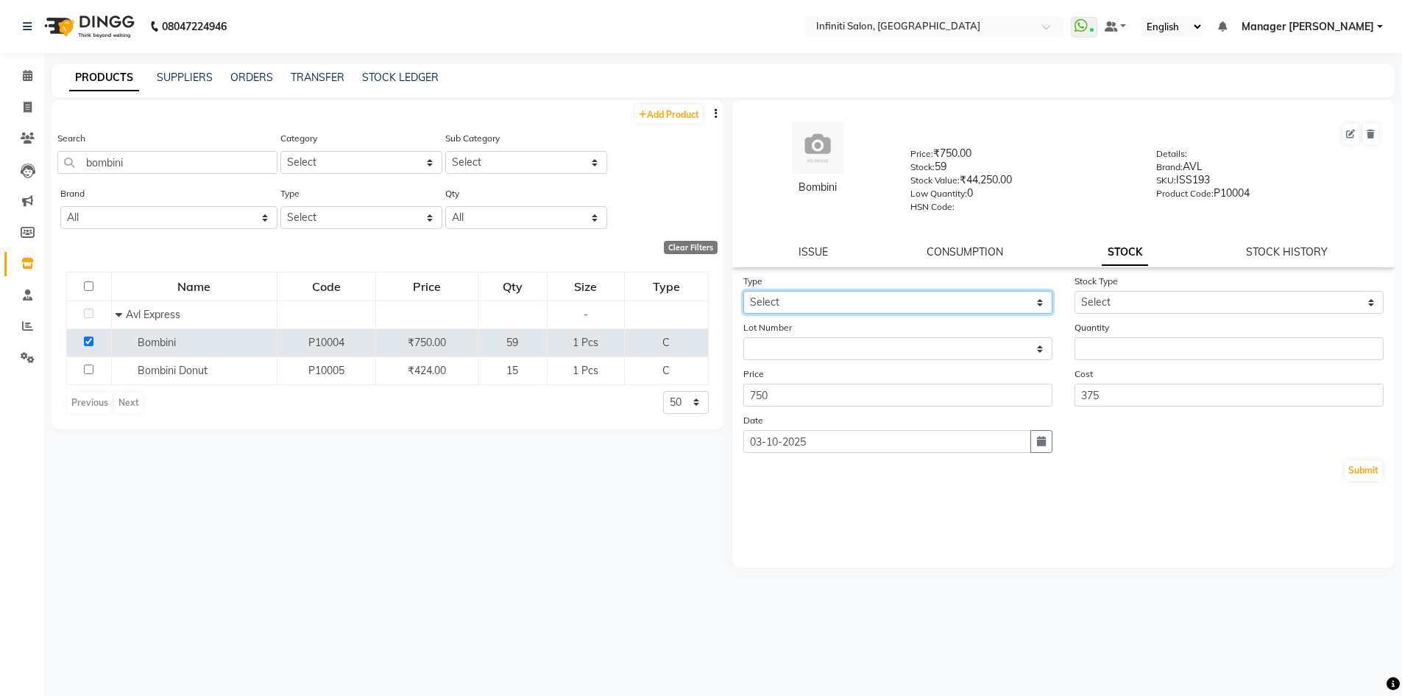
click at [903, 297] on select "Select In Out" at bounding box center [897, 302] width 309 height 23
select select "out"
click at [743, 291] on select "Select In Out" at bounding box center [897, 302] width 309 height 23
click at [1169, 289] on div "Stock Type Select Internal Use Damaged Expired Adjustment Return Other" at bounding box center [1229, 293] width 331 height 40
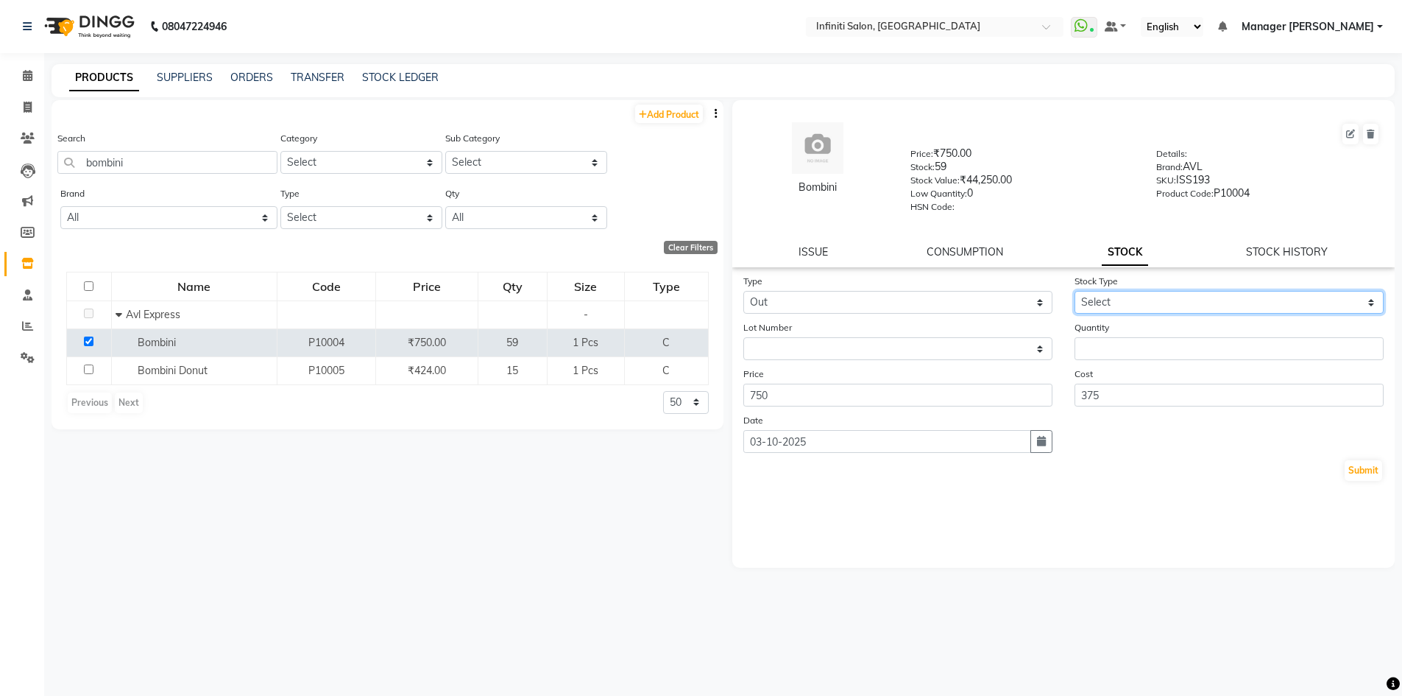
click at [1167, 295] on select "Select Internal Use Damaged Expired Adjustment Return Other" at bounding box center [1229, 302] width 309 height 23
click at [1167, 302] on select "Select Internal Use Damaged Expired Adjustment Return Other" at bounding box center [1229, 302] width 309 height 23
drag, startPoint x: 1169, startPoint y: 298, endPoint x: 1167, endPoint y: 313, distance: 14.8
click at [1170, 298] on select "Select Internal Use Damaged Expired Adjustment Return Other" at bounding box center [1229, 302] width 309 height 23
select select "internal use"
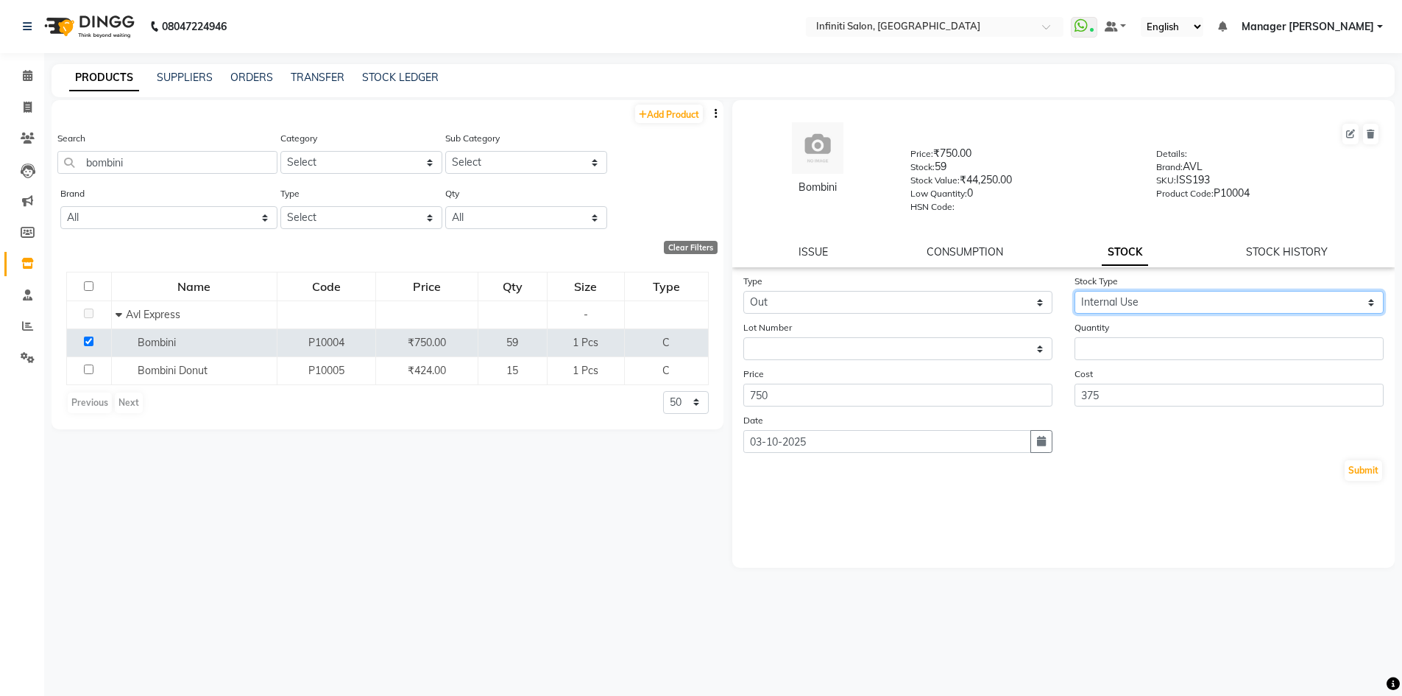
click at [1075, 291] on select "Select Internal Use Damaged Expired Adjustment Return Other" at bounding box center [1229, 302] width 309 height 23
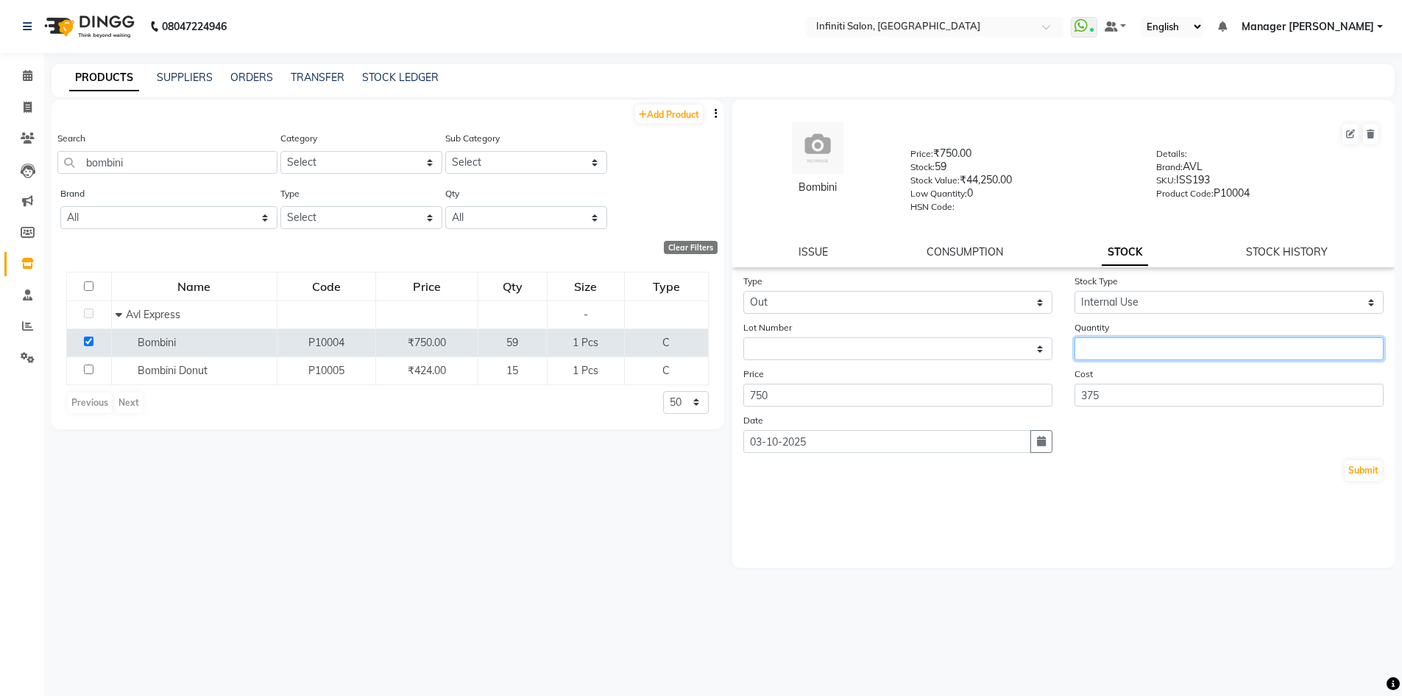
click at [1136, 350] on input "number" at bounding box center [1229, 348] width 309 height 23
type input "1"
click at [1354, 476] on button "Submit" at bounding box center [1364, 470] width 38 height 21
select select
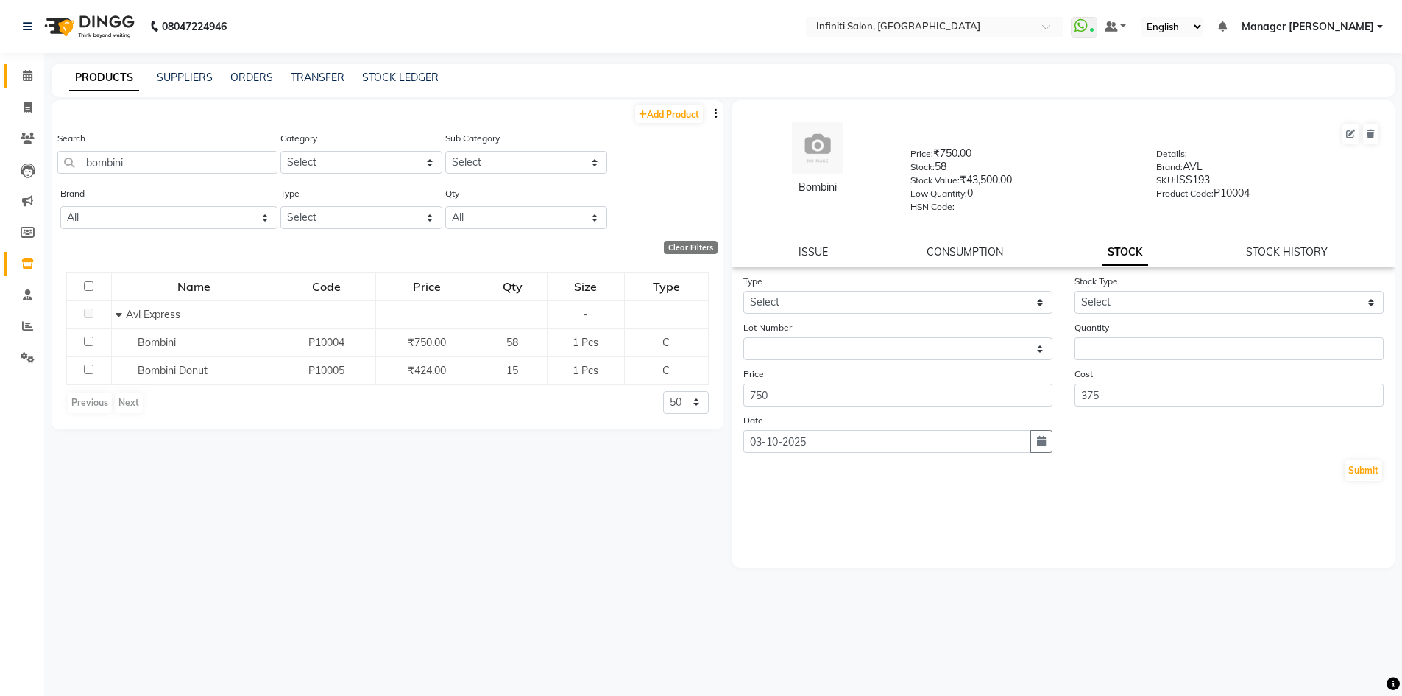
click at [27, 66] on link "Calendar" at bounding box center [21, 76] width 35 height 24
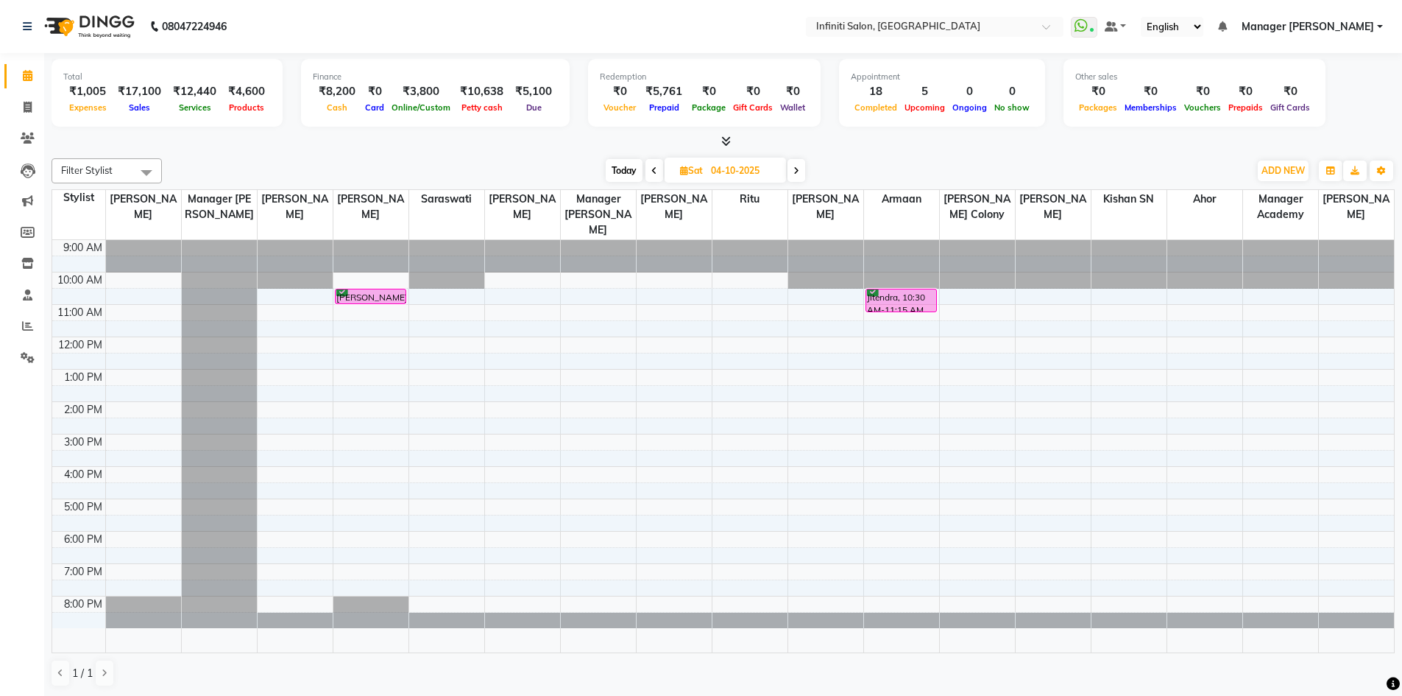
click at [617, 176] on span "Today" at bounding box center [624, 170] width 37 height 23
type input "03-10-2025"
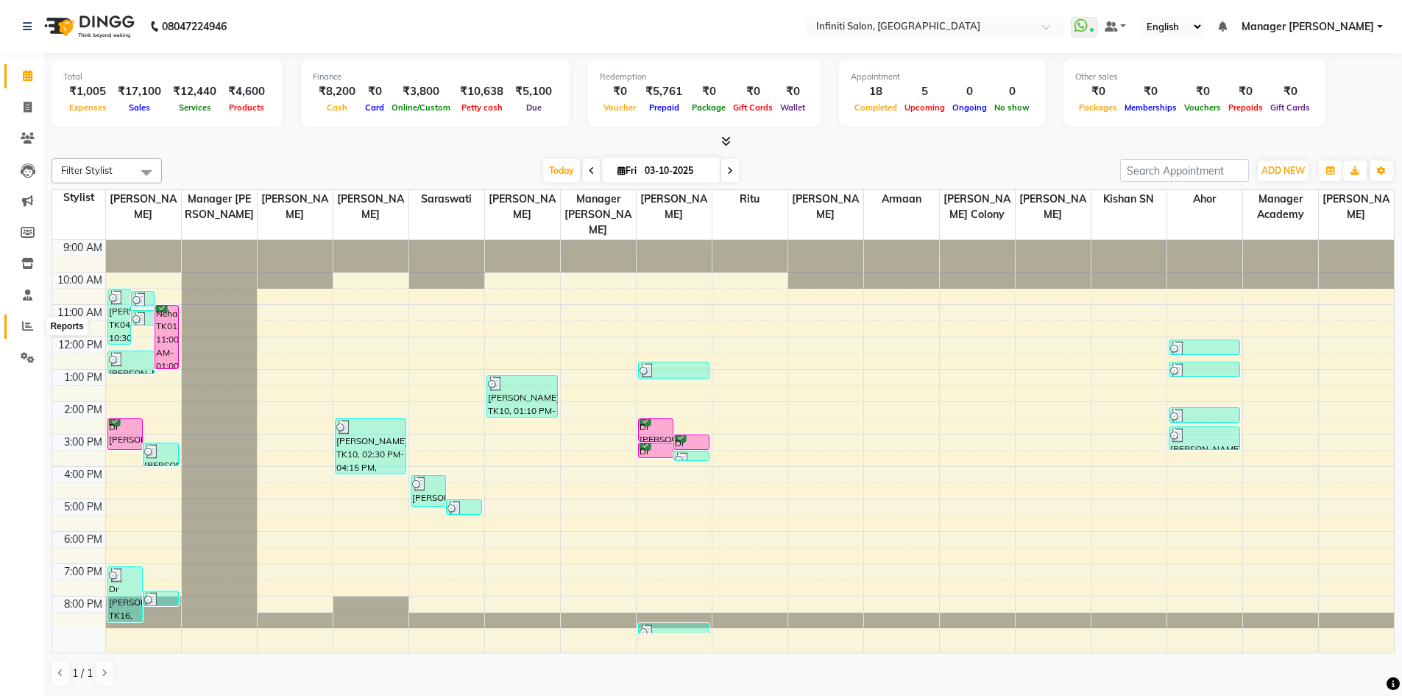
click at [25, 323] on icon at bounding box center [27, 325] width 11 height 11
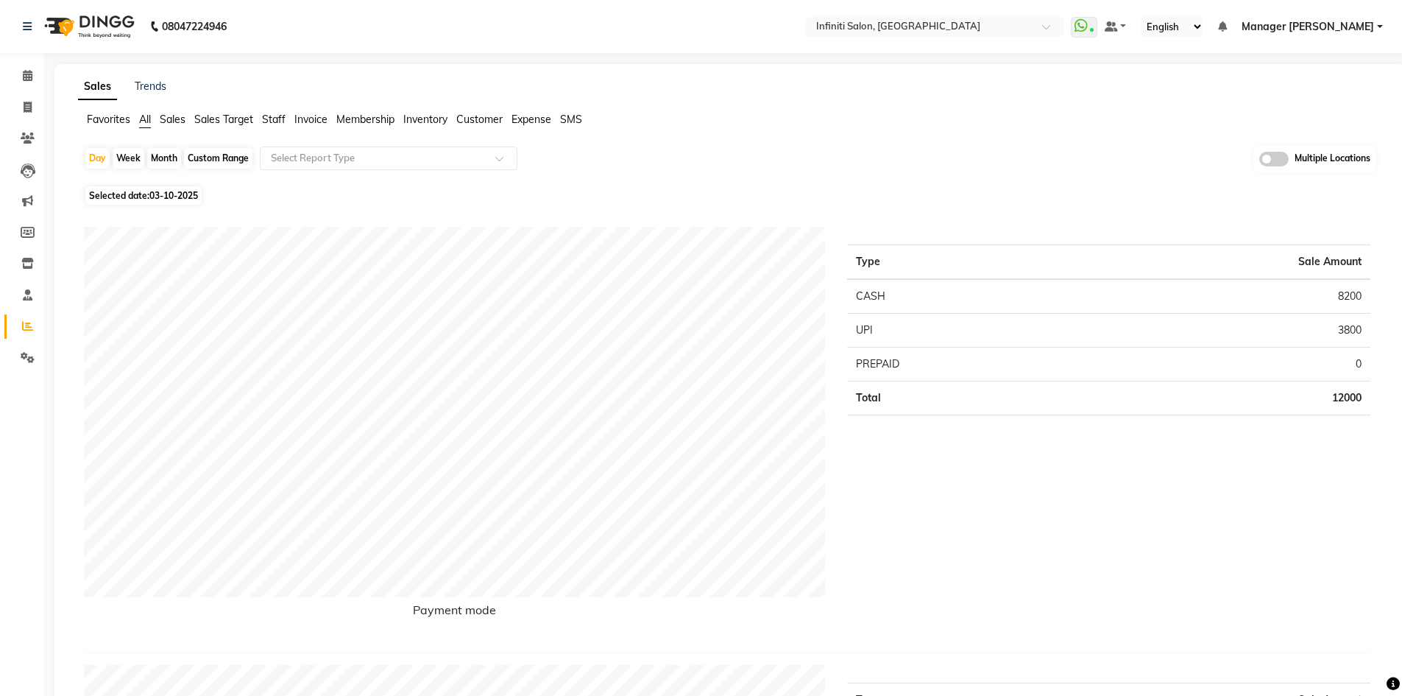
click at [283, 121] on span "Staff" at bounding box center [274, 119] width 24 height 13
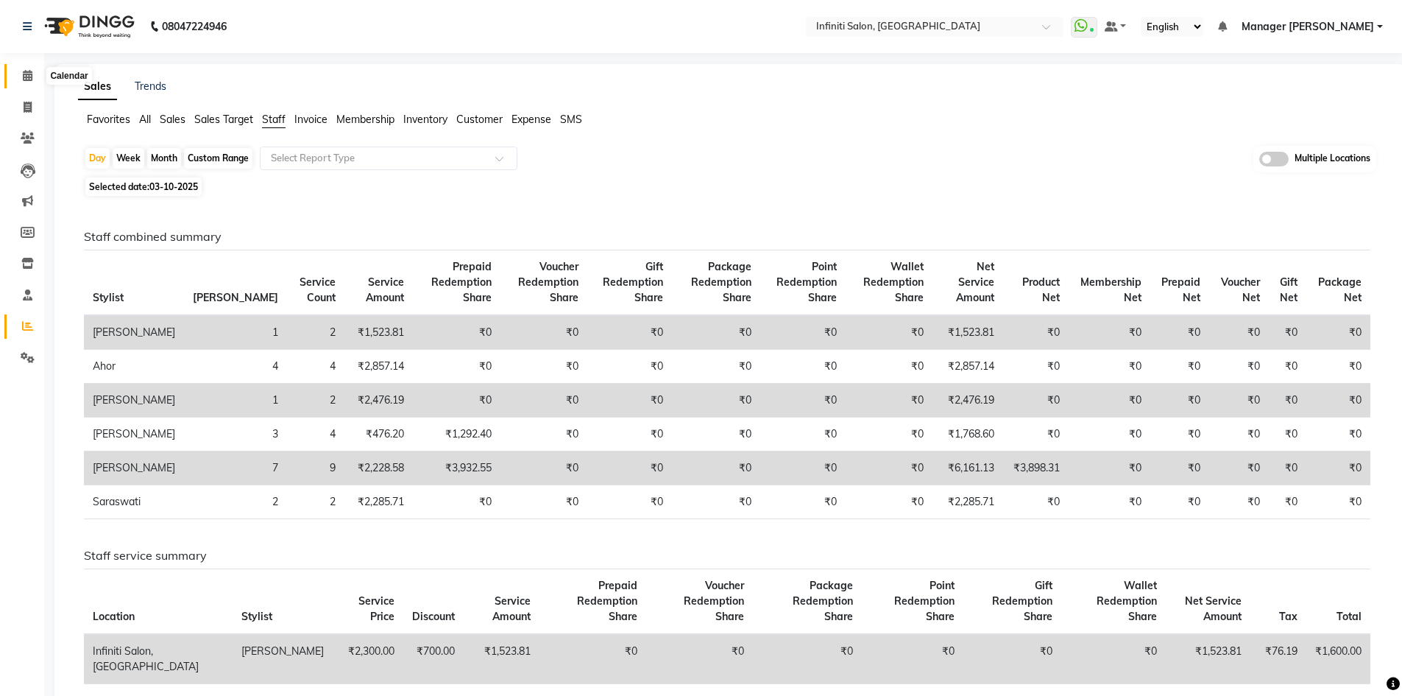
click at [31, 80] on icon at bounding box center [28, 75] width 10 height 11
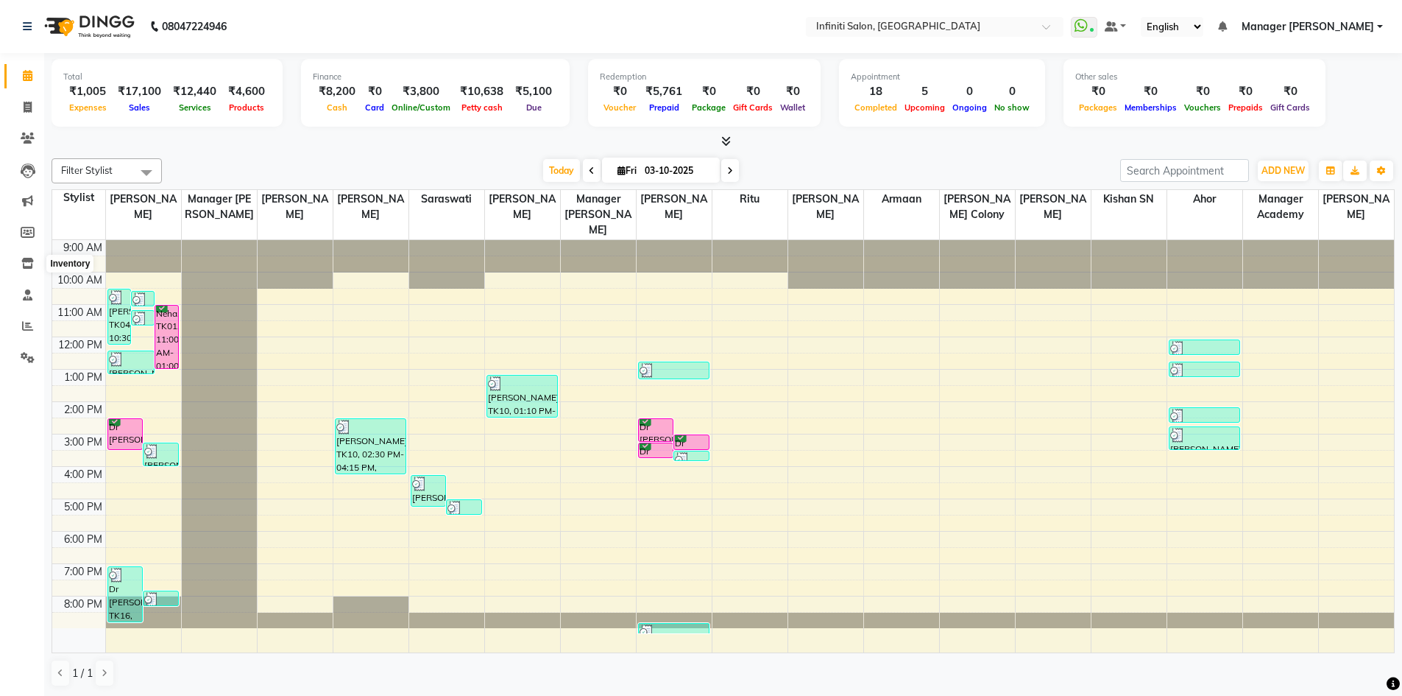
click at [26, 263] on icon at bounding box center [27, 263] width 13 height 11
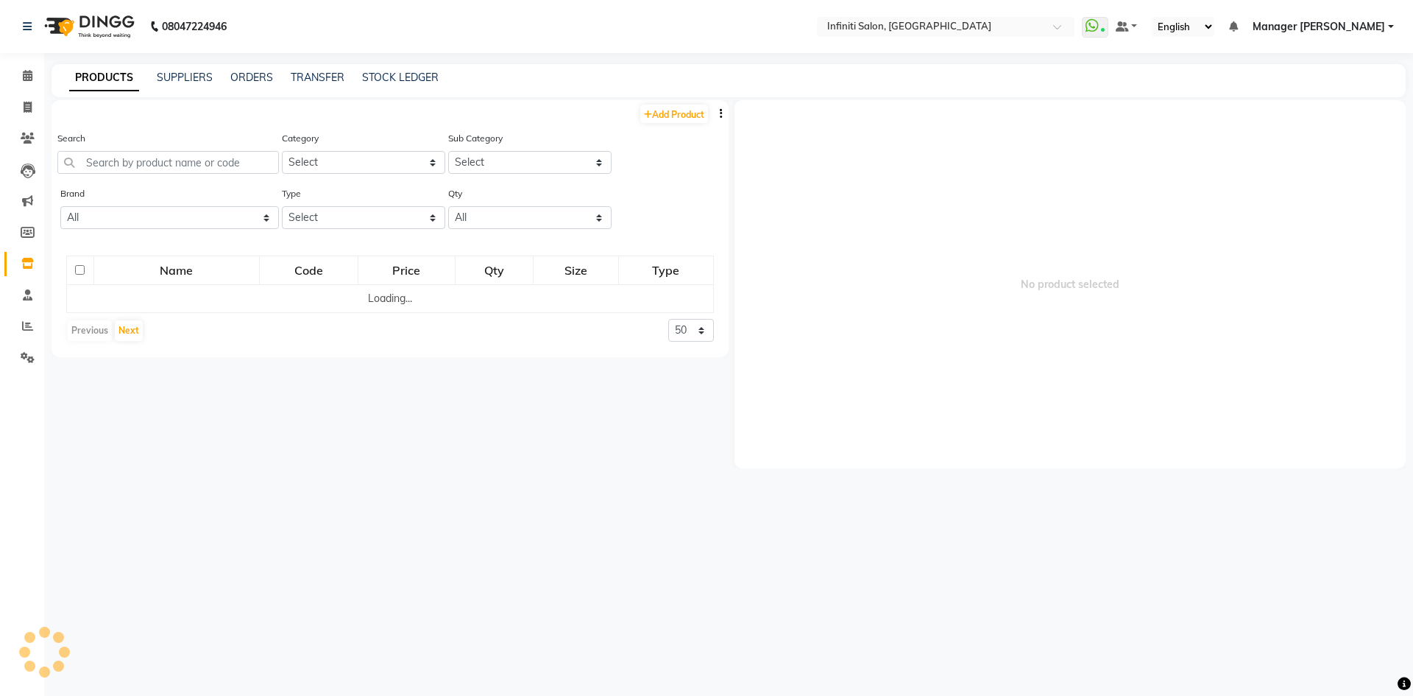
click at [45, 141] on main "PRODUCTS SUPPLIERS ORDERS TRANSFER STOCK LEDGER Add Product Search Category Sel…" at bounding box center [728, 277] width 1369 height 426
click at [29, 141] on icon at bounding box center [28, 137] width 14 height 11
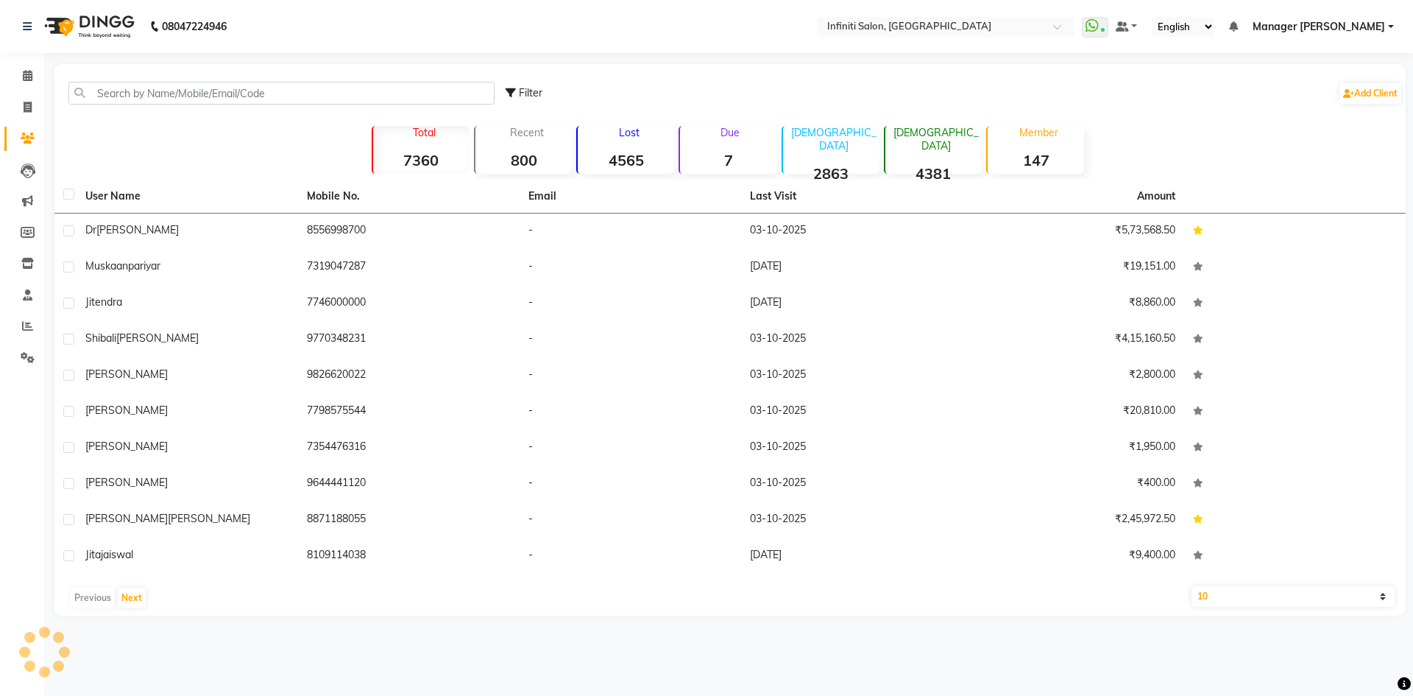
click at [215, 80] on div "Filter Add Client" at bounding box center [729, 93] width 1345 height 46
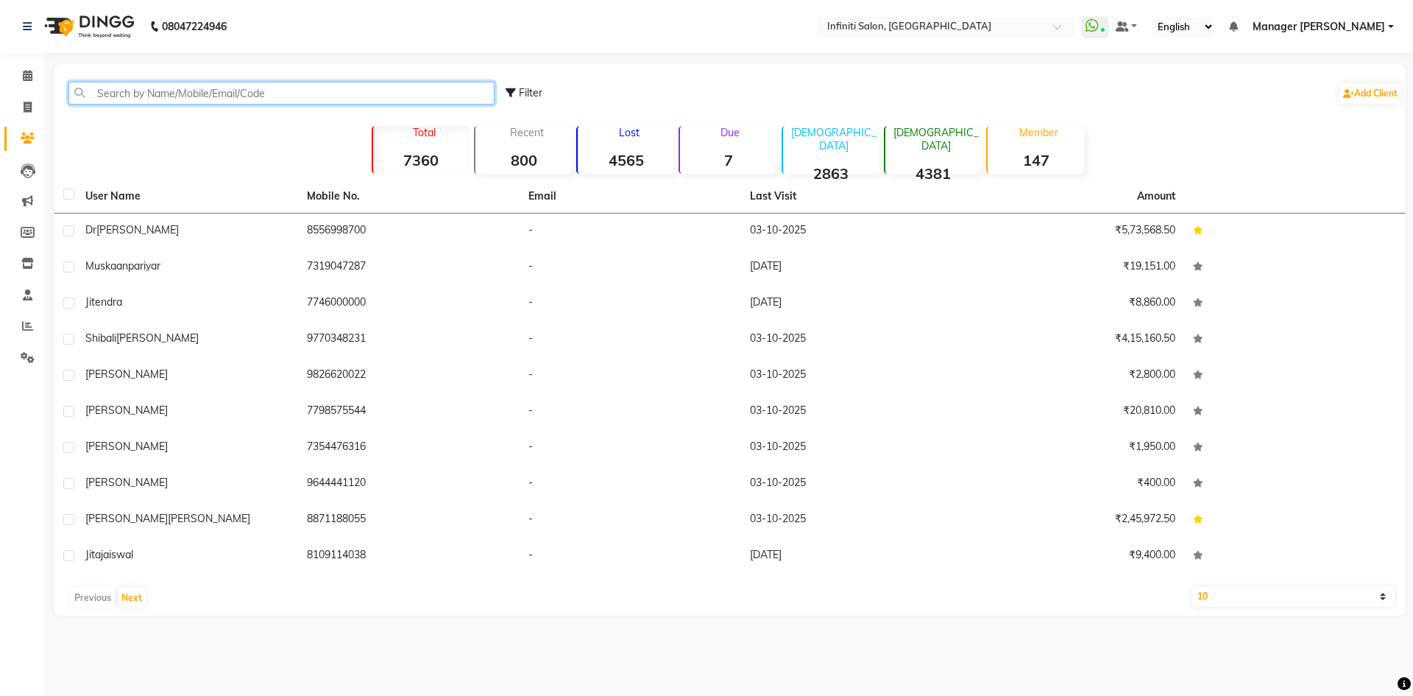
click at [216, 85] on input "text" at bounding box center [281, 93] width 426 height 23
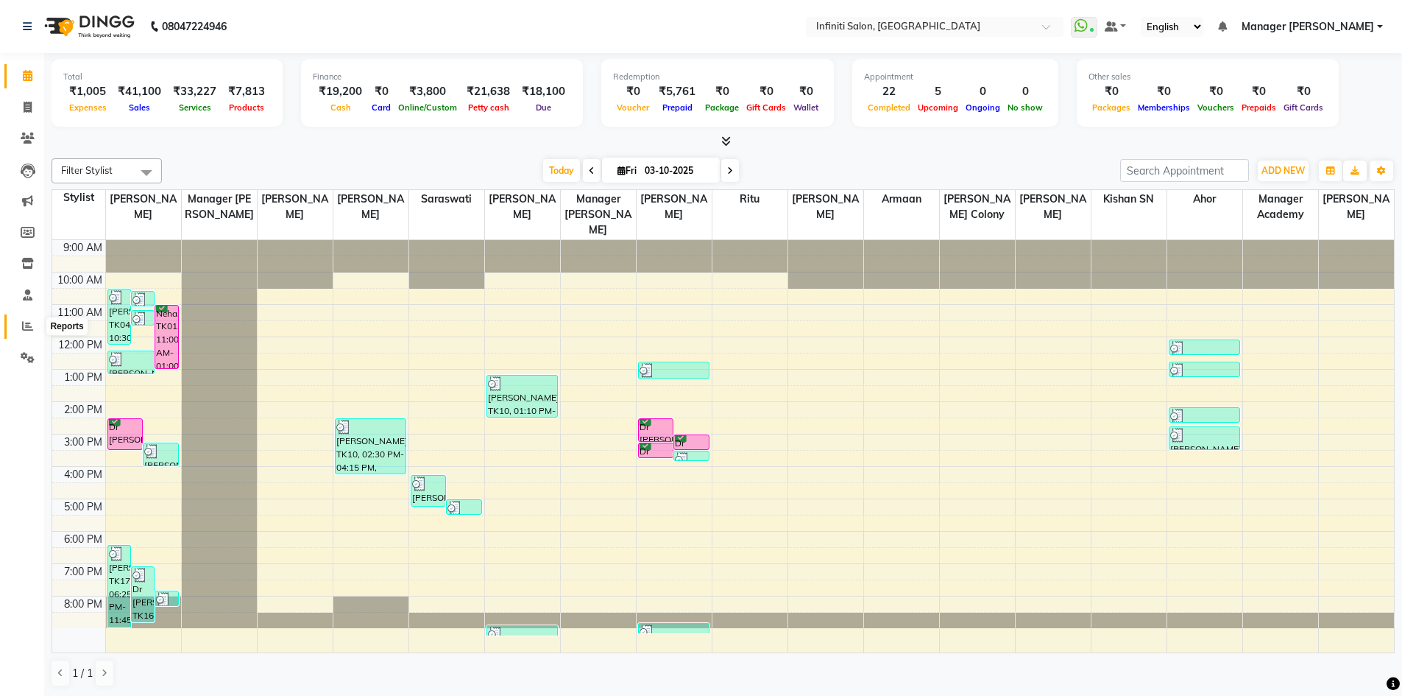
click at [21, 331] on span at bounding box center [28, 326] width 26 height 17
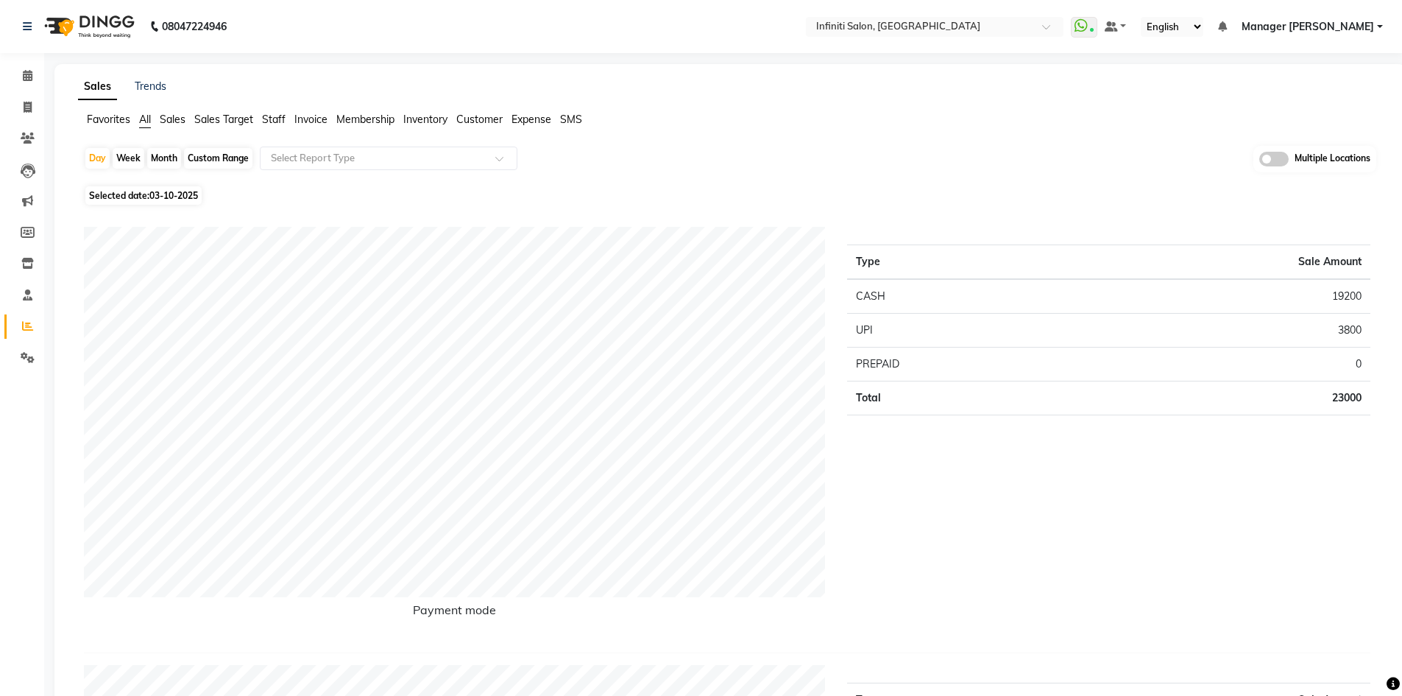
click at [266, 117] on span "Staff" at bounding box center [274, 119] width 24 height 13
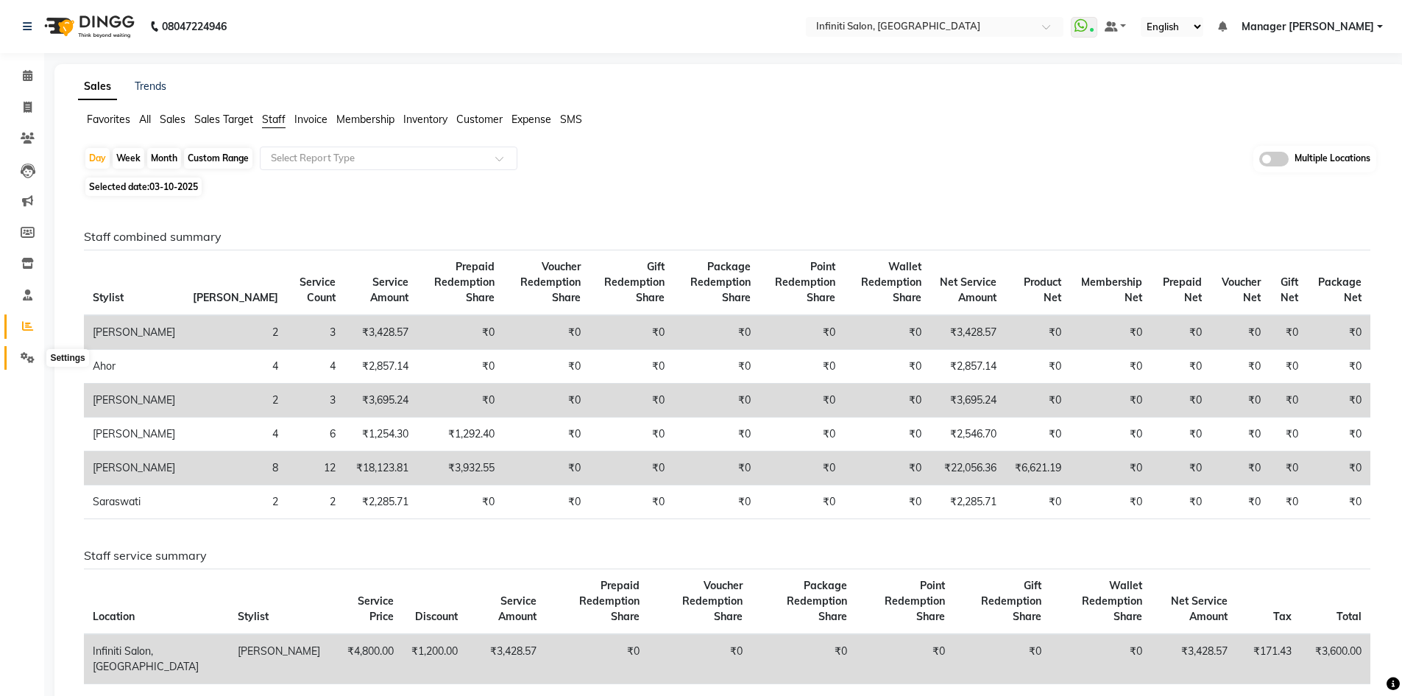
click at [26, 352] on icon at bounding box center [28, 357] width 14 height 11
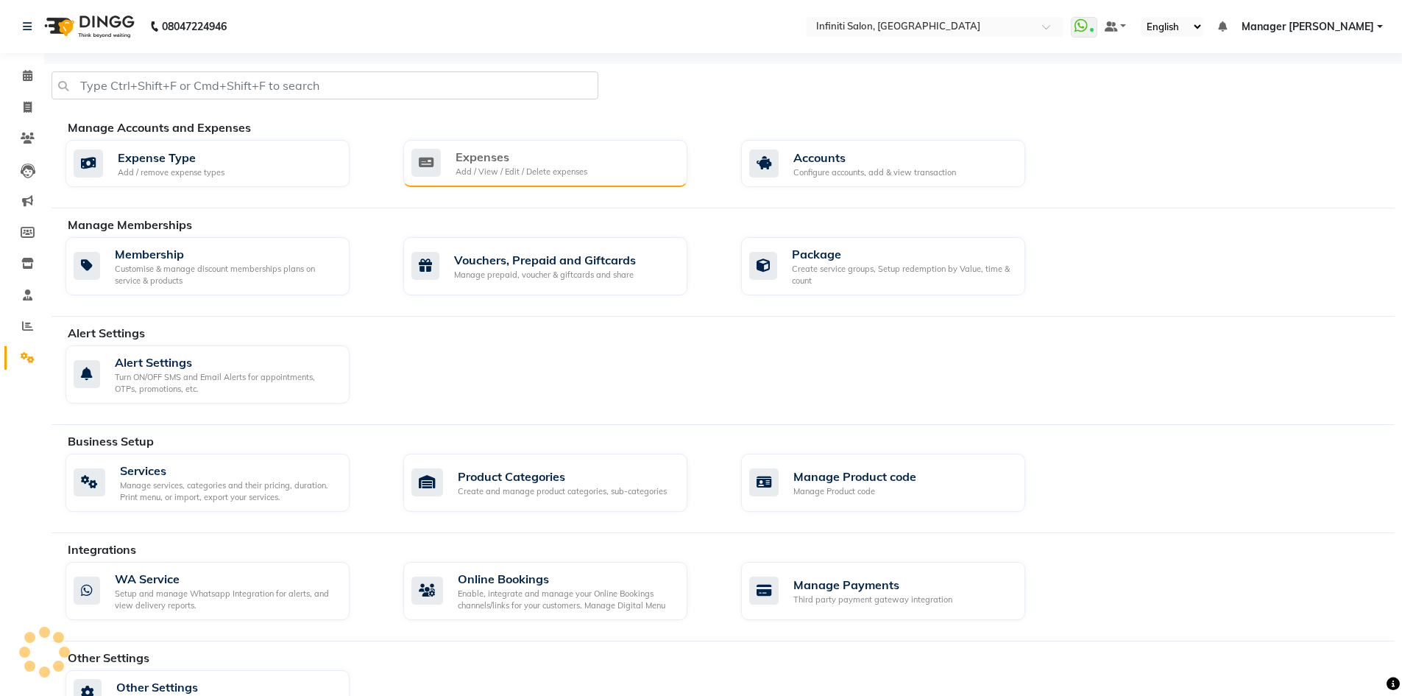
click at [523, 178] on div "Expenses Add / View / Edit / Delete expenses" at bounding box center [545, 163] width 284 height 47
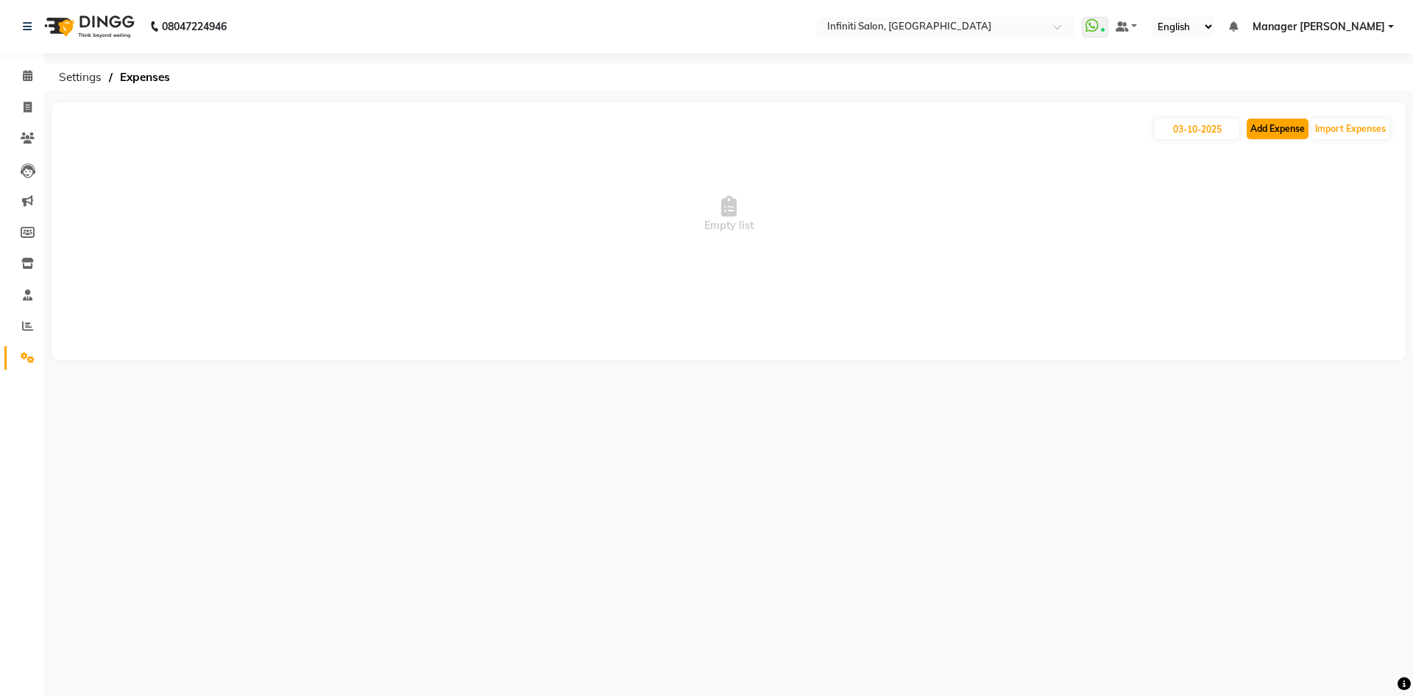
click at [1270, 125] on button "Add Expense" at bounding box center [1278, 129] width 62 height 21
select select "1"
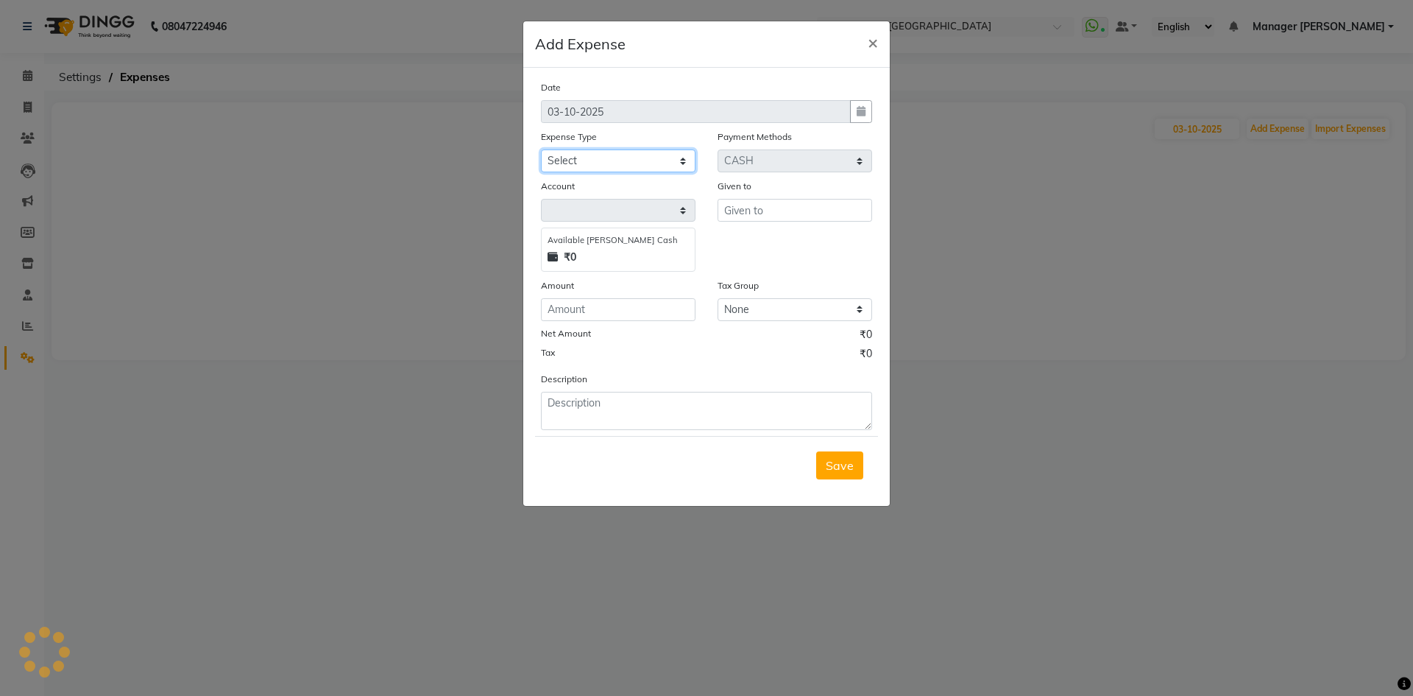
click at [570, 155] on select "Select Advance Salary Client Snacks Fuel Incentive Maintenance Miscellaneous Pa…" at bounding box center [618, 160] width 155 height 23
select select "4757"
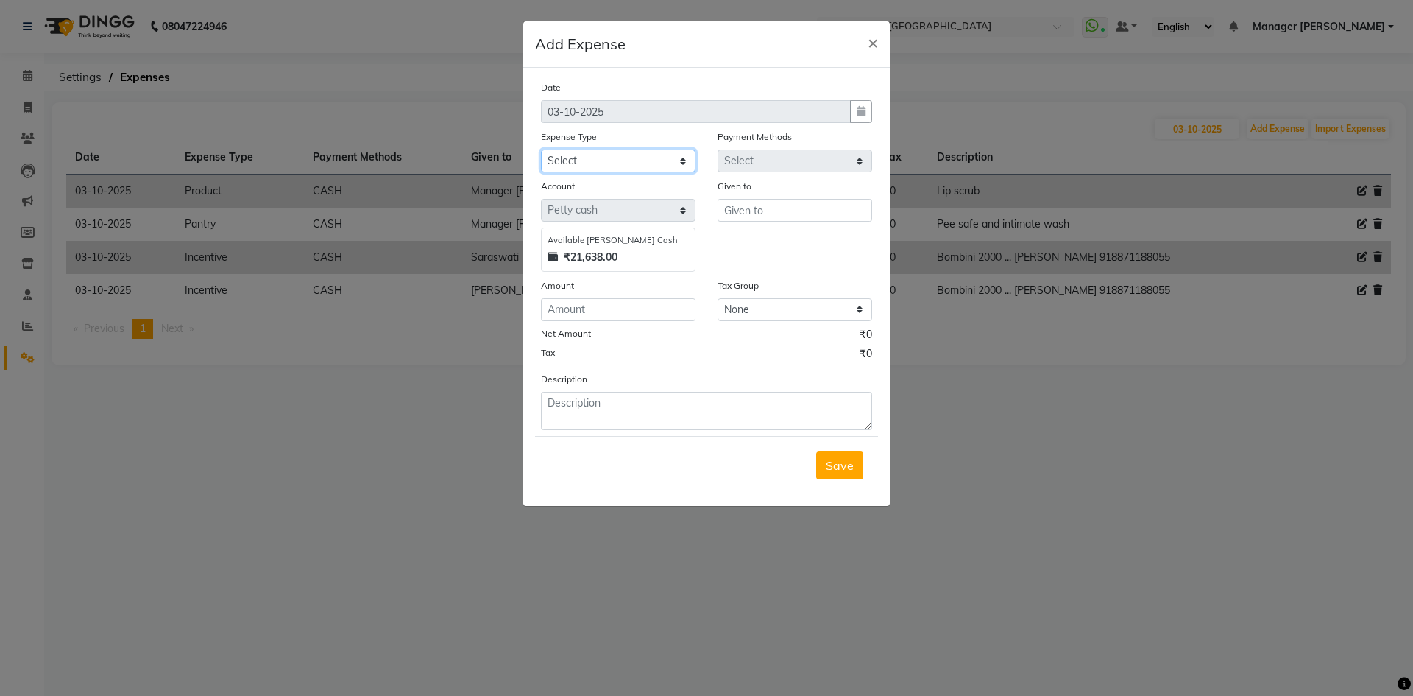
select select "12400"
click at [541, 149] on select "Select Advance Salary Client Snacks Fuel Incentive Maintenance Miscellaneous Pa…" at bounding box center [618, 160] width 155 height 23
click at [735, 216] on input "text" at bounding box center [795, 210] width 155 height 23
click at [741, 236] on span "Riz" at bounding box center [744, 241] width 17 height 15
type input "[PERSON_NAME]"
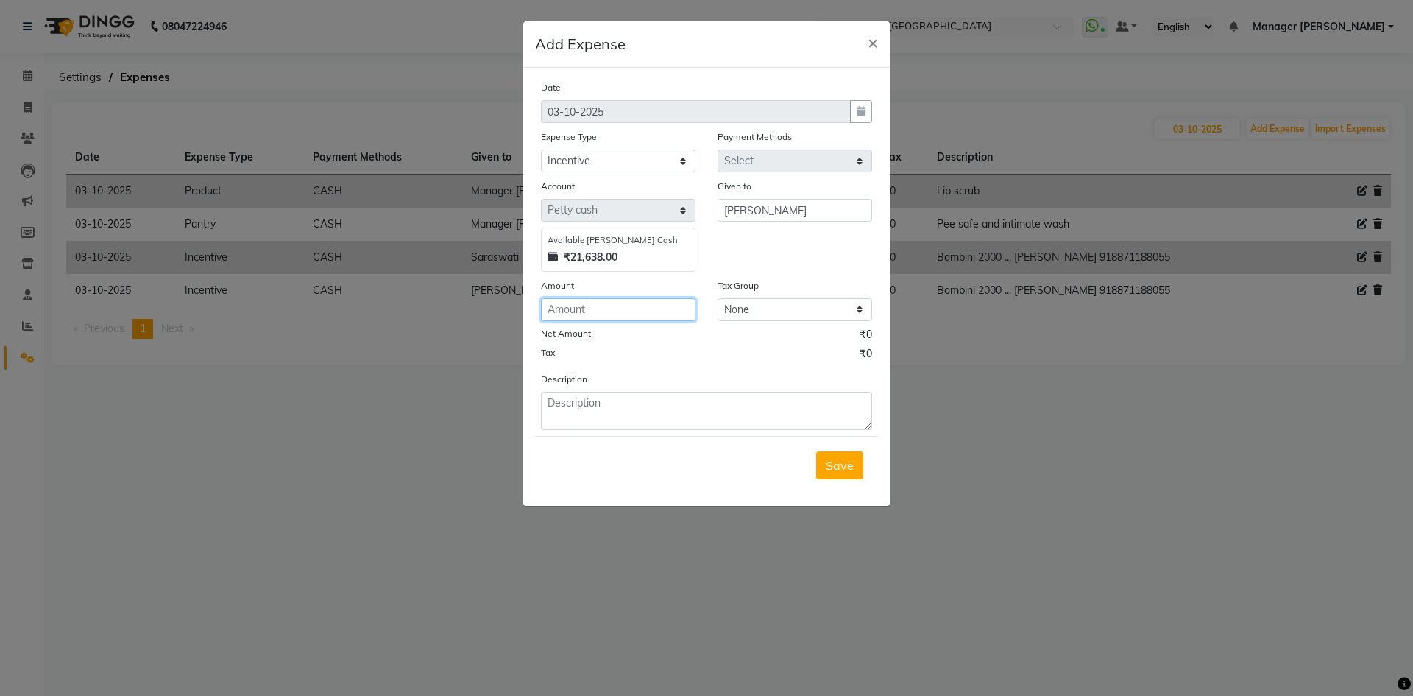
click at [635, 305] on input "number" at bounding box center [618, 309] width 155 height 23
type input "1000"
click at [588, 426] on textarea at bounding box center [706, 411] width 331 height 38
type textarea "Daily target 20k reached"
drag, startPoint x: 838, startPoint y: 477, endPoint x: 540, endPoint y: 303, distance: 344.7
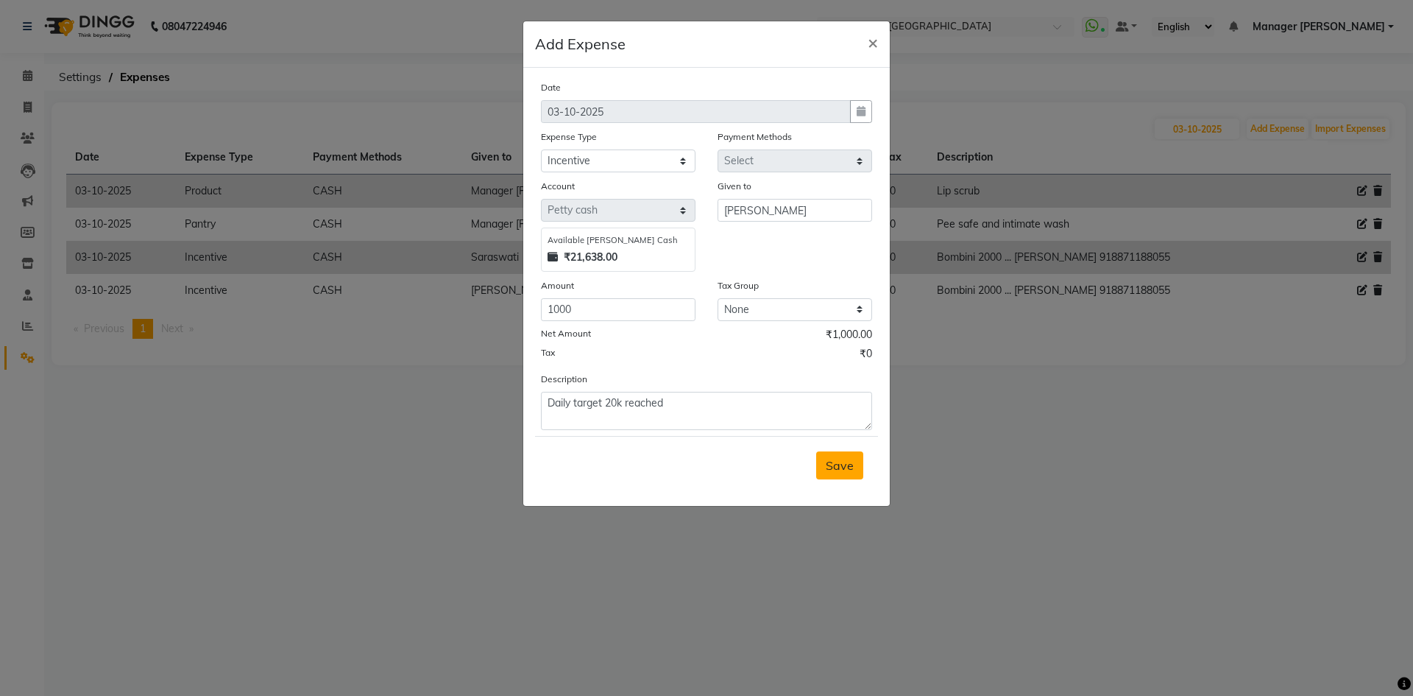
click at [838, 477] on button "Save" at bounding box center [839, 465] width 47 height 28
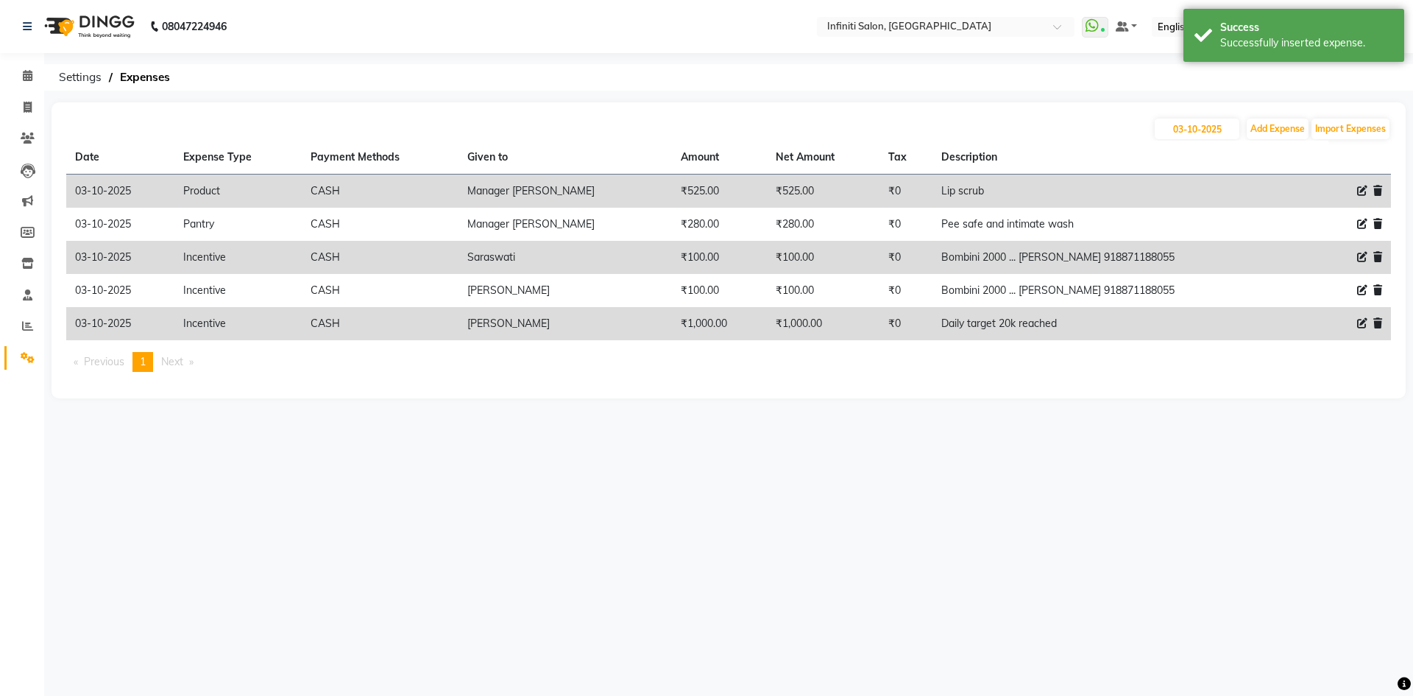
click at [66, 32] on img at bounding box center [88, 26] width 101 height 41
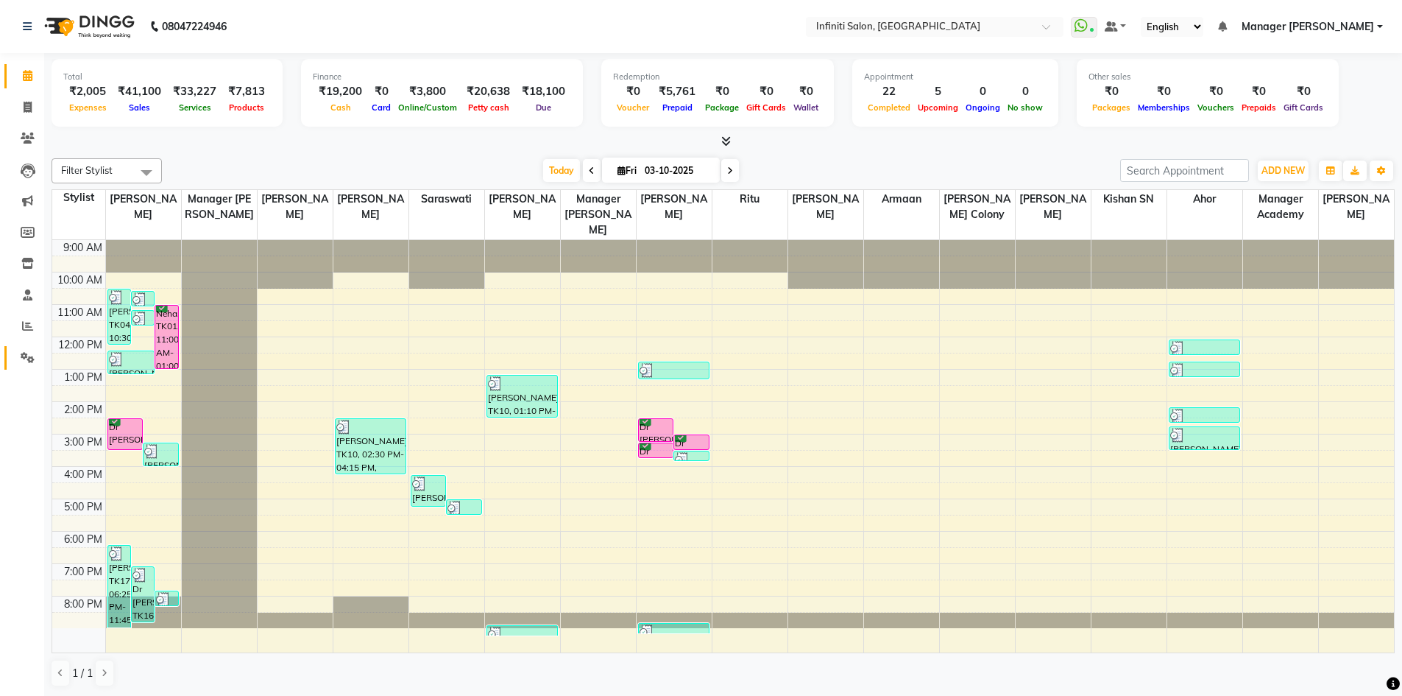
drag, startPoint x: 13, startPoint y: 368, endPoint x: 42, endPoint y: 347, distance: 35.8
click at [14, 369] on link "Settings" at bounding box center [21, 358] width 35 height 24
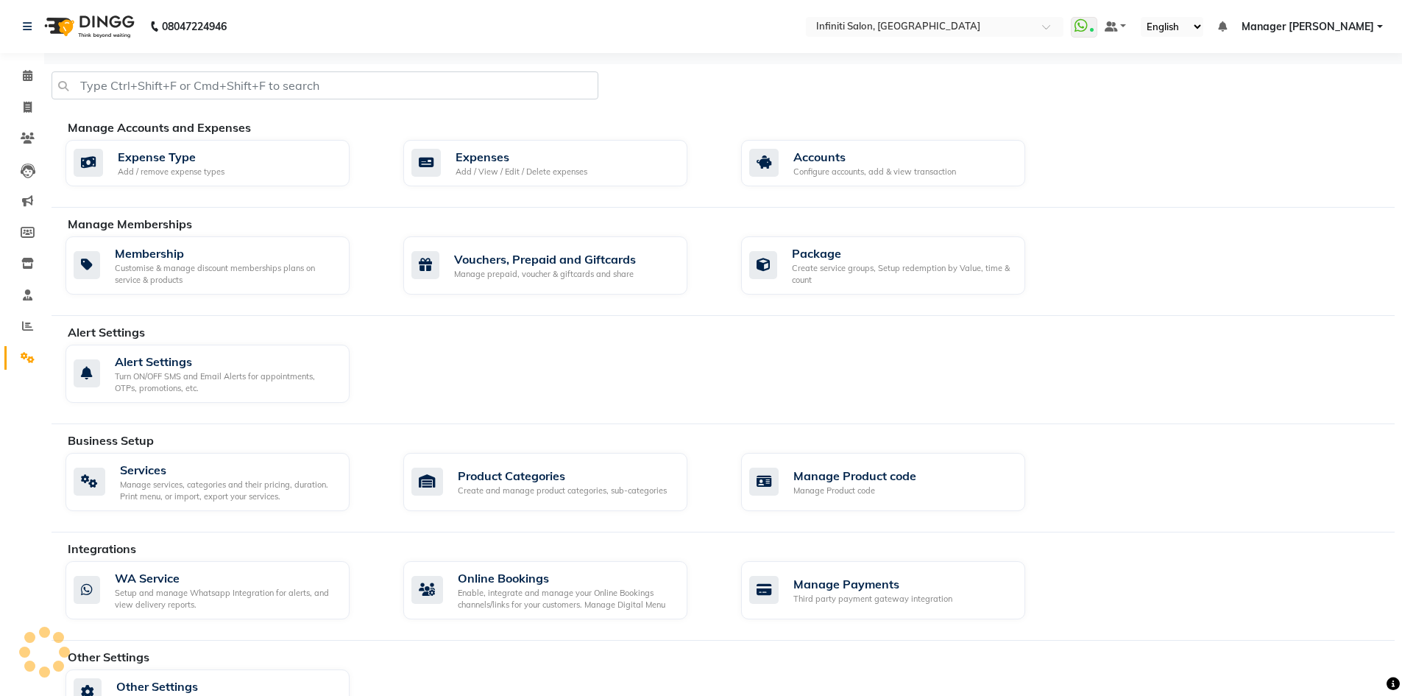
click at [59, 337] on div "Alert Settings Alert Settings Turn ON/OFF SMS and Email Alerts for appointments…" at bounding box center [723, 373] width 1343 height 101
click at [475, 183] on div "Expenses Add / View / Edit / Delete expenses" at bounding box center [545, 163] width 284 height 47
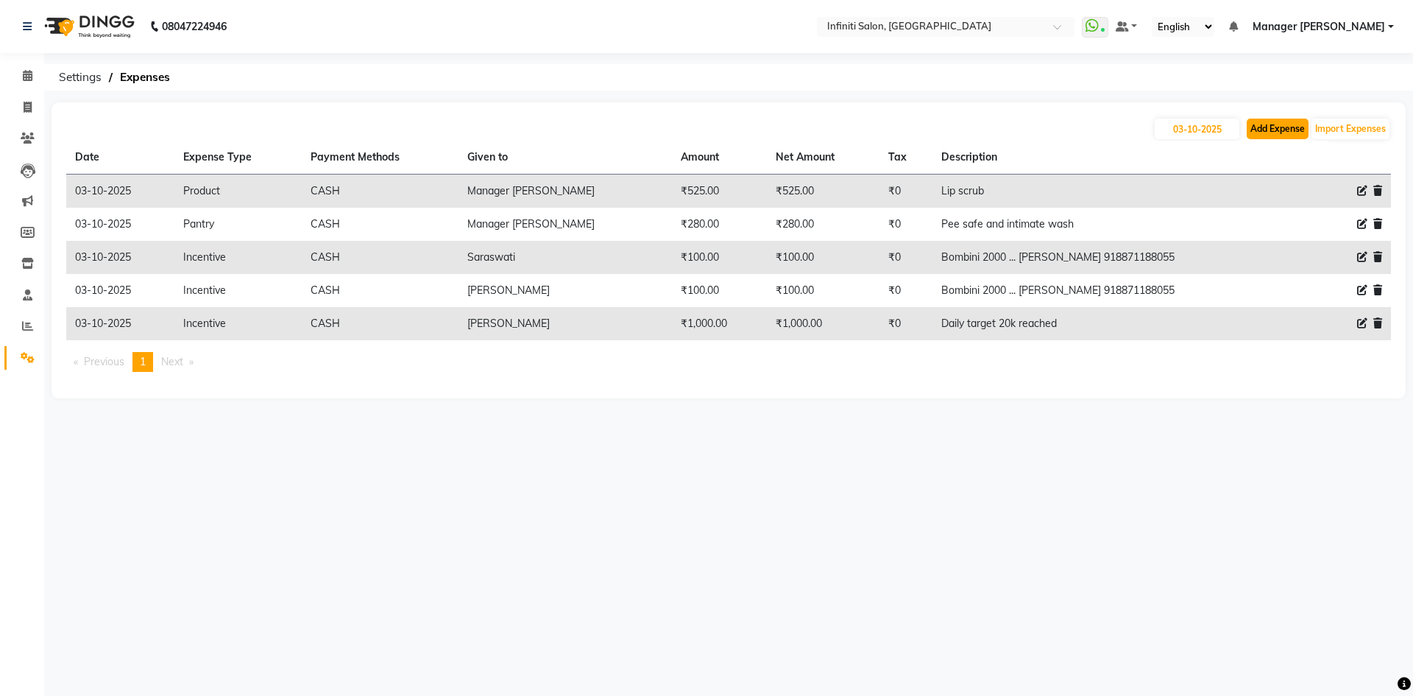
click at [1263, 136] on button "Add Expense" at bounding box center [1278, 129] width 62 height 21
select select "1"
select select "4757"
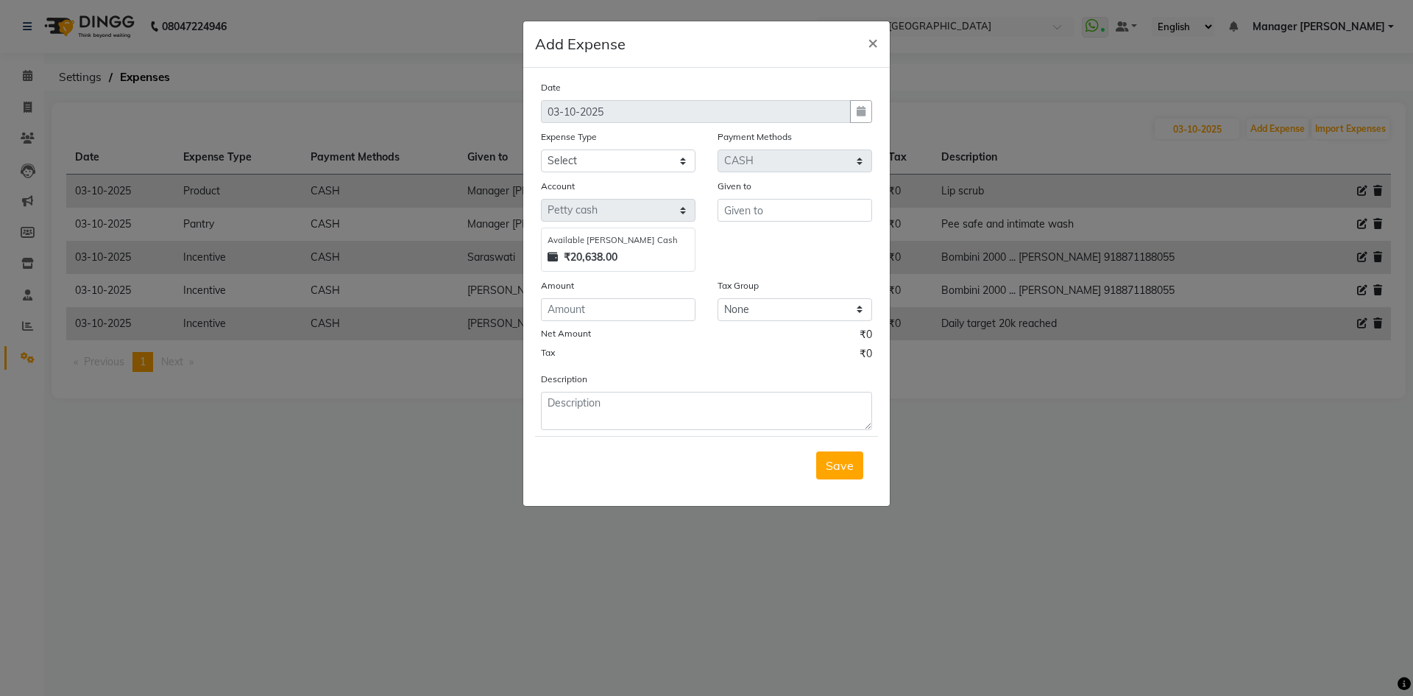
drag, startPoint x: 560, startPoint y: 143, endPoint x: 565, endPoint y: 160, distance: 17.5
click at [560, 150] on div "Expense Type Select Advance Salary Client Snacks Fuel Incentive Maintenance Mis…" at bounding box center [618, 150] width 177 height 43
click at [565, 160] on select "Select Advance Salary Client Snacks Fuel Incentive Maintenance Miscellaneous Pa…" at bounding box center [618, 160] width 155 height 23
select select "12403"
click at [541, 149] on select "Select Advance Salary Client Snacks Fuel Incentive Maintenance Miscellaneous Pa…" at bounding box center [618, 160] width 155 height 23
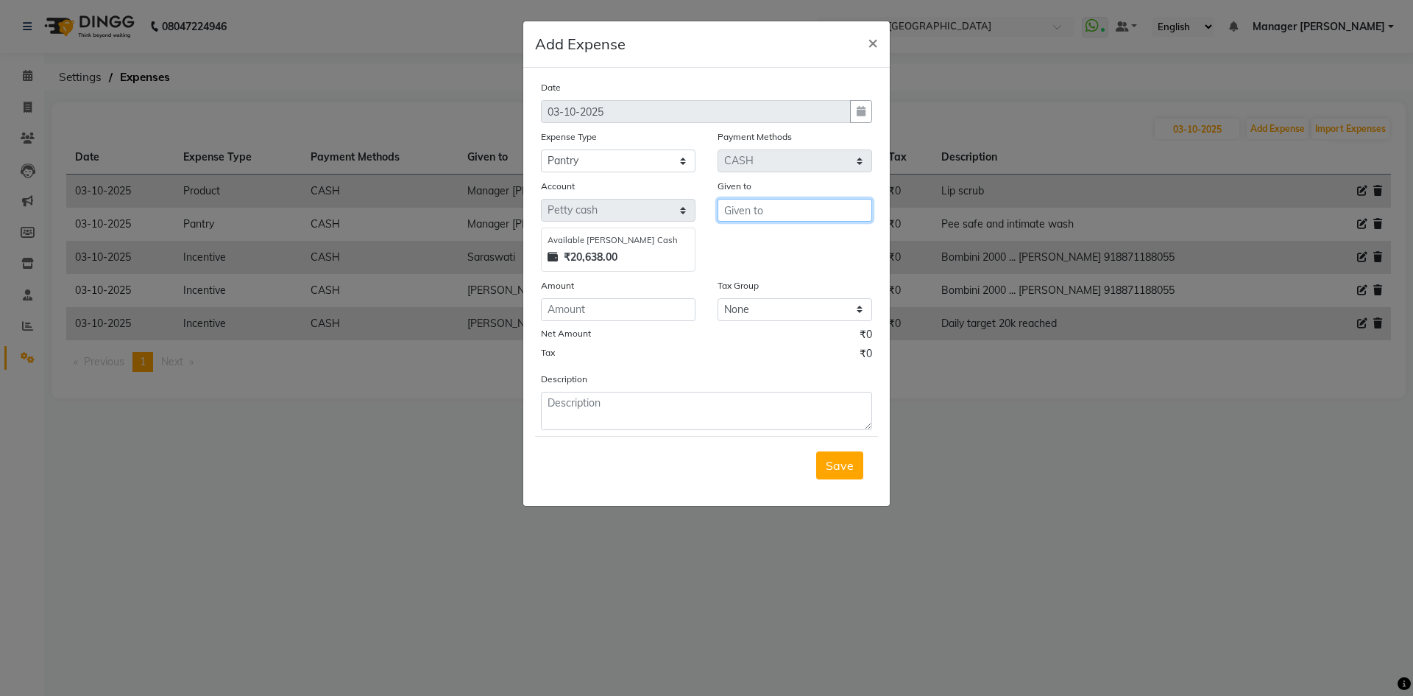
click at [749, 207] on input "text" at bounding box center [795, 210] width 155 height 23
click at [752, 237] on ngb-highlight "Is hwar" at bounding box center [755, 241] width 38 height 15
type input "[PERSON_NAME]"
click at [673, 295] on div "Amount" at bounding box center [618, 287] width 155 height 21
click at [672, 311] on input "number" at bounding box center [618, 309] width 155 height 23
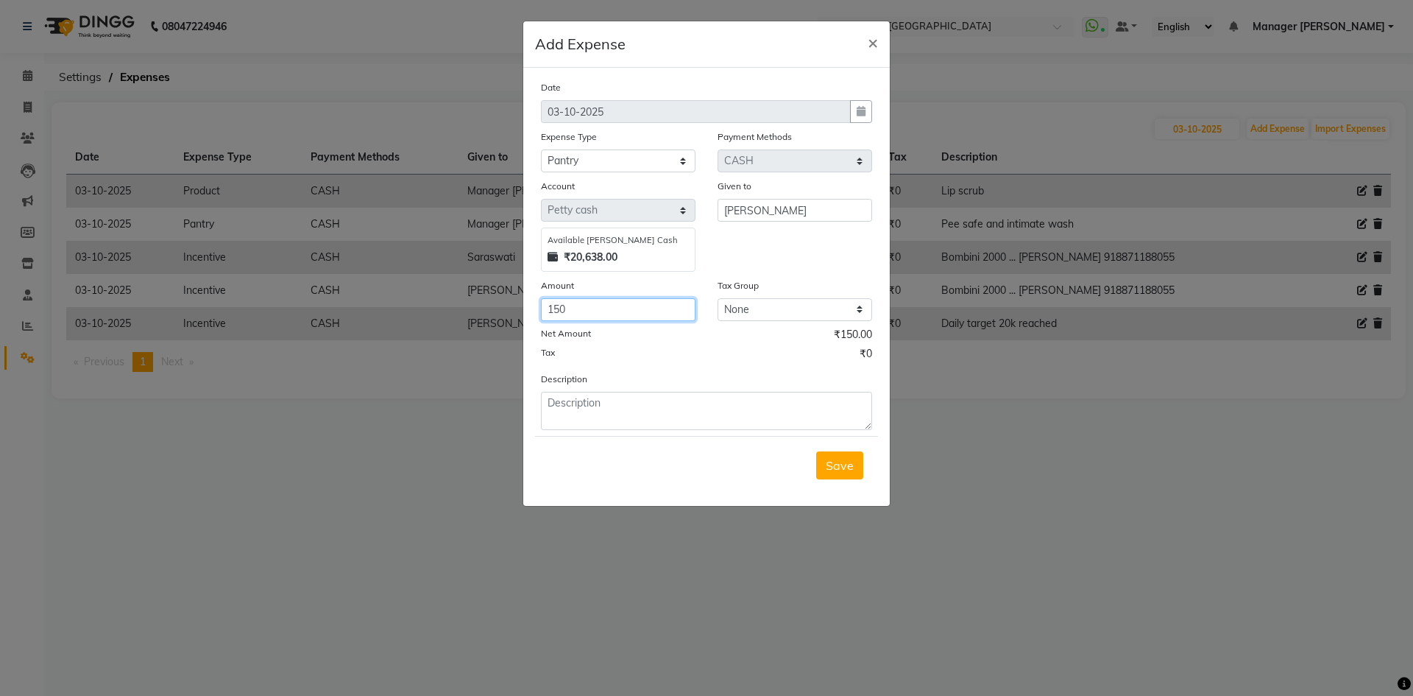
type input "150"
click at [641, 412] on textarea at bounding box center [706, 411] width 331 height 38
type textarea "Milk"
click at [849, 472] on span "Save" at bounding box center [840, 465] width 28 height 15
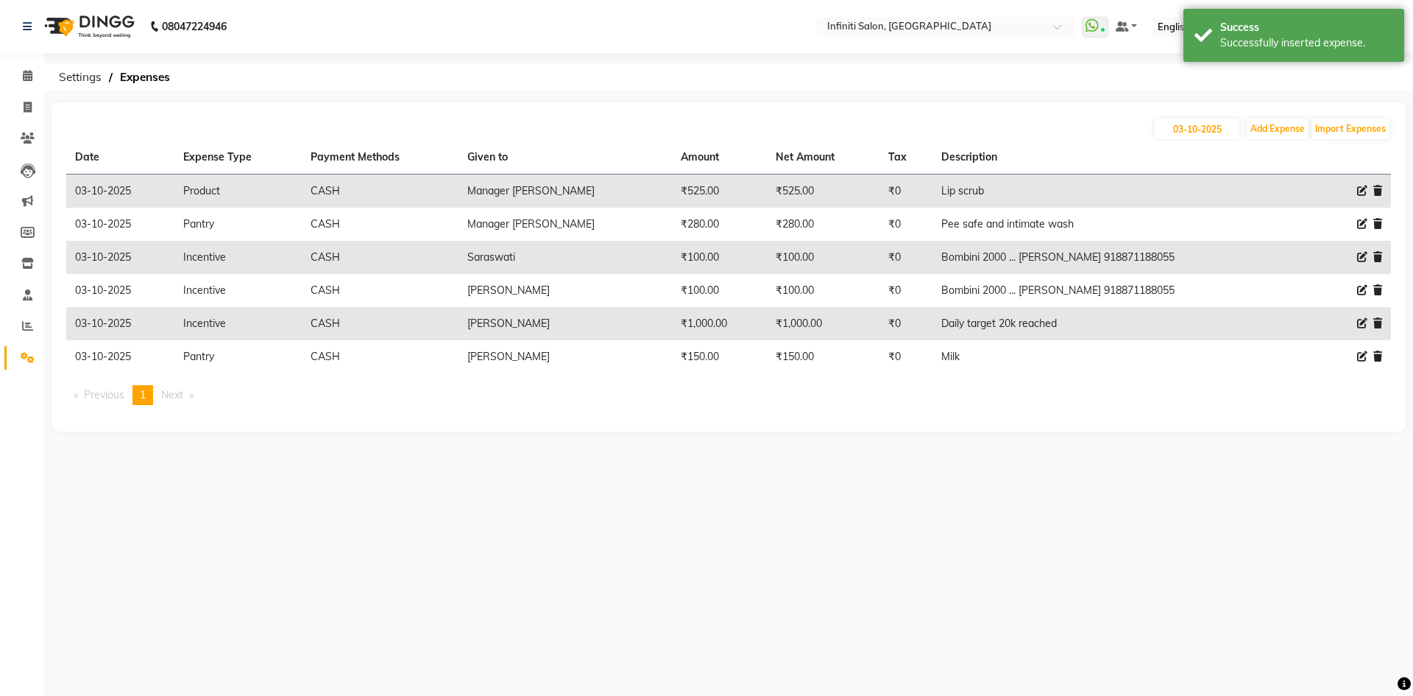
click at [61, 24] on img at bounding box center [88, 26] width 101 height 41
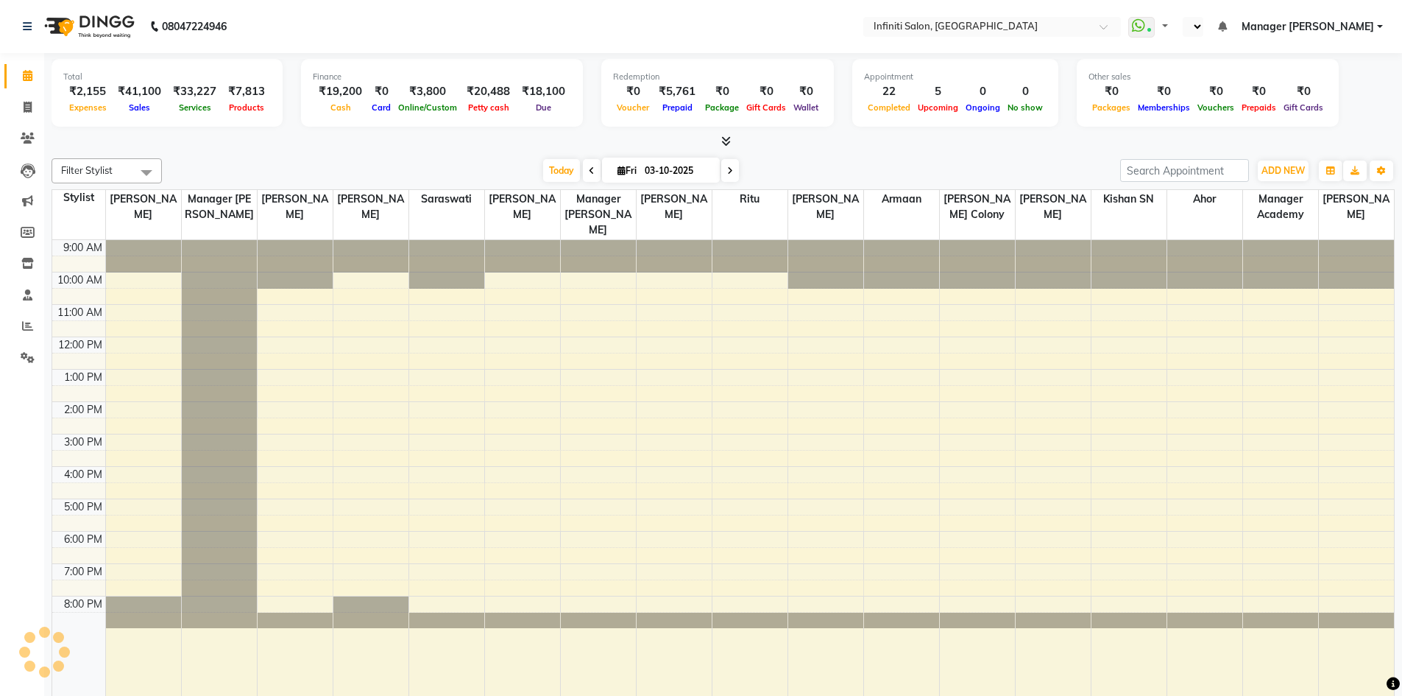
select select "en"
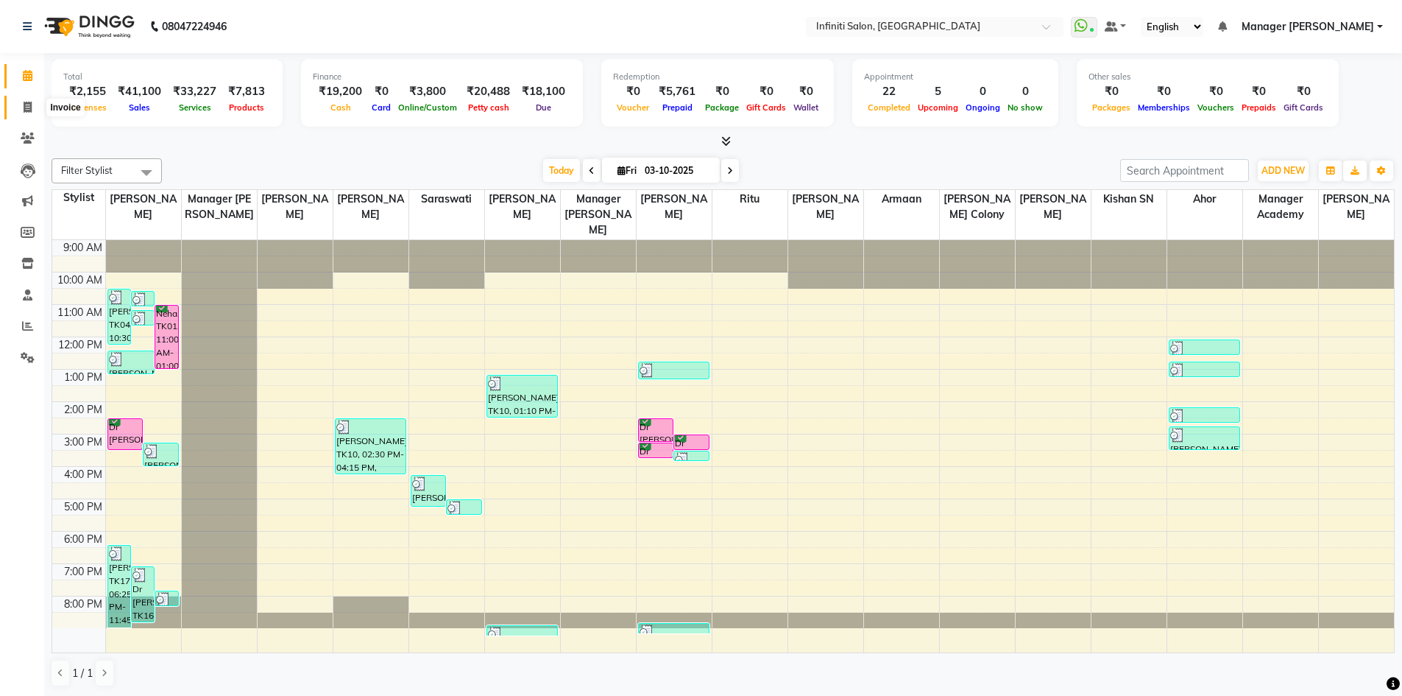
click at [27, 98] on link "Invoice" at bounding box center [21, 108] width 35 height 24
select select "service"
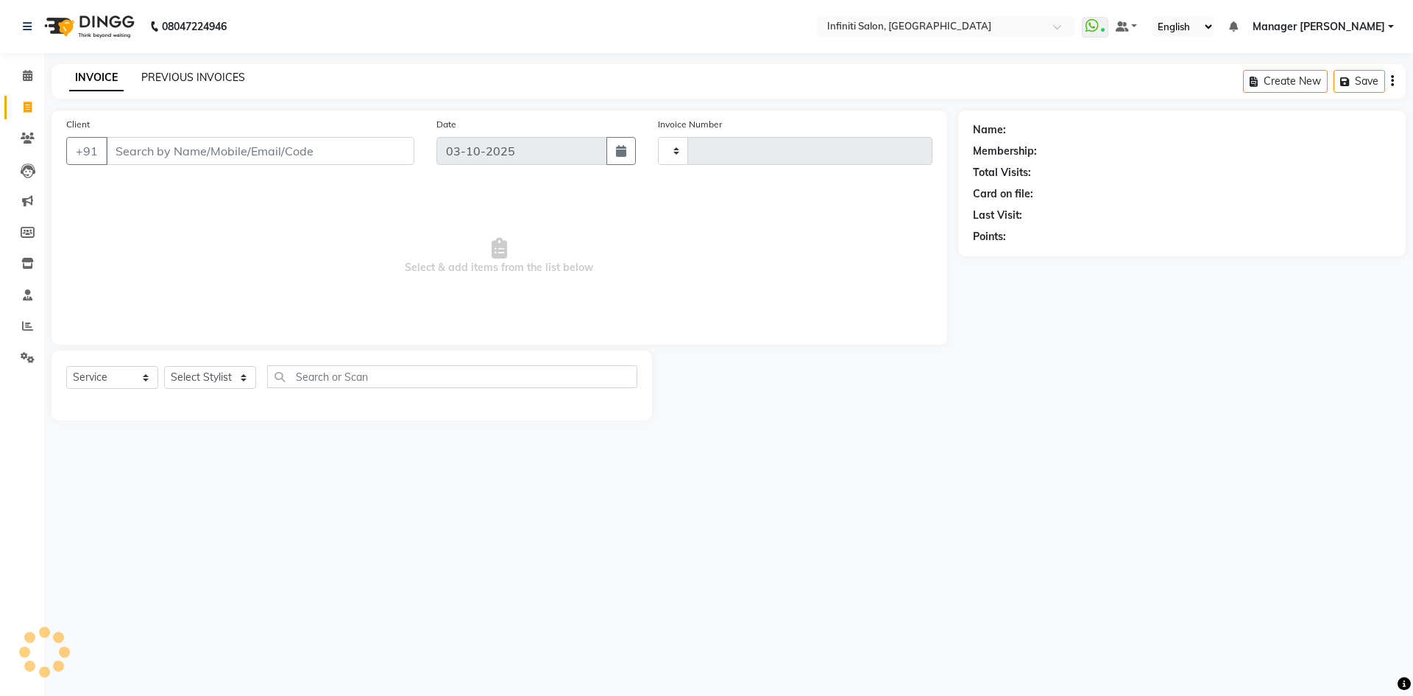
type input "3131"
select select "5804"
click at [163, 77] on link "PREVIOUS INVOICES" at bounding box center [193, 77] width 104 height 13
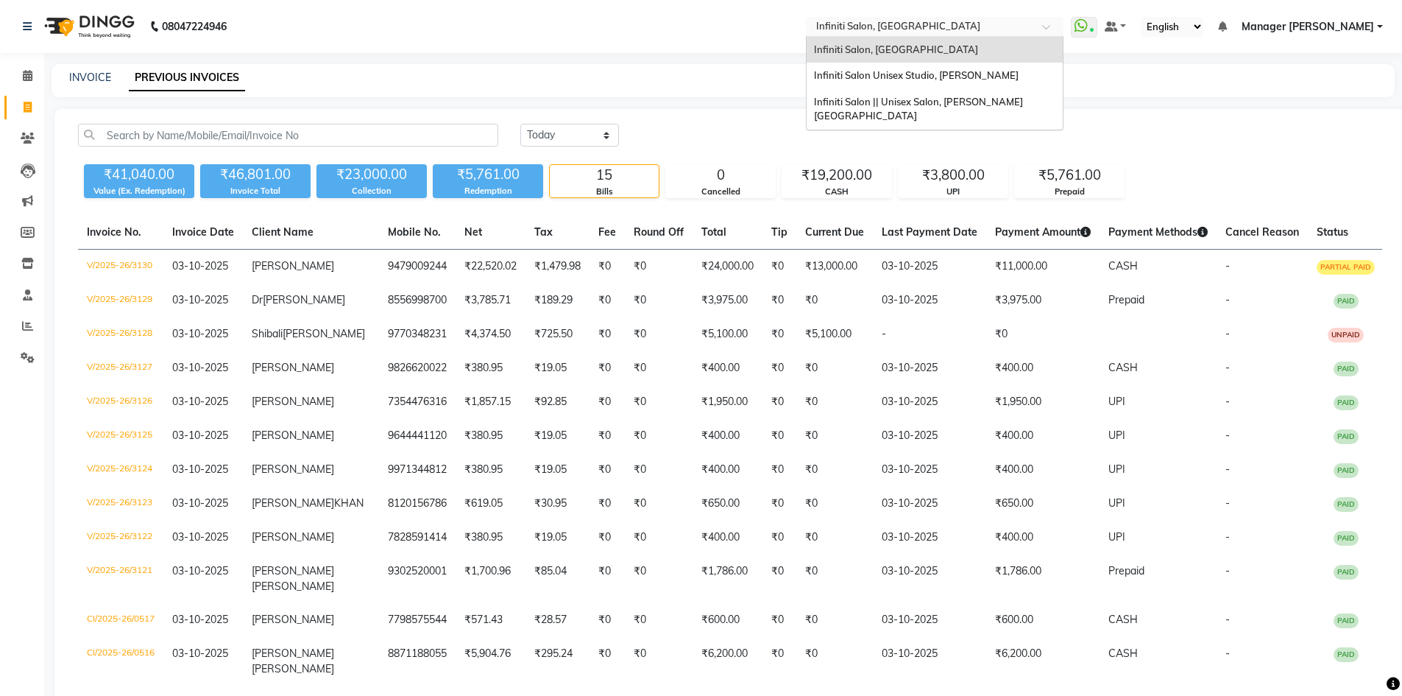
click at [995, 32] on input "text" at bounding box center [919, 28] width 213 height 15
click at [991, 68] on div "Infiniti Salon Unisex Studio, Devendra Nagar" at bounding box center [935, 76] width 256 height 26
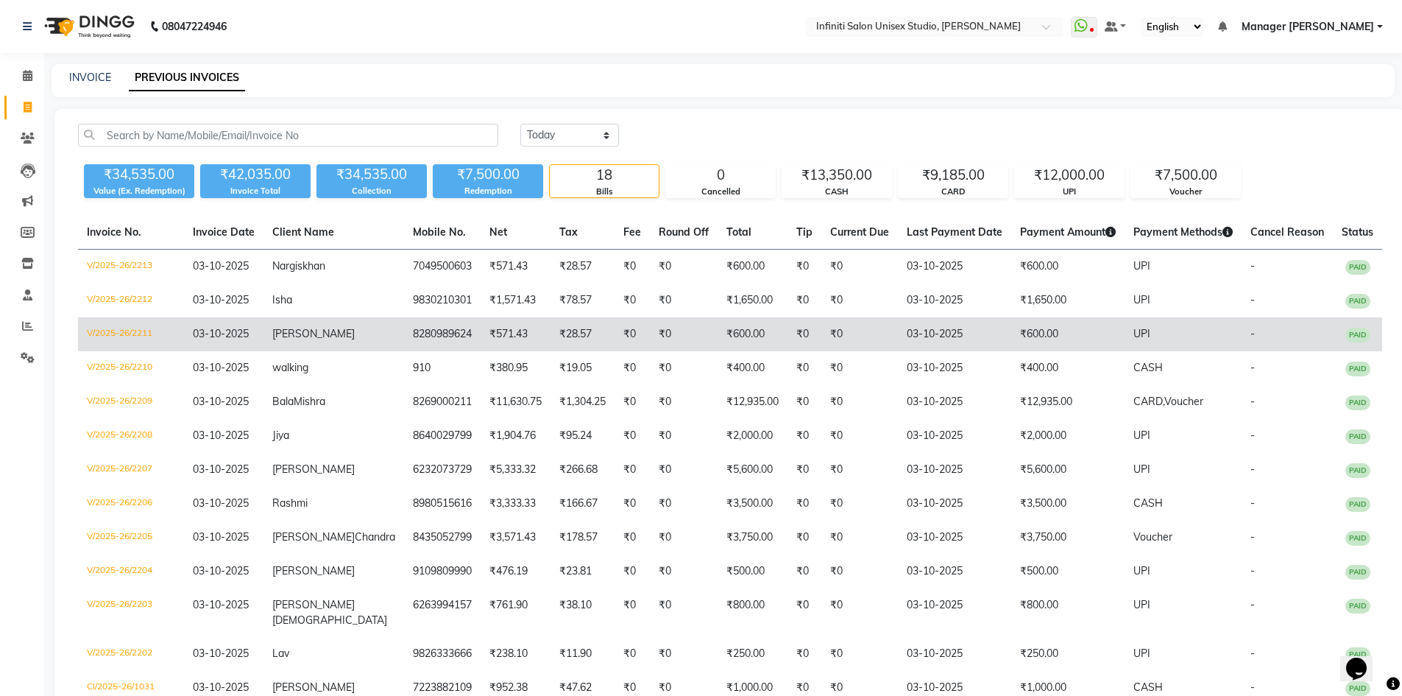
scroll to position [303, 0]
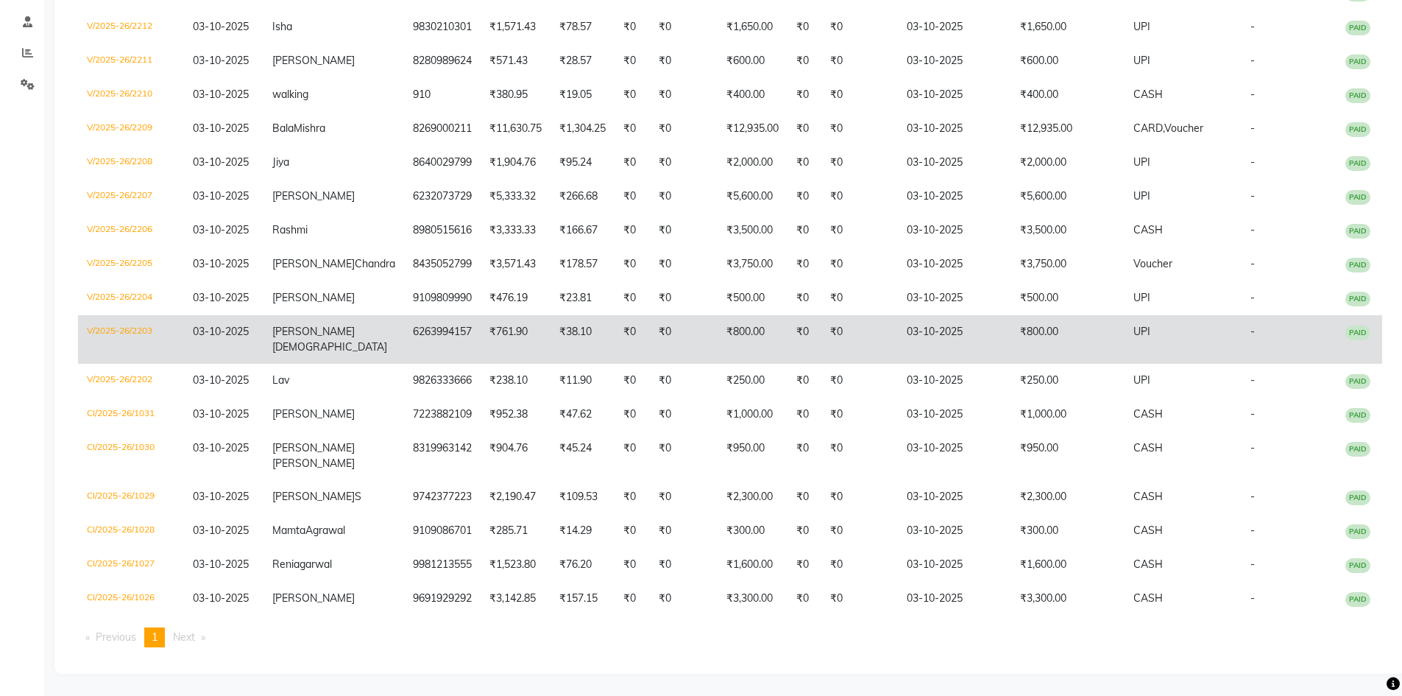
click at [623, 316] on td "₹0" at bounding box center [632, 339] width 35 height 49
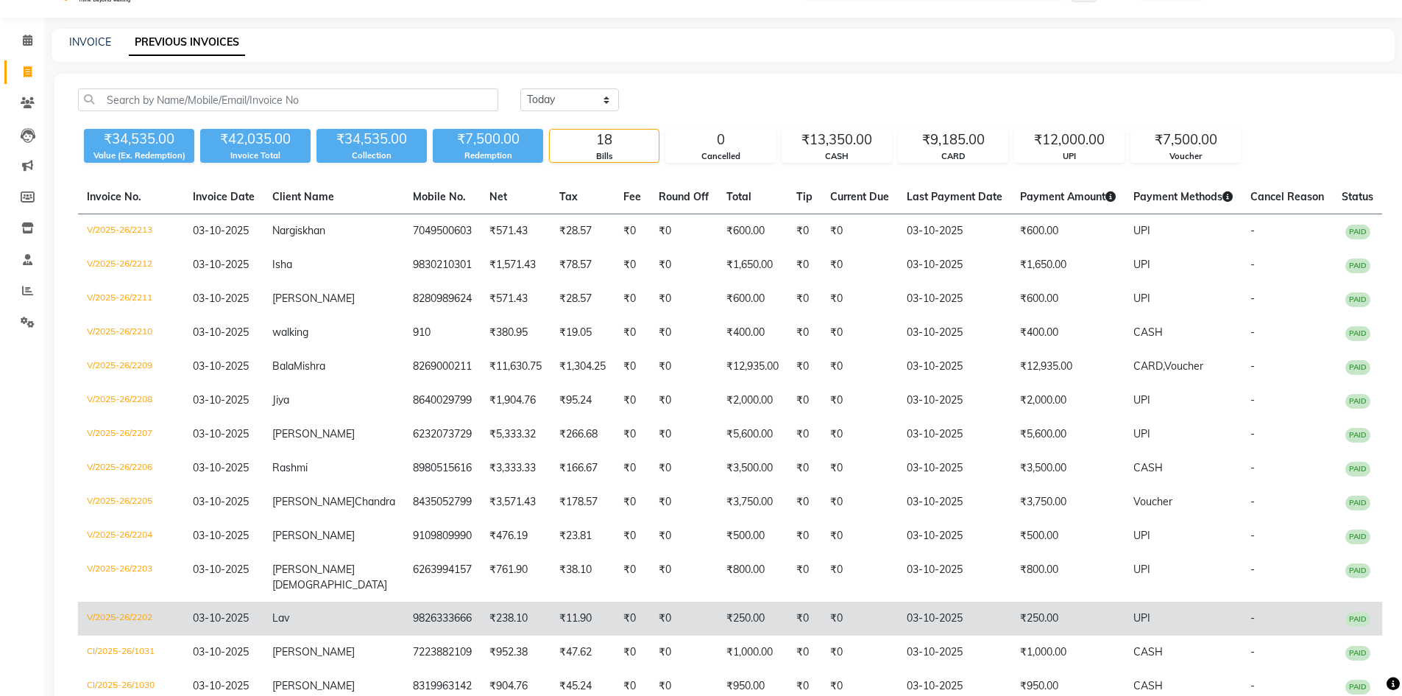
scroll to position [0, 0]
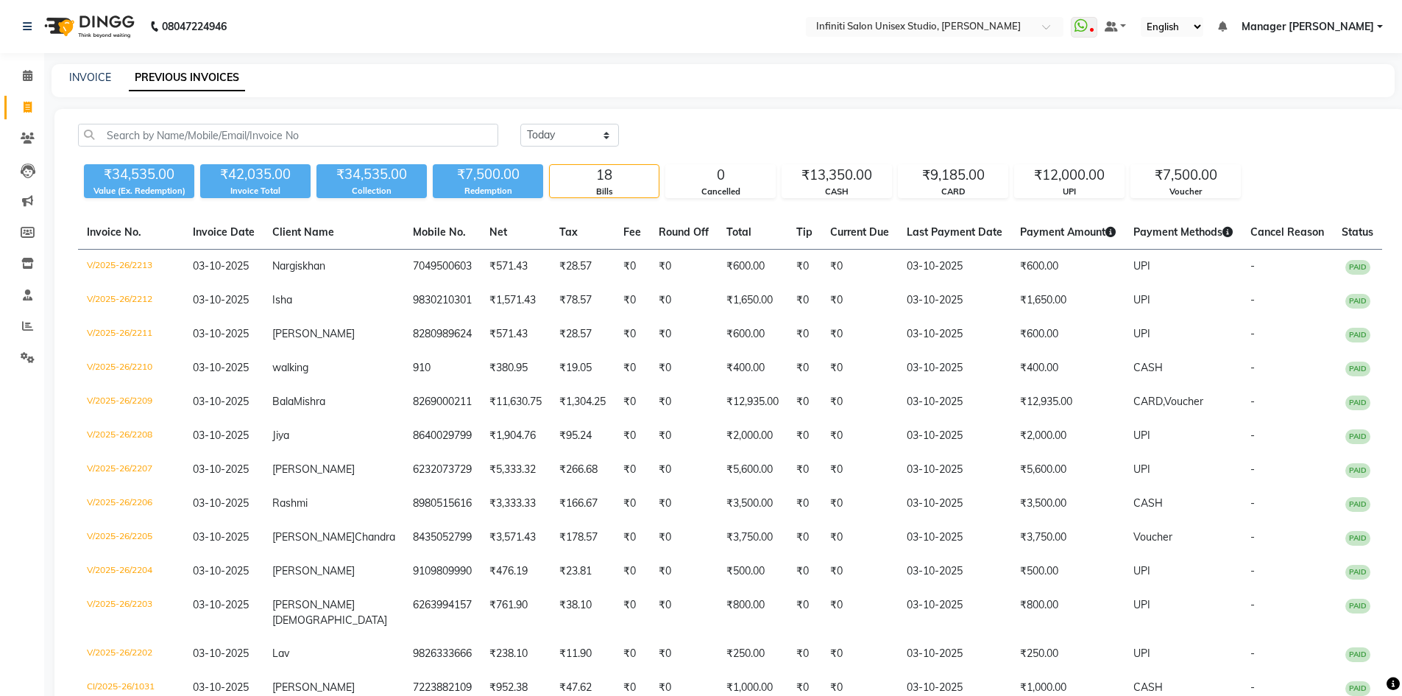
click at [63, 19] on img at bounding box center [88, 26] width 101 height 41
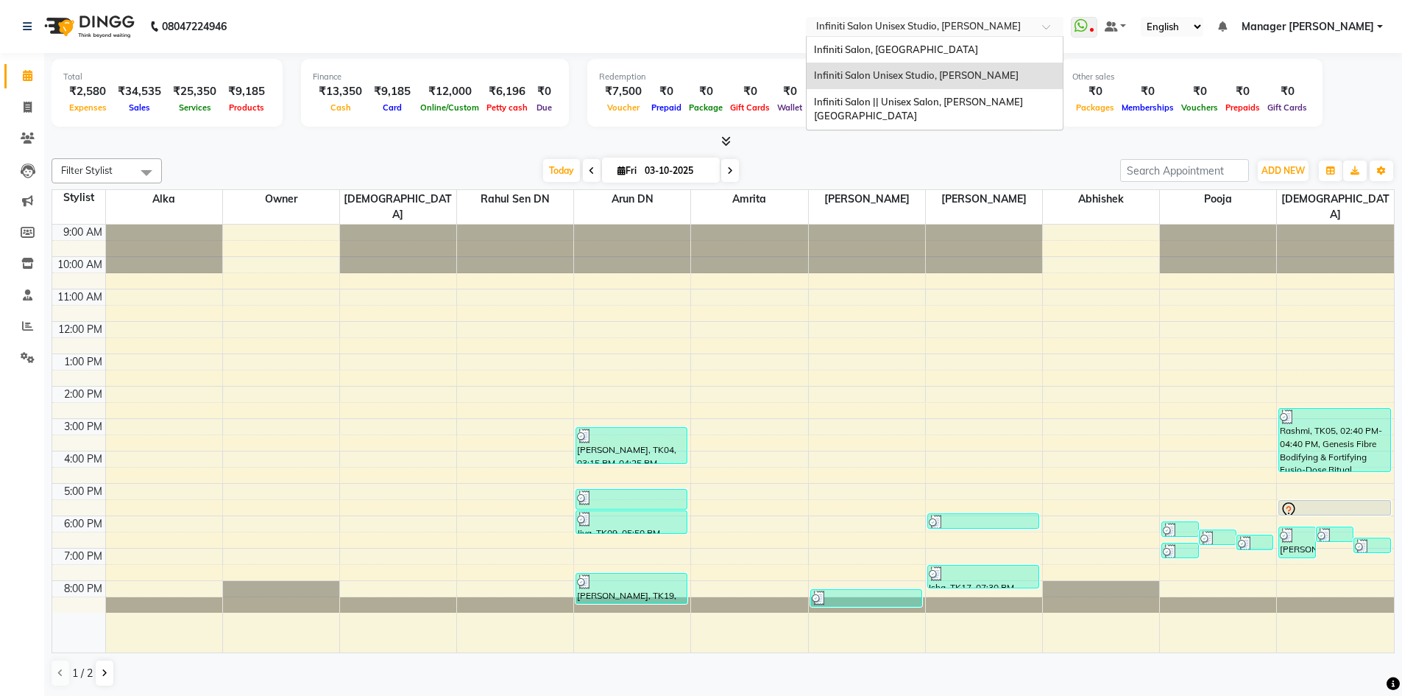
click at [866, 18] on div "Select Location × Infiniti Salon Unisex Studio, Devendra Nagar" at bounding box center [935, 27] width 258 height 20
click at [863, 58] on div "Infiniti Salon, [GEOGRAPHIC_DATA]" at bounding box center [935, 50] width 256 height 26
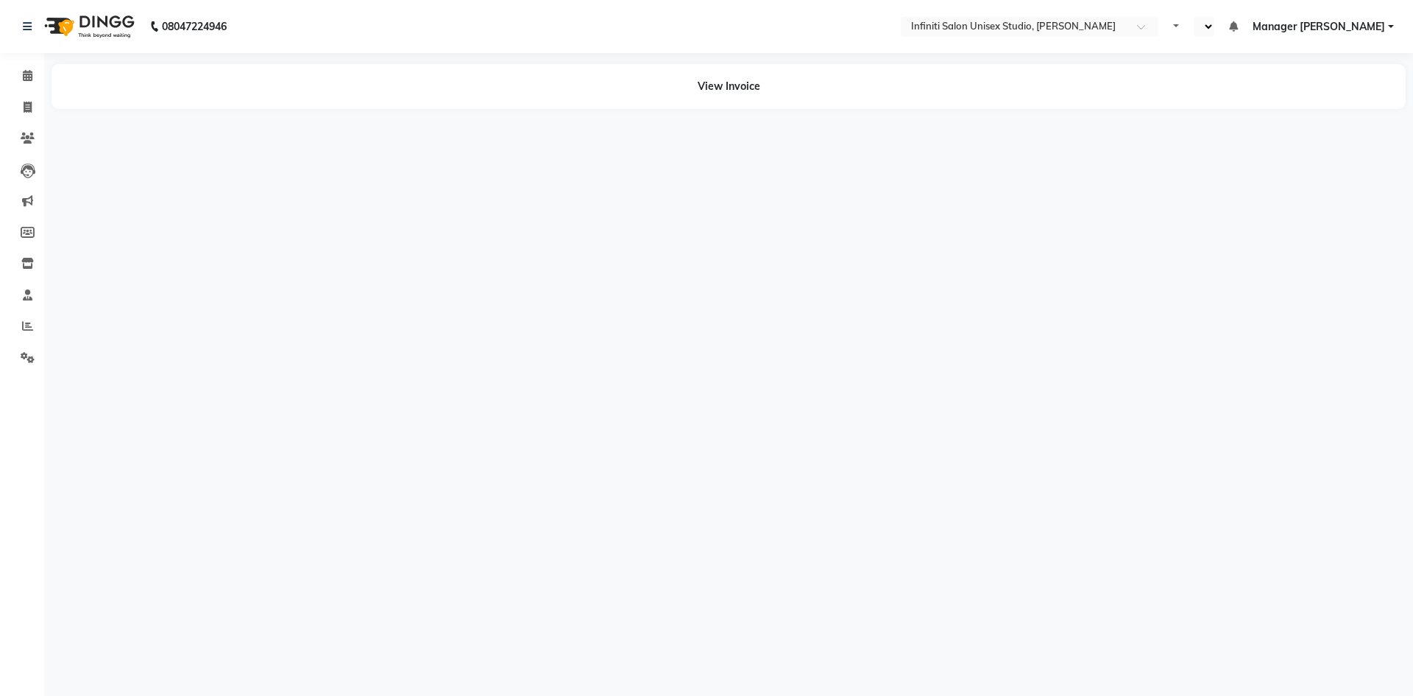
select select "en"
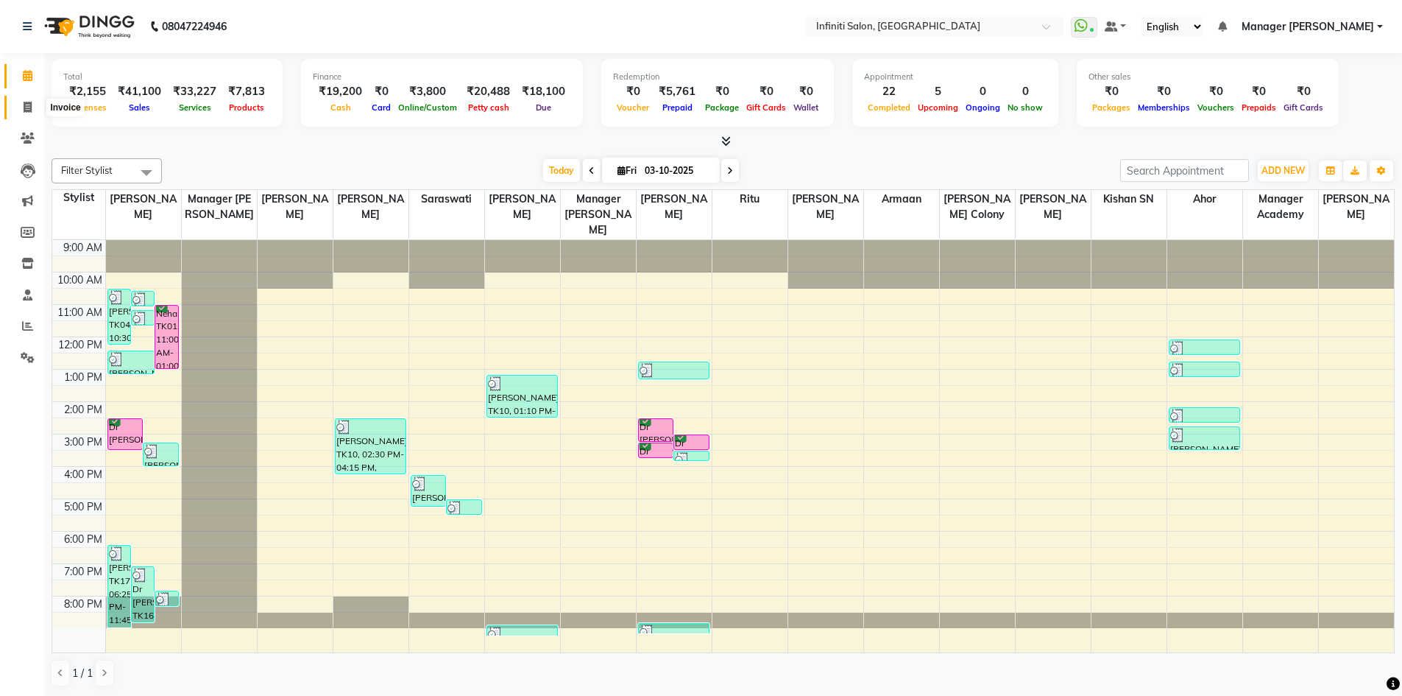
click at [30, 111] on icon at bounding box center [28, 107] width 8 height 11
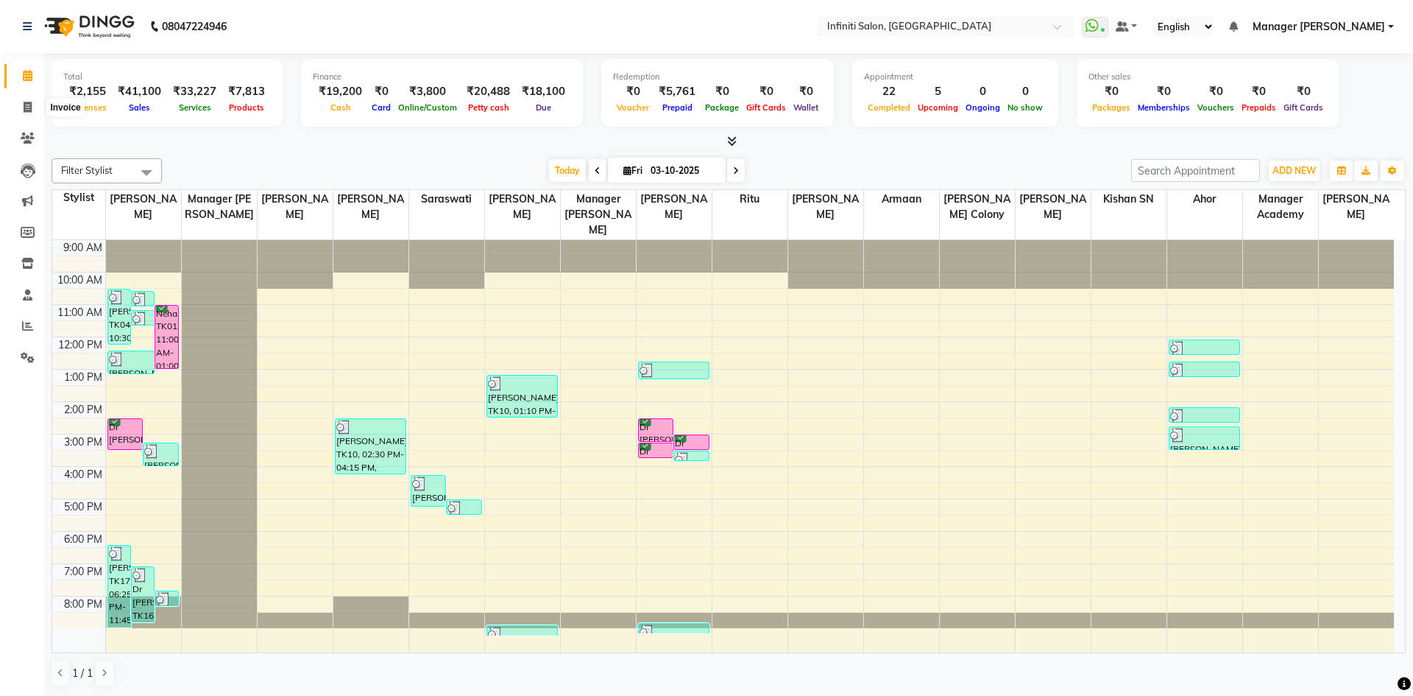
select select "service"
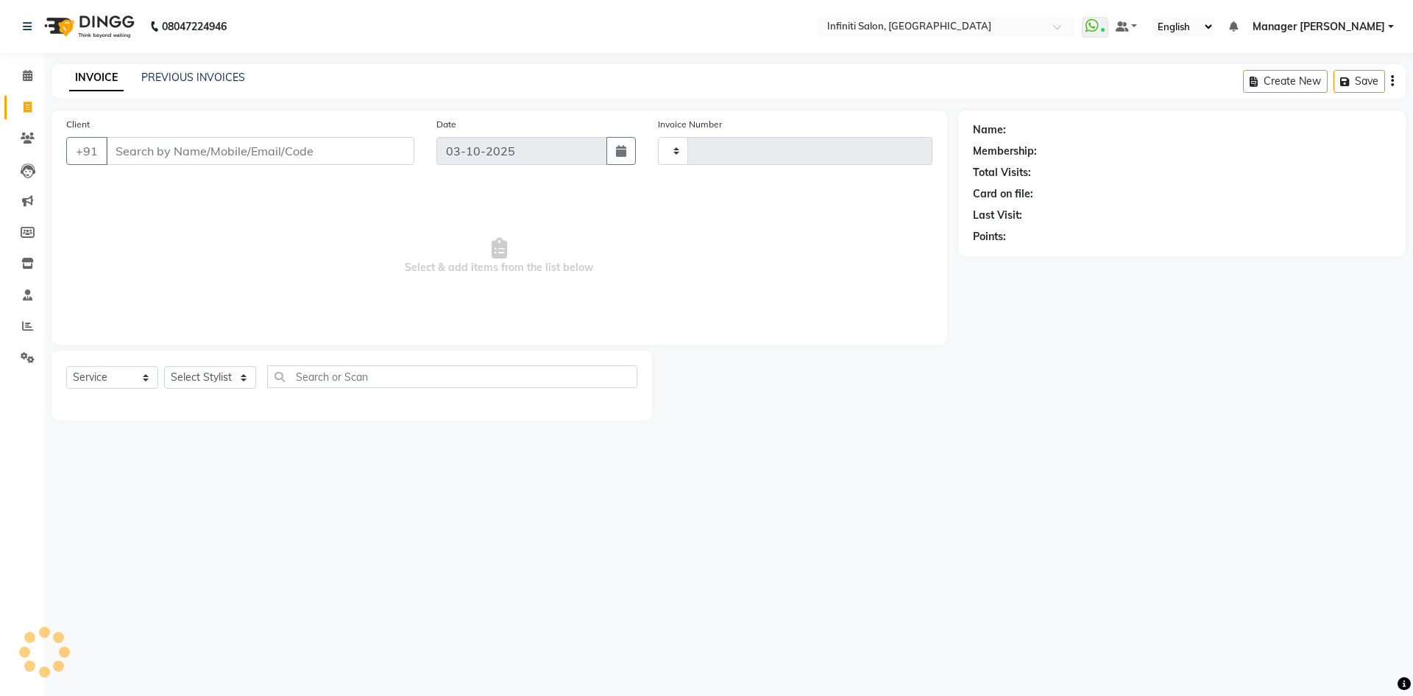
type input "3131"
select select "5804"
click at [166, 75] on link "PREVIOUS INVOICES" at bounding box center [193, 77] width 104 height 13
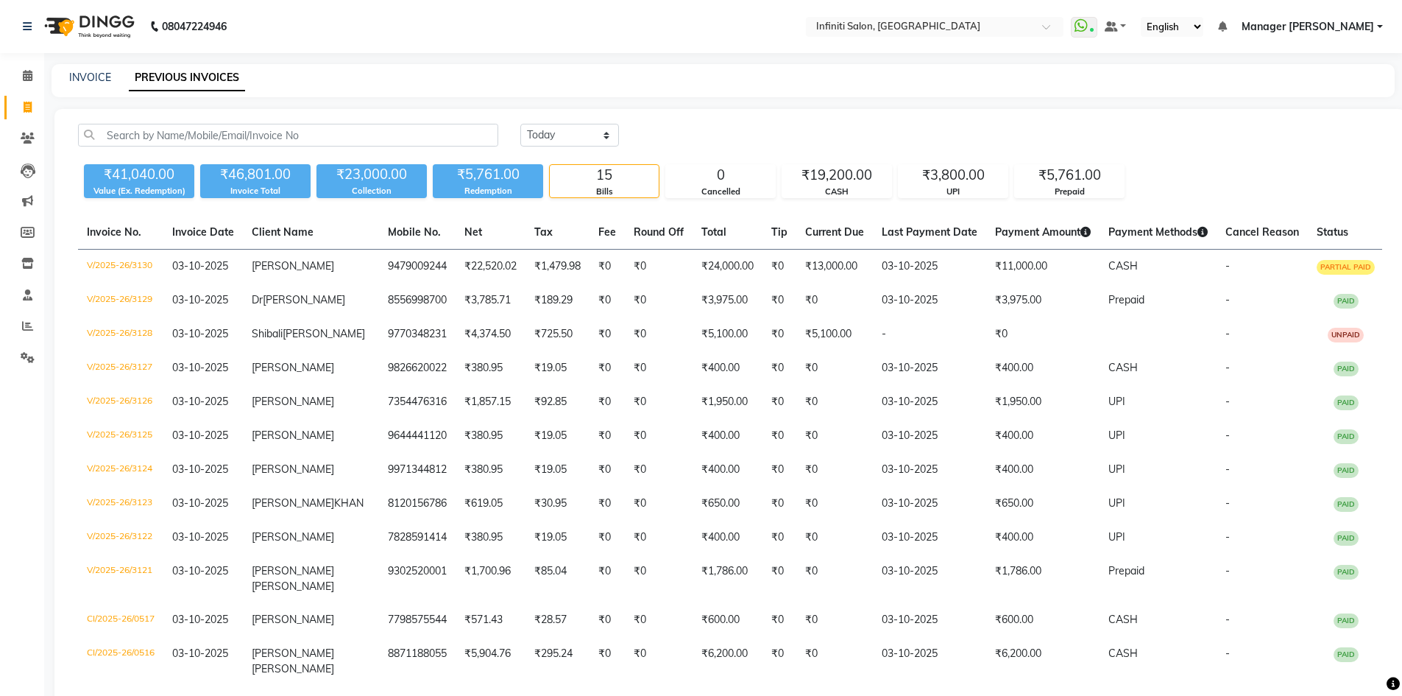
click at [63, 79] on div "INVOICE PREVIOUS INVOICES" at bounding box center [715, 77] width 1326 height 15
click at [89, 83] on link "INVOICE" at bounding box center [90, 77] width 42 height 13
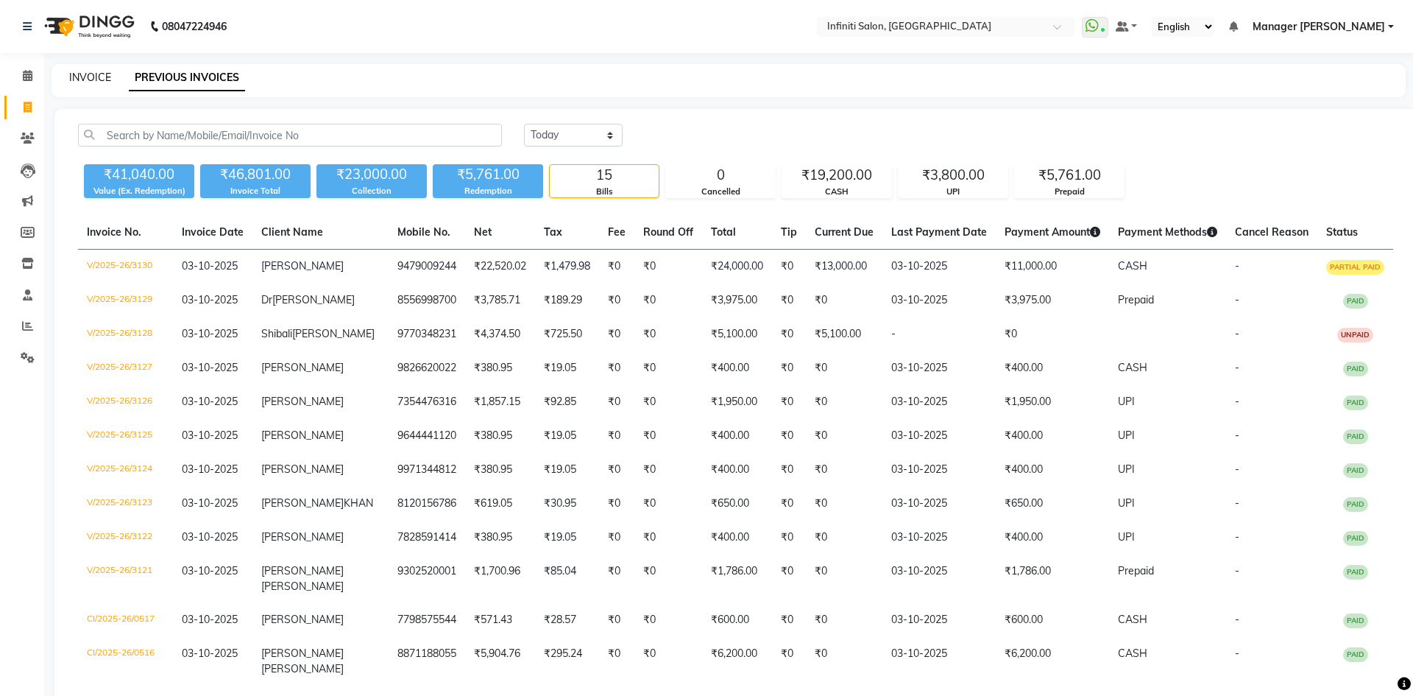
select select "5804"
select select "service"
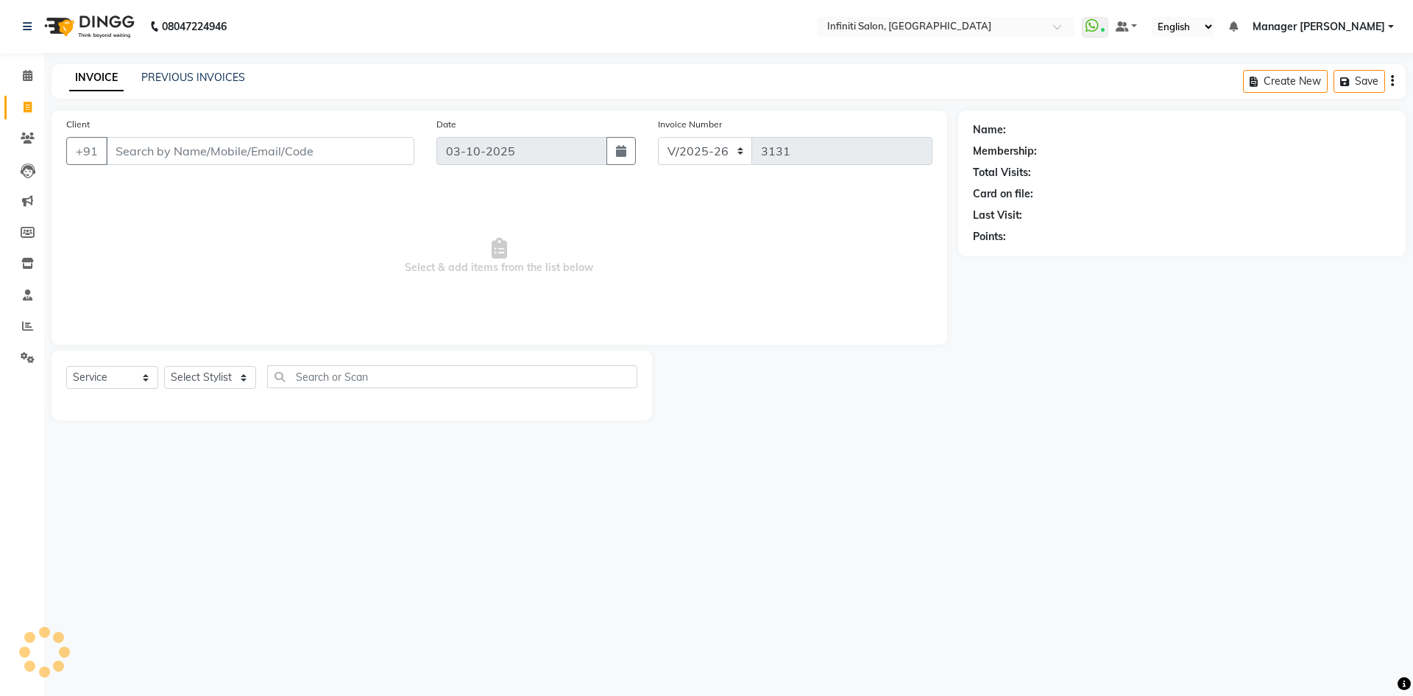
click at [129, 148] on input "Client" at bounding box center [260, 151] width 308 height 28
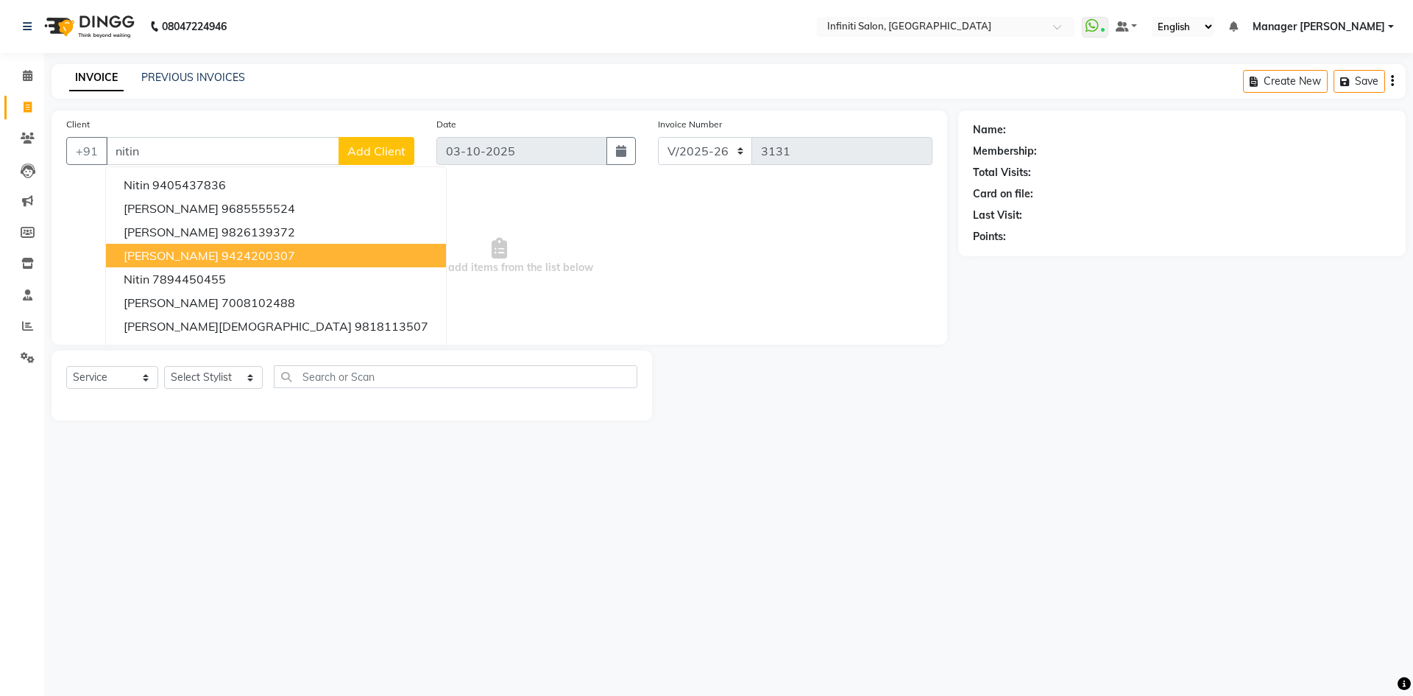
click at [235, 258] on ngb-highlight "9424200307" at bounding box center [259, 255] width 74 height 15
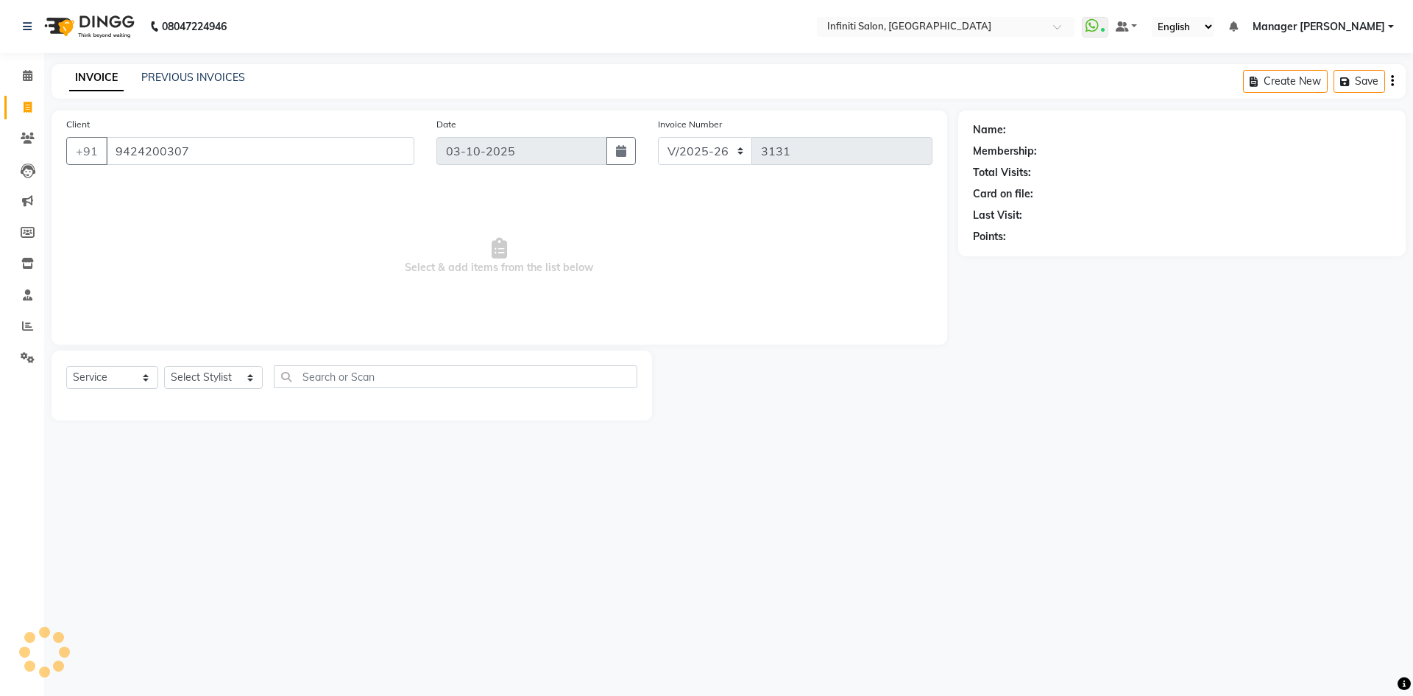
type input "9424200307"
select select "1: Object"
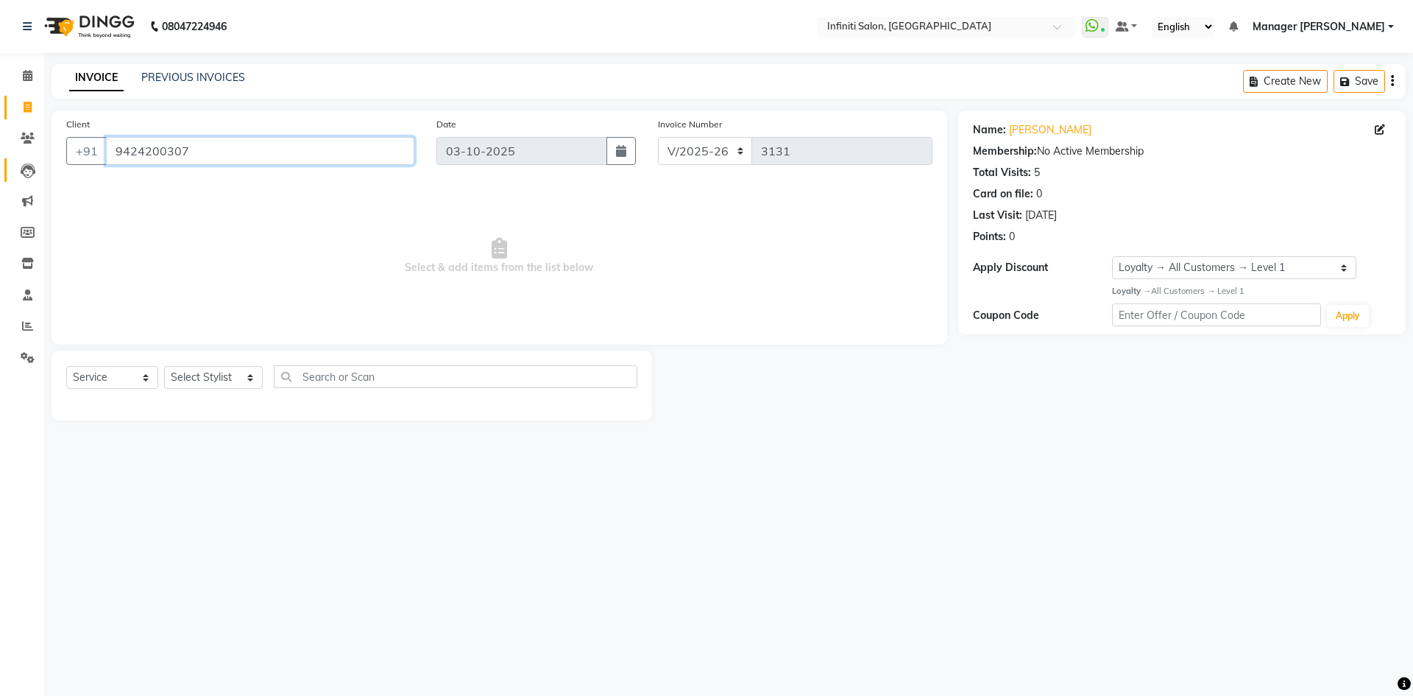
drag, startPoint x: 222, startPoint y: 153, endPoint x: 33, endPoint y: 163, distance: 188.7
click at [33, 163] on app-home "08047224946 Select Location × Infiniti Salon, Shankar Nagar WhatsApp Status ✕ S…" at bounding box center [706, 221] width 1413 height 442
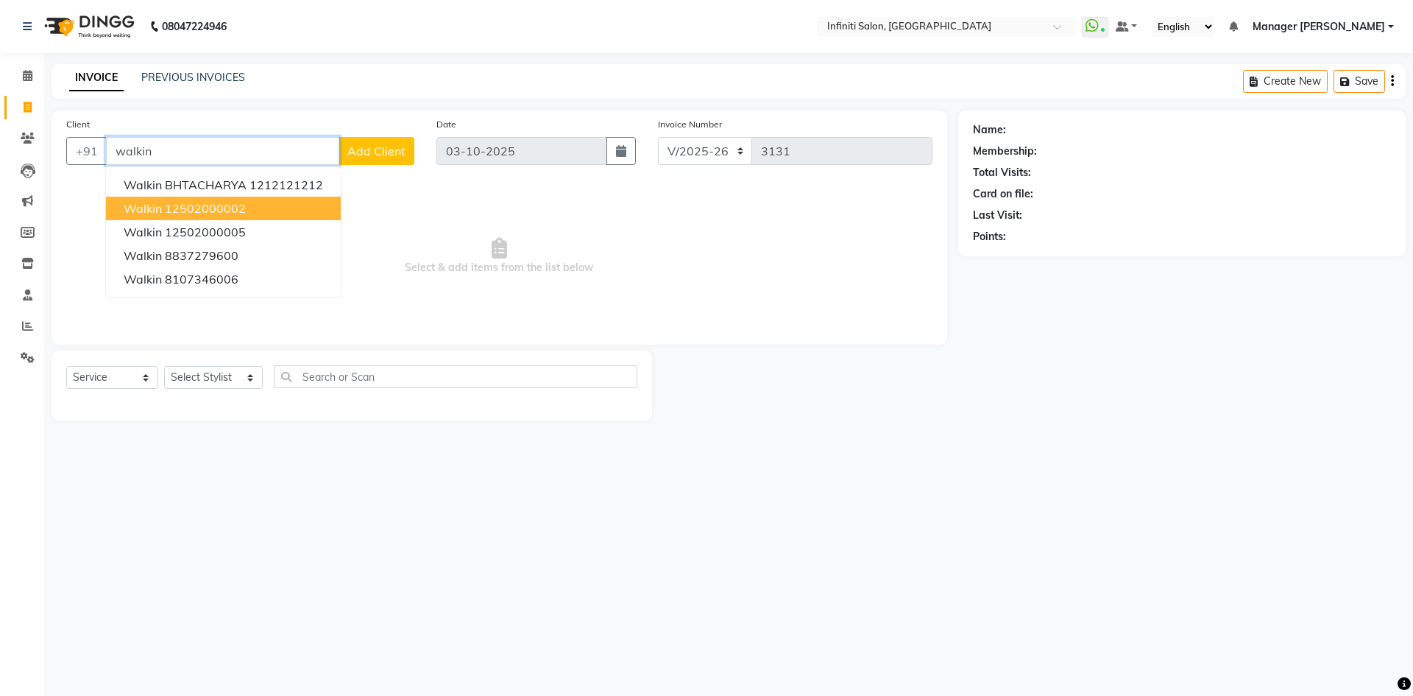
click at [297, 203] on button "walkin 12502000002" at bounding box center [223, 209] width 235 height 24
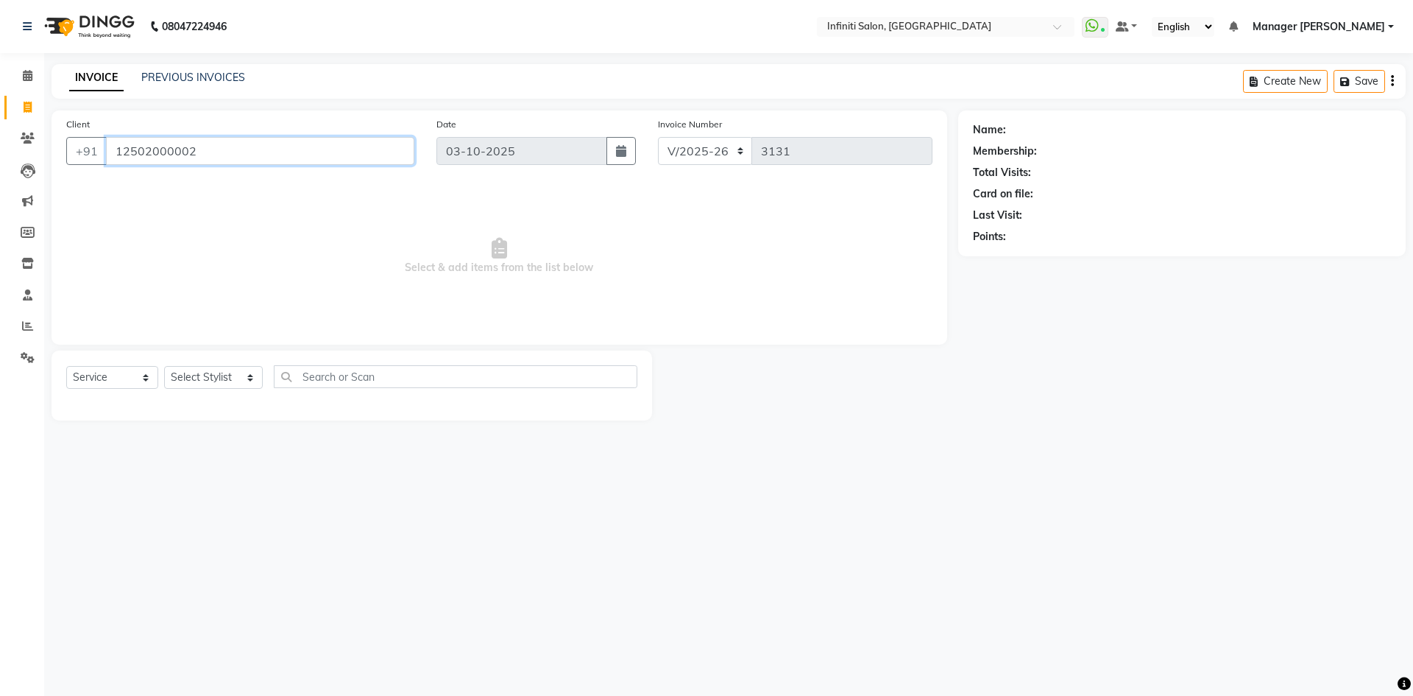
type input "12502000002"
click at [239, 365] on div "Select Service Product Membership Package Voucher Prepaid Gift Card Select Styl…" at bounding box center [351, 382] width 571 height 35
select select "1: Object"
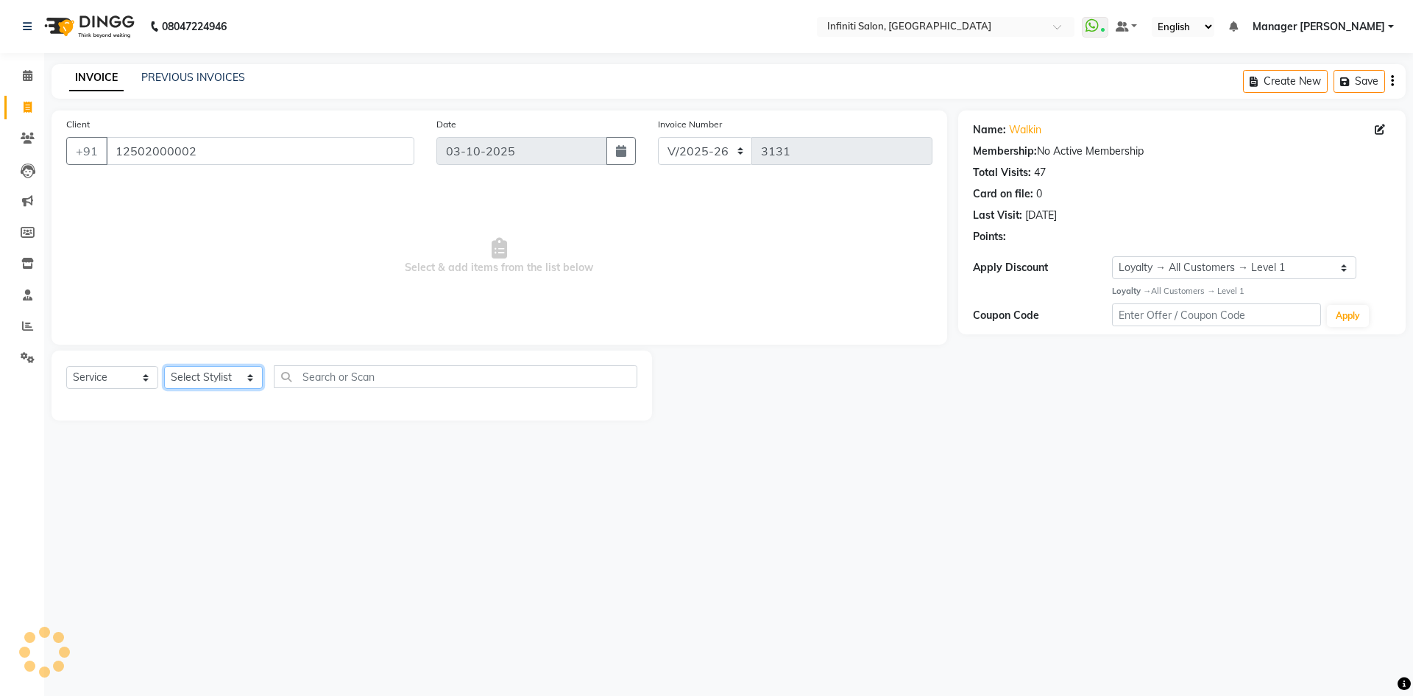
click at [236, 368] on select "Select Stylist Abhi singh Ahor Armaan Chandu Ishwar Jaspreet Khilesh Kishan SN …" at bounding box center [213, 377] width 99 height 23
click at [164, 366] on select "Select Stylist Abhi singh Ahor Armaan Chandu Ishwar Jaspreet Khilesh Kishan SN …" at bounding box center [213, 377] width 99 height 23
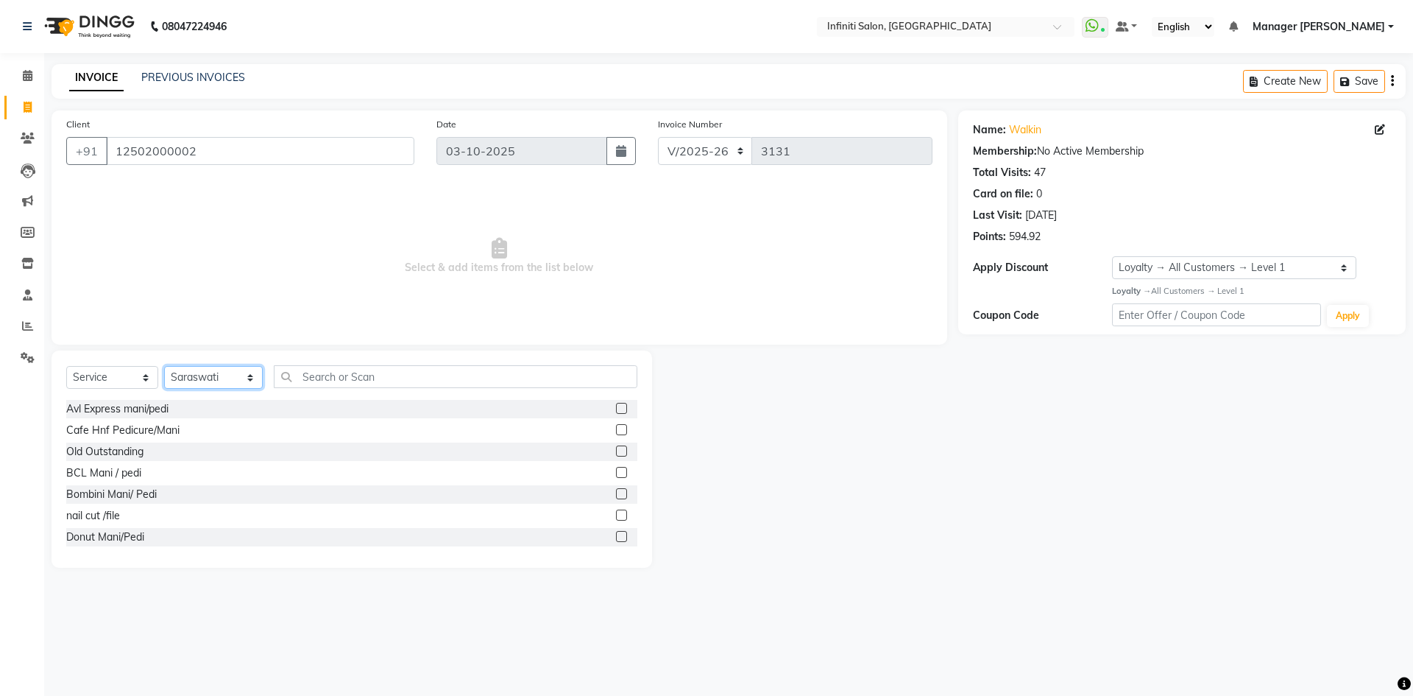
click at [199, 372] on select "Select Stylist Abhi singh Ahor Armaan Chandu Ishwar Jaspreet Khilesh Kishan SN …" at bounding box center [213, 377] width 99 height 23
select select "40449"
click at [164, 366] on select "Select Stylist Abhi singh Ahor Armaan Chandu Ishwar Jaspreet Khilesh Kishan SN …" at bounding box center [213, 377] width 99 height 23
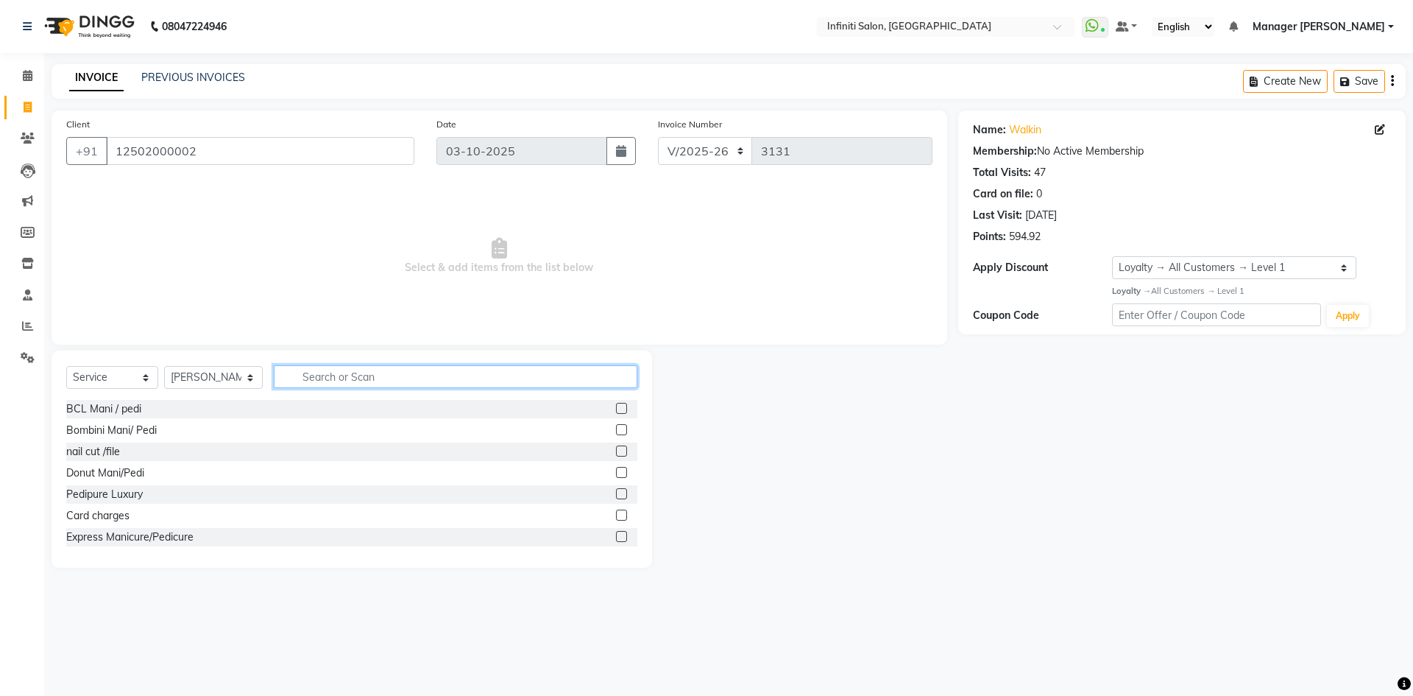
click at [321, 378] on input "text" at bounding box center [456, 376] width 364 height 23
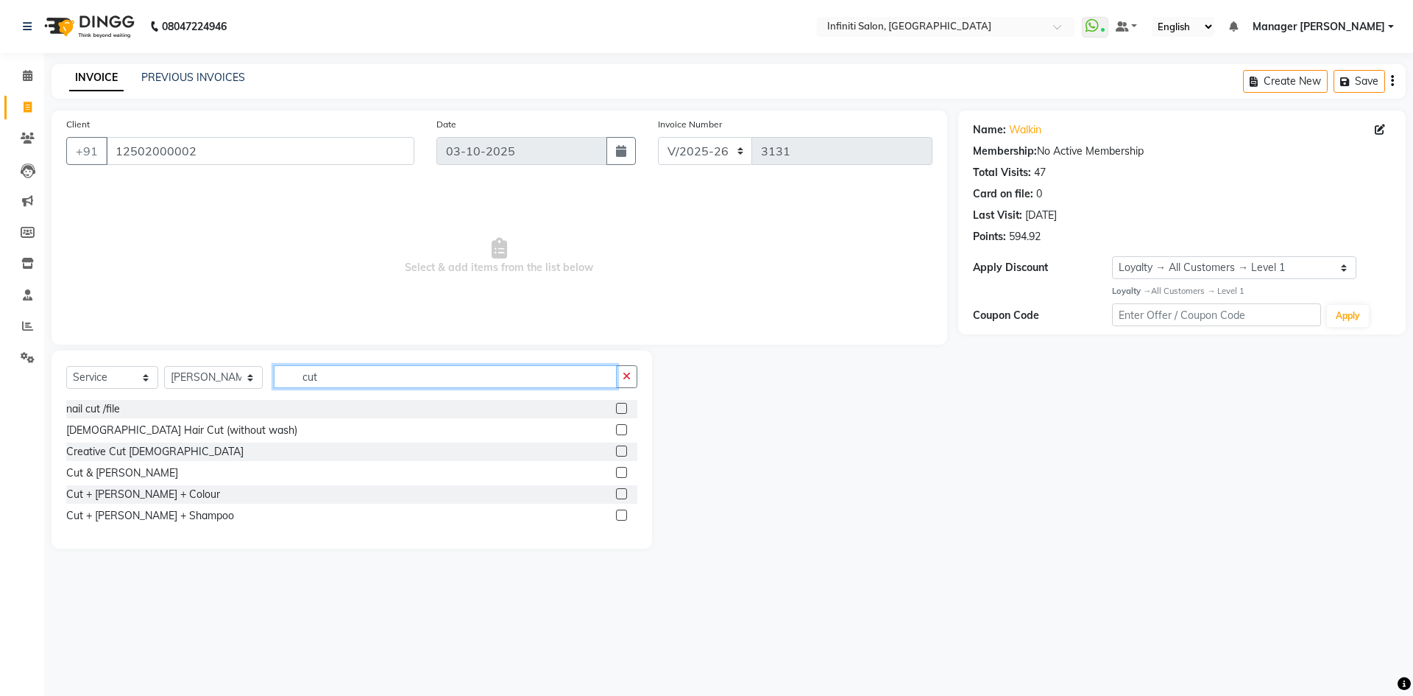
type input "cut"
click at [623, 427] on label at bounding box center [621, 429] width 11 height 11
click at [623, 427] on input "checkbox" at bounding box center [621, 430] width 10 height 10
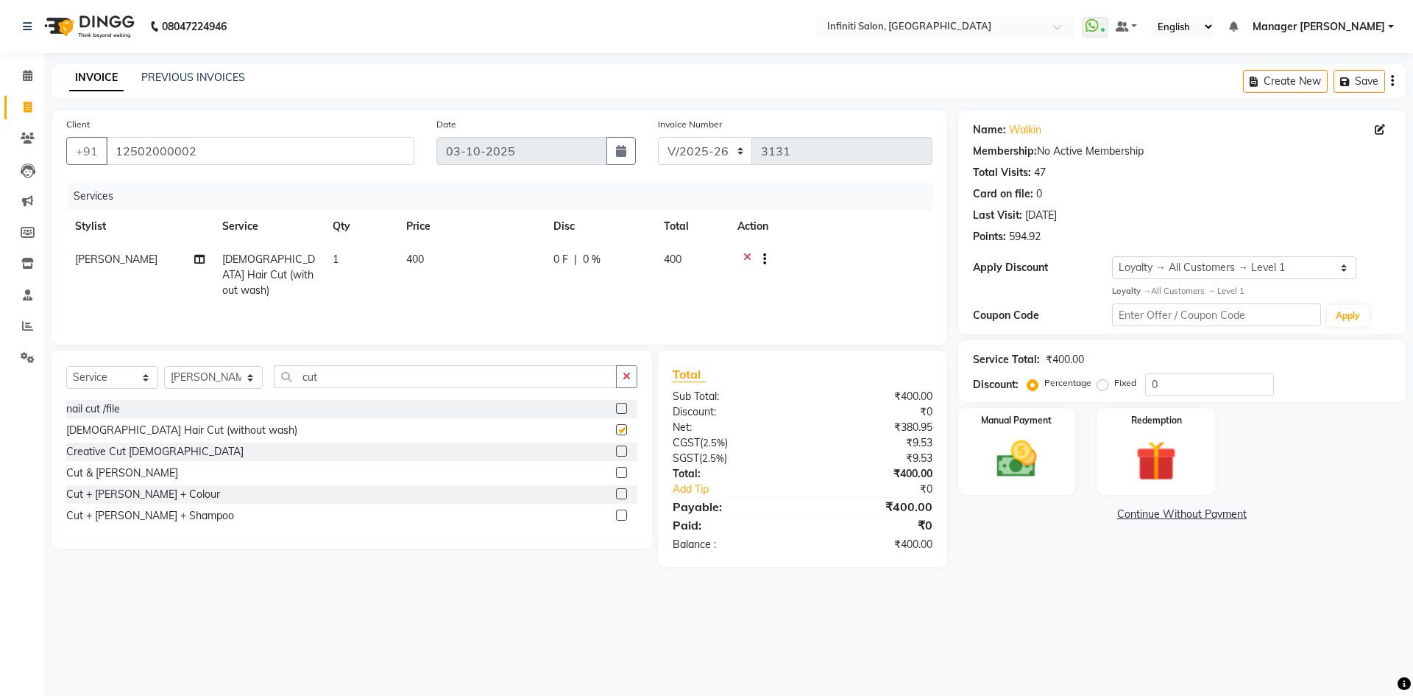
checkbox input "false"
click at [222, 371] on select "Select Stylist Abhi singh Ahor Armaan Chandu Ishwar Jaspreet Khilesh Kishan SN …" at bounding box center [213, 377] width 99 height 23
select select "85646"
click at [164, 366] on select "Select Stylist Abhi singh Ahor Armaan Chandu Ishwar Jaspreet Khilesh Kishan SN …" at bounding box center [213, 377] width 99 height 23
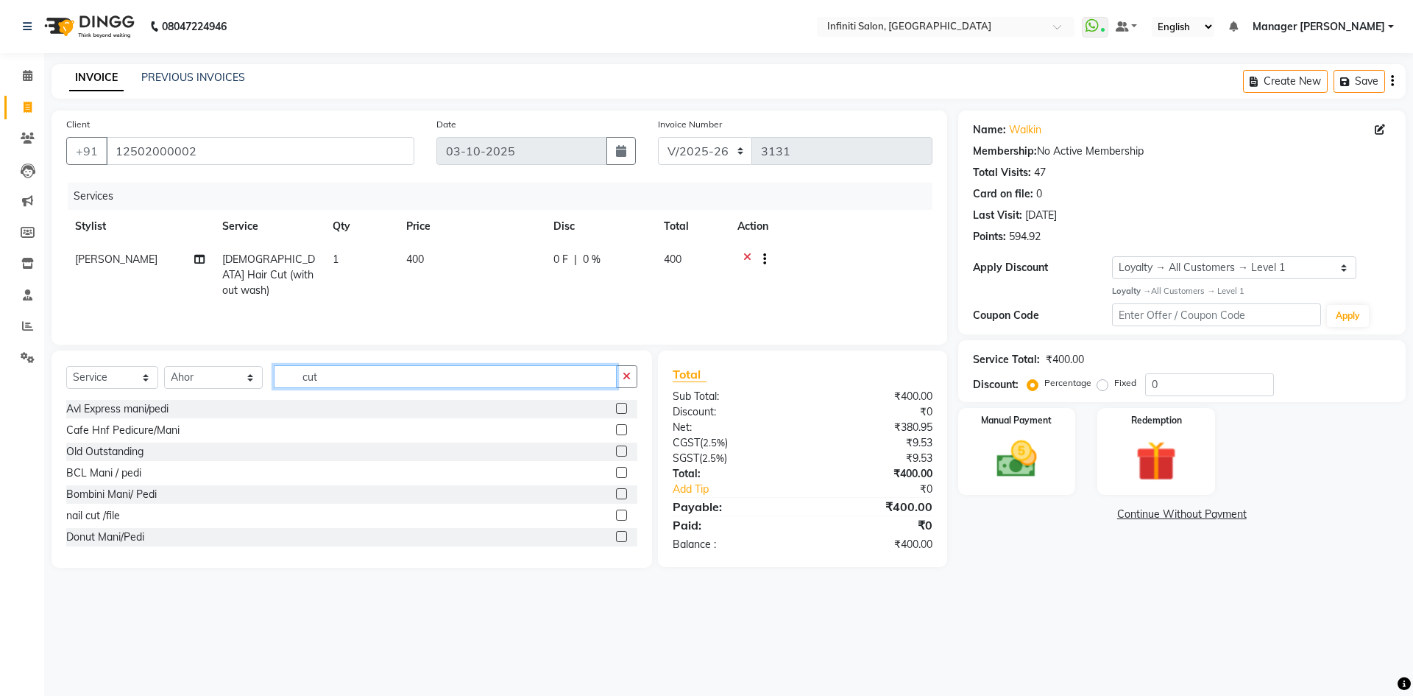
click at [335, 375] on input "cut" at bounding box center [445, 376] width 343 height 23
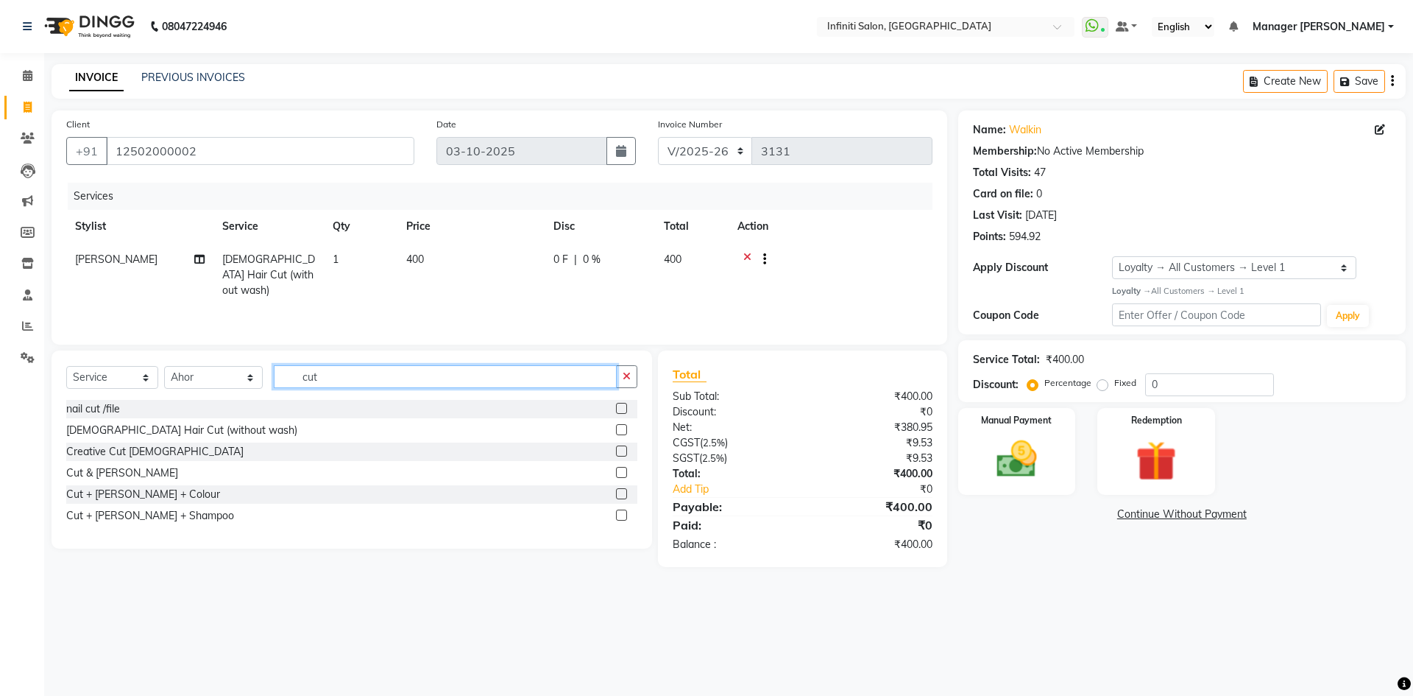
type input "cut"
click at [620, 433] on label at bounding box center [621, 429] width 11 height 11
click at [620, 433] on input "checkbox" at bounding box center [621, 430] width 10 height 10
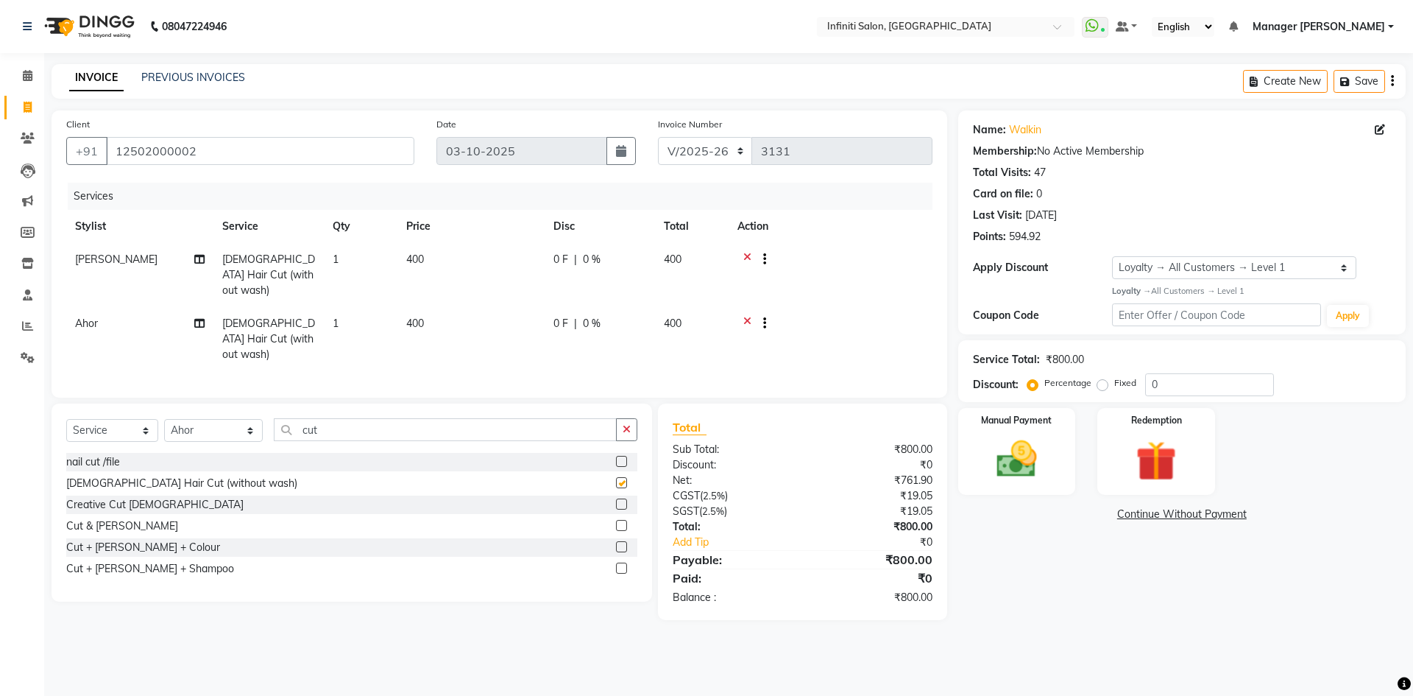
checkbox input "false"
click at [1028, 473] on img at bounding box center [1017, 459] width 68 height 49
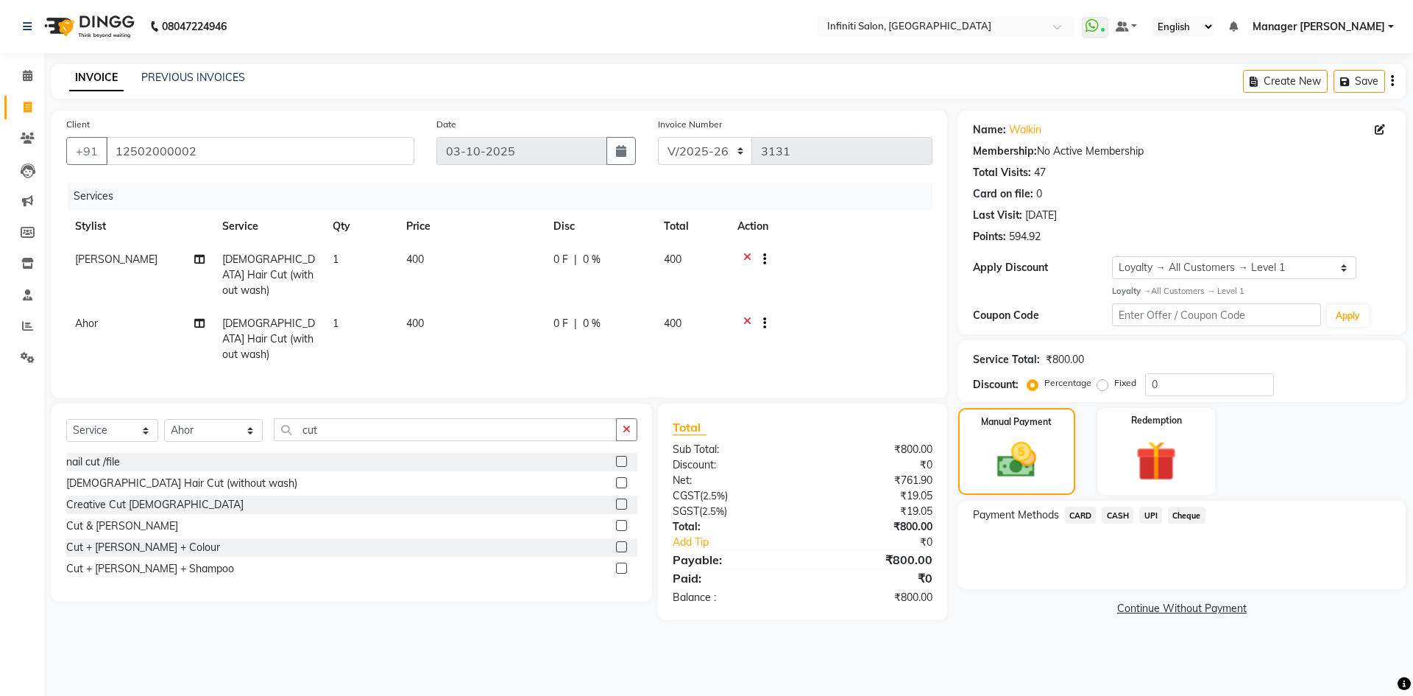
click at [1074, 520] on span "CARD" at bounding box center [1081, 514] width 32 height 17
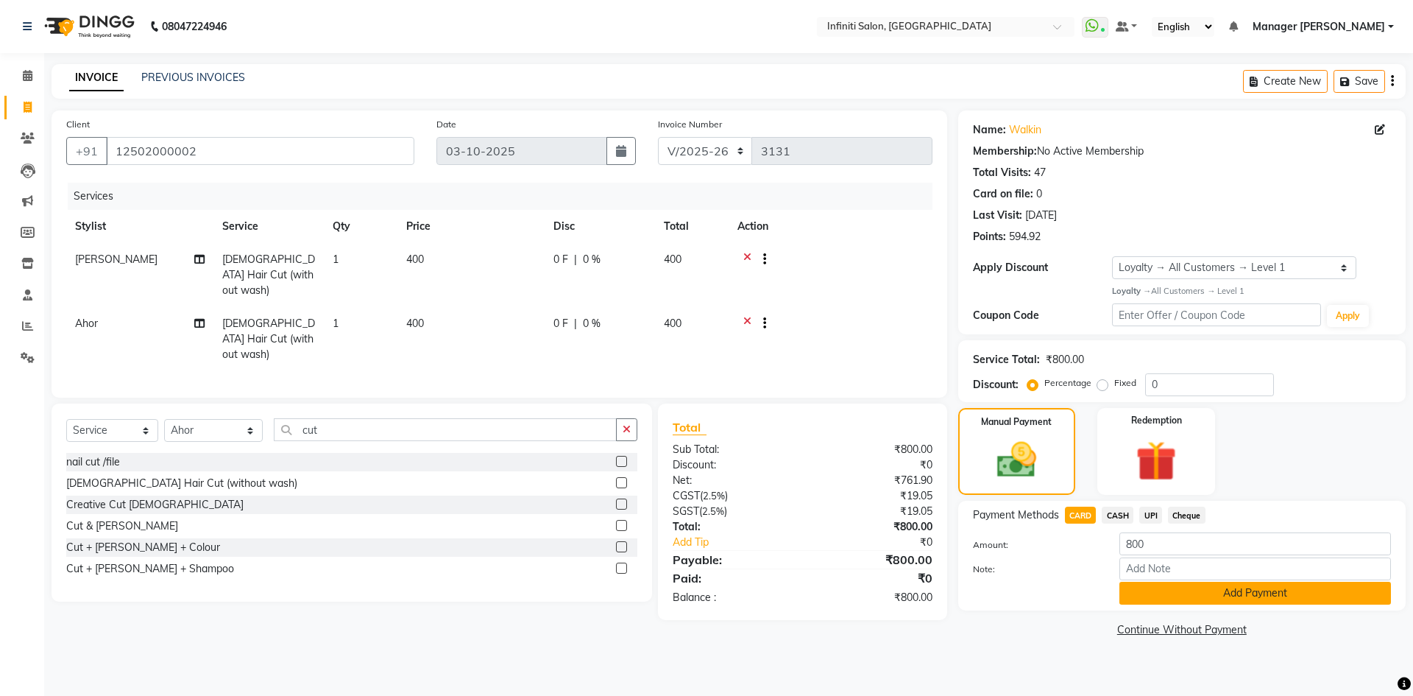
click at [1166, 587] on button "Add Payment" at bounding box center [1256, 592] width 272 height 23
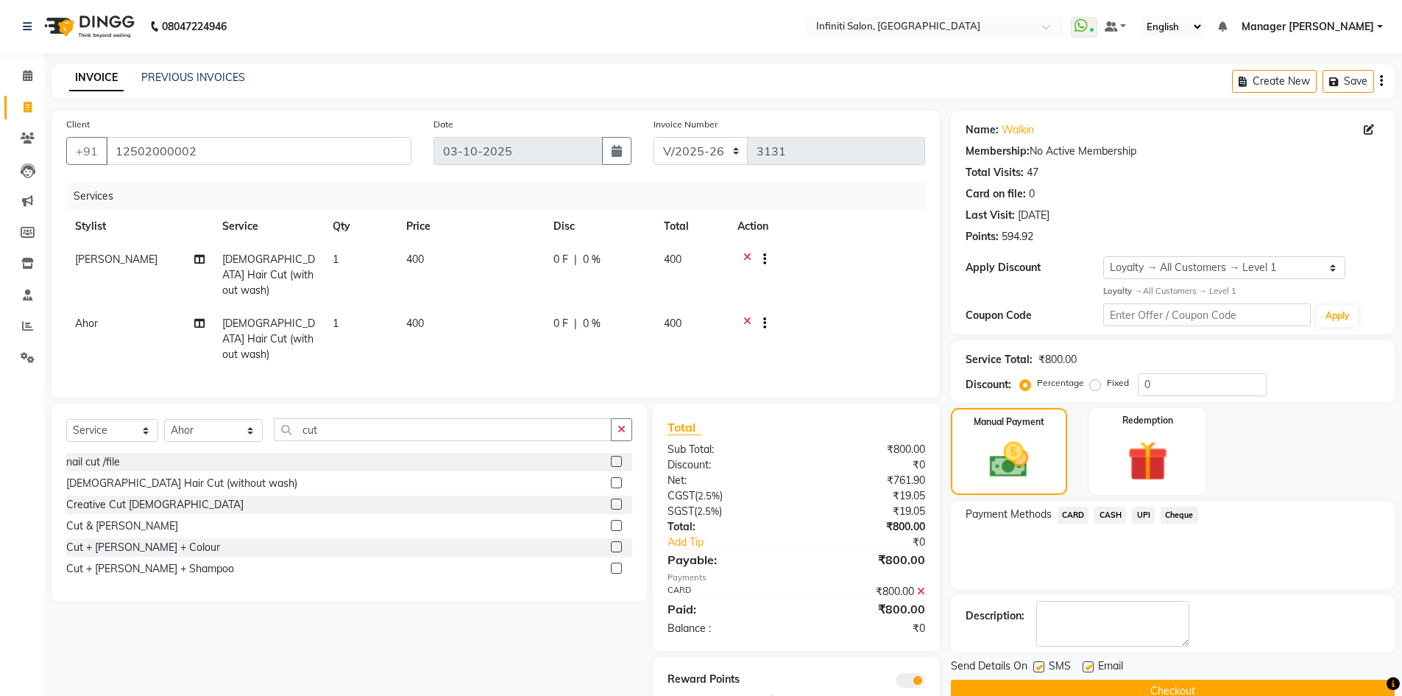
click at [1188, 689] on button "Checkout" at bounding box center [1173, 690] width 444 height 23
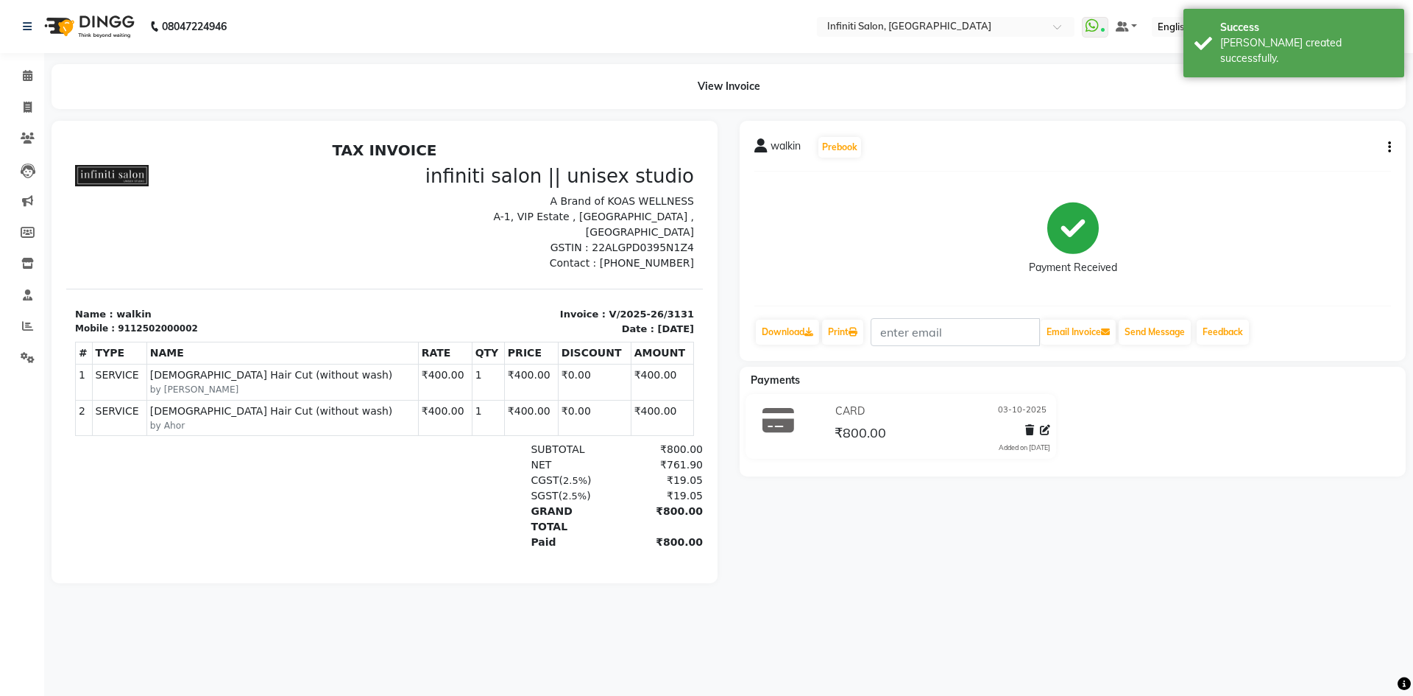
click at [60, 26] on img at bounding box center [88, 26] width 101 height 41
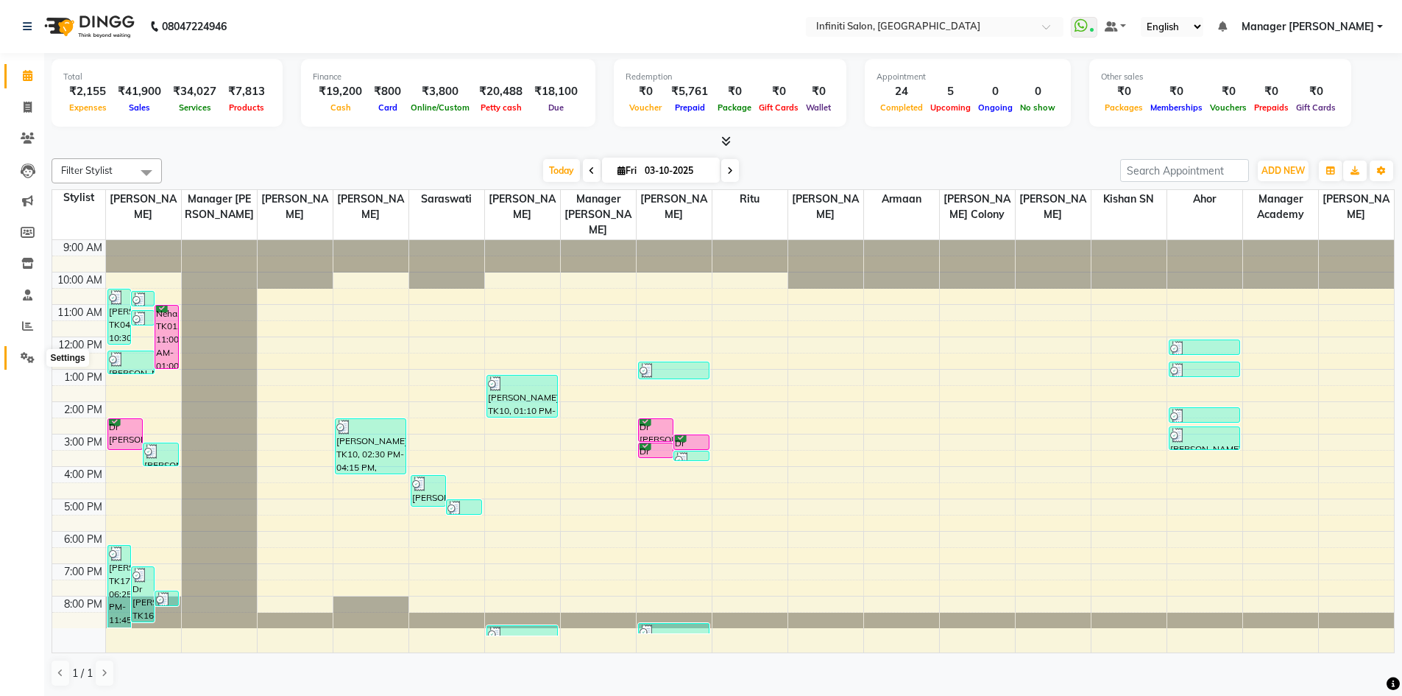
click at [32, 356] on icon at bounding box center [28, 357] width 14 height 11
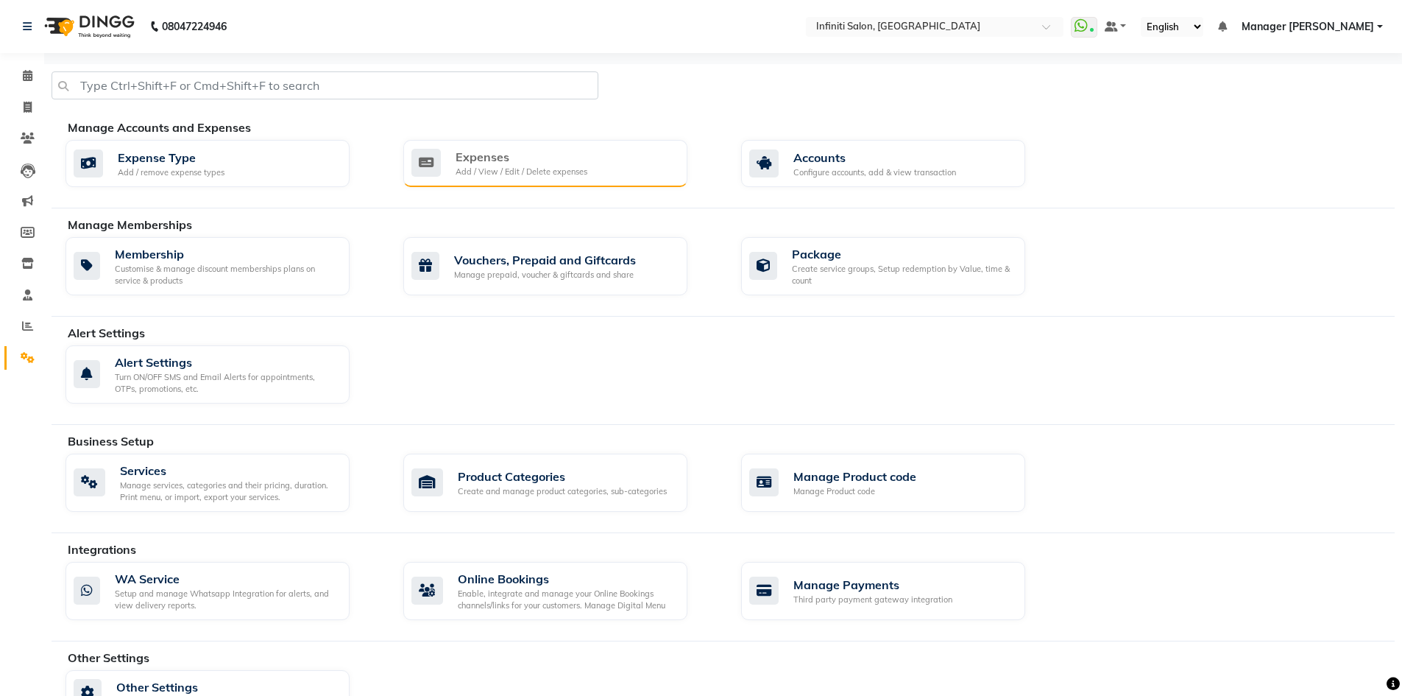
click at [598, 144] on div "Expenses Add / View / Edit / Delete expenses" at bounding box center [545, 163] width 284 height 47
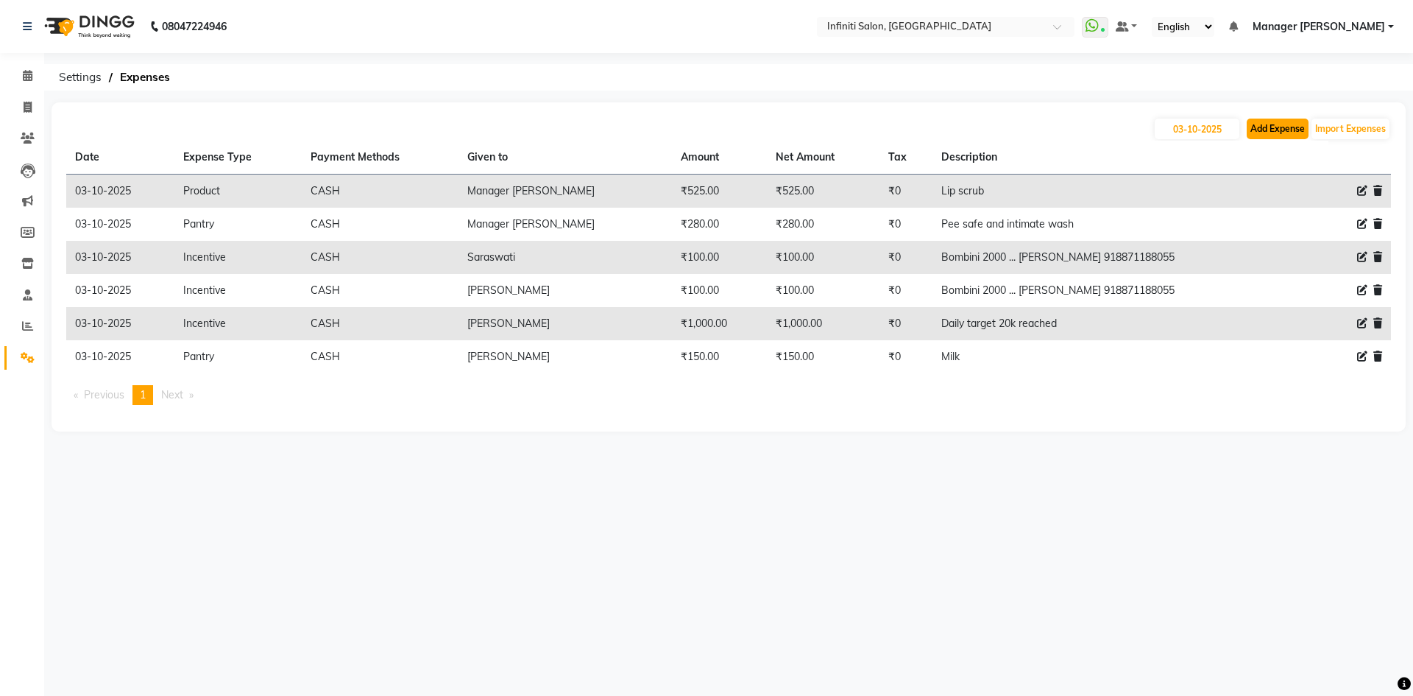
click at [1273, 135] on button "Add Expense" at bounding box center [1278, 129] width 62 height 21
select select "1"
select select "4757"
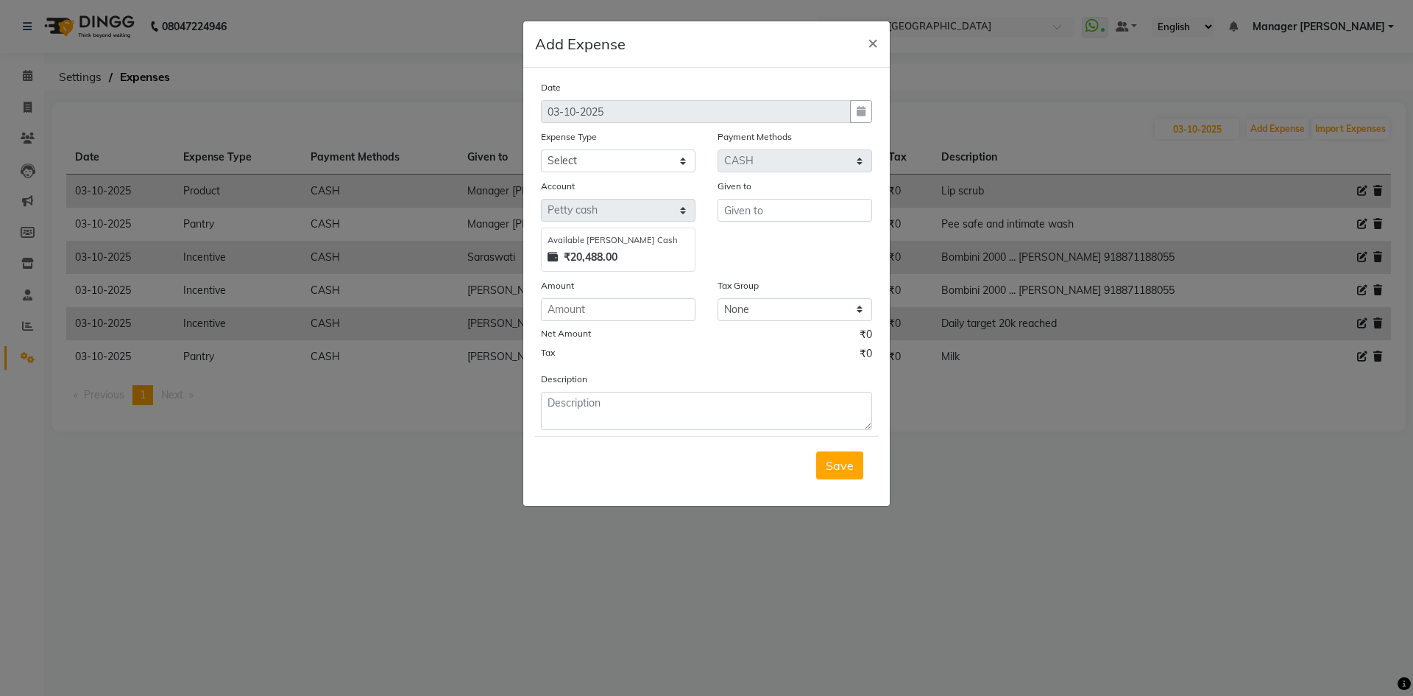
click at [677, 172] on div "Date [DATE] Expense Type Select Advance Salary Client Snacks Fuel Incentive Mai…" at bounding box center [706, 254] width 331 height 350
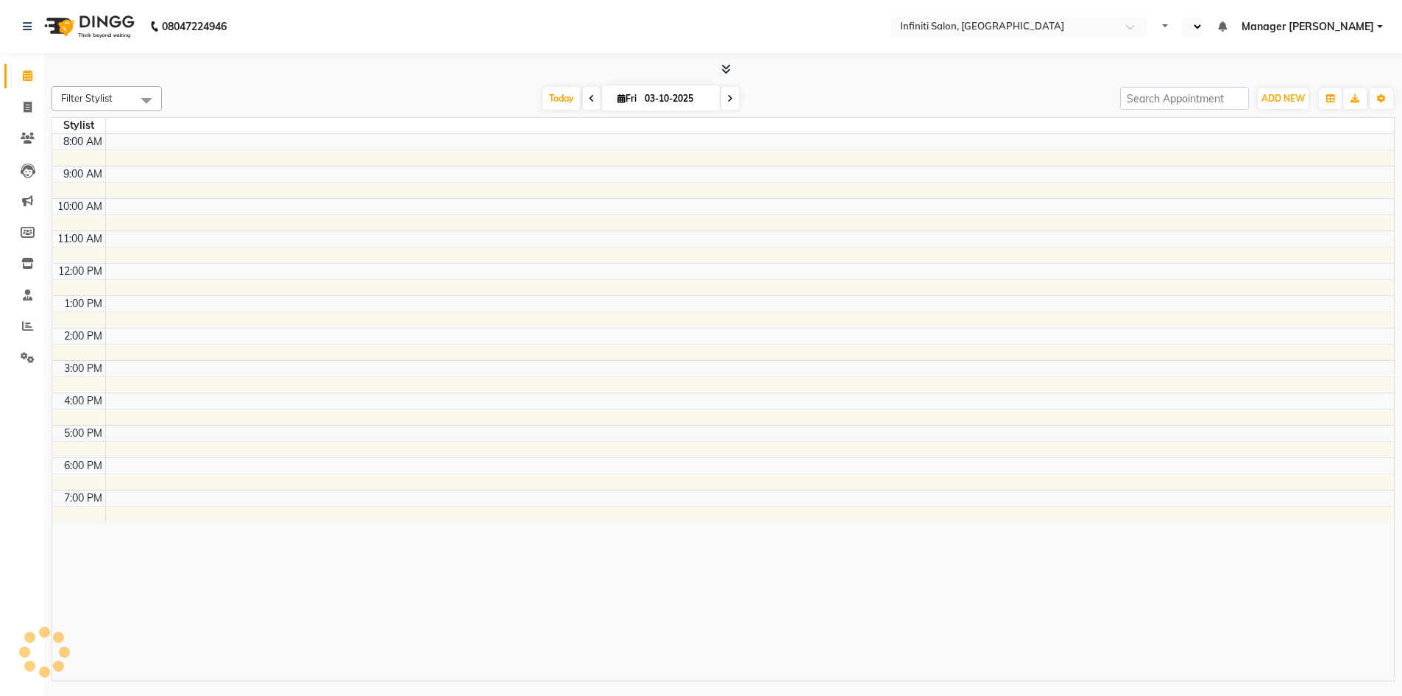
select select "en"
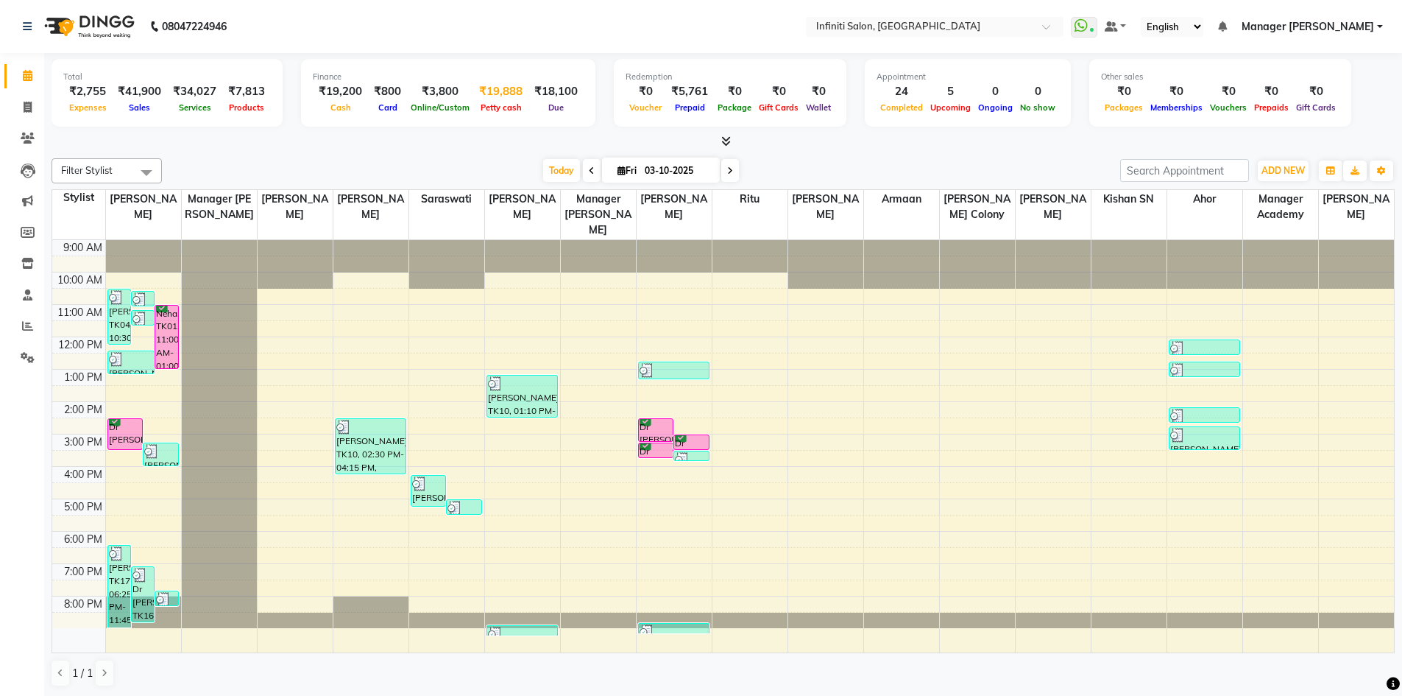
click at [473, 102] on div "Petty cash" at bounding box center [500, 106] width 55 height 15
click at [509, 88] on div "₹19,888" at bounding box center [500, 91] width 55 height 17
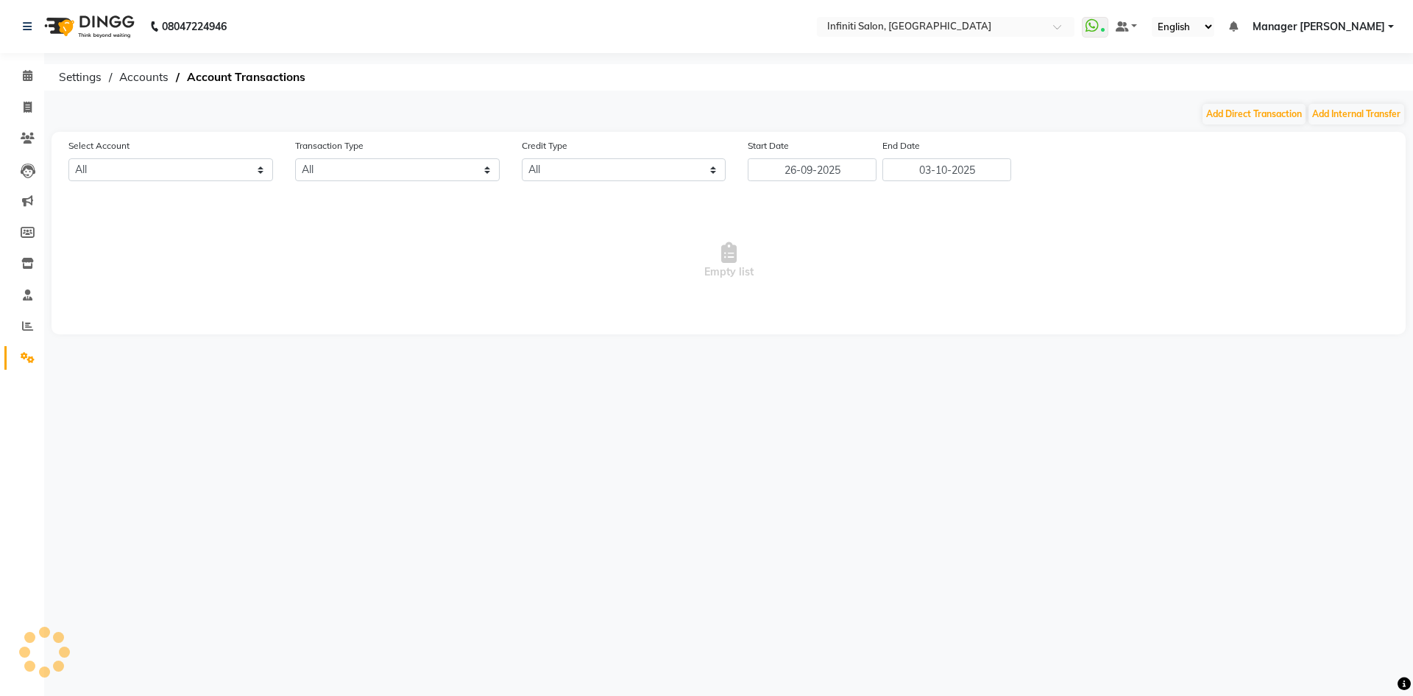
select select "4757"
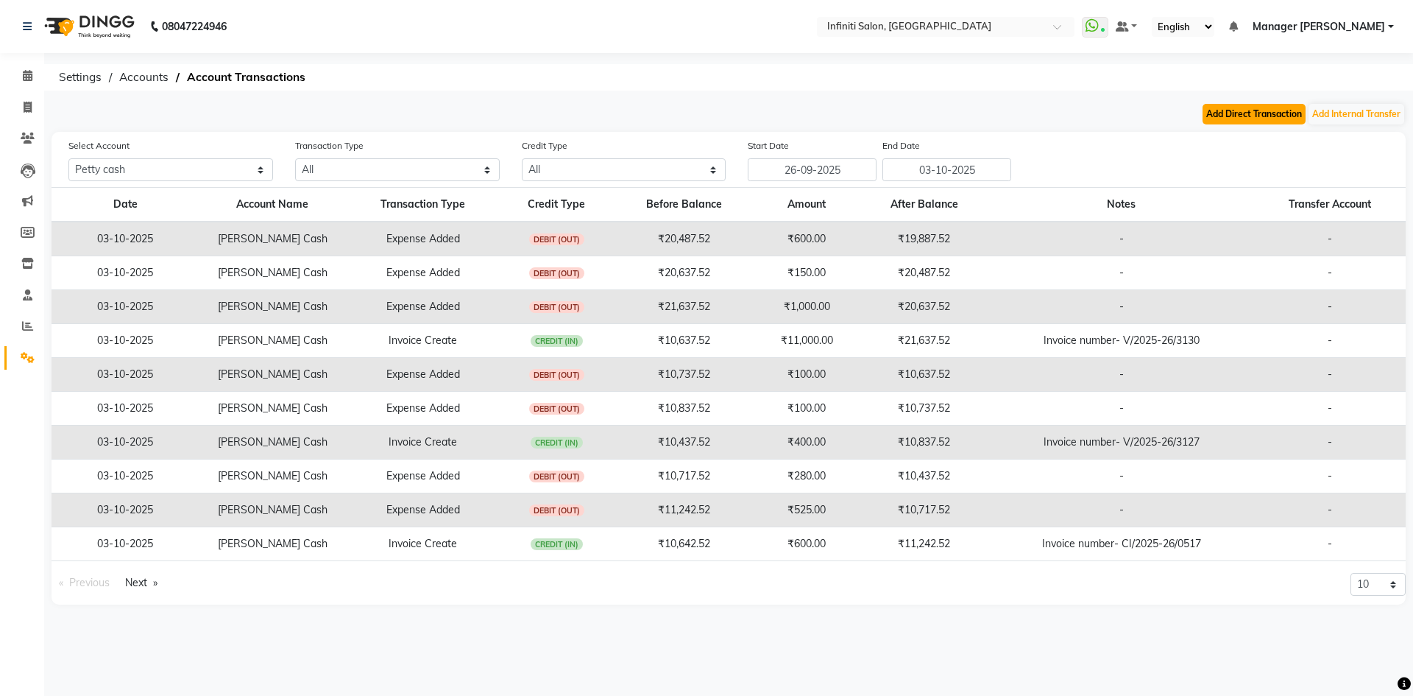
click at [1259, 113] on button "Add Direct Transaction" at bounding box center [1254, 114] width 103 height 21
select select "direct"
select select "4757"
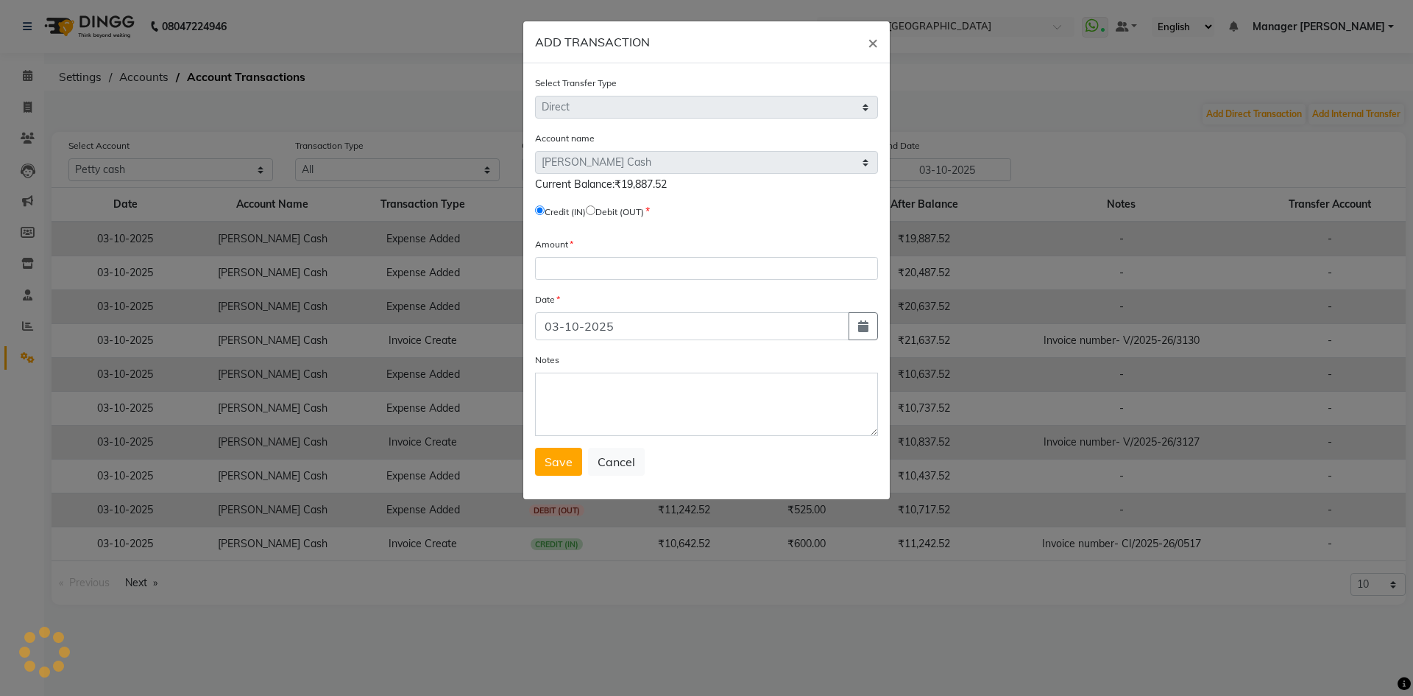
click at [595, 214] on input "radio" at bounding box center [591, 210] width 10 height 10
radio input "true"
click at [599, 270] on input "number" at bounding box center [706, 268] width 343 height 23
type input "15000"
click at [613, 408] on textarea "Notes" at bounding box center [706, 403] width 343 height 63
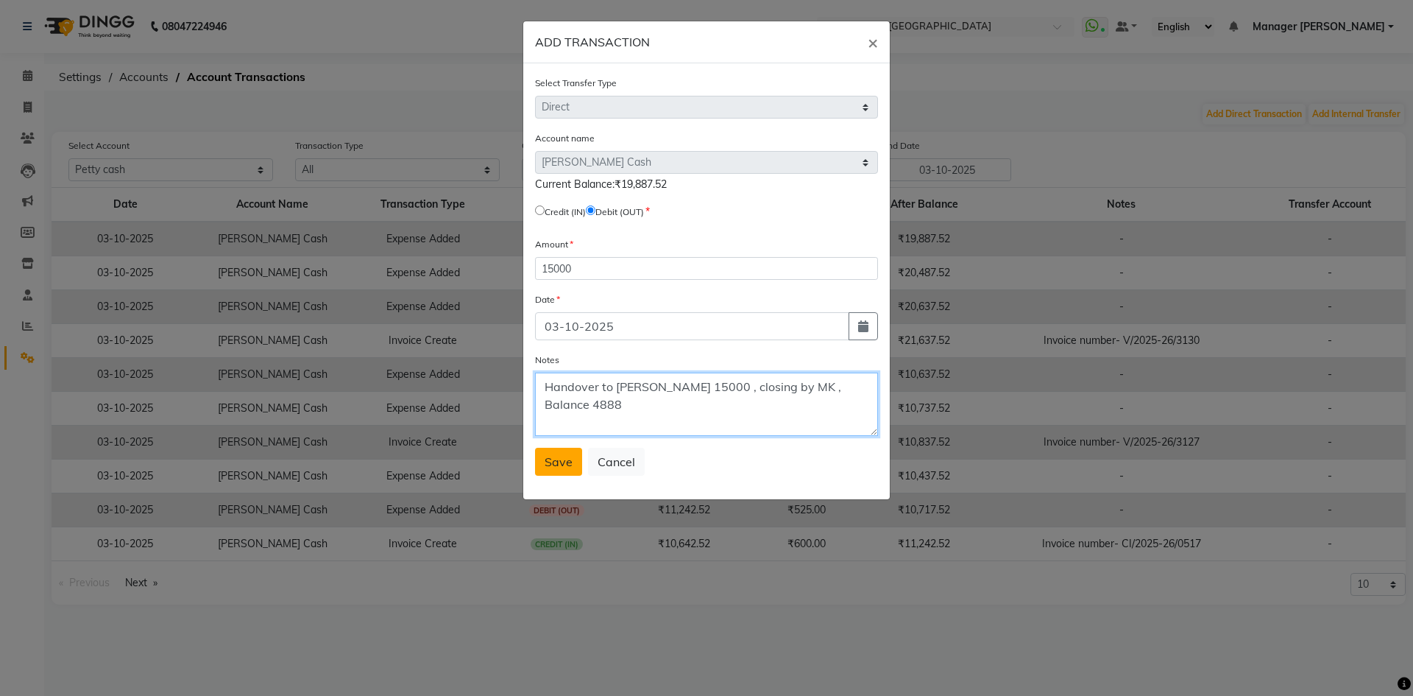
type textarea "Handover to [PERSON_NAME] 15000 , closing by MK , Balance 4888"
click at [549, 459] on span "Save" at bounding box center [559, 461] width 28 height 15
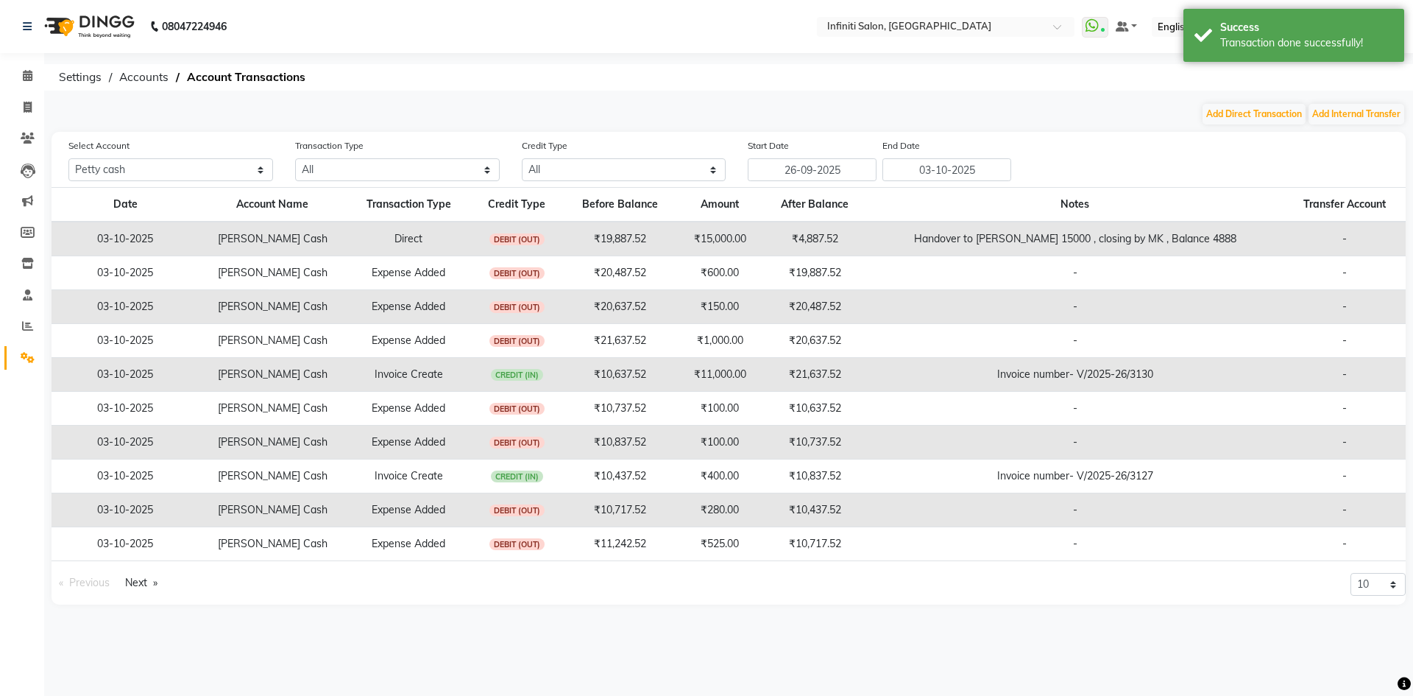
click at [54, 31] on img at bounding box center [88, 26] width 101 height 41
